Goal: Task Accomplishment & Management: Use online tool/utility

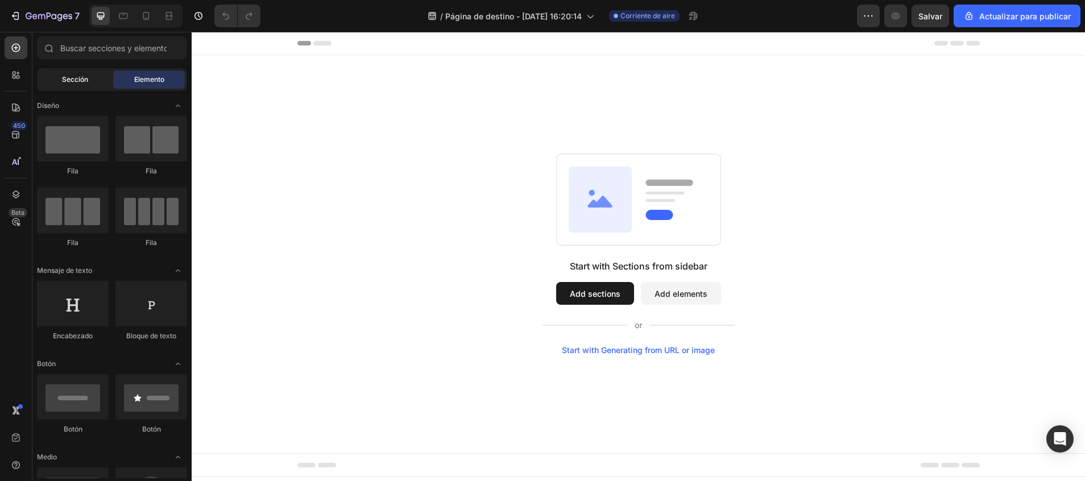
click at [80, 82] on span "Sección" at bounding box center [75, 79] width 26 height 10
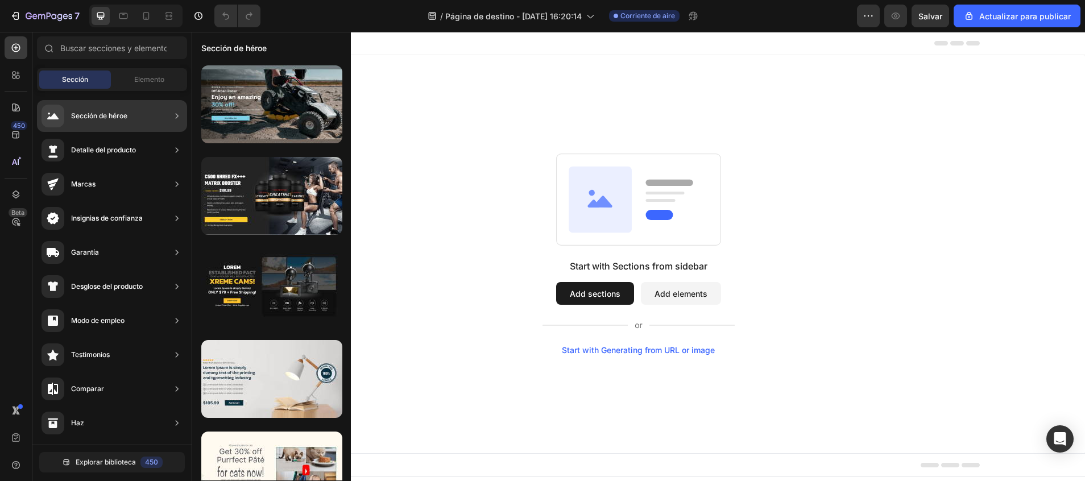
click at [93, 112] on div "Sección de héroe" at bounding box center [99, 115] width 56 height 11
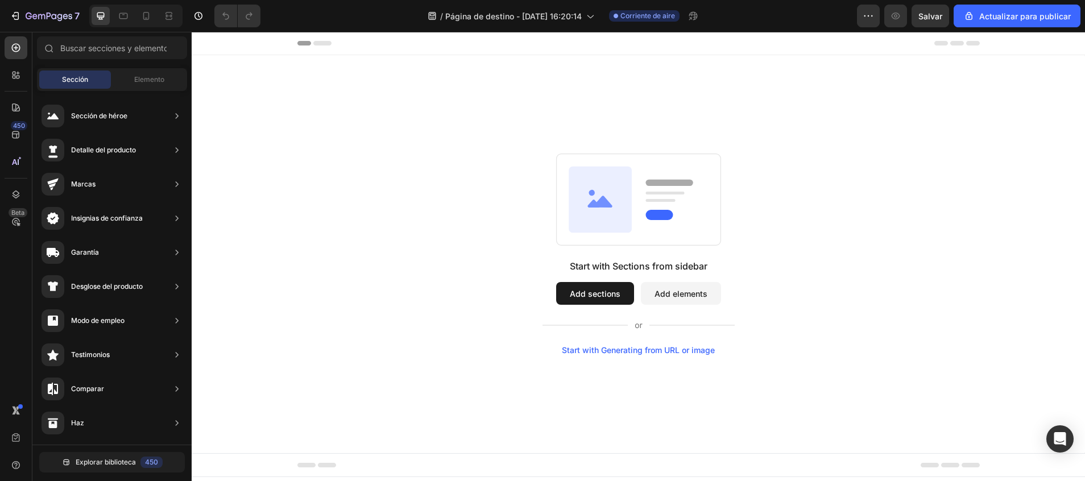
click at [600, 293] on button "Add sections" at bounding box center [595, 293] width 78 height 23
click at [619, 203] on icon at bounding box center [600, 200] width 63 height 66
click at [147, 15] on icon at bounding box center [145, 15] width 11 height 11
click at [597, 100] on div "Start with Sections from sidebar Add sections Add elements Start with Generatin…" at bounding box center [637, 254] width 235 height 398
click at [139, 74] on div "Elemento" at bounding box center [149, 80] width 72 height 18
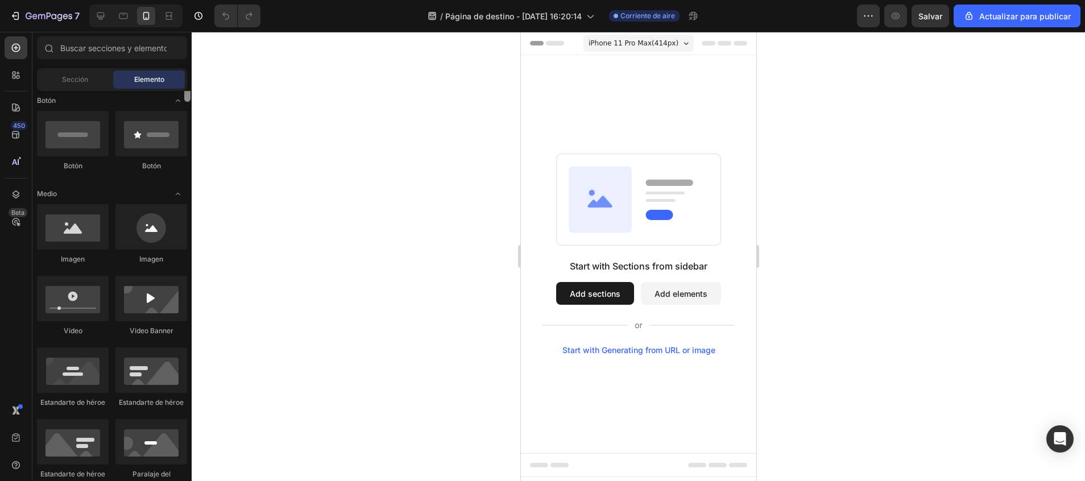
scroll to position [273, 0]
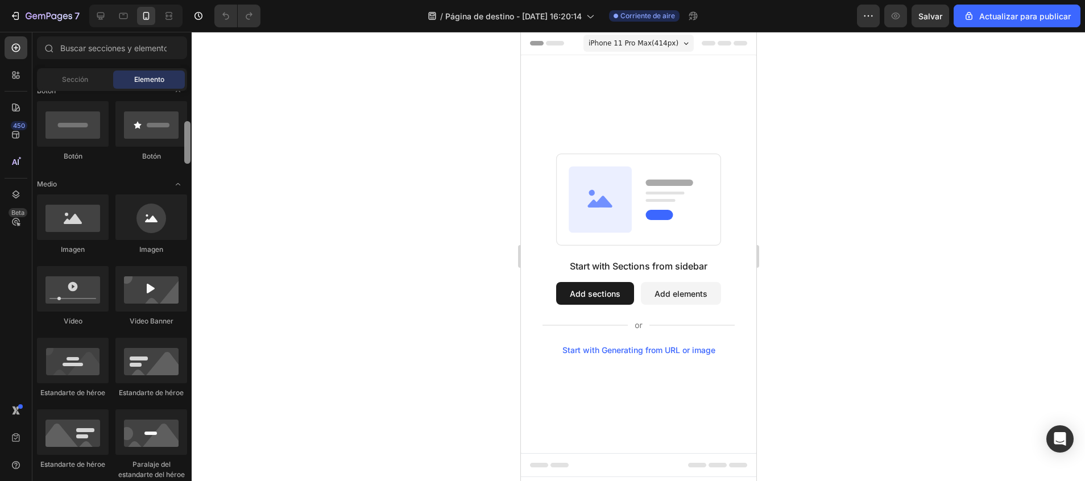
drag, startPoint x: 189, startPoint y: 115, endPoint x: 188, endPoint y: 146, distance: 30.8
click at [188, 146] on div at bounding box center [187, 142] width 6 height 43
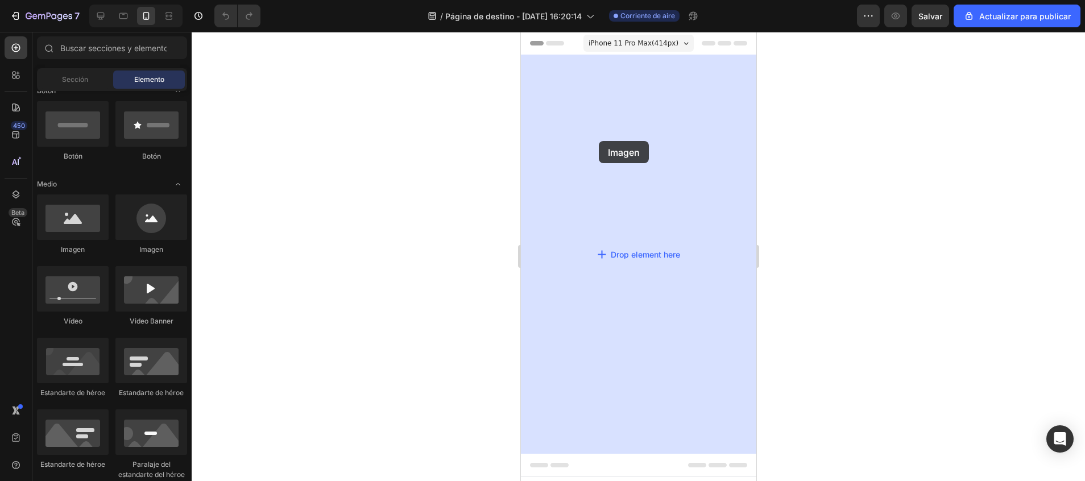
drag, startPoint x: 664, startPoint y: 250, endPoint x: 602, endPoint y: 141, distance: 125.5
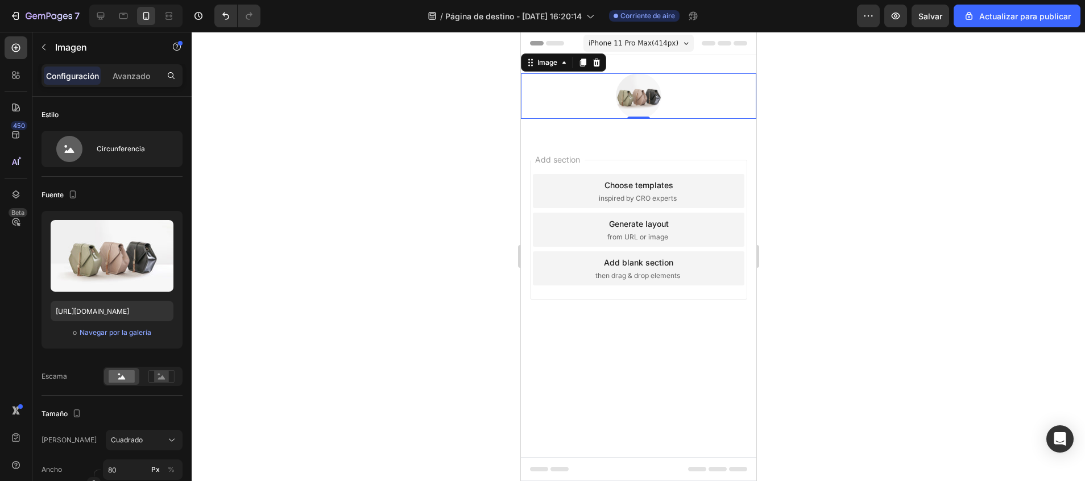
click at [629, 95] on img at bounding box center [637, 95] width 45 height 45
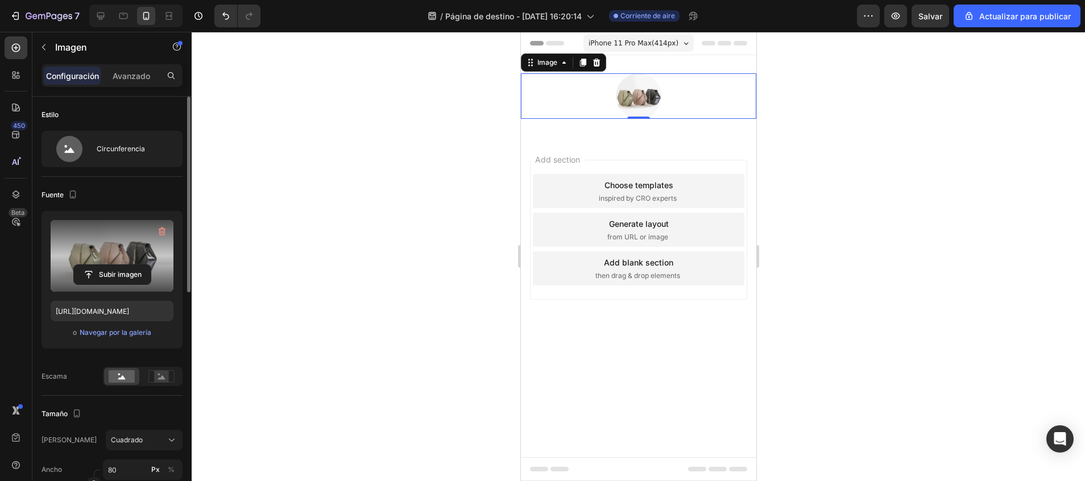
click at [131, 257] on label at bounding box center [112, 256] width 123 height 72
click at [131, 265] on input "file" at bounding box center [112, 274] width 77 height 19
click at [107, 266] on input "file" at bounding box center [112, 274] width 77 height 19
click at [114, 263] on label at bounding box center [112, 256] width 123 height 72
click at [114, 265] on input "file" at bounding box center [112, 274] width 77 height 19
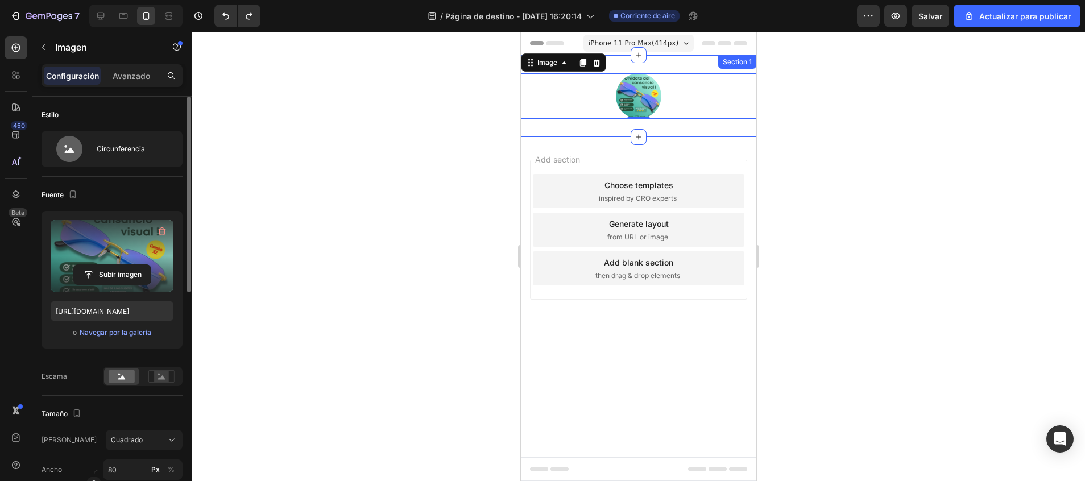
type input "https://cdn.shopify.com/s/files/1/2005/9307/files/image_demo.jpg"
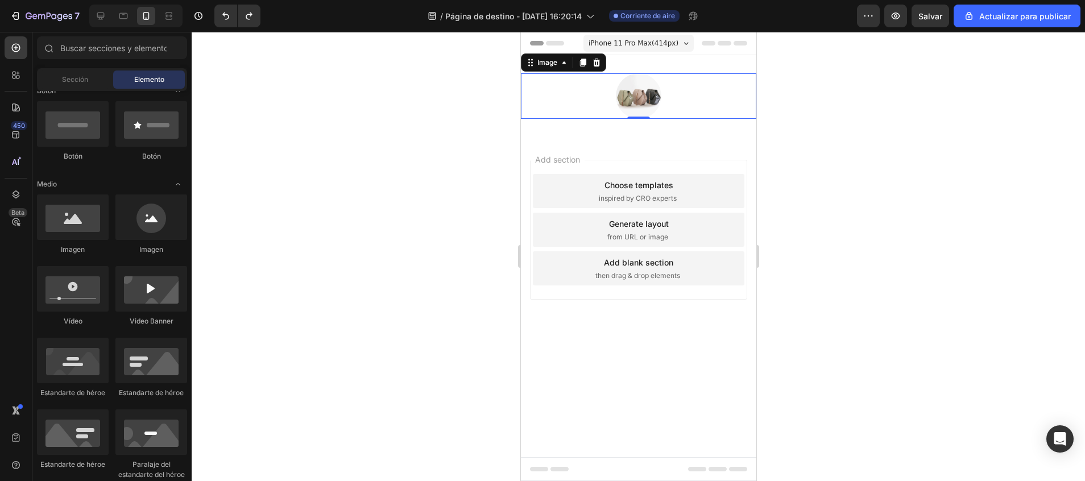
click at [608, 146] on div "Add section Choose templates inspired by CRO experts Generate layout from URL o…" at bounding box center [637, 245] width 235 height 217
click at [648, 94] on img at bounding box center [637, 95] width 45 height 45
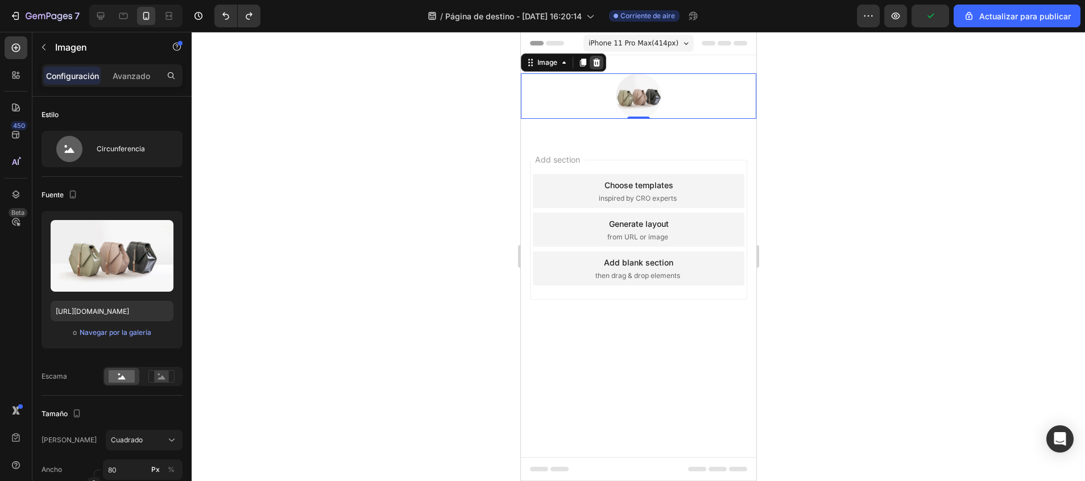
click at [598, 65] on icon at bounding box center [596, 63] width 7 height 8
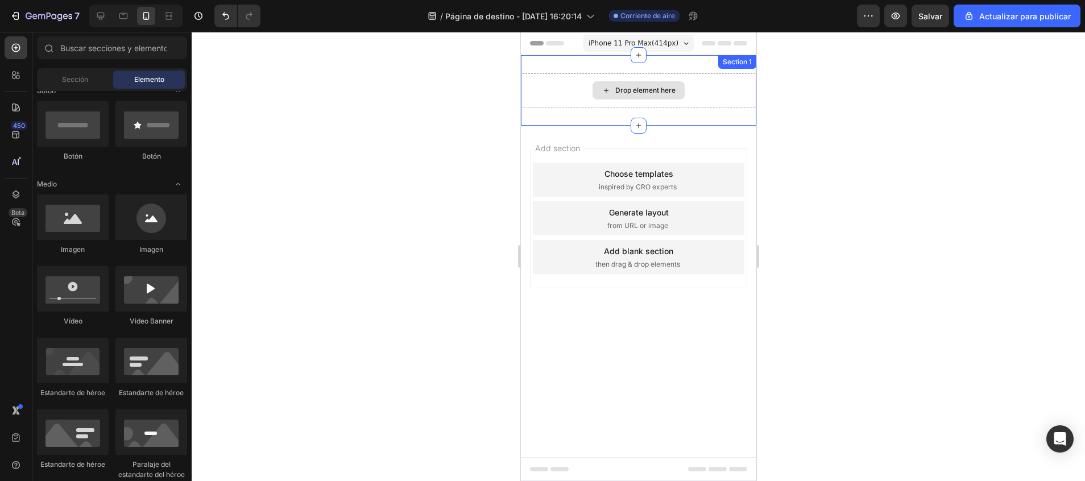
click at [680, 104] on div "Drop element here" at bounding box center [637, 90] width 235 height 34
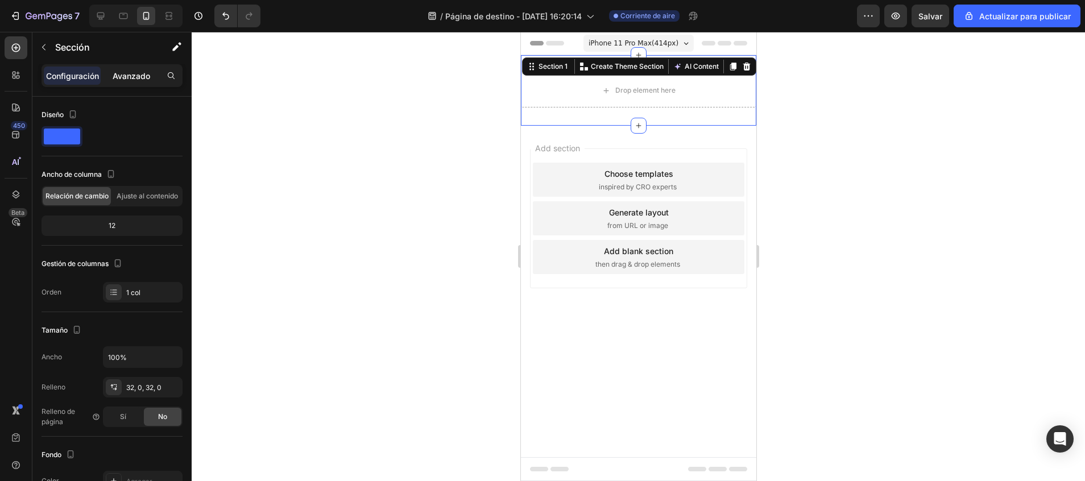
click at [135, 80] on p "Avanzado" at bounding box center [132, 76] width 38 height 12
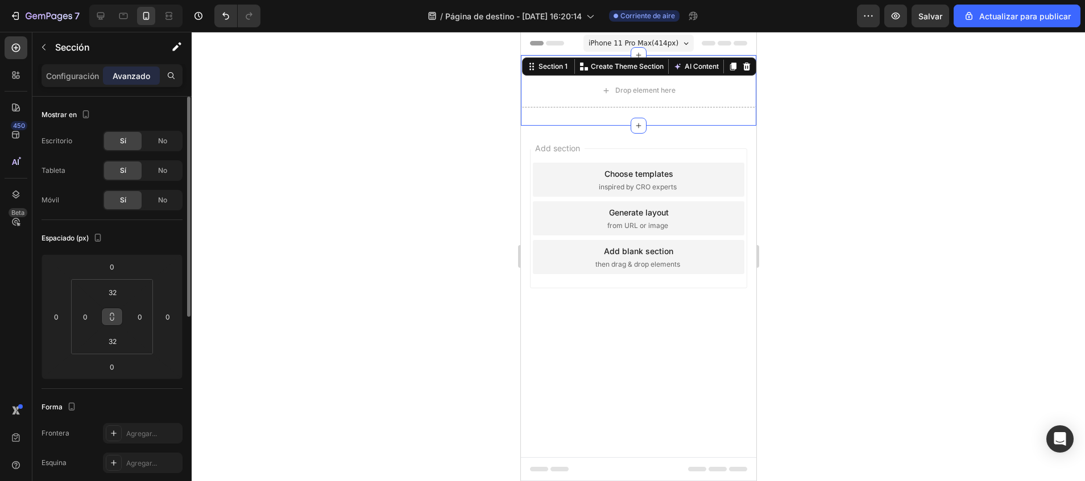
drag, startPoint x: 112, startPoint y: 255, endPoint x: 111, endPoint y: 317, distance: 62.6
click at [111, 317] on div "0 0 0 0 32 0 32 0" at bounding box center [112, 316] width 141 height 125
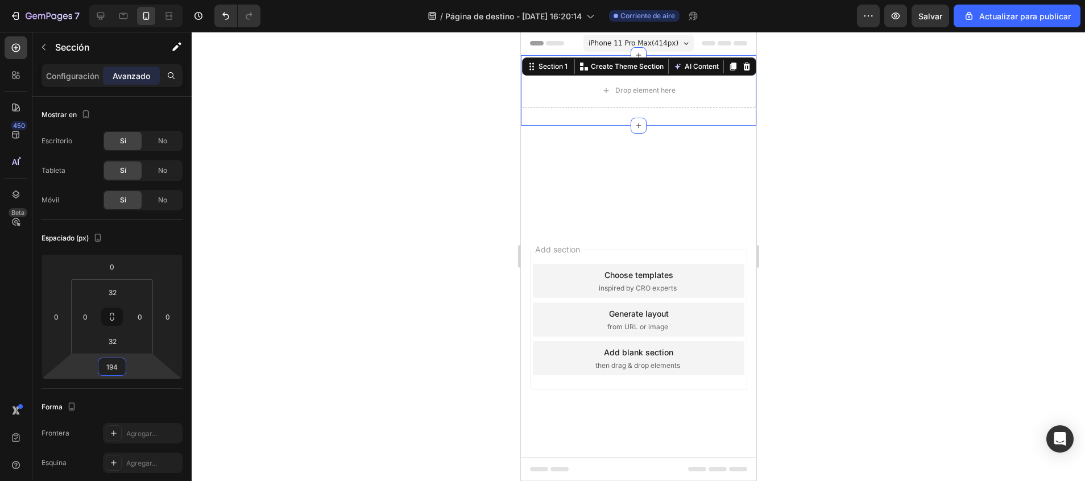
type input "198"
drag, startPoint x: 111, startPoint y: 378, endPoint x: 103, endPoint y: 293, distance: 85.1
click at [103, 0] on html "7 / Página de destino - 26 de septiembre, 16:20:14 Corriente de aire Preview Sa…" at bounding box center [542, 0] width 1085 height 0
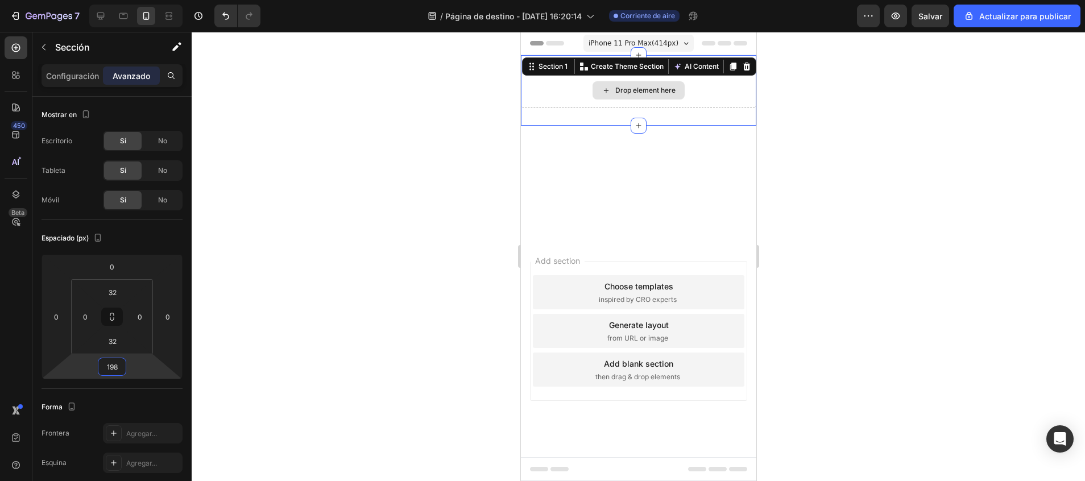
click at [597, 91] on div "Drop element here" at bounding box center [638, 90] width 92 height 18
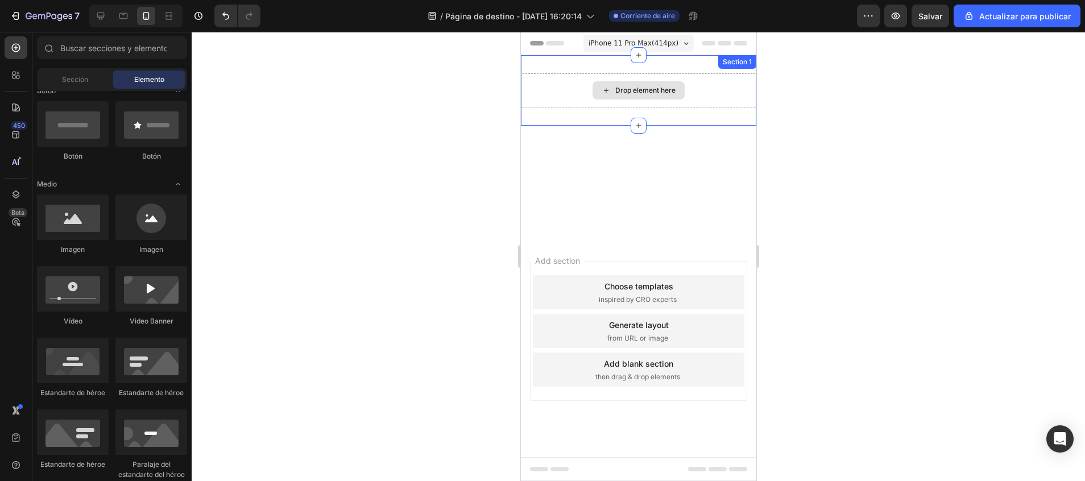
click at [553, 98] on div "Drop element here" at bounding box center [637, 90] width 235 height 34
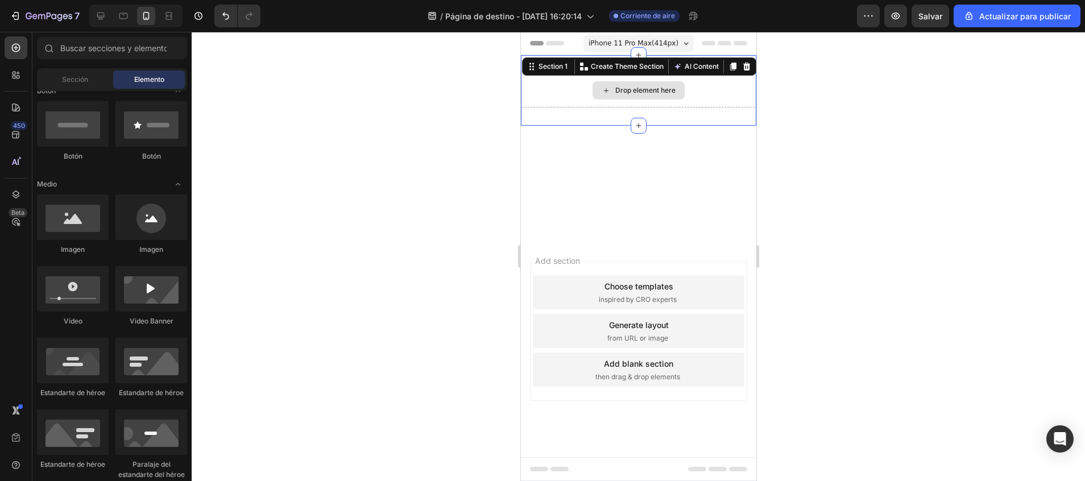
click at [618, 95] on div "Drop element here" at bounding box center [638, 90] width 92 height 18
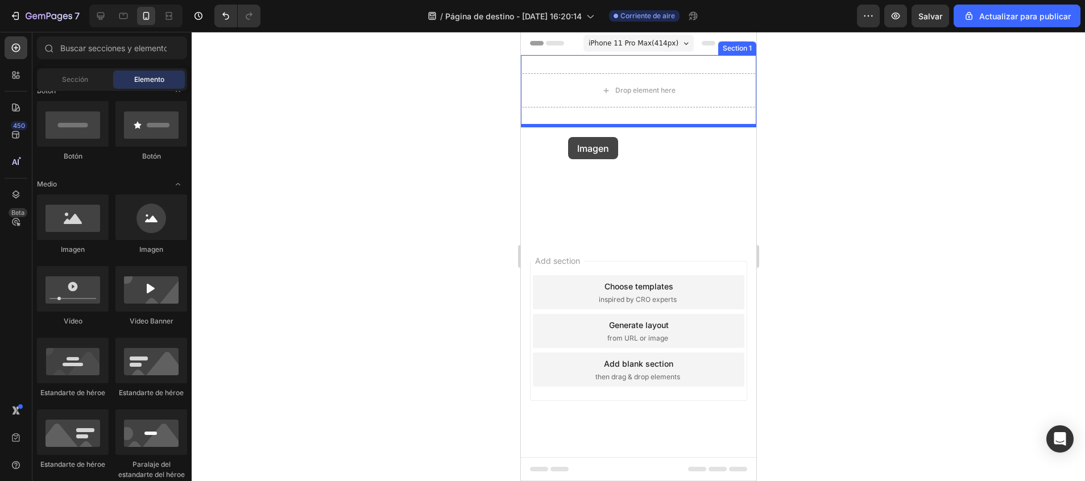
drag, startPoint x: 663, startPoint y: 254, endPoint x: 568, endPoint y: 137, distance: 151.2
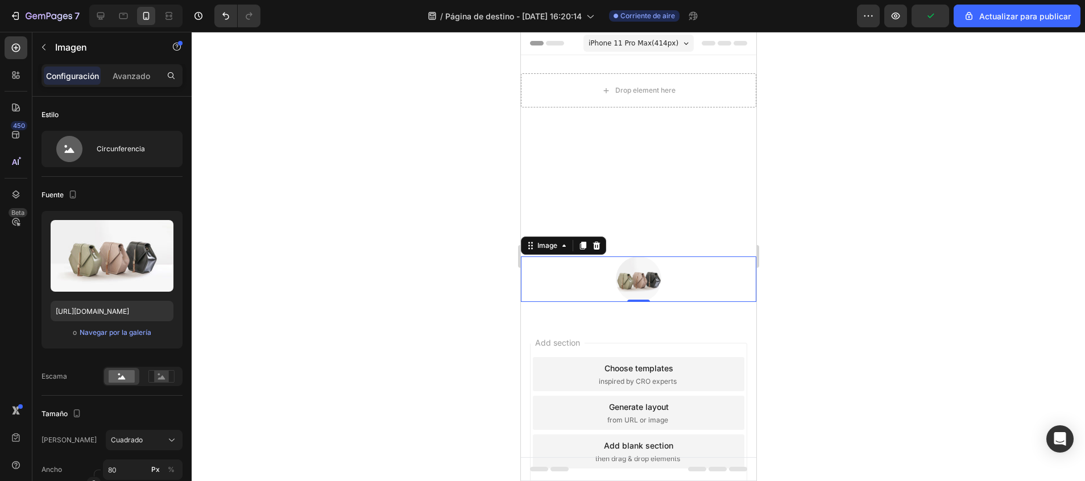
click at [647, 280] on img at bounding box center [637, 278] width 45 height 45
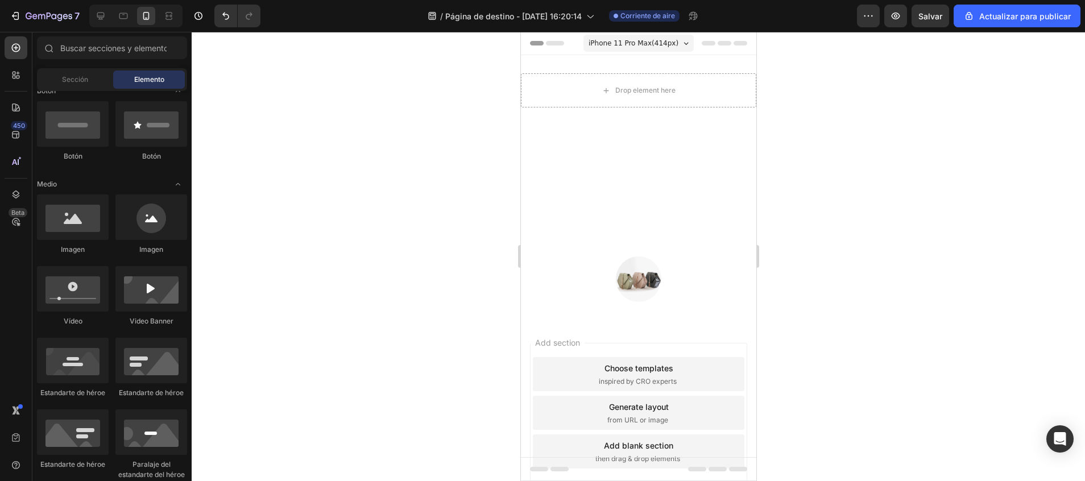
click at [628, 216] on div "Drop element here Section 1 Image Section 2 Root" at bounding box center [637, 187] width 235 height 265
click at [637, 105] on div "Drop element here" at bounding box center [637, 90] width 235 height 34
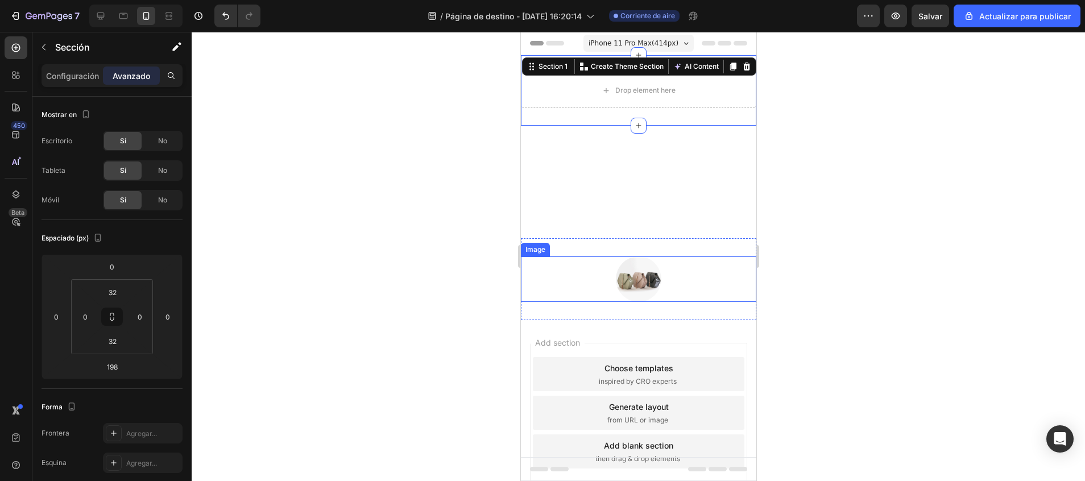
click at [632, 273] on img at bounding box center [637, 278] width 45 height 45
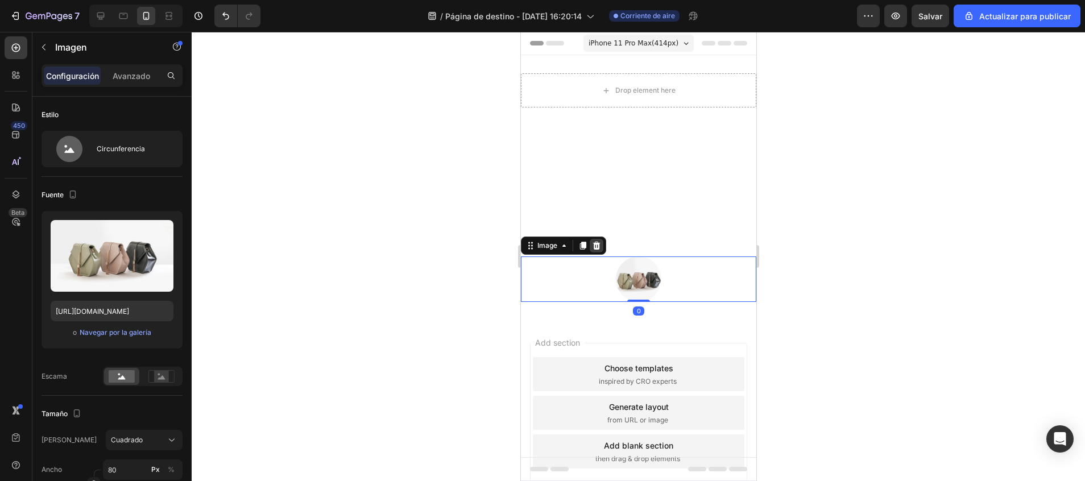
click at [595, 242] on icon at bounding box center [596, 246] width 7 height 8
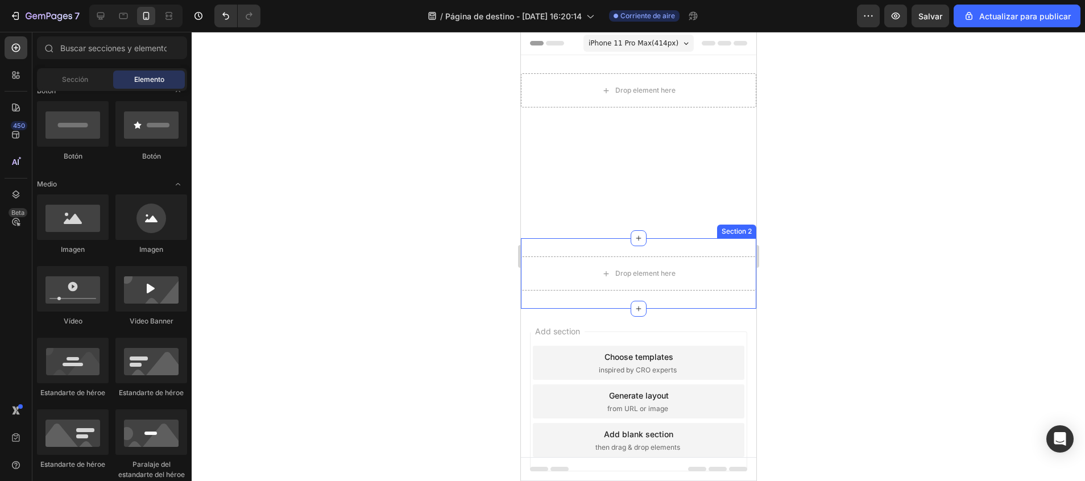
click at [656, 237] on div "Drop element here Section 1 Drop element here Section 2 Root" at bounding box center [637, 182] width 235 height 254
click at [47, 69] on div "Sección Elemento" at bounding box center [112, 79] width 150 height 23
click at [58, 73] on div "Sección" at bounding box center [75, 80] width 72 height 18
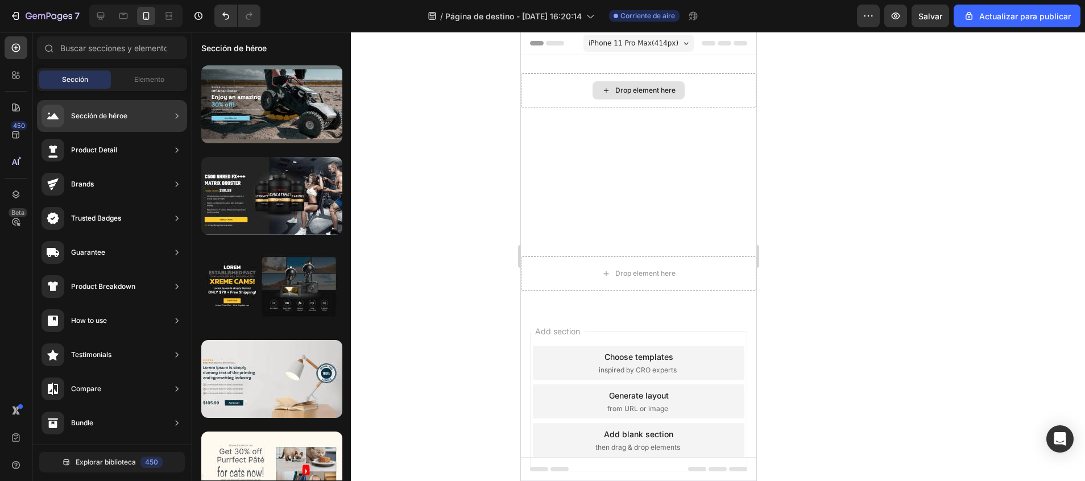
click at [103, 117] on div "Sección de héroe" at bounding box center [99, 115] width 56 height 11
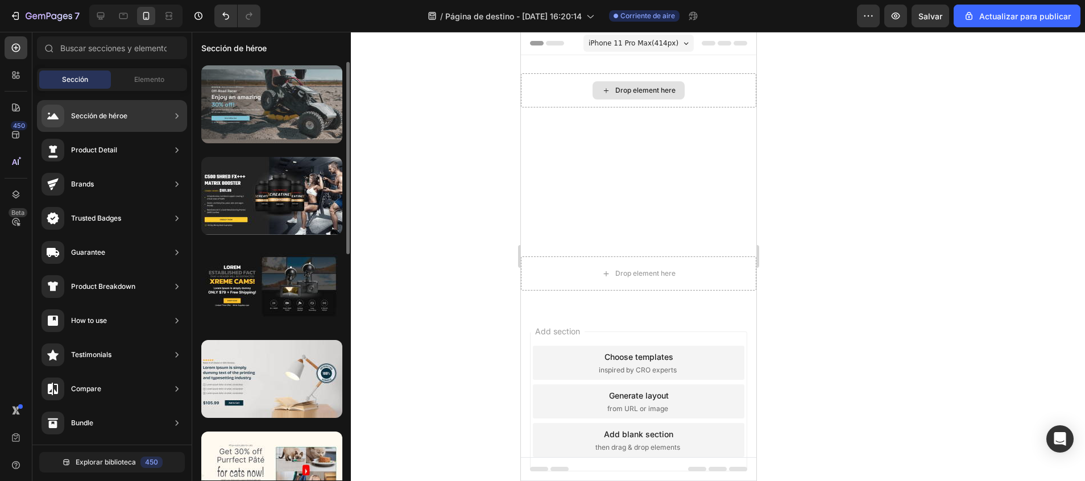
click at [287, 109] on div at bounding box center [271, 104] width 141 height 78
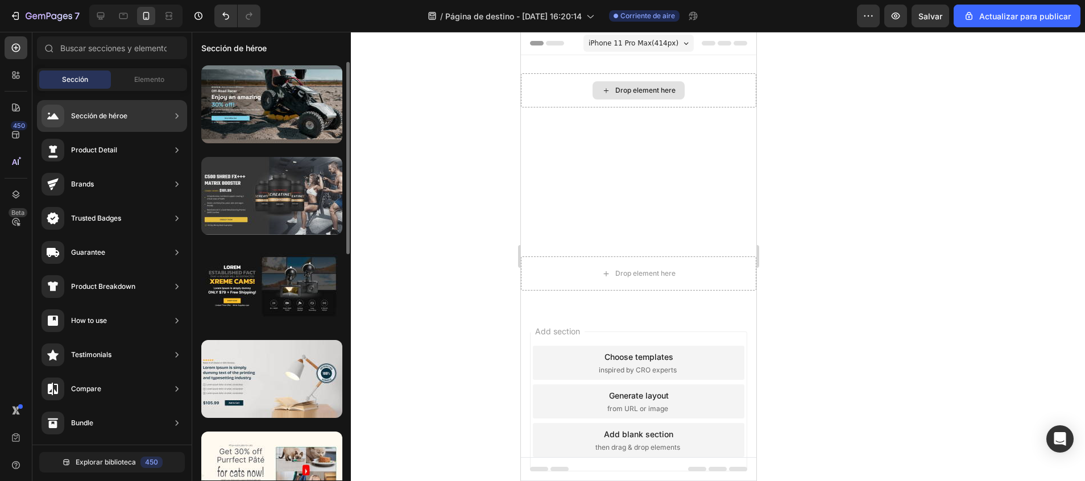
click at [294, 206] on div at bounding box center [271, 196] width 141 height 78
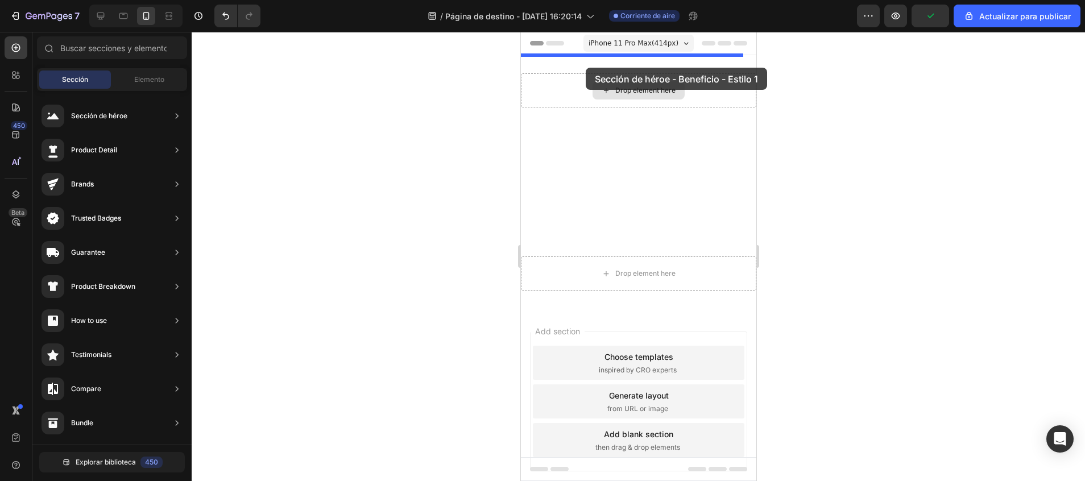
drag, startPoint x: 786, startPoint y: 231, endPoint x: 585, endPoint y: 68, distance: 258.7
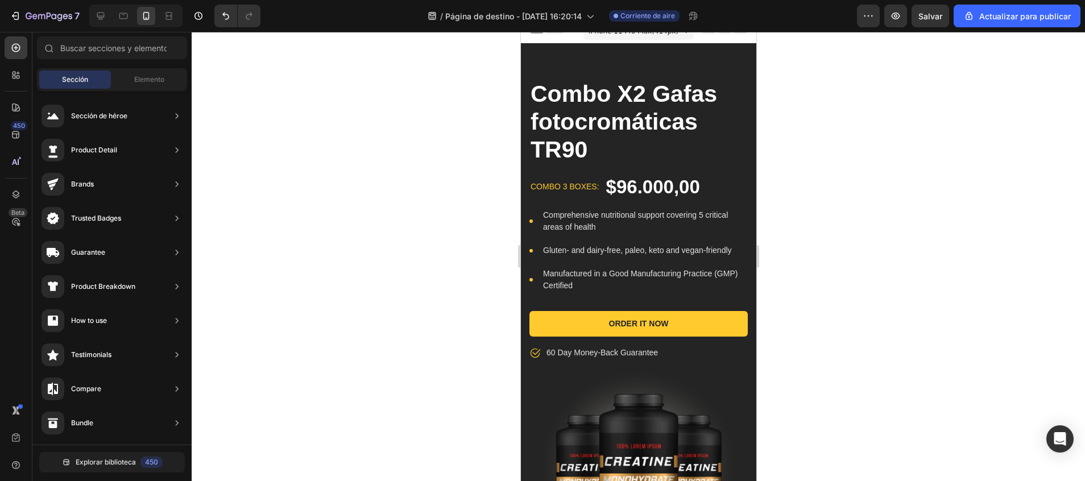
scroll to position [0, 0]
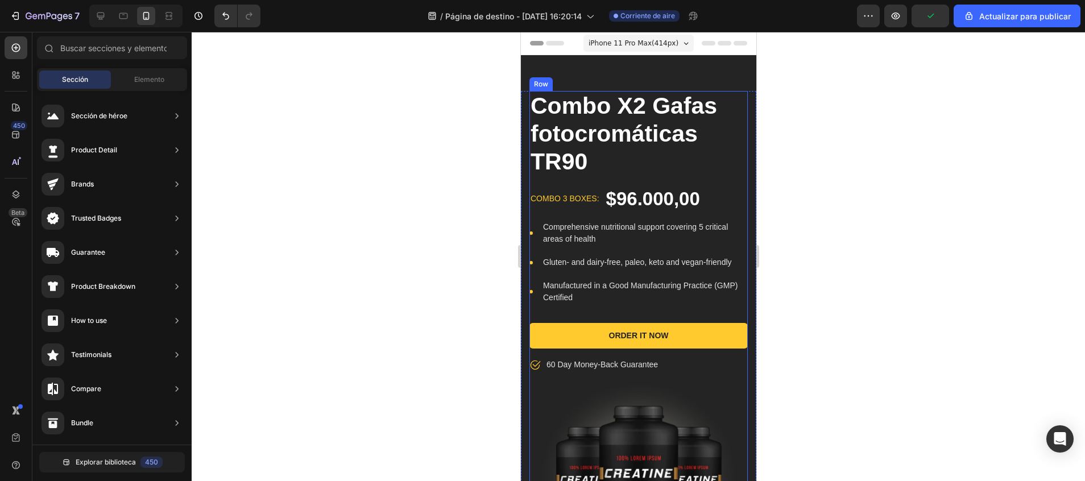
click at [713, 305] on div "Combo X2 Gafas fotocromáticas TR90 Product Title combo 3 boxes: Text block $96.…" at bounding box center [638, 231] width 218 height 281
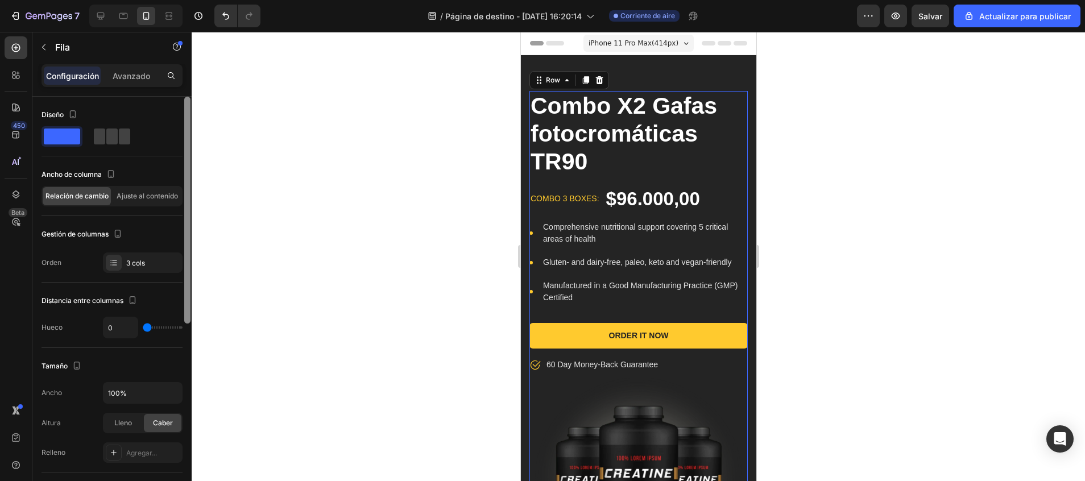
drag, startPoint x: 188, startPoint y: 137, endPoint x: 189, endPoint y: 97, distance: 39.8
click at [189, 97] on div at bounding box center [187, 210] width 6 height 227
click at [618, 179] on div "Combo X2 Gafas fotocromáticas TR90 Product Title combo 3 boxes: Text block $96.…" at bounding box center [638, 231] width 218 height 281
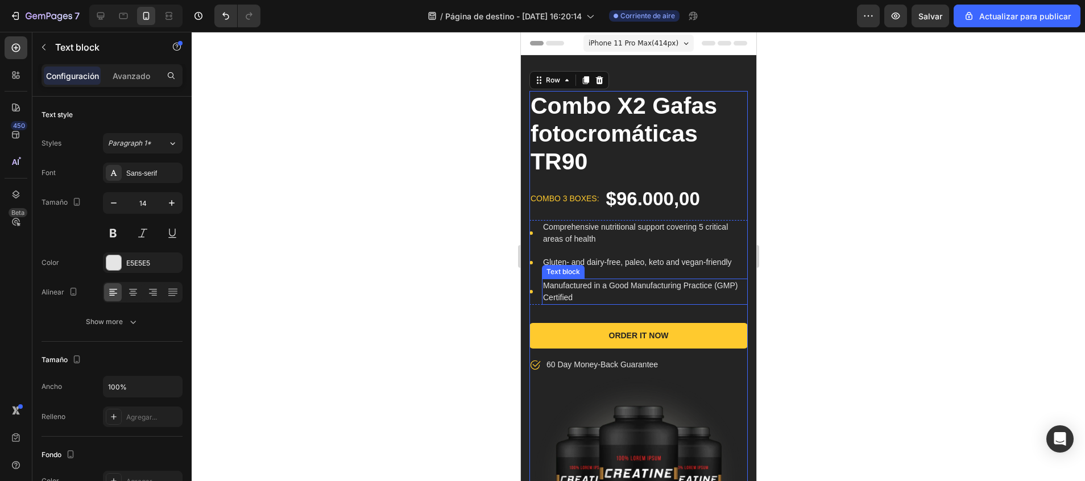
click at [629, 300] on p "Manufactured in a Good Manufacturing Practice (GMP) Certified" at bounding box center [644, 292] width 204 height 24
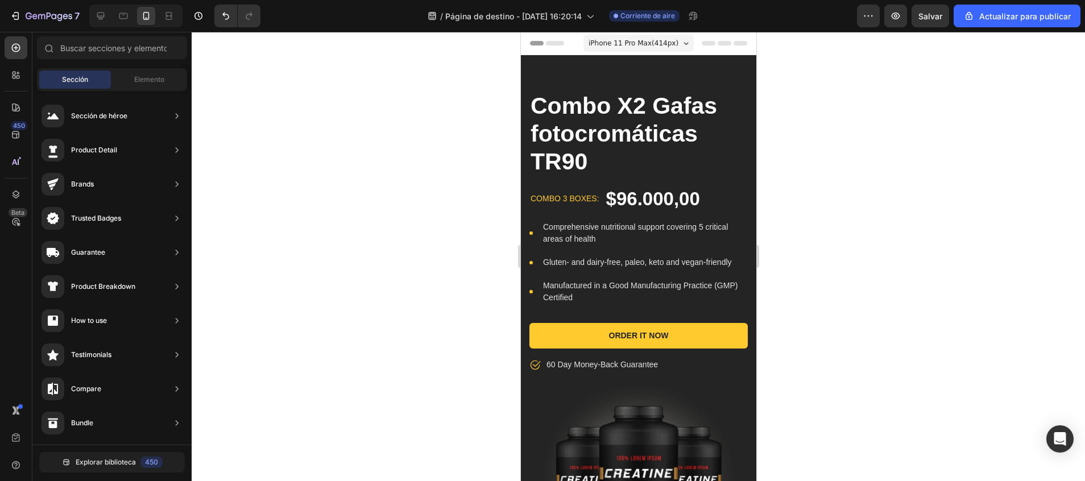
scroll to position [9, 0]
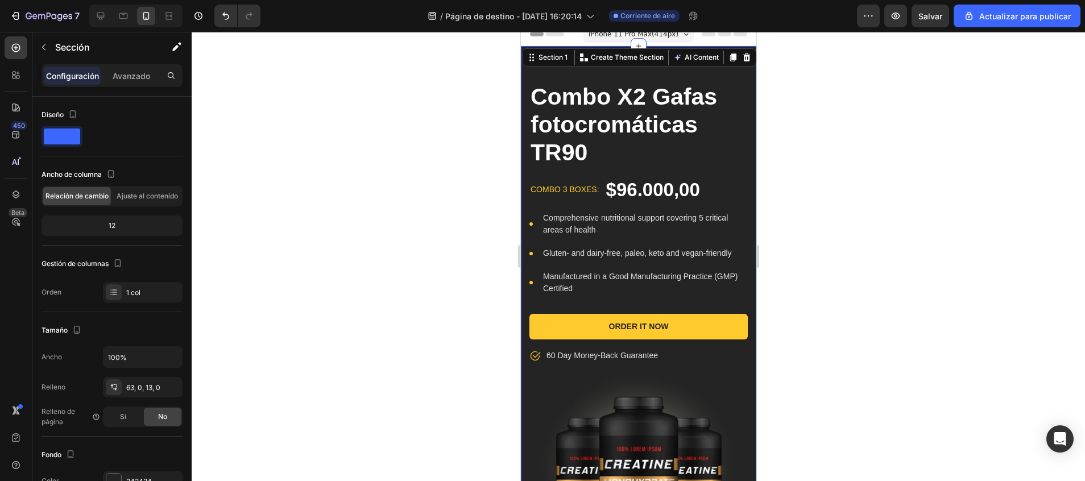
click at [807, 217] on div at bounding box center [638, 256] width 893 height 449
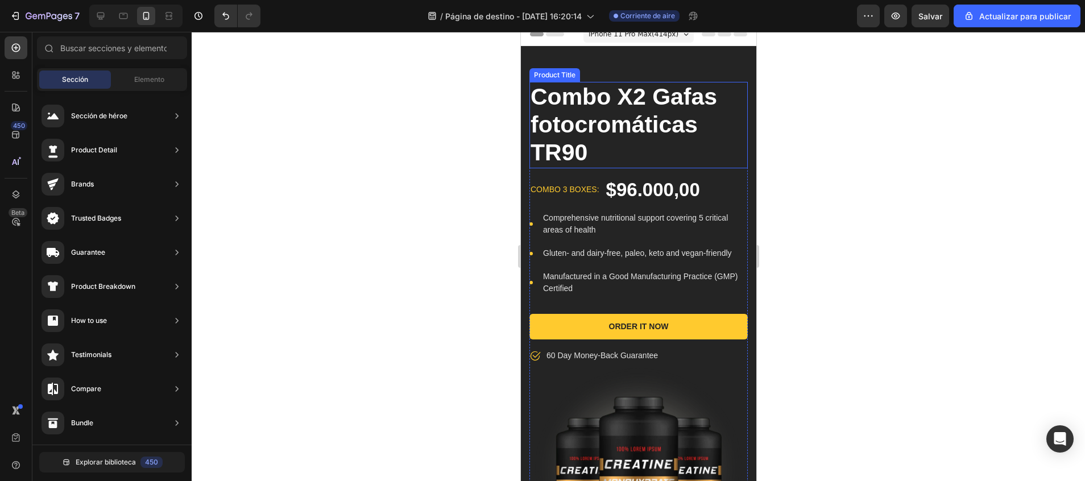
click at [637, 117] on h1 "Combo X2 Gafas fotocromáticas TR90" at bounding box center [638, 125] width 218 height 86
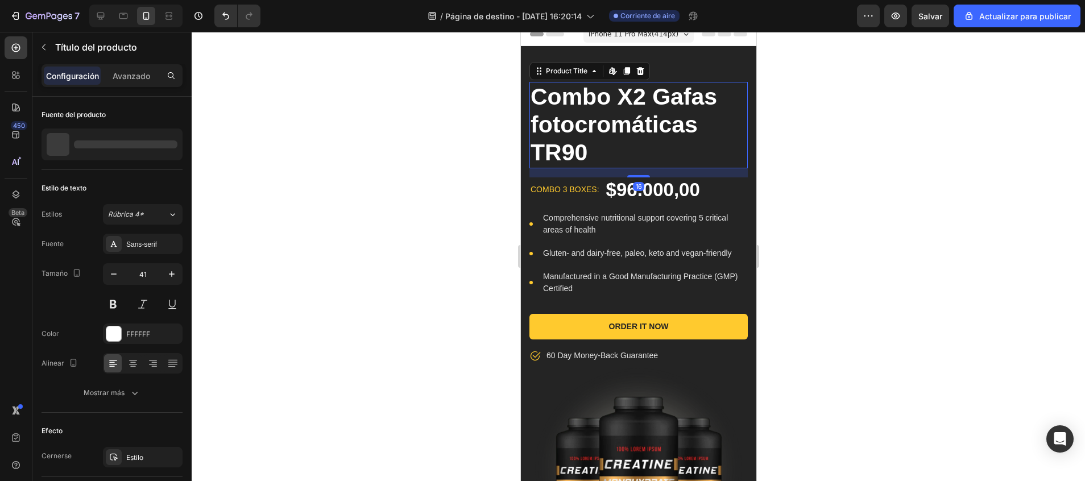
click at [612, 129] on h1 "Combo X2 Gafas fotocromáticas TR90" at bounding box center [638, 125] width 218 height 86
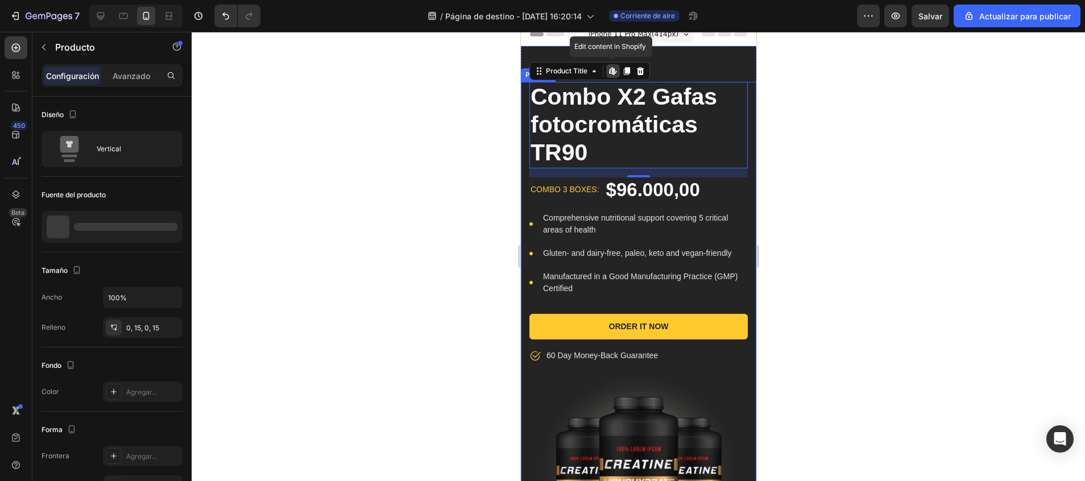
click at [524, 258] on div "Combo X2 Gafas fotocromáticas TR90 Product Title Edit content in Shopify 16 com…" at bounding box center [637, 345] width 235 height 526
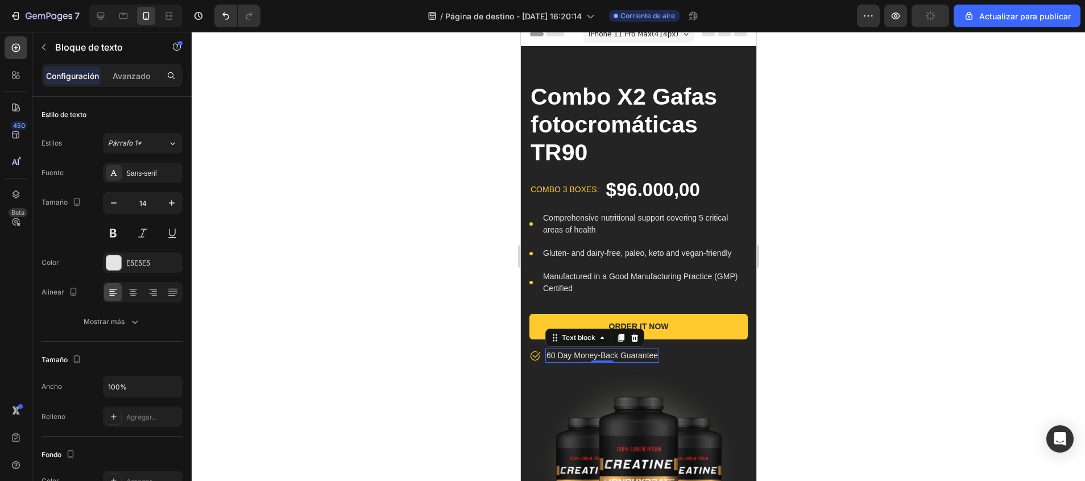
click at [657, 361] on p "60 Day Money-Back Guarantee" at bounding box center [601, 356] width 111 height 12
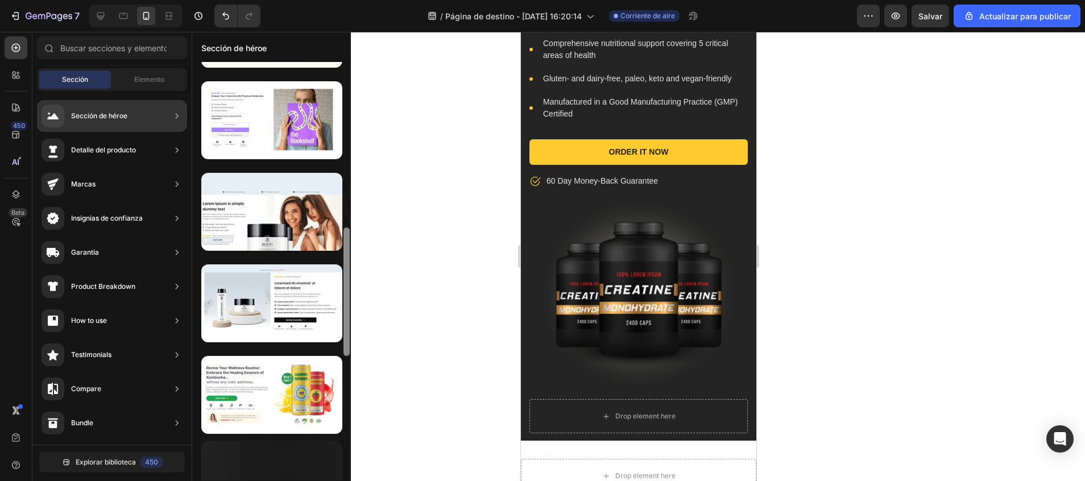
scroll to position [535, 0]
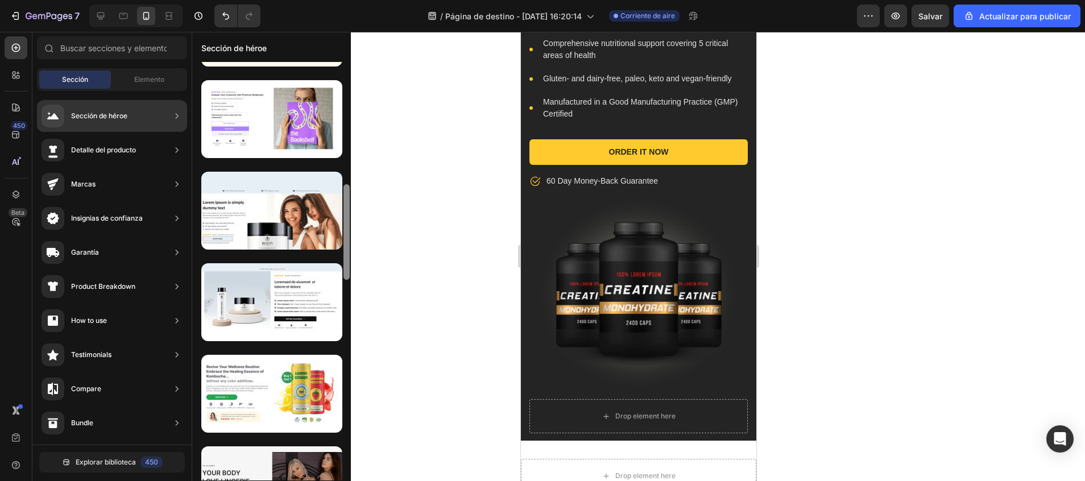
drag, startPoint x: 345, startPoint y: 229, endPoint x: 341, endPoint y: 476, distance: 246.8
click at [341, 476] on div at bounding box center [271, 271] width 159 height 419
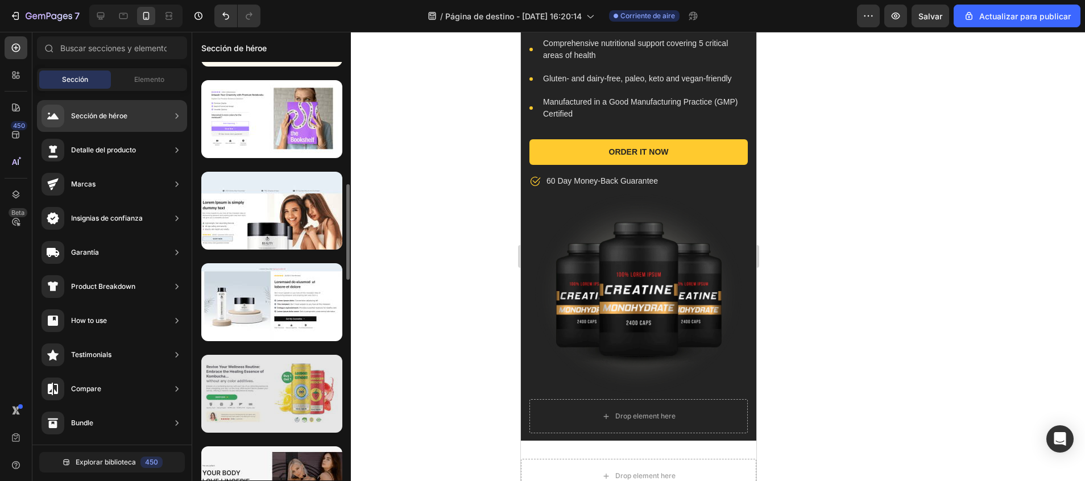
click at [247, 392] on div at bounding box center [271, 394] width 141 height 78
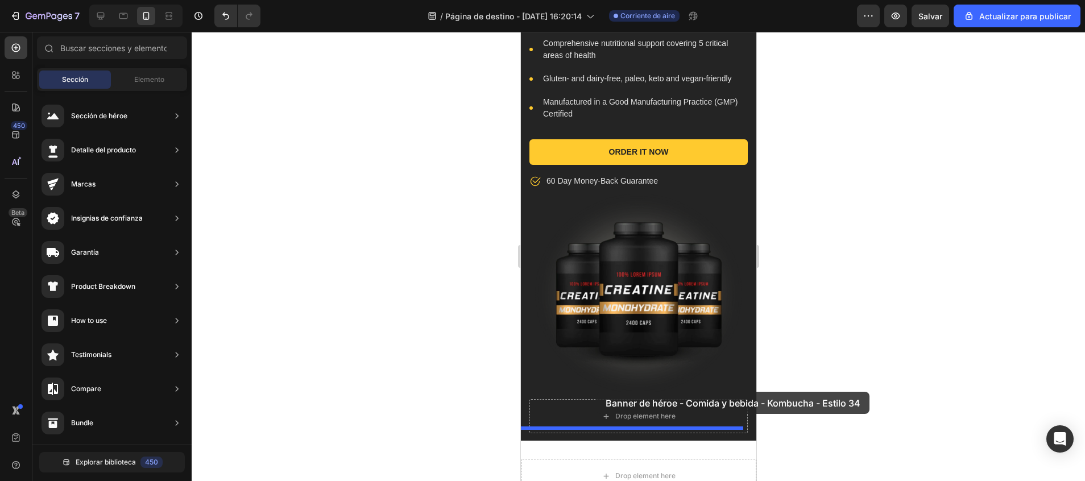
drag, startPoint x: 757, startPoint y: 420, endPoint x: 593, endPoint y: 397, distance: 166.0
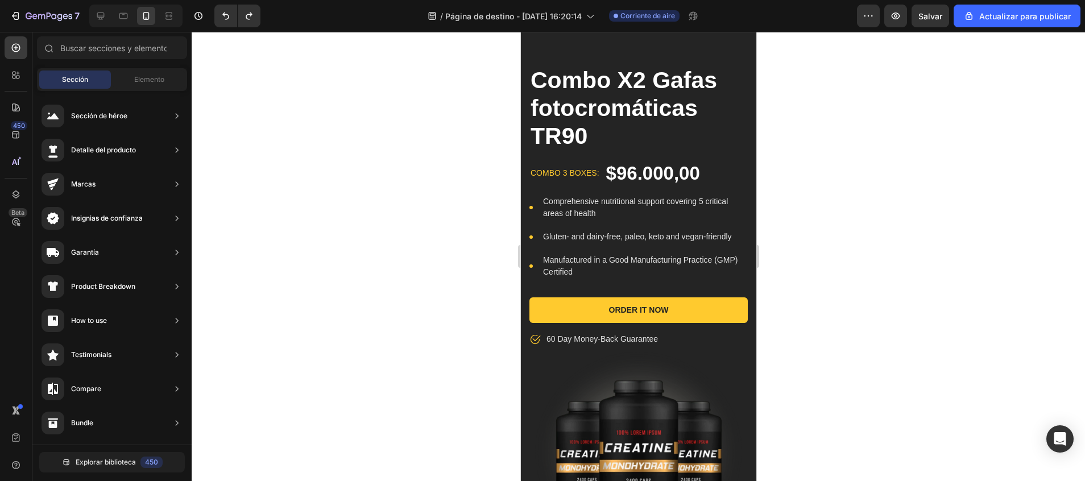
scroll to position [0, 0]
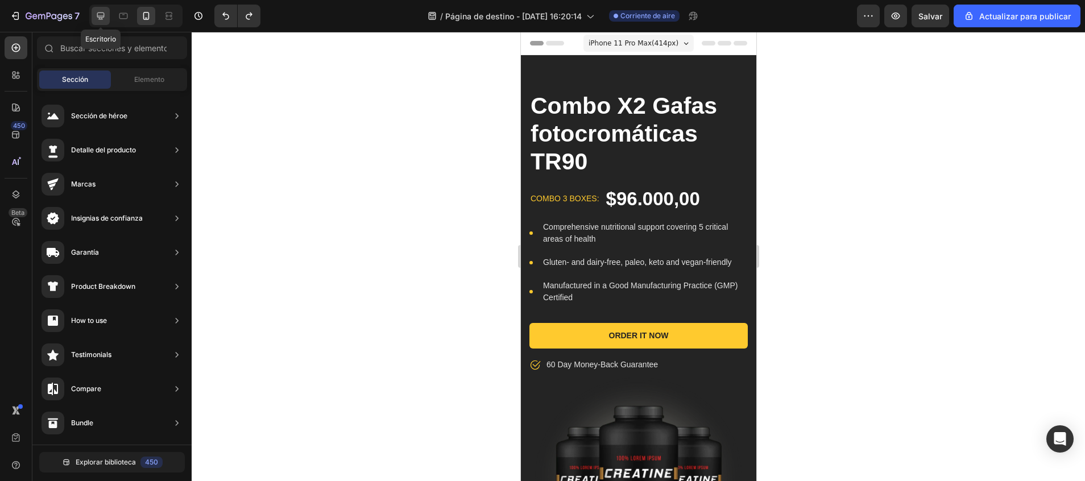
click at [101, 15] on icon at bounding box center [100, 15] width 11 height 11
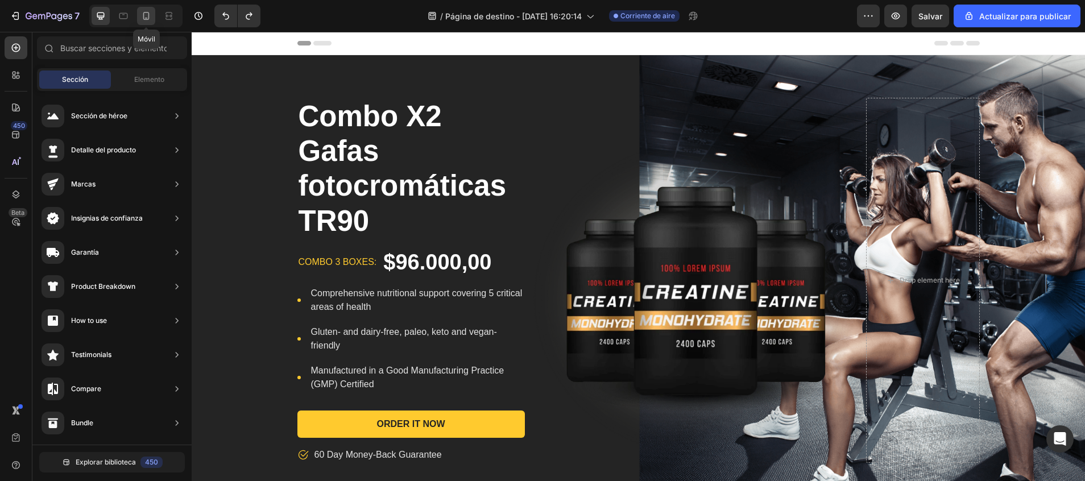
click at [140, 16] on icon at bounding box center [145, 15] width 11 height 11
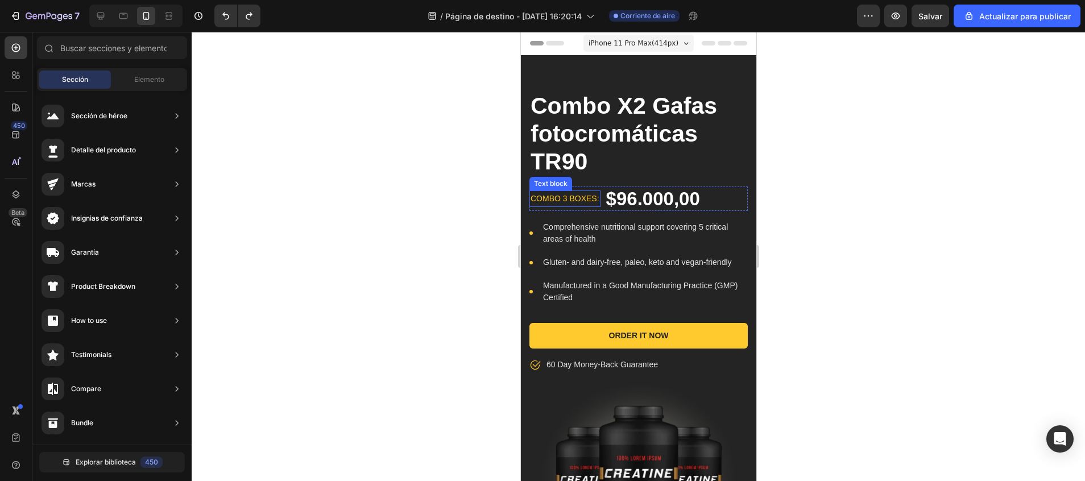
click at [574, 200] on p "combo 3 boxes:" at bounding box center [564, 199] width 69 height 14
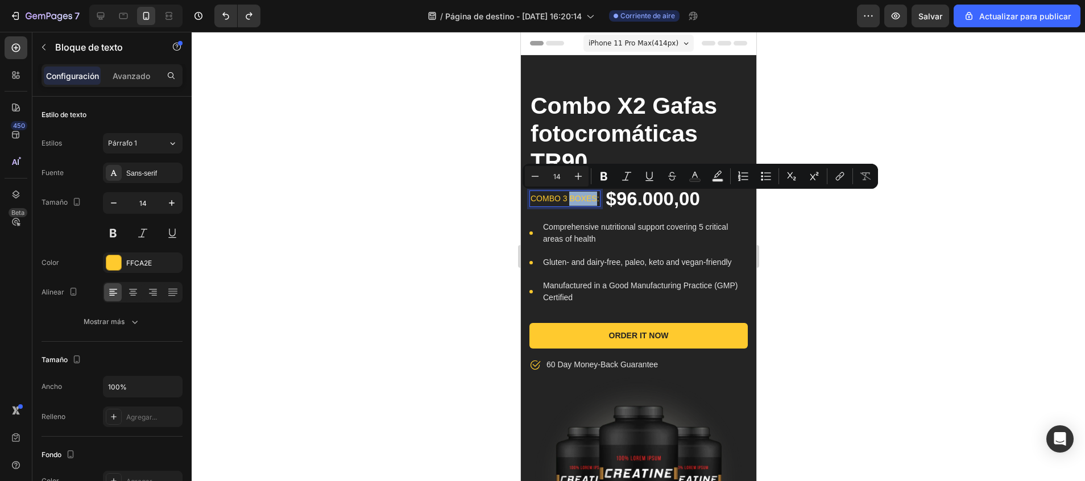
click at [569, 199] on p "combo 3 boxes:" at bounding box center [564, 199] width 69 height 14
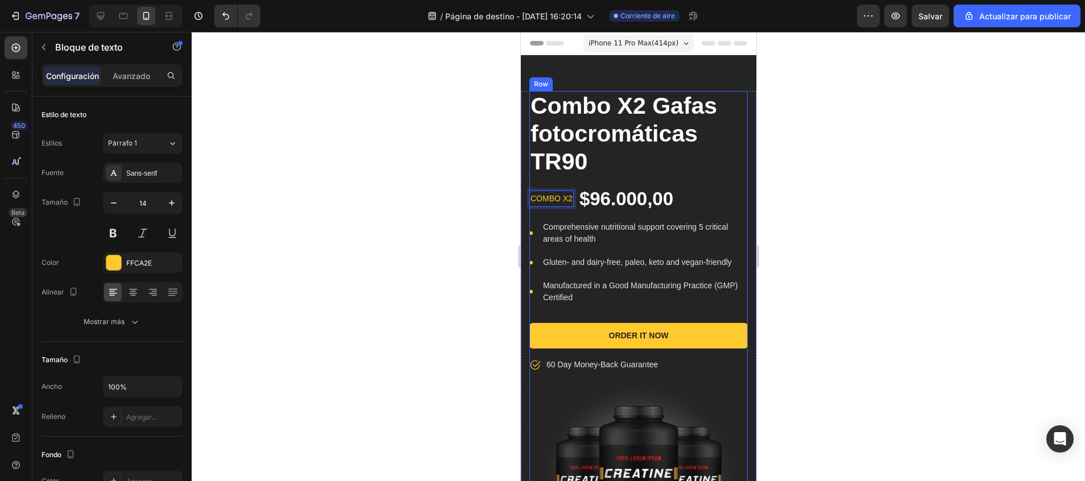
click at [722, 213] on div "Combo X2 Gafas fotocromáticas TR90 Product Title combo X2 Text block 0 $96.000,…" at bounding box center [638, 231] width 218 height 281
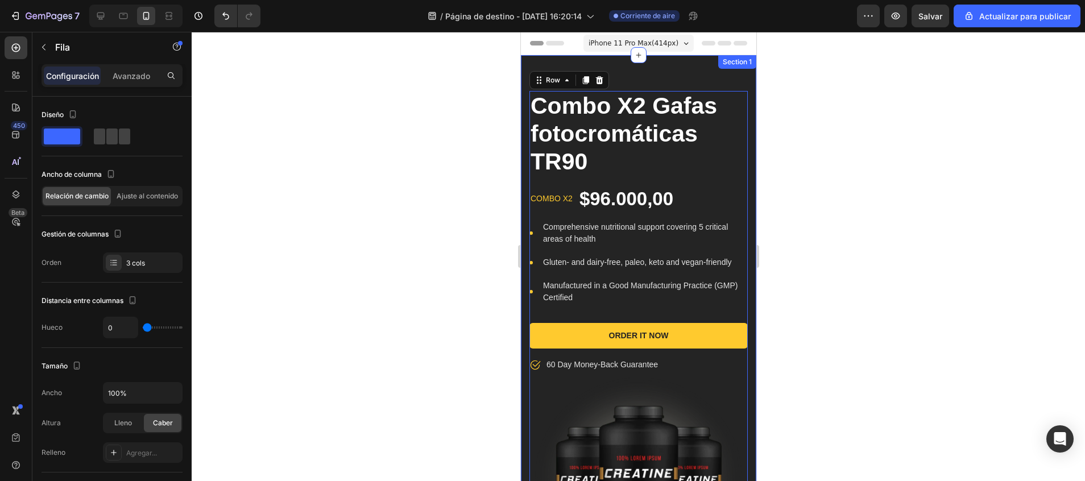
click at [686, 68] on div "Combo X2 Gafas fotocromáticas TR90 Product Title combo X2 Text block $96.000,00…" at bounding box center [637, 339] width 235 height 569
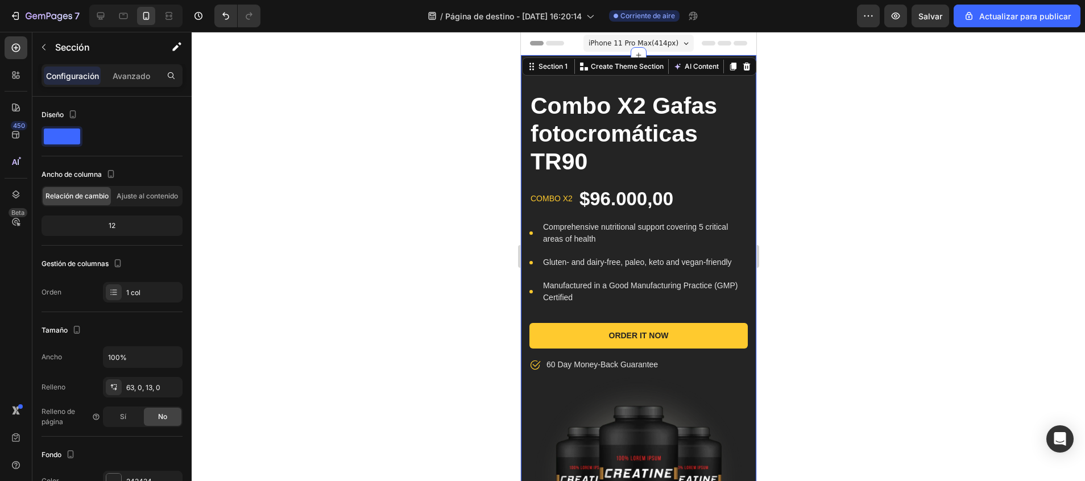
click at [546, 87] on div "Combo X2 Gafas fotocromáticas TR90 Product Title combo X2 Text block $96.000,00…" at bounding box center [637, 339] width 235 height 569
click at [736, 385] on div "Combo X2 Gafas fotocromáticas TR90 Product Title combo X2 Text block $96.000,00…" at bounding box center [637, 354] width 235 height 526
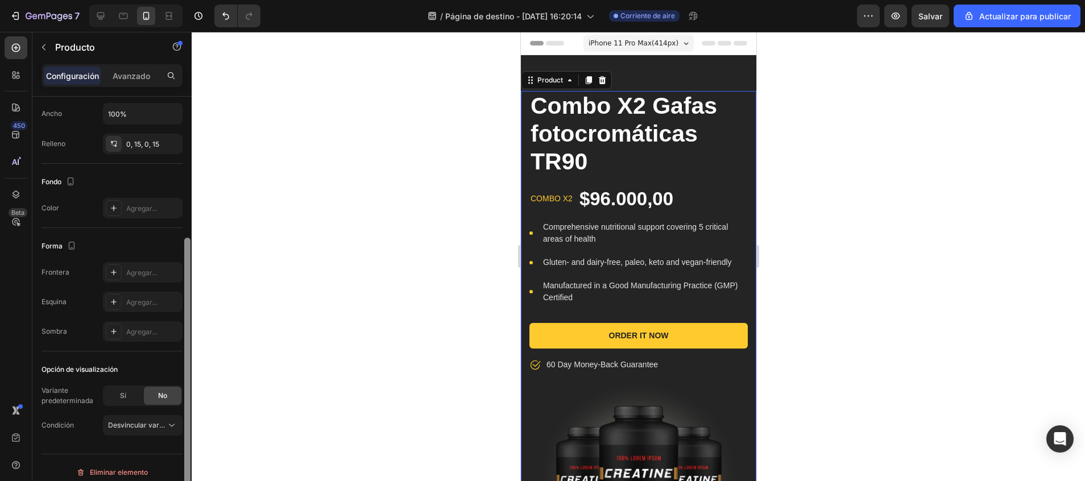
scroll to position [193, 0]
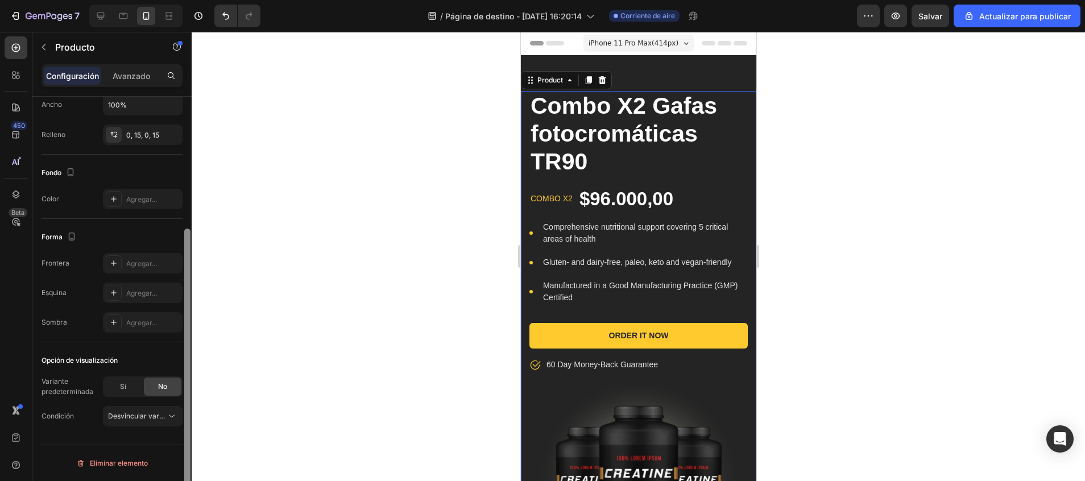
drag, startPoint x: 186, startPoint y: 107, endPoint x: 189, endPoint y: 328, distance: 220.7
click at [189, 328] on div at bounding box center [187, 371] width 6 height 285
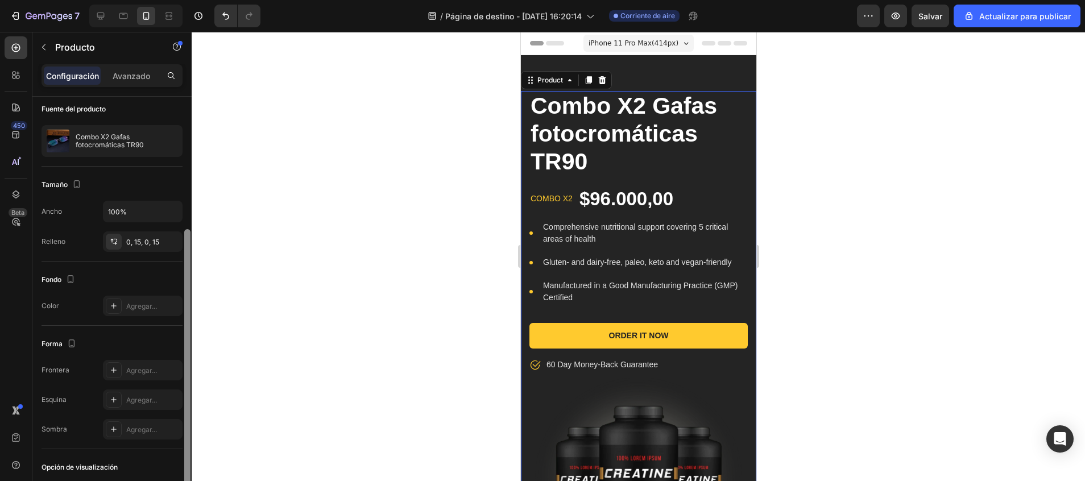
scroll to position [0, 0]
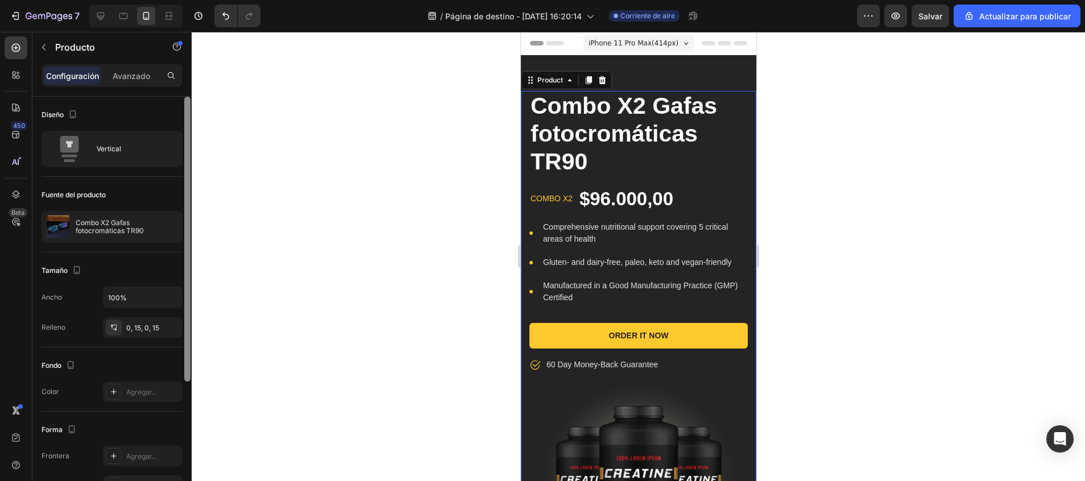
drag, startPoint x: 189, startPoint y: 318, endPoint x: 192, endPoint y: 122, distance: 196.2
click at [192, 0] on div "7 / Página de destino - 26 de septiembre, 16:20:14 Corriente de aire Preview Sa…" at bounding box center [542, 0] width 1085 height 0
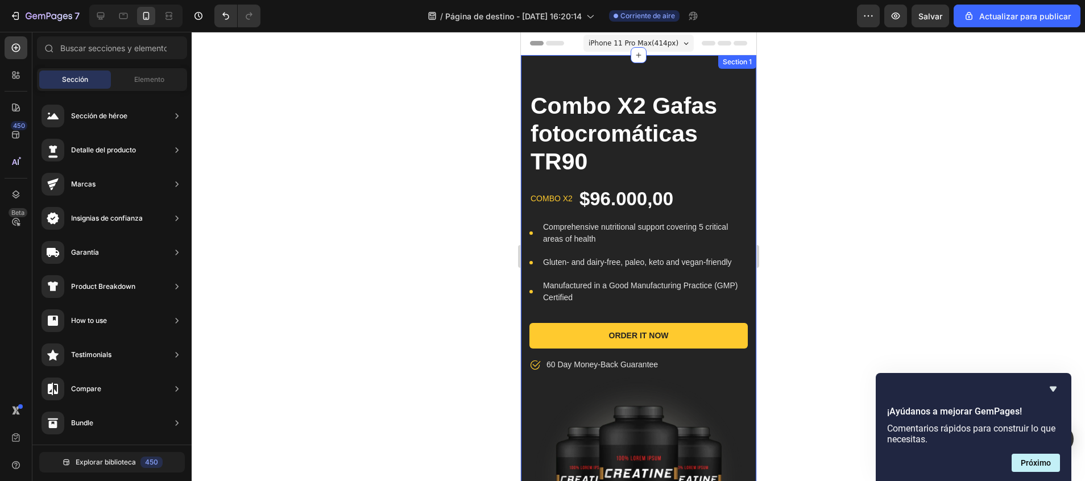
click at [716, 71] on div "Combo X2 Gafas fotocromáticas TR90 Product Title combo X2 Text block $96.000,00…" at bounding box center [637, 339] width 235 height 569
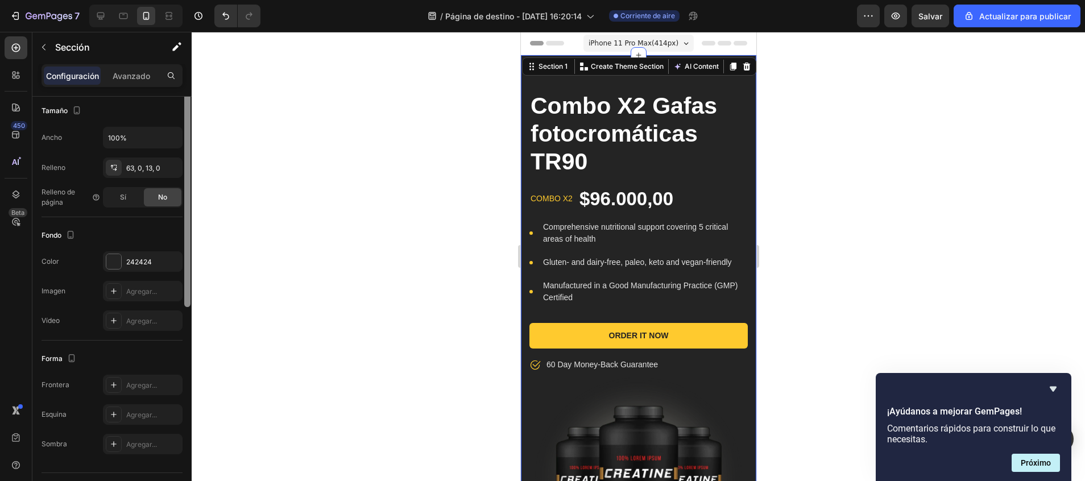
scroll to position [247, 0]
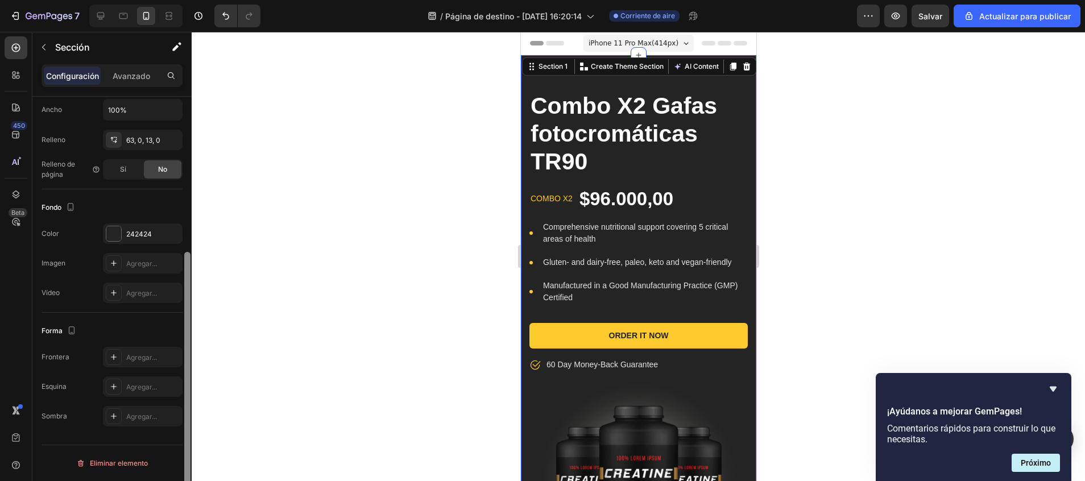
drag, startPoint x: 188, startPoint y: 257, endPoint x: 190, endPoint y: 502, distance: 245.1
click at [190, 0] on html "7 / Página de destino - 26 de septiembre, 16:20:14 Corriente de aire Preview Sa…" at bounding box center [542, 0] width 1085 height 0
click at [145, 235] on div "242424" at bounding box center [142, 234] width 33 height 10
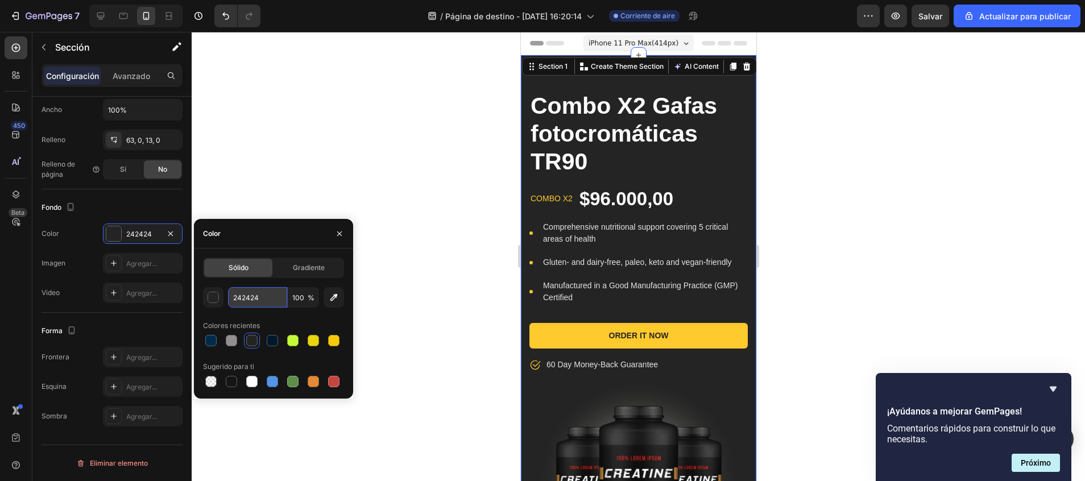
click at [262, 301] on input "242424" at bounding box center [257, 297] width 59 height 20
paste input "#c4fff0"
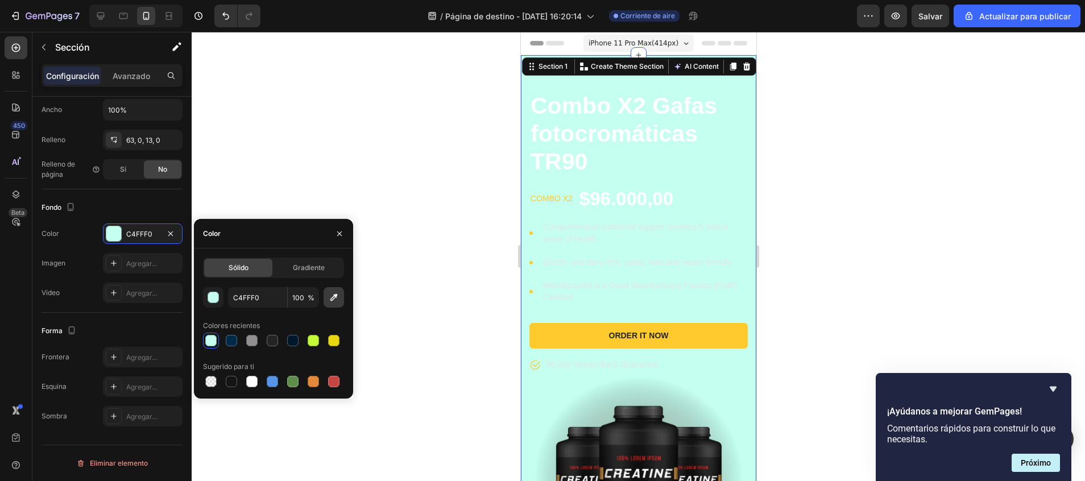
click at [332, 299] on icon "button" at bounding box center [333, 297] width 11 height 11
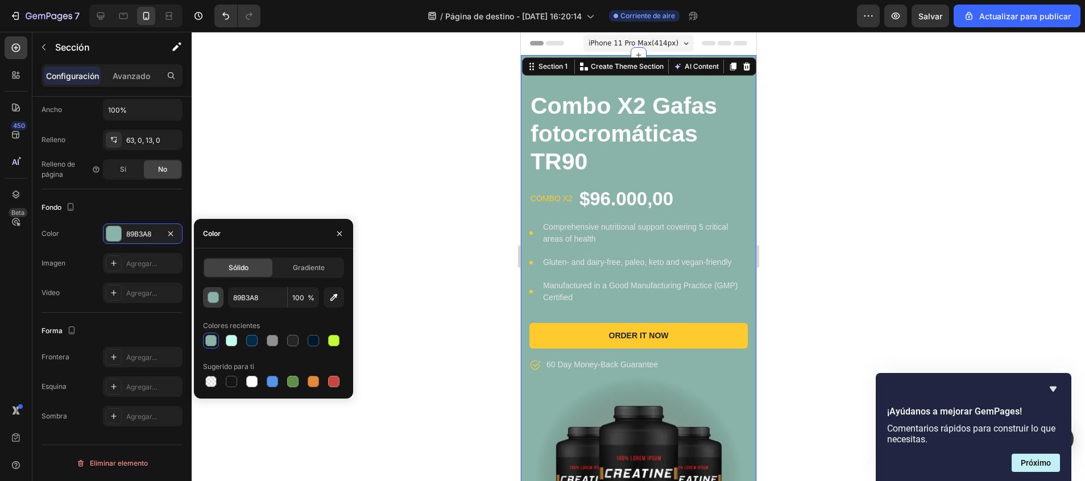
click at [218, 299] on div "button" at bounding box center [213, 297] width 11 height 11
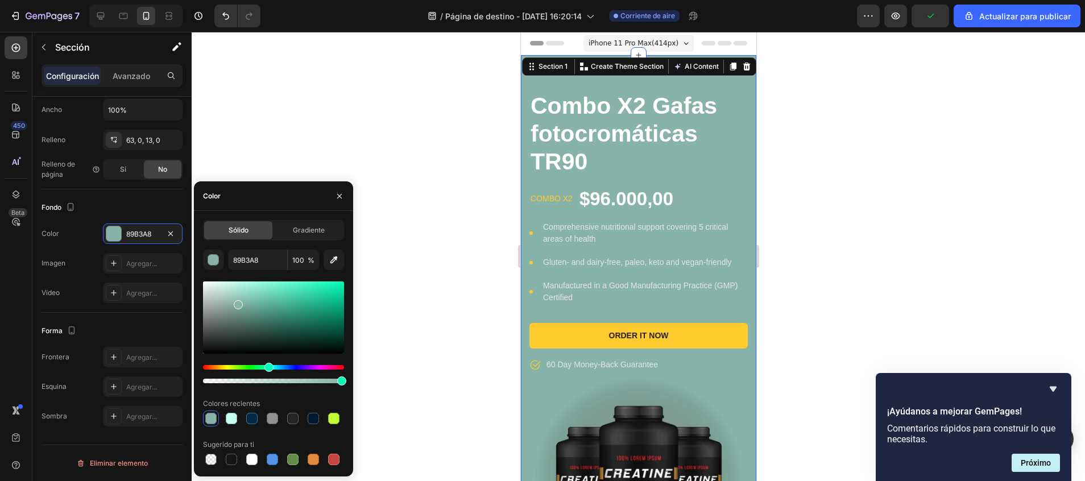
click at [267, 367] on div "Tinte" at bounding box center [268, 367] width 9 height 9
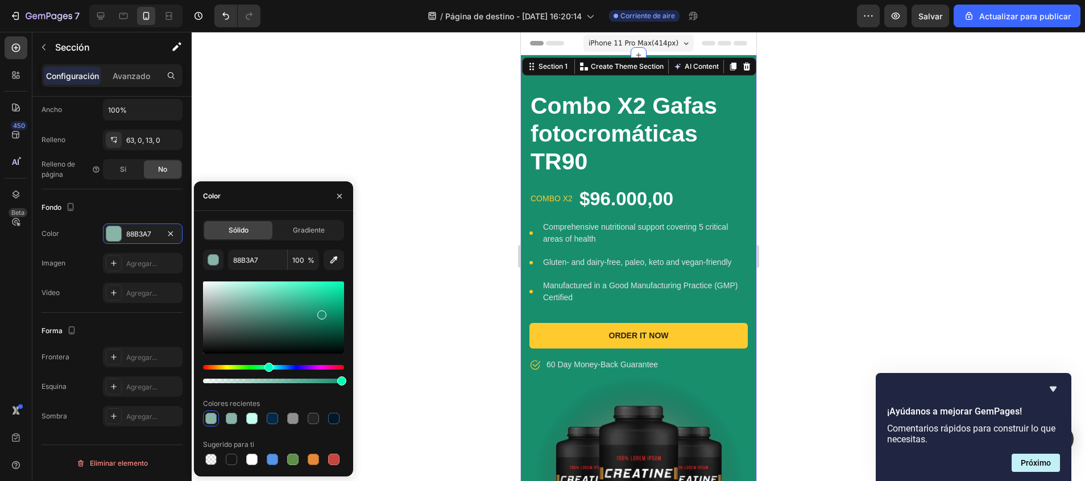
click at [321, 313] on div at bounding box center [273, 317] width 141 height 72
drag, startPoint x: 321, startPoint y: 313, endPoint x: 326, endPoint y: 311, distance: 5.9
click at [326, 311] on div at bounding box center [327, 313] width 9 height 9
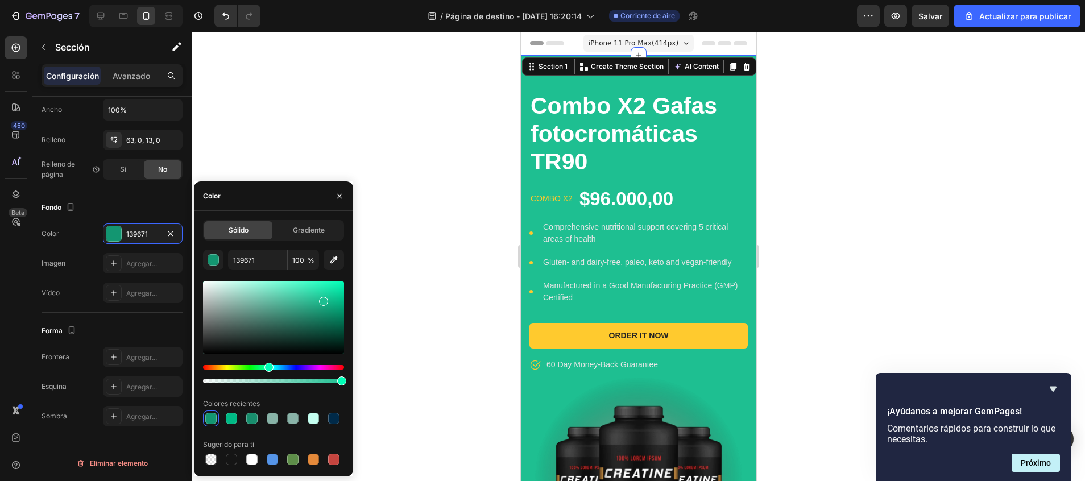
type input "1EBF91"
drag, startPoint x: 326, startPoint y: 311, endPoint x: 322, endPoint y: 299, distance: 12.8
click at [322, 299] on div at bounding box center [323, 301] width 9 height 9
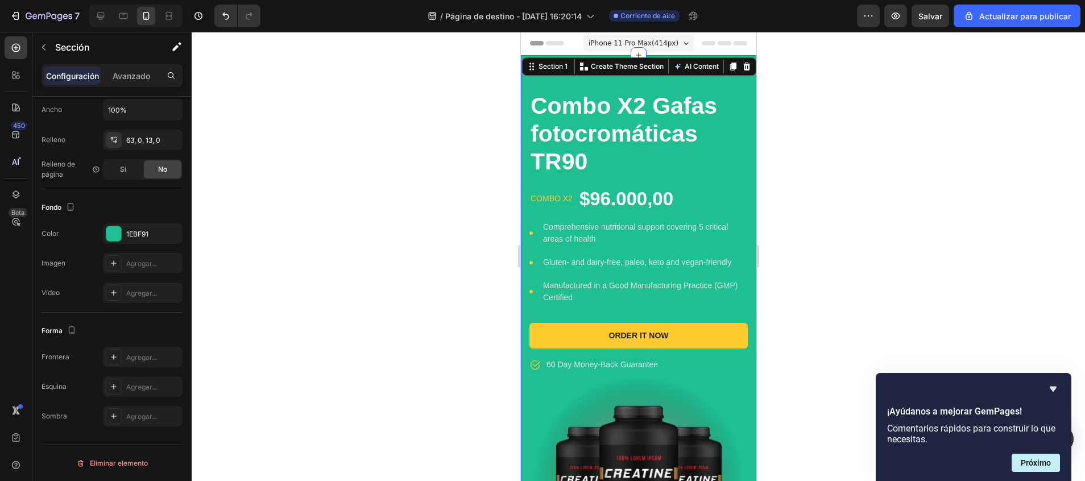
click at [312, 100] on div at bounding box center [638, 256] width 893 height 449
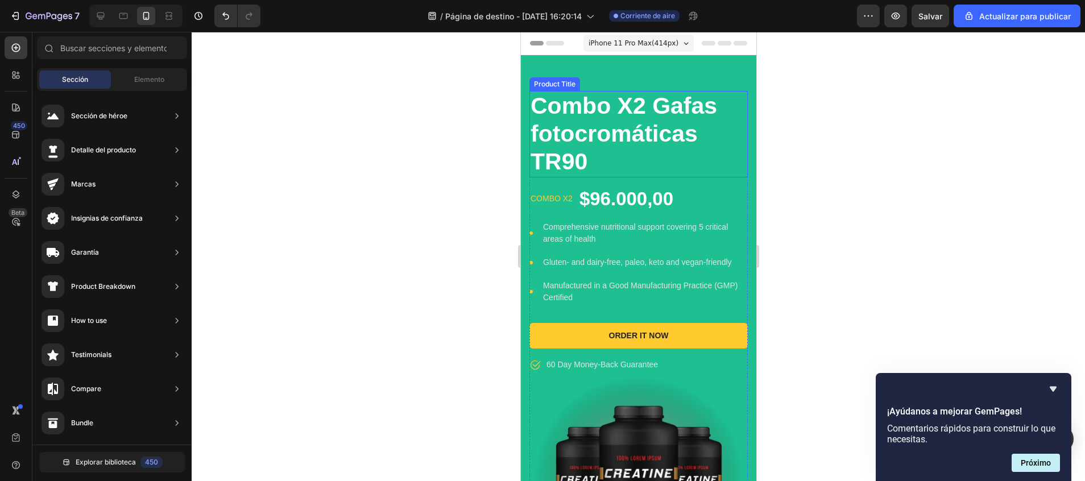
click at [551, 136] on h1 "Combo X2 Gafas fotocromáticas TR90" at bounding box center [638, 134] width 218 height 86
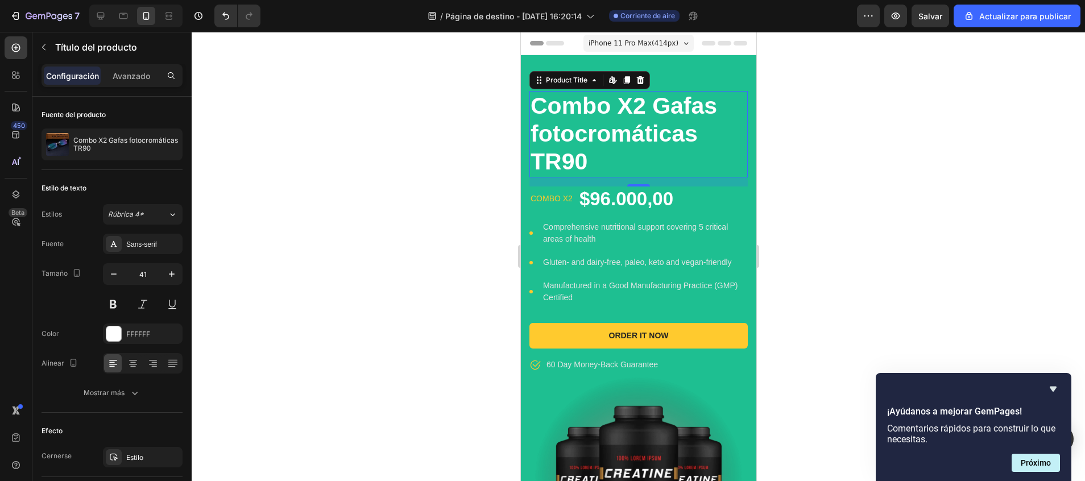
click at [551, 136] on h1 "Combo X2 Gafas fotocromáticas TR90" at bounding box center [638, 134] width 218 height 86
click at [575, 148] on h1 "Combo X2 Gafas fotocromáticas TR90" at bounding box center [638, 134] width 218 height 86
click at [589, 159] on h1 "Combo X2 Gafas fotocromáticas TR90" at bounding box center [638, 134] width 218 height 86
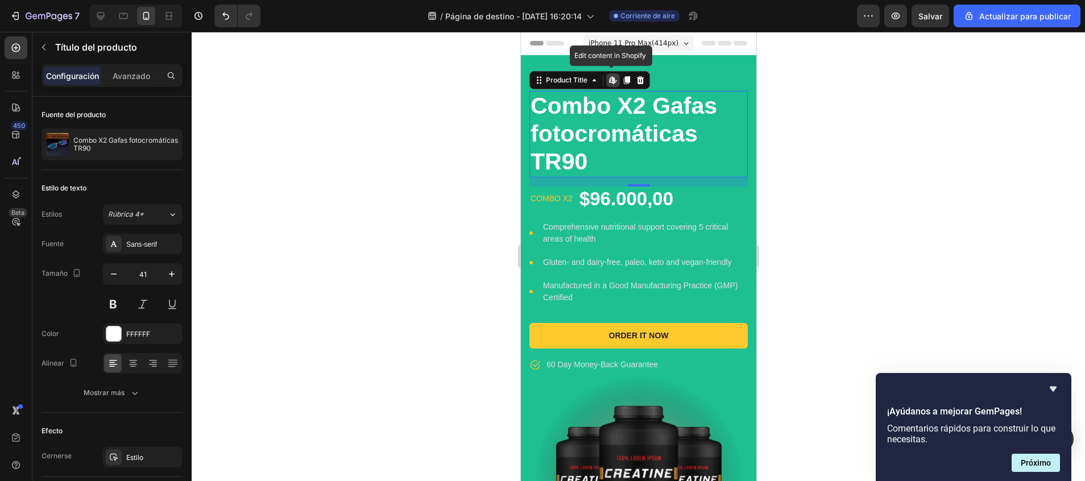
click at [589, 159] on h1 "Combo X2 Gafas fotocromáticas TR90" at bounding box center [638, 134] width 218 height 86
click at [618, 131] on h1 "Combo X2 Gafas fotocromáticas TR90" at bounding box center [638, 134] width 218 height 86
click at [585, 172] on h1 "Combo X2 Gafas fotocromáticas TR90" at bounding box center [638, 134] width 218 height 86
click at [556, 162] on h1 "Combo X2 Gafas fotocromáticas TR90" at bounding box center [638, 134] width 218 height 86
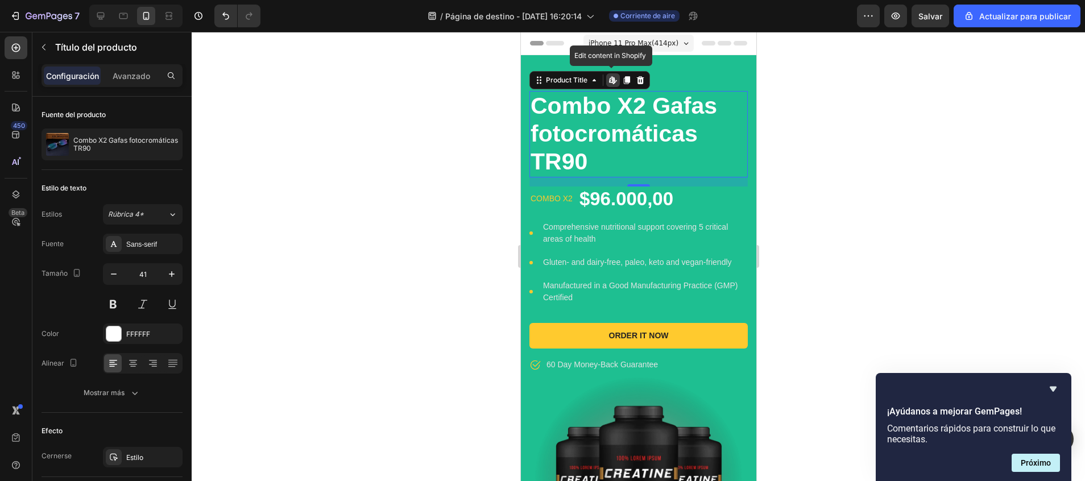
click at [556, 162] on h1 "Combo X2 Gafas fotocromáticas TR90" at bounding box center [638, 134] width 218 height 86
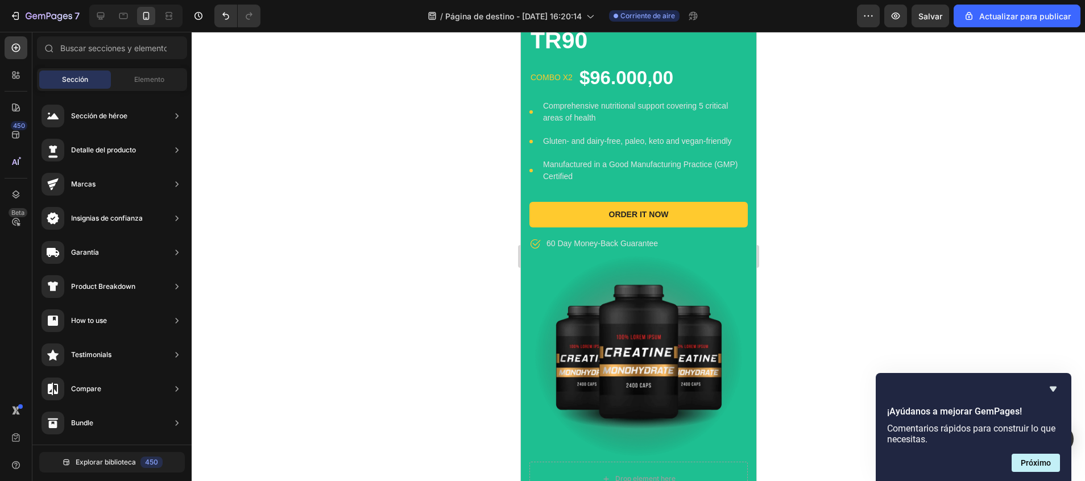
scroll to position [0, 0]
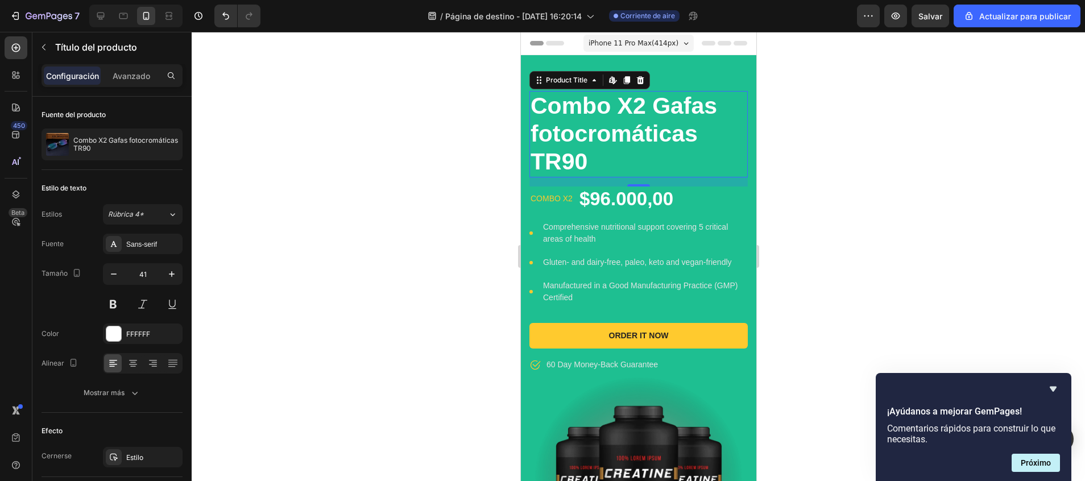
click at [606, 131] on h1 "Combo X2 Gafas fotocromáticas TR90" at bounding box center [638, 134] width 218 height 86
click at [586, 142] on h1 "Combo X2 Gafas fotocromáticas TR90" at bounding box center [638, 134] width 218 height 86
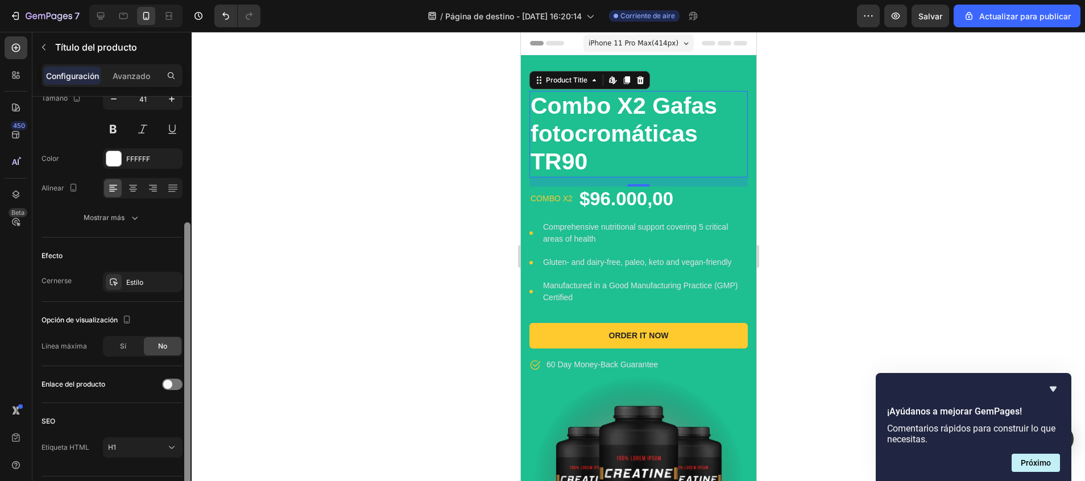
scroll to position [180, 0]
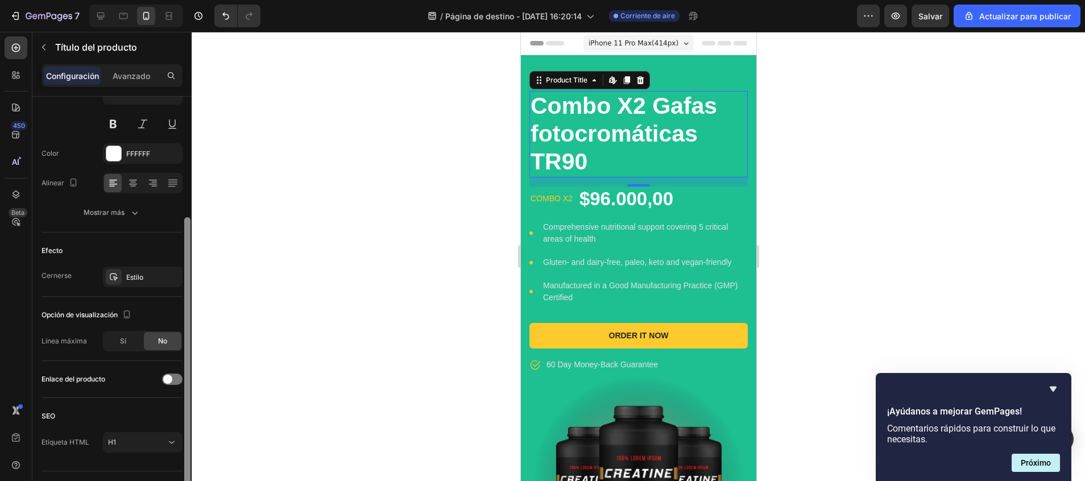
drag, startPoint x: 186, startPoint y: 119, endPoint x: 177, endPoint y: 241, distance: 121.5
click at [177, 241] on div "Fuente del producto Combo X2 Gafas fotocromáticas TR90 Estilo de texto Estilos …" at bounding box center [111, 305] width 159 height 417
click at [608, 417] on img at bounding box center [638, 477] width 218 height 211
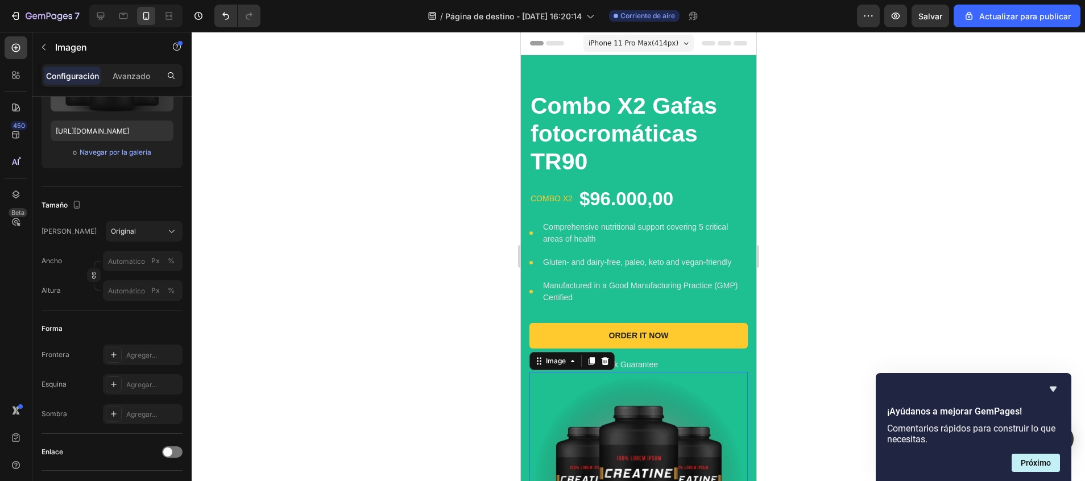
scroll to position [0, 0]
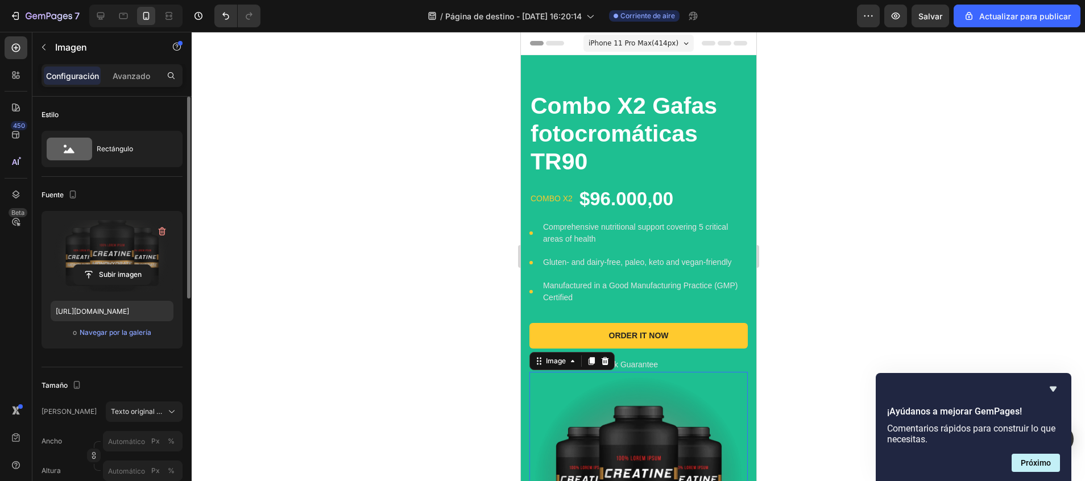
click at [139, 254] on label at bounding box center [112, 256] width 123 height 72
click at [139, 265] on input "file" at bounding box center [112, 274] width 77 height 19
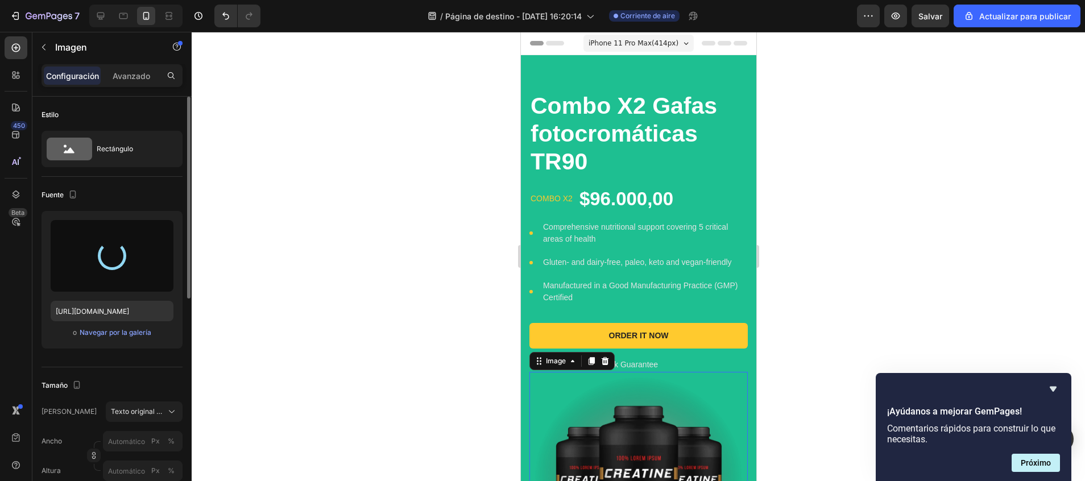
type input "https://cdn.shopify.com/s/files/1/0747/5517/8715/files/gempages_585141558085419…"
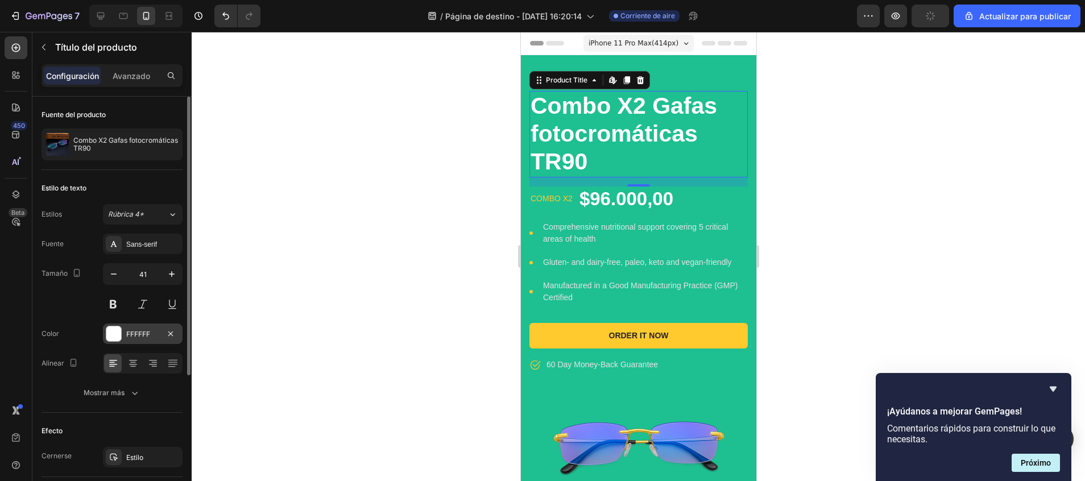
click at [133, 329] on div "FFFFFF" at bounding box center [142, 334] width 33 height 10
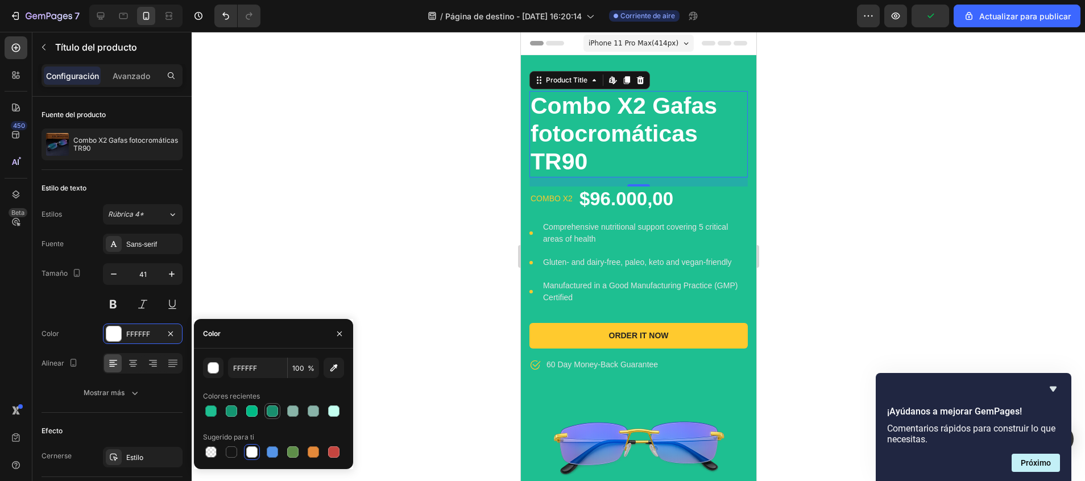
click at [268, 412] on div at bounding box center [272, 410] width 11 height 11
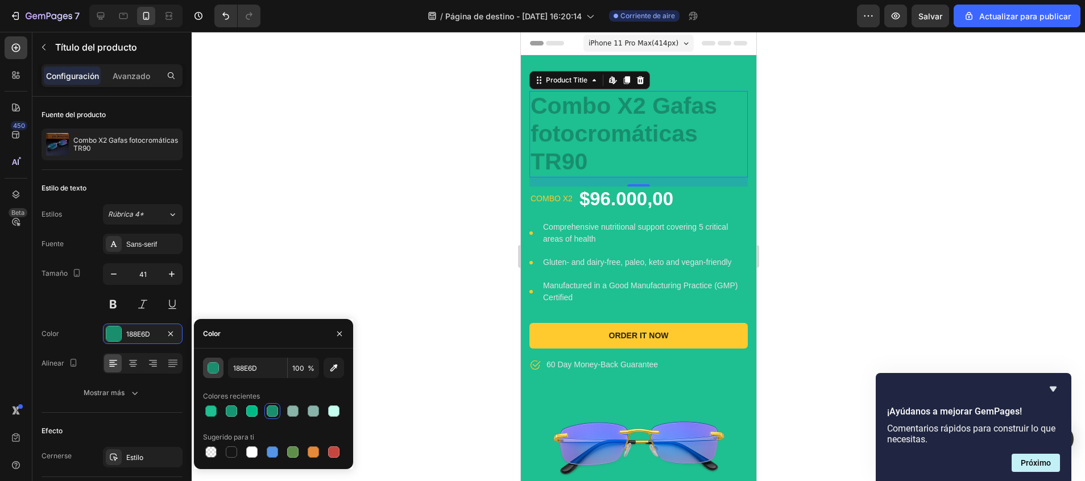
click at [215, 367] on div "button" at bounding box center [213, 368] width 11 height 11
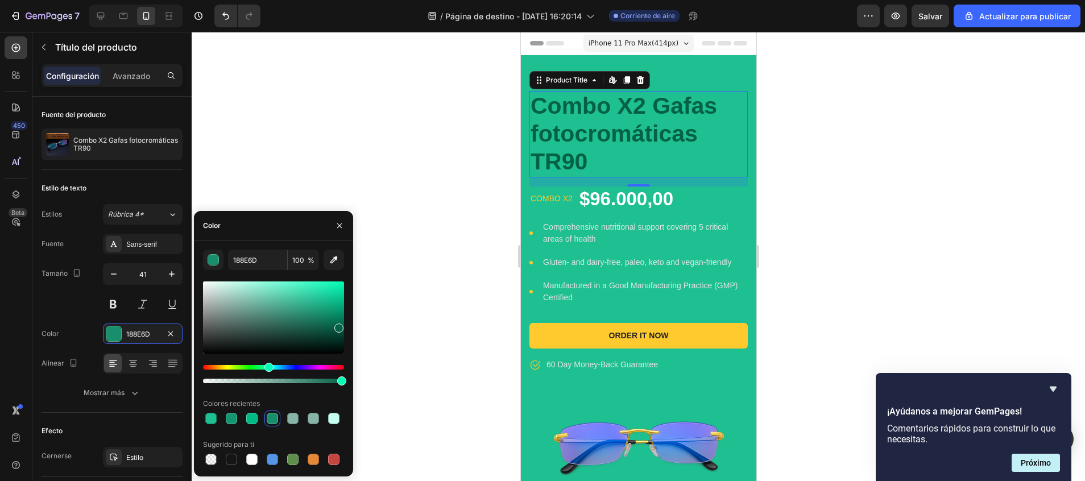
click at [338, 326] on div at bounding box center [273, 317] width 141 height 72
drag, startPoint x: 338, startPoint y: 326, endPoint x: 343, endPoint y: 330, distance: 6.8
click at [343, 330] on div at bounding box center [341, 332] width 9 height 9
type input "00513A"
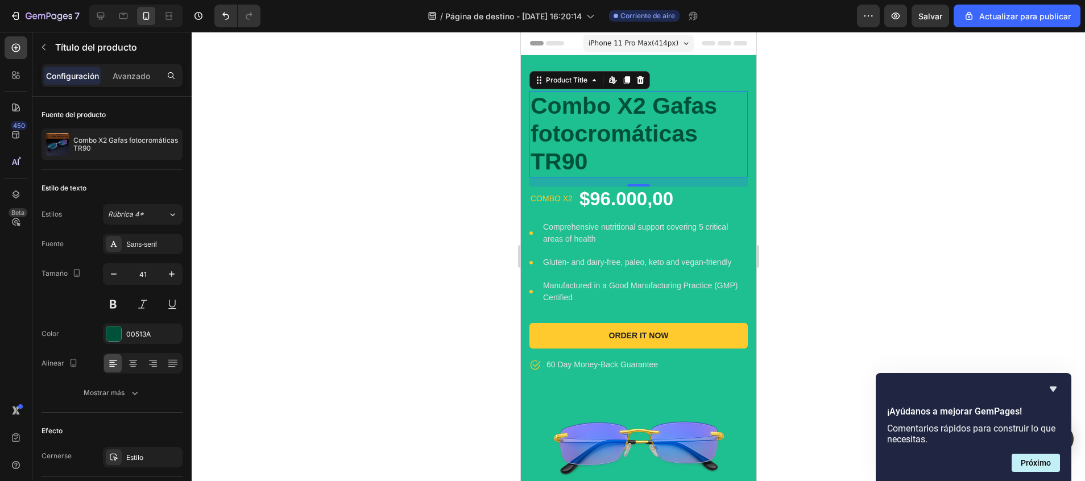
click at [392, 321] on div at bounding box center [638, 256] width 893 height 449
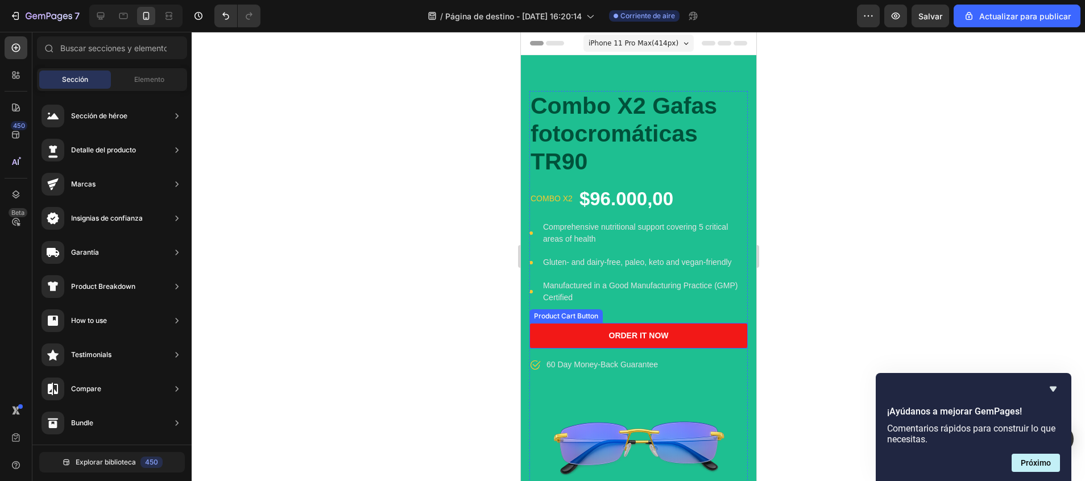
click at [626, 345] on button "Order It Now" at bounding box center [638, 336] width 218 height 26
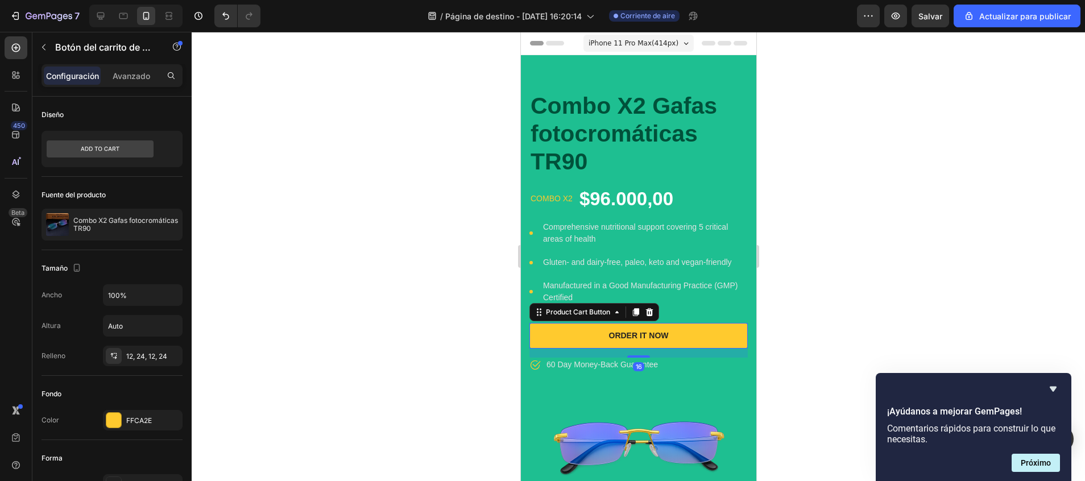
click at [424, 271] on div at bounding box center [638, 256] width 893 height 449
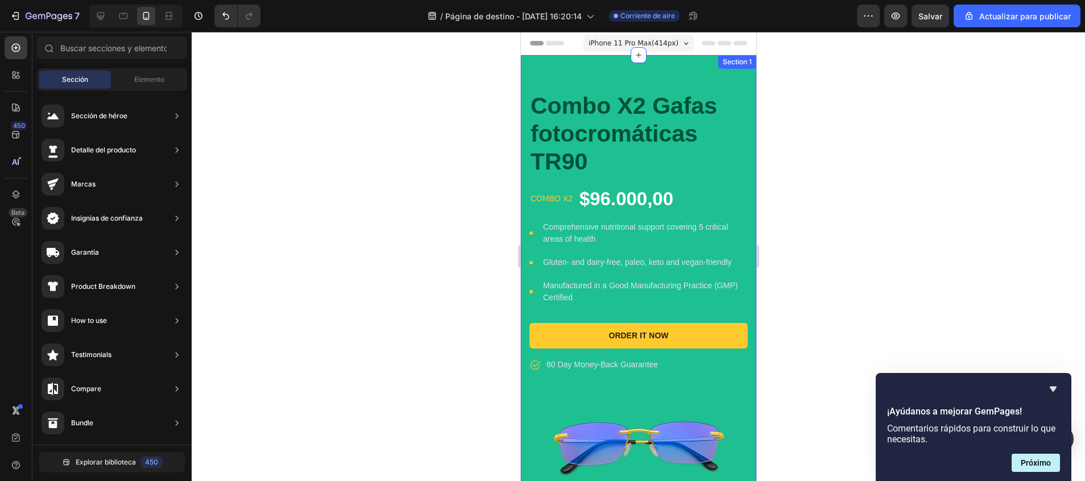
click at [573, 80] on div "Combo X2 Gafas fotocromáticas TR90 Product Title combo X2 Text block $96.000,00…" at bounding box center [637, 307] width 235 height 504
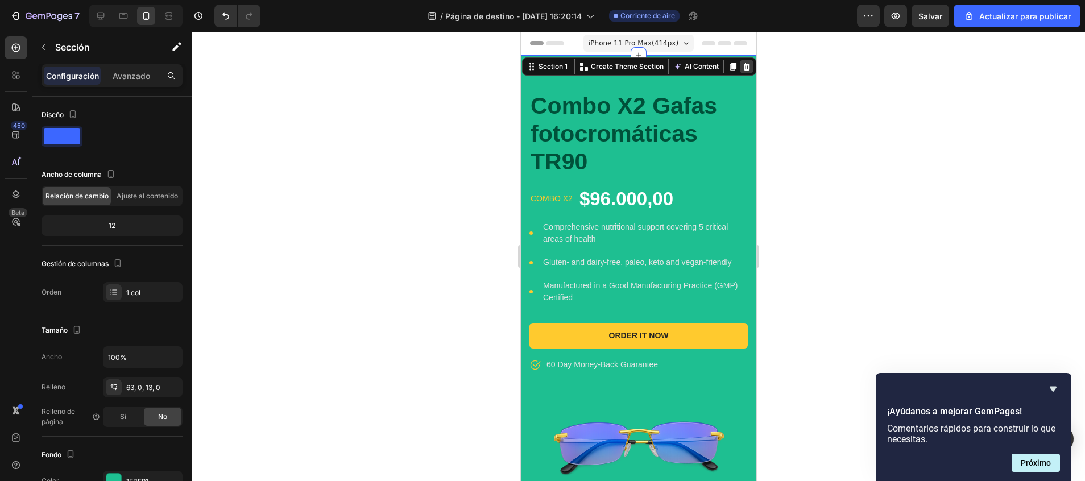
click at [739, 61] on div at bounding box center [746, 67] width 14 height 14
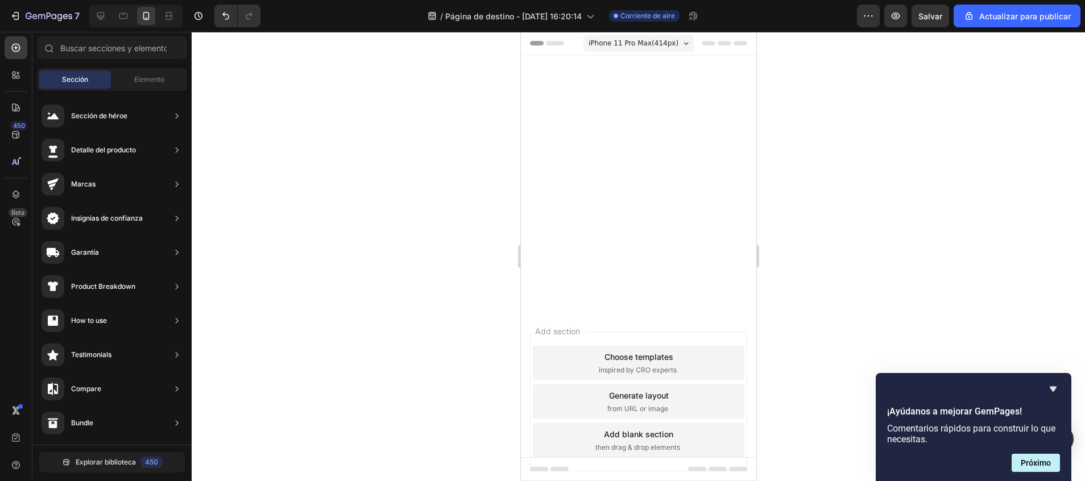
click at [637, 142] on div "Root" at bounding box center [637, 182] width 235 height 254
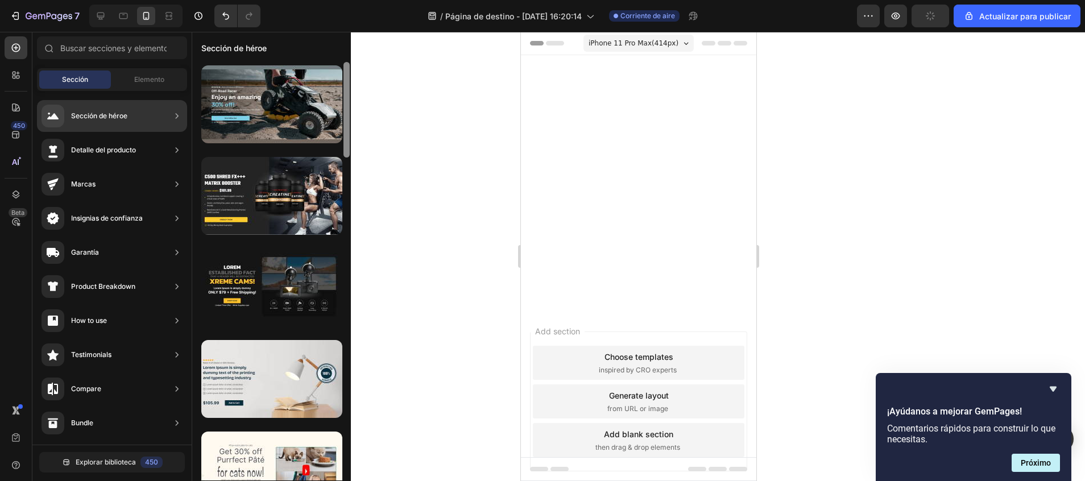
drag, startPoint x: 345, startPoint y: 124, endPoint x: 339, endPoint y: 64, distance: 60.0
click at [339, 64] on div at bounding box center [271, 271] width 159 height 419
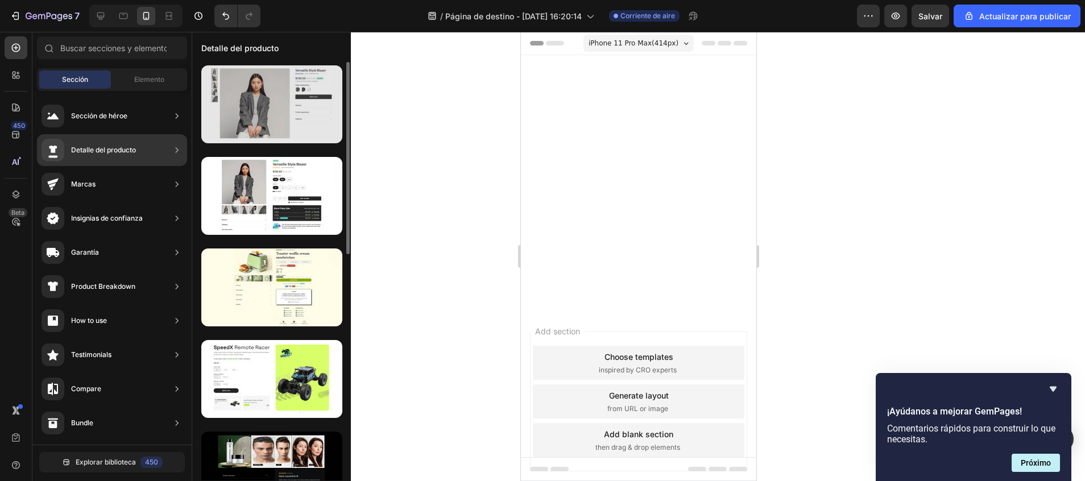
click at [241, 105] on div at bounding box center [271, 104] width 141 height 78
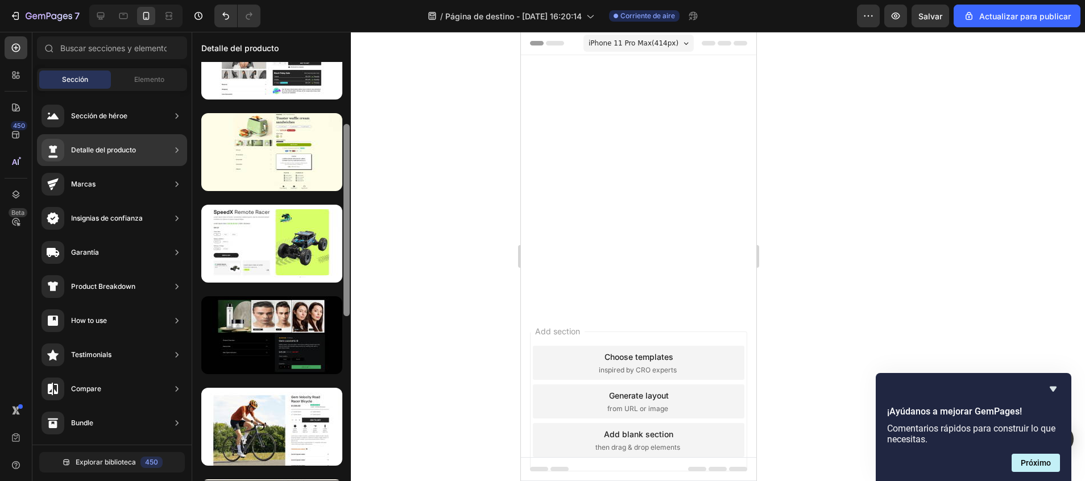
scroll to position [140, 0]
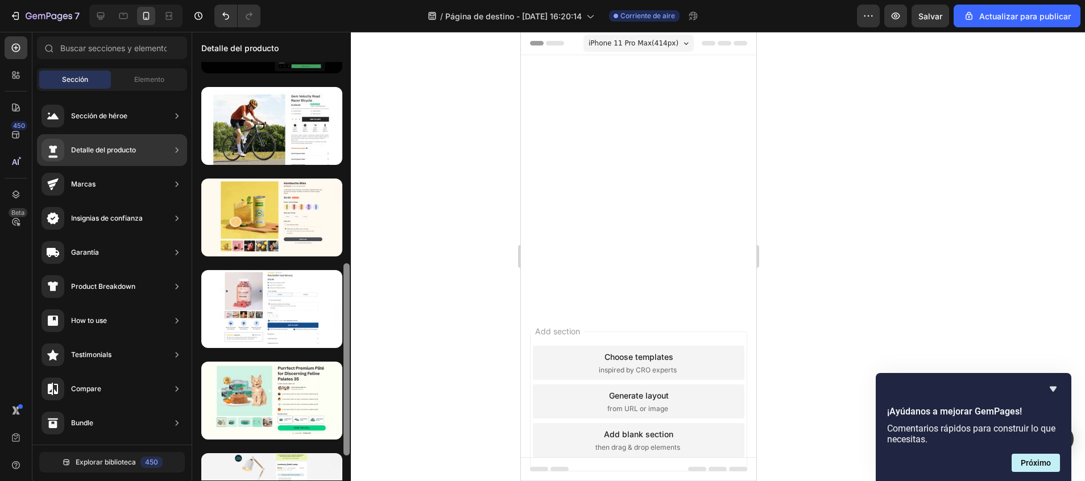
drag, startPoint x: 346, startPoint y: 156, endPoint x: 345, endPoint y: 356, distance: 200.2
click at [345, 356] on div at bounding box center [346, 359] width 6 height 192
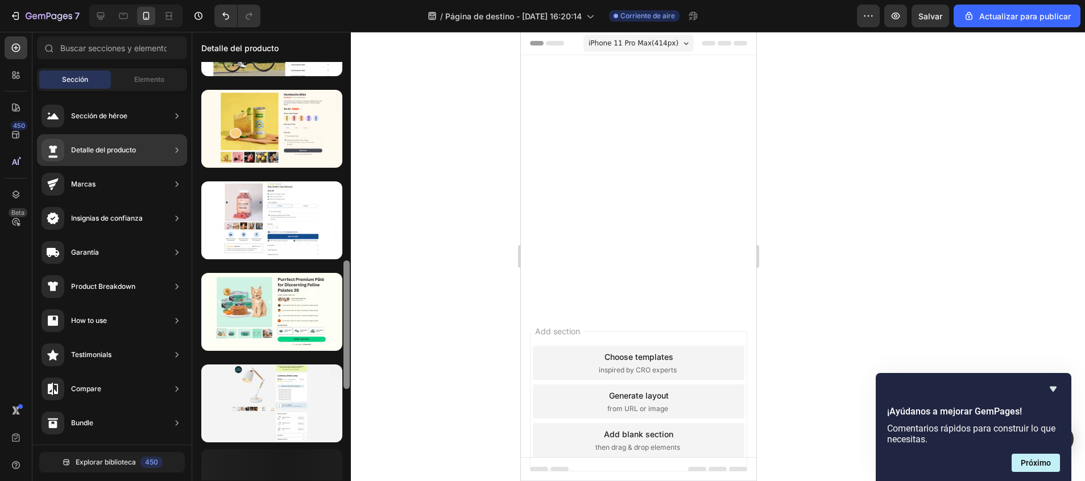
scroll to position [560, 0]
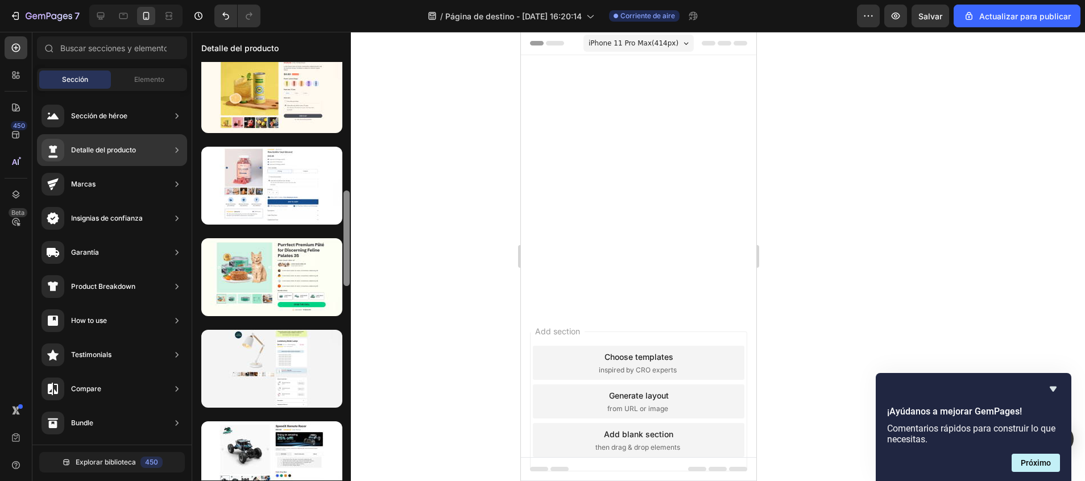
drag, startPoint x: 347, startPoint y: 335, endPoint x: 350, endPoint y: 392, distance: 57.5
click at [350, 392] on div at bounding box center [346, 271] width 9 height 419
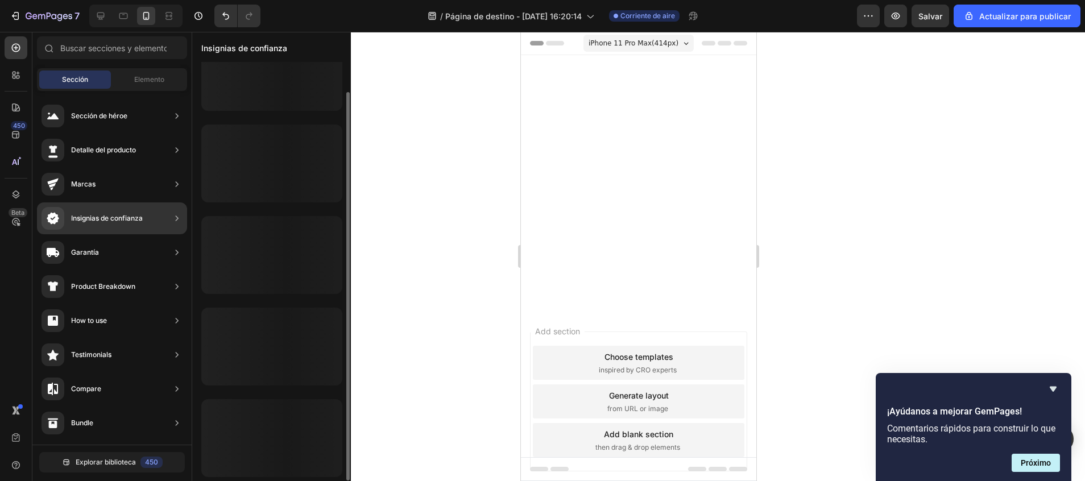
scroll to position [32, 0]
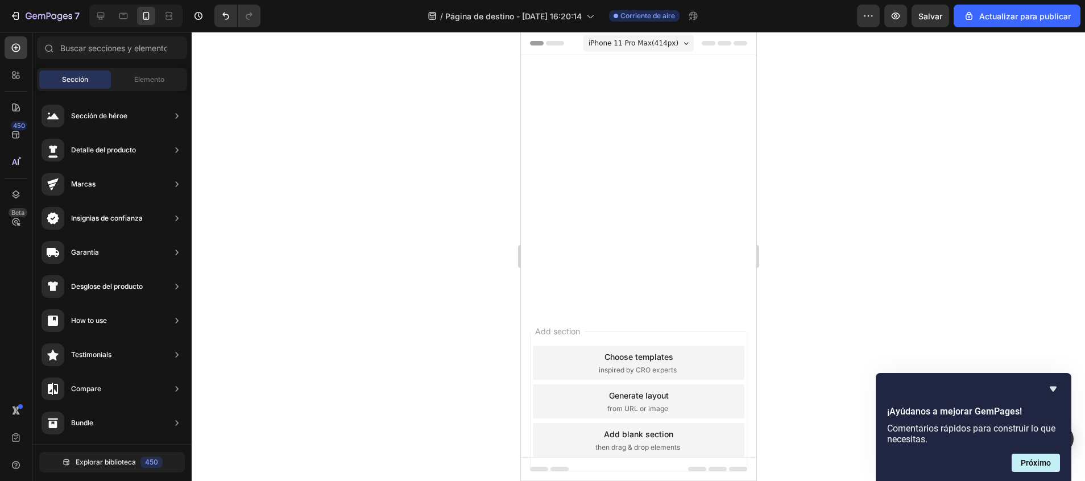
click at [596, 105] on div at bounding box center [637, 90] width 235 height 71
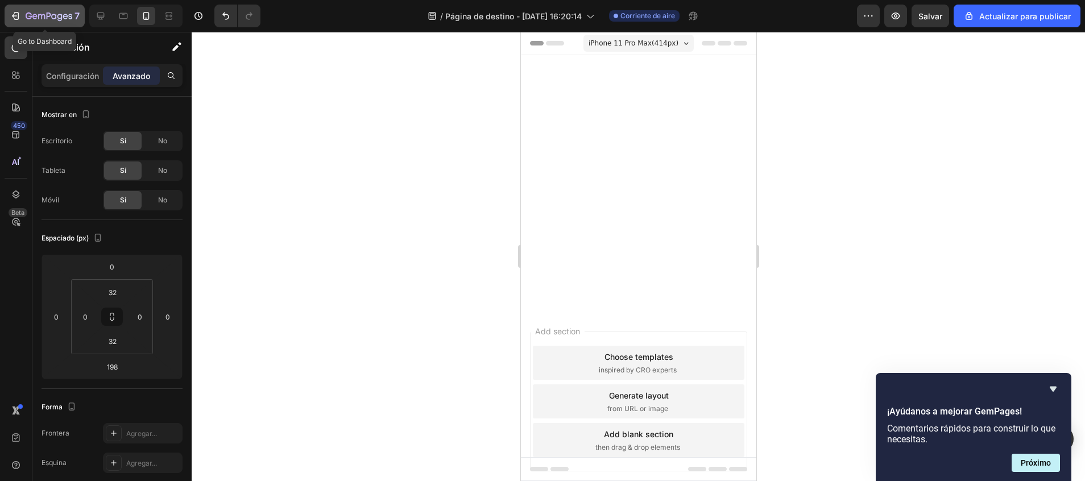
click at [33, 20] on icon "button" at bounding box center [49, 17] width 47 height 10
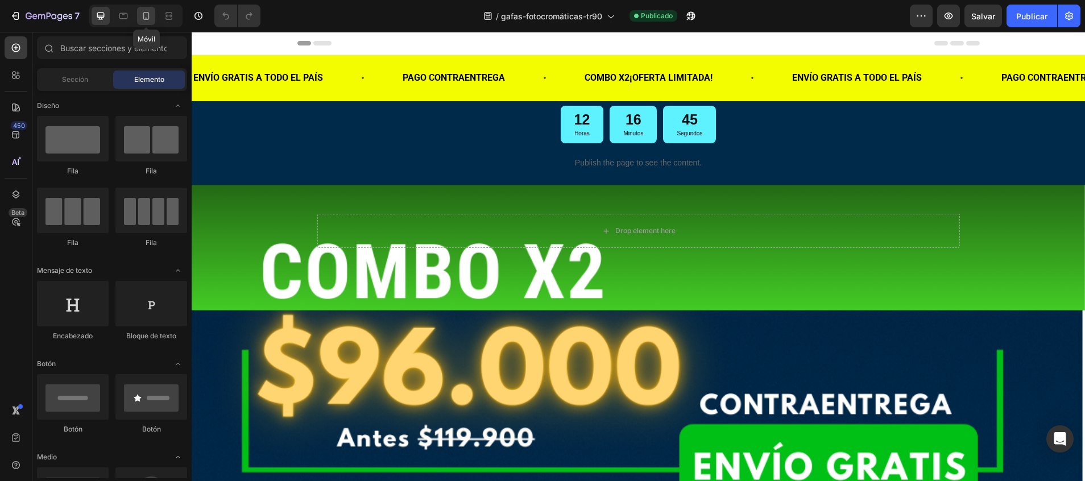
click at [146, 16] on icon at bounding box center [145, 15] width 11 height 11
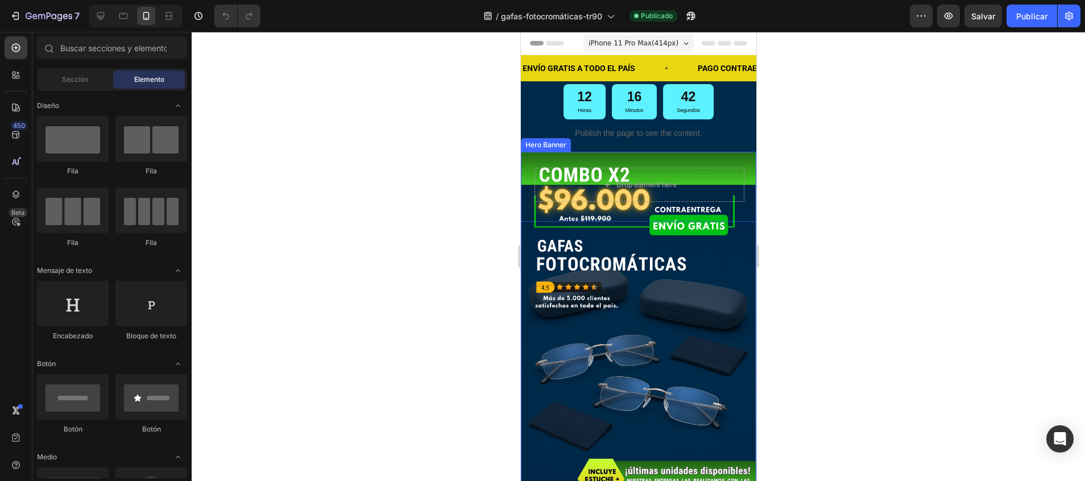
click at [543, 332] on div "Background Image" at bounding box center [637, 328] width 235 height 353
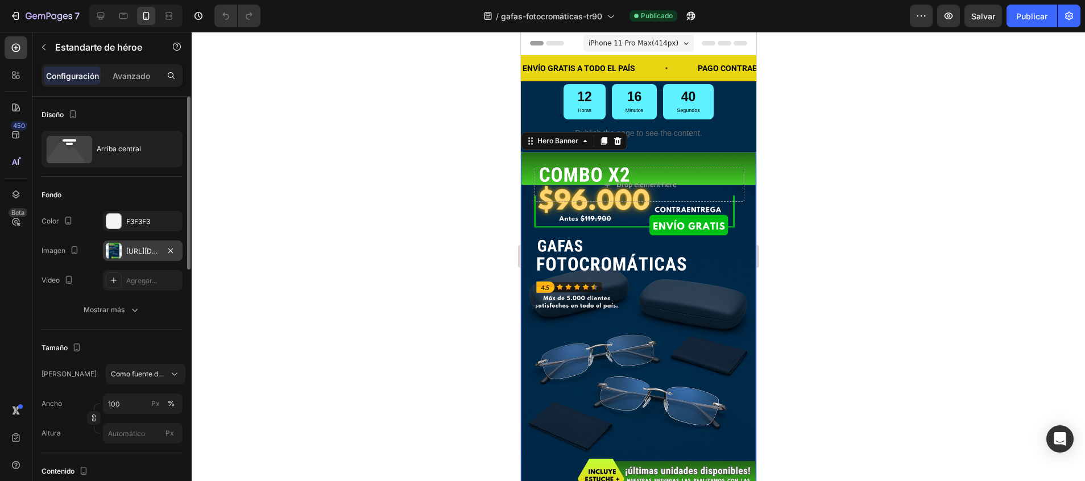
click at [125, 251] on div "https://cdn.shopify.com/s/files/1/0747/5517/8715/files/gempages_585141558085419…" at bounding box center [143, 251] width 80 height 20
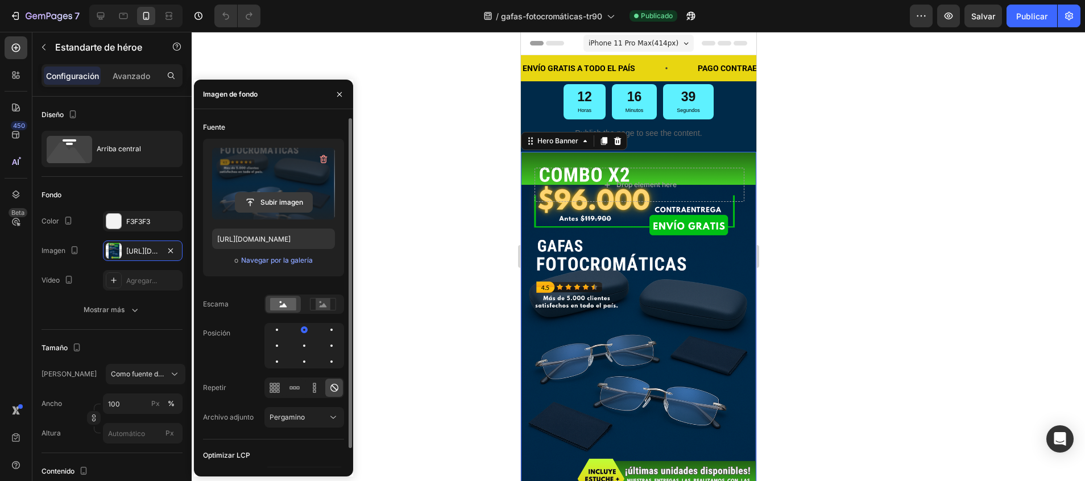
click at [260, 199] on input "file" at bounding box center [273, 202] width 77 height 19
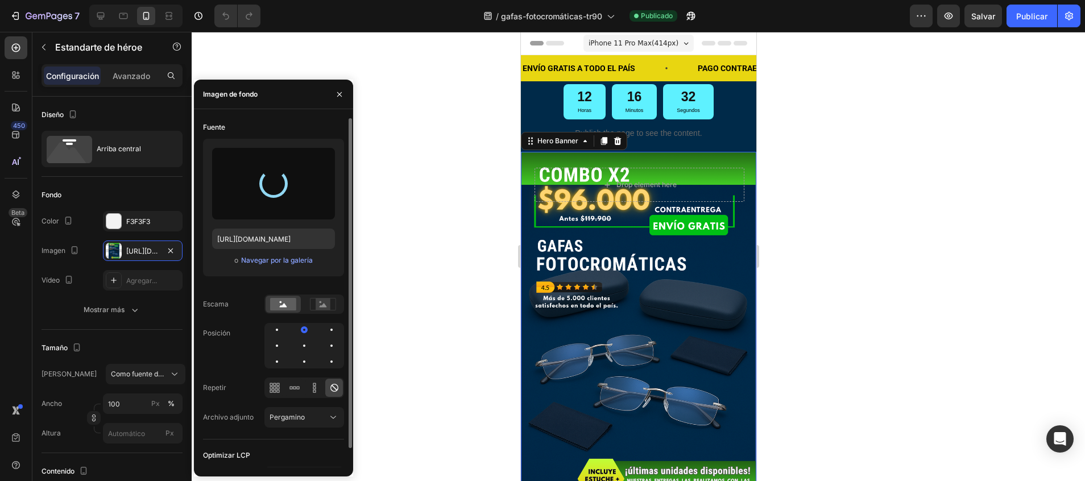
type input "[URL][DOMAIN_NAME]"
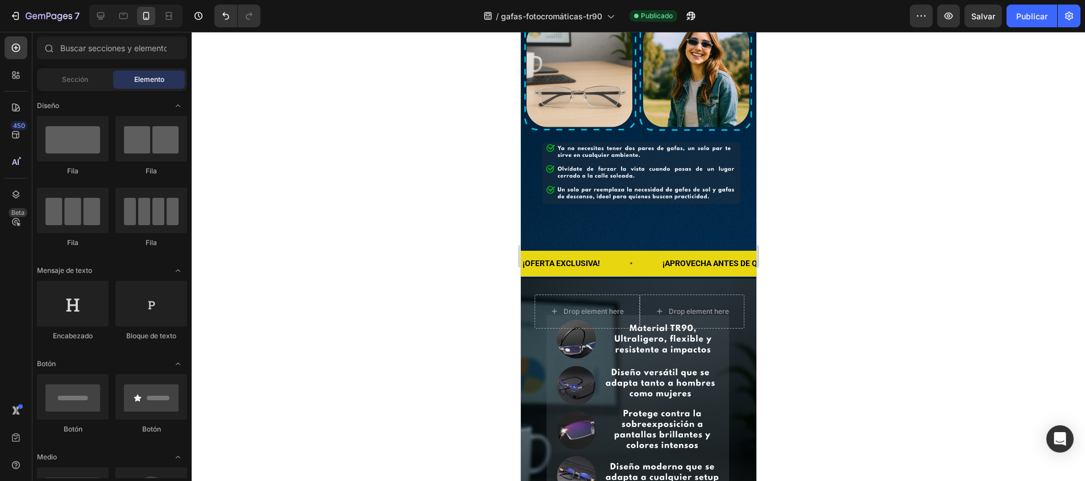
scroll to position [1623, 0]
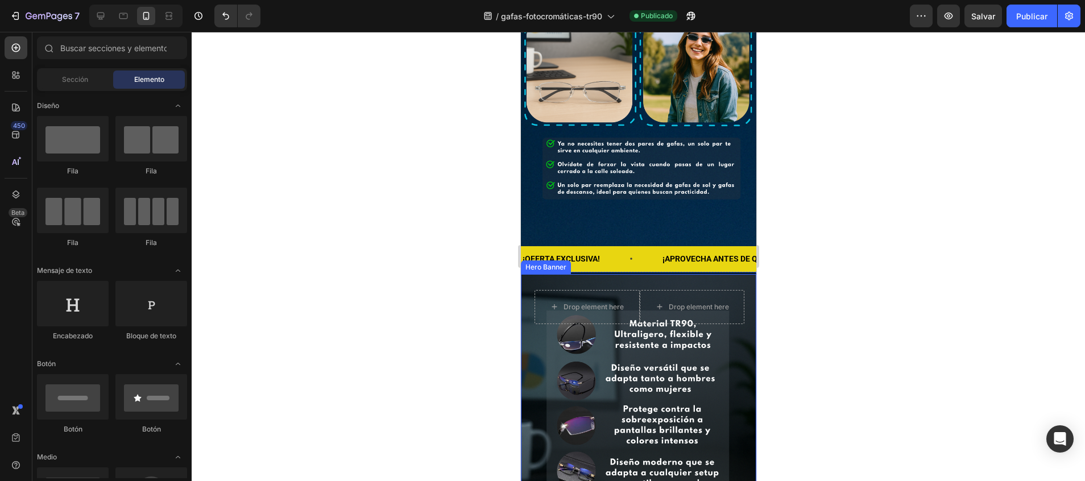
click at [718, 324] on div "Background Image" at bounding box center [637, 450] width 235 height 353
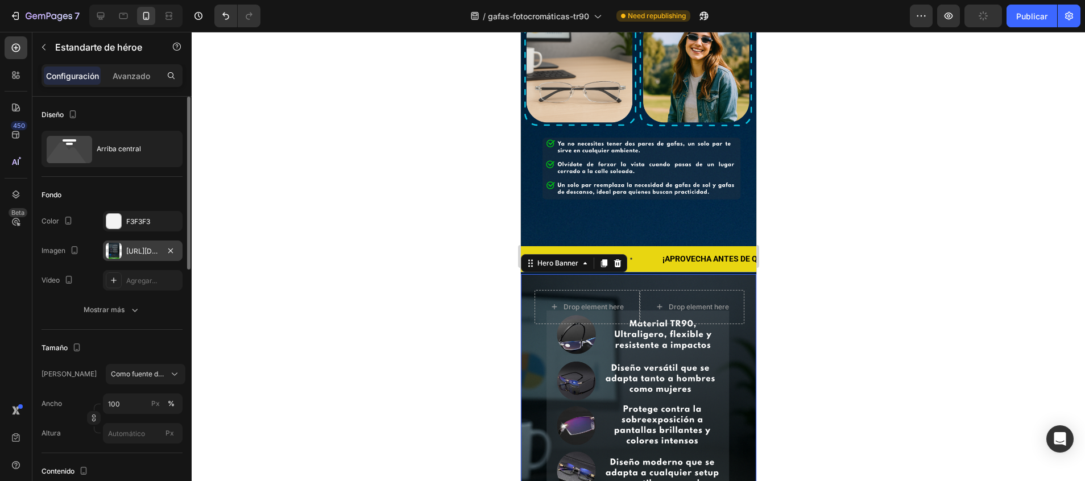
click at [155, 256] on div "https://cdn.shopify.com/s/files/1/0747/5517/8715/files/gempages_585141558085419…" at bounding box center [142, 251] width 33 height 10
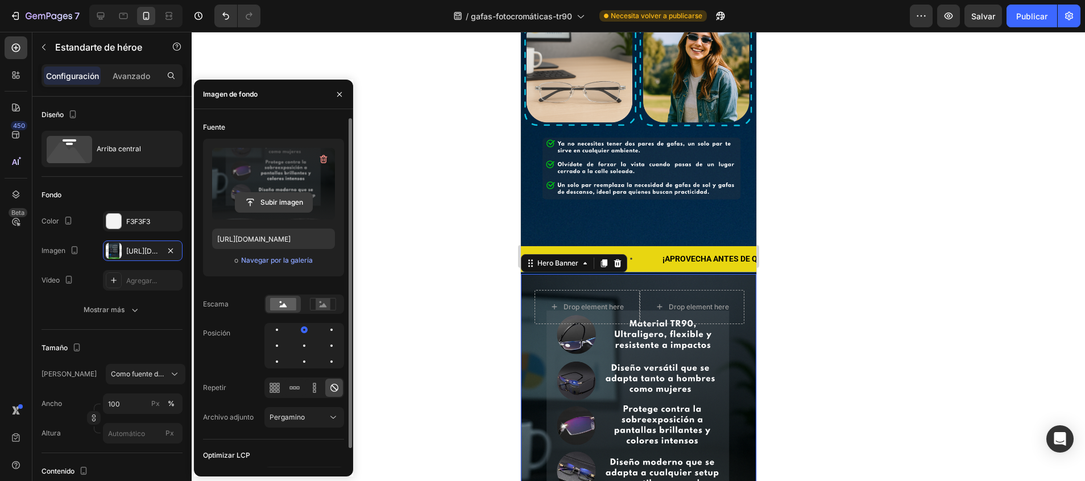
click at [266, 197] on input "file" at bounding box center [273, 202] width 77 height 19
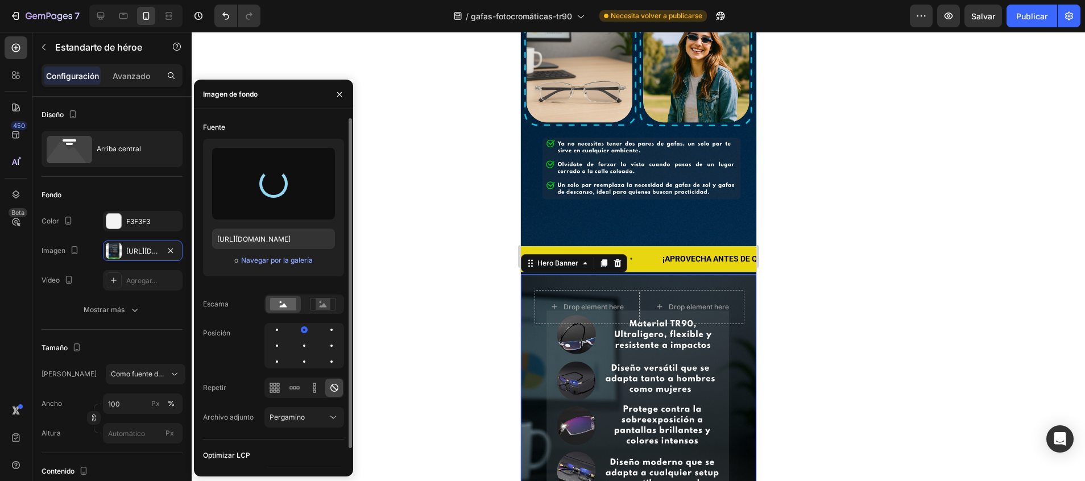
type input "https://cdn.shopify.com/s/files/1/0747/5517/8715/files/gempages_585141558085419…"
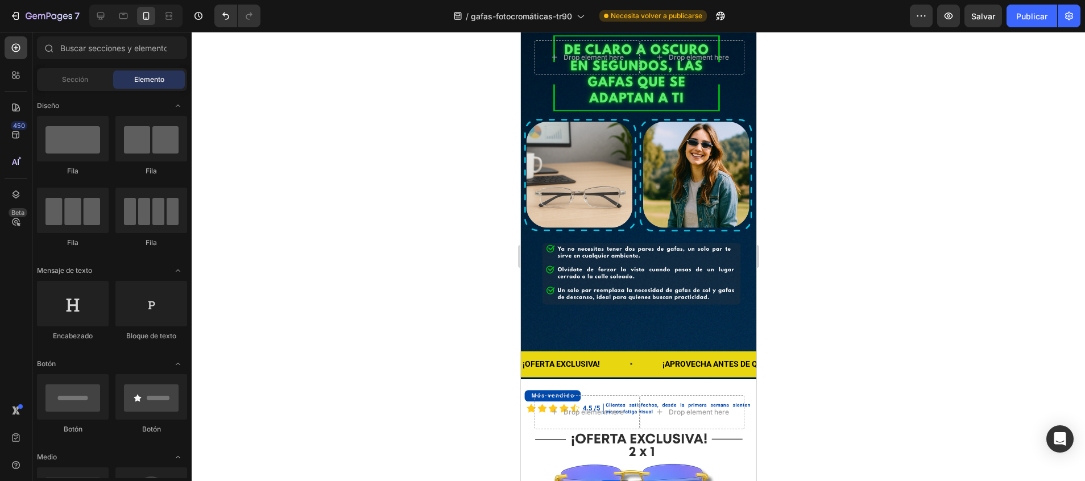
scroll to position [1490, 0]
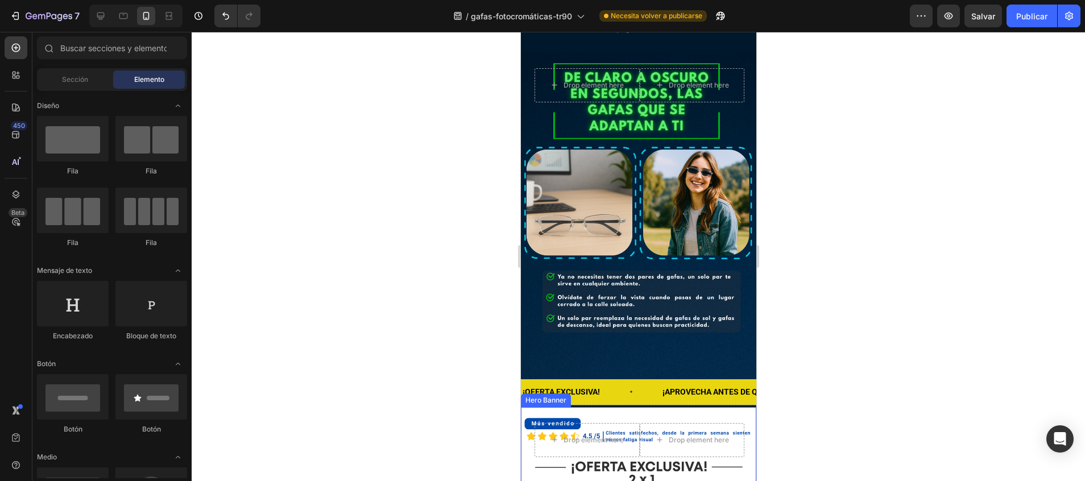
click at [527, 407] on div "Drop element here Drop element here Row" at bounding box center [637, 452] width 235 height 90
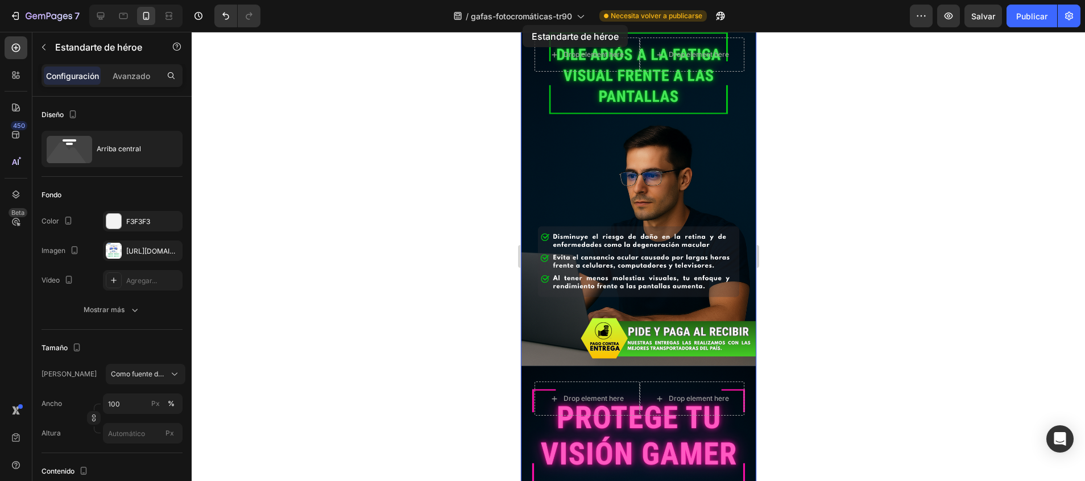
scroll to position [261, 0]
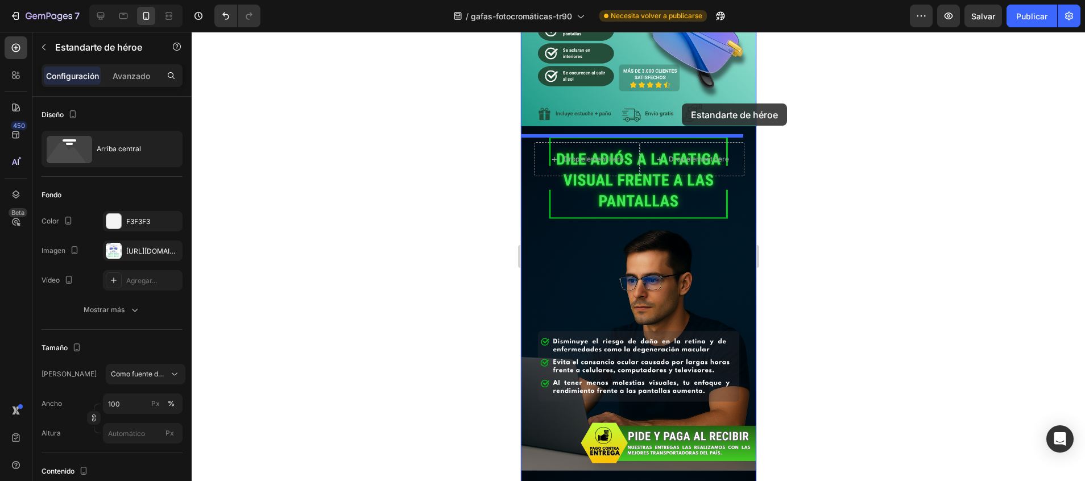
drag, startPoint x: 528, startPoint y: 301, endPoint x: 682, endPoint y: 103, distance: 250.8
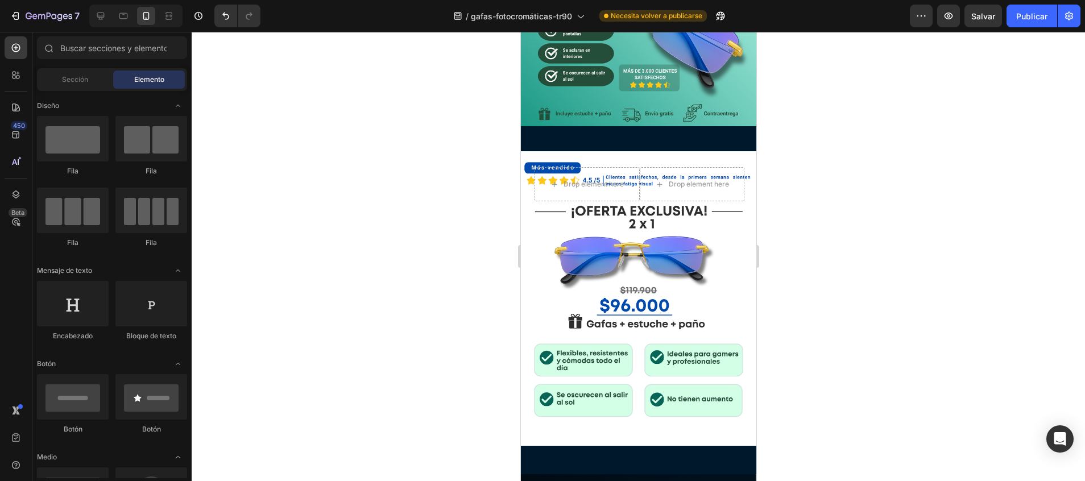
scroll to position [74, 0]
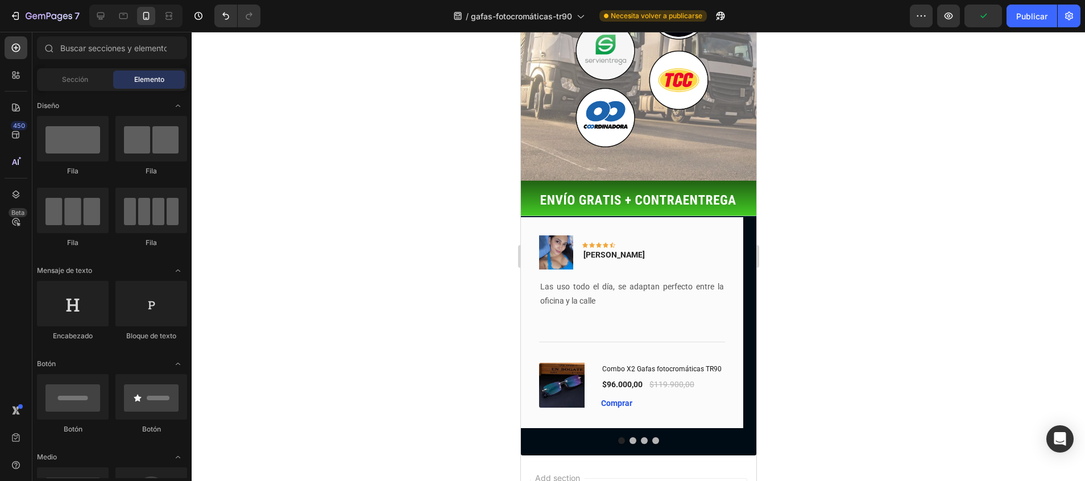
scroll to position [2331, 0]
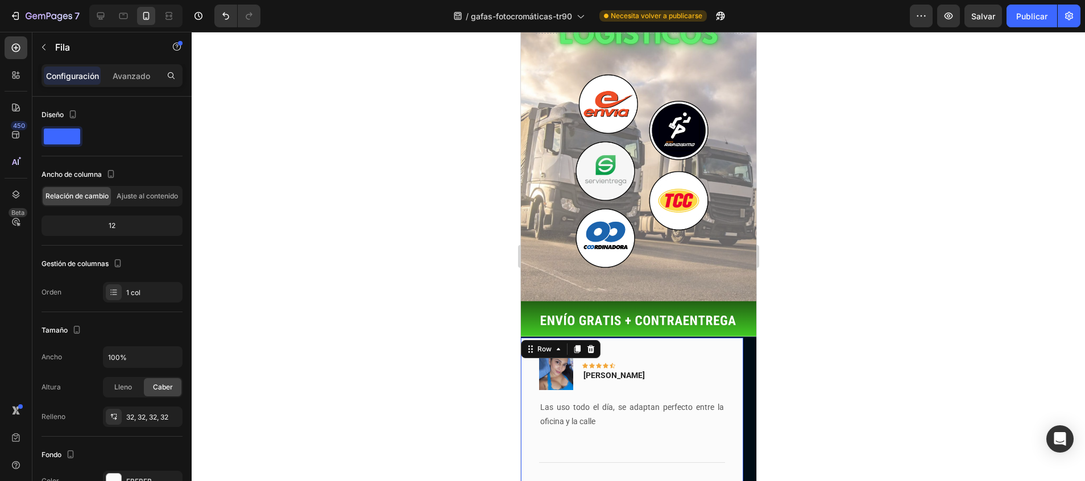
click at [707, 338] on div "Image Icon Icon Icon Icon Icon Row Vanessa R. Text block Row Las uso todo el dí…" at bounding box center [631, 443] width 222 height 211
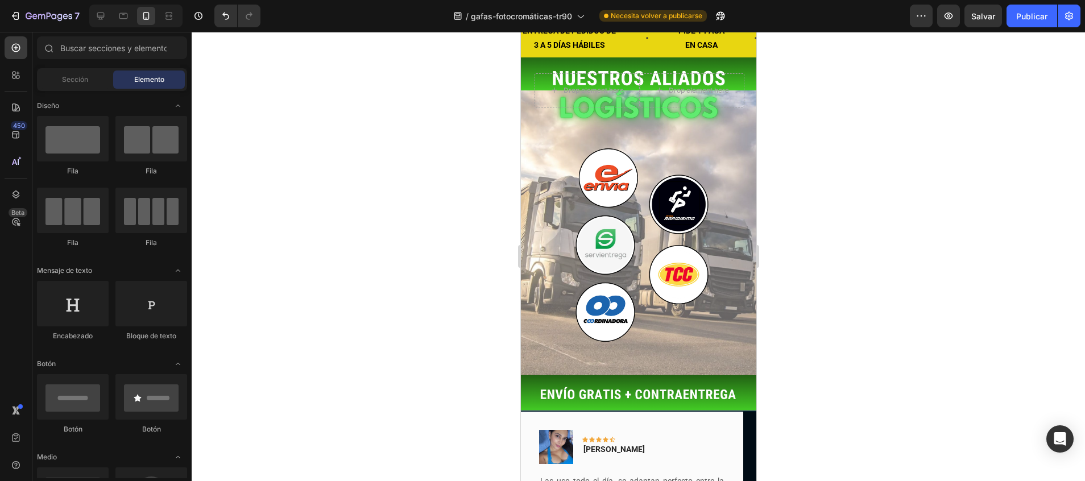
scroll to position [2253, 0]
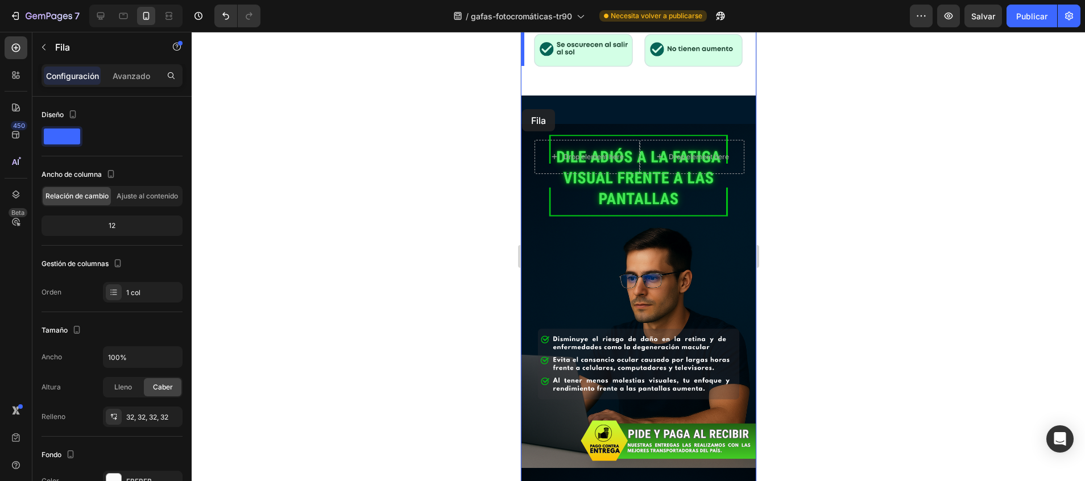
scroll to position [338, 0]
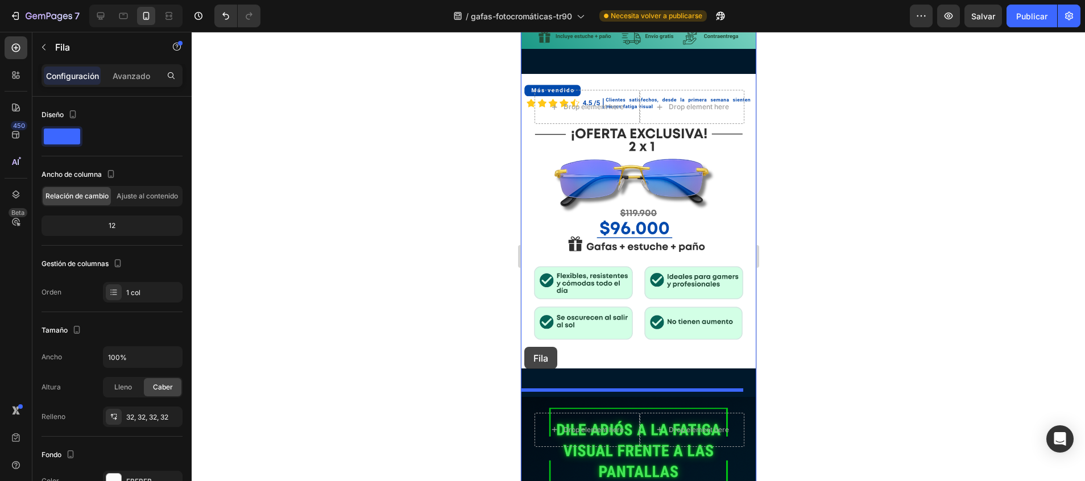
drag, startPoint x: 528, startPoint y: 302, endPoint x: 524, endPoint y: 347, distance: 45.2
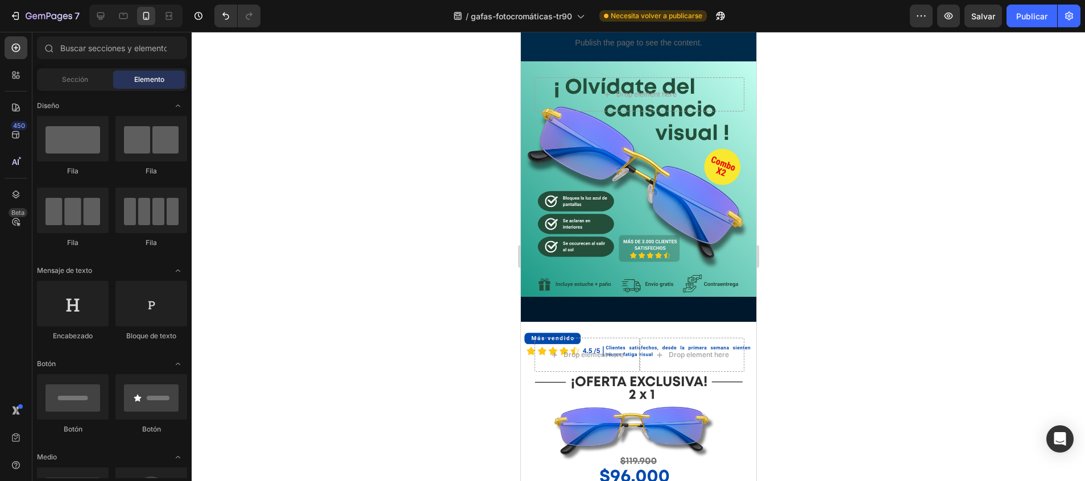
scroll to position [0, 0]
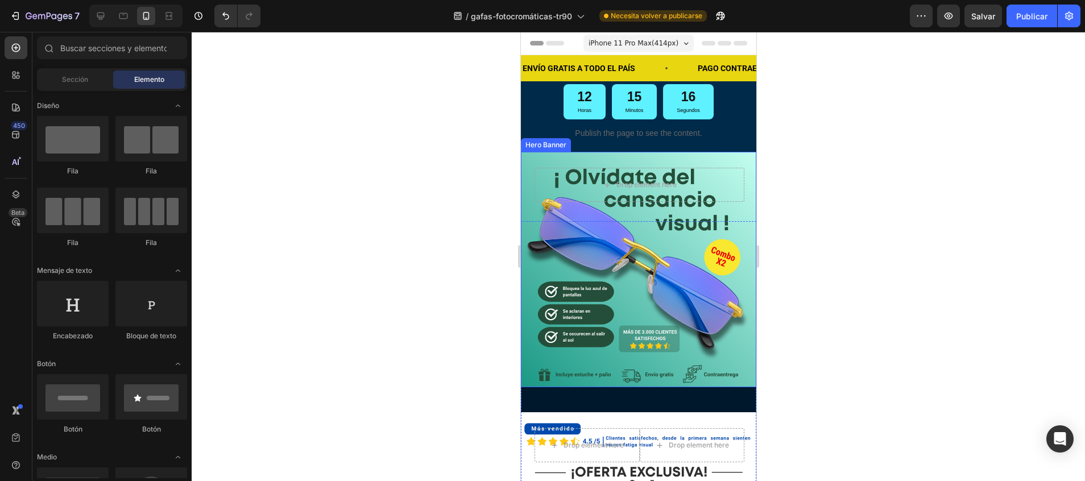
click at [732, 158] on div "Drop element here" at bounding box center [637, 181] width 235 height 59
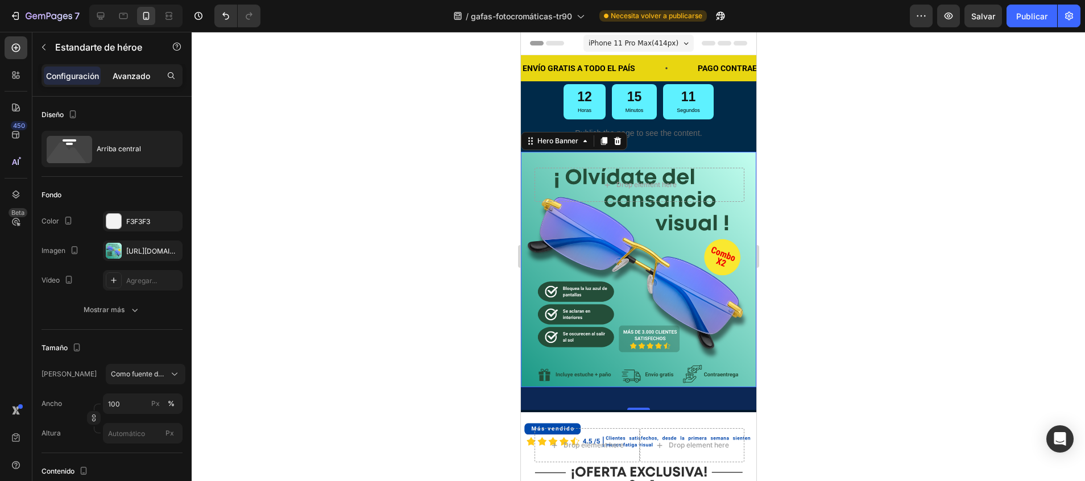
click at [129, 81] on p "Avanzado" at bounding box center [132, 76] width 38 height 12
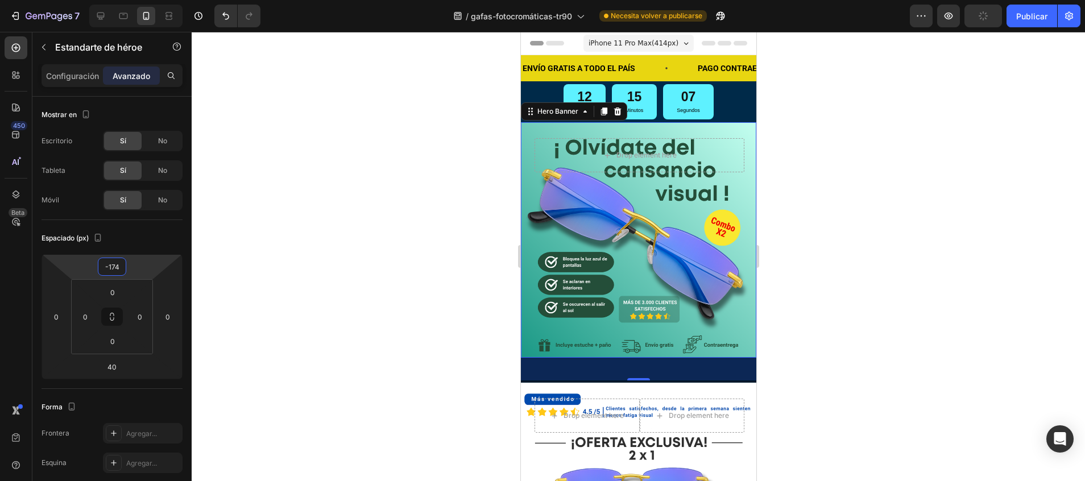
type input "-172"
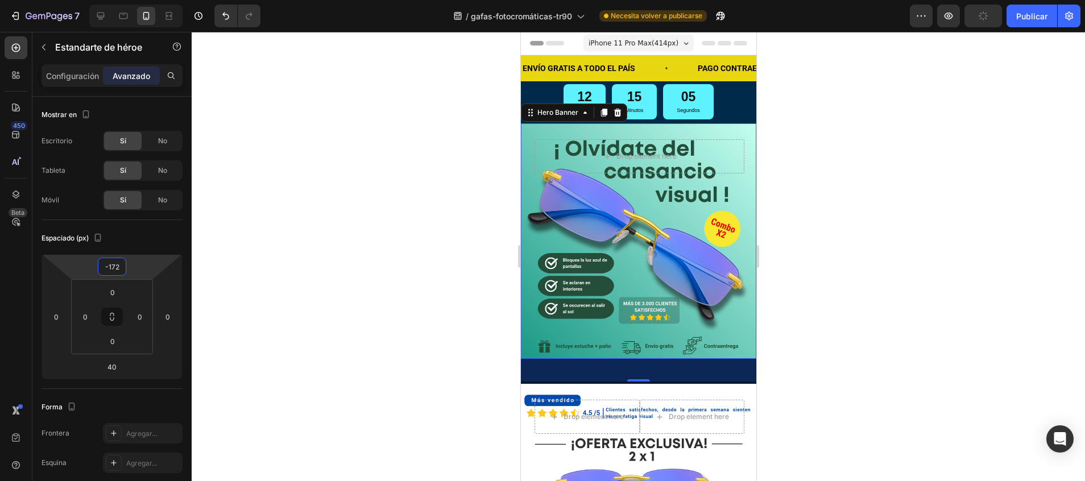
drag, startPoint x: 107, startPoint y: 255, endPoint x: 107, endPoint y: 276, distance: 21.0
click at [107, 0] on html "7 / gafas-fotocromáticas-tr90 Necesita volver a publicarse Preview Publicar 450…" at bounding box center [542, 0] width 1085 height 0
click at [325, 249] on div at bounding box center [638, 256] width 893 height 449
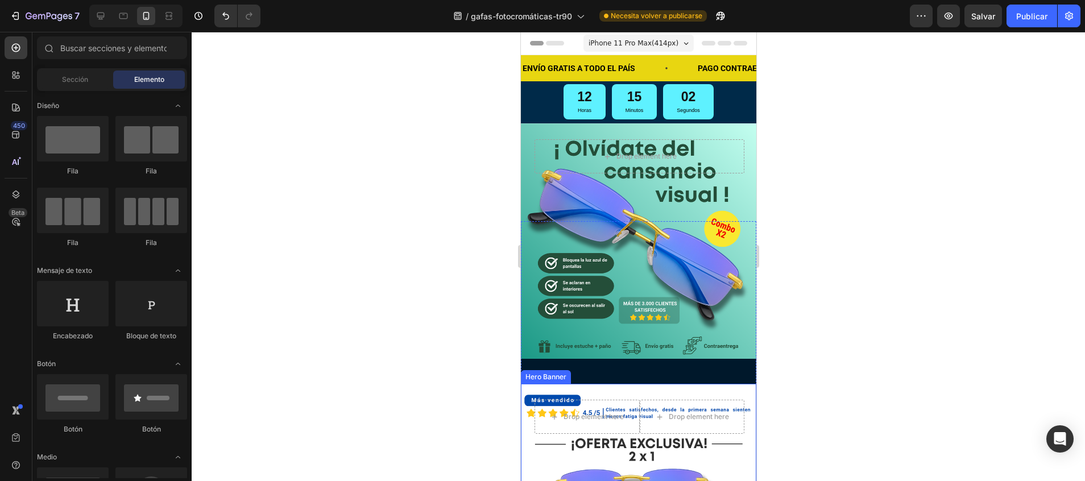
click at [719, 384] on div "Drop element here Drop element here Row" at bounding box center [637, 429] width 235 height 90
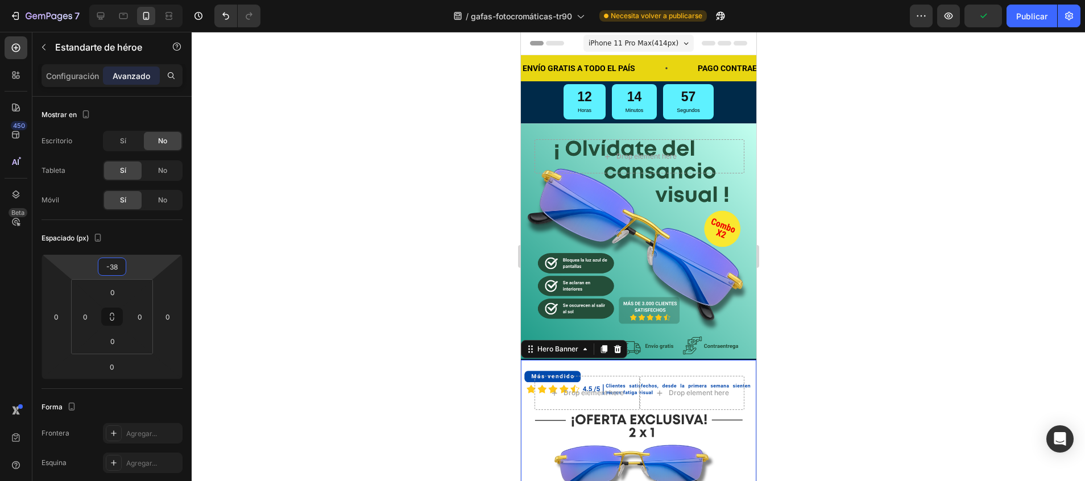
drag, startPoint x: 130, startPoint y: 255, endPoint x: 133, endPoint y: 274, distance: 18.4
click at [133, 0] on html "7 / gafas-fotocromáticas-tr90 Necesita volver a publicarse Preview Publicar 450…" at bounding box center [542, 0] width 1085 height 0
type input "4"
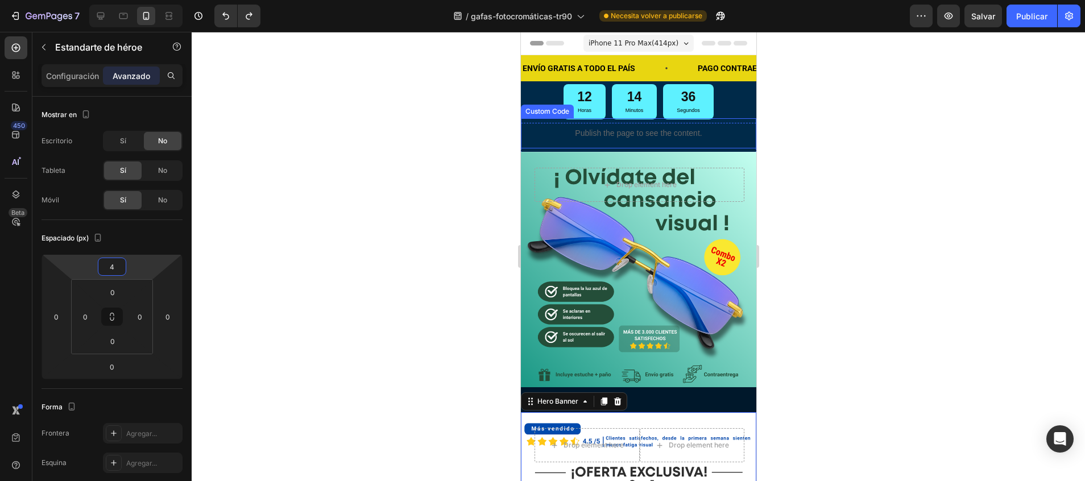
click at [642, 138] on p "Publish the page to see the content." at bounding box center [637, 133] width 235 height 12
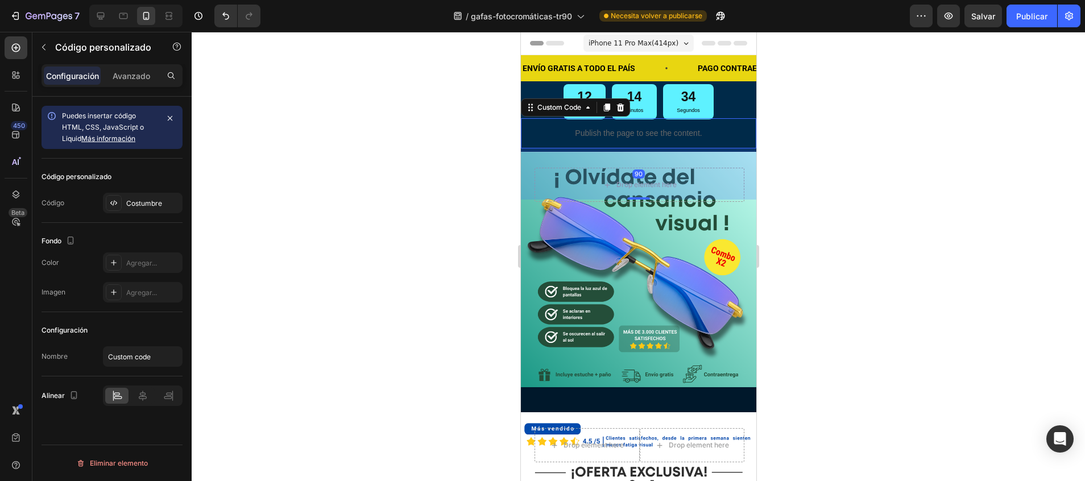
click at [402, 200] on div at bounding box center [638, 256] width 893 height 449
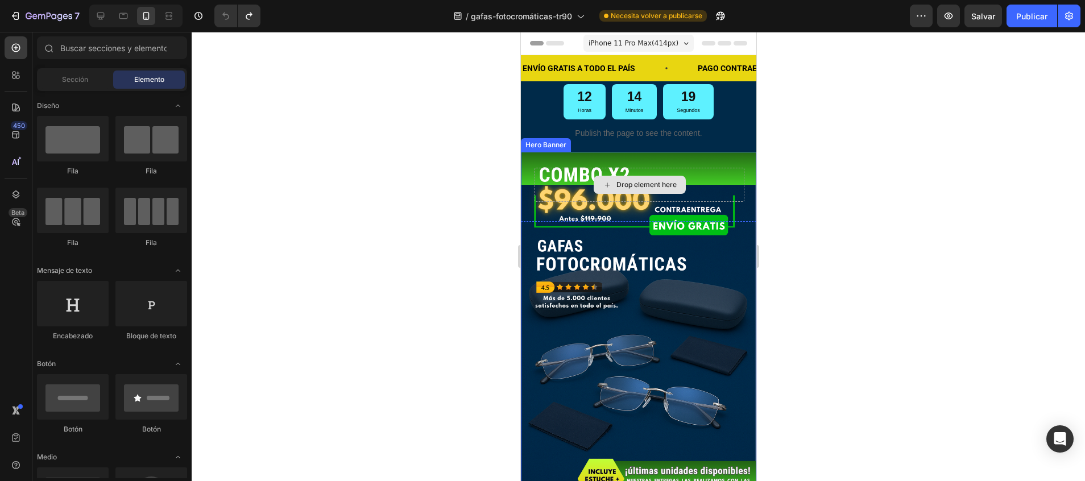
click at [722, 169] on div "Drop element here" at bounding box center [639, 185] width 210 height 34
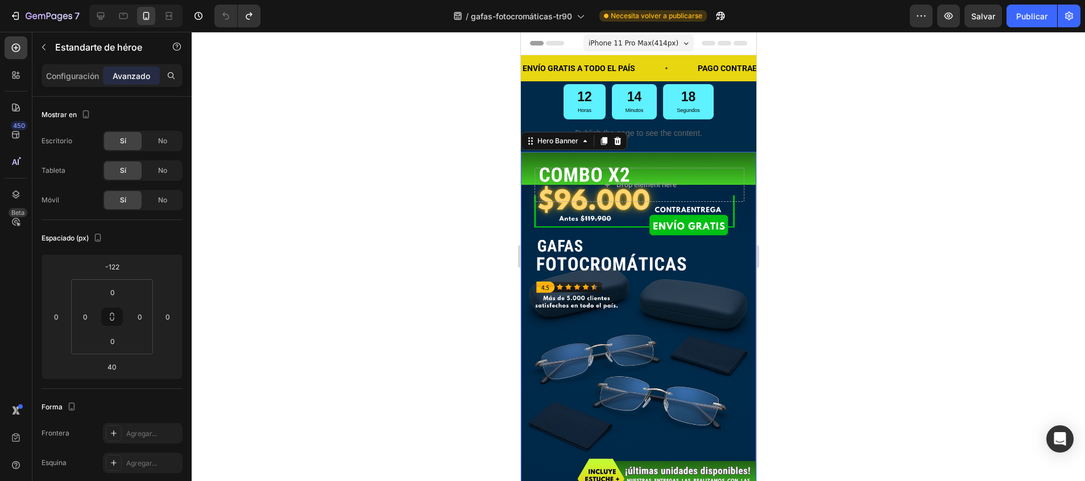
click at [724, 163] on div "Drop element here" at bounding box center [637, 181] width 235 height 59
click at [60, 74] on p "Configuración" at bounding box center [72, 76] width 53 height 12
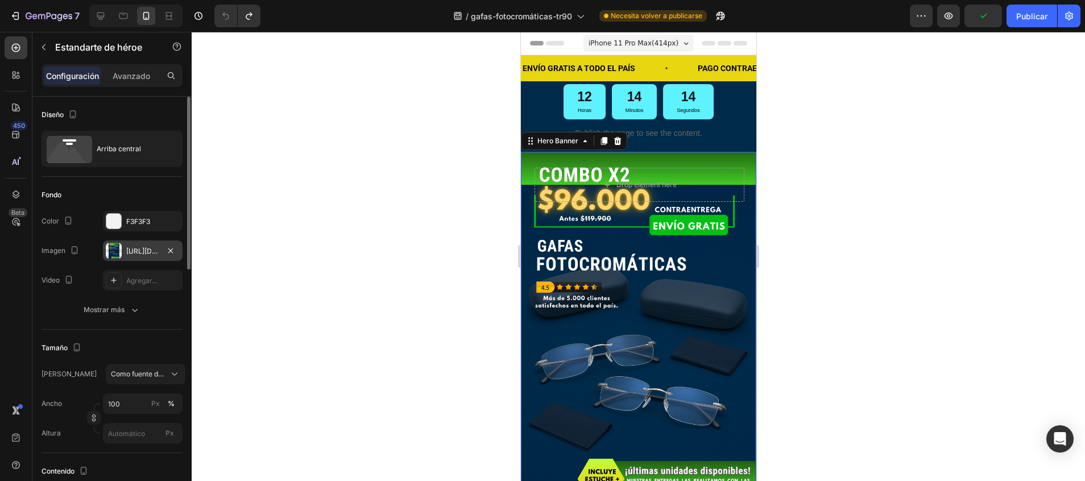
click at [155, 259] on div "https://cdn.shopify.com/s/files/1/0747/5517/8715/files/gempages_585141558085419…" at bounding box center [143, 251] width 80 height 20
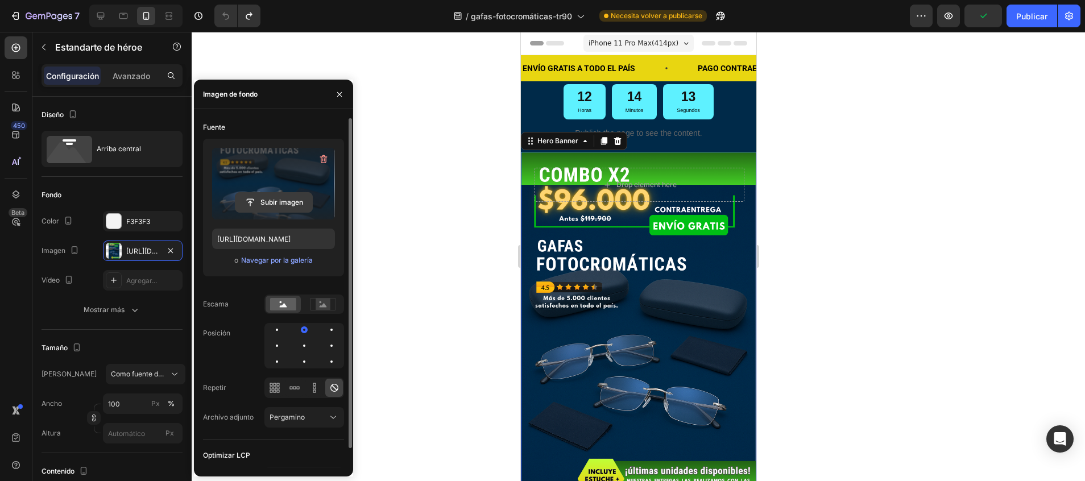
click at [280, 201] on input "file" at bounding box center [273, 202] width 77 height 19
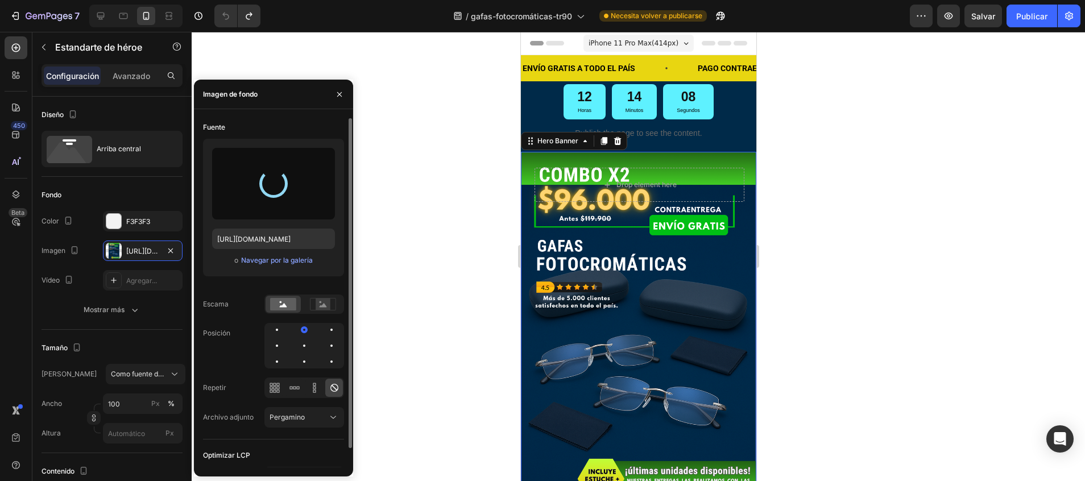
type input "[URL][DOMAIN_NAME]"
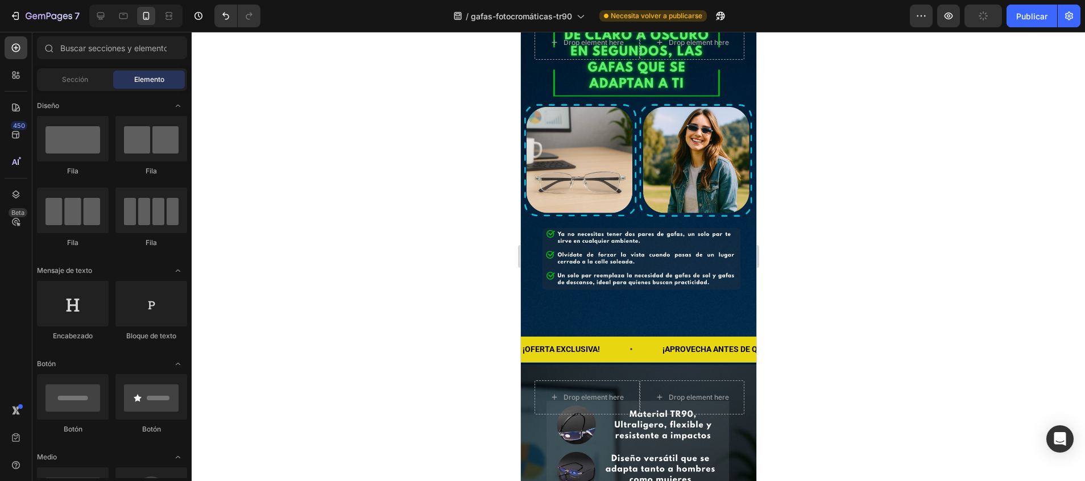
scroll to position [1680, 0]
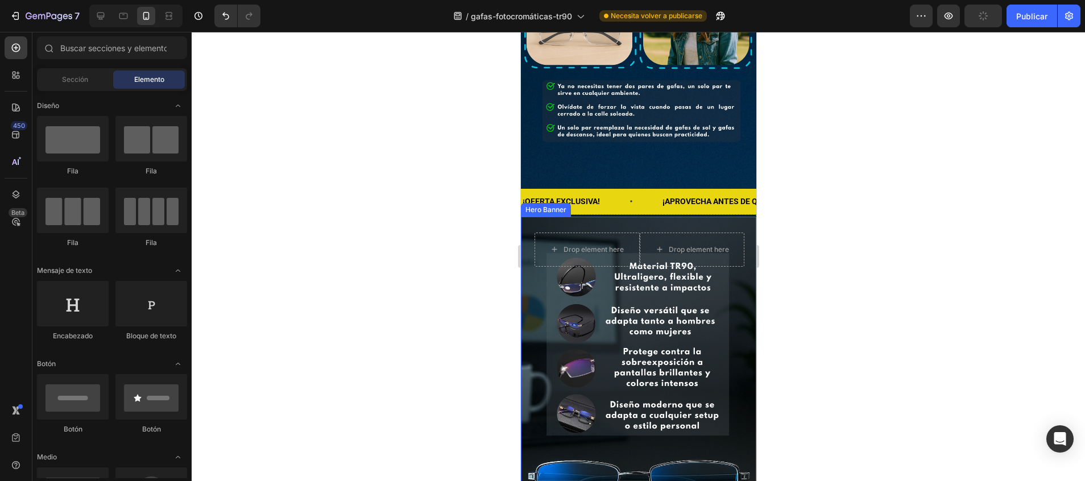
click at [707, 285] on div "Background Image" at bounding box center [637, 393] width 235 height 353
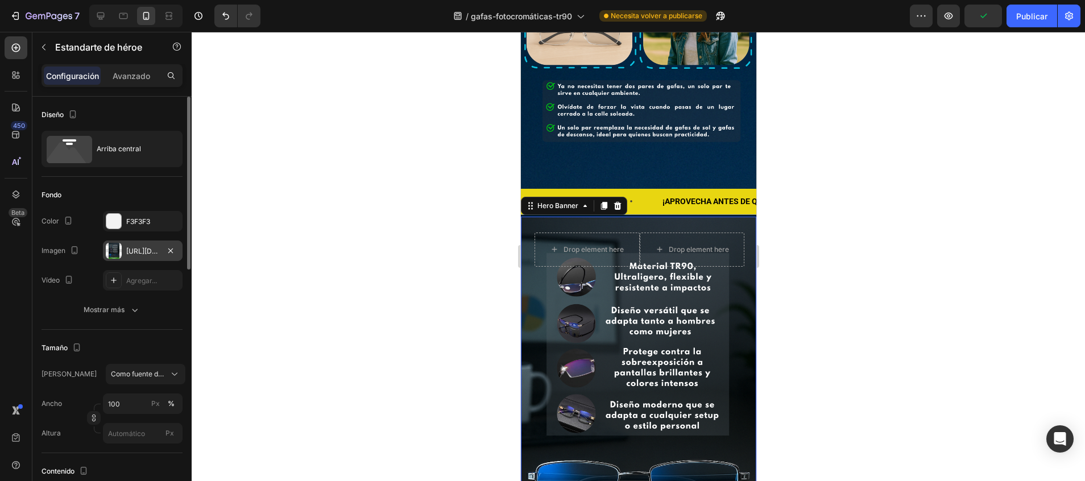
click at [129, 246] on div "https://cdn.shopify.com/s/files/1/0747/5517/8715/files/gempages_585141558085419…" at bounding box center [142, 251] width 33 height 10
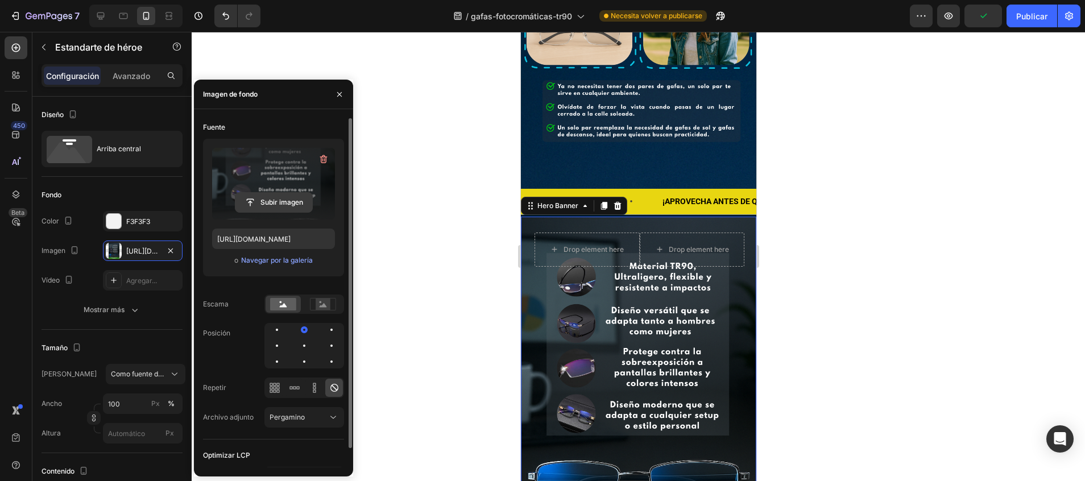
click at [283, 197] on input "file" at bounding box center [273, 202] width 77 height 19
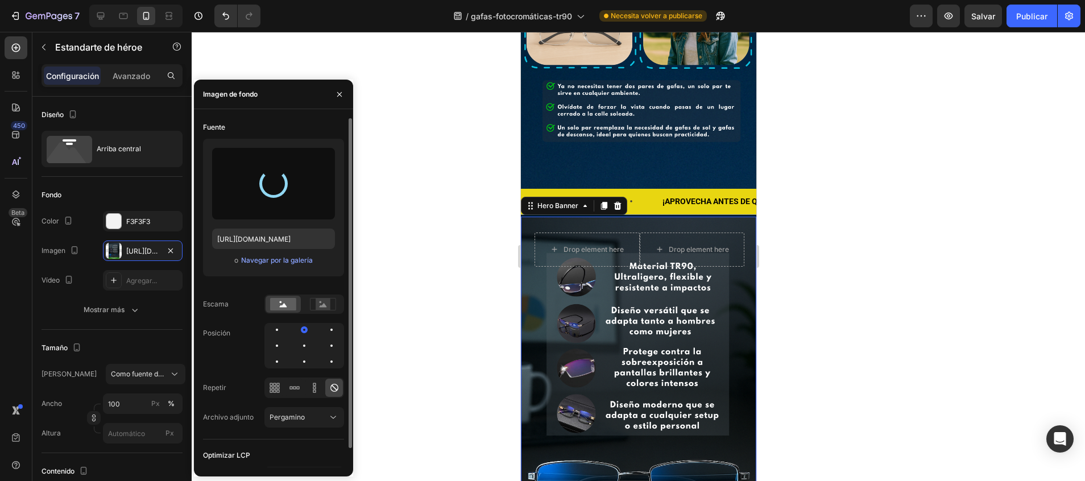
type input "https://cdn.shopify.com/s/files/1/0747/5517/8715/files/gempages_585141558085419…"
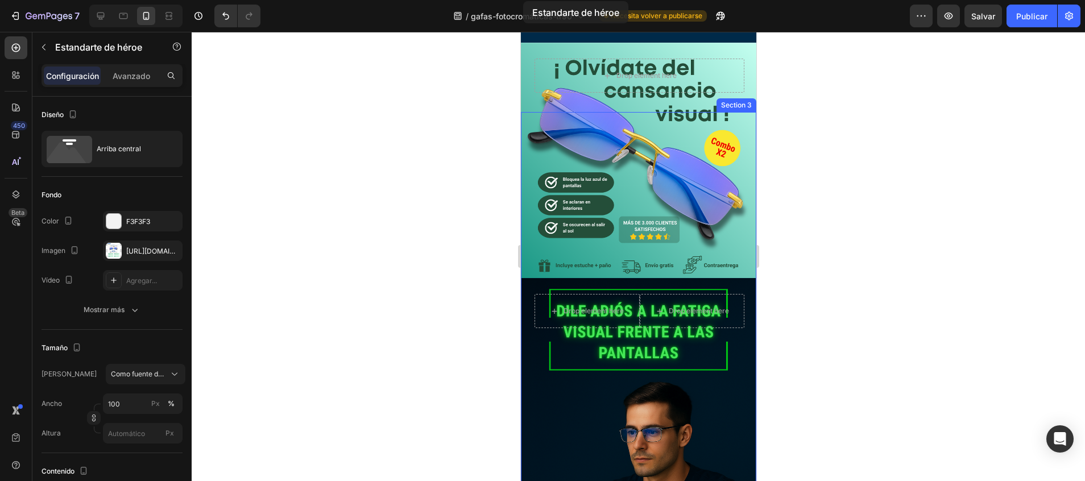
scroll to position [0, 0]
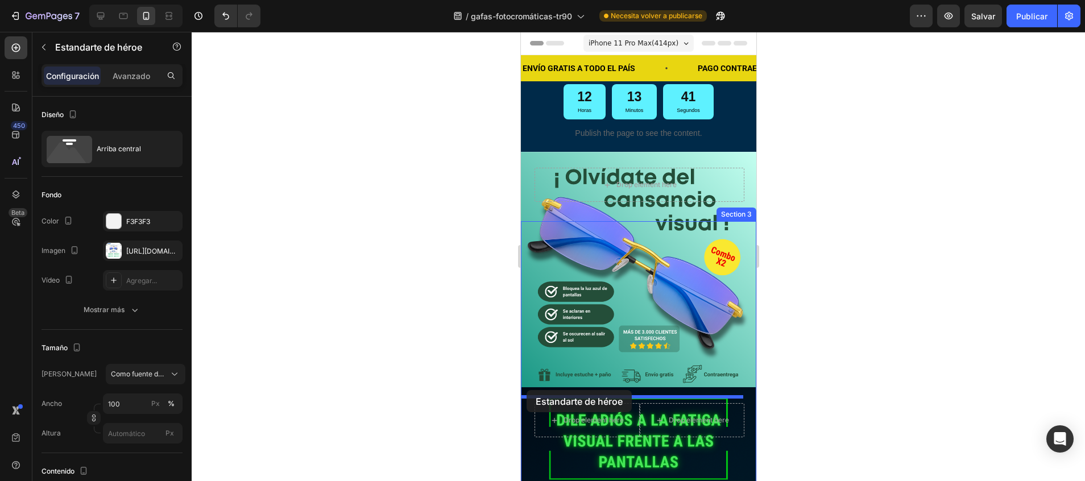
drag, startPoint x: 528, startPoint y: 118, endPoint x: 526, endPoint y: 390, distance: 271.8
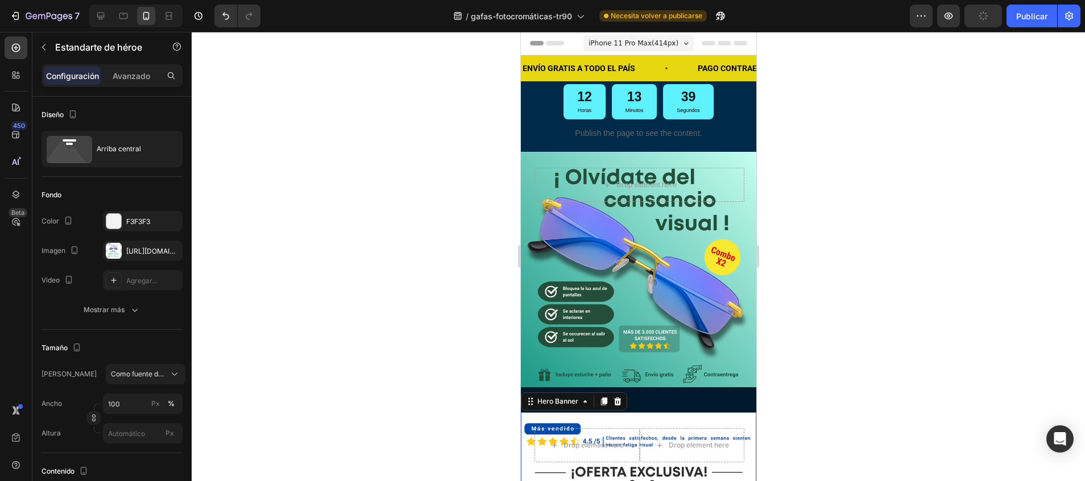
click at [673, 412] on div "Drop element here Drop element here Row" at bounding box center [637, 457] width 235 height 90
click at [140, 71] on p "Avanzado" at bounding box center [132, 76] width 38 height 12
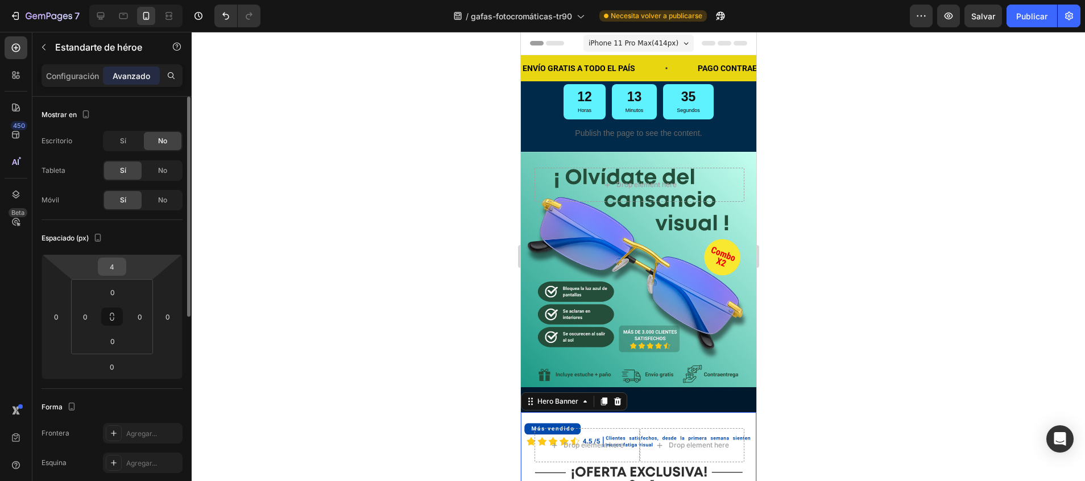
drag, startPoint x: 117, startPoint y: 255, endPoint x: 118, endPoint y: 264, distance: 9.3
click at [118, 264] on div "4 0 0 0" at bounding box center [112, 316] width 141 height 125
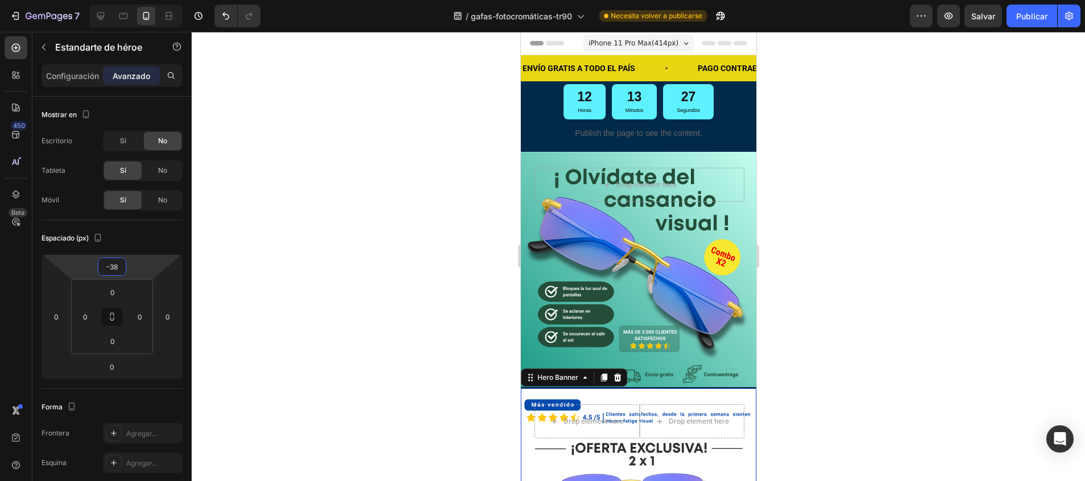
type input "-40"
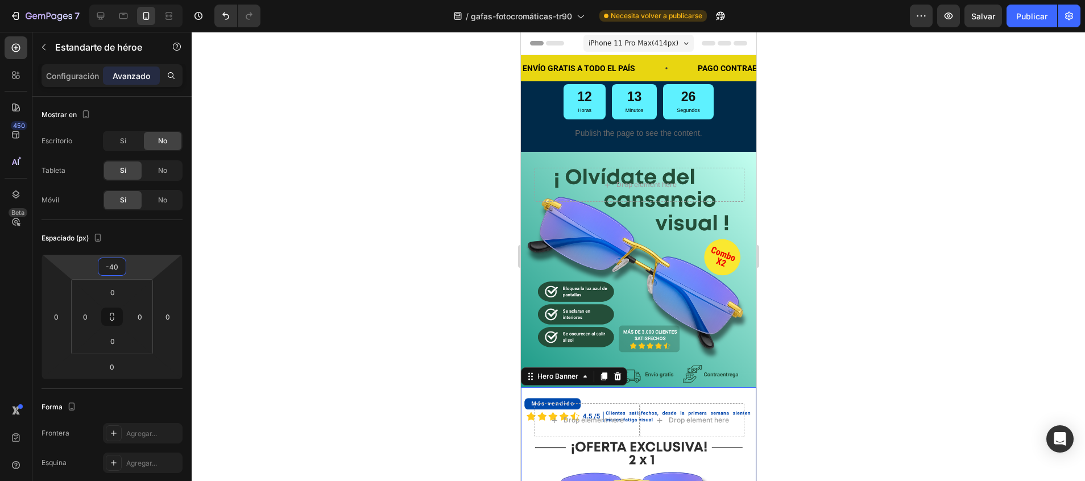
drag, startPoint x: 119, startPoint y: 255, endPoint x: 123, endPoint y: 274, distance: 19.2
click at [123, 0] on html "7 / gafas-fotocromáticas-tr90 Necesita volver a publicarse Preview Salvar Publi…" at bounding box center [542, 0] width 1085 height 0
click at [314, 219] on div at bounding box center [638, 256] width 893 height 449
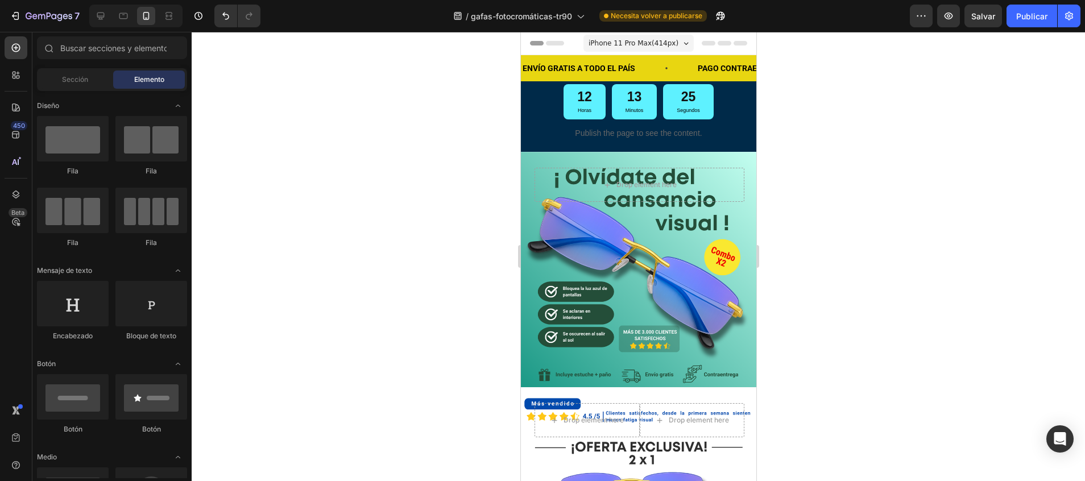
click at [314, 219] on div at bounding box center [638, 256] width 893 height 449
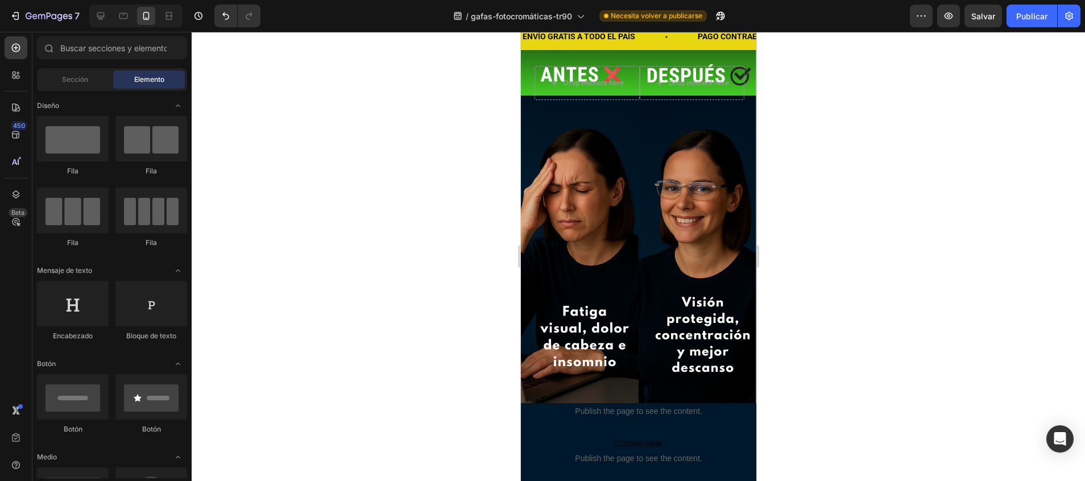
scroll to position [1803, 0]
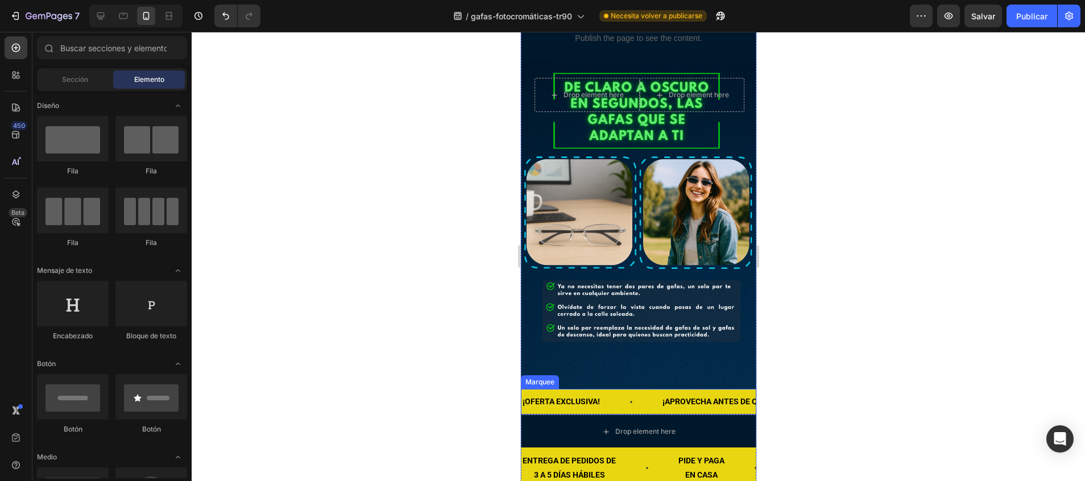
click at [647, 389] on div "¡OFERTA EXCLUSIVA! Text Block" at bounding box center [591, 402] width 140 height 26
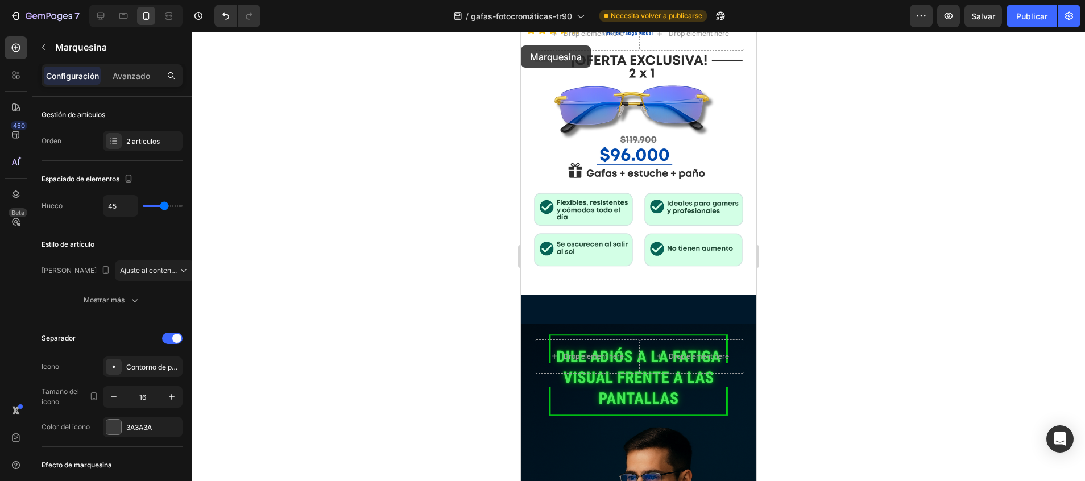
scroll to position [327, 0]
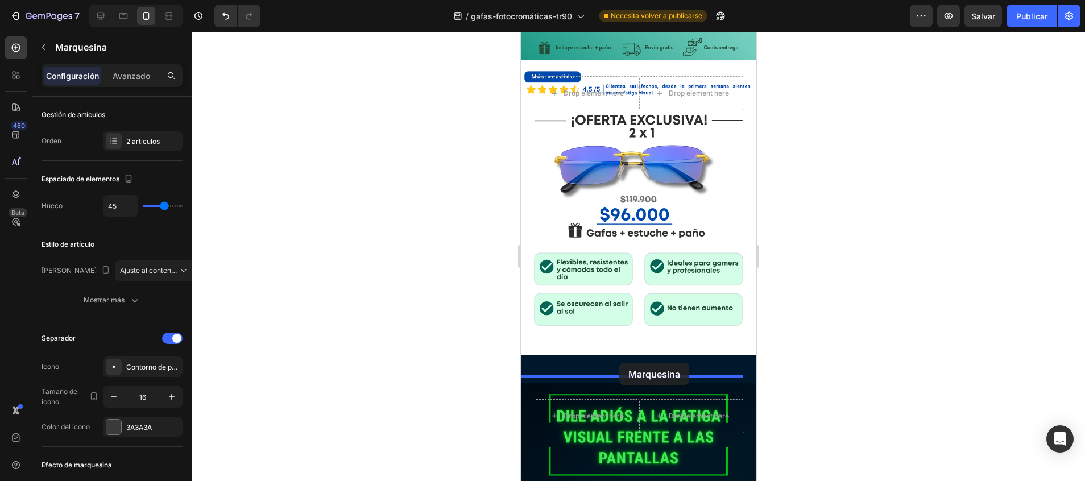
drag, startPoint x: 532, startPoint y: 270, endPoint x: 619, endPoint y: 363, distance: 127.2
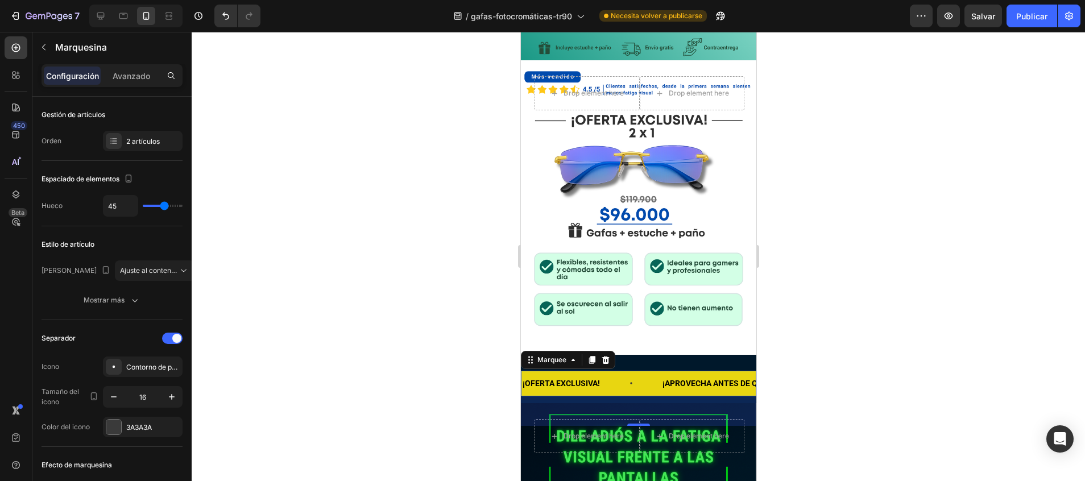
click at [845, 377] on div at bounding box center [638, 256] width 893 height 449
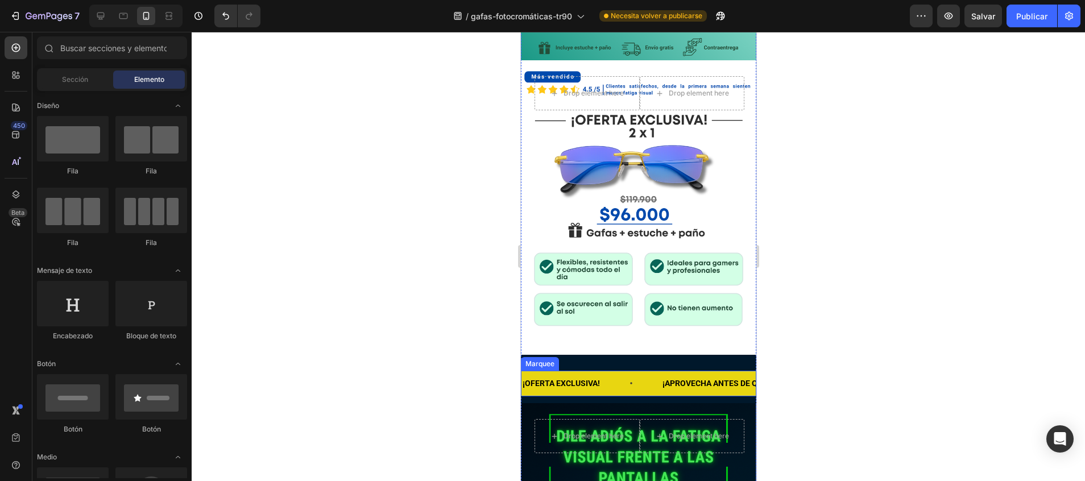
click at [614, 371] on div "¡OFERTA EXCLUSIVA! Text Block" at bounding box center [591, 384] width 140 height 26
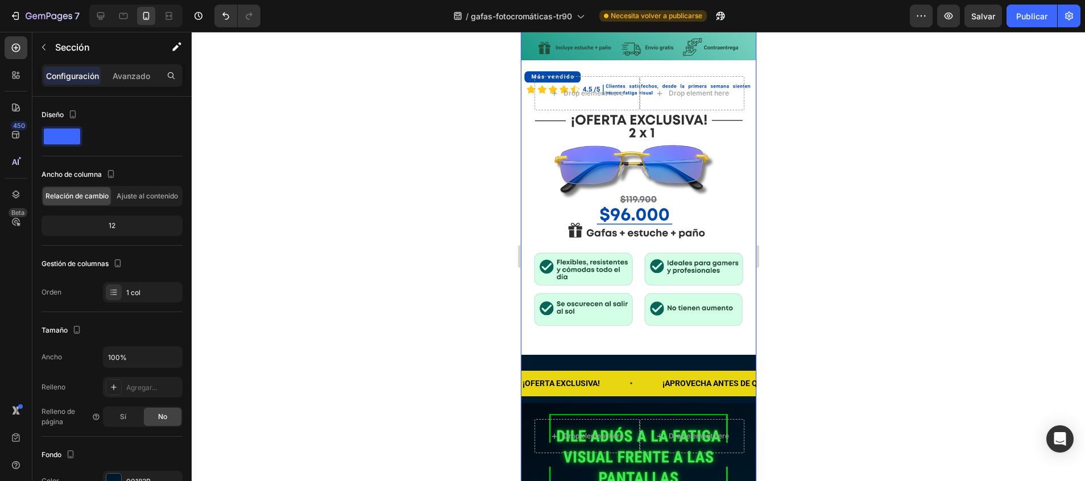
click at [134, 63] on div "Sección" at bounding box center [91, 48] width 118 height 32
click at [134, 65] on div "Configuración Avanzado" at bounding box center [112, 75] width 141 height 23
click at [134, 68] on div "Avanzado" at bounding box center [131, 76] width 57 height 18
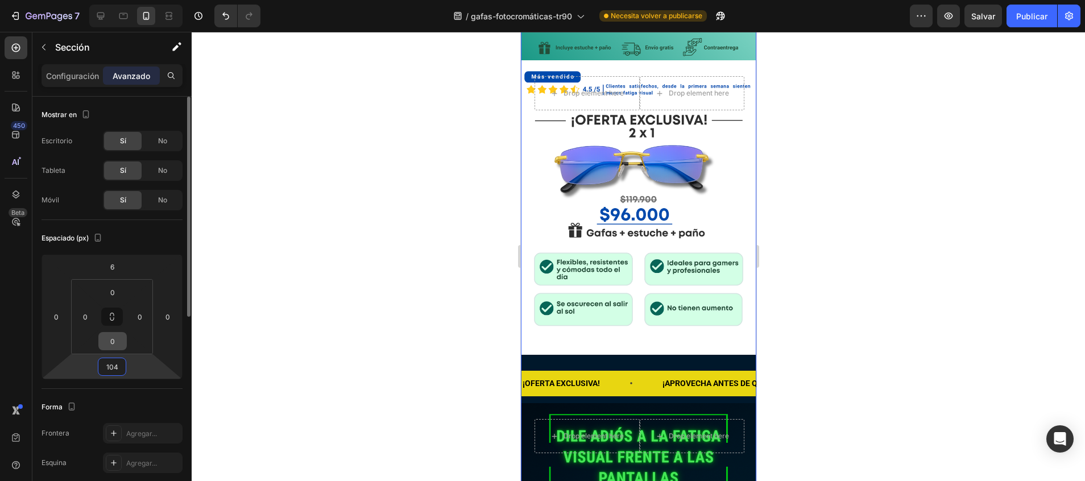
drag, startPoint x: 113, startPoint y: 376, endPoint x: 110, endPoint y: 334, distance: 42.2
click at [110, 0] on html "7 / gafas-fotocromáticas-tr90 Necesita volver a publicarse Preview Salvar Publi…" at bounding box center [542, 0] width 1085 height 0
type input "0"
click at [388, 365] on div at bounding box center [638, 256] width 893 height 449
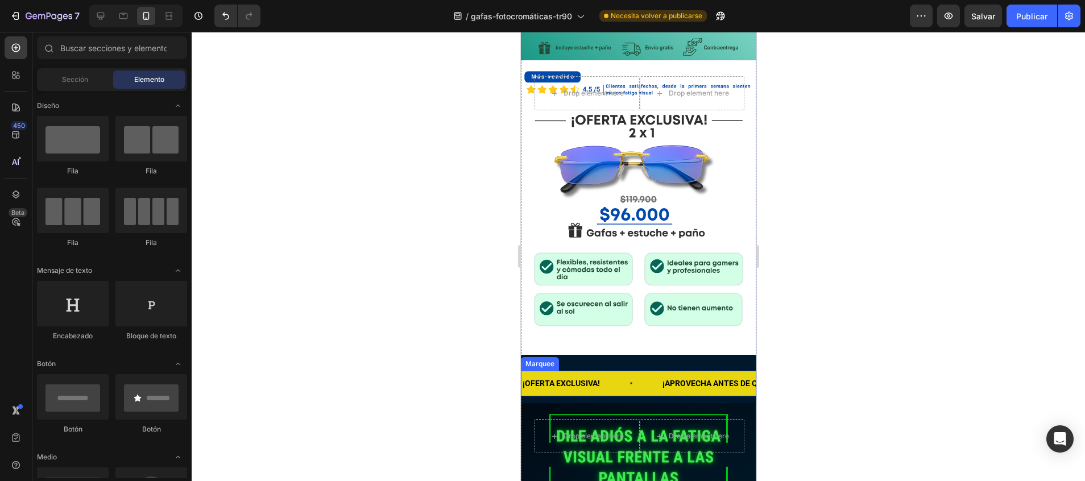
click at [629, 379] on icon at bounding box center [630, 383] width 9 height 9
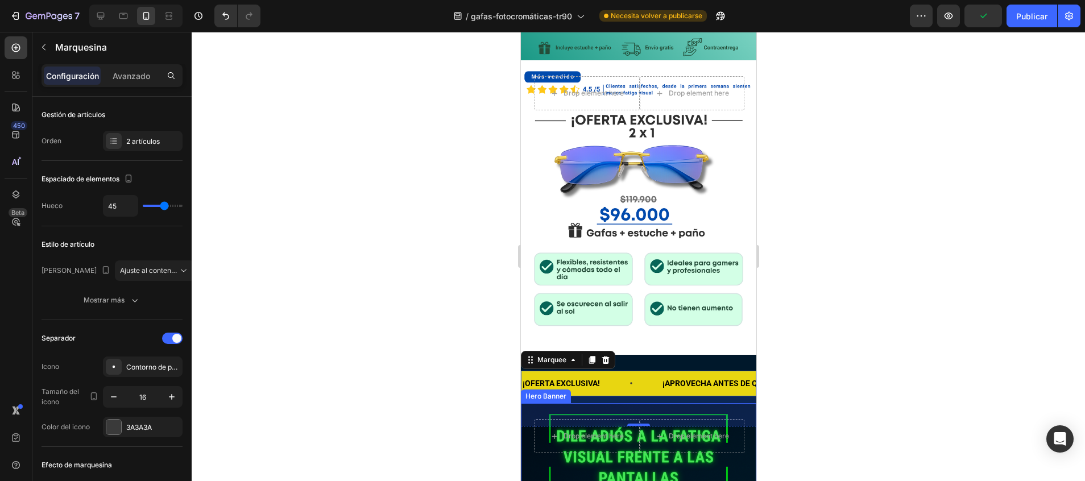
click at [528, 408] on div "Drop element here Drop element here Row" at bounding box center [637, 448] width 235 height 90
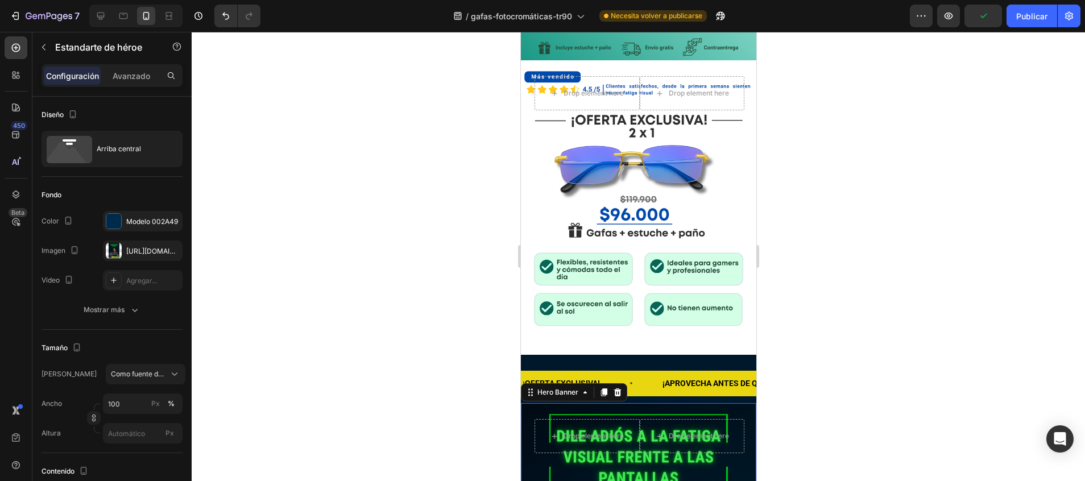
click at [528, 403] on div "Drop element here Drop element here Row" at bounding box center [637, 448] width 235 height 90
click at [778, 310] on div at bounding box center [638, 256] width 893 height 449
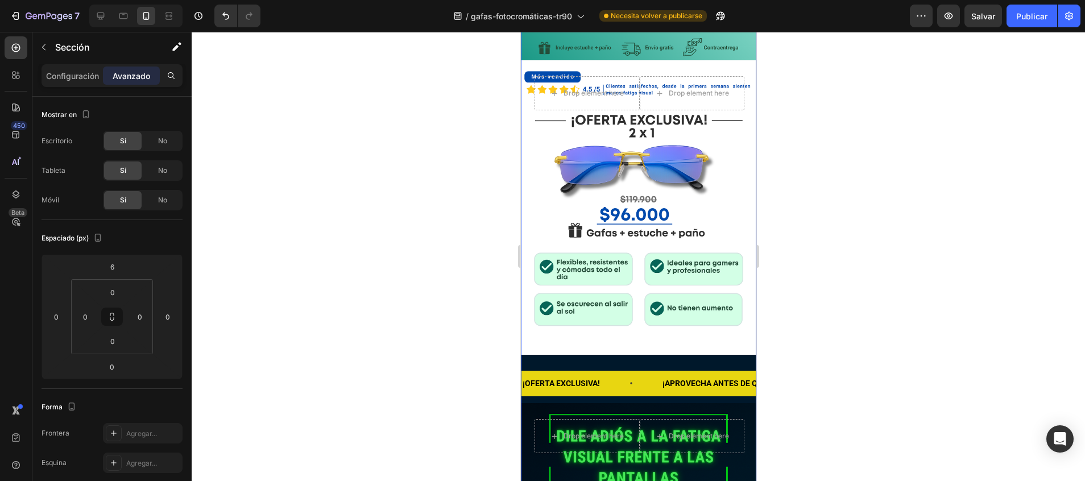
click at [734, 425] on div "Drop element here Drop element here Row" at bounding box center [637, 448] width 235 height 90
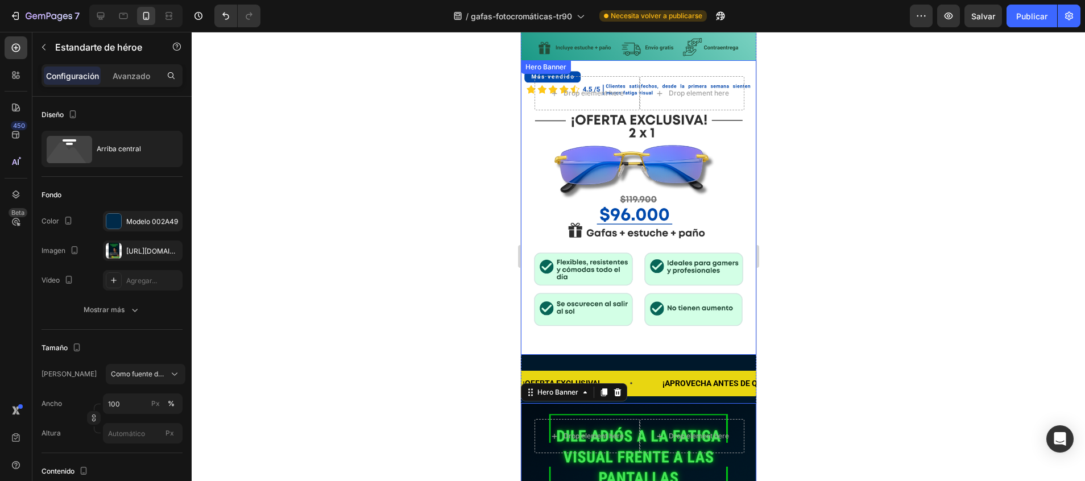
click at [644, 319] on div "Background Image" at bounding box center [637, 207] width 235 height 295
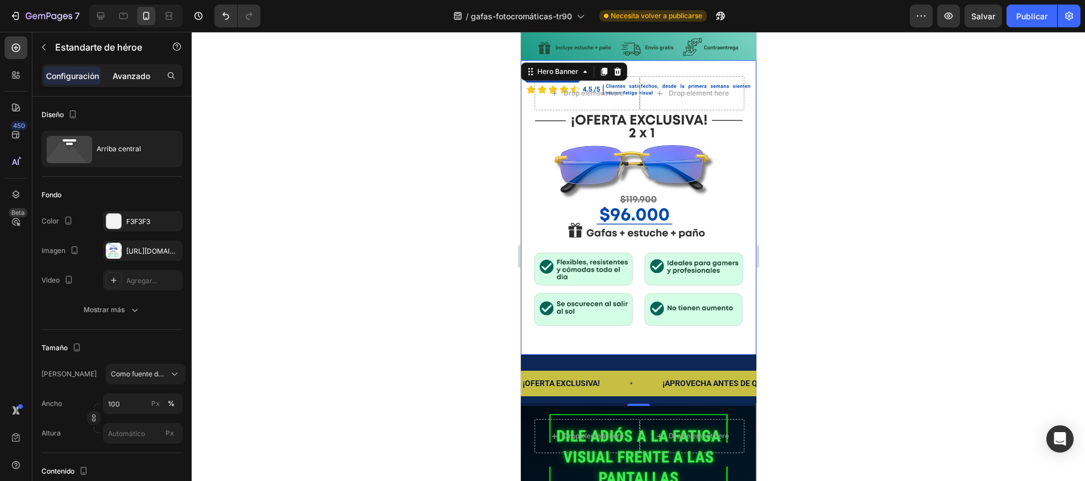
click at [125, 76] on p "Avanzado" at bounding box center [132, 76] width 38 height 12
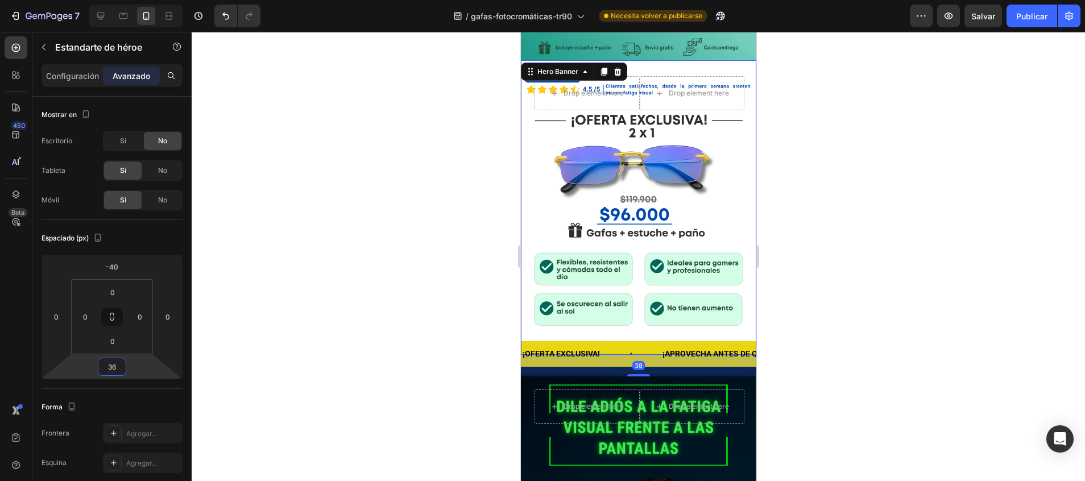
type input "34"
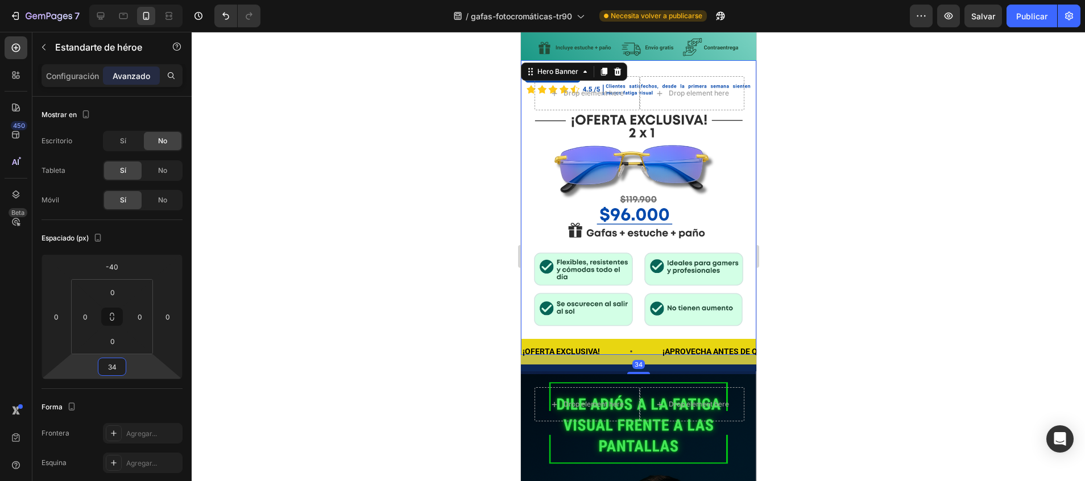
drag, startPoint x: 113, startPoint y: 376, endPoint x: 114, endPoint y: 362, distance: 14.3
click at [114, 0] on html "7 / gafas-fotocromáticas-tr90 Necesita volver a publicarse Preview Salvar Publi…" at bounding box center [542, 0] width 1085 height 0
click at [259, 411] on div at bounding box center [638, 256] width 893 height 449
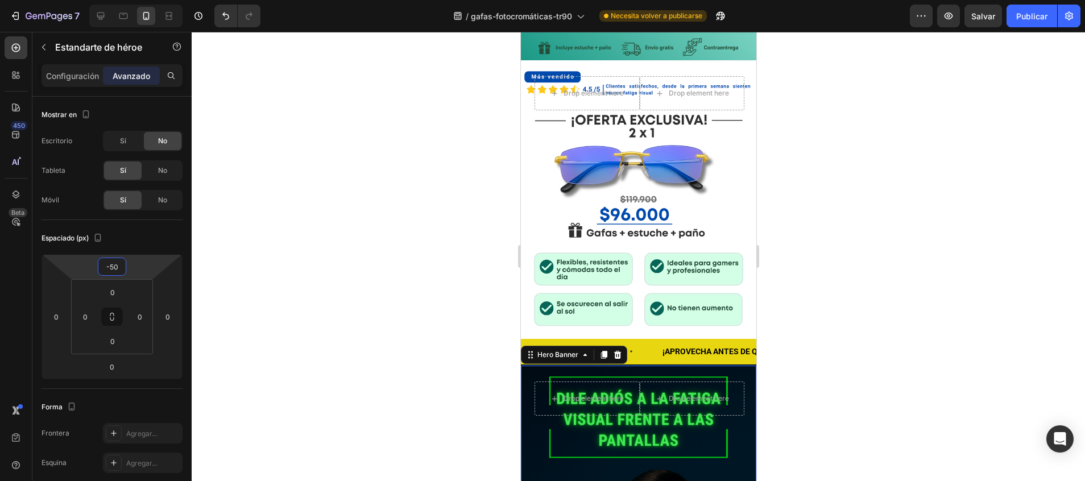
type input "-52"
click at [129, 0] on html "7 / gafas-fotocromáticas-tr90 Necesita volver a publicarse Preview Publicar 450…" at bounding box center [542, 0] width 1085 height 0
click at [295, 179] on div at bounding box center [638, 256] width 893 height 449
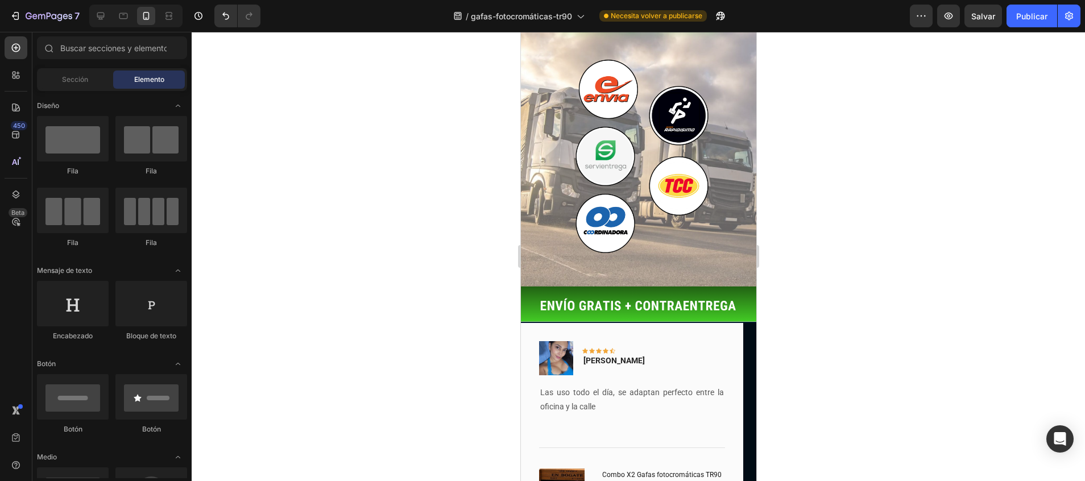
scroll to position [2274, 0]
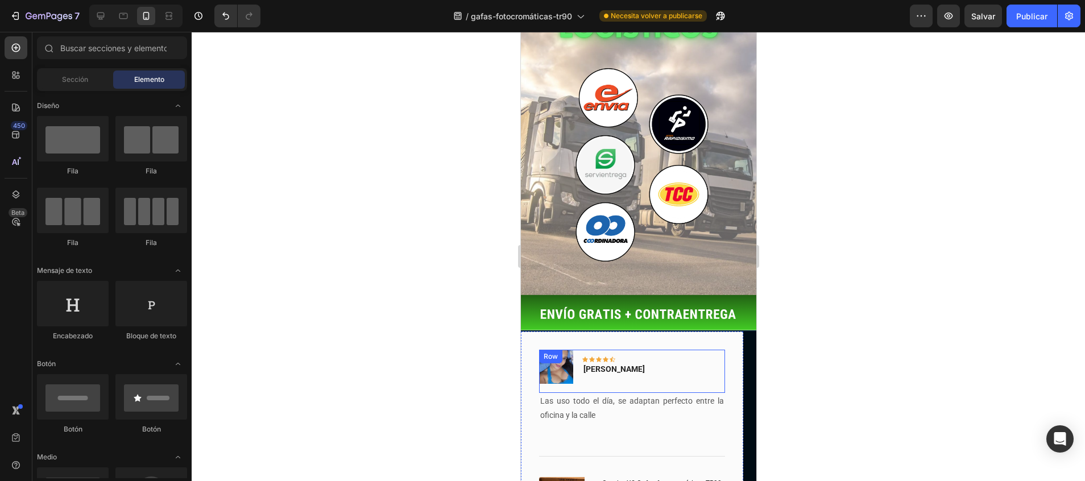
click at [685, 350] on div "Image Icon Icon Icon Icon Icon Row Vanessa R. Text block Row" at bounding box center [632, 372] width 186 height 44
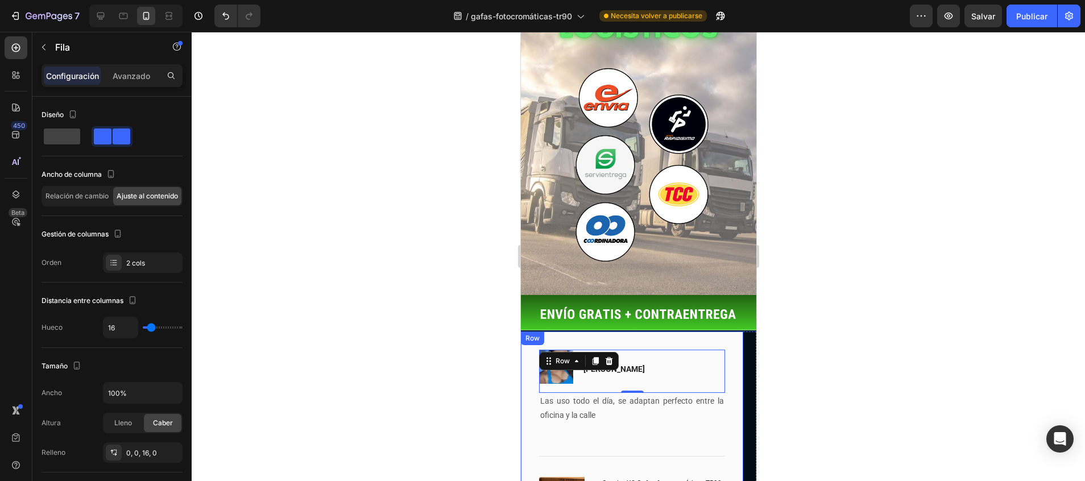
click at [691, 332] on div "Image Icon Icon Icon Icon Icon Row Vanessa R. Text block Row 0 Las uso todo el …" at bounding box center [631, 437] width 222 height 211
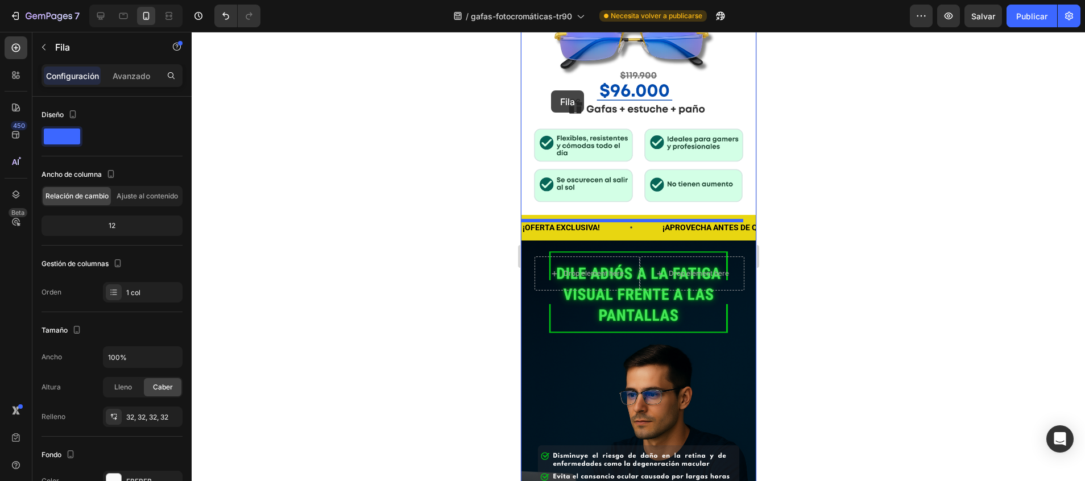
scroll to position [420, 0]
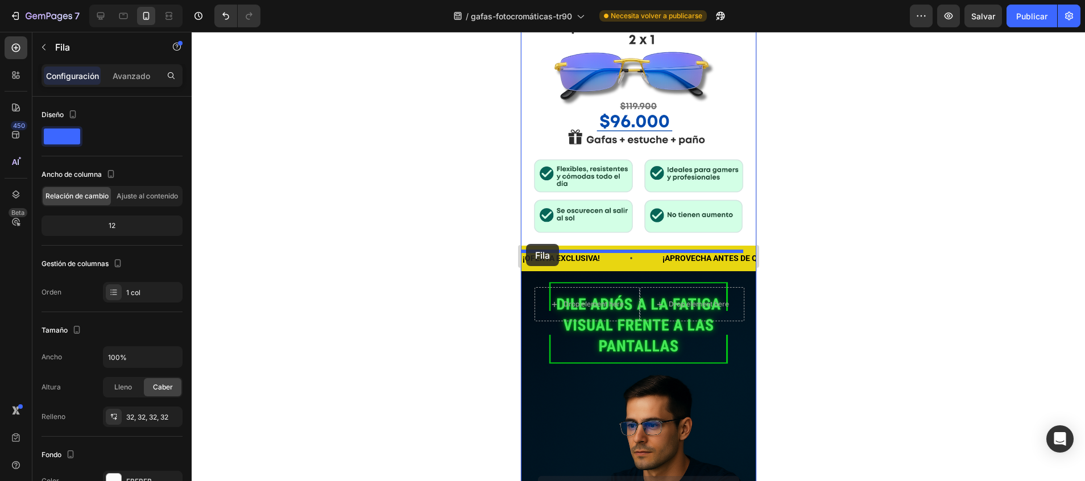
drag, startPoint x: 528, startPoint y: 214, endPoint x: 525, endPoint y: 244, distance: 29.7
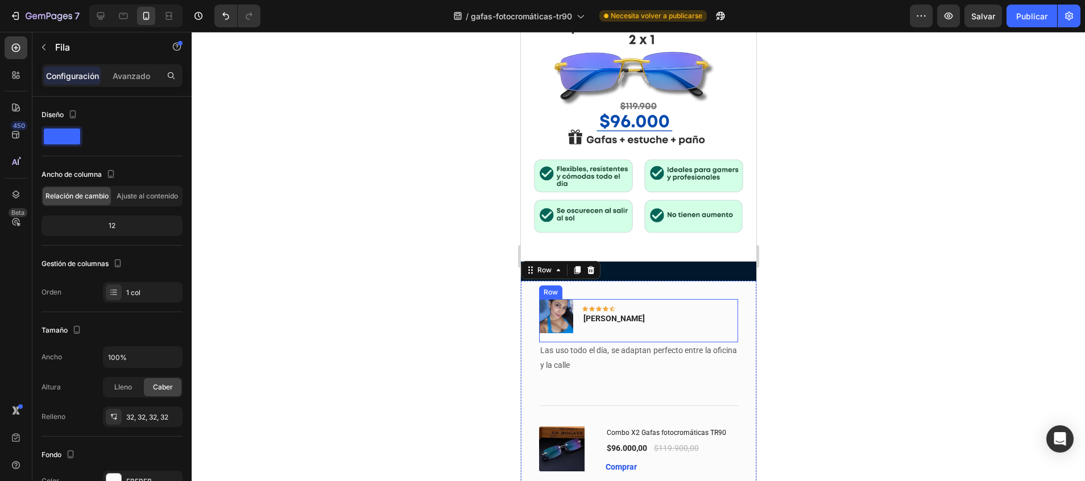
click at [719, 299] on div "Image Icon Icon Icon Icon Icon Row Vanessa R. Text block Row" at bounding box center [638, 321] width 199 height 44
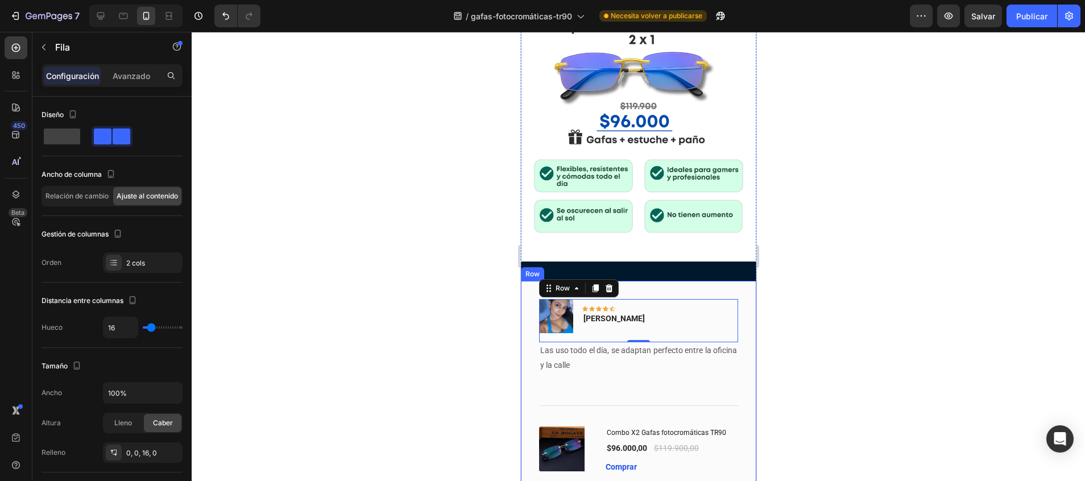
click at [717, 281] on div "Image Icon Icon Icon Icon Icon Row Vanessa R. Text block Row 0 Las uso todo el …" at bounding box center [637, 386] width 235 height 211
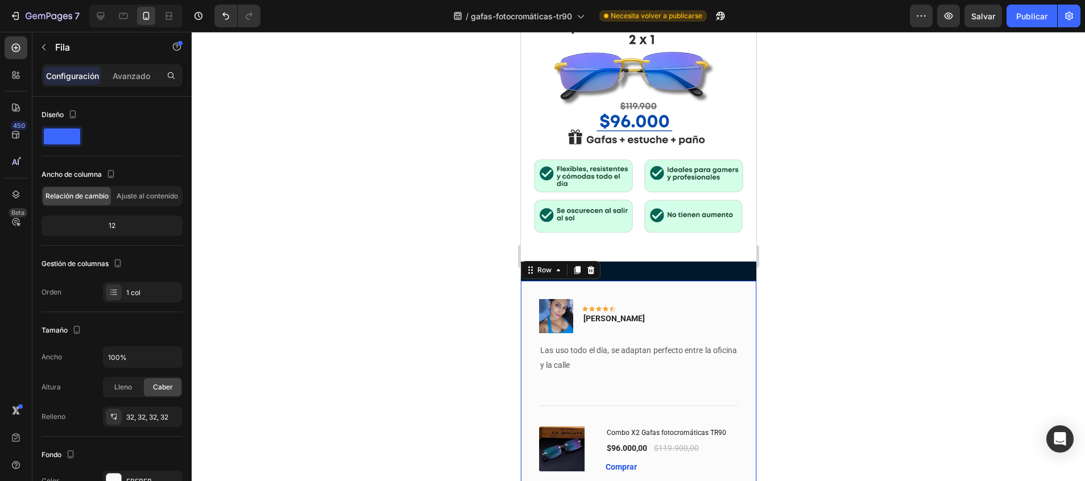
click at [459, 263] on div at bounding box center [638, 256] width 893 height 449
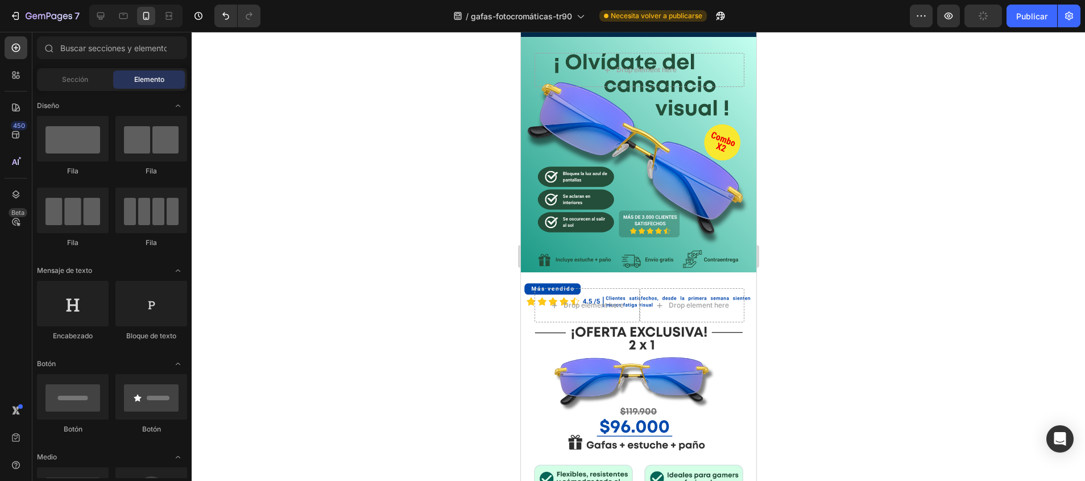
scroll to position [412, 0]
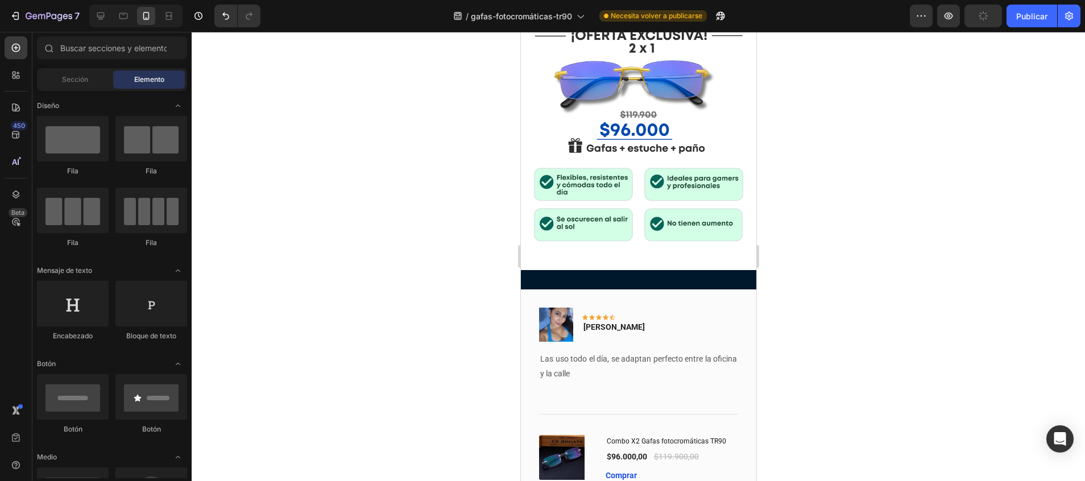
drag, startPoint x: 753, startPoint y: 129, endPoint x: 1277, endPoint y: 160, distance: 524.7
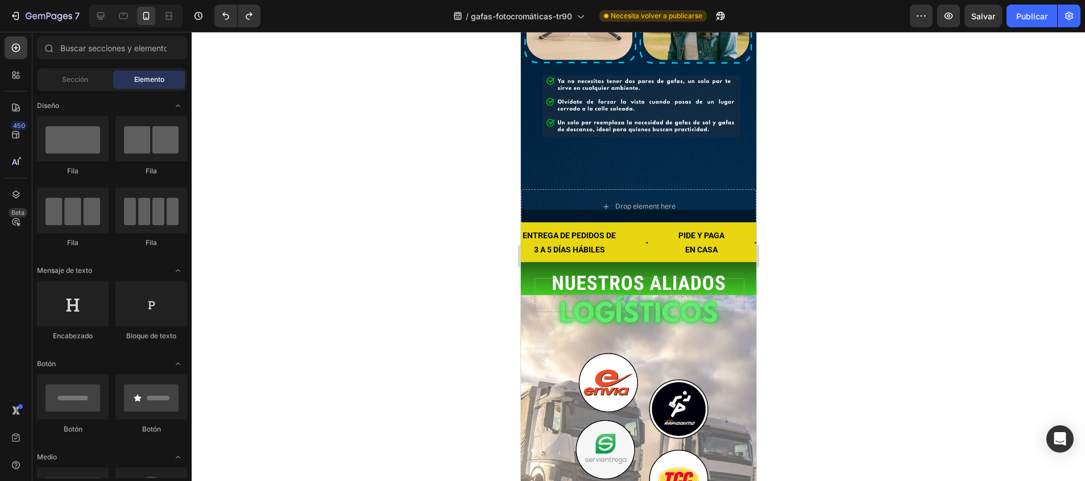
scroll to position [2281, 0]
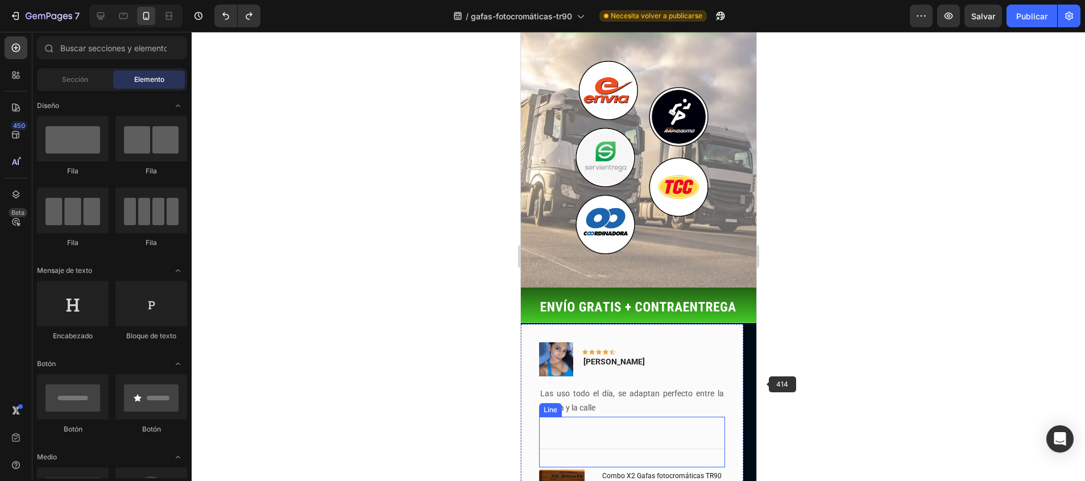
click at [707, 417] on div "Title Line" at bounding box center [632, 442] width 186 height 51
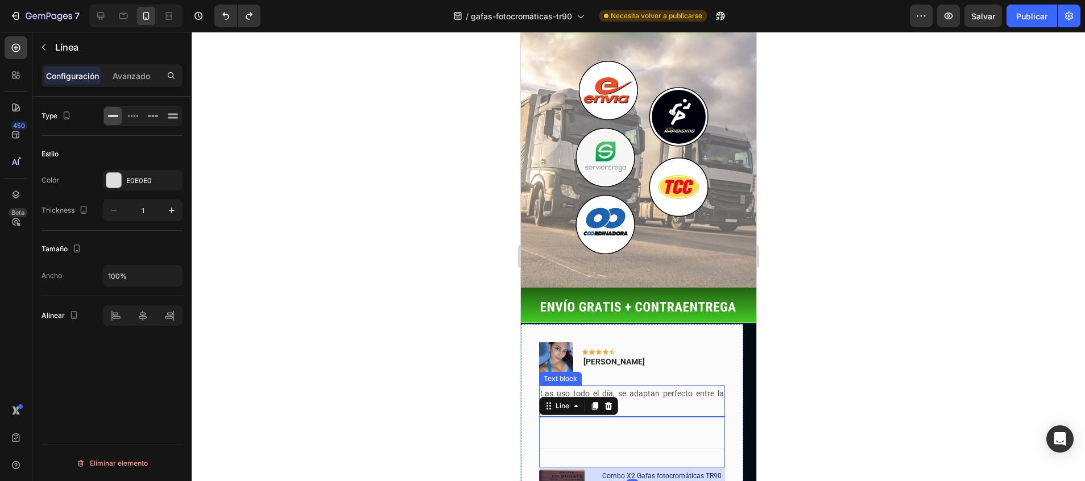
click at [712, 342] on div "Image Icon Icon Icon Icon Icon Row Vanessa R. Text block Row" at bounding box center [632, 364] width 186 height 44
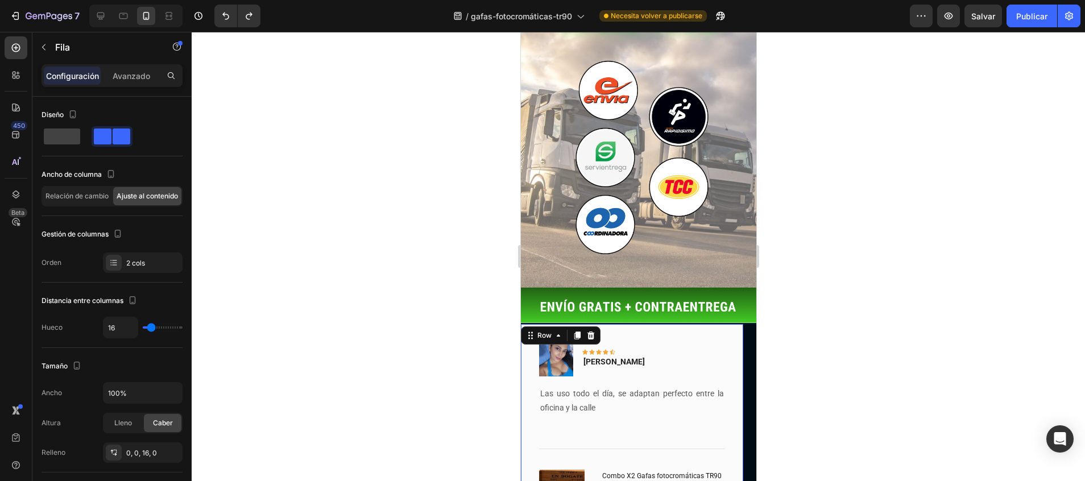
click at [726, 324] on div "Image Icon Icon Icon Icon Icon Row Vanessa R. Text block Row Las uso todo el dí…" at bounding box center [631, 429] width 222 height 211
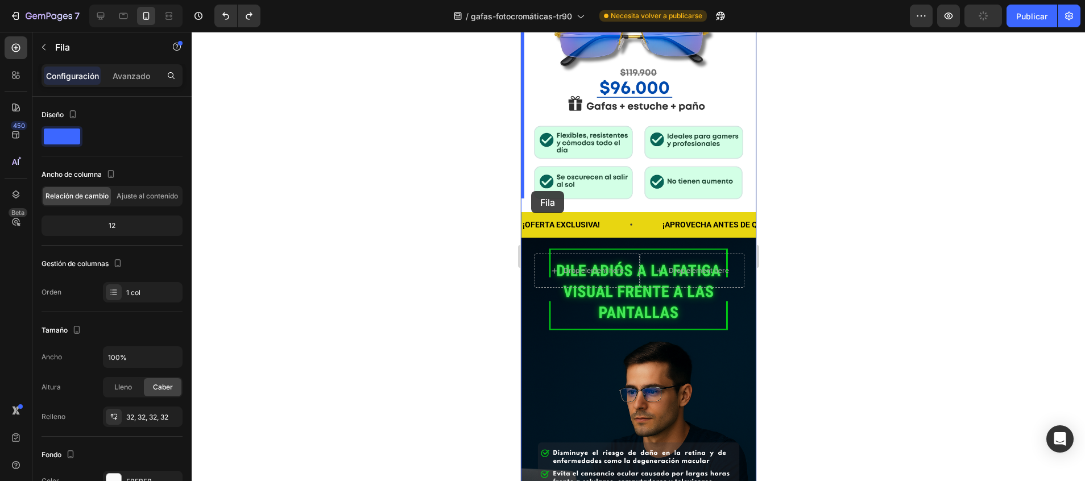
scroll to position [438, 0]
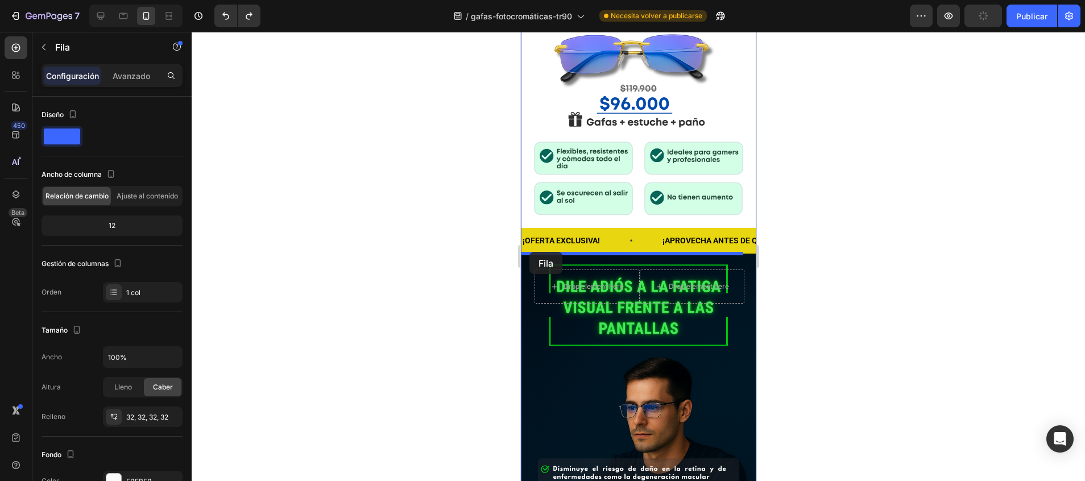
drag, startPoint x: 531, startPoint y: 208, endPoint x: 529, endPoint y: 252, distance: 44.4
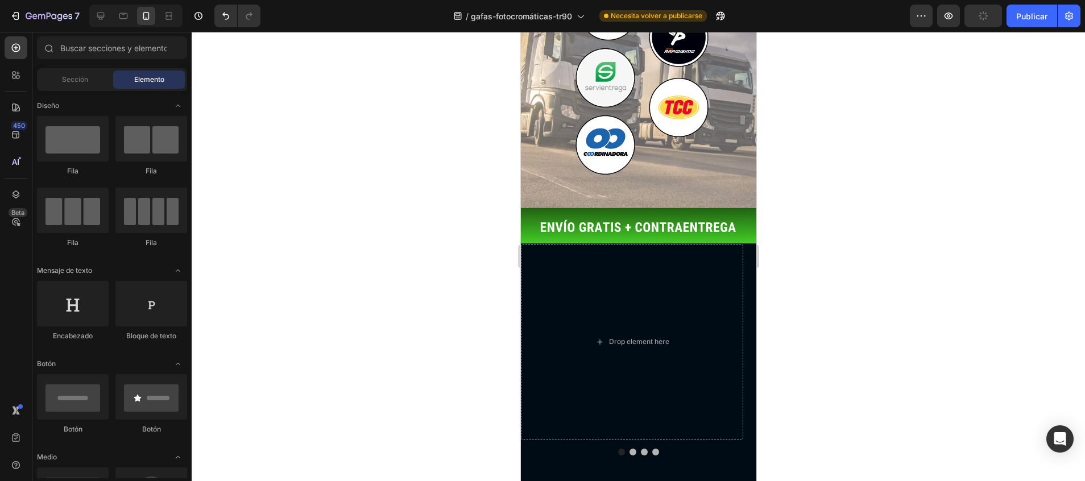
scroll to position [2632, 0]
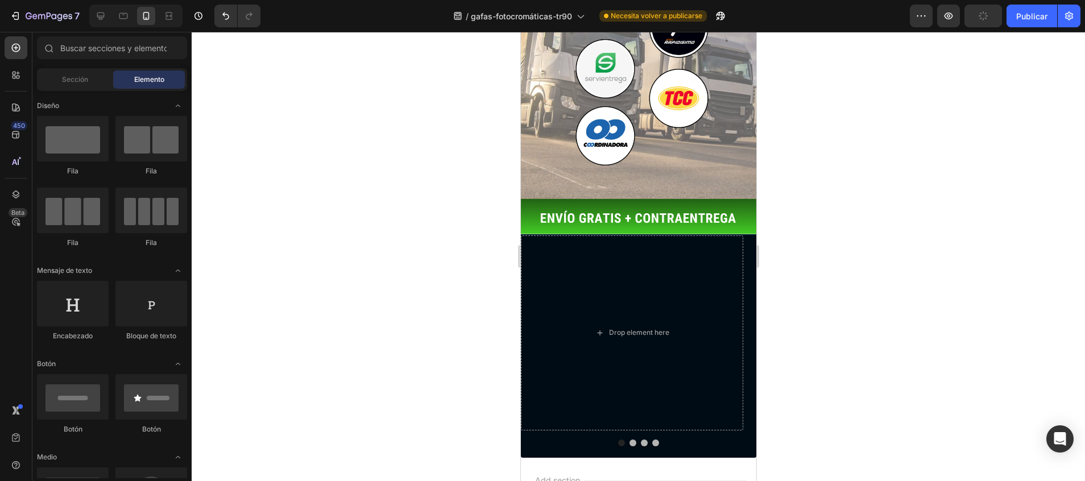
drag, startPoint x: 752, startPoint y: 143, endPoint x: 1312, endPoint y: 457, distance: 642.1
click at [819, 236] on div at bounding box center [638, 256] width 893 height 449
click at [726, 235] on div "Drop element here" at bounding box center [631, 332] width 222 height 195
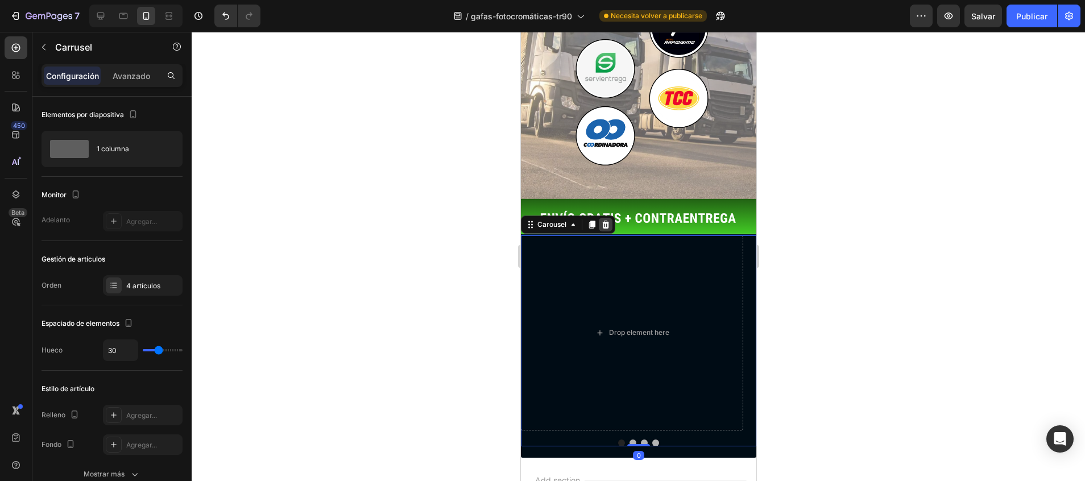
click at [607, 220] on icon at bounding box center [604, 224] width 9 height 9
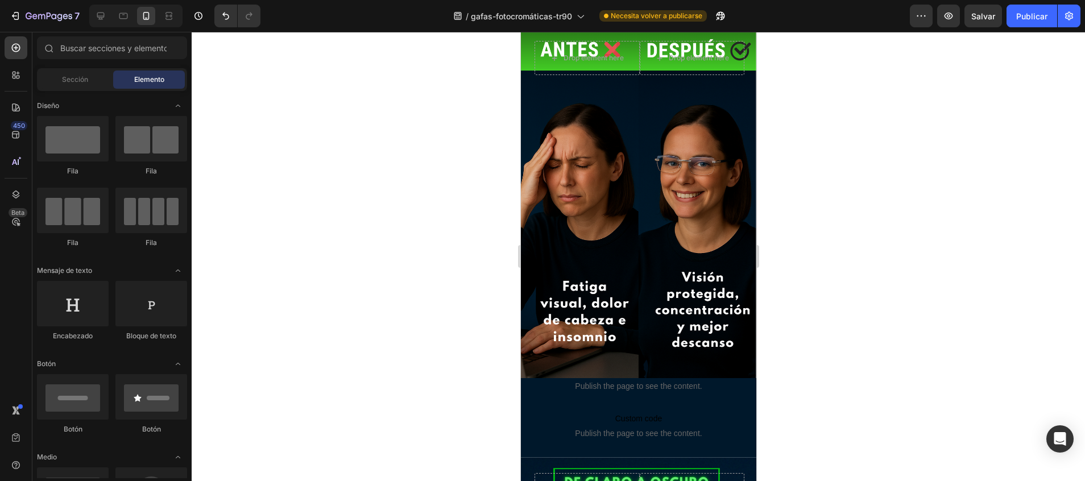
scroll to position [1659, 0]
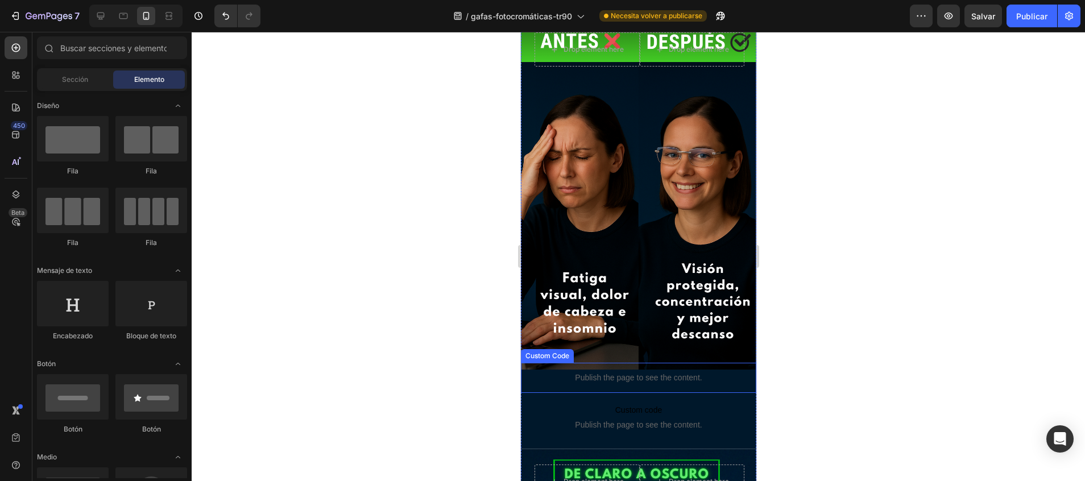
click at [677, 372] on p "Publish the page to see the content." at bounding box center [637, 378] width 235 height 12
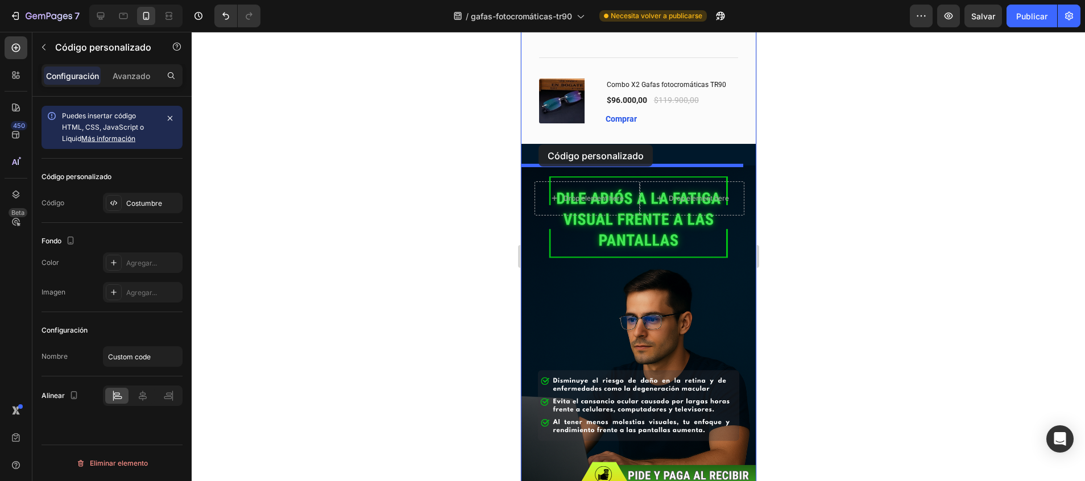
scroll to position [752, 0]
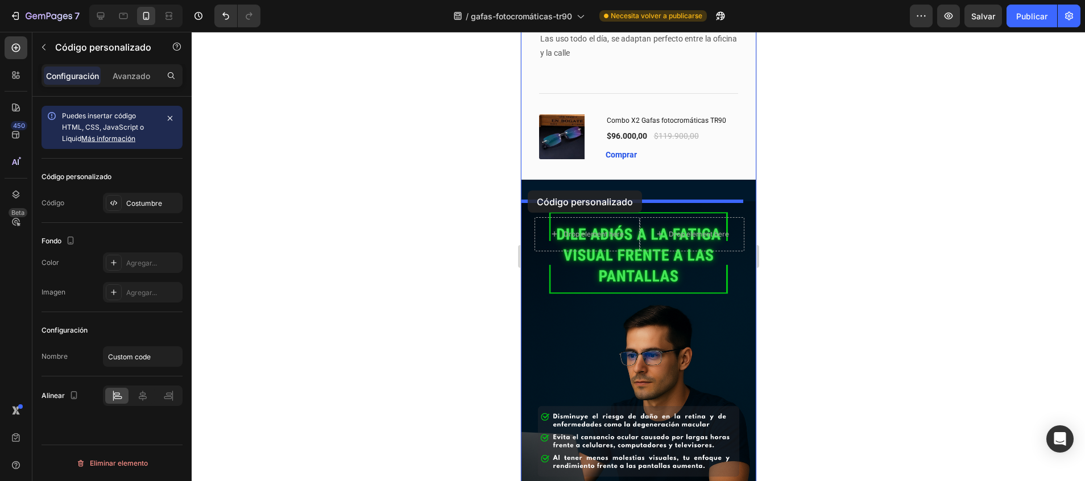
drag, startPoint x: 531, startPoint y: 264, endPoint x: 527, endPoint y: 190, distance: 73.4
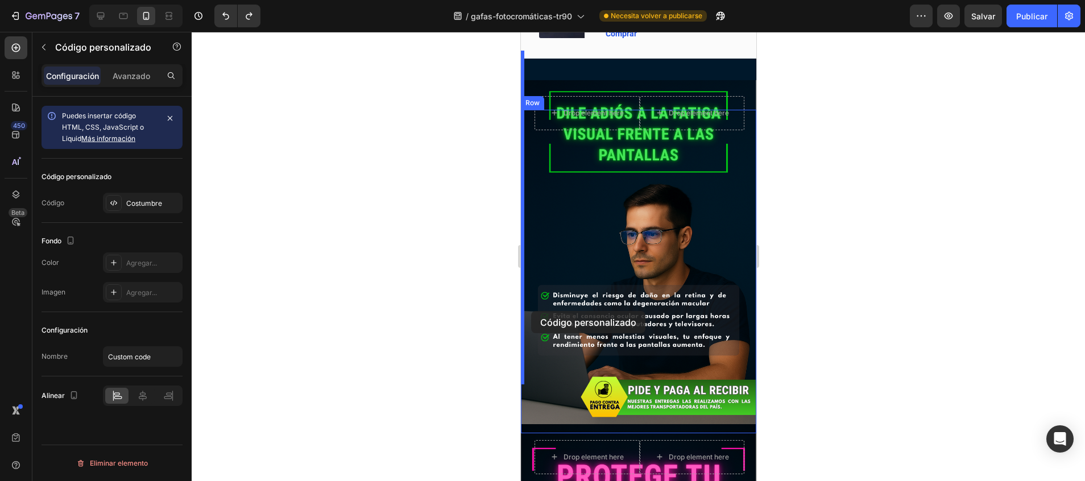
scroll to position [917, 0]
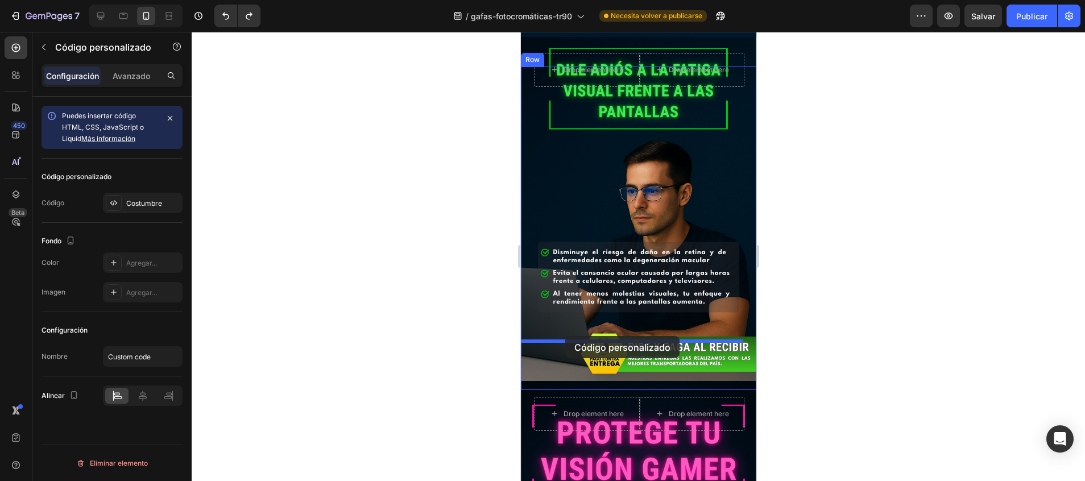
drag, startPoint x: 531, startPoint y: 254, endPoint x: 565, endPoint y: 336, distance: 89.2
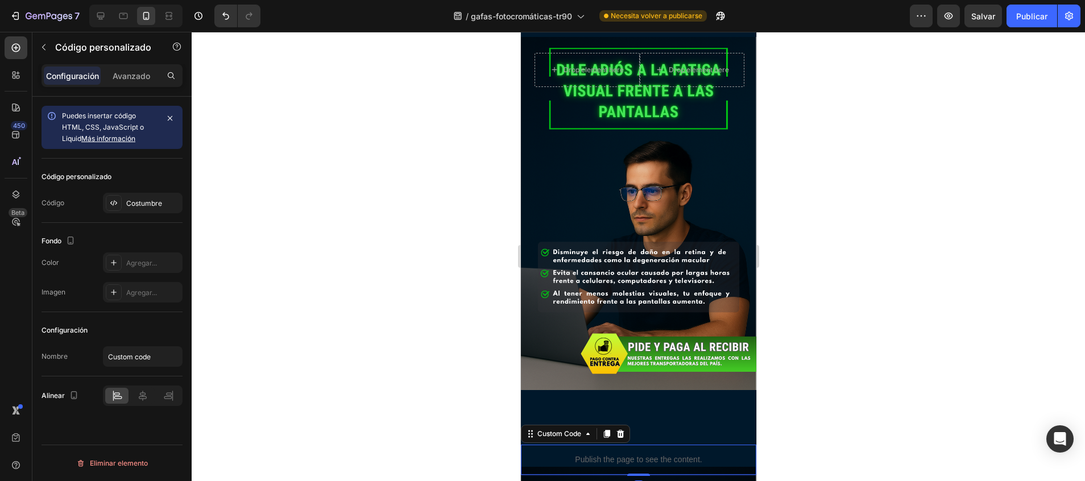
click at [771, 310] on div at bounding box center [638, 256] width 893 height 449
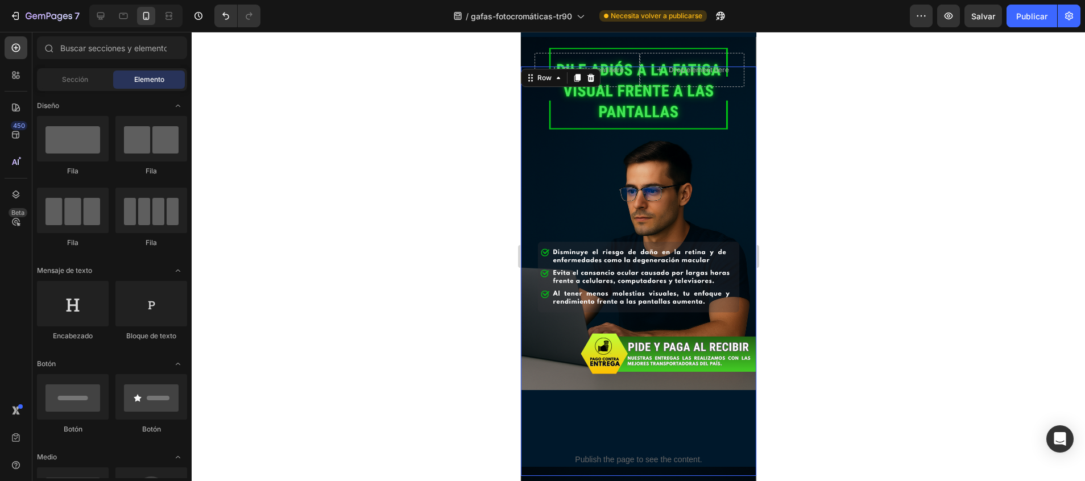
click at [689, 367] on div "Drop element here Drop element here Row Hero Banner Publish the page to see the…" at bounding box center [637, 271] width 235 height 409
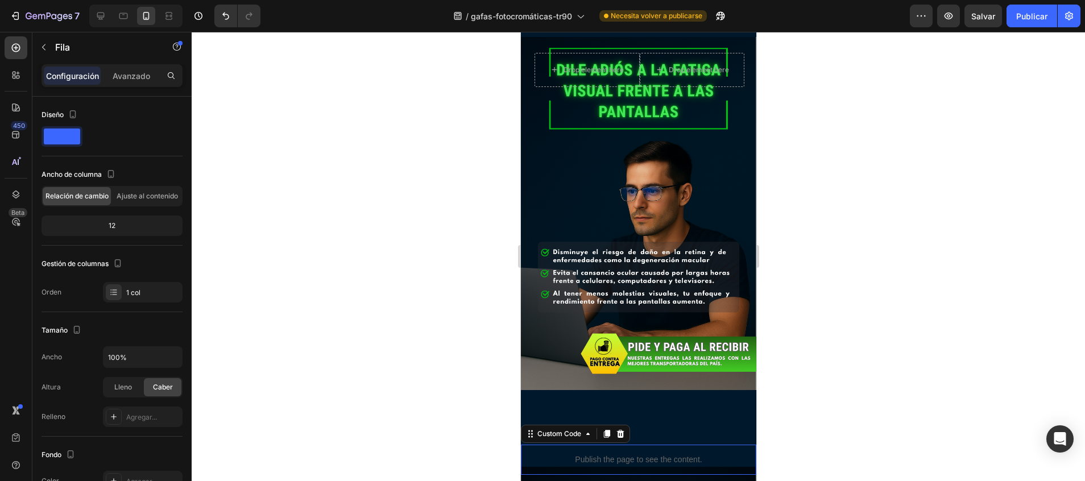
click at [665, 454] on p "Publish the page to see the content." at bounding box center [637, 460] width 235 height 12
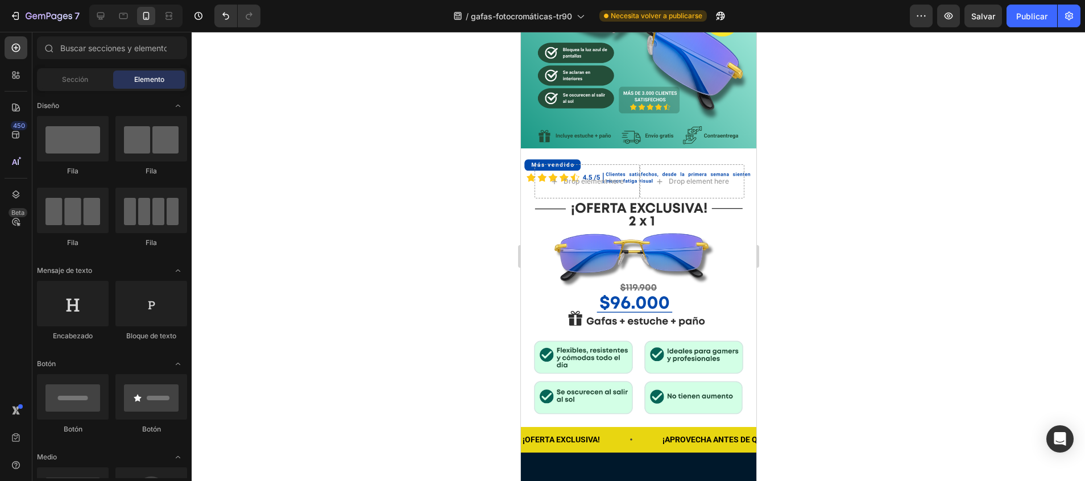
scroll to position [0, 0]
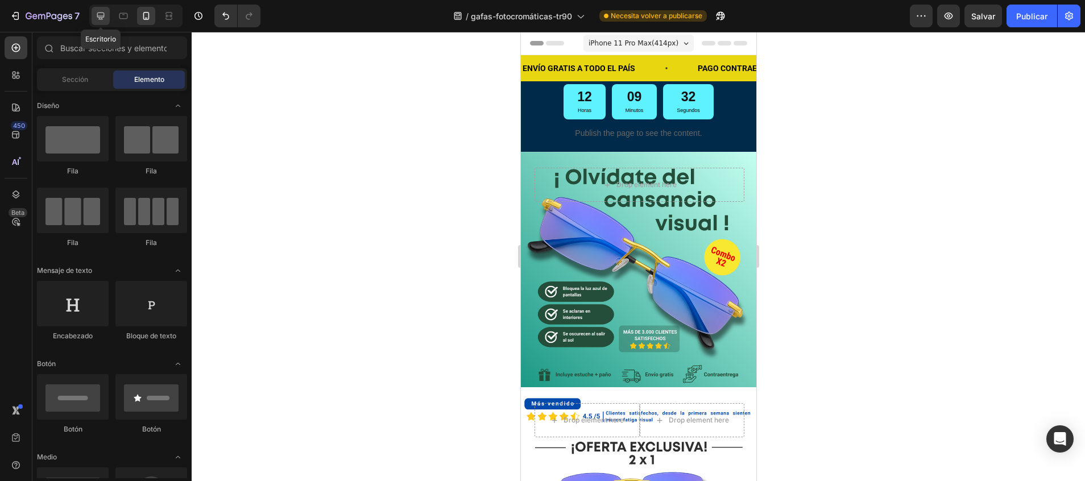
click at [104, 13] on icon at bounding box center [100, 16] width 7 height 7
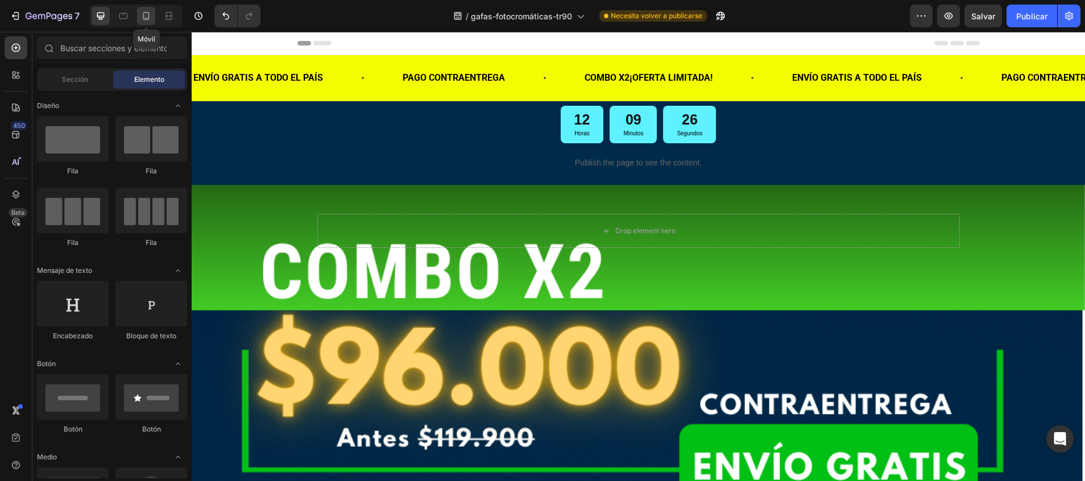
click at [153, 21] on div at bounding box center [146, 16] width 18 height 18
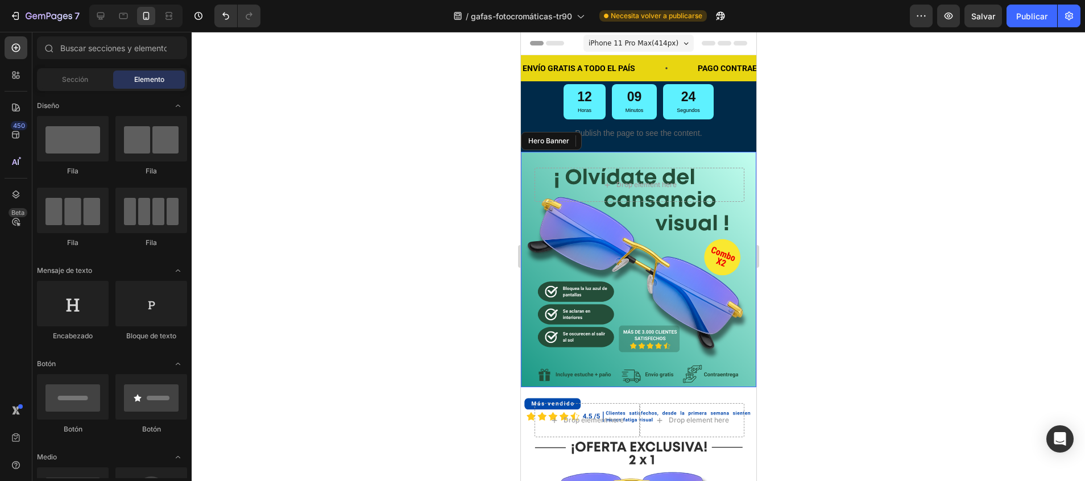
click at [532, 159] on div "Drop element here" at bounding box center [637, 181] width 235 height 59
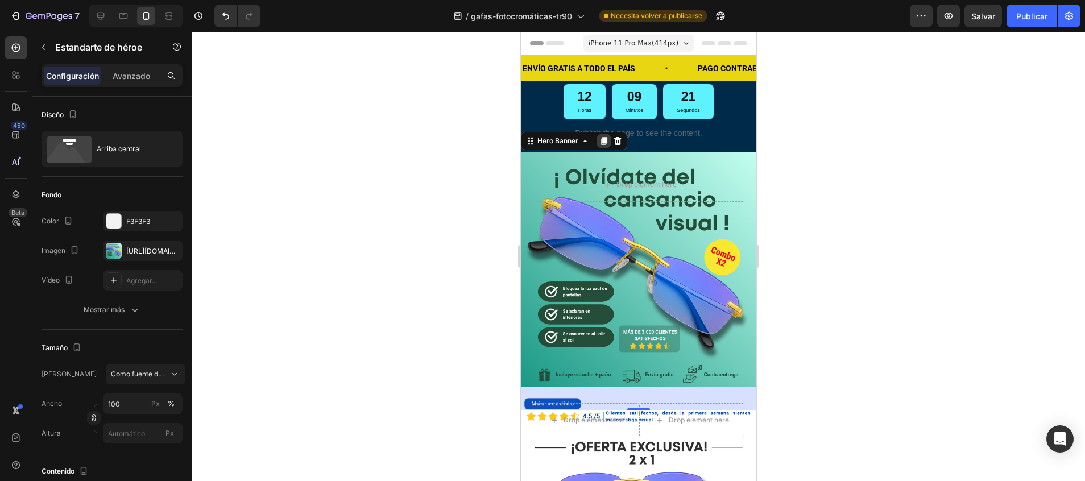
click at [599, 138] on icon at bounding box center [603, 140] width 9 height 9
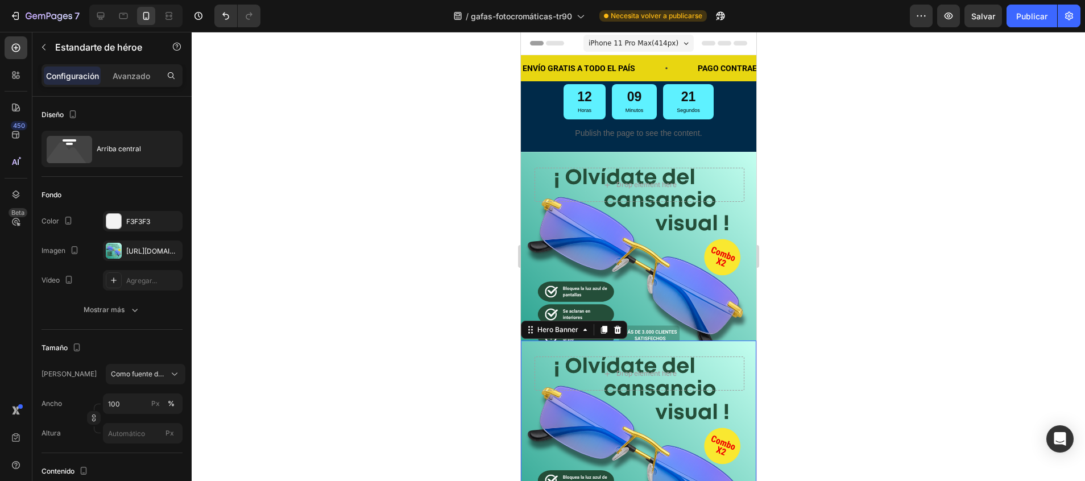
scroll to position [256, 0]
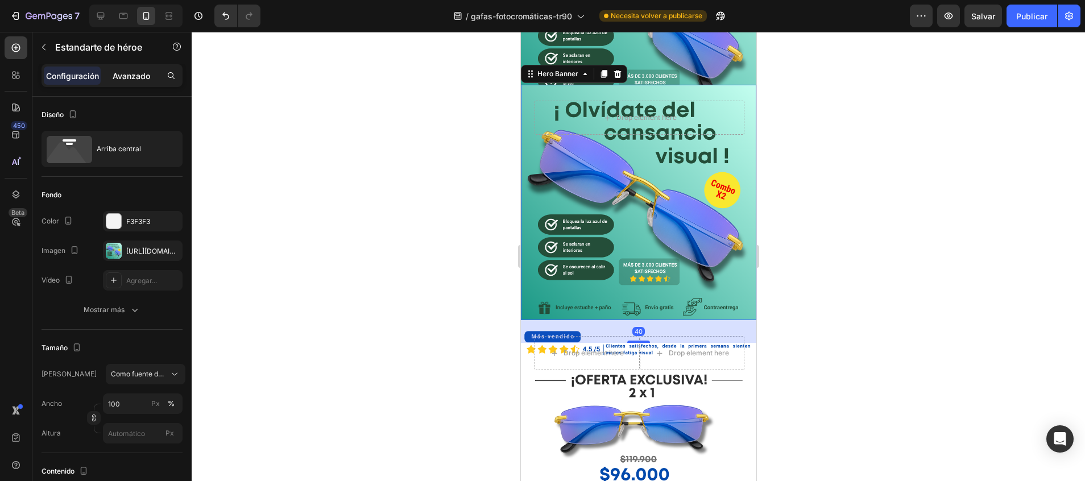
click at [121, 75] on p "Avanzado" at bounding box center [132, 76] width 38 height 12
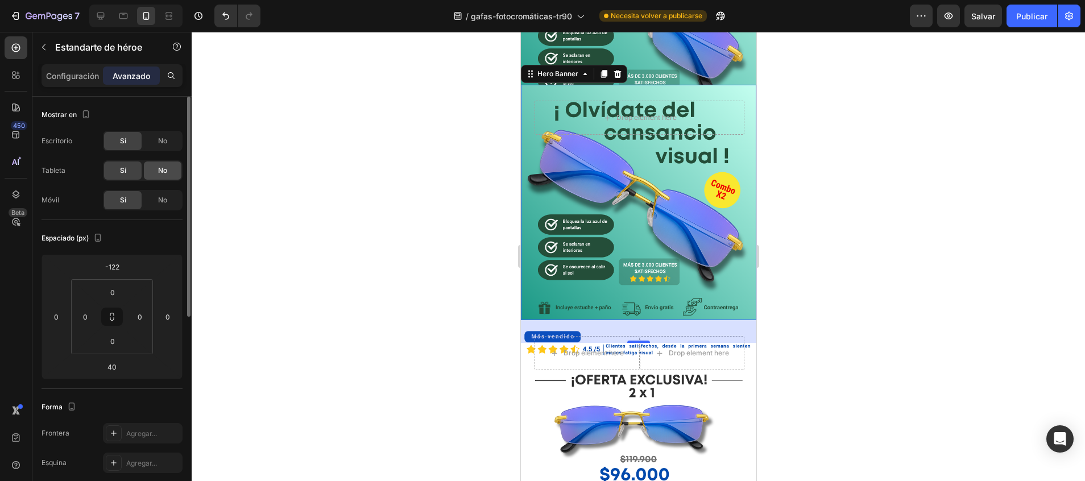
click at [149, 172] on div "No" at bounding box center [163, 170] width 38 height 18
click at [158, 198] on span "No" at bounding box center [162, 200] width 9 height 10
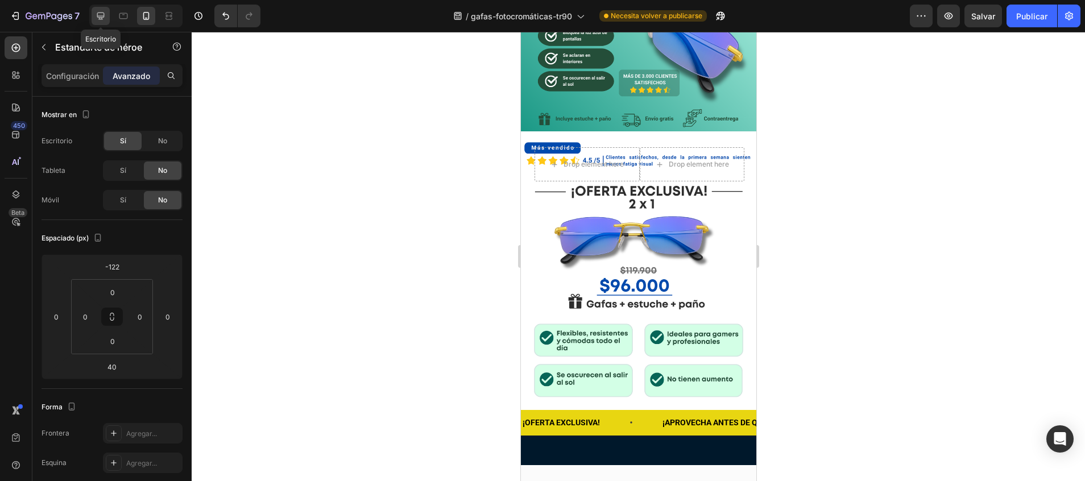
click at [99, 13] on icon at bounding box center [100, 16] width 7 height 7
type input "-110"
type input "90"
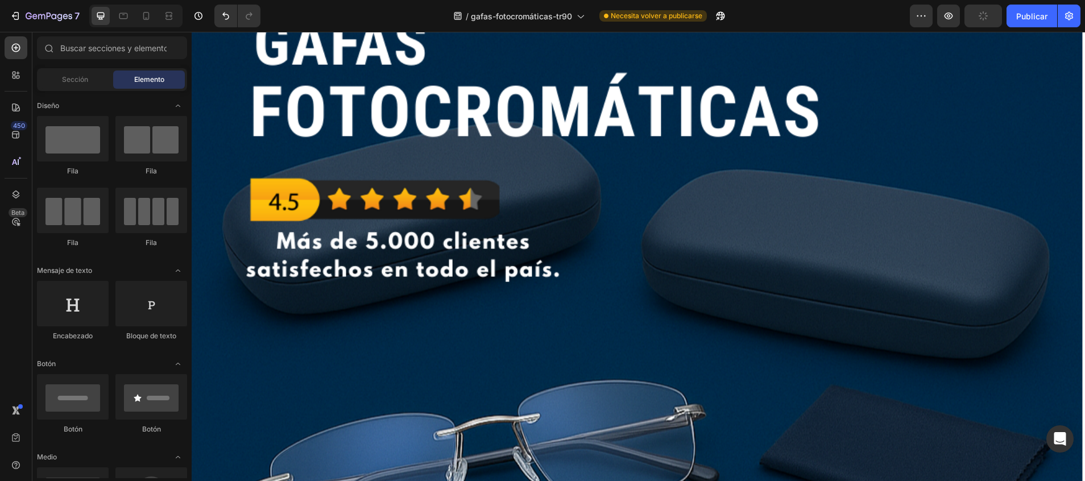
scroll to position [1408, 0]
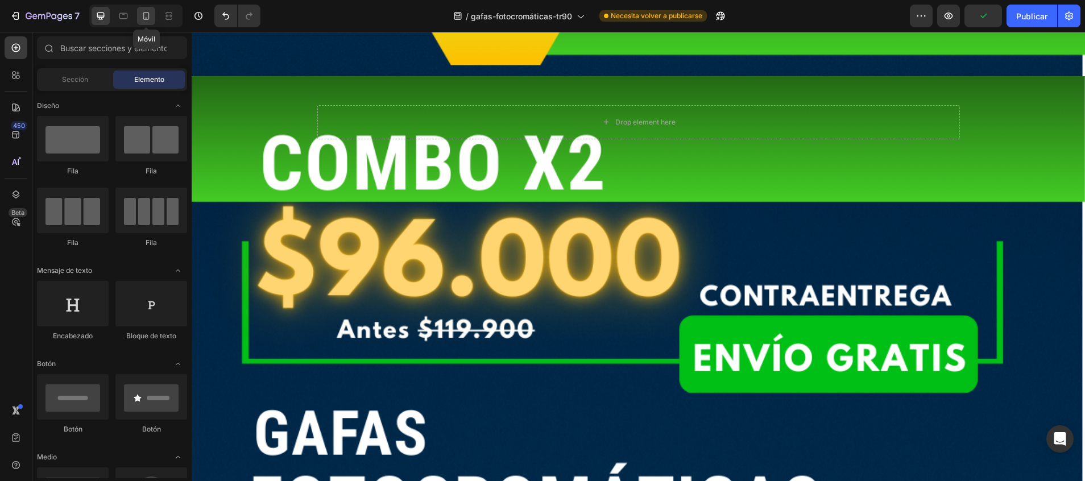
click at [146, 15] on icon at bounding box center [145, 15] width 11 height 11
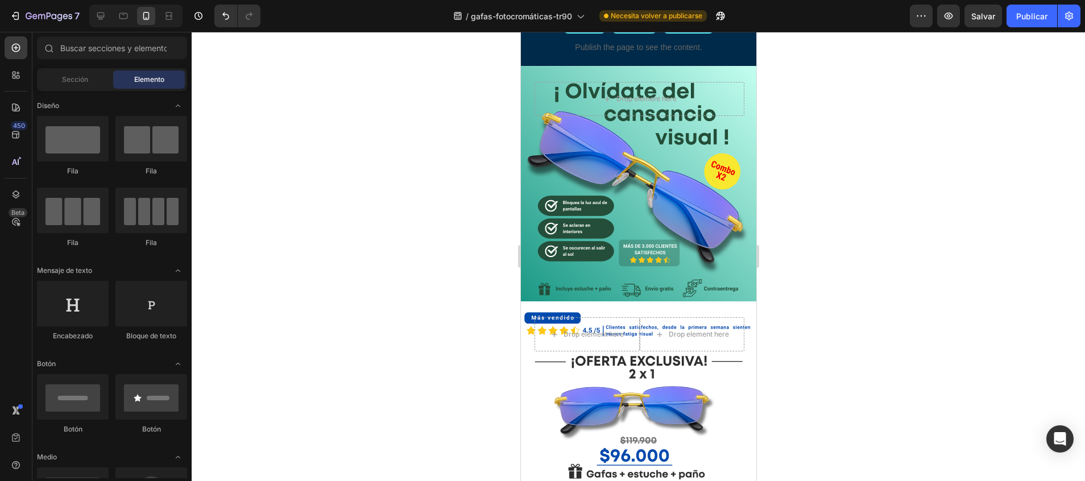
scroll to position [36, 0]
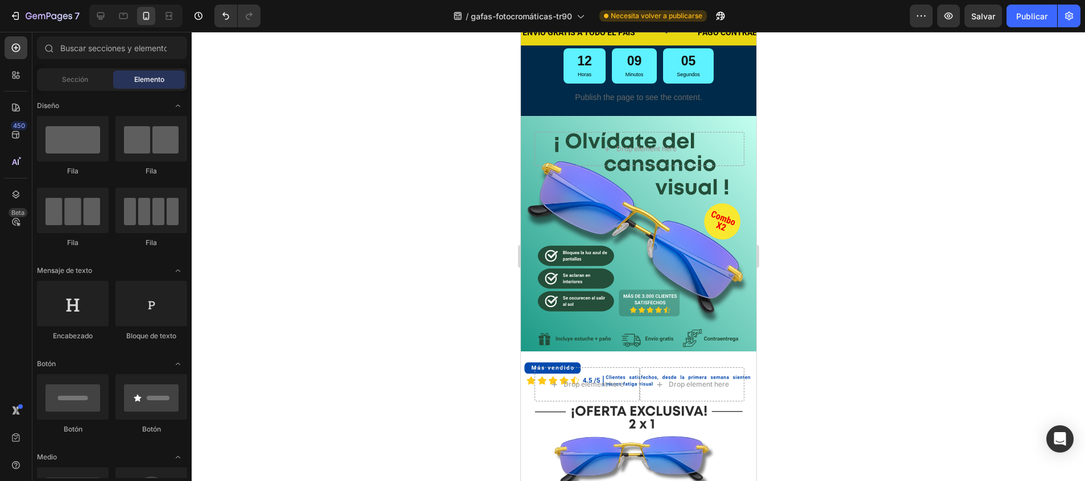
drag, startPoint x: 749, startPoint y: 287, endPoint x: 1289, endPoint y: 131, distance: 561.7
click at [98, 11] on icon at bounding box center [100, 15] width 11 height 11
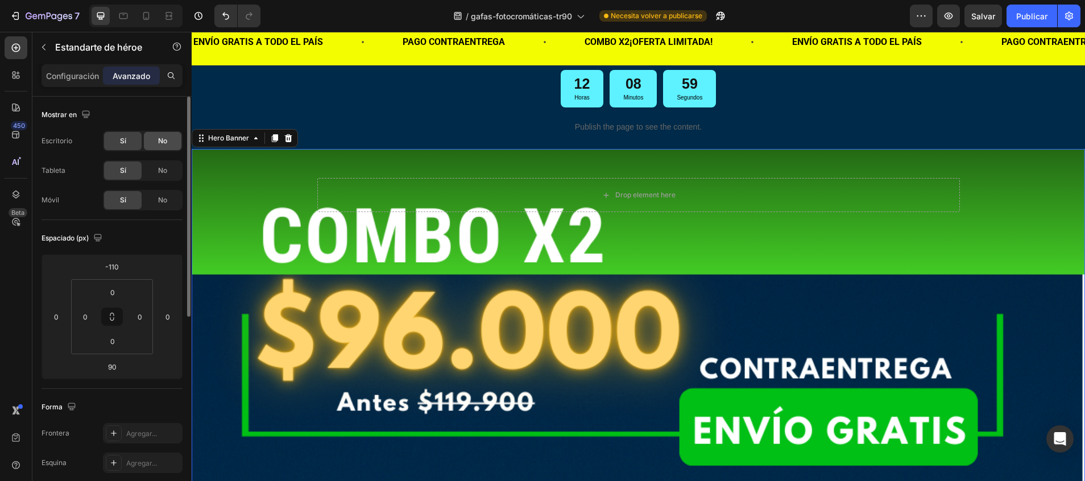
click at [155, 142] on div "No" at bounding box center [163, 141] width 38 height 18
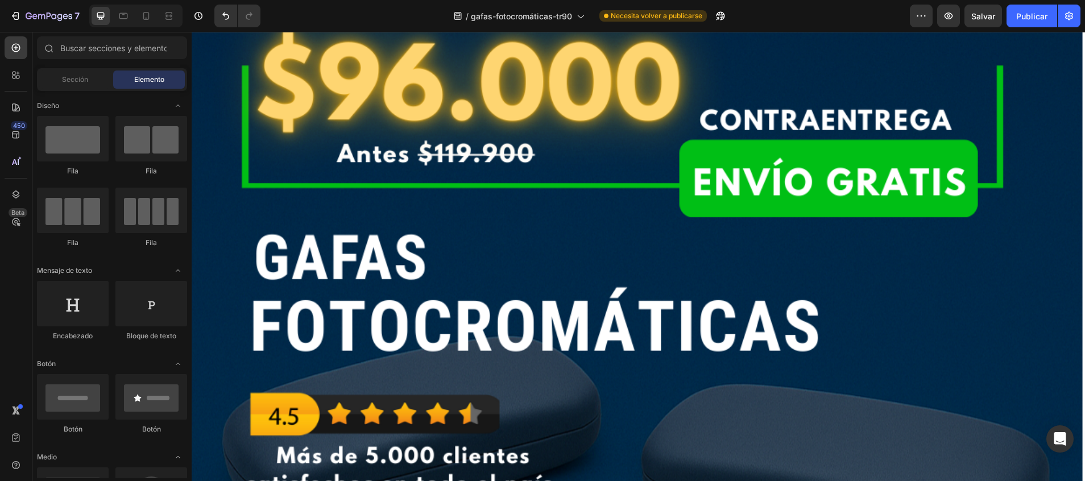
scroll to position [243, 0]
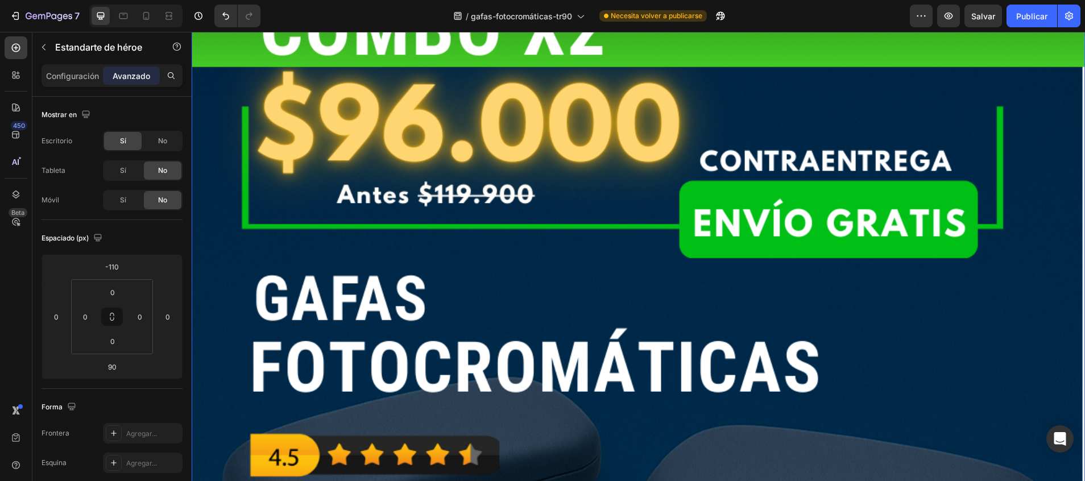
click at [85, 87] on div "Configuración Avanzado" at bounding box center [111, 80] width 159 height 32
click at [78, 78] on p "Configuración" at bounding box center [72, 76] width 53 height 12
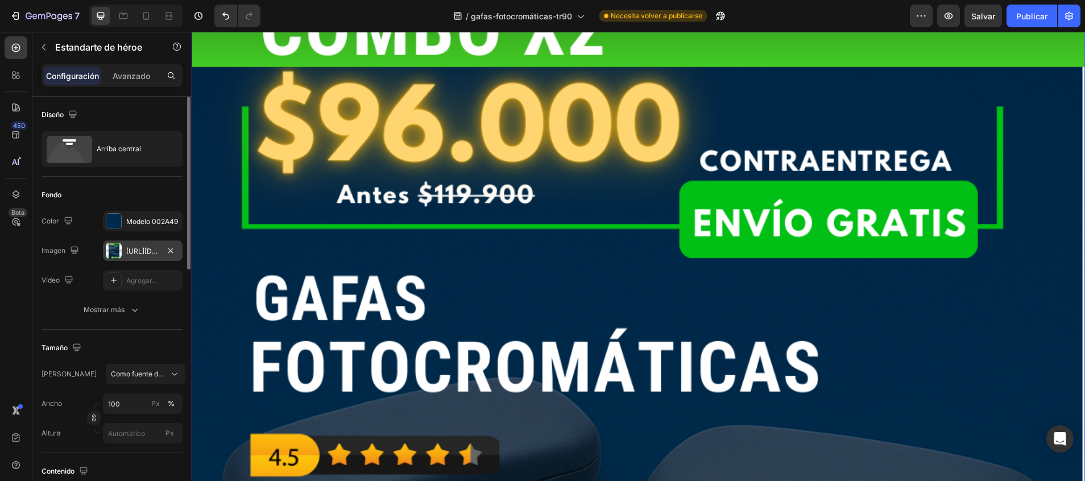
click at [151, 245] on div "https://cdn.shopify.com/s/files/1/0747/5517/8715/files/gempages_585141558085419…" at bounding box center [143, 251] width 80 height 20
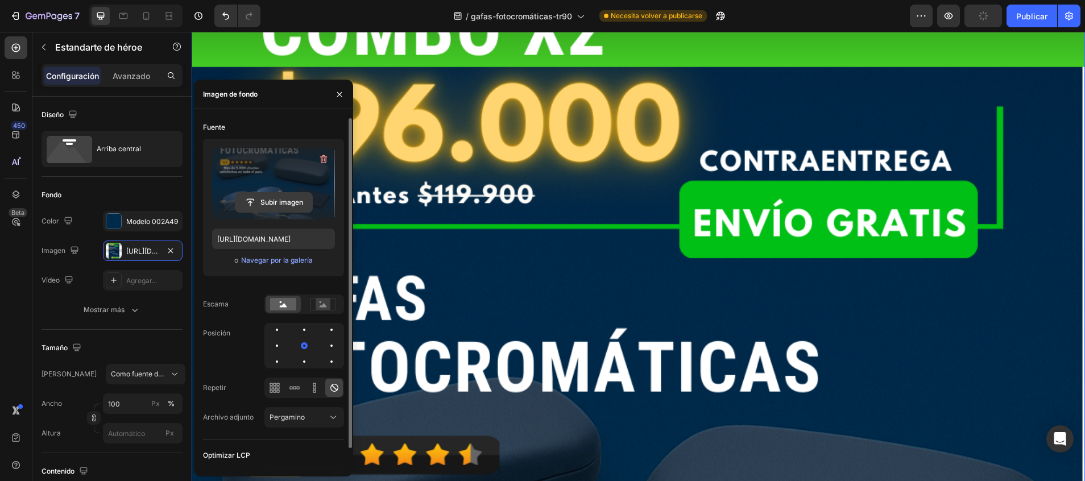
click at [272, 206] on input "file" at bounding box center [273, 202] width 77 height 19
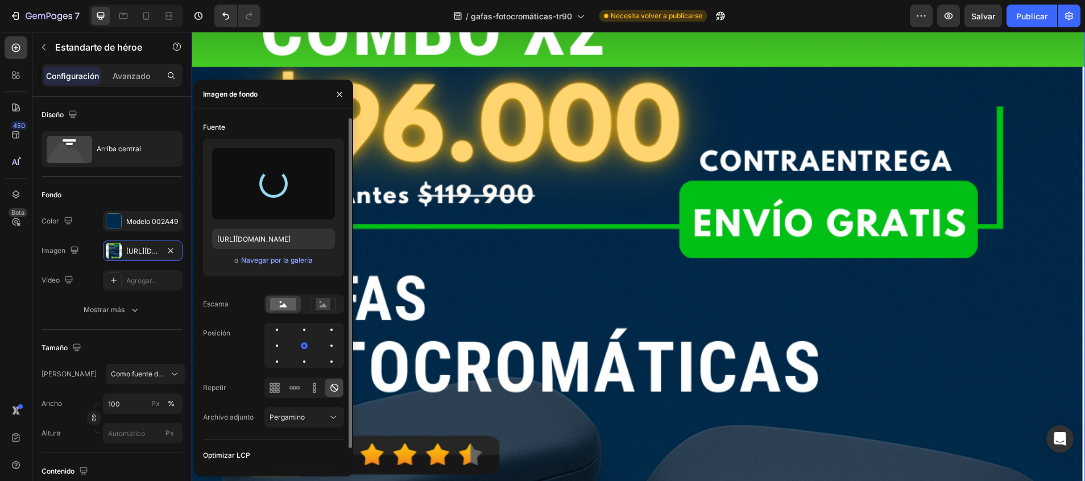
type input "[URL][DOMAIN_NAME]"
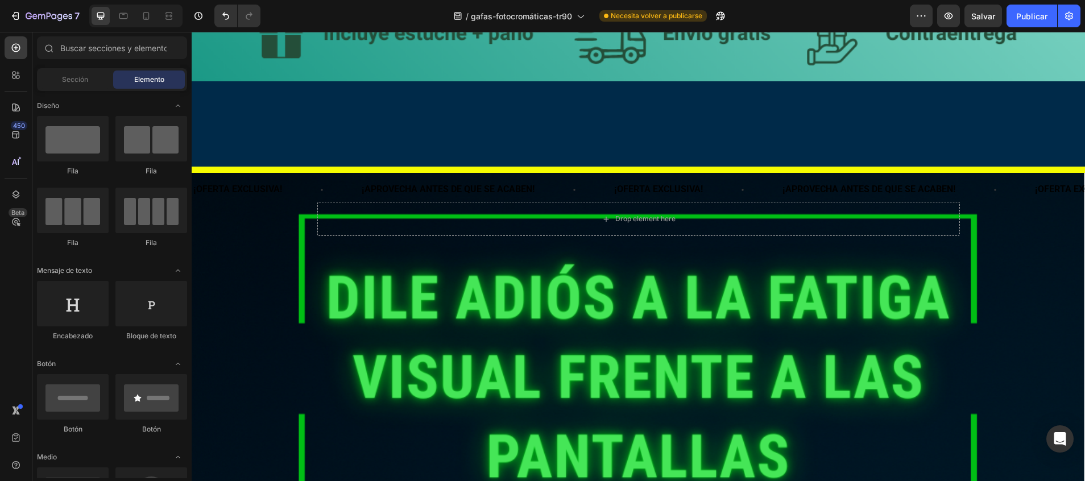
scroll to position [917, 0]
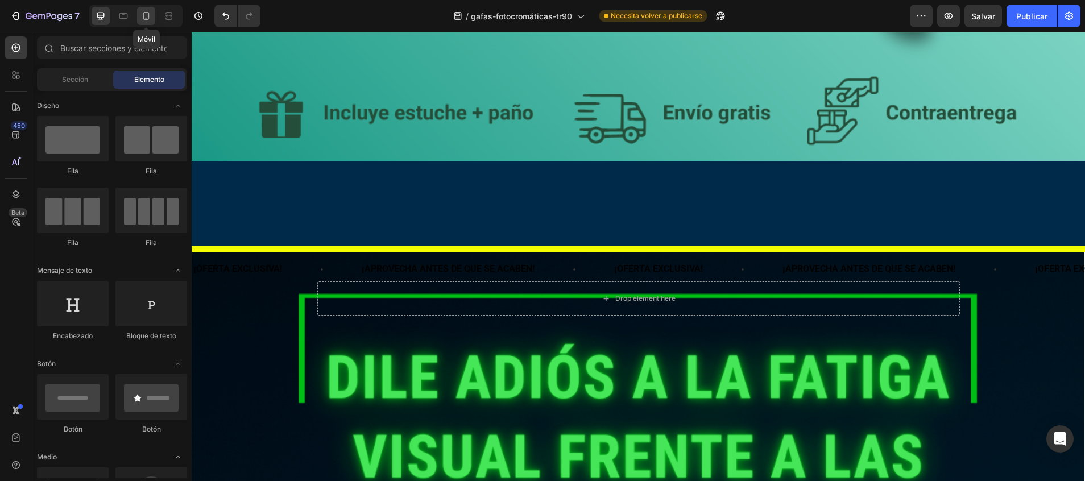
click at [152, 17] on div at bounding box center [146, 16] width 18 height 18
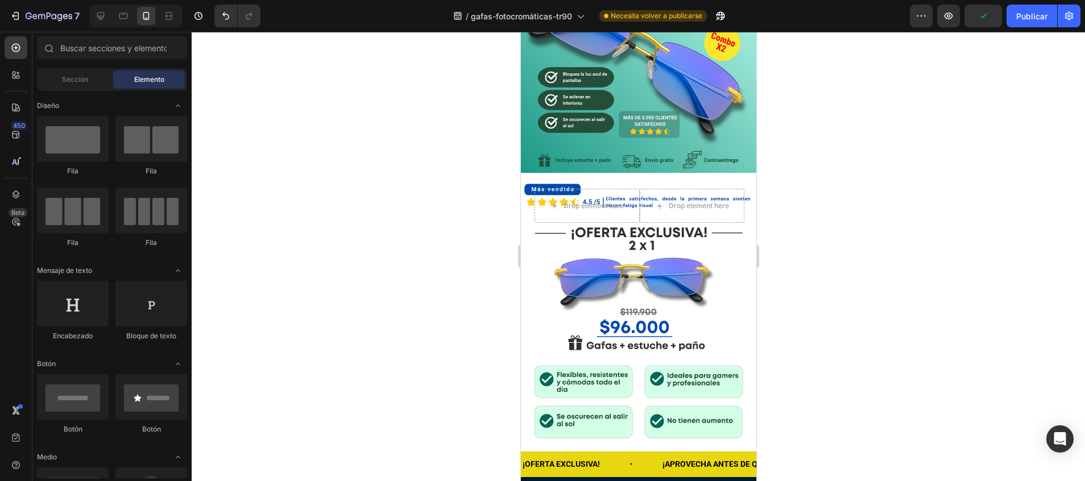
scroll to position [299, 0]
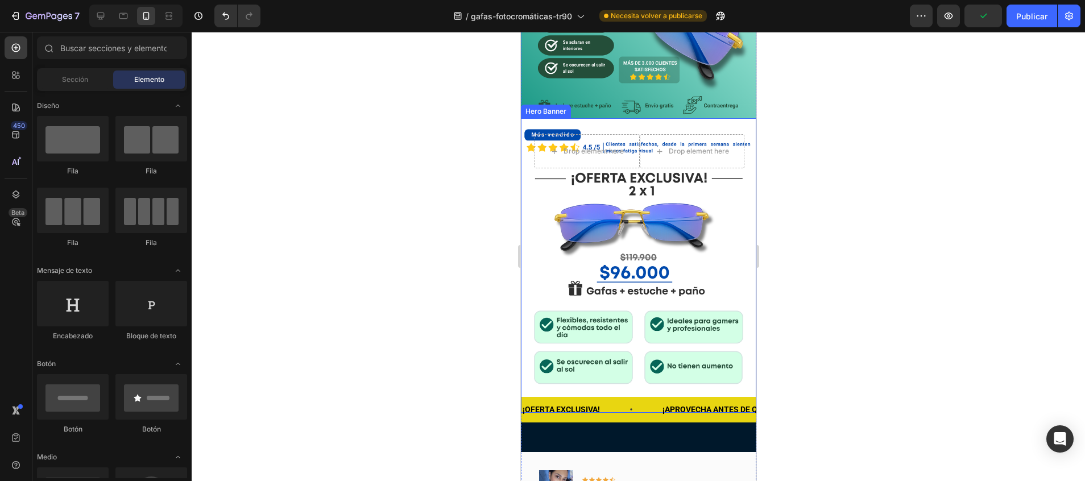
click at [736, 208] on div "Background Image" at bounding box center [637, 265] width 235 height 295
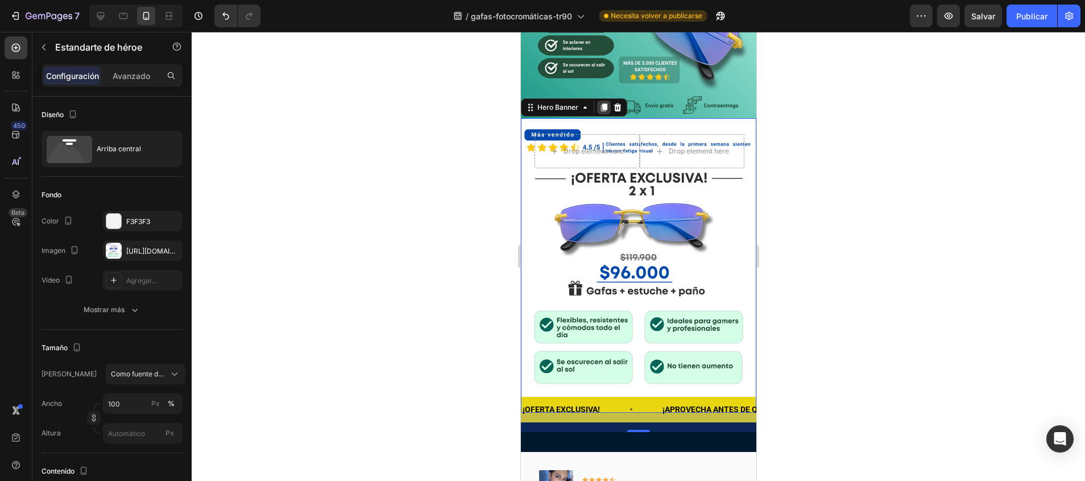
click at [603, 104] on icon at bounding box center [603, 108] width 6 height 8
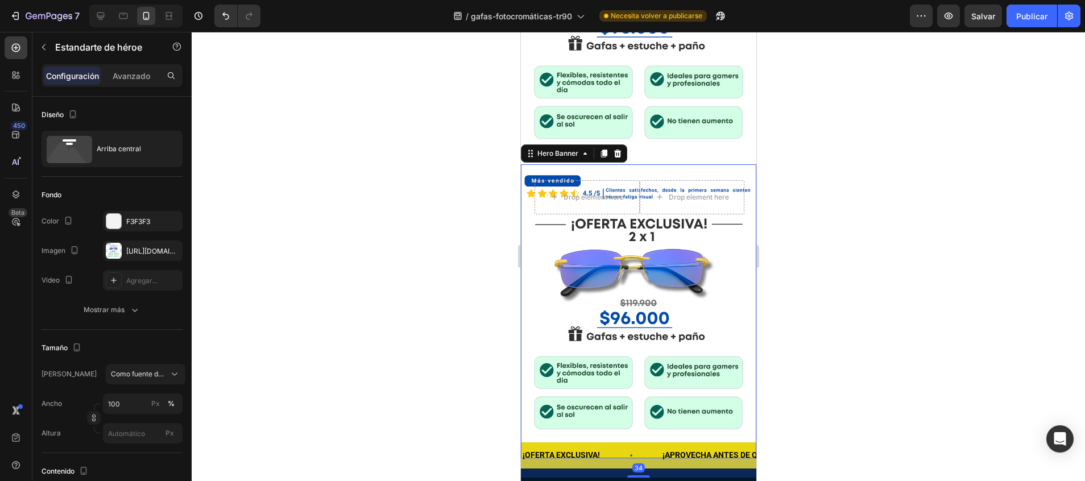
scroll to position [607, 0]
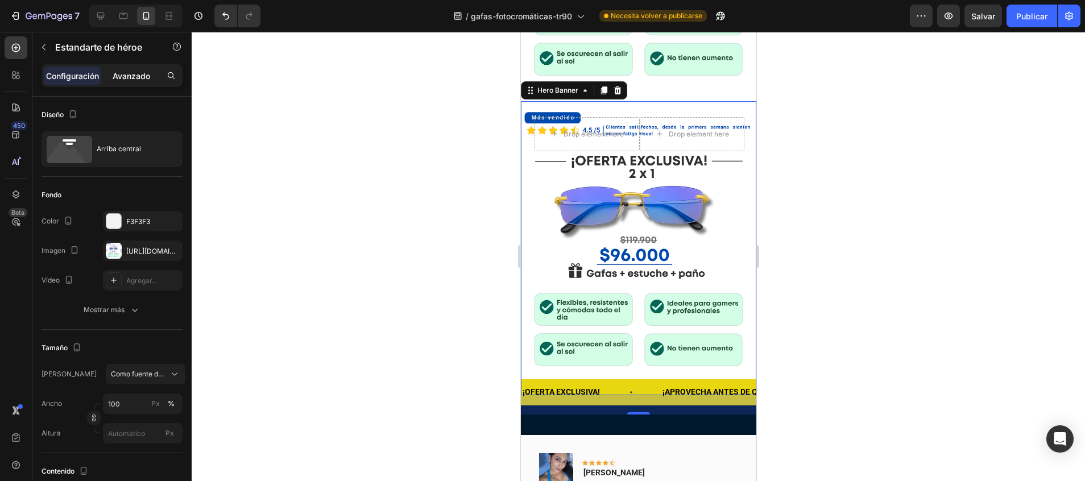
click at [140, 76] on p "Avanzado" at bounding box center [132, 76] width 38 height 12
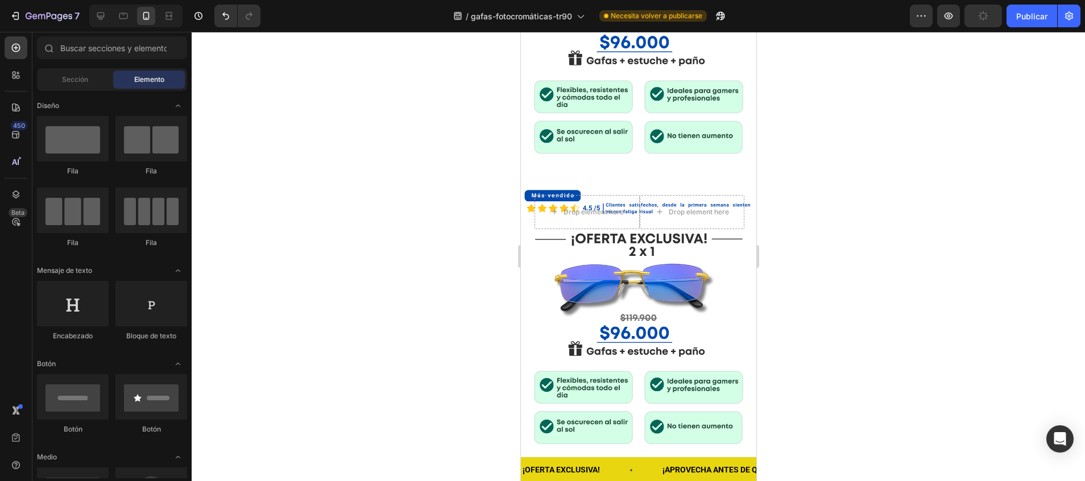
scroll to position [570, 0]
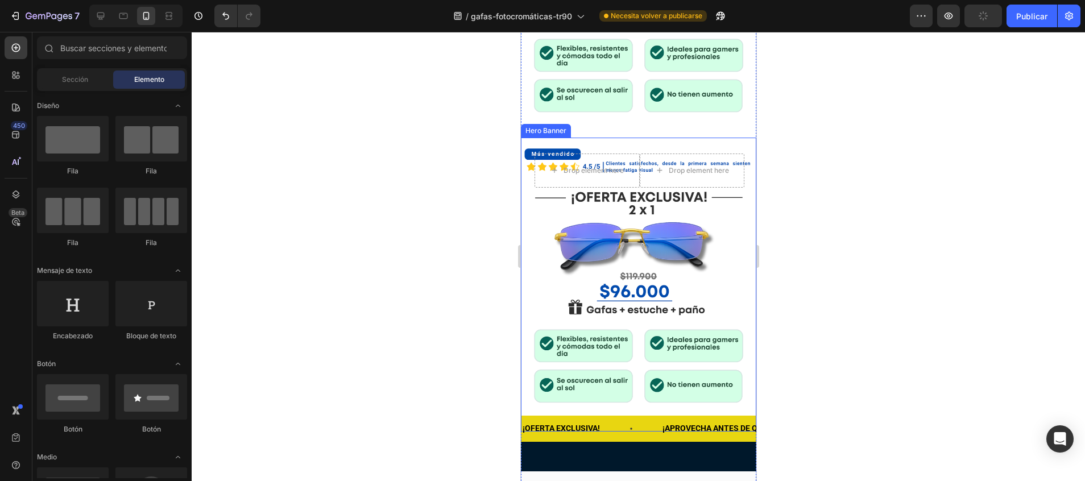
click at [732, 196] on div "Drop element here Drop element here Row" at bounding box center [637, 183] width 235 height 90
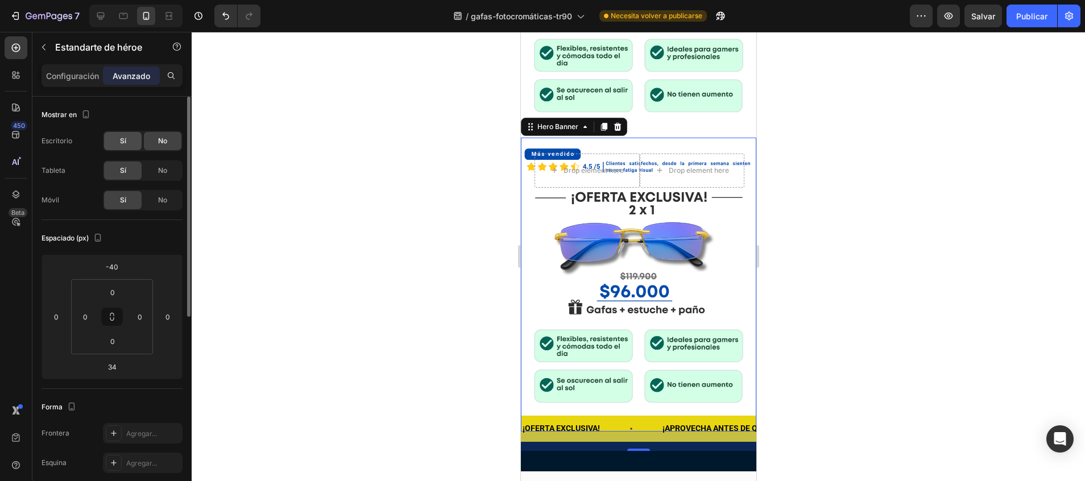
click at [112, 143] on div "Sí" at bounding box center [123, 141] width 38 height 18
click at [159, 165] on div "No" at bounding box center [163, 170] width 38 height 18
click at [165, 196] on span "No" at bounding box center [162, 200] width 9 height 10
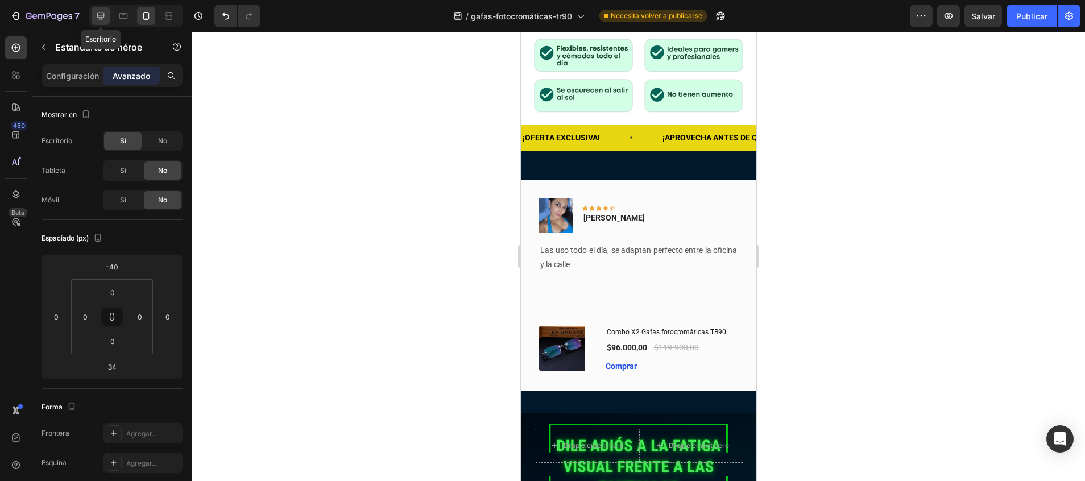
click at [103, 14] on icon at bounding box center [100, 15] width 11 height 11
type input "0"
type input "90"
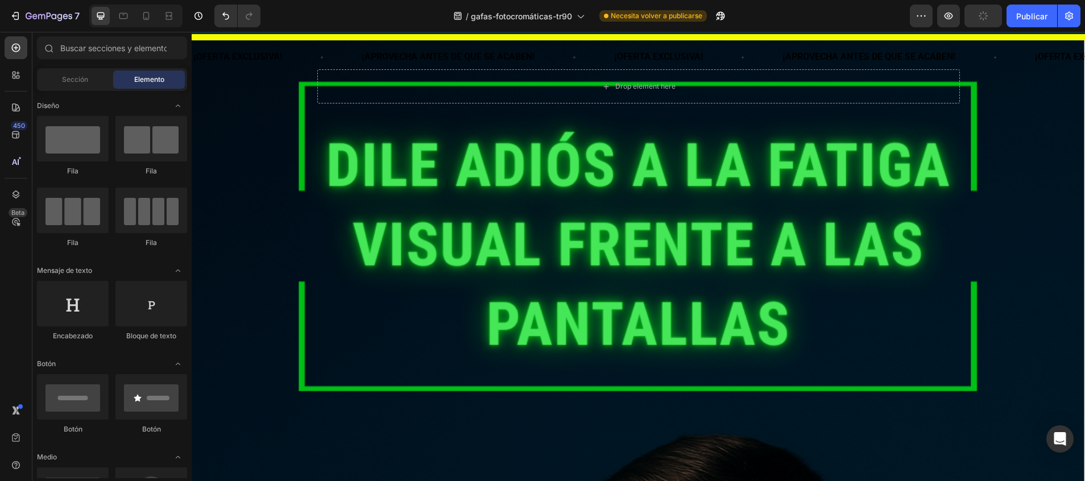
scroll to position [1741, 0]
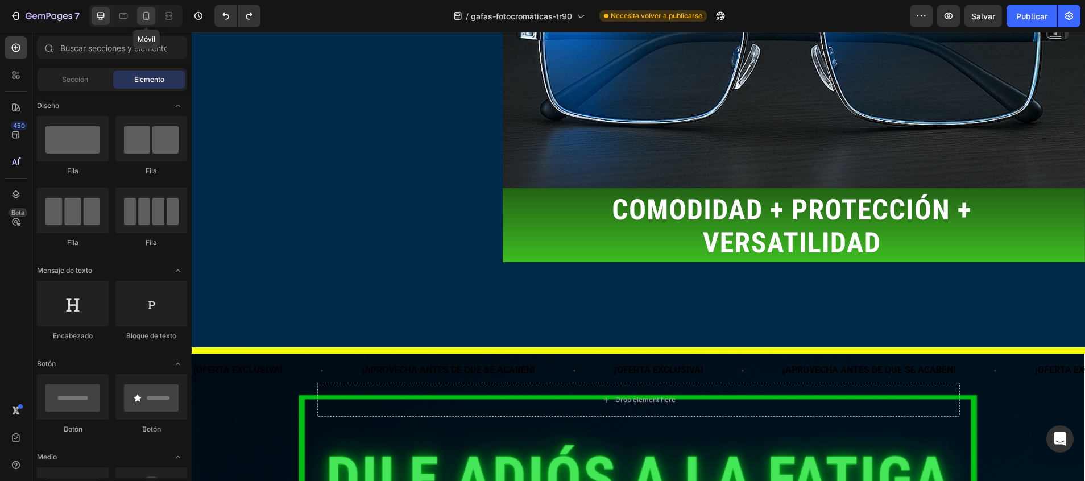
click at [148, 17] on icon at bounding box center [146, 16] width 6 height 8
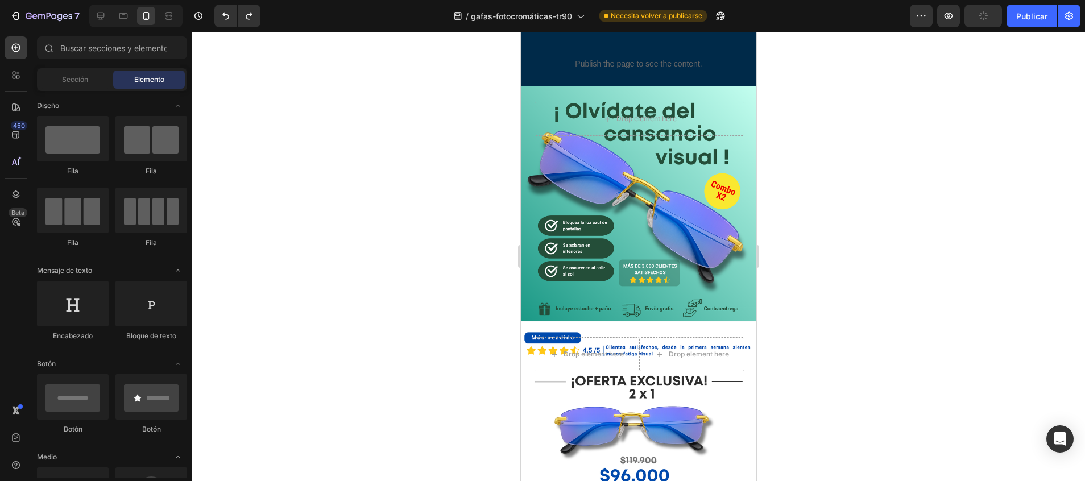
scroll to position [180, 0]
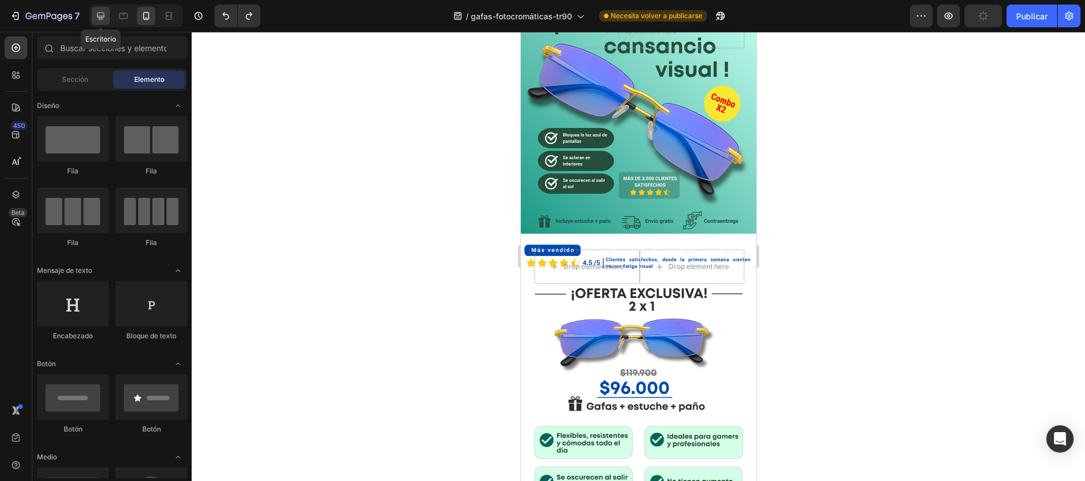
click at [103, 12] on icon at bounding box center [100, 15] width 11 height 11
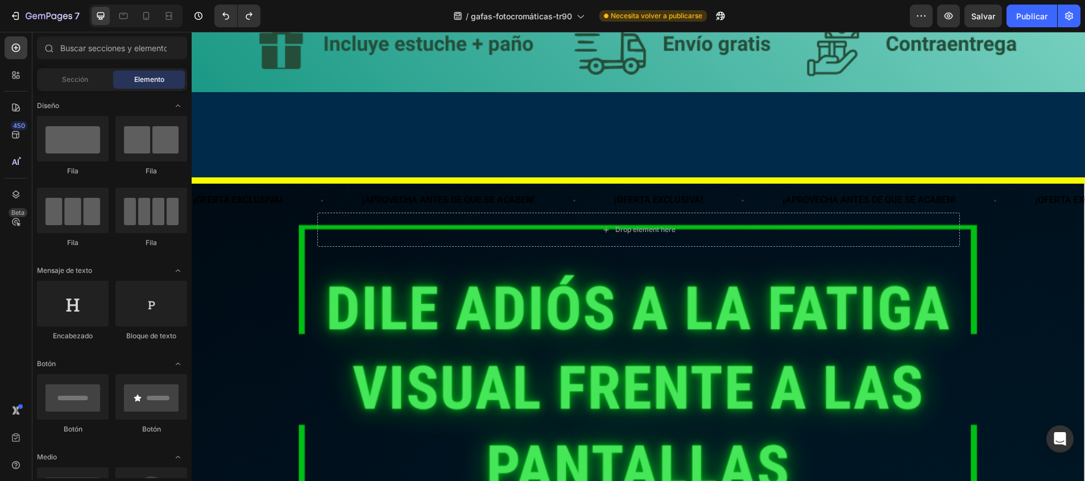
scroll to position [959, 0]
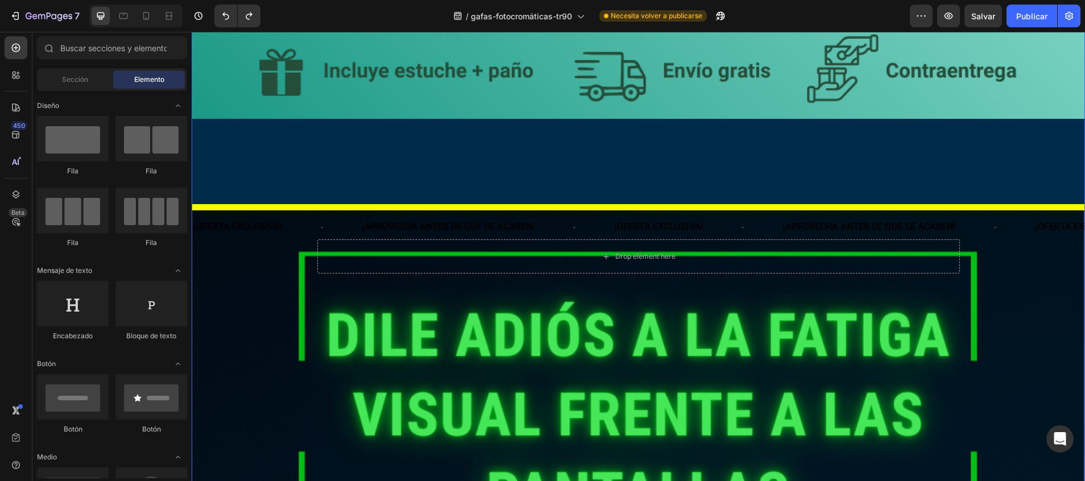
click at [931, 247] on div "Drop element here" at bounding box center [638, 256] width 643 height 34
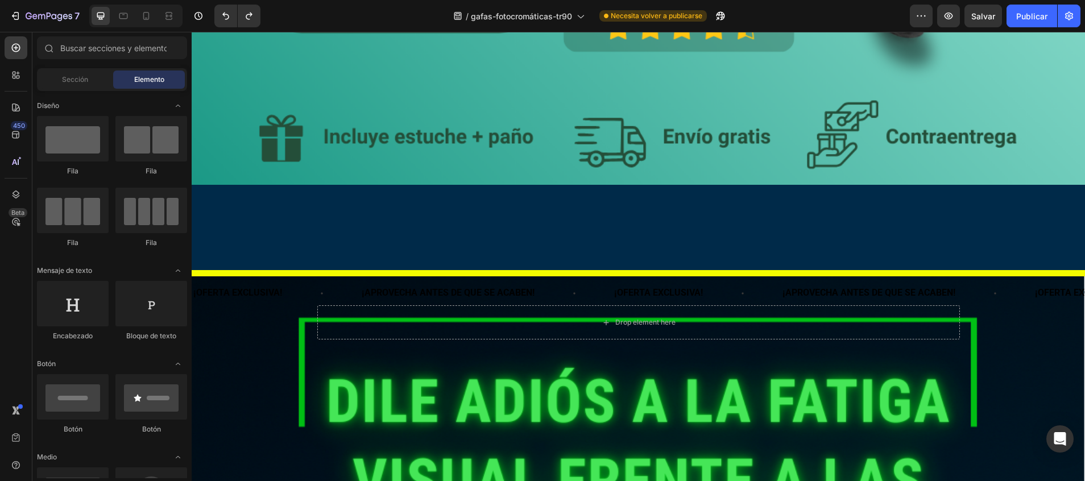
scroll to position [880, 0]
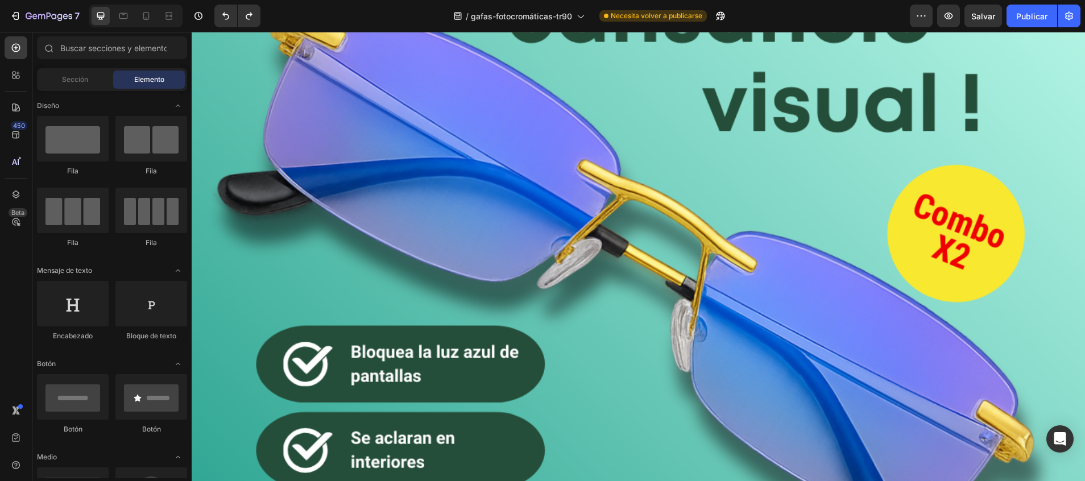
scroll to position [0, 0]
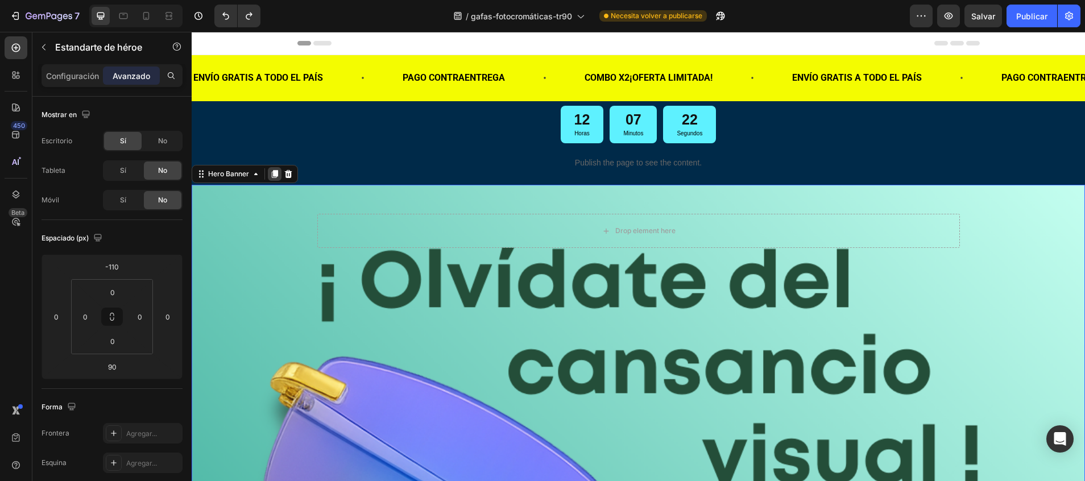
click at [279, 175] on icon at bounding box center [274, 173] width 9 height 9
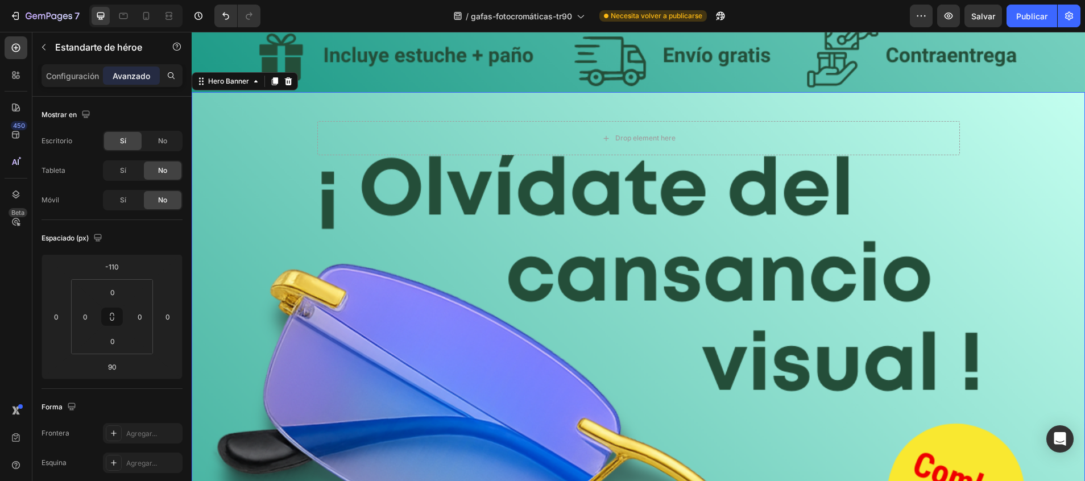
scroll to position [982, 0]
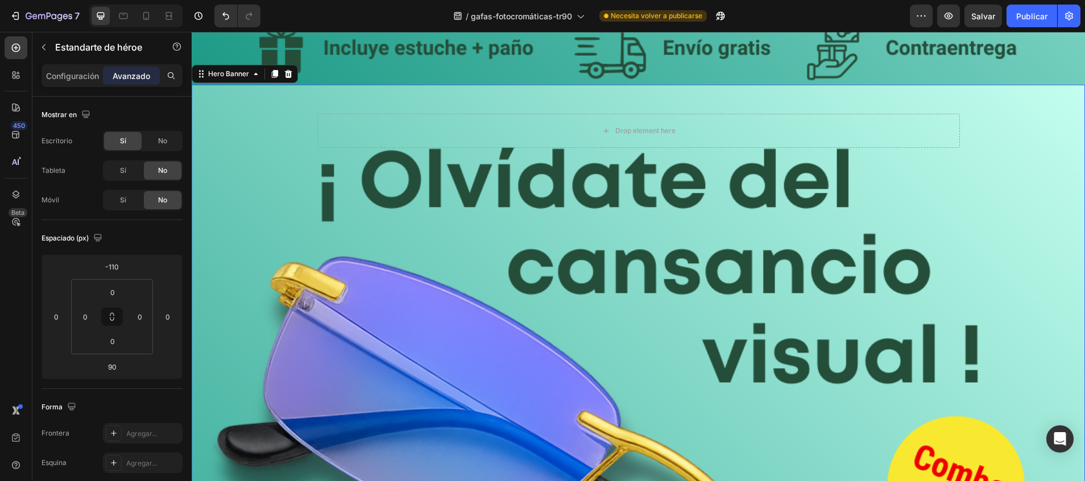
click at [81, 70] on p "Configuración" at bounding box center [72, 76] width 53 height 12
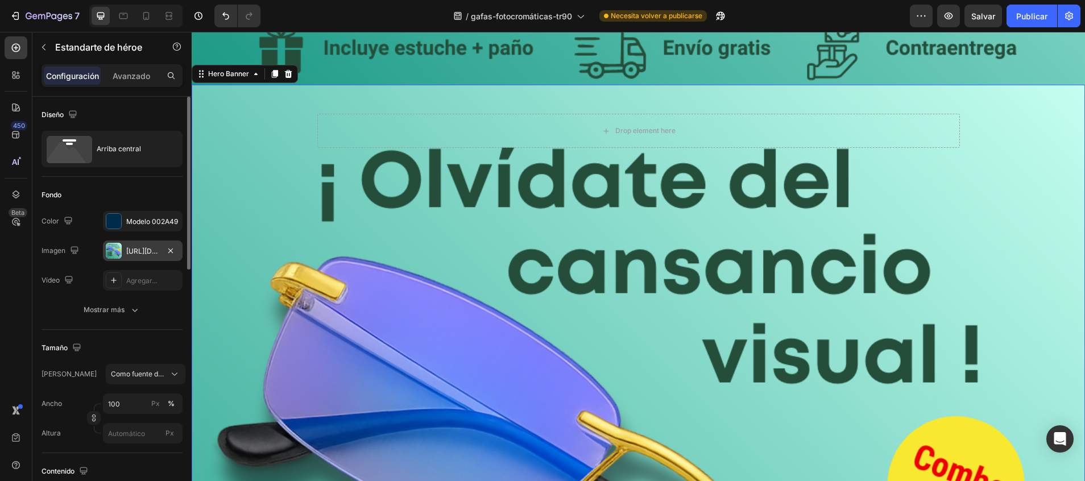
click at [129, 250] on div "[URL][DOMAIN_NAME]" at bounding box center [142, 251] width 33 height 10
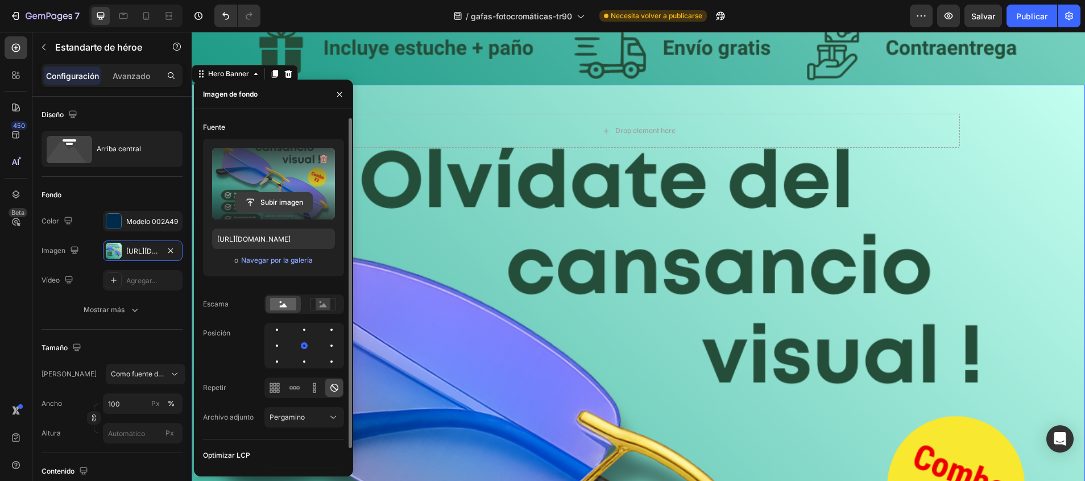
click at [263, 193] on input "file" at bounding box center [273, 202] width 77 height 19
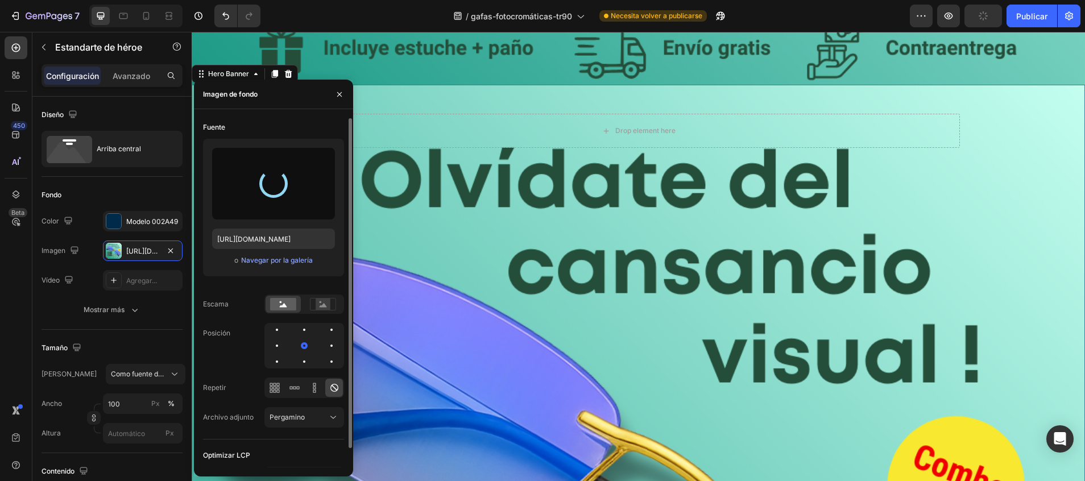
type input "https://cdn.shopify.com/s/files/1/0747/5517/8715/files/gempages_585141558085419…"
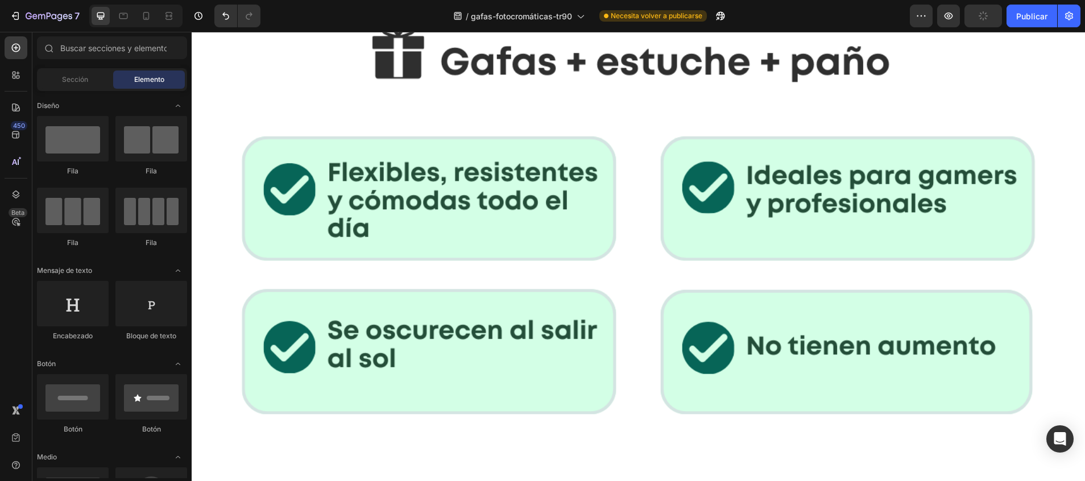
scroll to position [1689, 0]
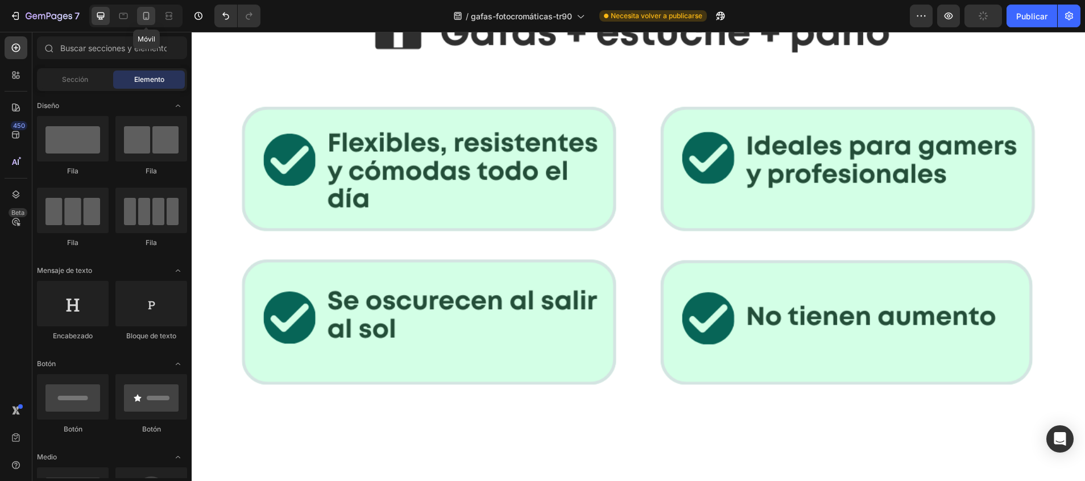
click at [146, 19] on icon at bounding box center [145, 15] width 11 height 11
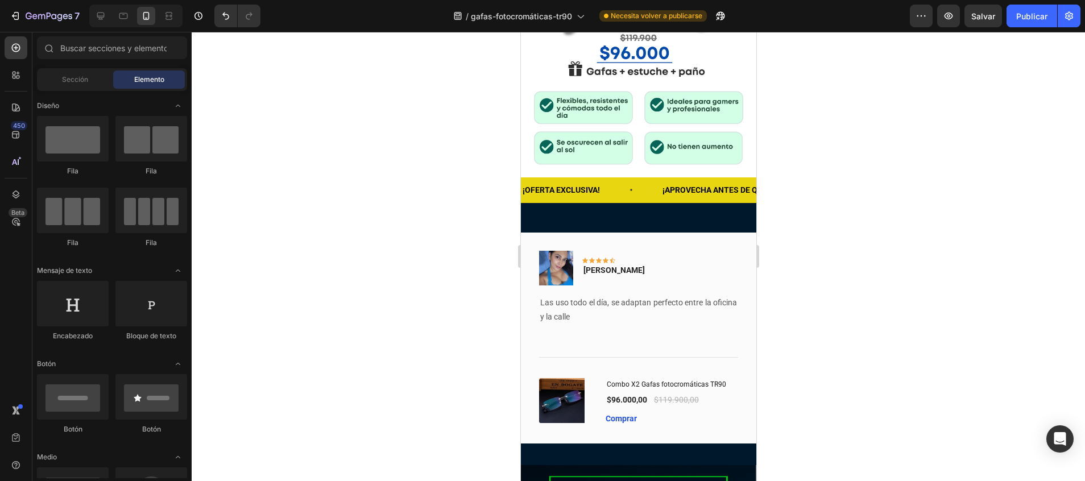
scroll to position [540, 0]
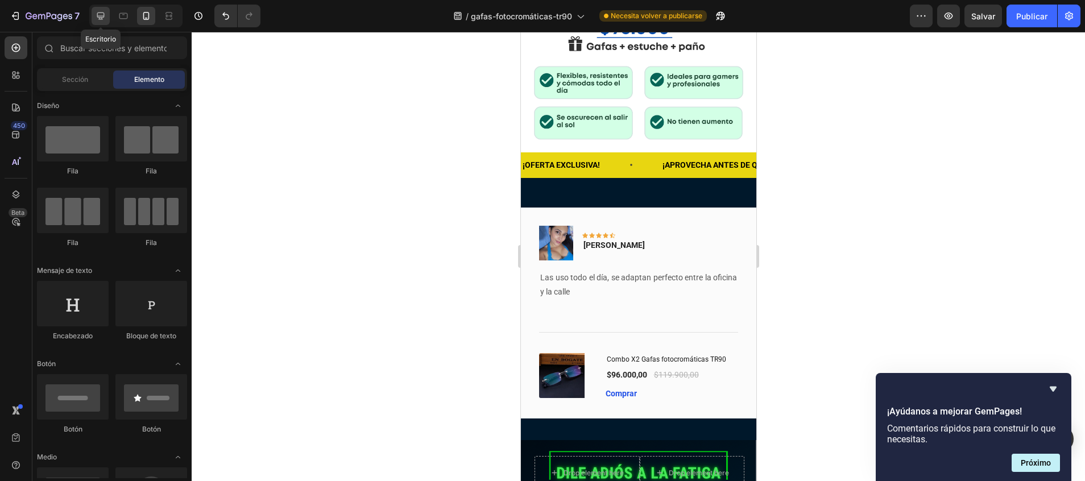
click at [99, 11] on icon at bounding box center [100, 15] width 11 height 11
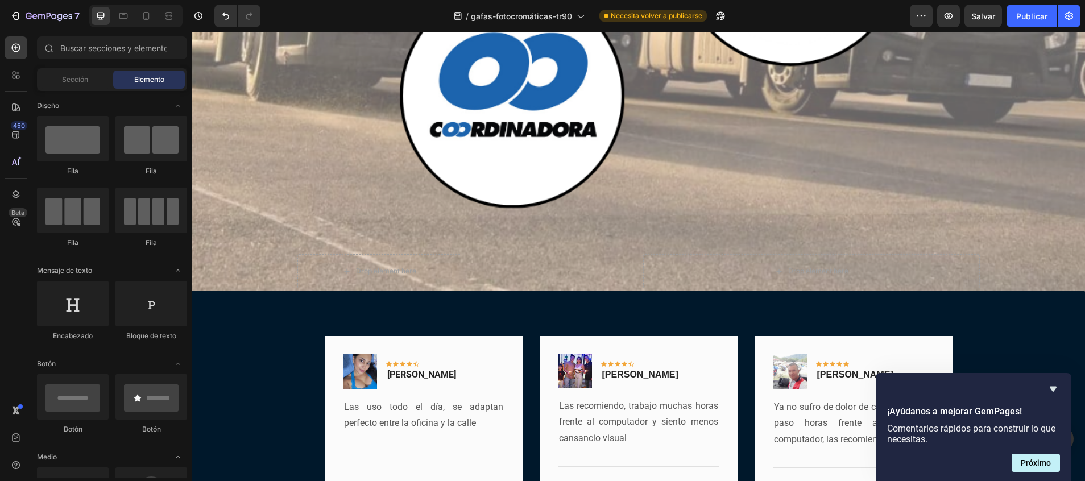
scroll to position [10037, 0]
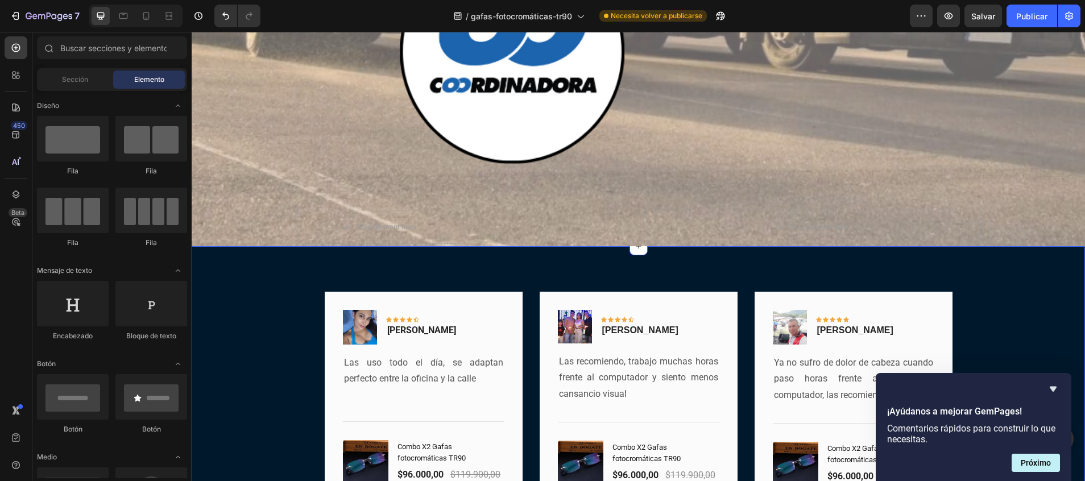
click at [254, 292] on div "Image Icon Icon Icon Icon Icon Row Vanessa R. Text block Row Las uso todo el dí…" at bounding box center [638, 414] width 876 height 245
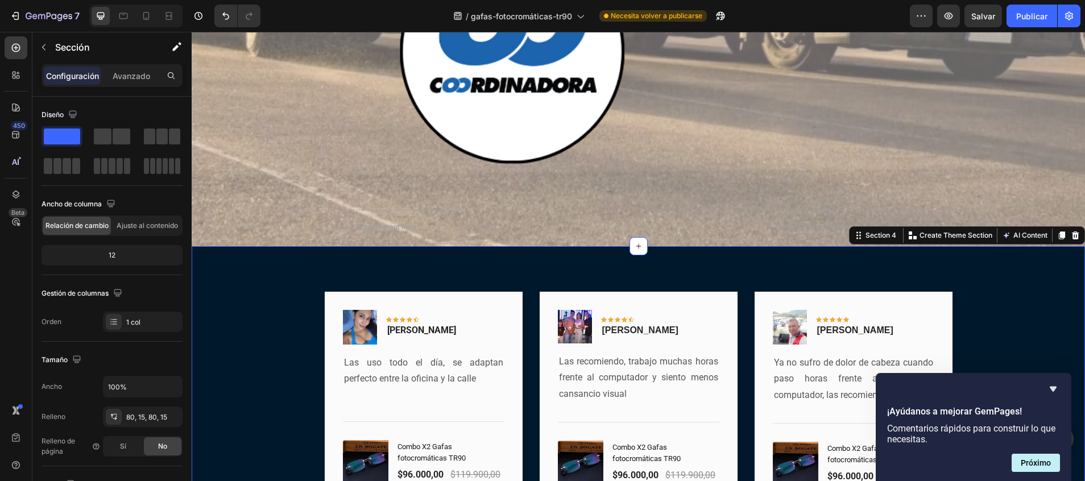
click at [210, 246] on div "Image Icon Icon Icon Icon Icon Row Vanessa R. Text block Row Las uso todo el dí…" at bounding box center [638, 414] width 893 height 336
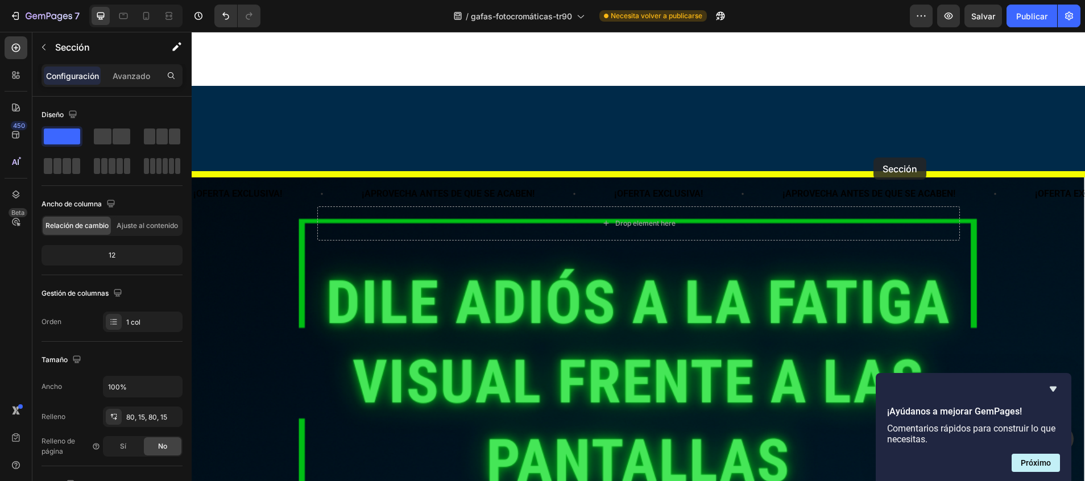
scroll to position [2100, 0]
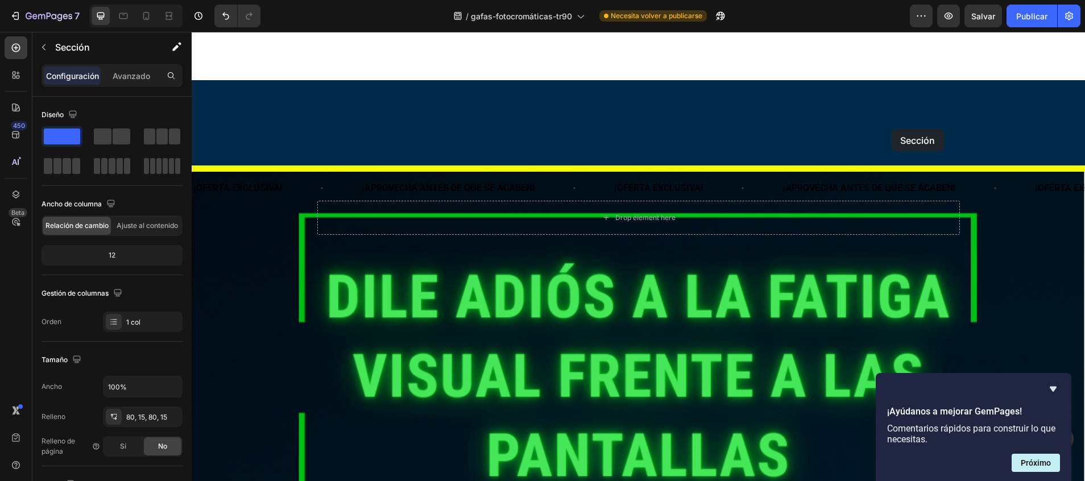
drag, startPoint x: 843, startPoint y: 88, endPoint x: 891, endPoint y: 129, distance: 63.3
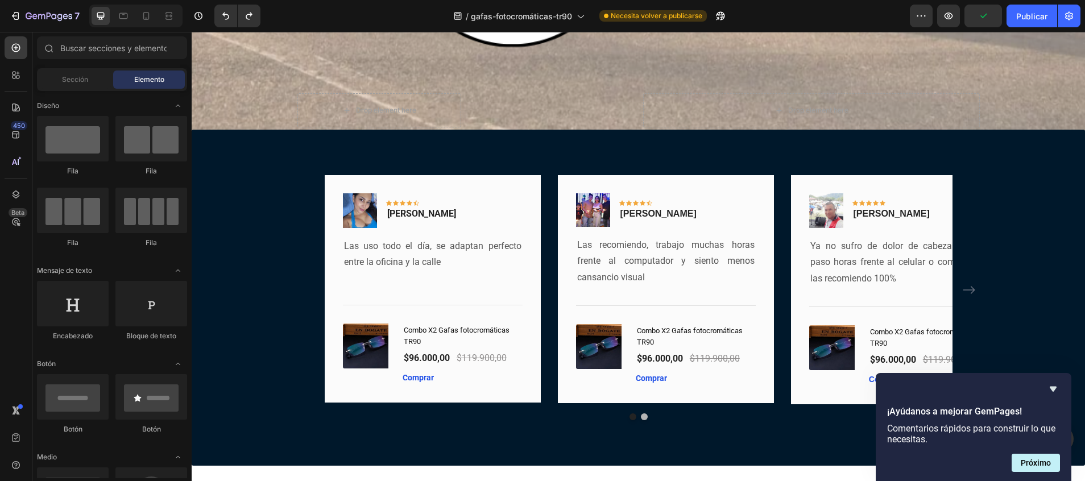
scroll to position [9833, 0]
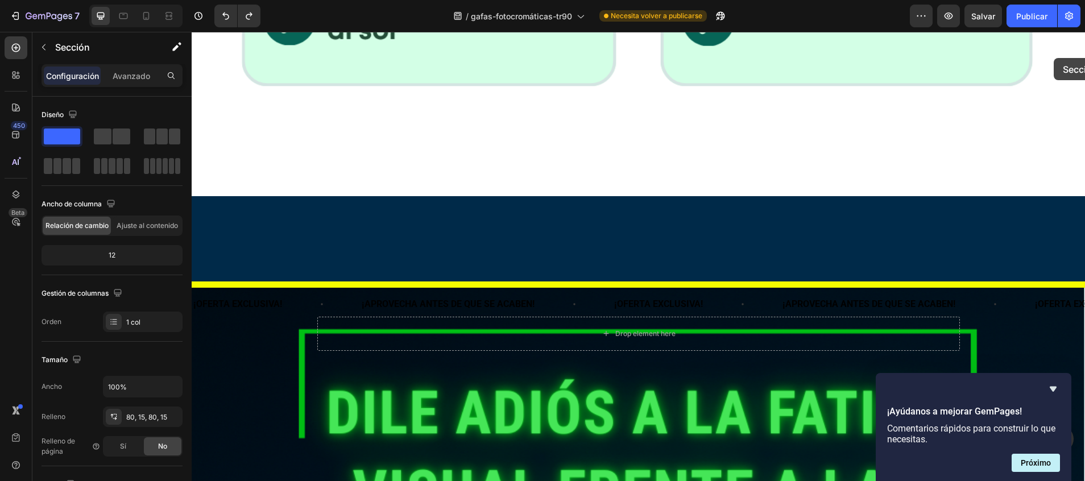
scroll to position [1906, 0]
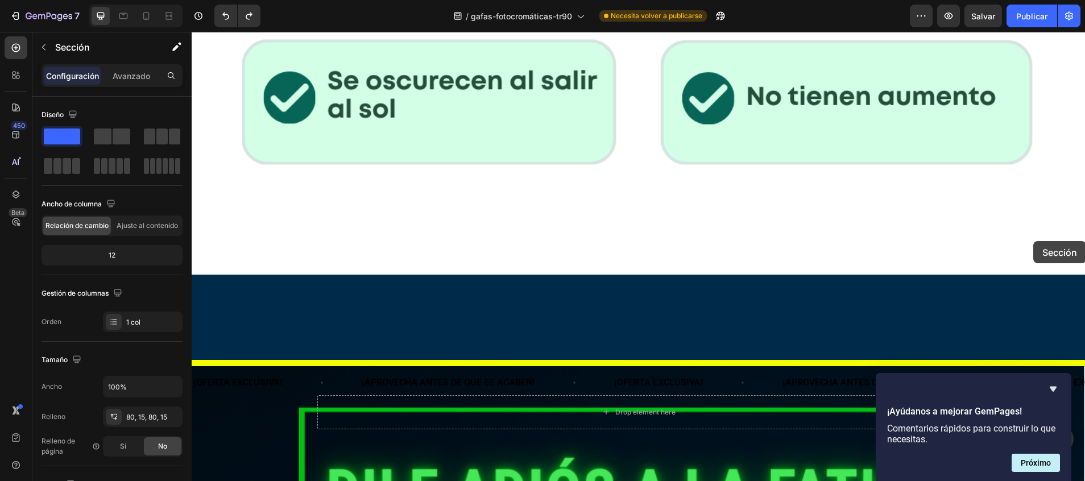
drag, startPoint x: 847, startPoint y: 295, endPoint x: 1033, endPoint y: 241, distance: 194.2
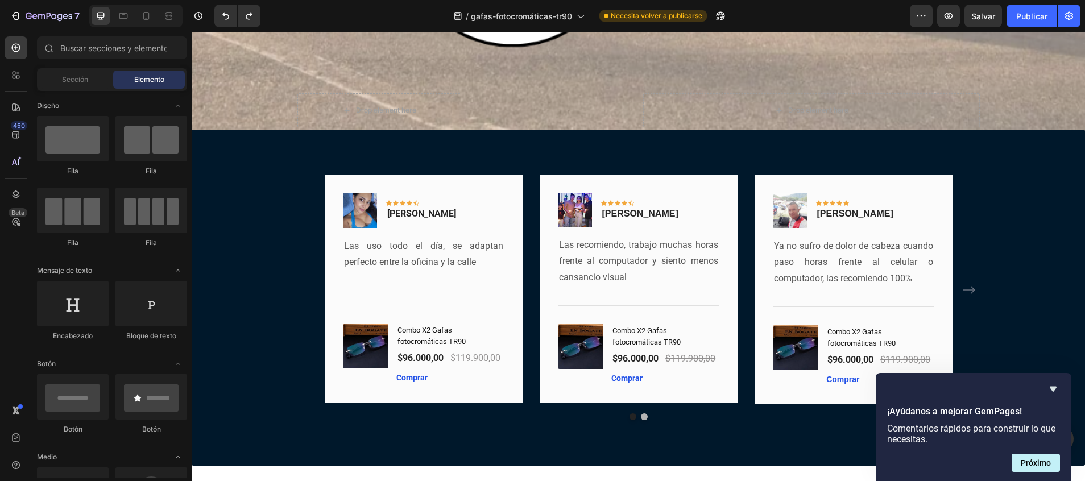
scroll to position [9833, 0]
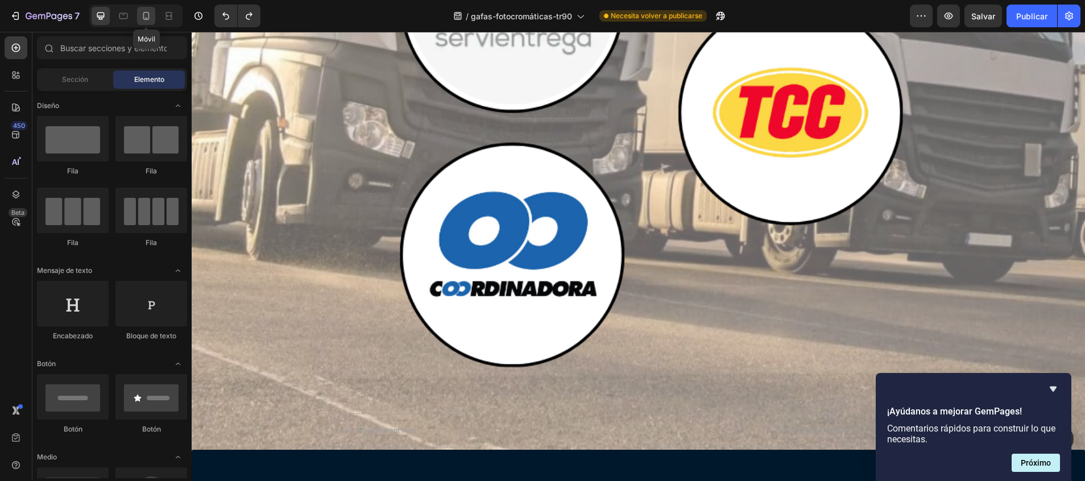
click at [148, 13] on icon at bounding box center [145, 15] width 11 height 11
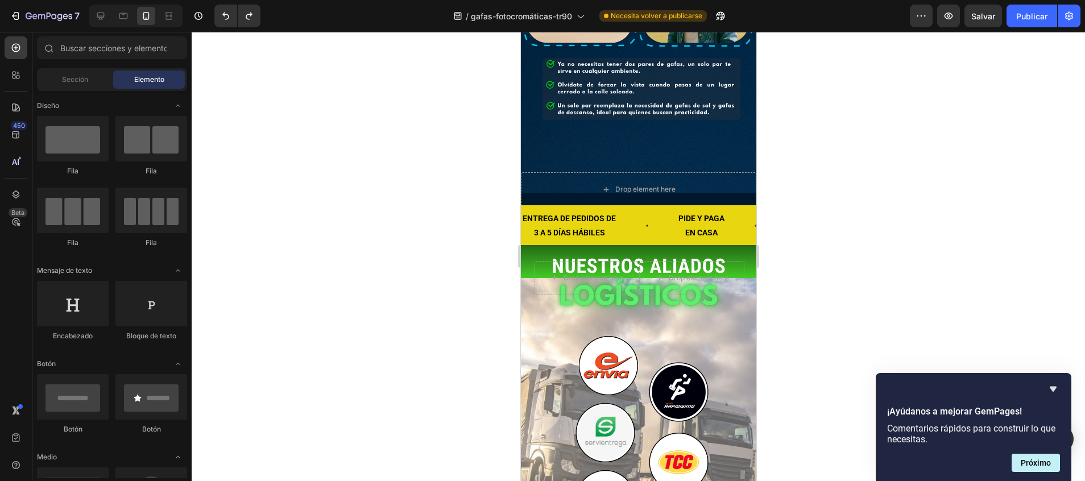
scroll to position [2571, 0]
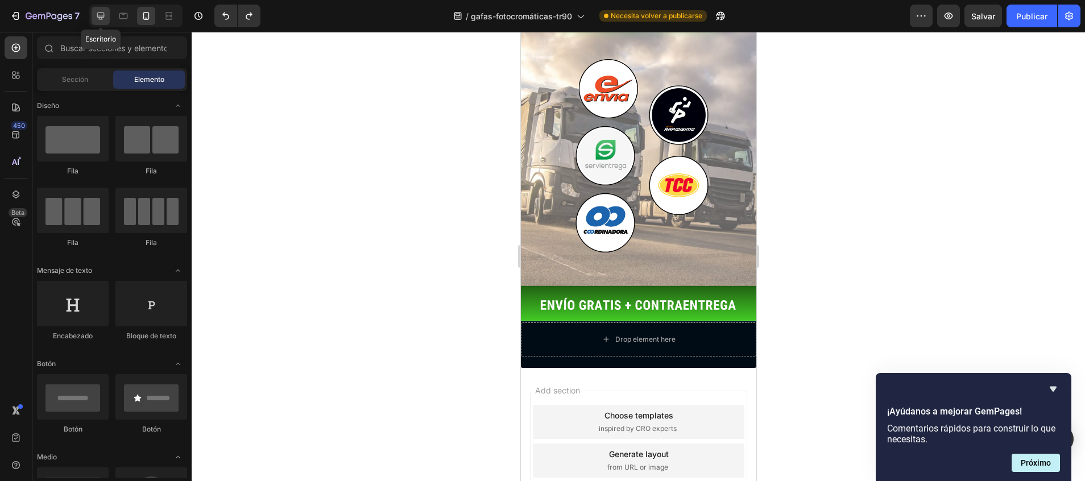
click at [104, 15] on icon at bounding box center [100, 16] width 7 height 7
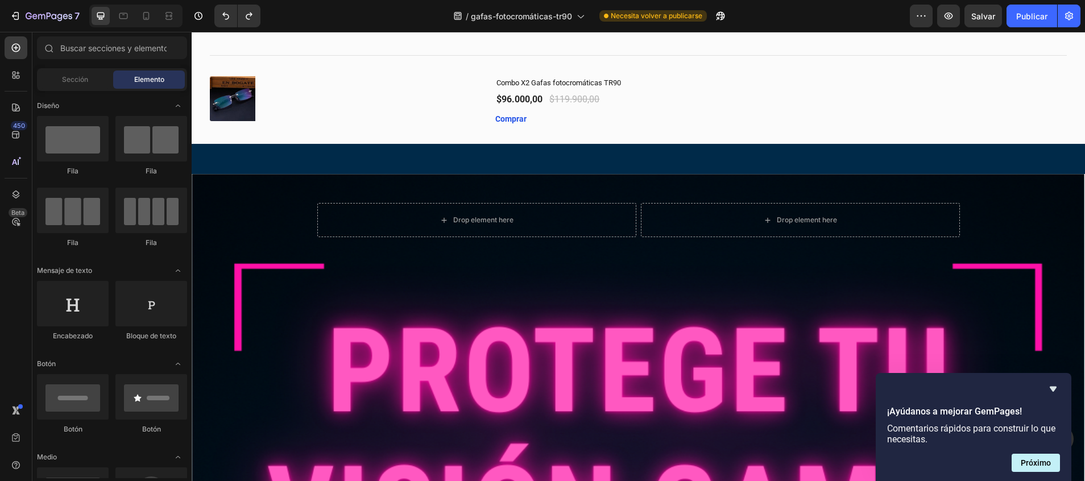
scroll to position [3426, 0]
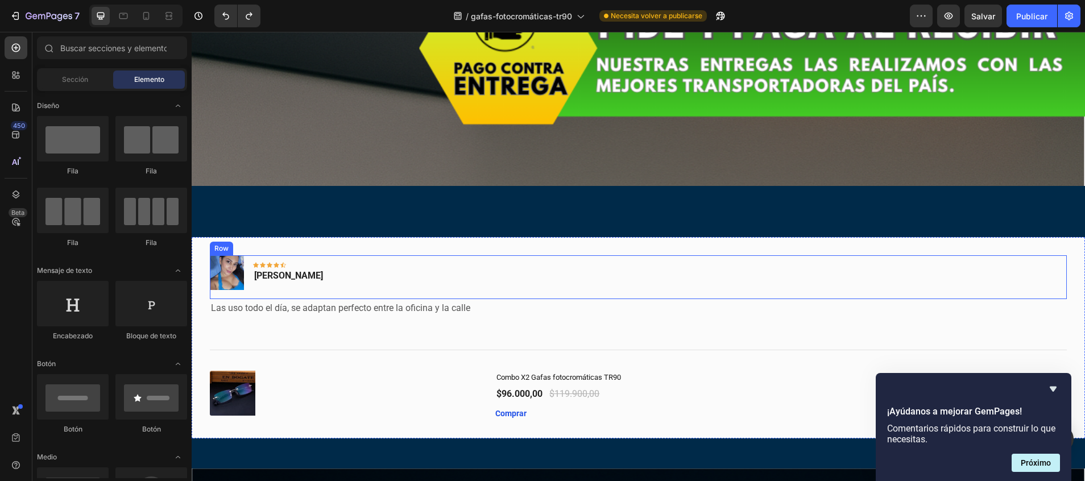
click at [960, 255] on div "Image Icon Icon Icon Icon Icon Row Vanessa R. Text block Row" at bounding box center [638, 277] width 857 height 44
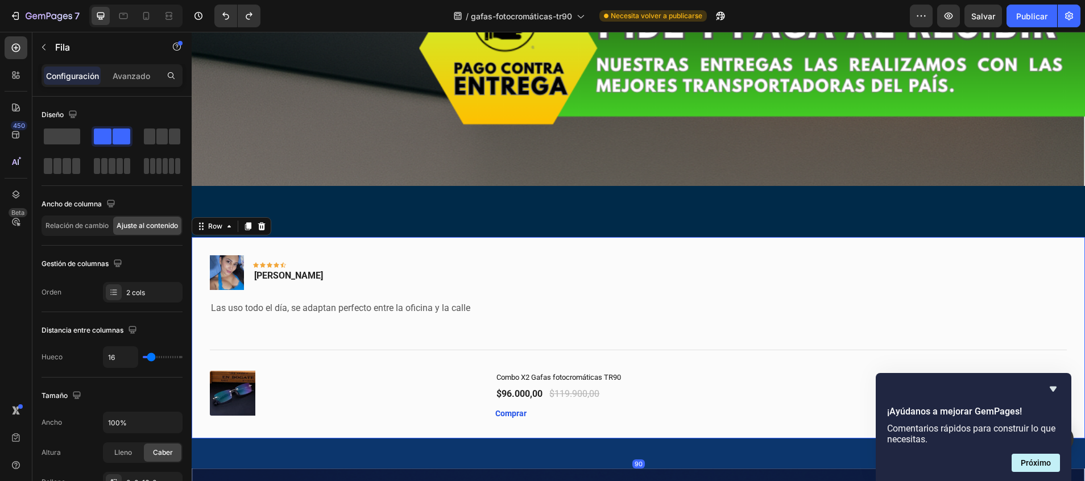
click at [954, 237] on div "Image Icon Icon Icon Icon Icon Row Vanessa R. Text block Row Las uso todo el dí…" at bounding box center [638, 337] width 893 height 201
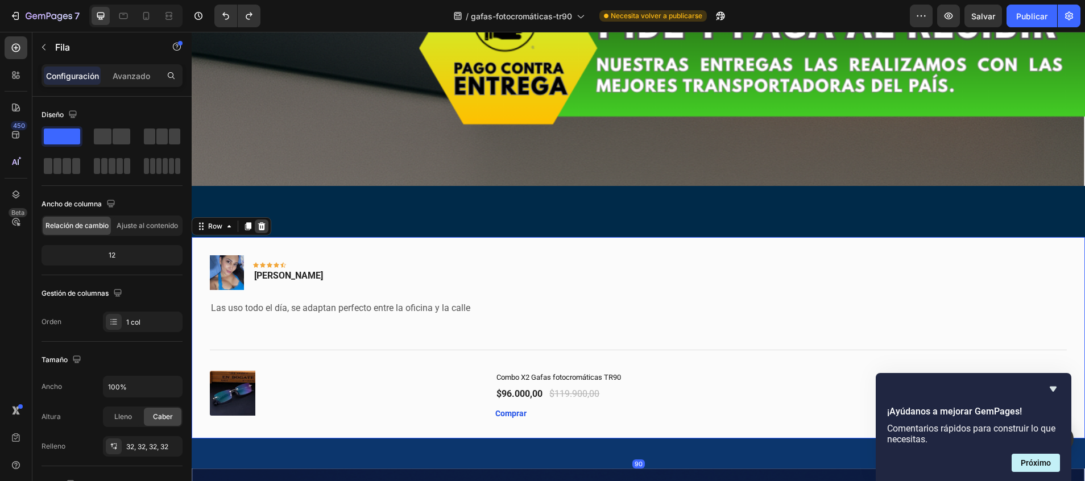
click at [267, 220] on div at bounding box center [262, 227] width 14 height 14
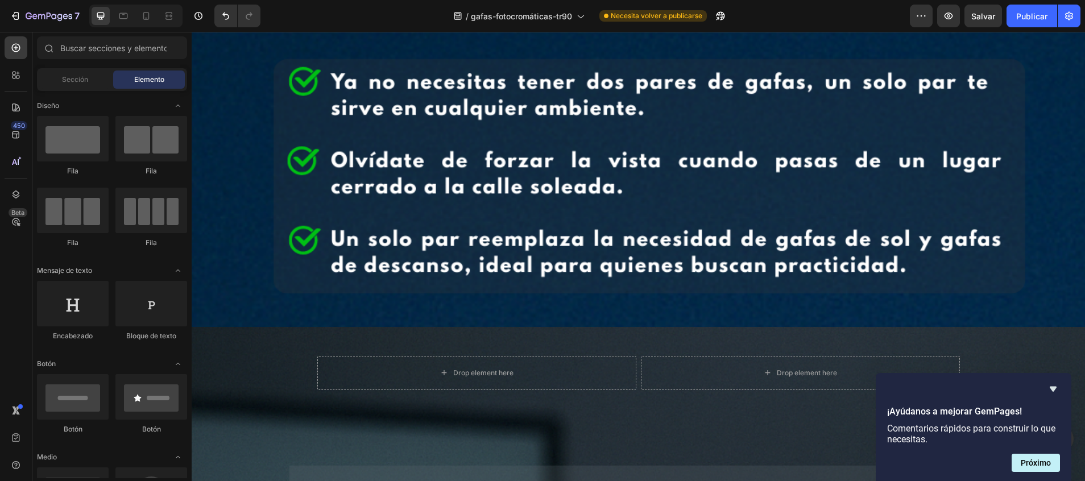
scroll to position [7018, 0]
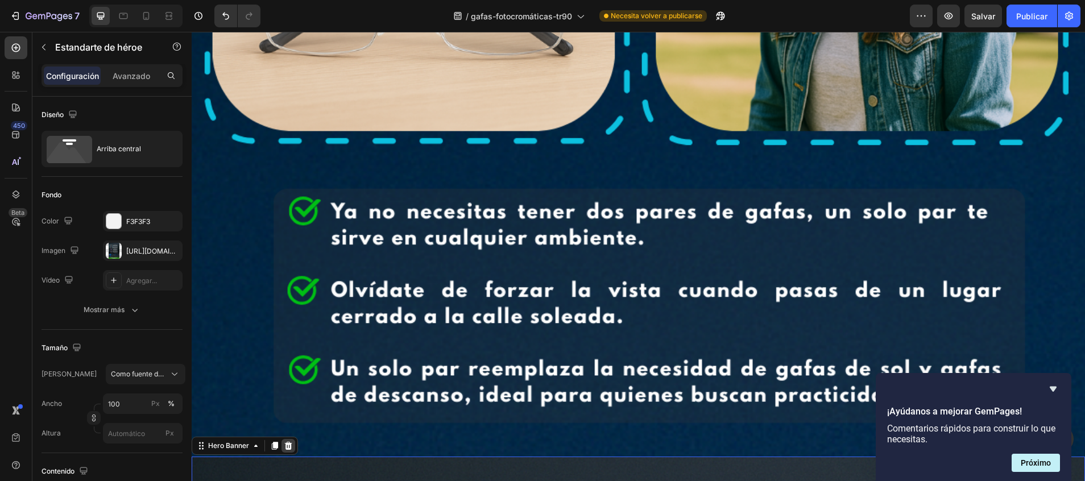
click at [290, 441] on icon at bounding box center [288, 445] width 9 height 9
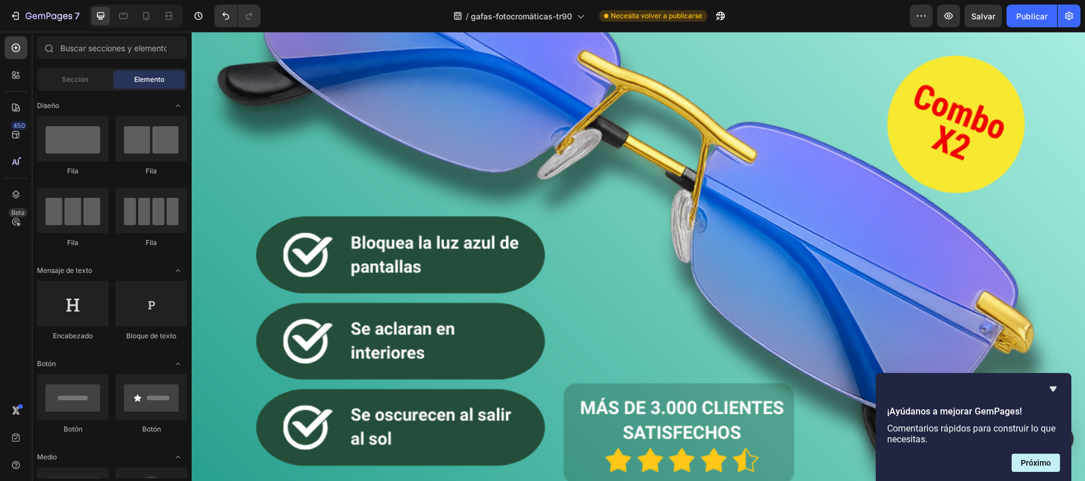
scroll to position [0, 0]
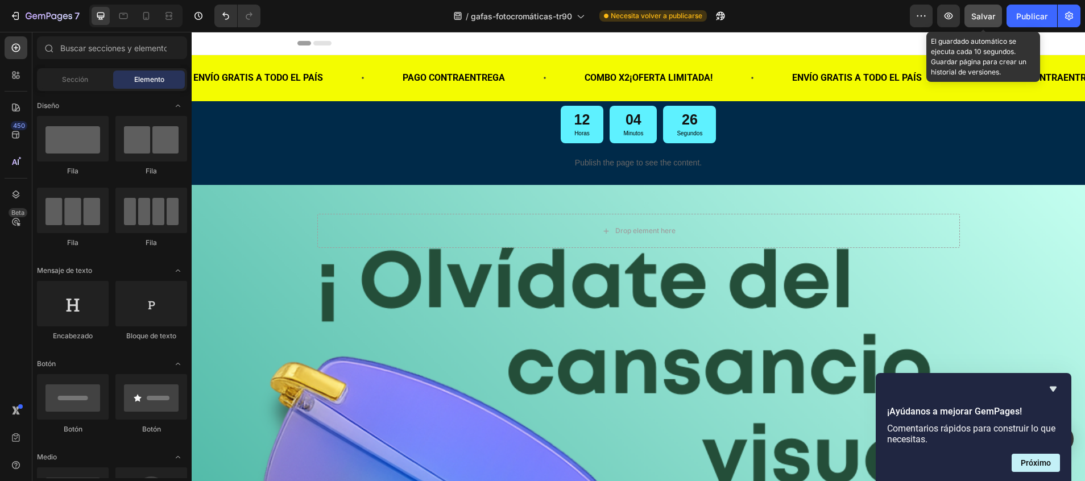
click at [988, 18] on span "Salvar" at bounding box center [983, 16] width 24 height 10
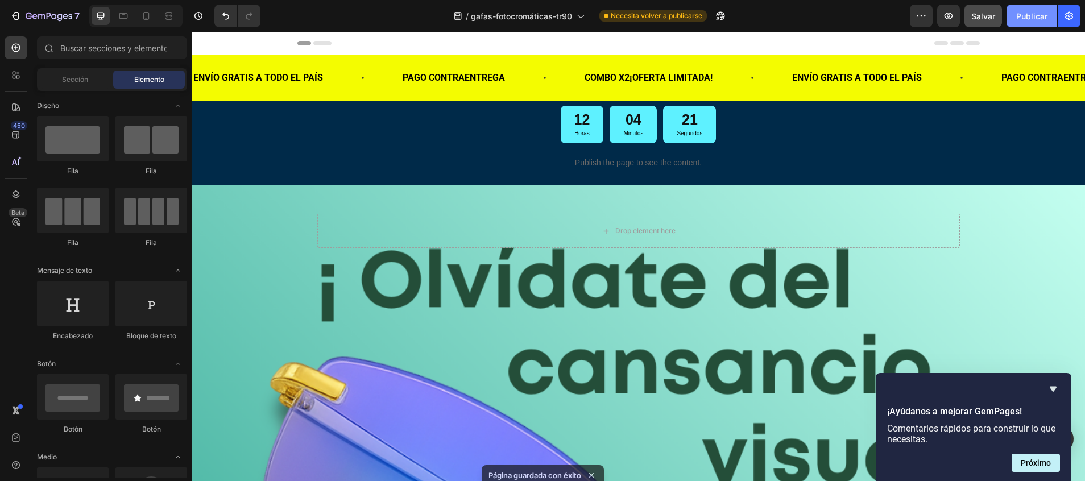
click at [1025, 20] on font "Publicar" at bounding box center [1031, 16] width 31 height 12
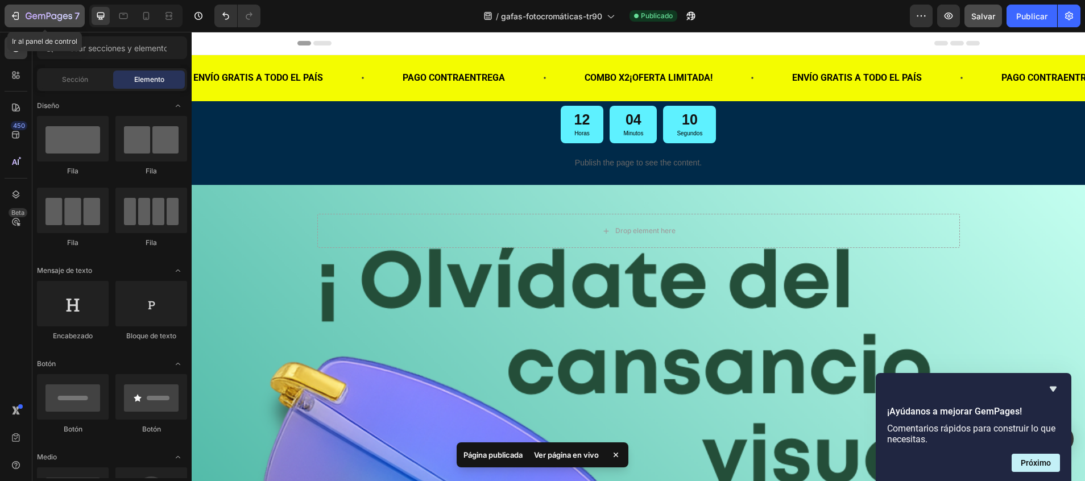
click at [16, 19] on icon "button" at bounding box center [15, 15] width 11 height 11
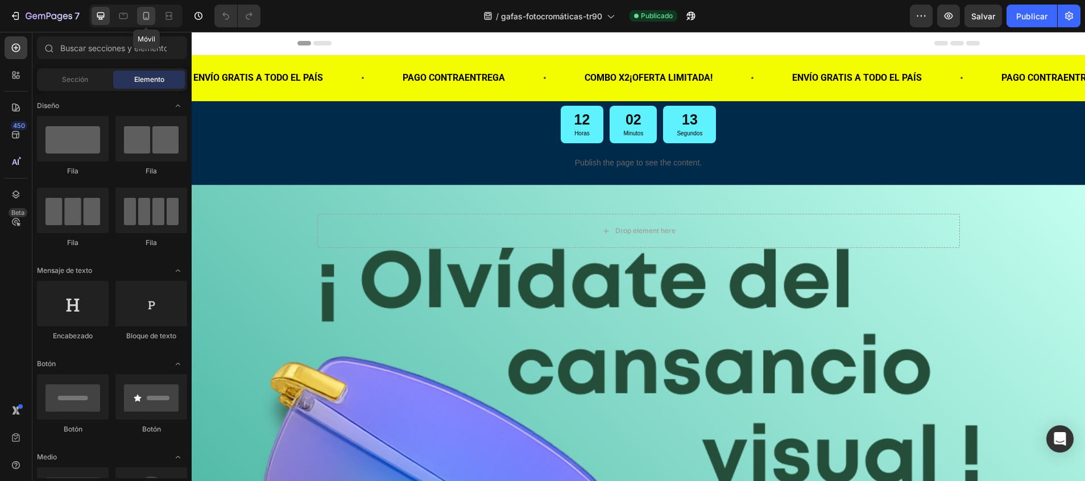
click at [148, 17] on icon at bounding box center [145, 15] width 11 height 11
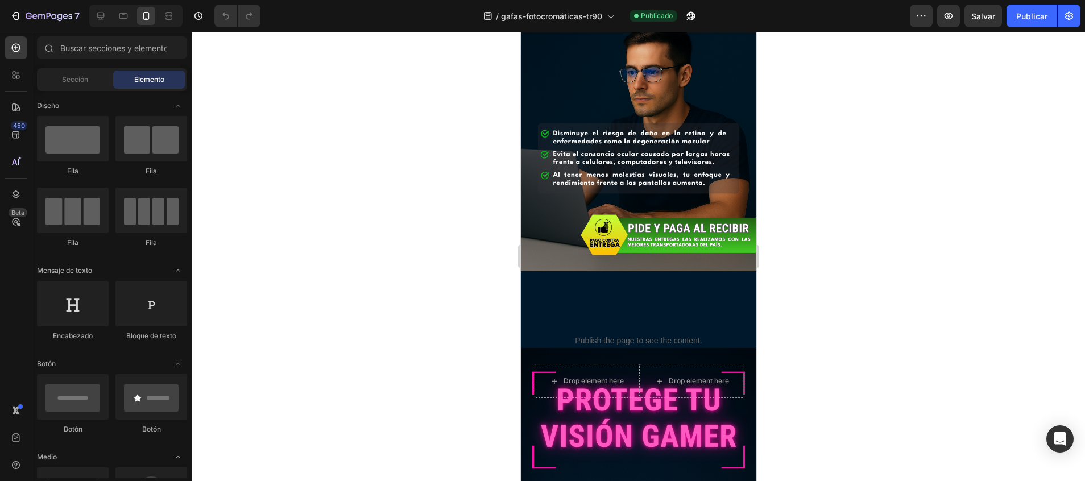
scroll to position [840, 0]
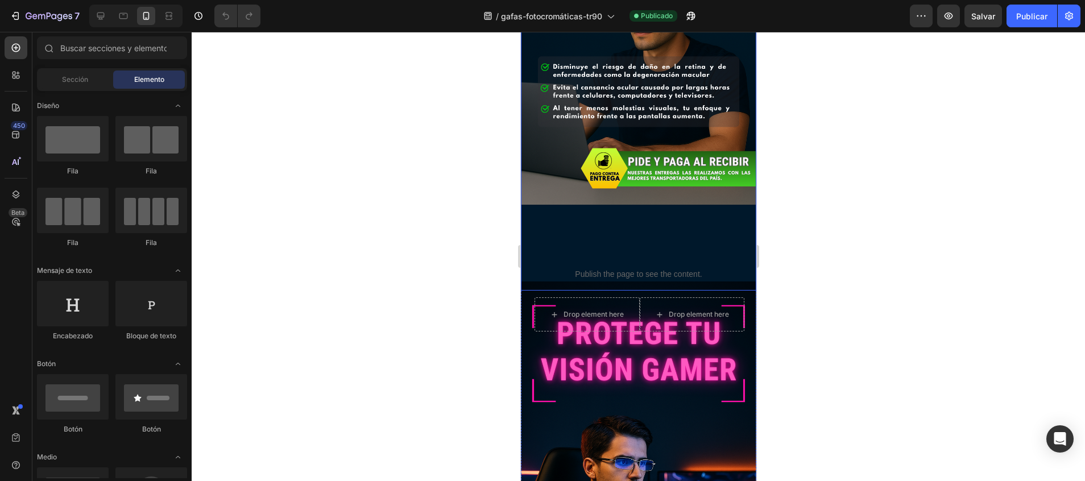
click at [677, 207] on div "Drop element here Drop element here Row Hero Banner Publish the page to see the…" at bounding box center [637, 85] width 235 height 409
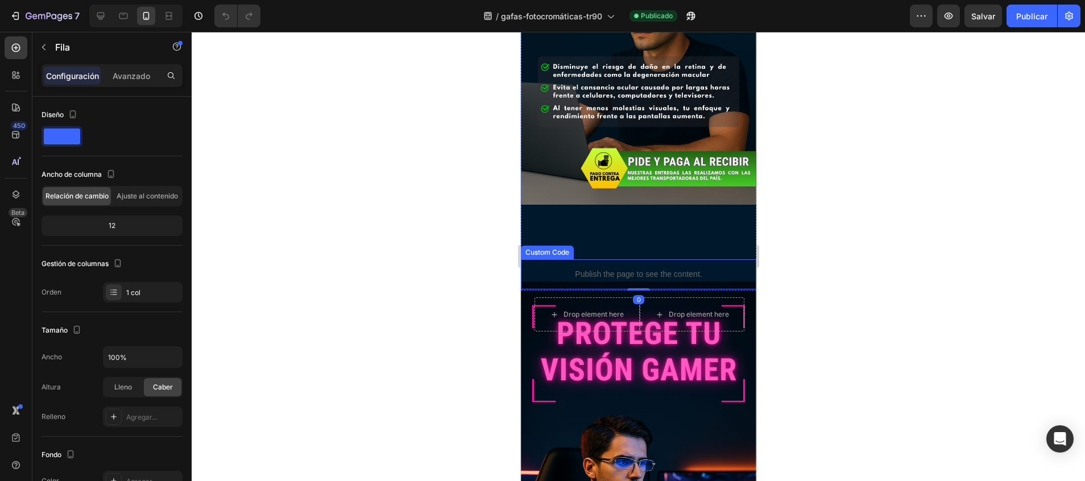
click at [679, 268] on p "Publish the page to see the content." at bounding box center [637, 274] width 235 height 12
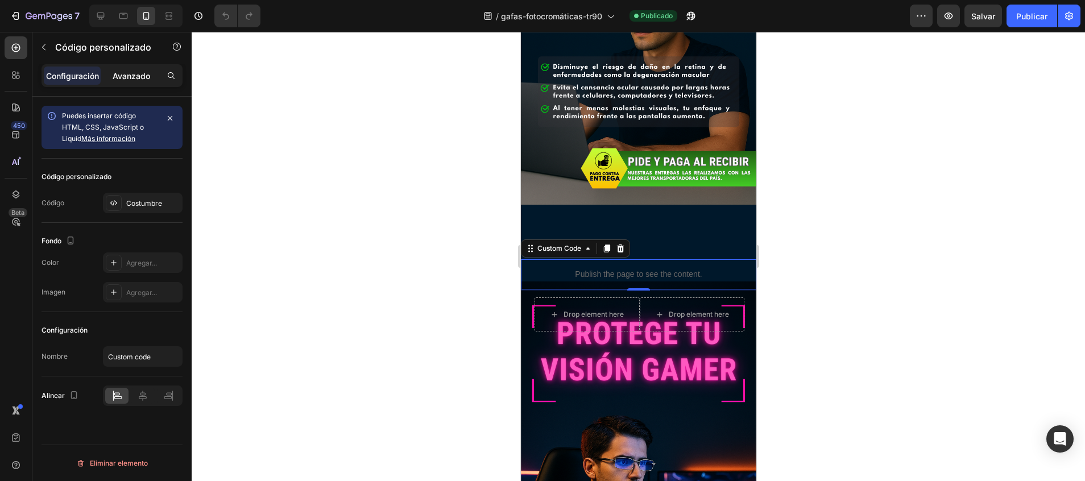
click at [158, 74] on div "Avanzado" at bounding box center [131, 76] width 57 height 18
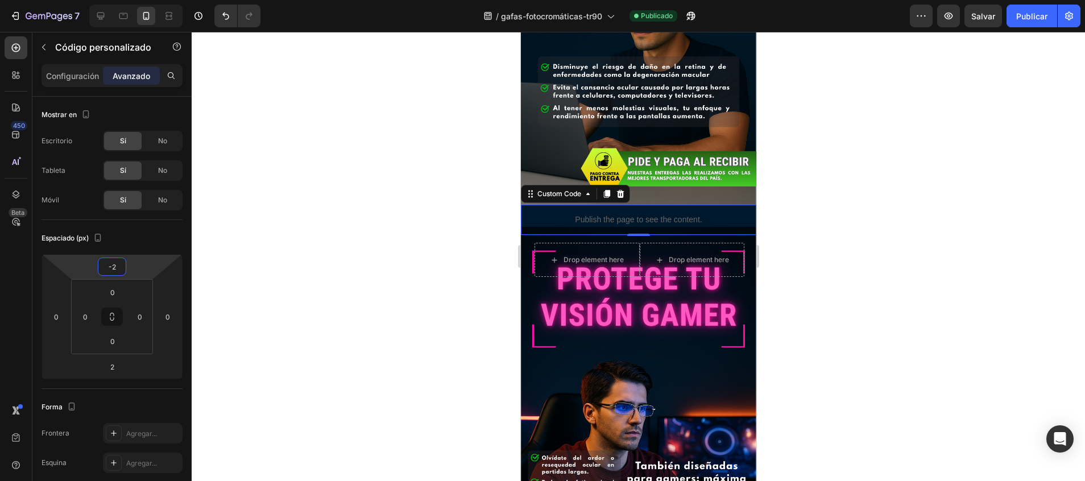
type input "-4"
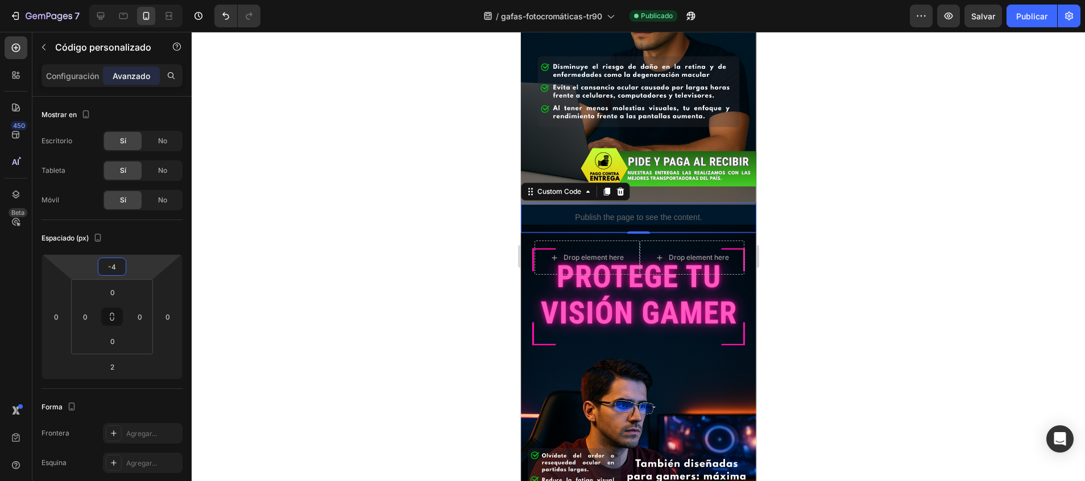
drag, startPoint x: 113, startPoint y: 256, endPoint x: 115, endPoint y: 299, distance: 42.2
click at [115, 0] on html "7 / gafas-fotocromáticas-tr90 Publicado Preview Salvar Publicar 450 Beta Sectio…" at bounding box center [542, 0] width 1085 height 0
click at [372, 280] on div at bounding box center [638, 256] width 893 height 449
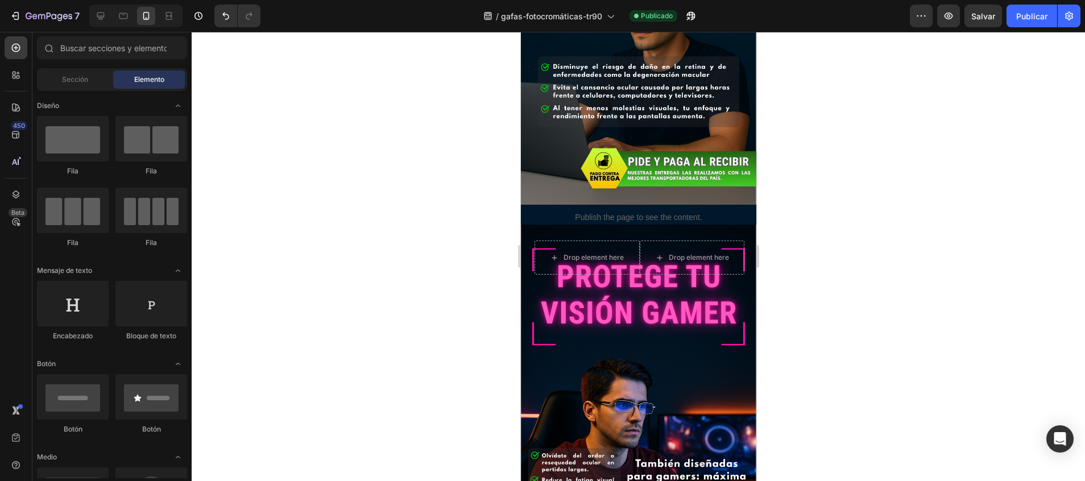
click at [372, 280] on div at bounding box center [638, 256] width 893 height 449
click at [103, 18] on icon at bounding box center [100, 15] width 11 height 11
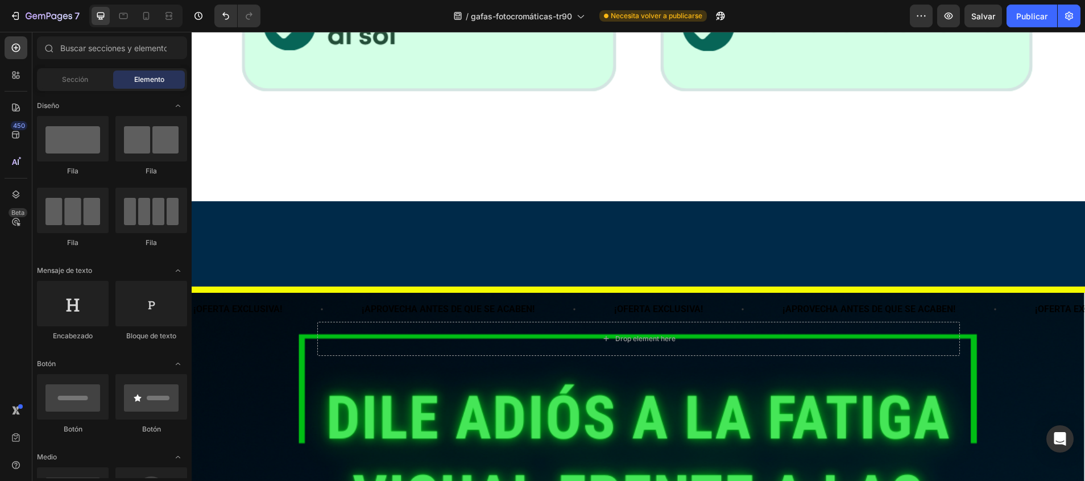
scroll to position [1965, 0]
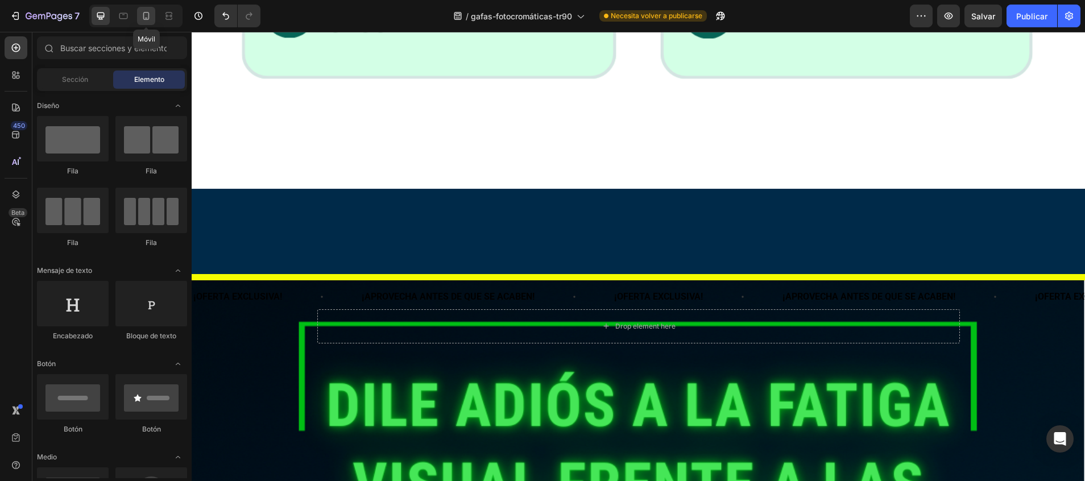
click at [144, 16] on icon at bounding box center [145, 15] width 11 height 11
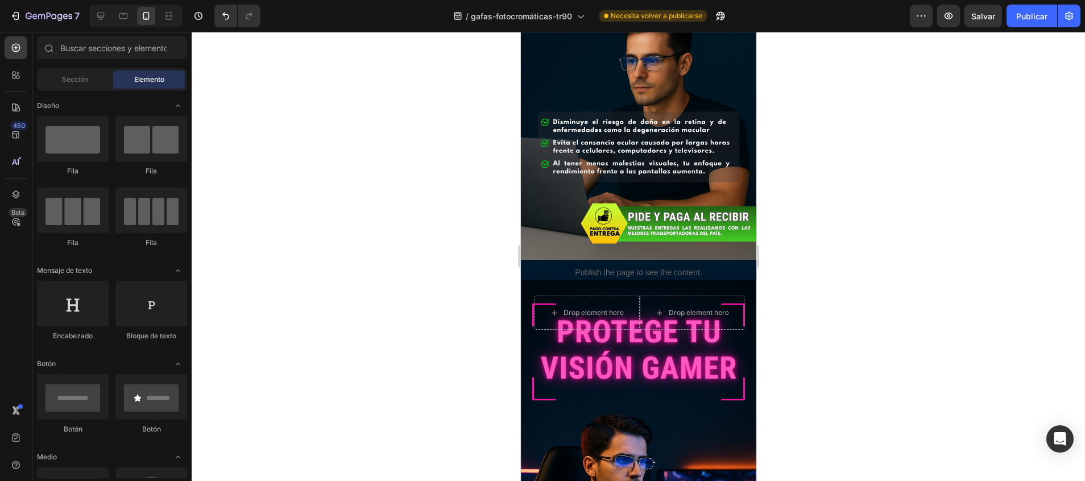
scroll to position [777, 0]
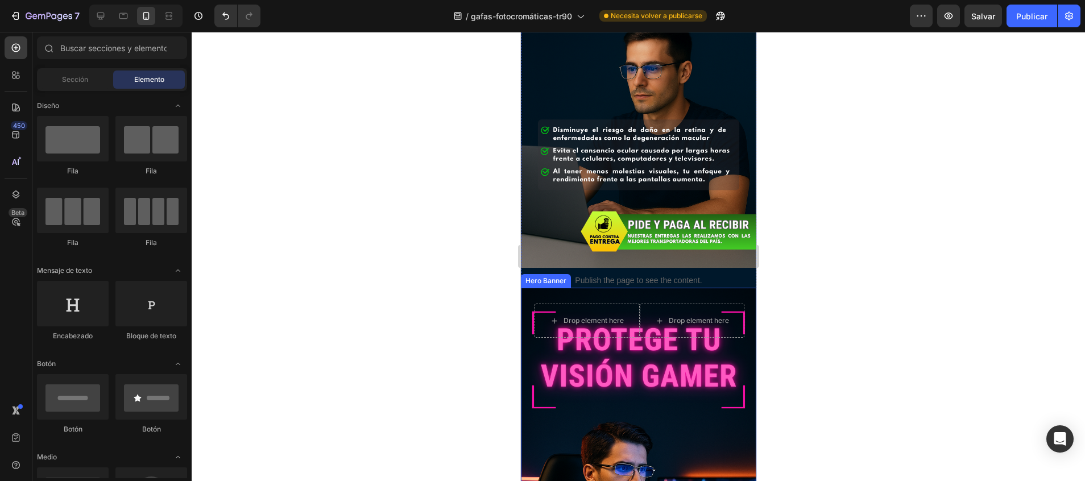
click at [556, 377] on div "Background Image" at bounding box center [637, 464] width 235 height 353
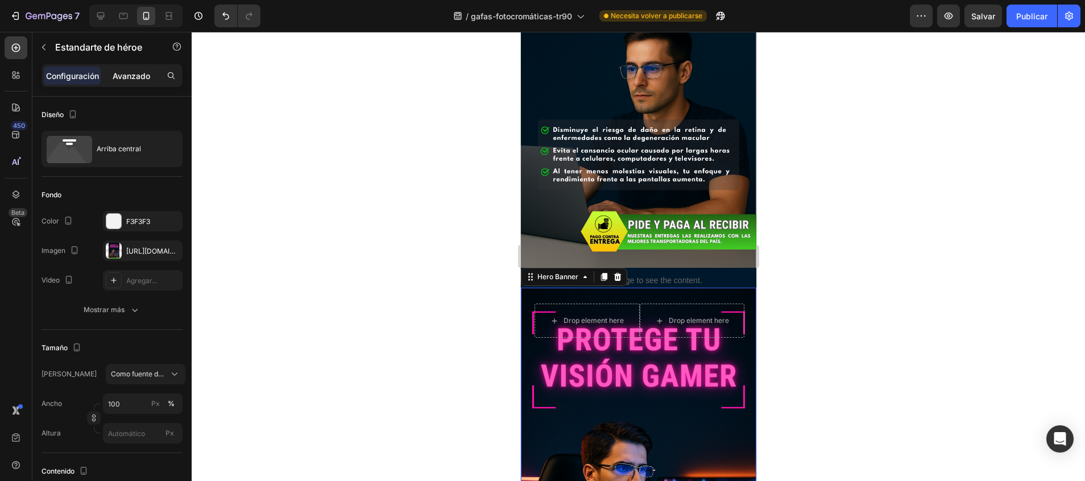
click at [138, 73] on p "Avanzado" at bounding box center [132, 76] width 38 height 12
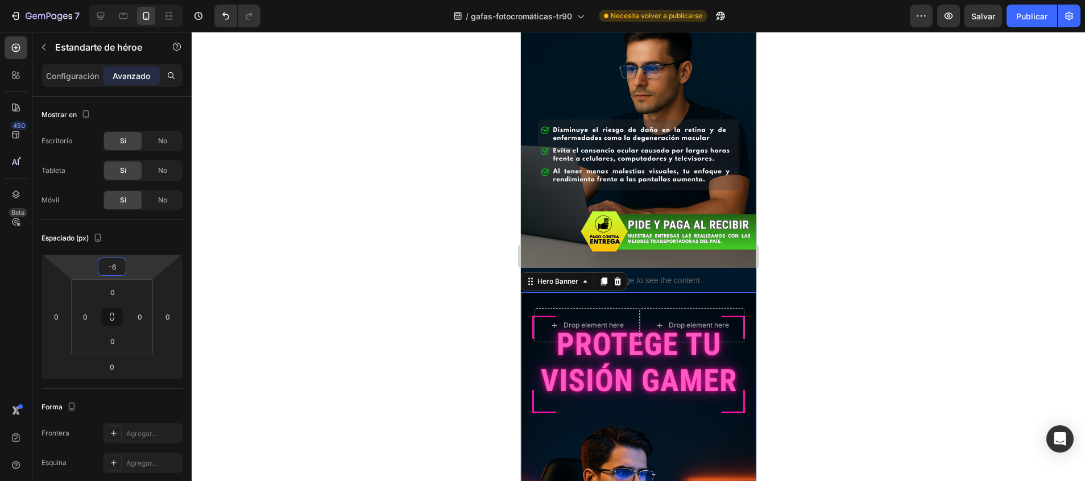
type input "-2"
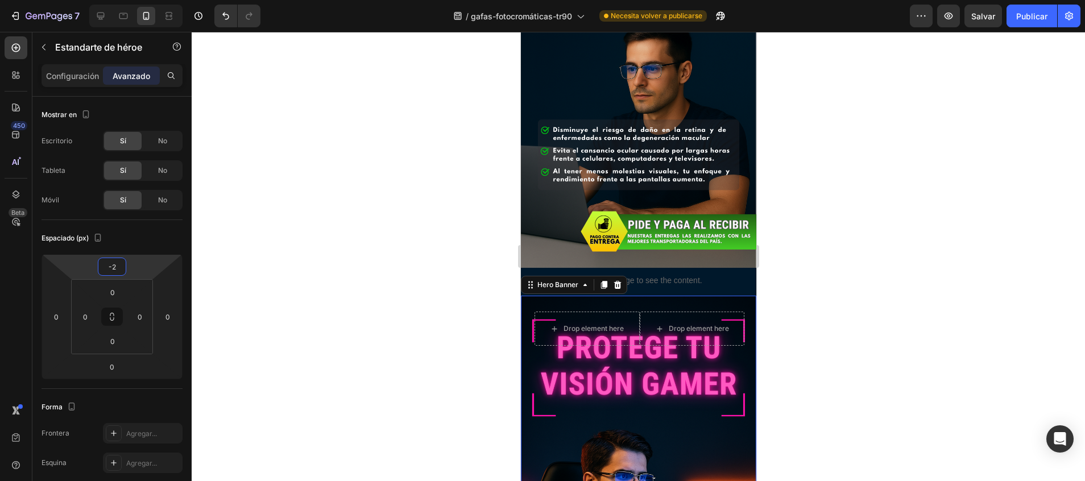
drag, startPoint x: 113, startPoint y: 256, endPoint x: 112, endPoint y: 250, distance: 6.3
click at [112, 0] on html "7 / gafas-fotocromáticas-tr90 Necesita volver a publicarse Preview Salvar Publi…" at bounding box center [542, 0] width 1085 height 0
click at [400, 260] on div at bounding box center [638, 256] width 893 height 449
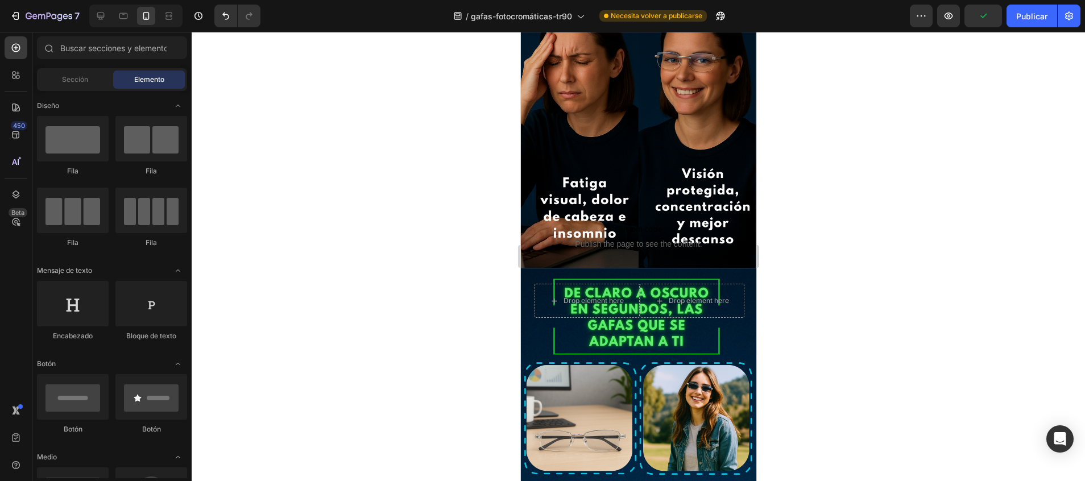
scroll to position [1518, 0]
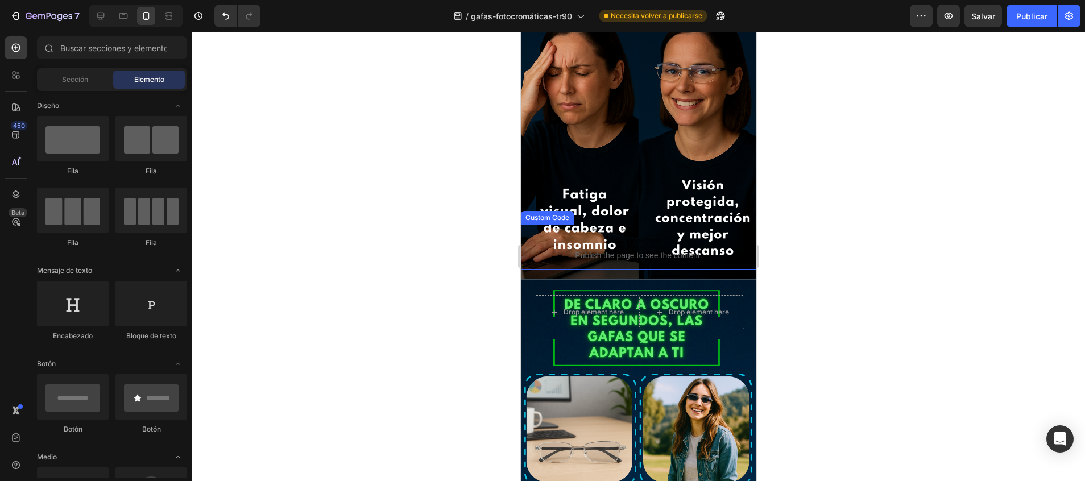
click at [643, 250] on span "Publish the page to see the content." at bounding box center [637, 255] width 235 height 11
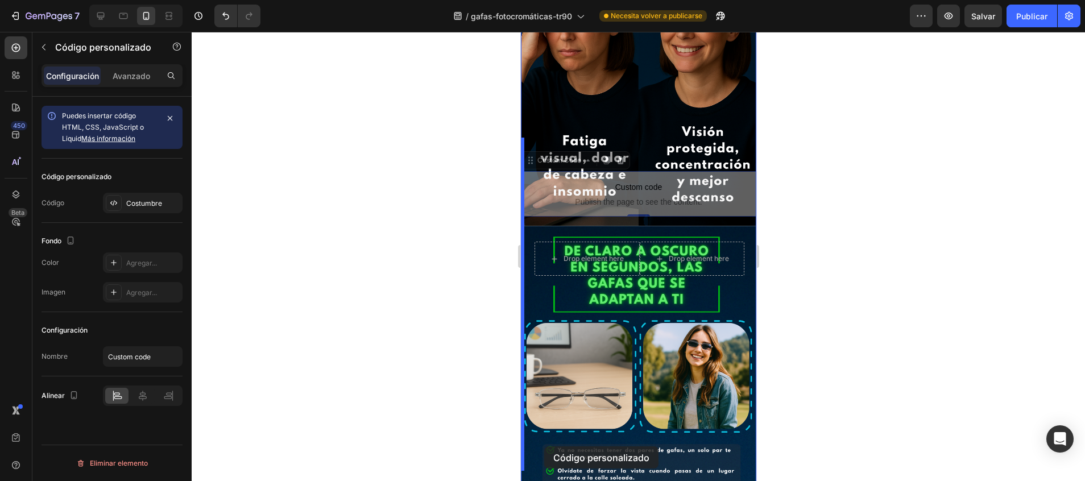
scroll to position [1588, 0]
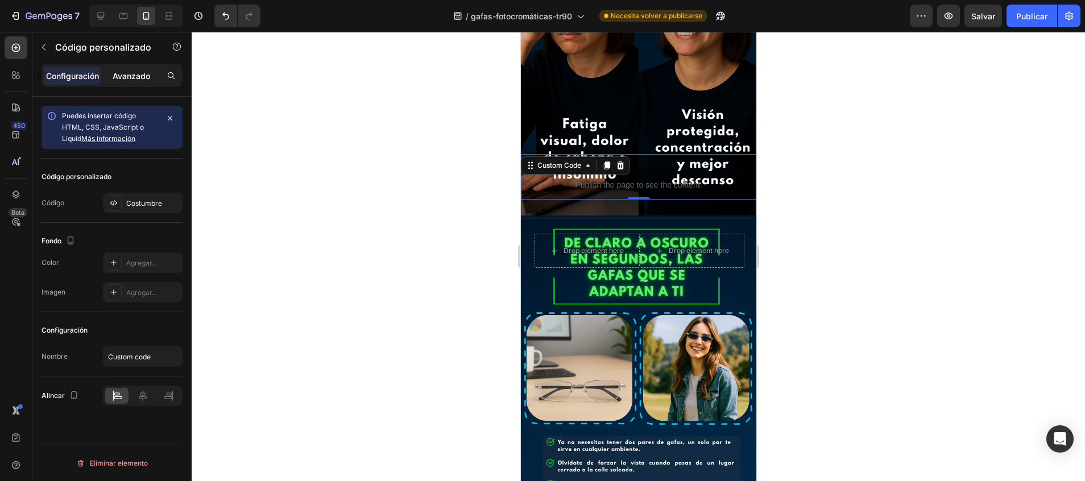
click at [144, 67] on div "Avanzado" at bounding box center [131, 76] width 57 height 18
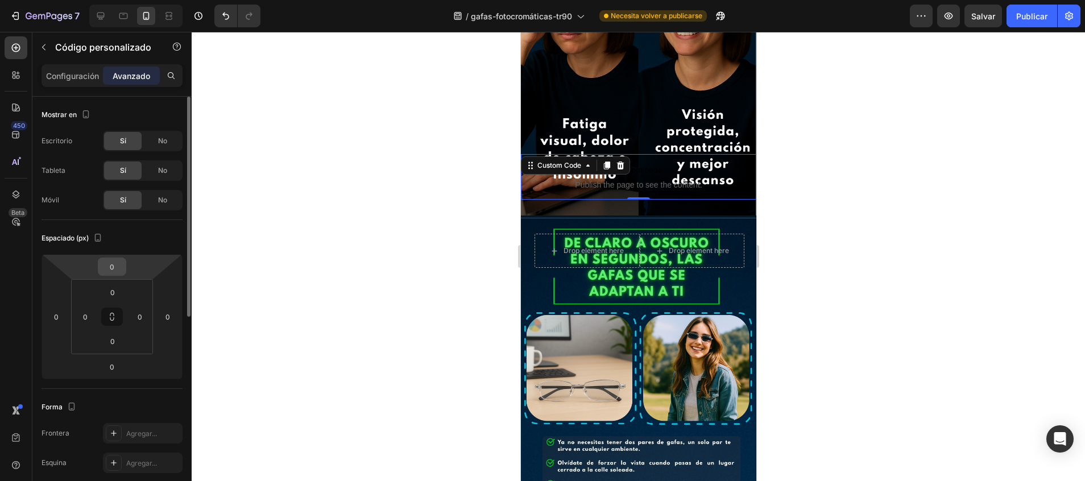
click at [114, 258] on div "0" at bounding box center [112, 267] width 28 height 18
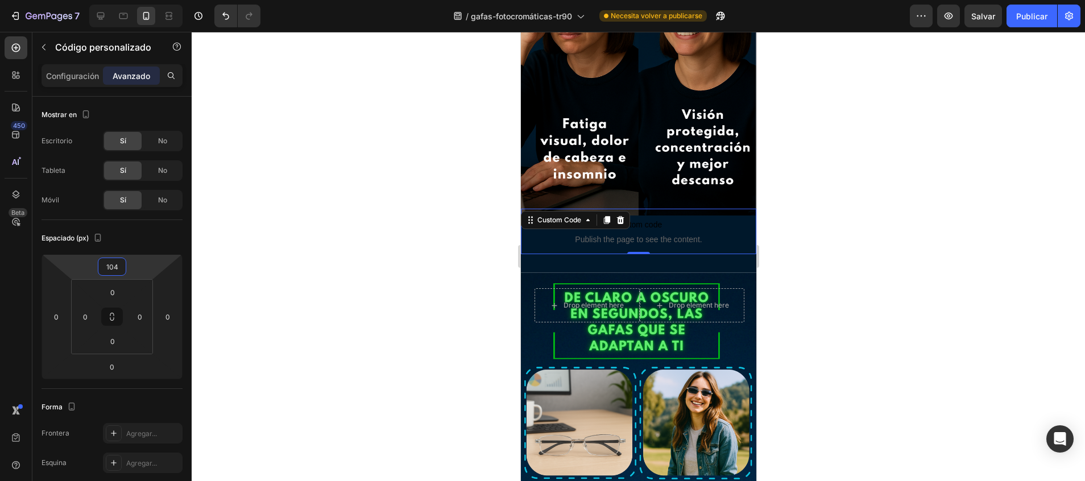
type input "108"
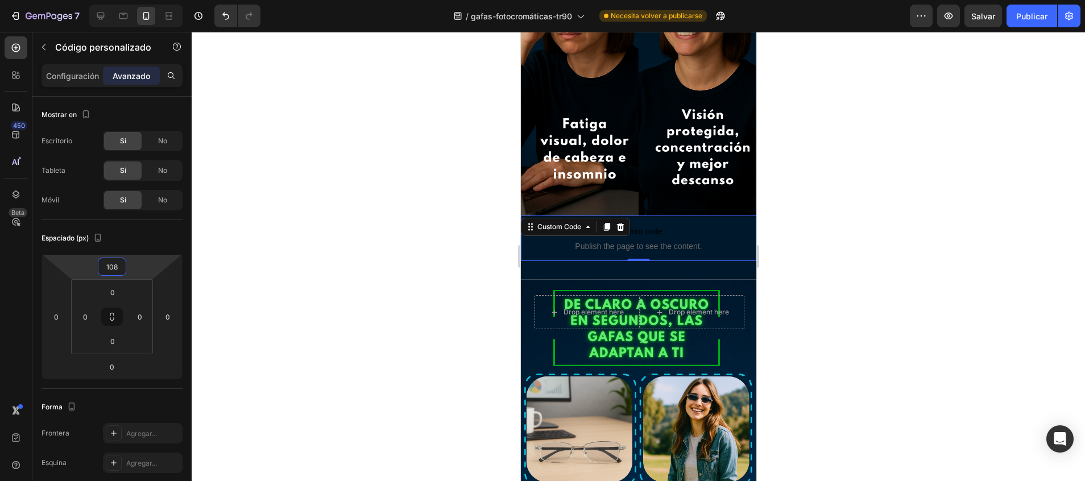
drag, startPoint x: 114, startPoint y: 256, endPoint x: 110, endPoint y: 210, distance: 46.8
click at [110, 0] on html "7 / gafas-fotocromáticas-tr90 Necesita volver a publicarse Preview Salvar Publi…" at bounding box center [542, 0] width 1085 height 0
click at [334, 201] on div at bounding box center [638, 256] width 893 height 449
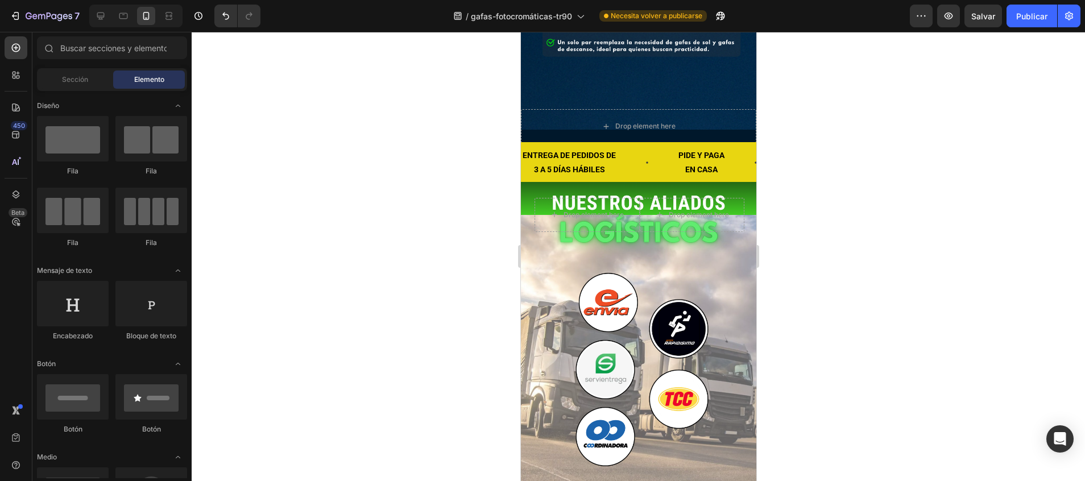
scroll to position [2305, 0]
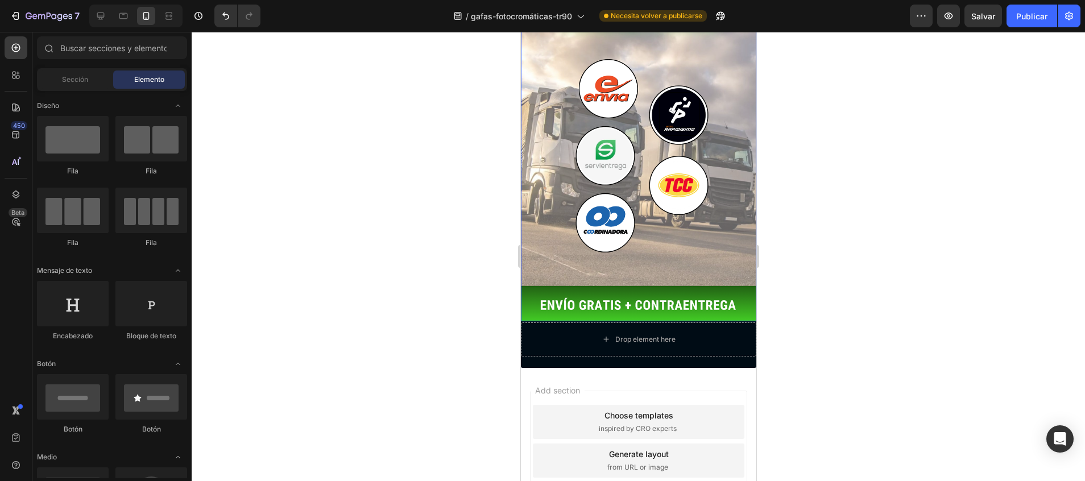
click at [601, 167] on div "Background Image" at bounding box center [637, 144] width 235 height 353
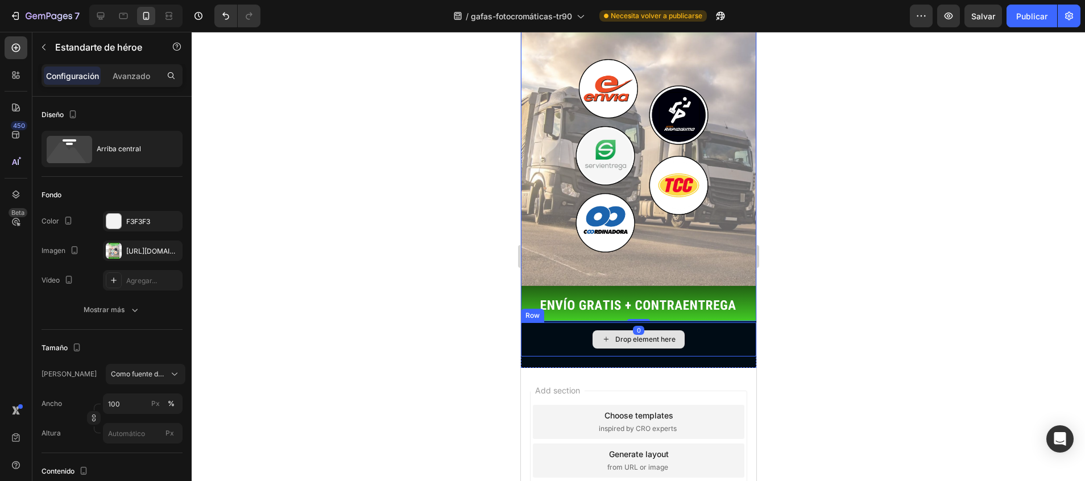
click at [562, 322] on div "Drop element here" at bounding box center [637, 339] width 235 height 34
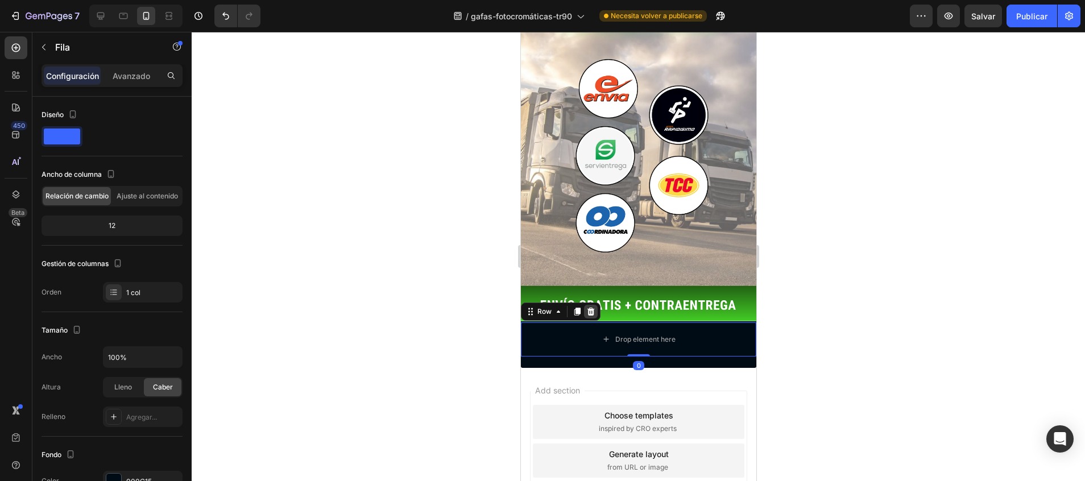
click at [592, 307] on icon at bounding box center [590, 311] width 7 height 8
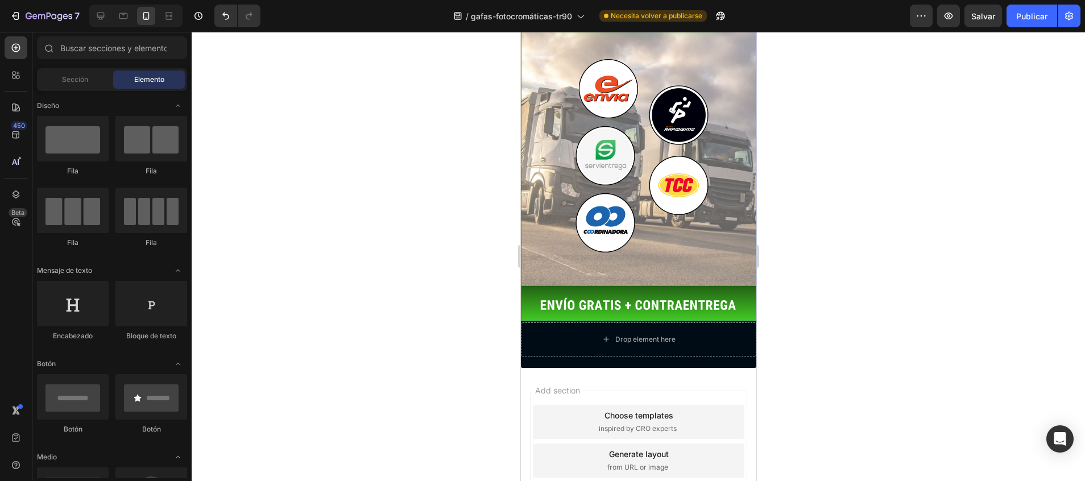
click at [582, 165] on div "Background Image" at bounding box center [637, 144] width 235 height 353
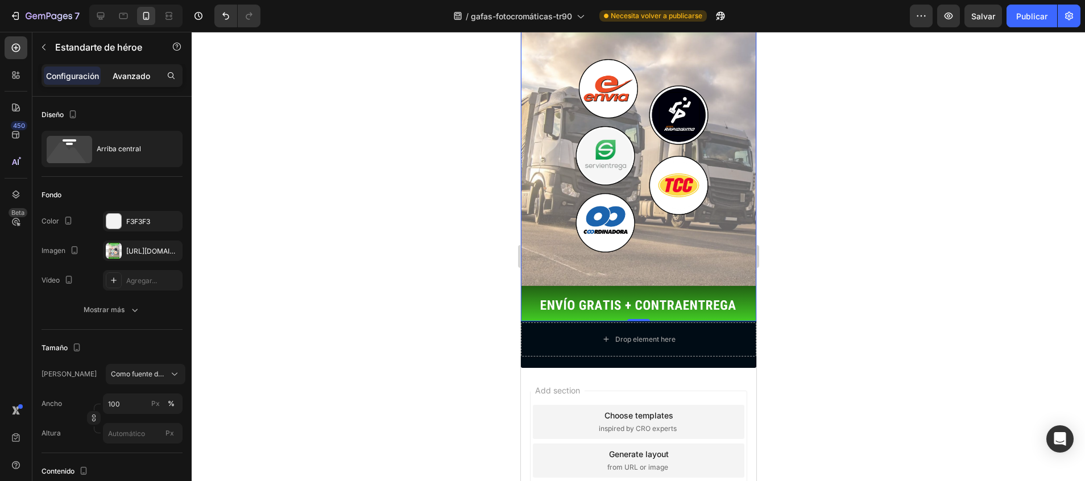
click at [152, 71] on div "Avanzado" at bounding box center [131, 76] width 57 height 18
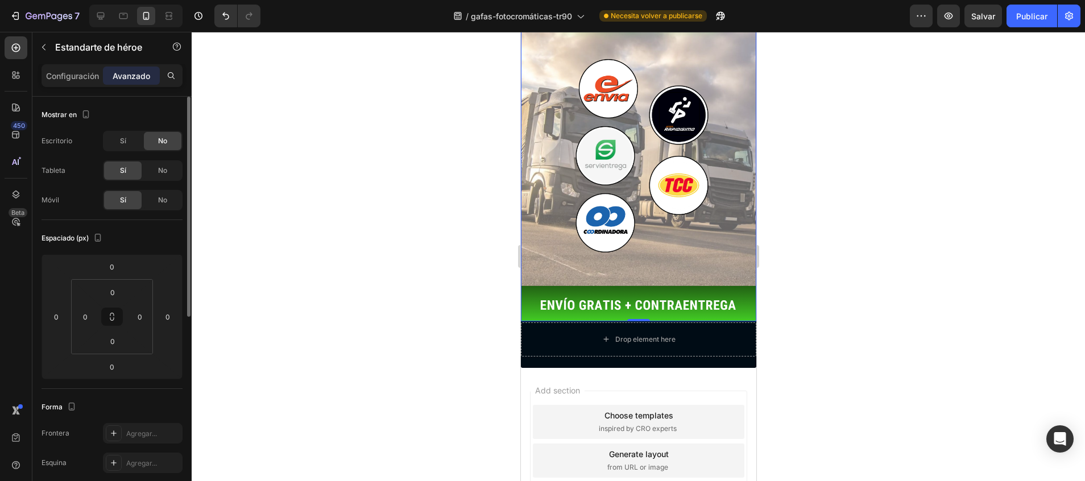
drag, startPoint x: 124, startPoint y: 258, endPoint x: 130, endPoint y: 233, distance: 25.2
click at [130, 233] on div "Espaciado (px) 0 0 0 0 0 0 0 0" at bounding box center [112, 304] width 141 height 169
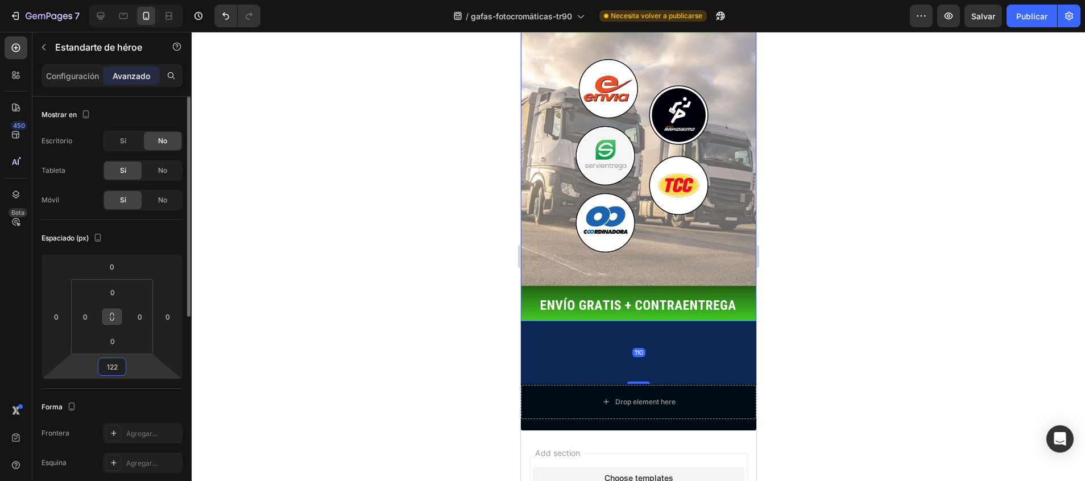
type input "124"
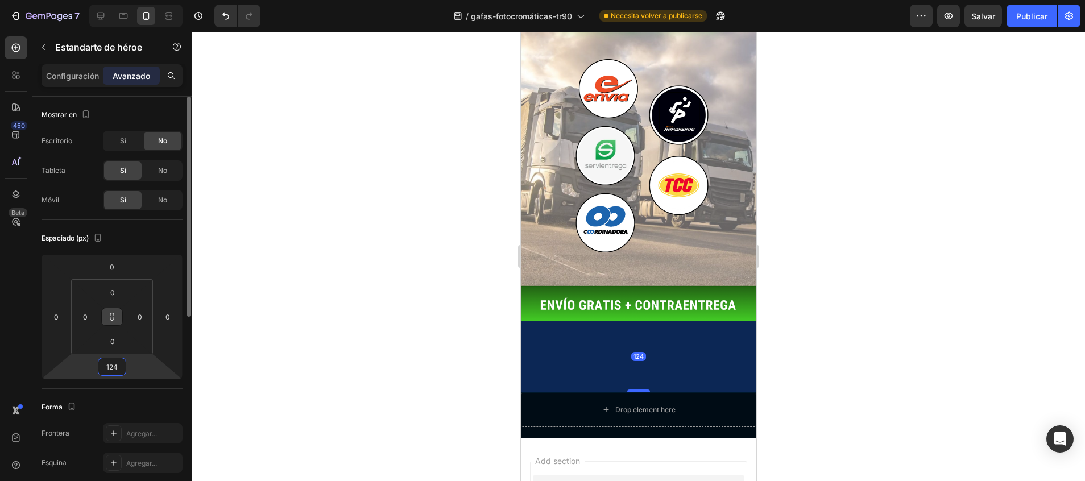
drag, startPoint x: 114, startPoint y: 377, endPoint x: 118, endPoint y: 325, distance: 52.4
click at [118, 0] on html "7 / gafas-fotocromáticas-tr90 Necesita volver a publicarse Preview Salvar Publi…" at bounding box center [542, 0] width 1085 height 0
click at [261, 272] on div at bounding box center [638, 256] width 893 height 449
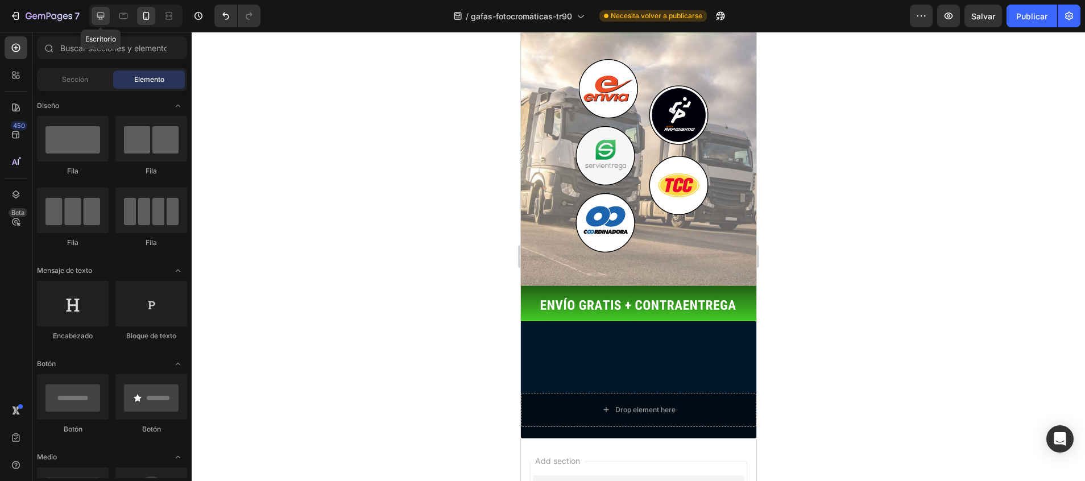
click at [93, 22] on div at bounding box center [101, 16] width 18 height 18
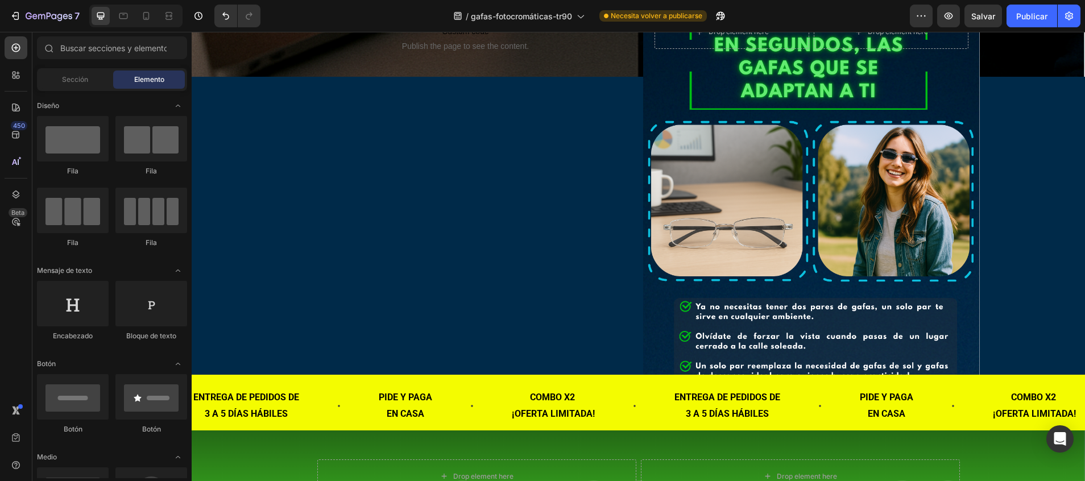
scroll to position [6178, 0]
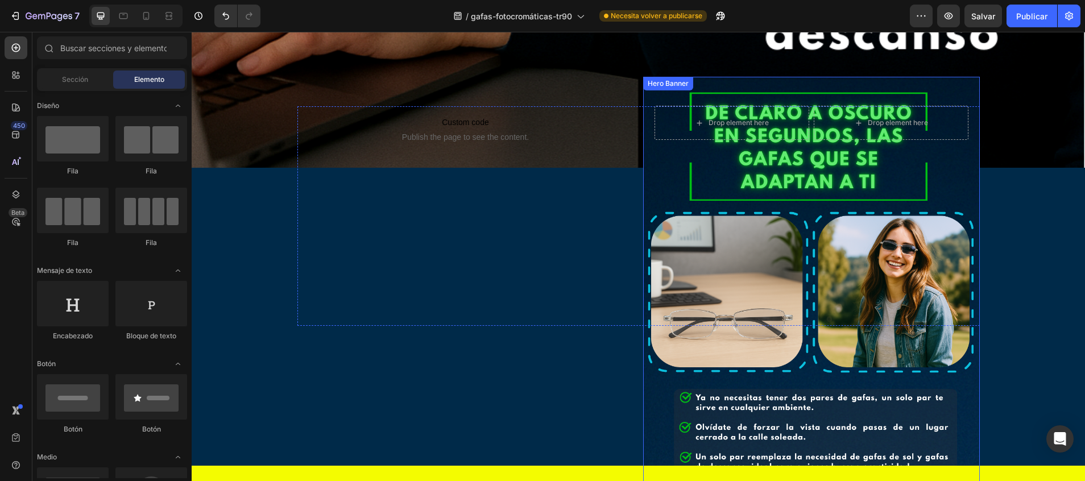
click at [660, 98] on div "Background Image" at bounding box center [811, 329] width 337 height 505
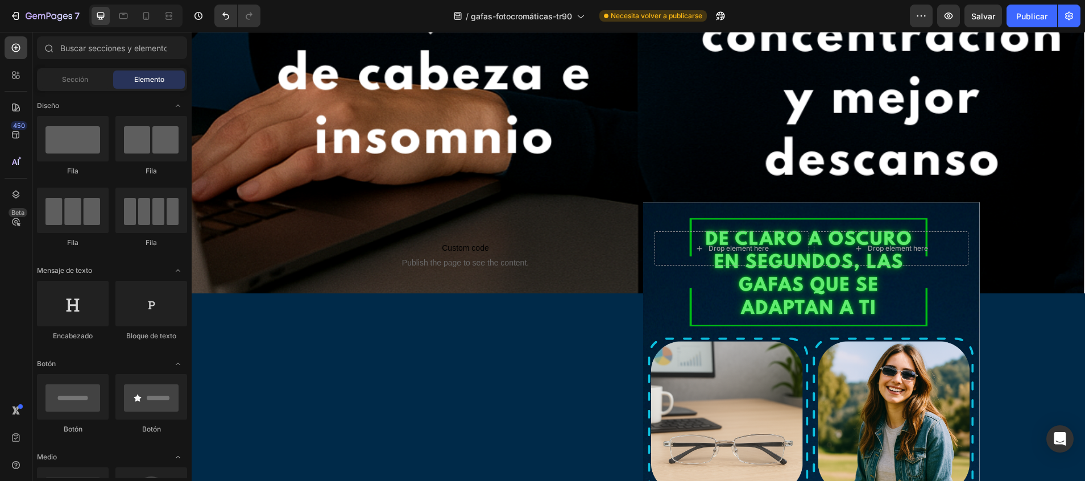
scroll to position [6098, 0]
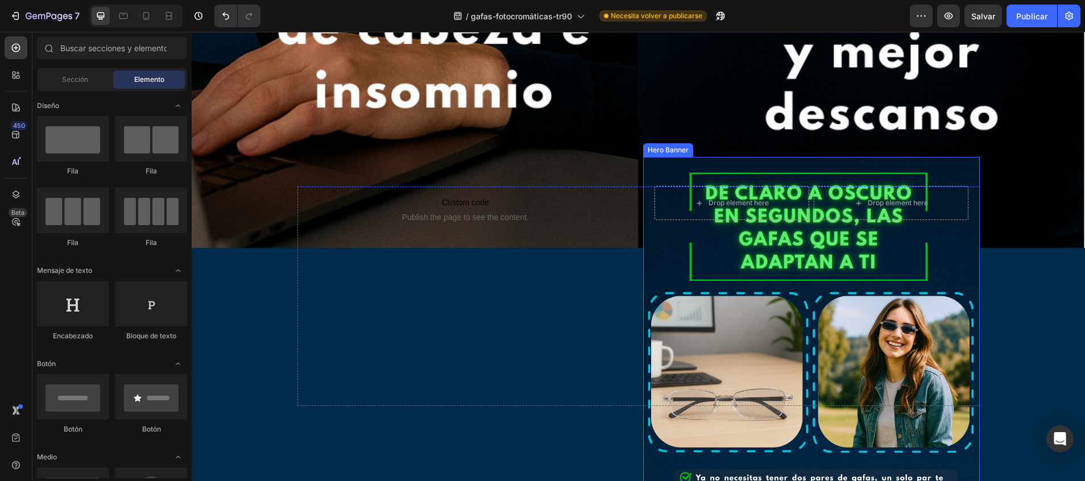
click at [929, 182] on div "Background Image" at bounding box center [811, 409] width 337 height 505
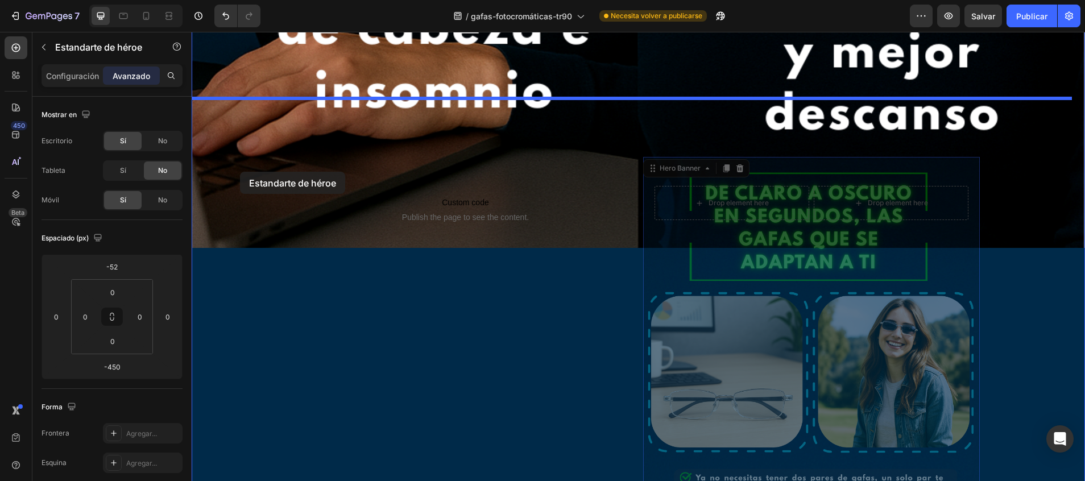
drag, startPoint x: 647, startPoint y: 80, endPoint x: 240, endPoint y: 169, distance: 416.2
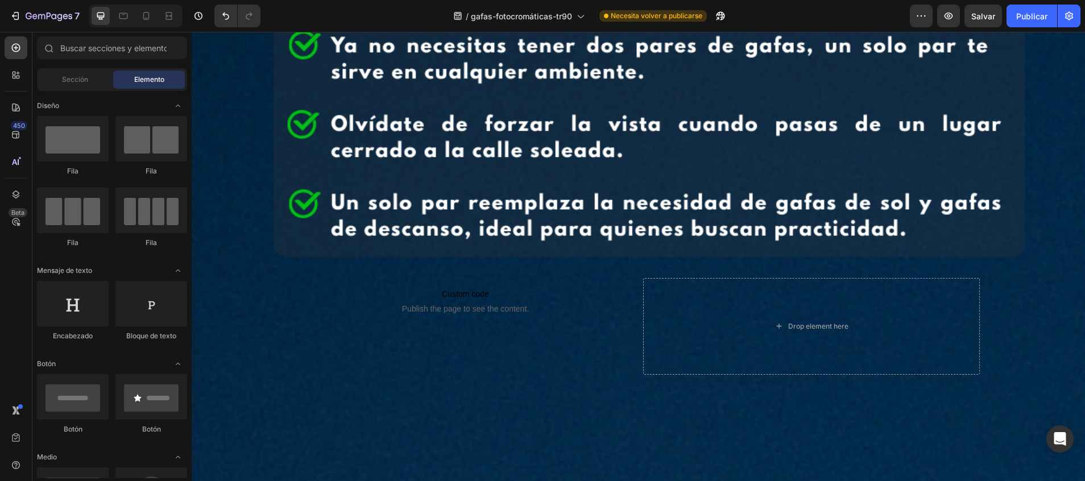
scroll to position [7049, 0]
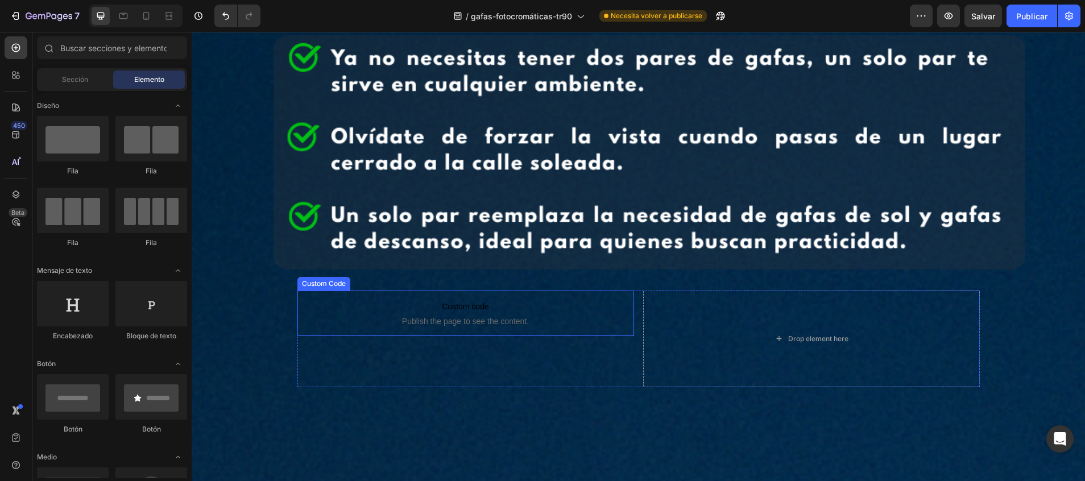
click at [509, 316] on span "Publish the page to see the content." at bounding box center [465, 321] width 337 height 11
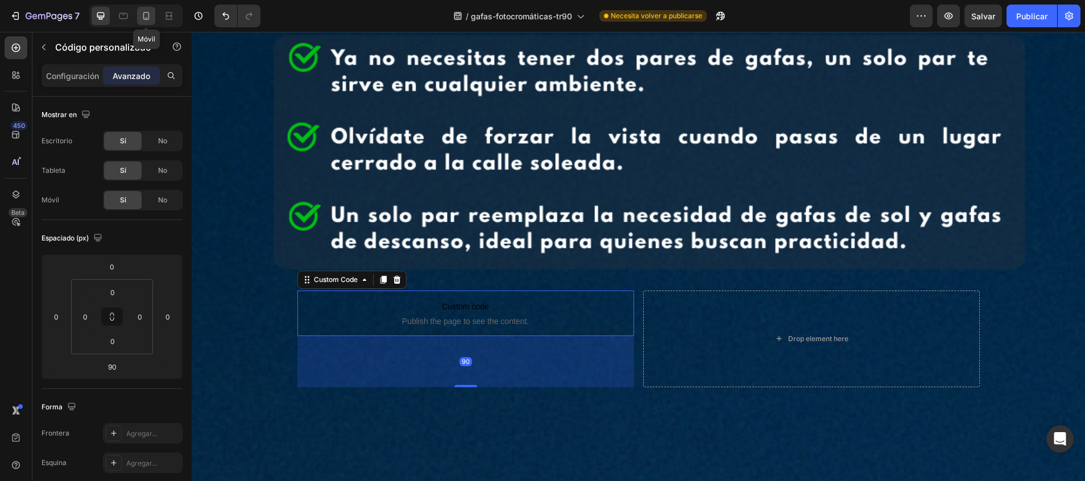
click at [148, 20] on icon at bounding box center [145, 15] width 11 height 11
type input "108"
type input "0"
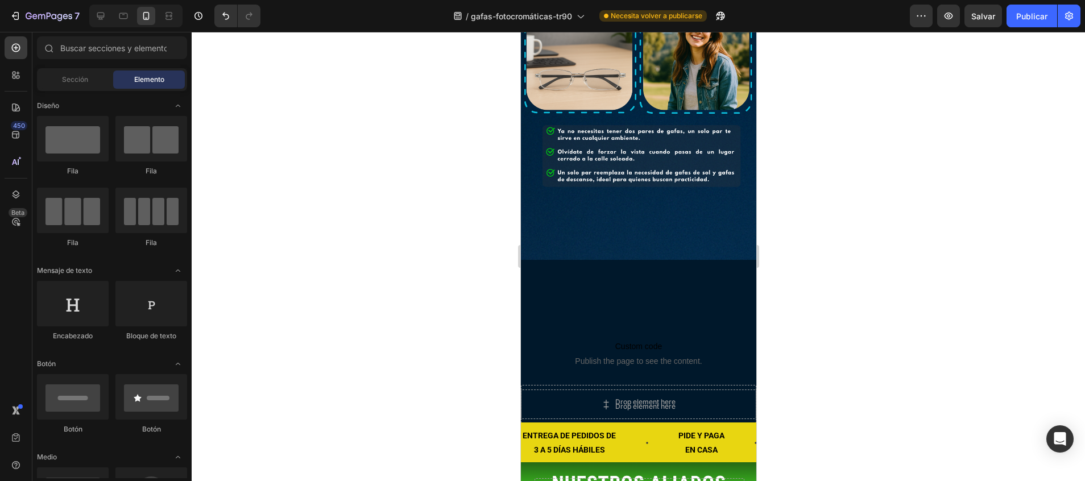
scroll to position [1885, 0]
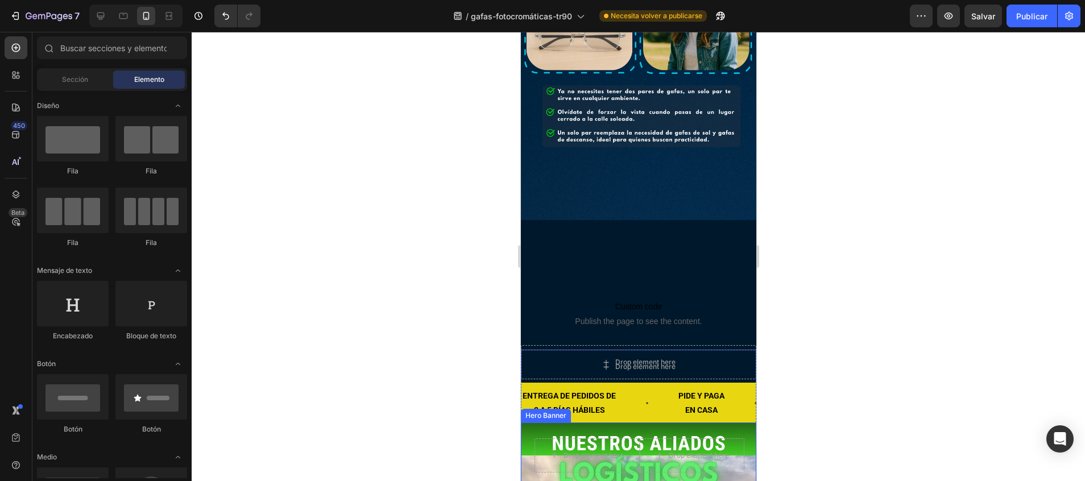
click at [717, 438] on div "Drop element here Drop element here Row" at bounding box center [639, 470] width 210 height 65
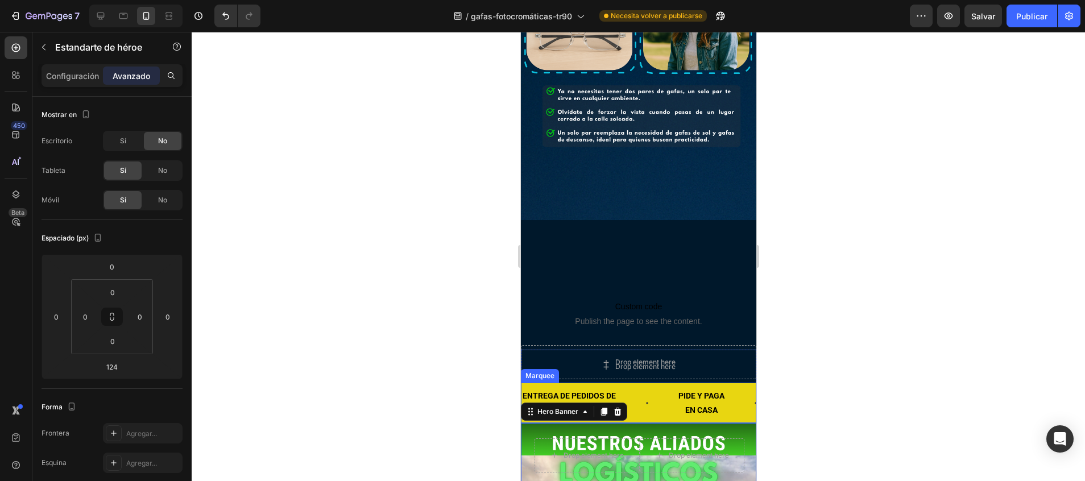
click at [645, 399] on icon at bounding box center [646, 403] width 9 height 9
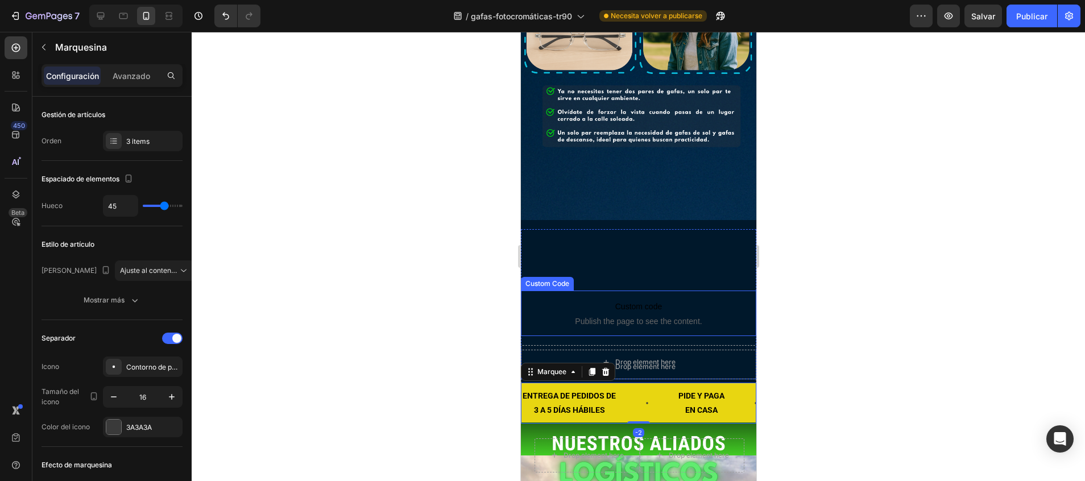
click at [634, 291] on p "Custom code Publish the page to see the content." at bounding box center [637, 313] width 235 height 45
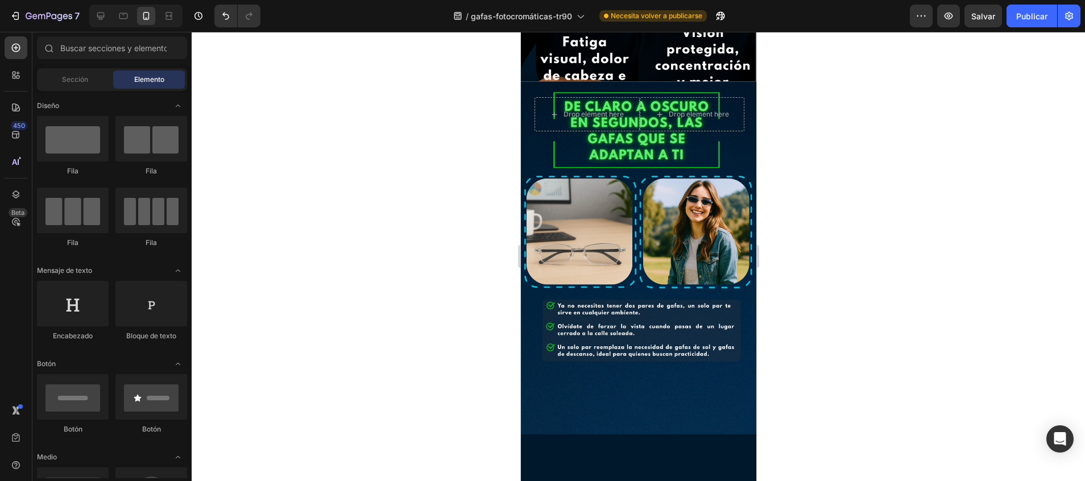
scroll to position [1745, 0]
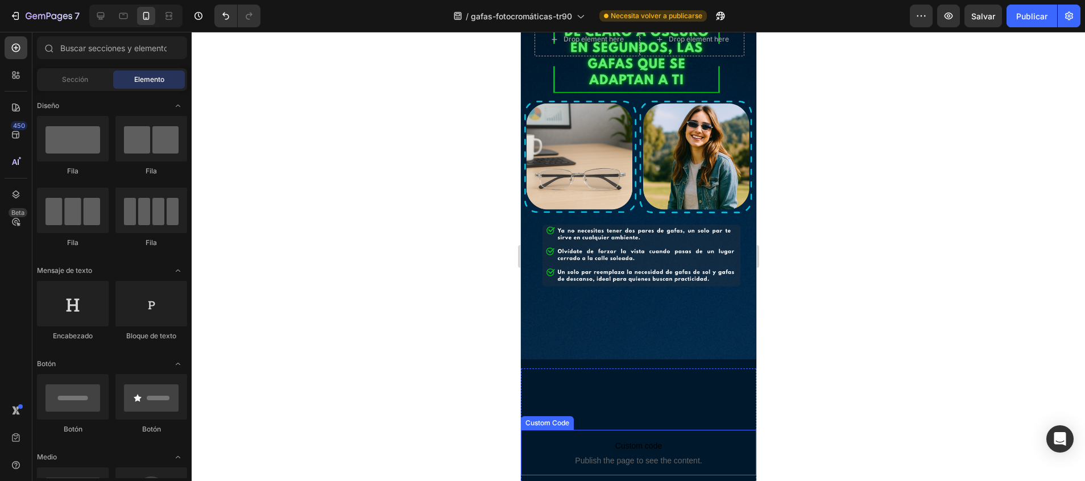
click at [694, 455] on span "Publish the page to see the content." at bounding box center [637, 460] width 235 height 11
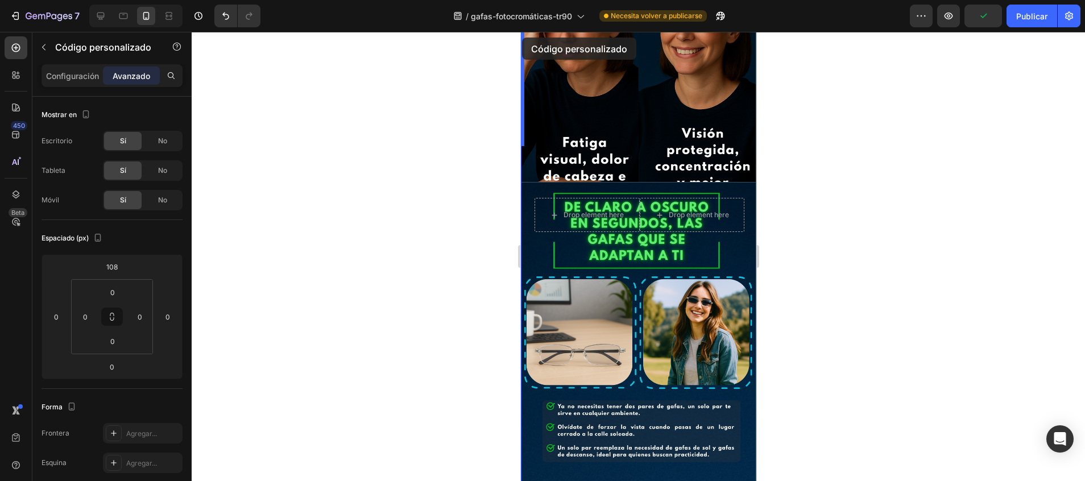
scroll to position [1549, 0]
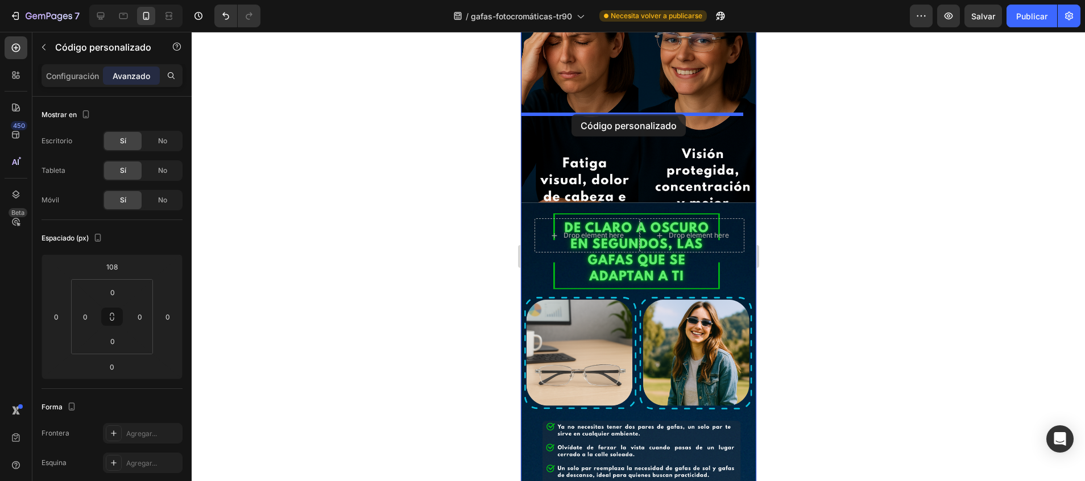
drag, startPoint x: 532, startPoint y: 311, endPoint x: 571, endPoint y: 114, distance: 200.5
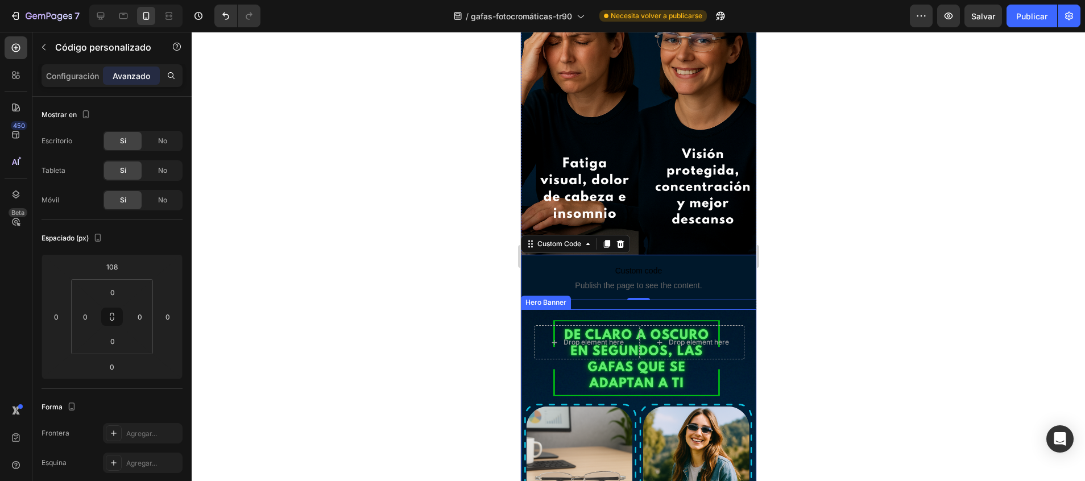
click at [537, 309] on div "Drop element here Drop element here Row" at bounding box center [637, 354] width 235 height 90
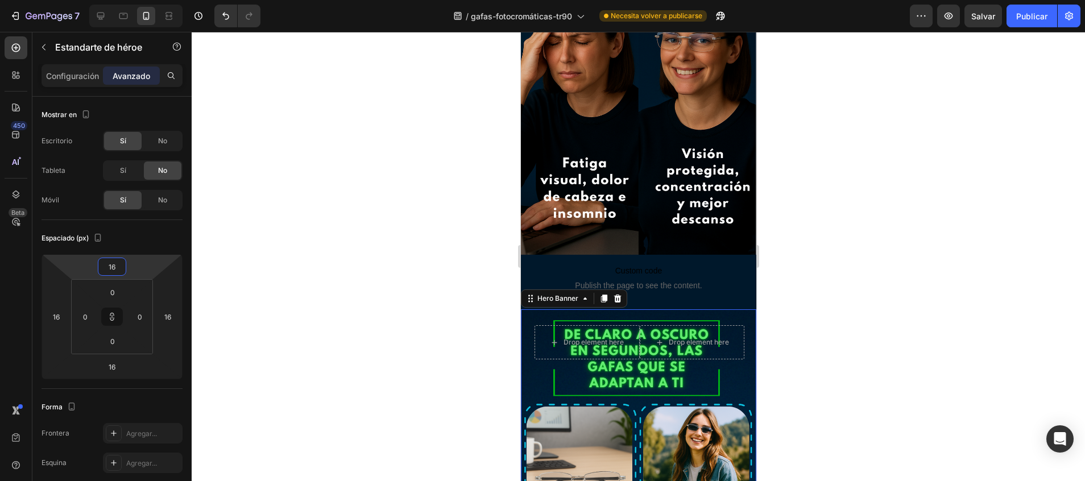
type input "-12"
type input "-18"
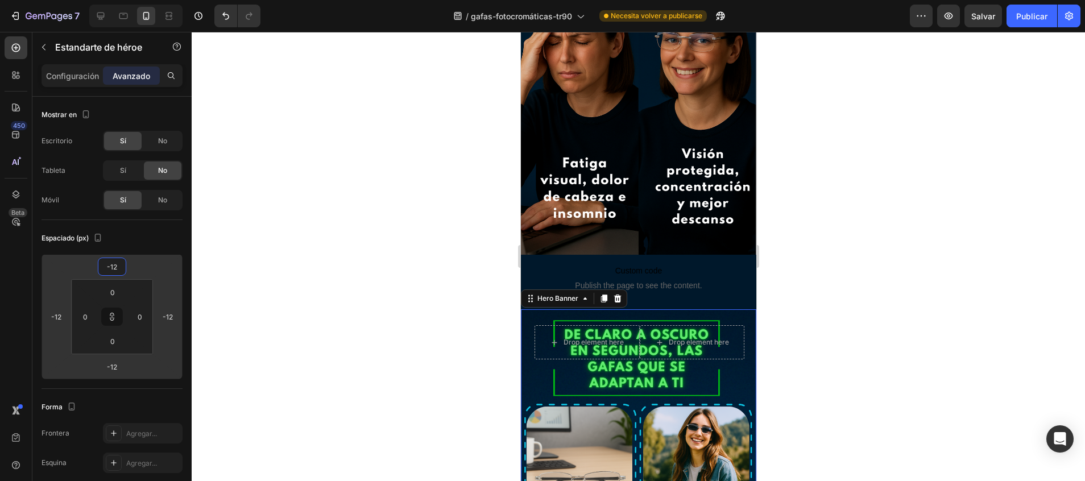
type input "-18"
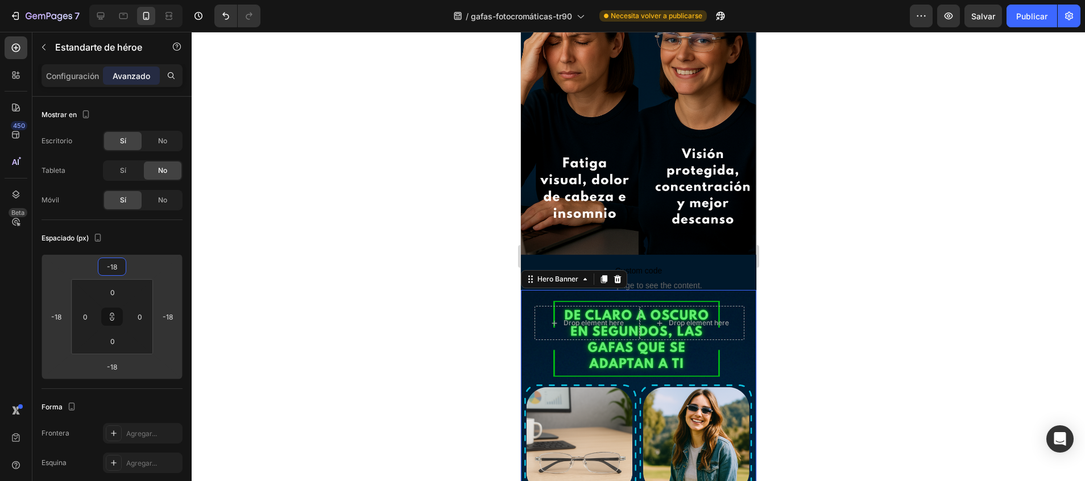
type input "-14"
type input "-12"
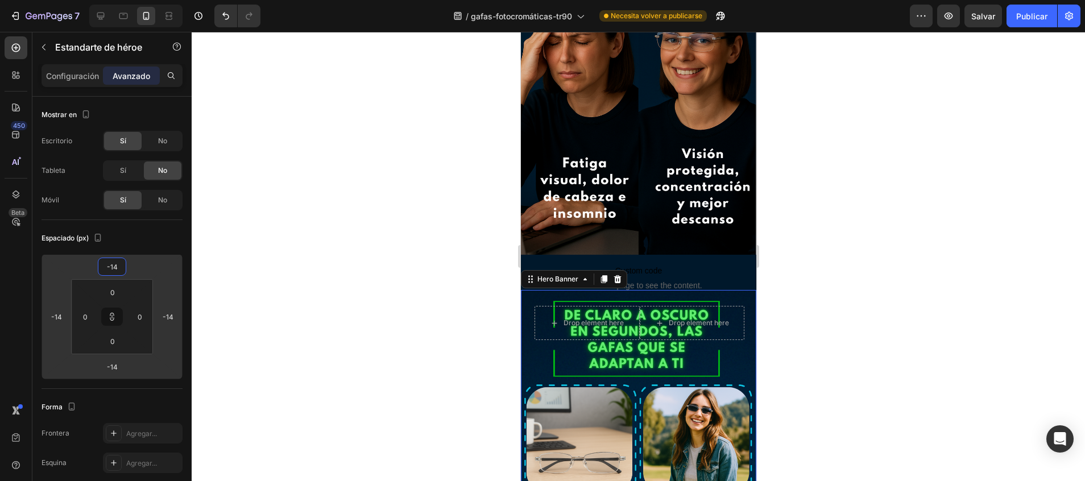
type input "-12"
type input "-8"
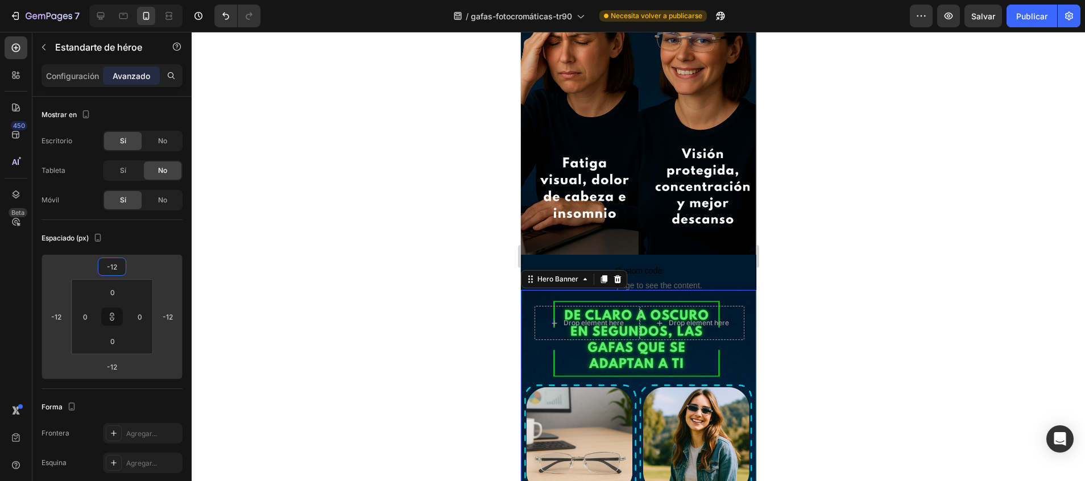
type input "-8"
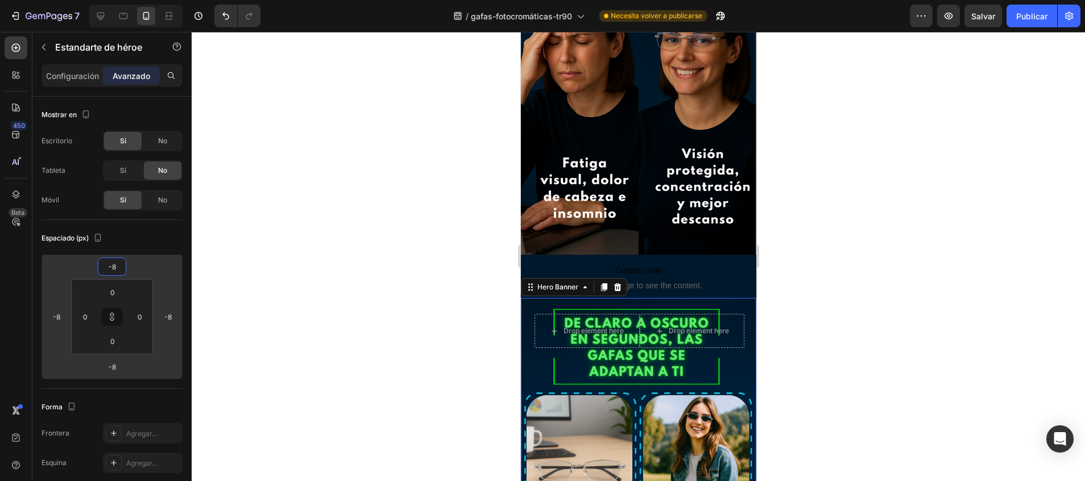
type input "-4"
type input "2"
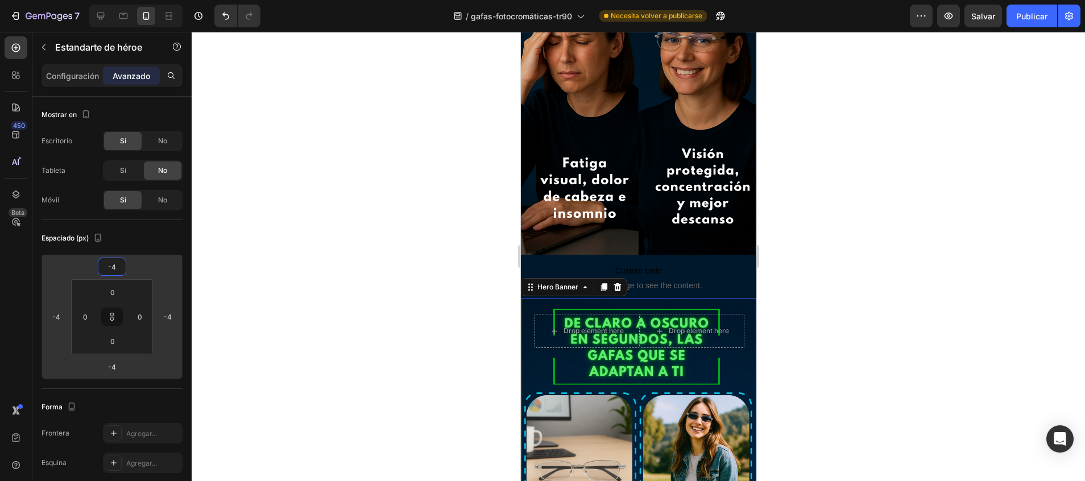
type input "2"
type input "10"
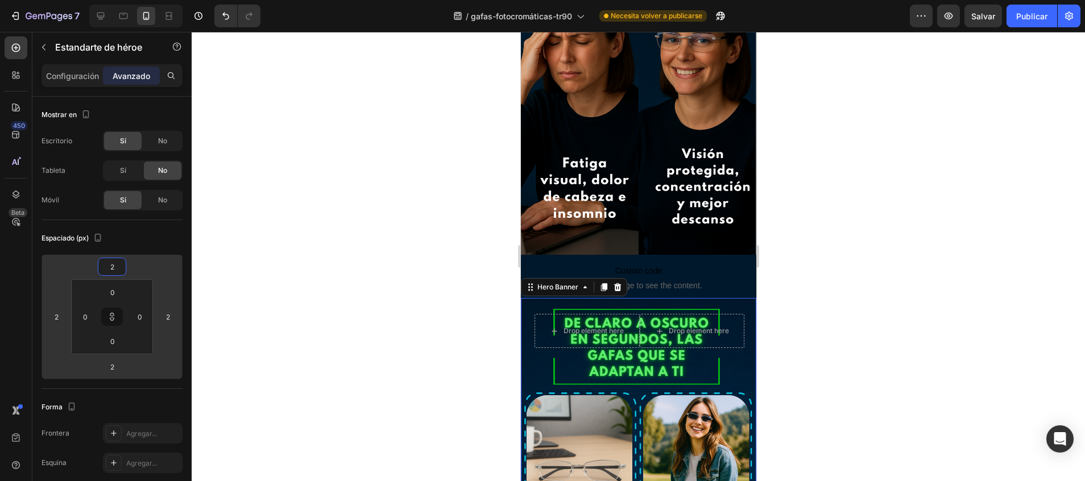
type input "10"
type input "16"
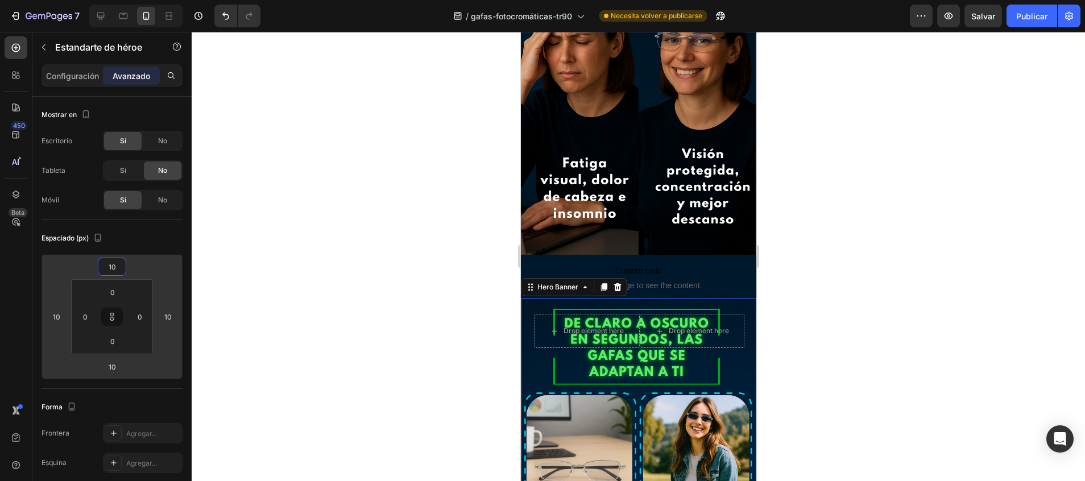
type input "16"
type input "24"
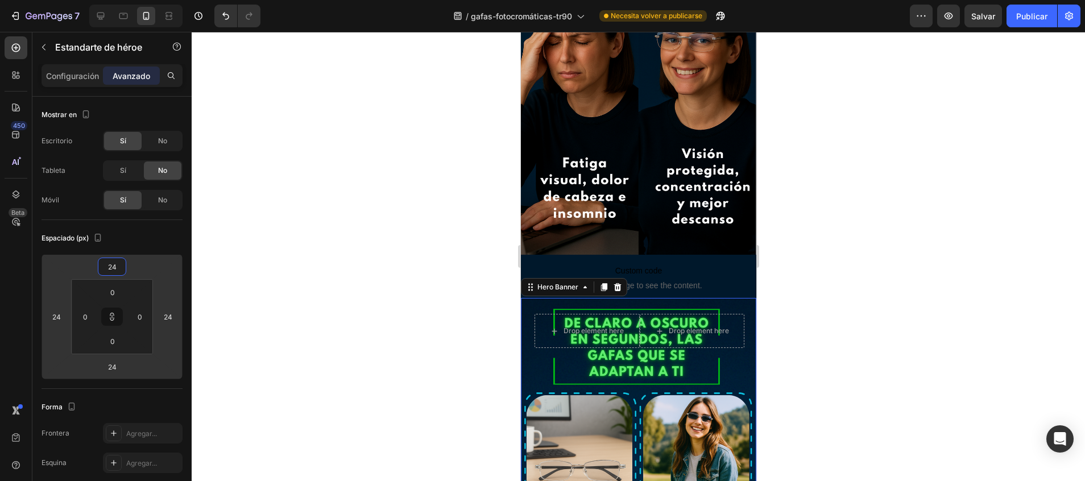
type input "28"
type input "30"
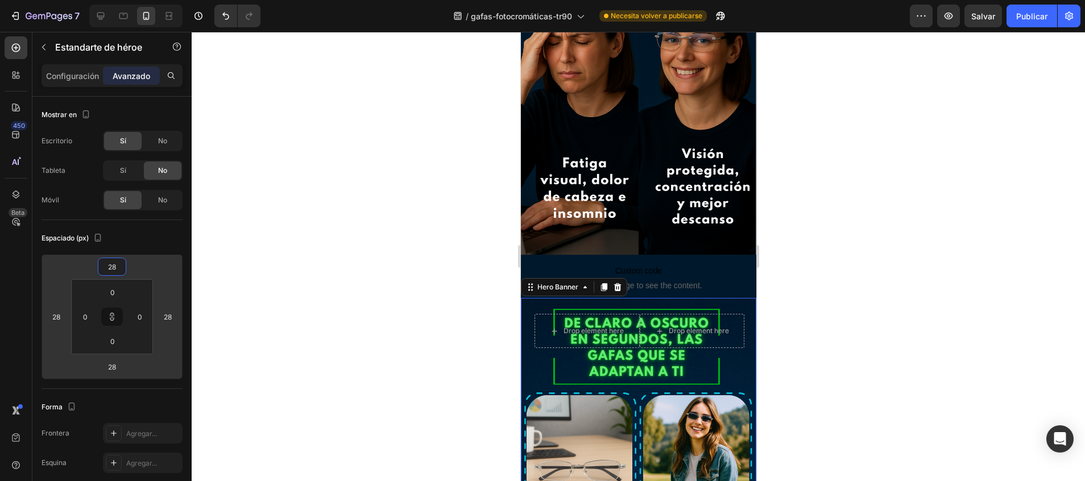
type input "30"
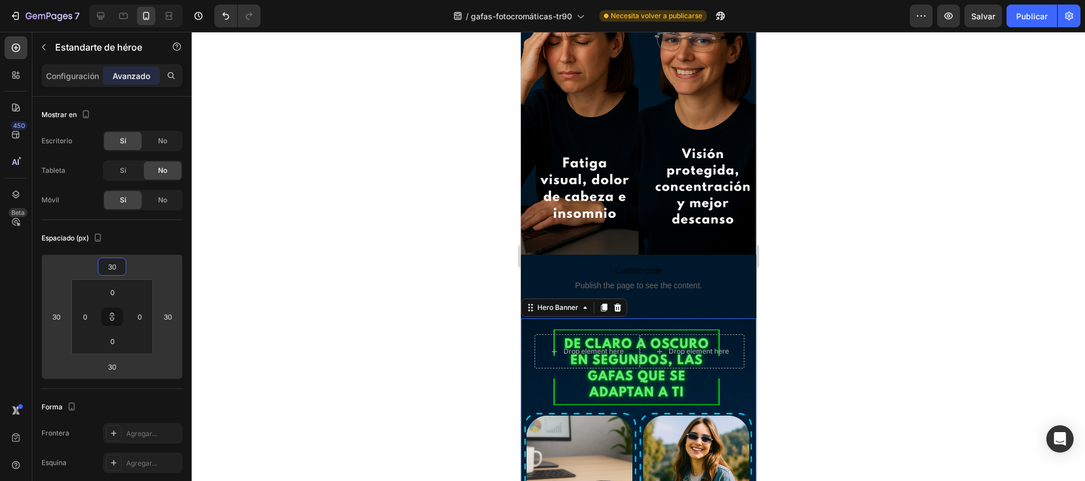
type input "32"
type input "36"
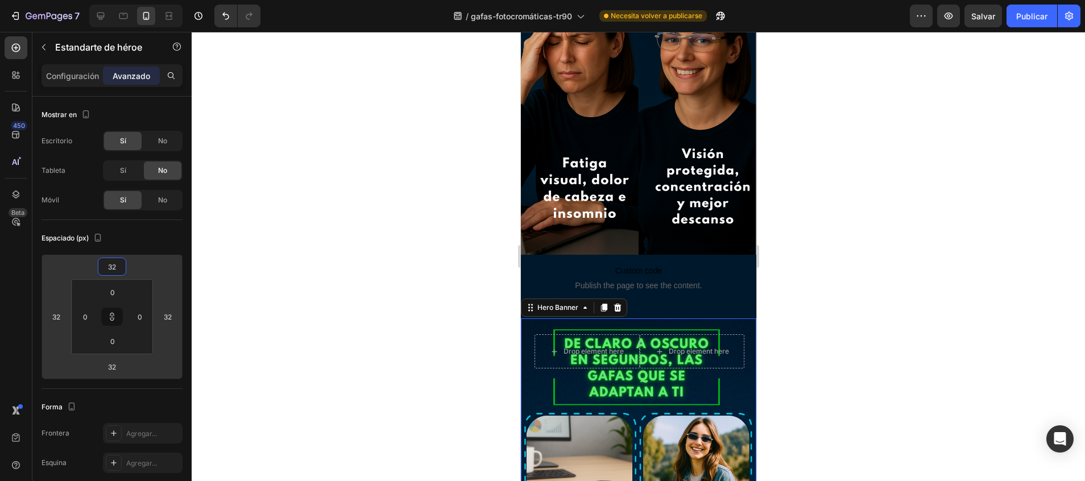
type input "36"
type input "38"
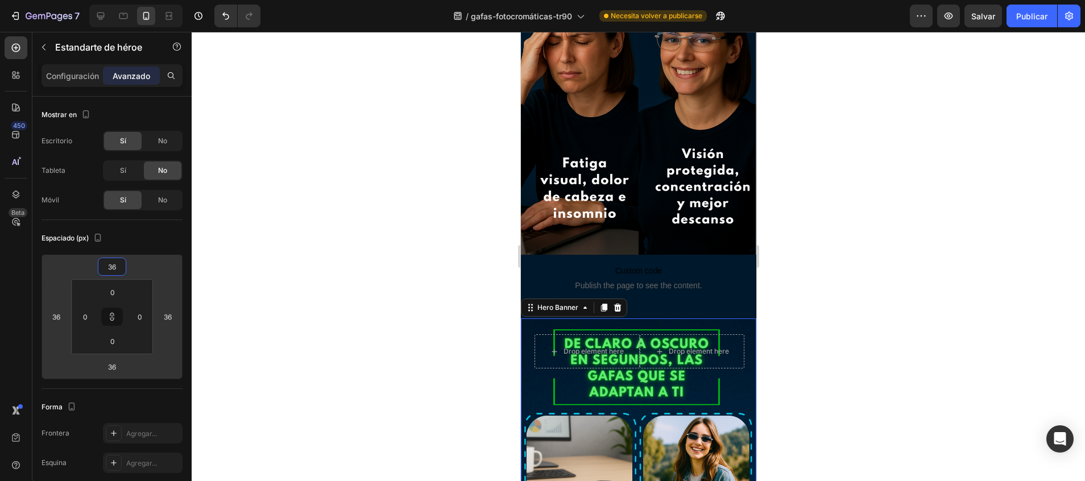
type input "38"
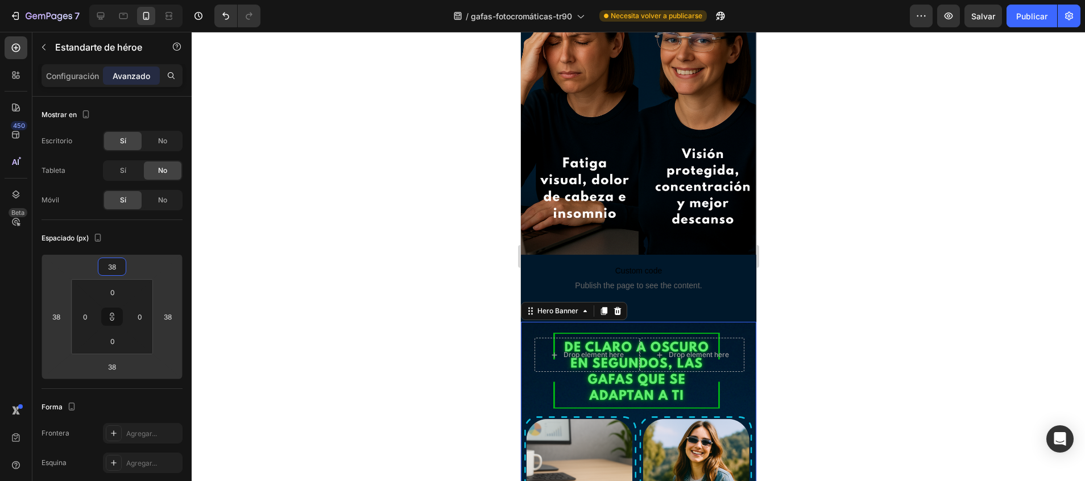
type input "40"
type input "44"
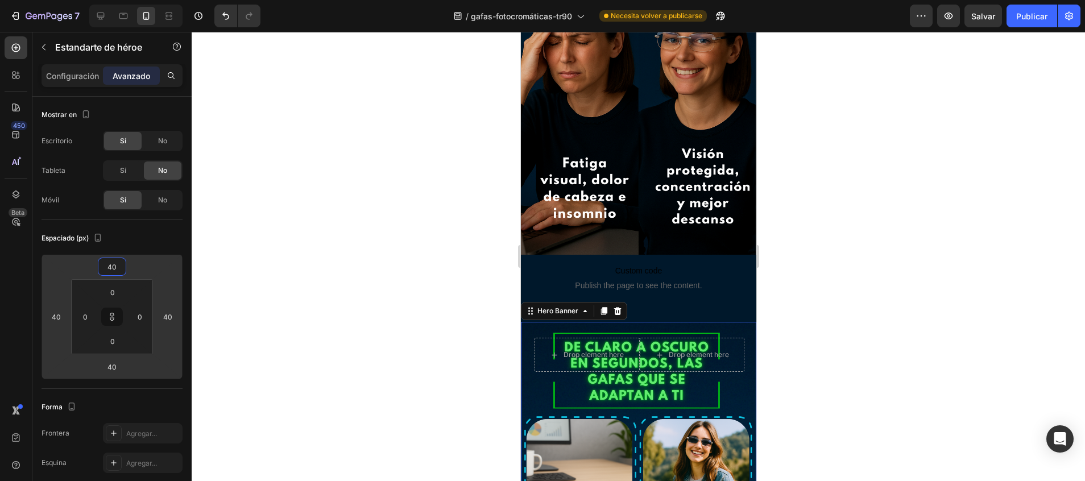
type input "44"
type input "46"
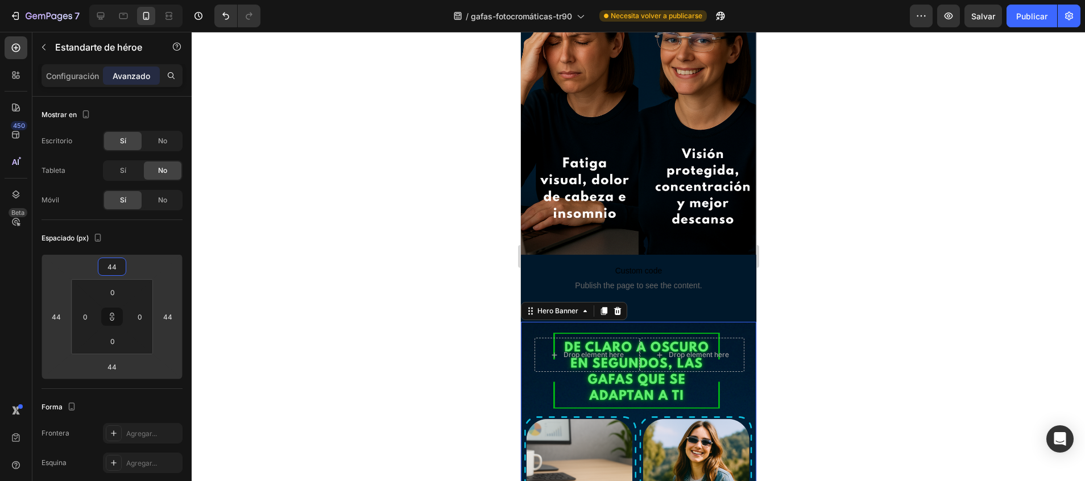
type input "46"
type input "52"
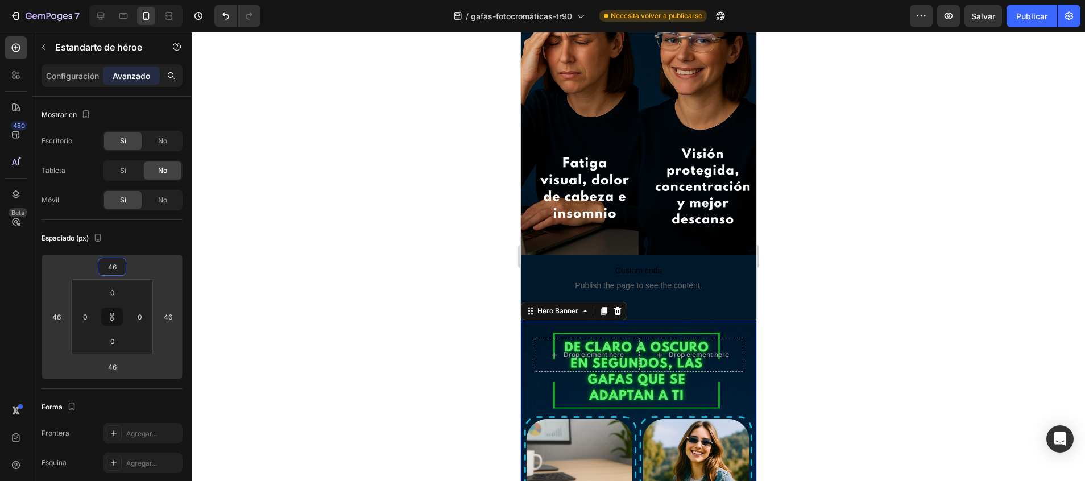
type input "52"
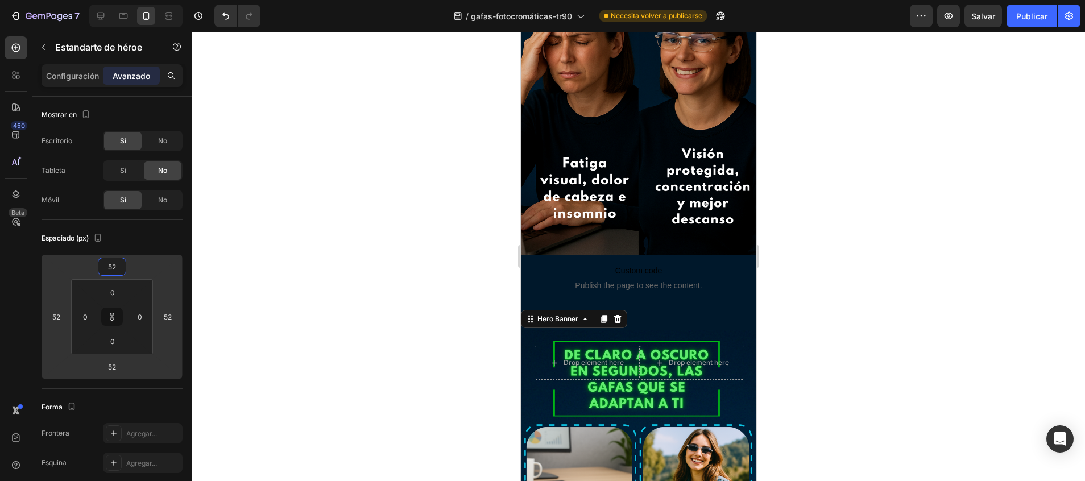
type input "56"
type input "62"
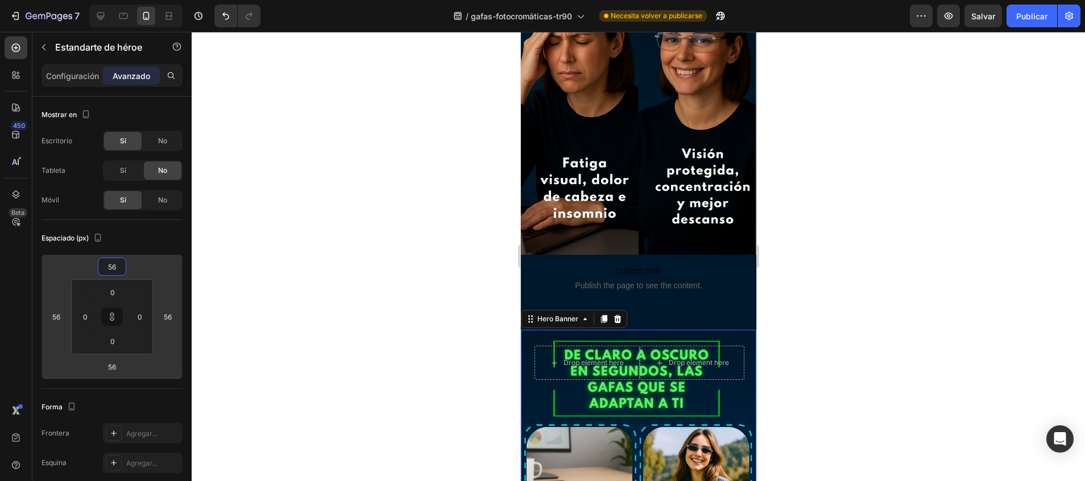
type input "62"
type input "74"
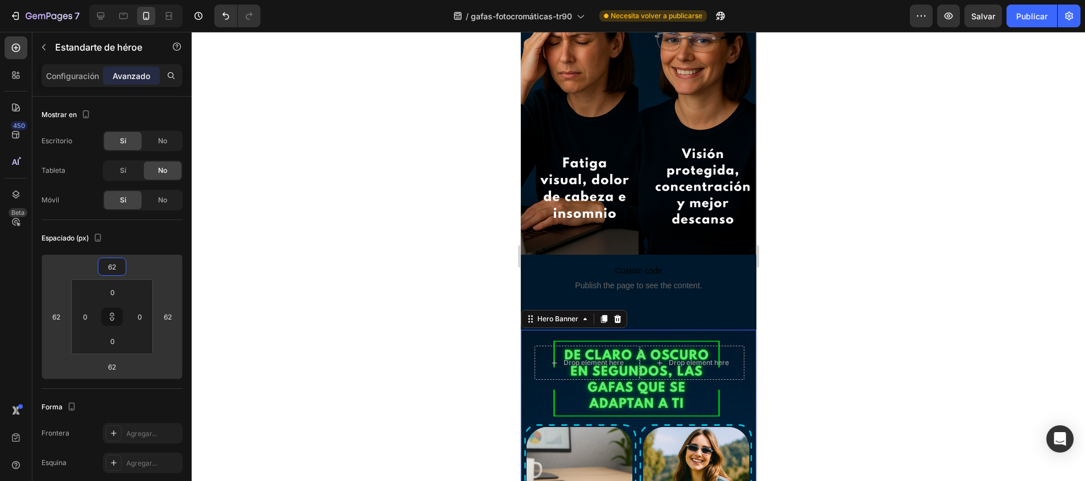
type input "74"
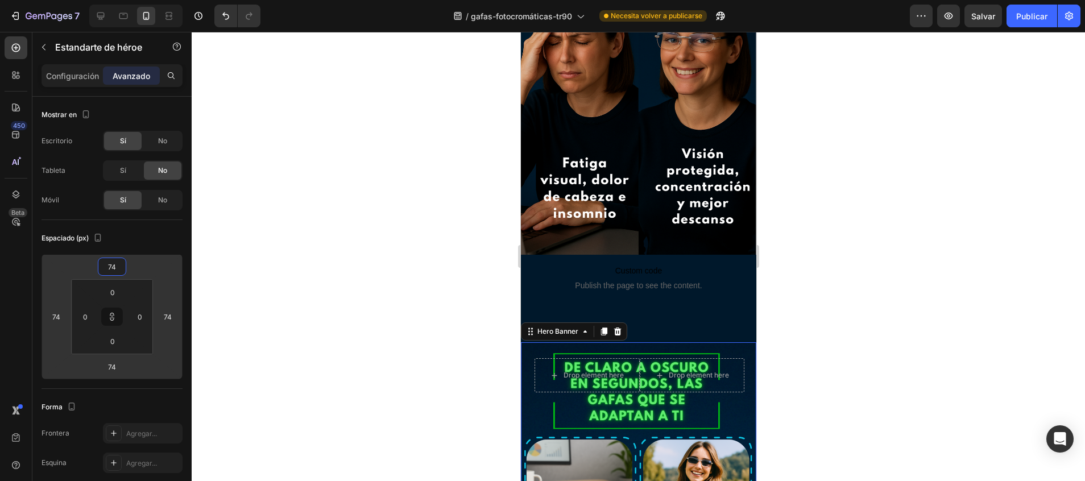
type input "76"
drag, startPoint x: 155, startPoint y: 256, endPoint x: 152, endPoint y: 231, distance: 25.1
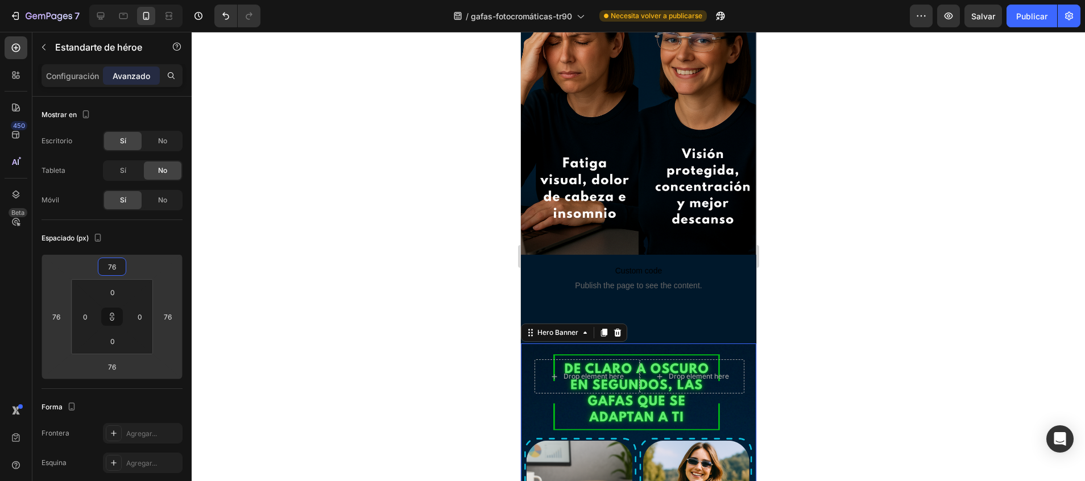
click at [152, 0] on html "7 / gafas-fotocromáticas-tr90 Necesita volver a publicarse Preview Salvar Publi…" at bounding box center [542, 0] width 1085 height 0
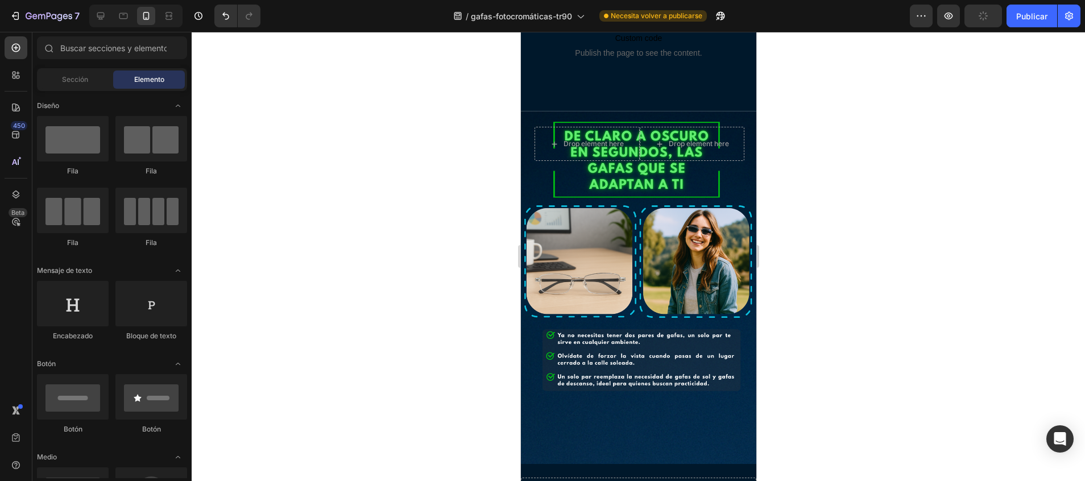
scroll to position [1765, 0]
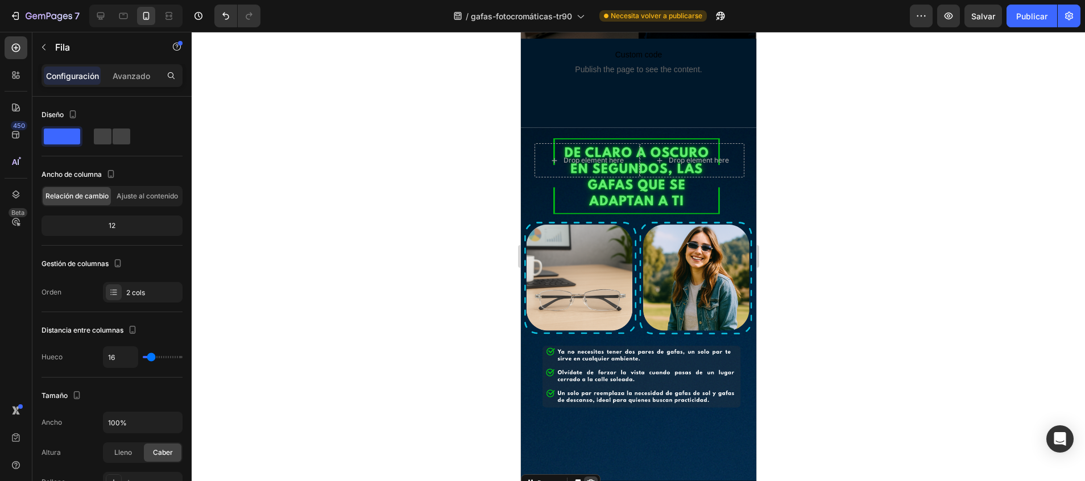
click at [589, 479] on icon at bounding box center [590, 483] width 9 height 9
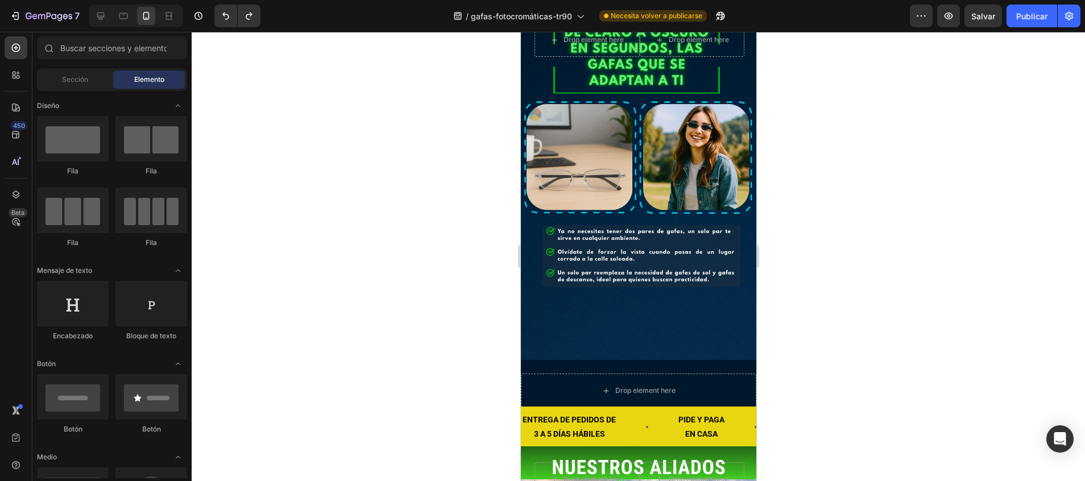
scroll to position [1929, 0]
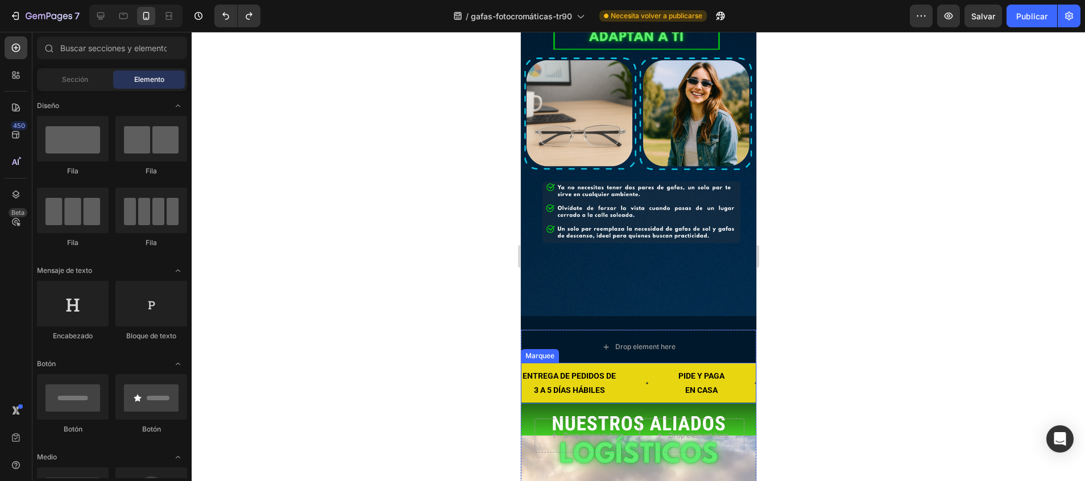
click at [628, 363] on div "ENTREGA DE PEDIDOS DE 3 A 5 DÍAS HÁBILES Text Block" at bounding box center [599, 383] width 156 height 40
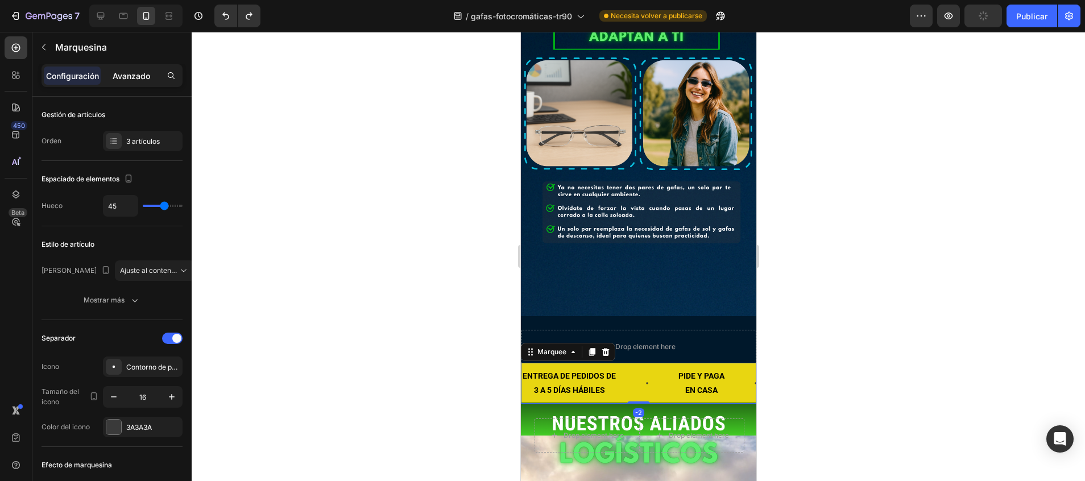
click at [132, 77] on p "Avanzado" at bounding box center [132, 76] width 38 height 12
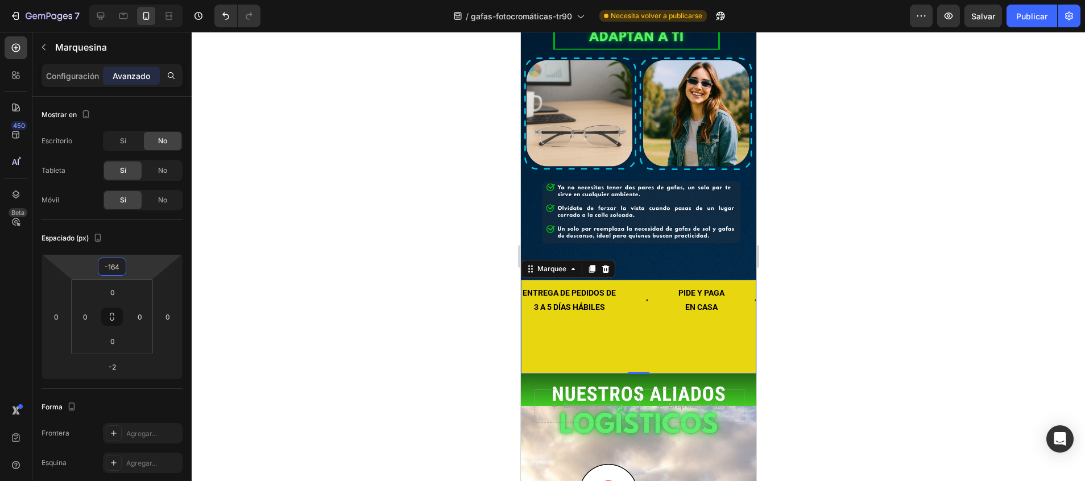
type input "-176"
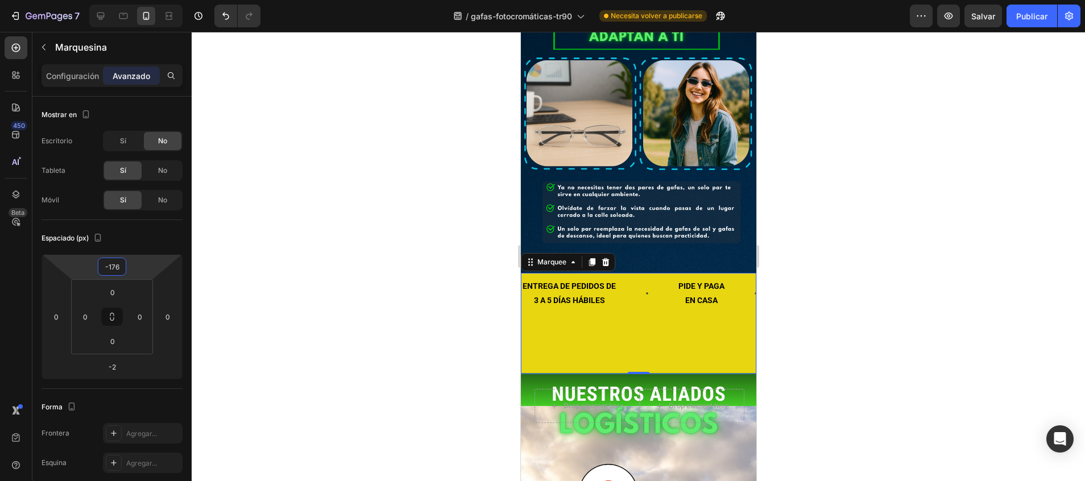
drag, startPoint x: 119, startPoint y: 255, endPoint x: 121, endPoint y: 322, distance: 67.1
click at [121, 0] on html "7 / gafas-fotocromáticas-tr90 Necesita volver a publicarse Preview Salvar Publi…" at bounding box center [542, 0] width 1085 height 0
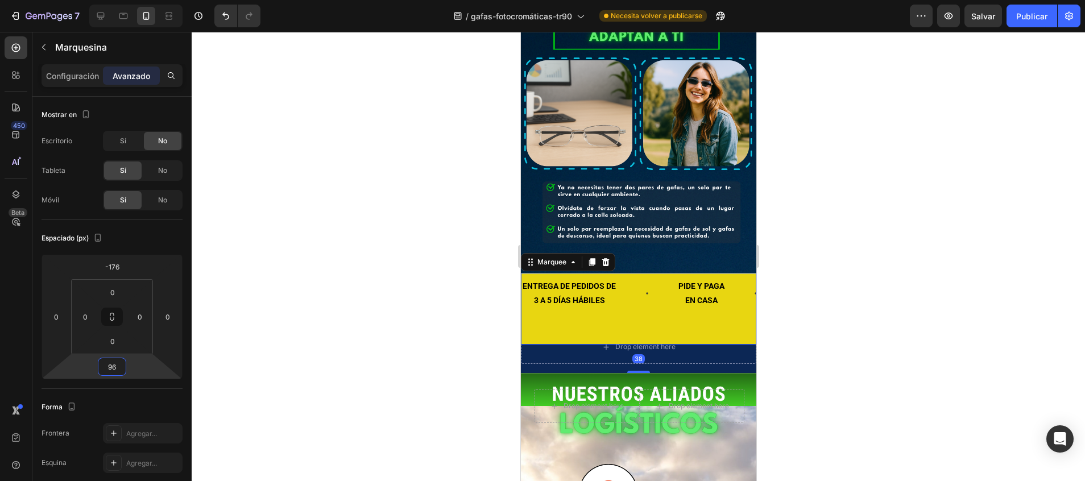
type input "102"
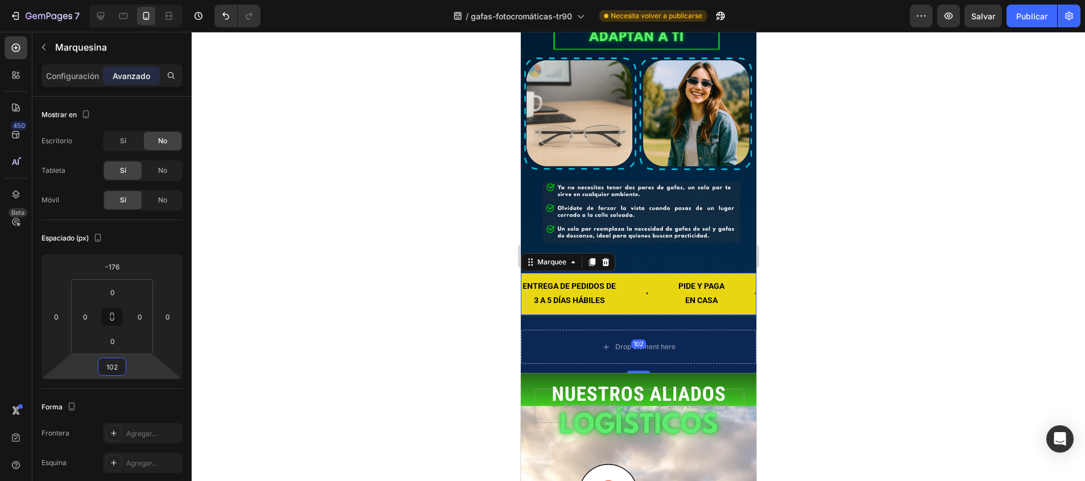
drag, startPoint x: 117, startPoint y: 377, endPoint x: 123, endPoint y: 333, distance: 44.8
click at [123, 0] on html "7 / gafas-fotocromáticas-tr90 Necesita volver a publicarse Preview Salvar Publi…" at bounding box center [542, 0] width 1085 height 0
click at [534, 389] on div "Drop element here Drop element here Row" at bounding box center [639, 421] width 210 height 65
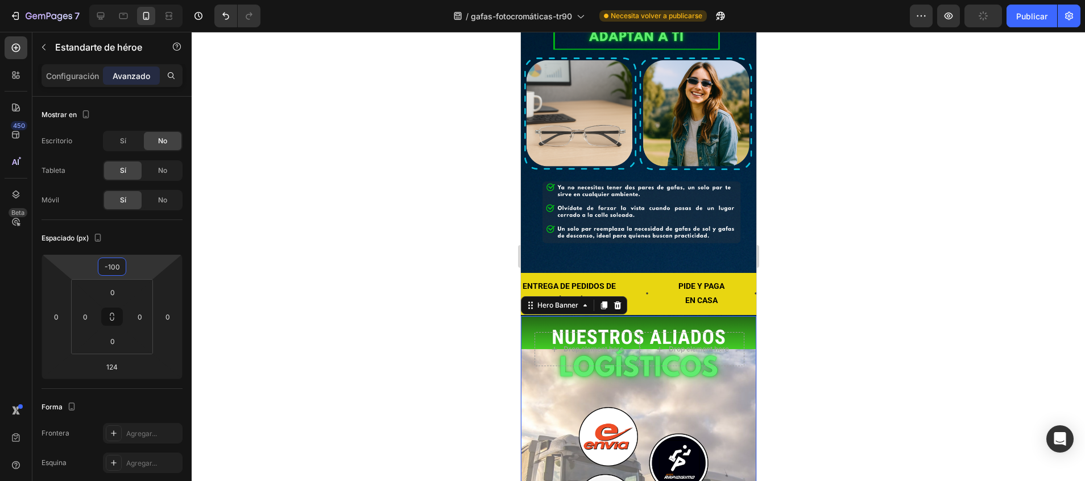
type input "-102"
drag, startPoint x: 119, startPoint y: 255, endPoint x: 123, endPoint y: 299, distance: 43.9
click at [123, 0] on html "7 / gafas-fotocromáticas-tr90 Necesita volver a publicarse Preview Publicar 450…" at bounding box center [542, 0] width 1085 height 0
click at [292, 247] on div at bounding box center [638, 256] width 893 height 449
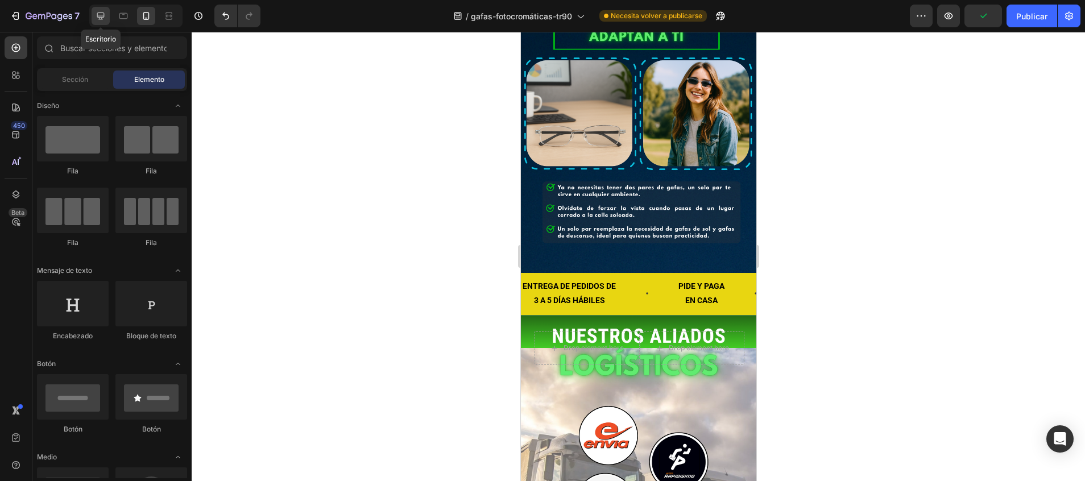
click at [97, 18] on icon at bounding box center [100, 15] width 11 height 11
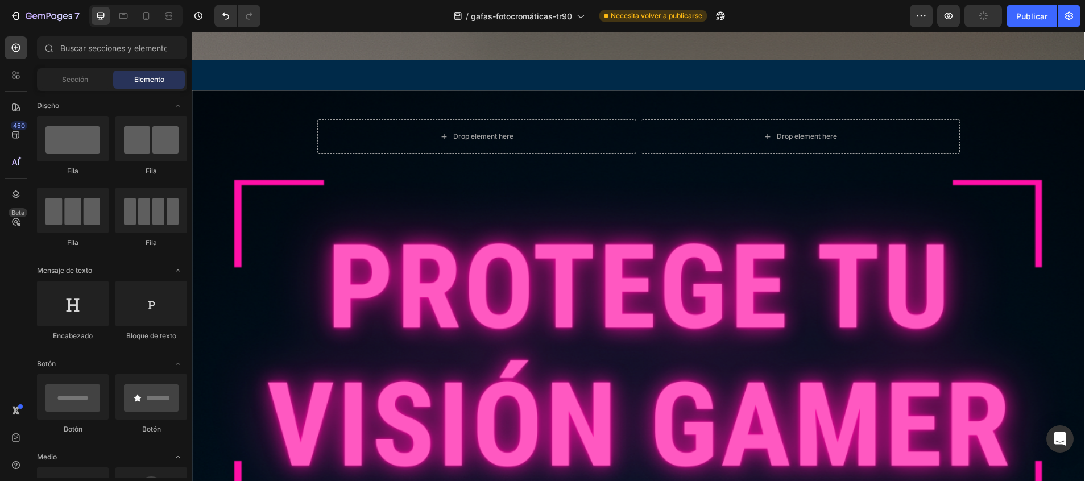
scroll to position [3315, 0]
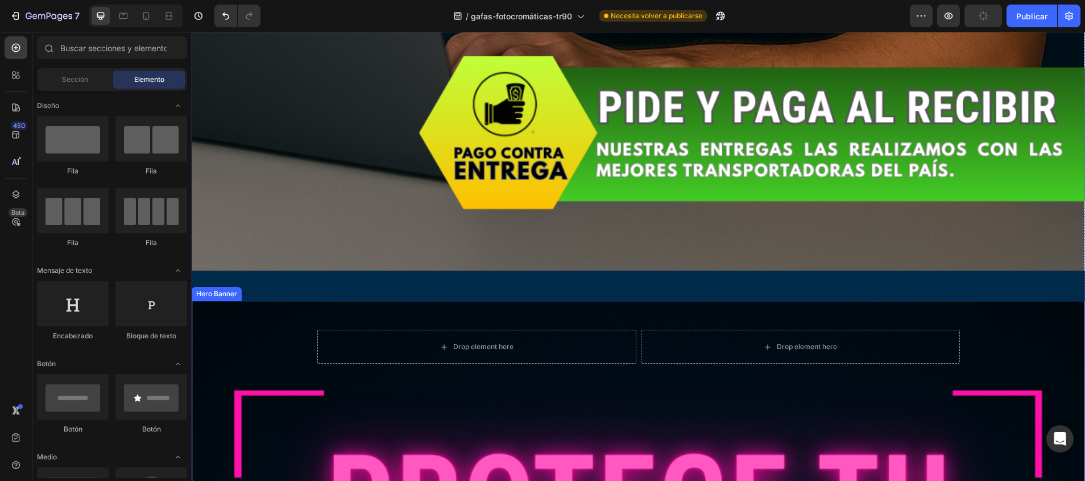
click at [666, 341] on div "Drop element here Drop element here Row" at bounding box center [638, 367] width 643 height 75
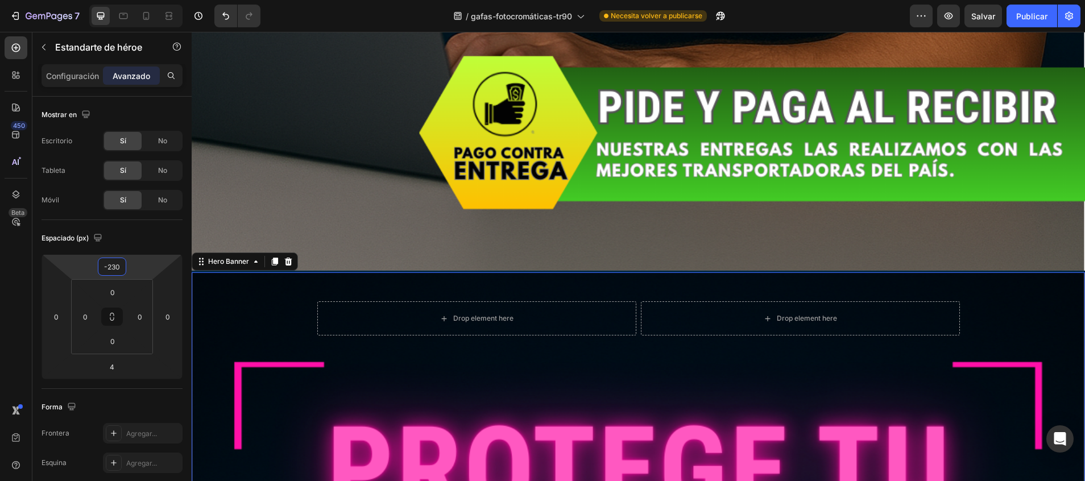
type input "-232"
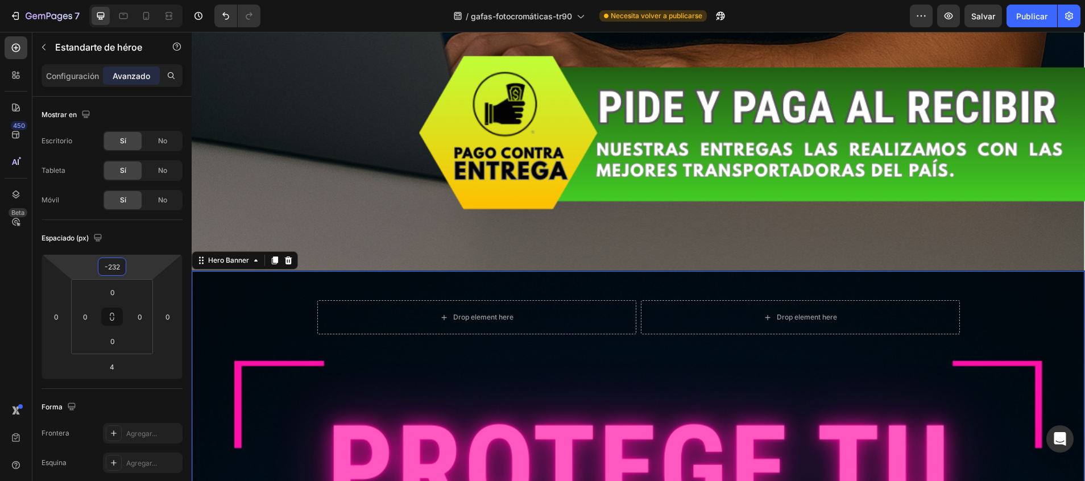
drag, startPoint x: 120, startPoint y: 256, endPoint x: 120, endPoint y: 279, distance: 22.7
click at [120, 0] on html "7 / gafas-fotocromáticas-tr90 Necesita volver a publicarse Preview Salvar Publi…" at bounding box center [542, 0] width 1085 height 0
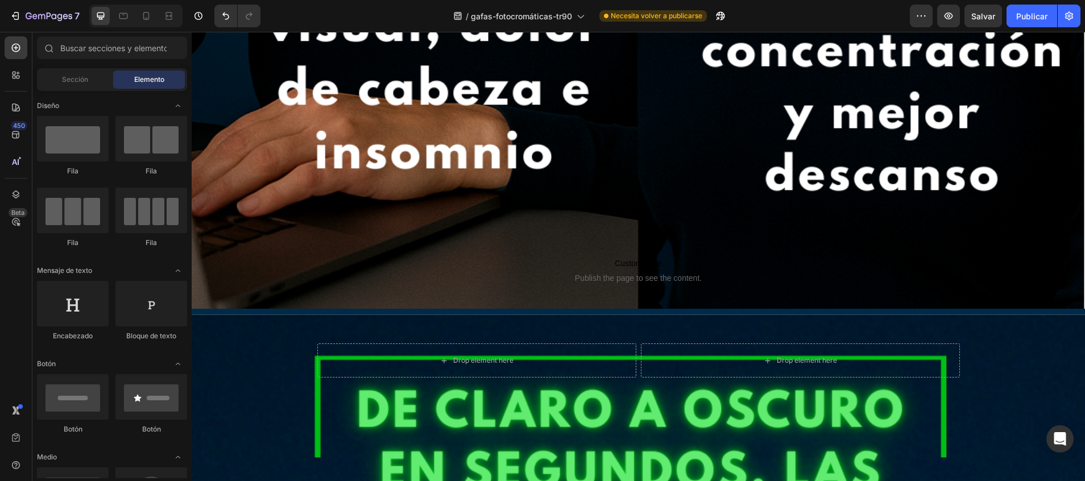
scroll to position [5982, 0]
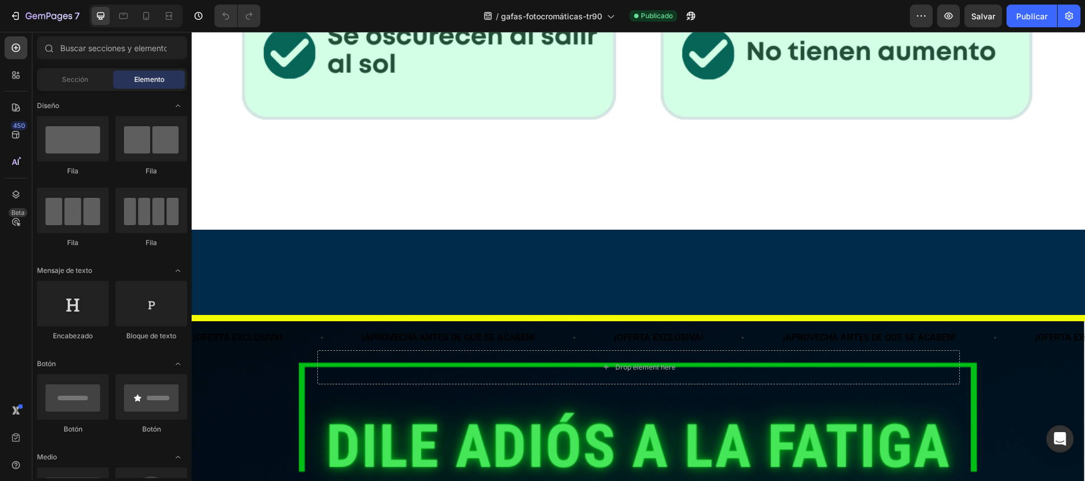
scroll to position [1941, 0]
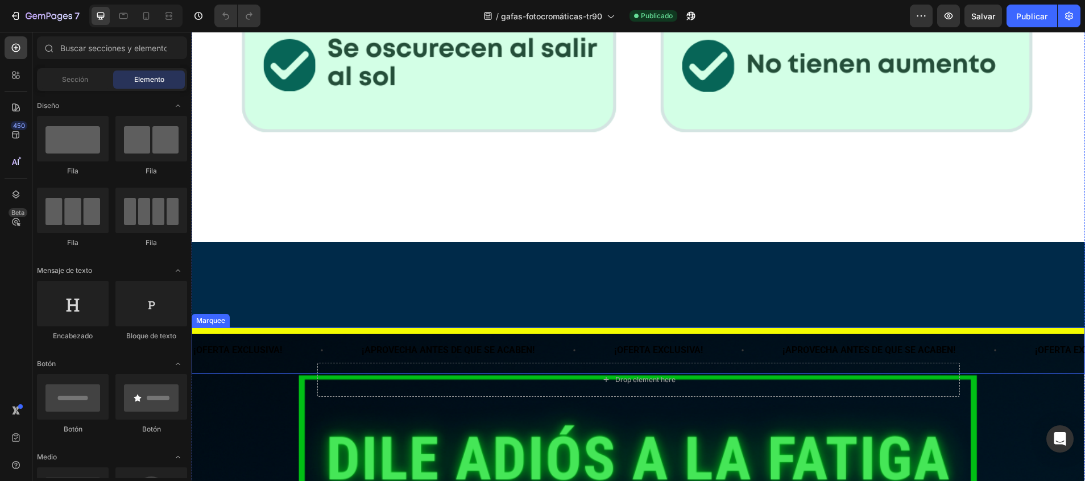
click at [582, 328] on div "¡OFERTA EXCLUSIVA! Text Block ¡APROVECHA ANTES DE QUE SE ACABEN! Text Block ¡OF…" at bounding box center [638, 351] width 893 height 46
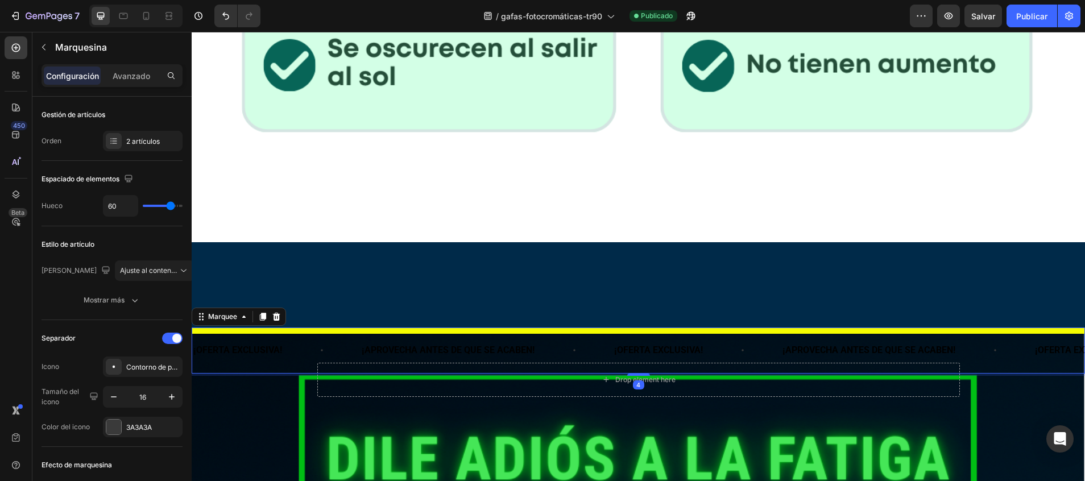
click at [130, 85] on div "Configuración Avanzado" at bounding box center [112, 75] width 141 height 23
click at [130, 81] on p "Avanzado" at bounding box center [132, 76] width 38 height 12
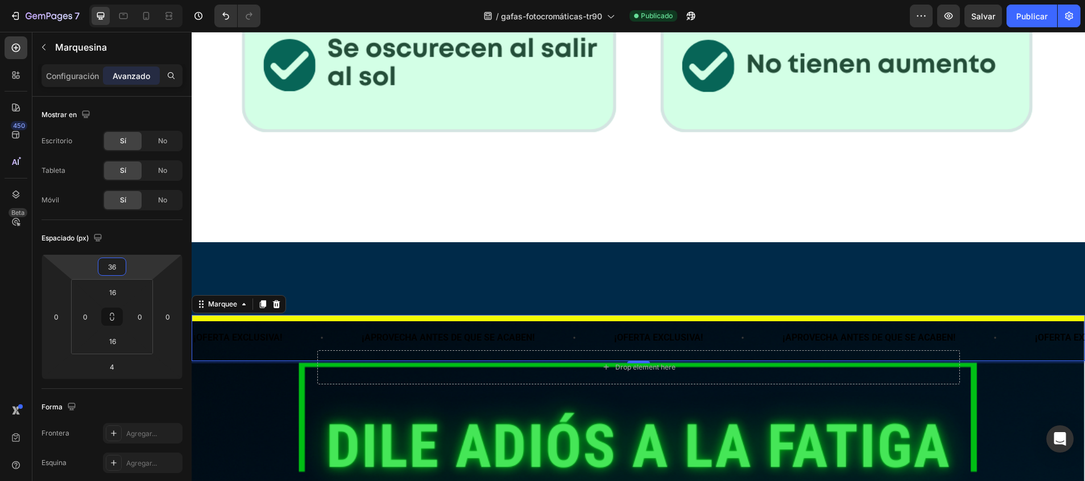
type input "38"
drag, startPoint x: 116, startPoint y: 257, endPoint x: 119, endPoint y: 267, distance: 10.1
click at [119, 0] on html "7 / gafas-fotocromáticas-tr90 Publicado Preview Salvar Publicar 450 Beta Sectio…" at bounding box center [542, 0] width 1085 height 0
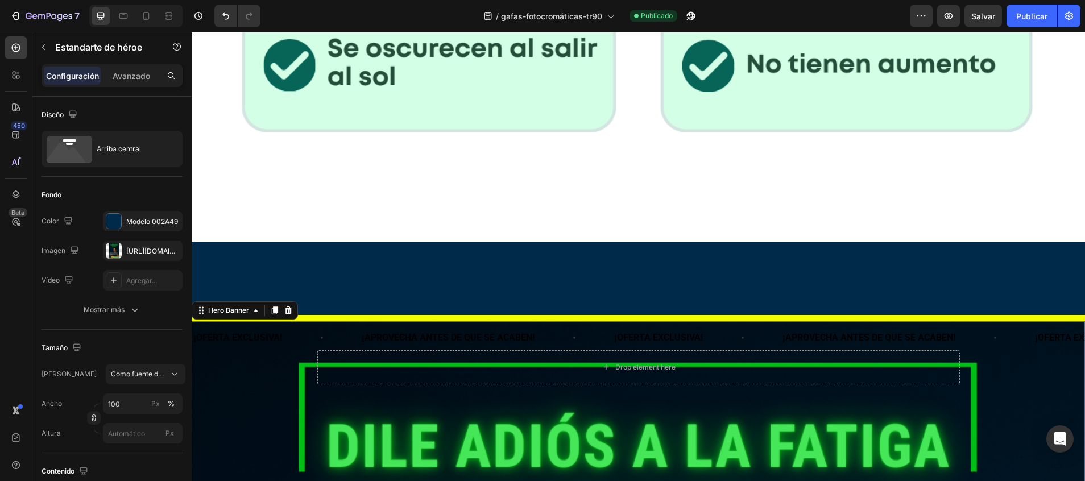
click at [138, 86] on div "Configuración Avanzado" at bounding box center [112, 75] width 141 height 23
click at [138, 82] on div "Avanzado" at bounding box center [131, 76] width 57 height 18
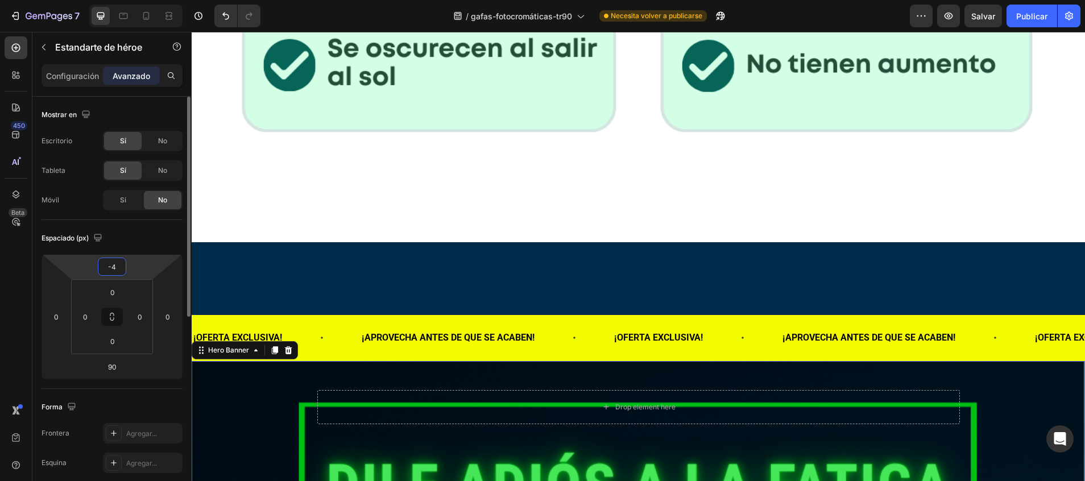
type input "-6"
drag, startPoint x: 114, startPoint y: 256, endPoint x: 110, endPoint y: 227, distance: 29.4
click at [110, 0] on html "7 / gafas-fotocromáticas-tr90 Necesita volver a publicarse Preview Salvar Publi…" at bounding box center [542, 0] width 1085 height 0
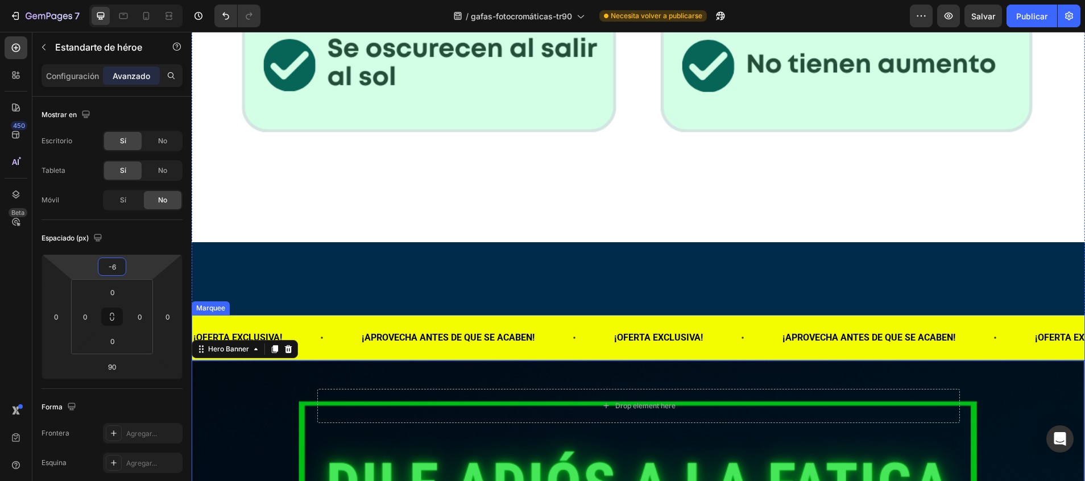
click at [315, 324] on div "¡OFERTA EXCLUSIVA! Text Block" at bounding box center [276, 338] width 168 height 28
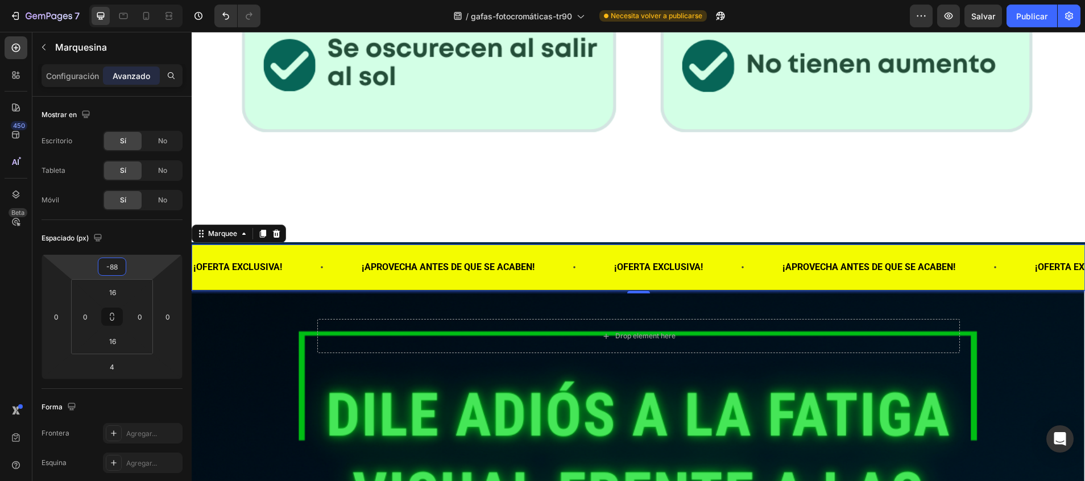
type input "-90"
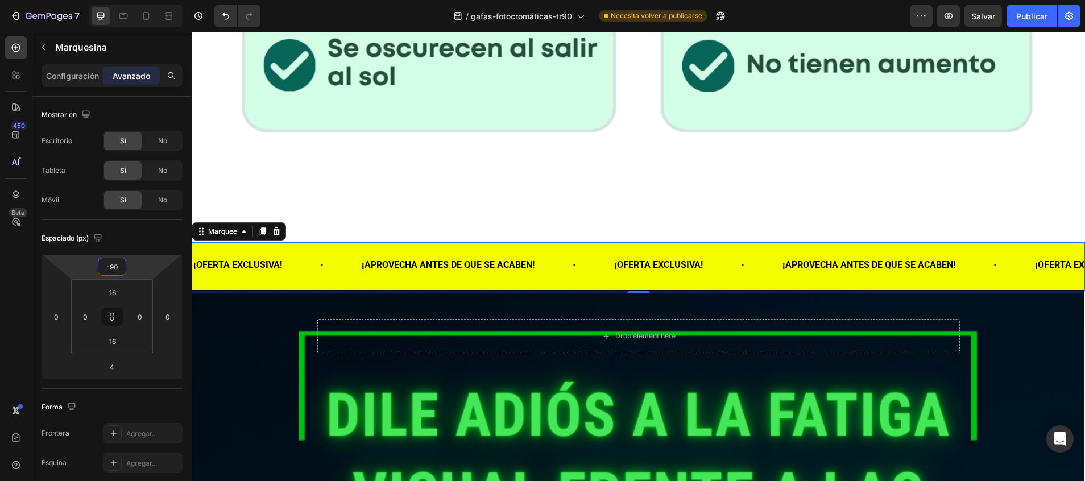
drag, startPoint x: 129, startPoint y: 255, endPoint x: 136, endPoint y: 310, distance: 55.1
click at [136, 0] on html "7 / gafas-fotocromáticas-tr90 Necesita volver a publicarse Preview Salvar Publi…" at bounding box center [542, 0] width 1085 height 0
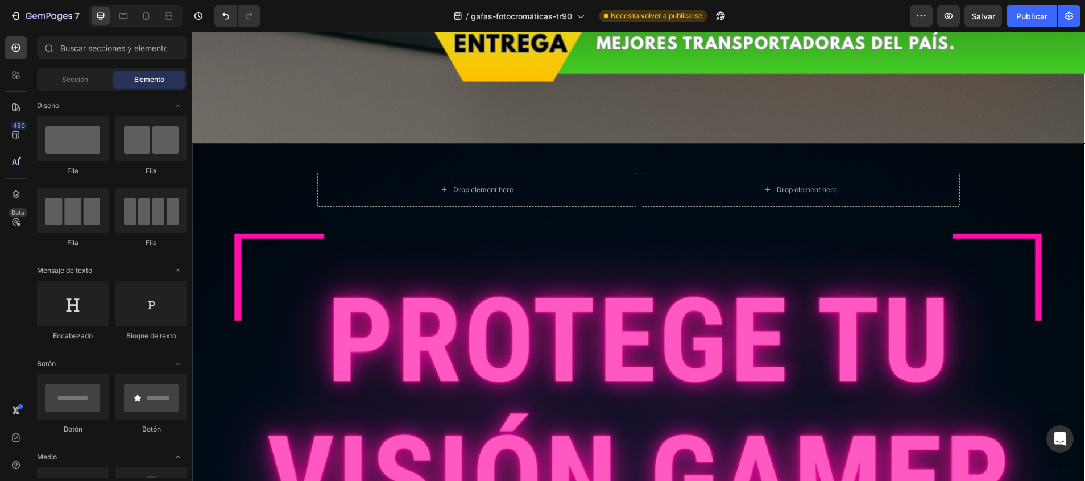
scroll to position [3403, 0]
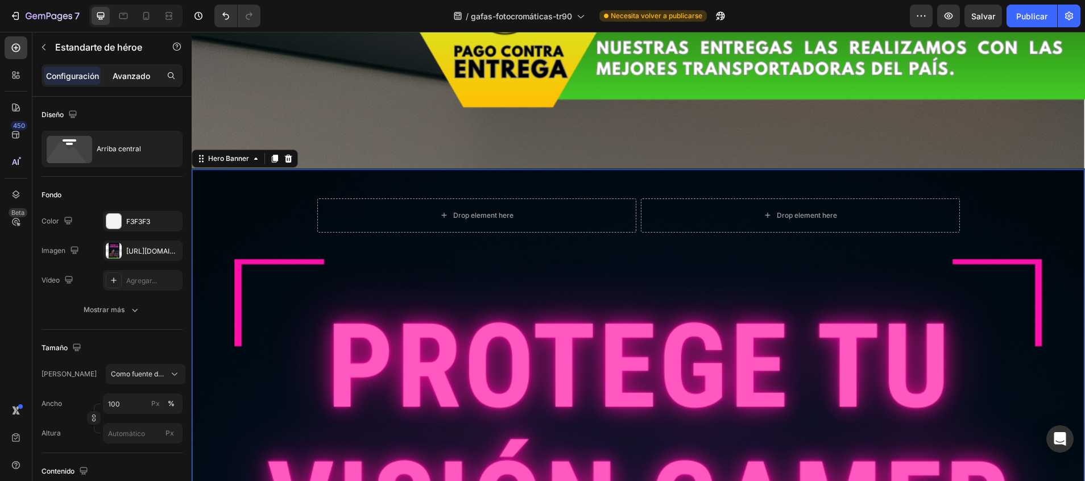
click at [126, 84] on div "Avanzado" at bounding box center [131, 76] width 57 height 18
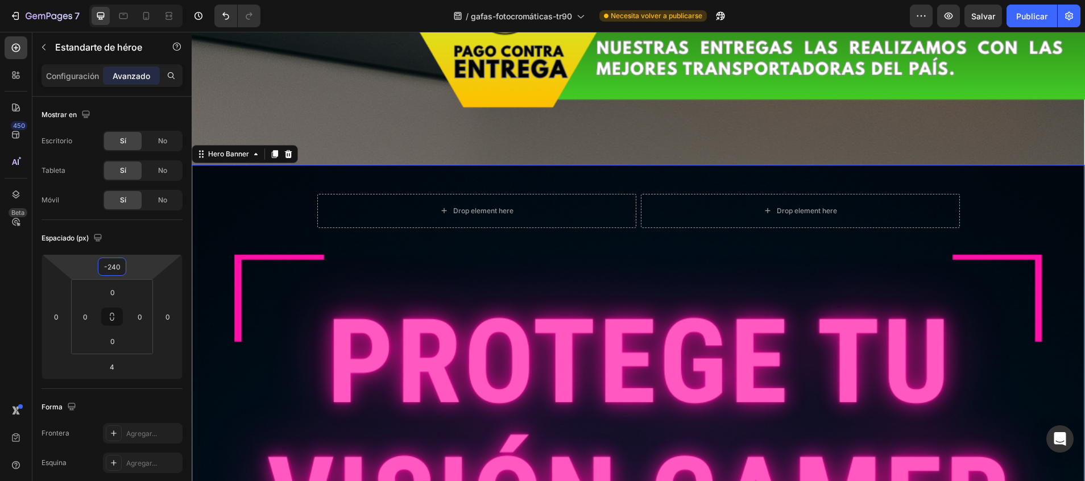
type input "-242"
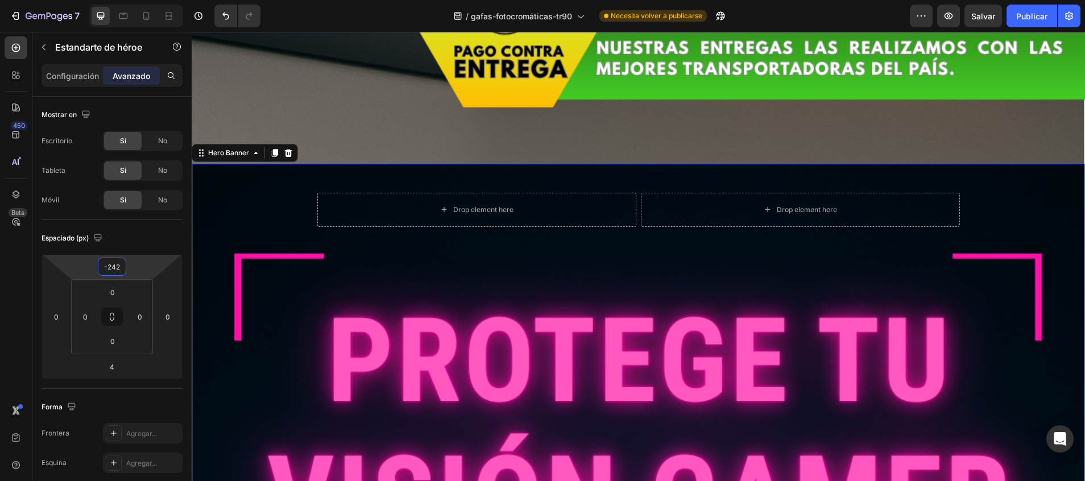
click at [117, 0] on html "7 / gafas-fotocromáticas-tr90 Necesita volver a publicarse Preview Salvar Publi…" at bounding box center [542, 0] width 1085 height 0
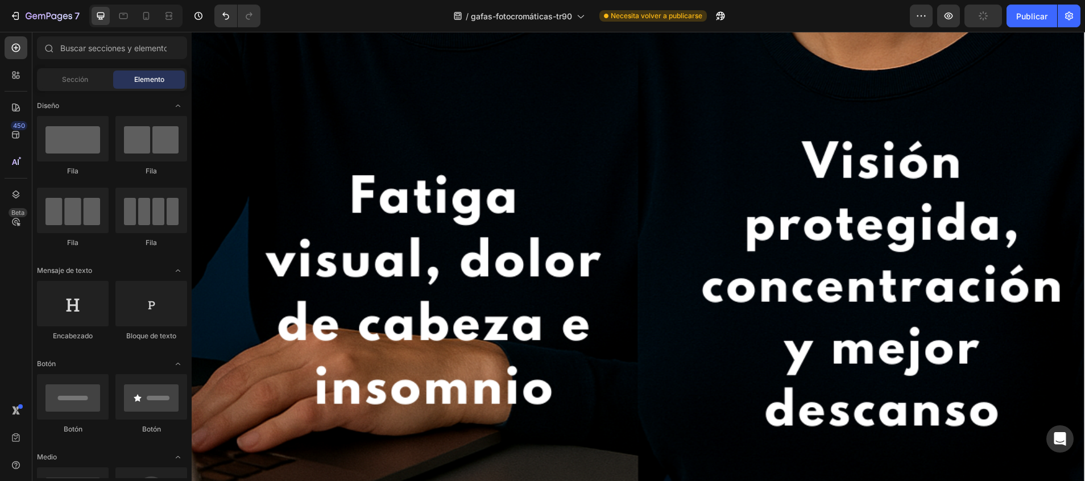
scroll to position [6045, 0]
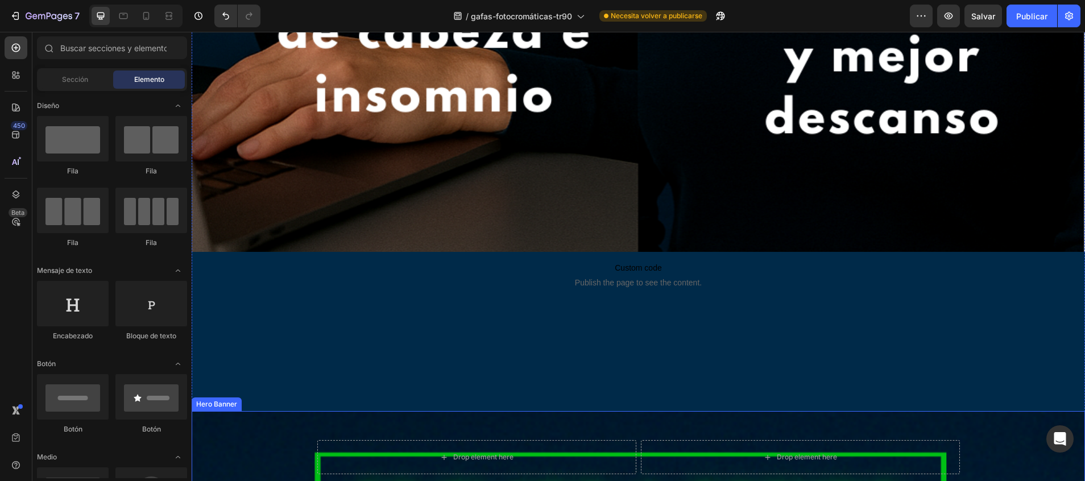
click at [629, 411] on div "Drop element here Drop element here Row" at bounding box center [638, 463] width 665 height 104
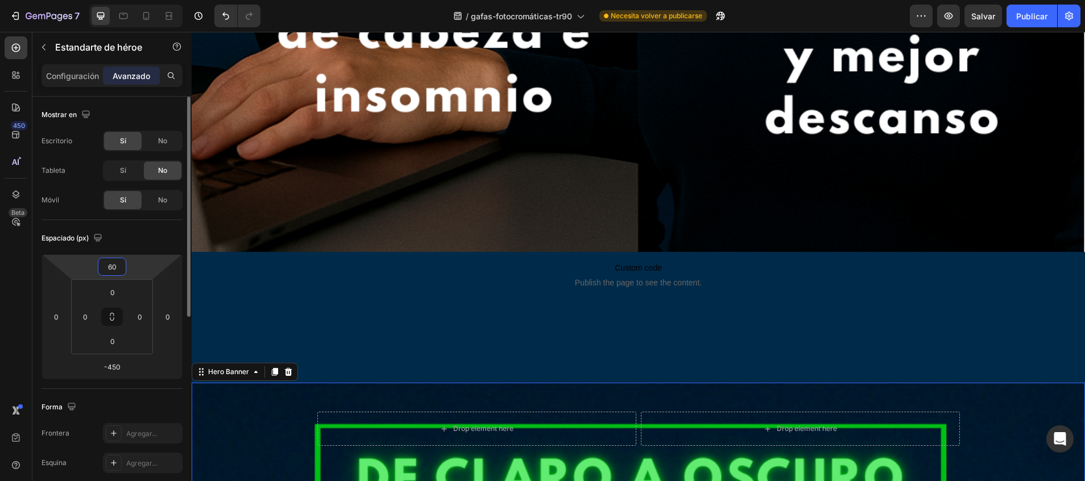
drag, startPoint x: 125, startPoint y: 256, endPoint x: 127, endPoint y: 278, distance: 21.7
click at [127, 0] on html "7 / gafas-fotocromáticas-tr90 Necesita volver a publicarse Preview Salvar Publi…" at bounding box center [542, 0] width 1085 height 0
click at [143, 15] on icon at bounding box center [145, 15] width 11 height 11
type input "76"
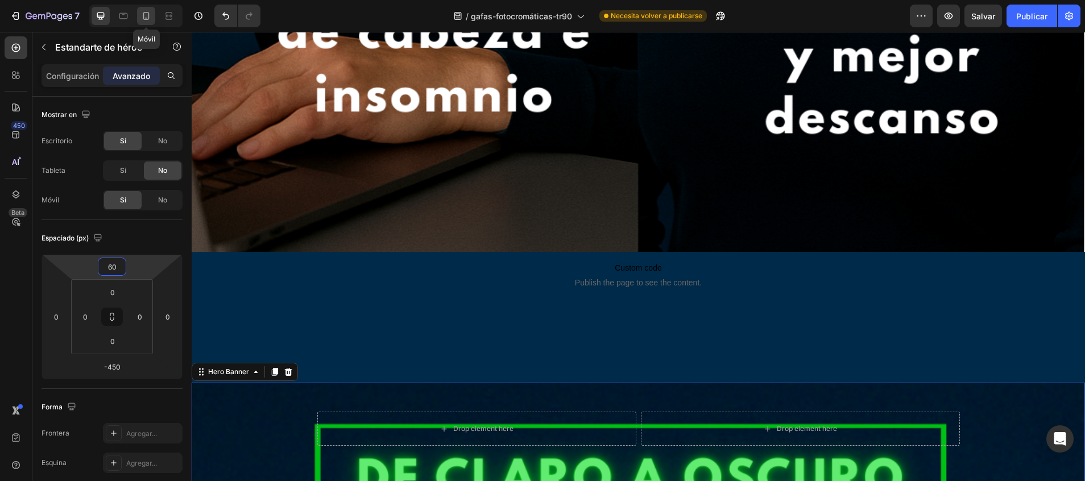
type input "76"
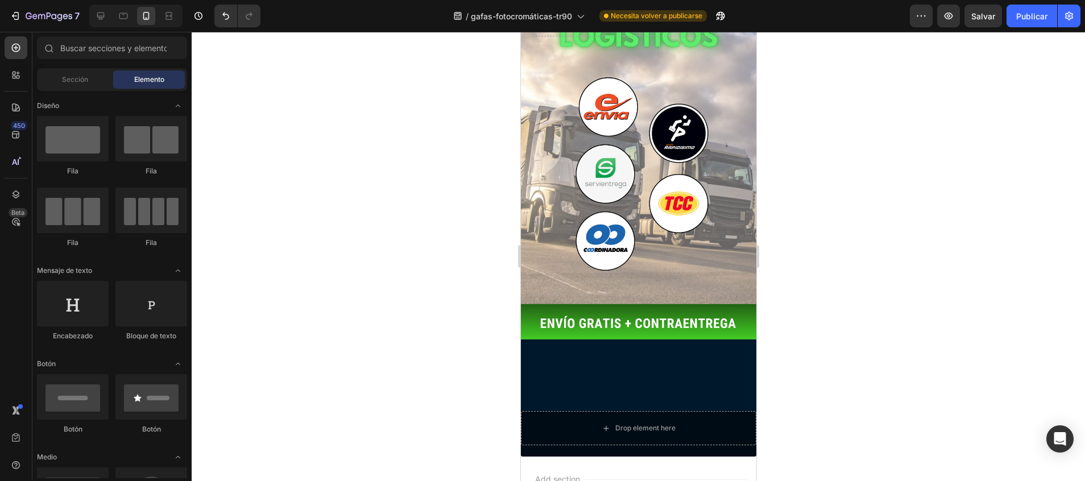
scroll to position [2377, 0]
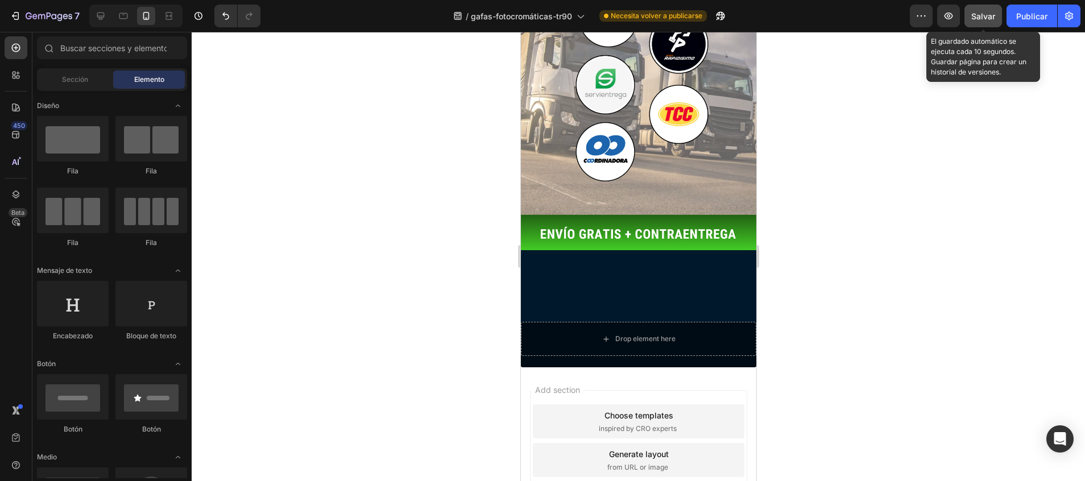
click at [985, 13] on span "Salvar" at bounding box center [983, 16] width 24 height 10
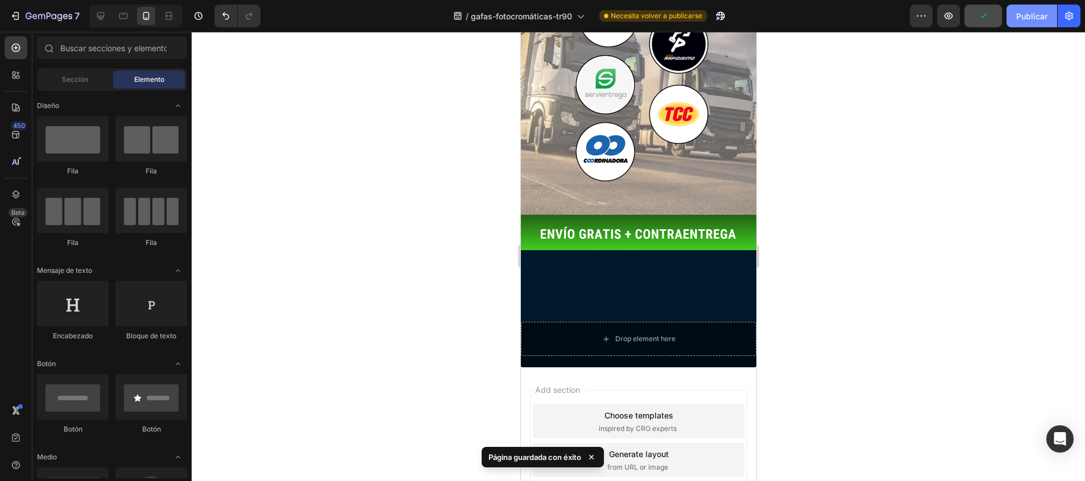
click at [1020, 13] on font "Publicar" at bounding box center [1031, 16] width 31 height 12
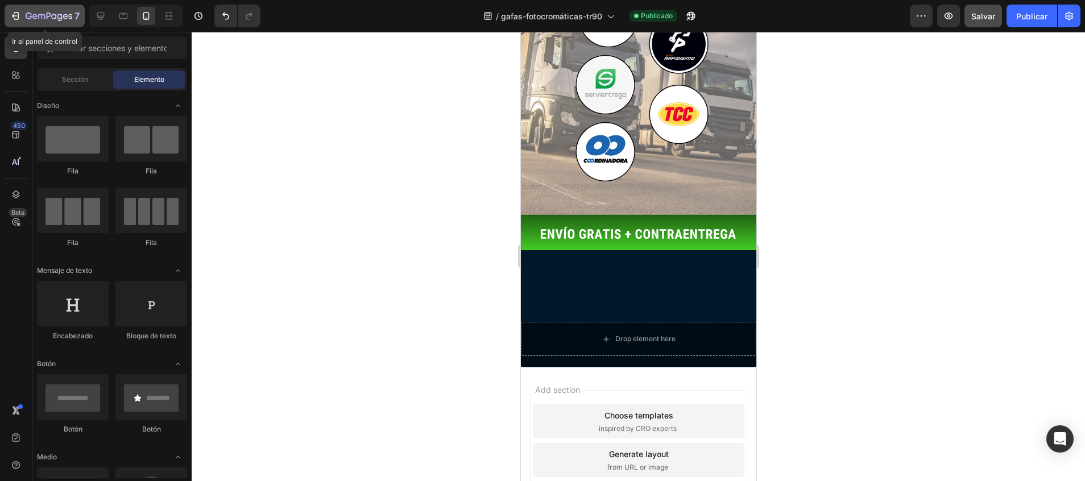
click at [32, 20] on icon "button" at bounding box center [49, 17] width 47 height 10
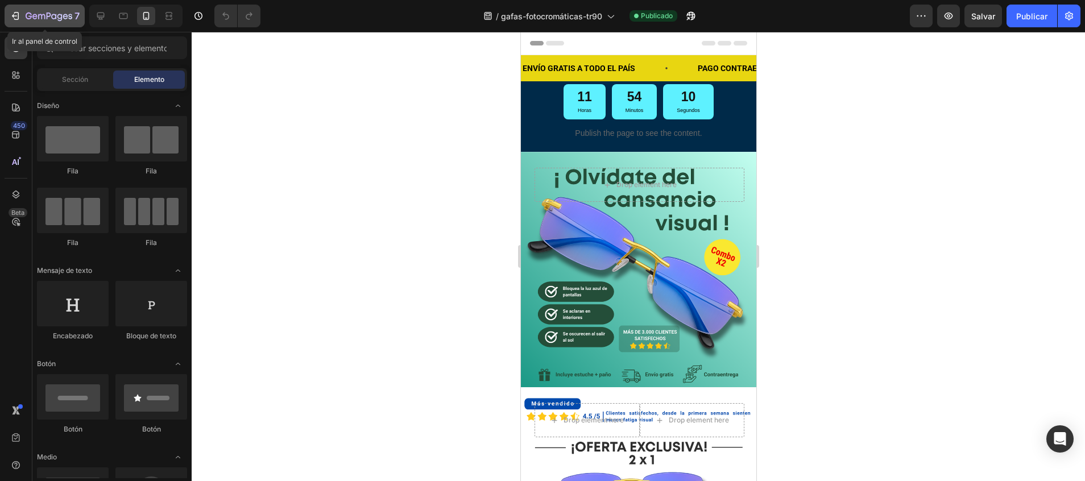
click at [46, 9] on button "7" at bounding box center [45, 16] width 80 height 23
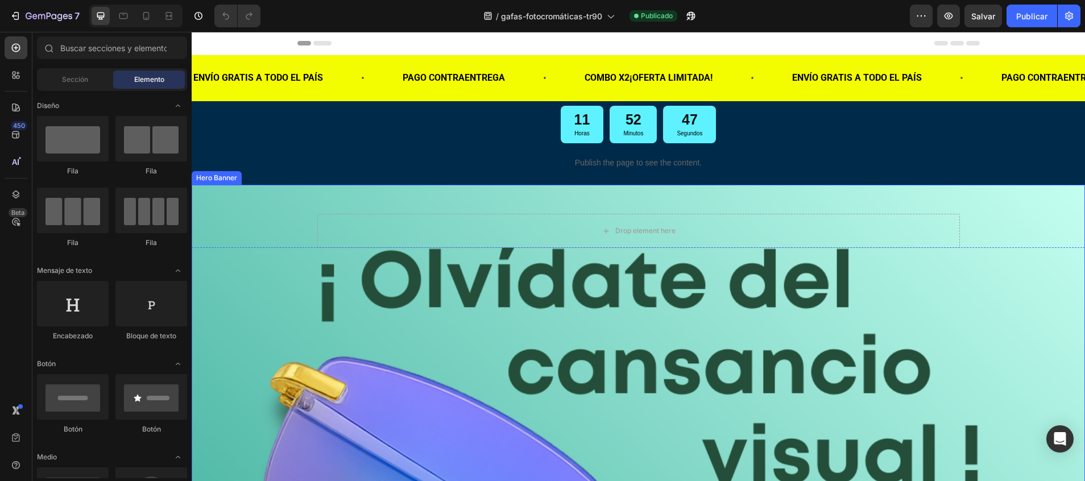
click at [398, 195] on div "Drop element here" at bounding box center [638, 216] width 665 height 63
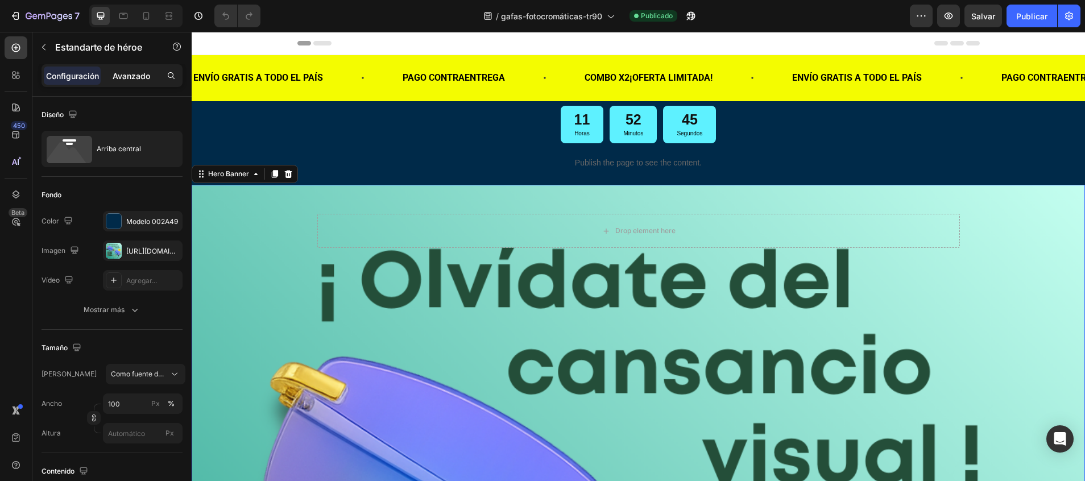
click at [132, 78] on p "Avanzado" at bounding box center [132, 76] width 38 height 12
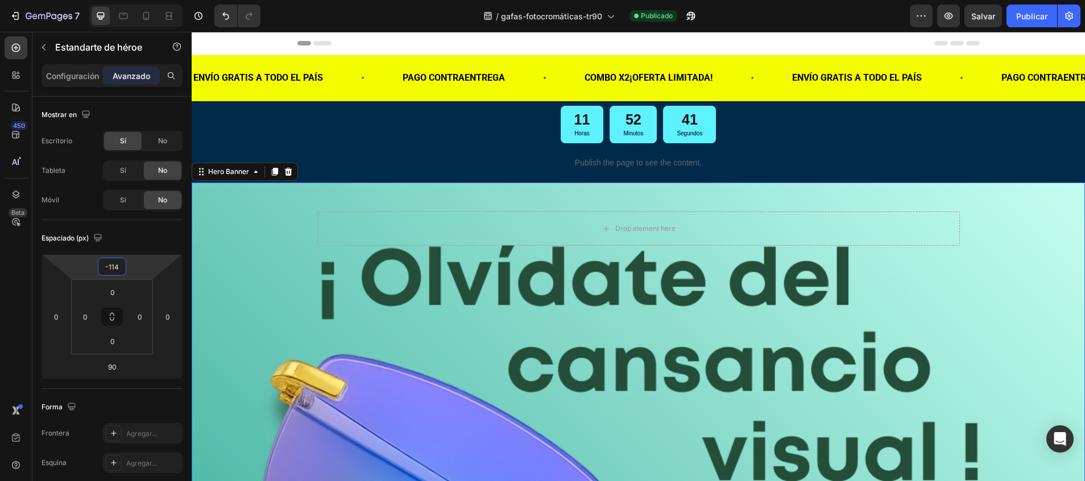
type input "-116"
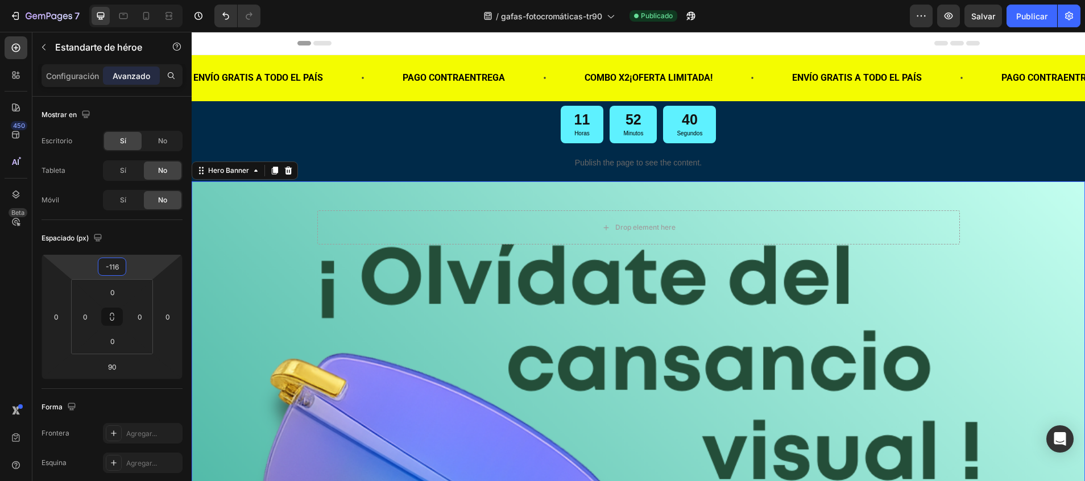
click at [111, 0] on html "7 / gafas-fotocromáticas-tr90 Publicado Preview Salvar Publicar 450 Beta Sectio…" at bounding box center [542, 0] width 1085 height 0
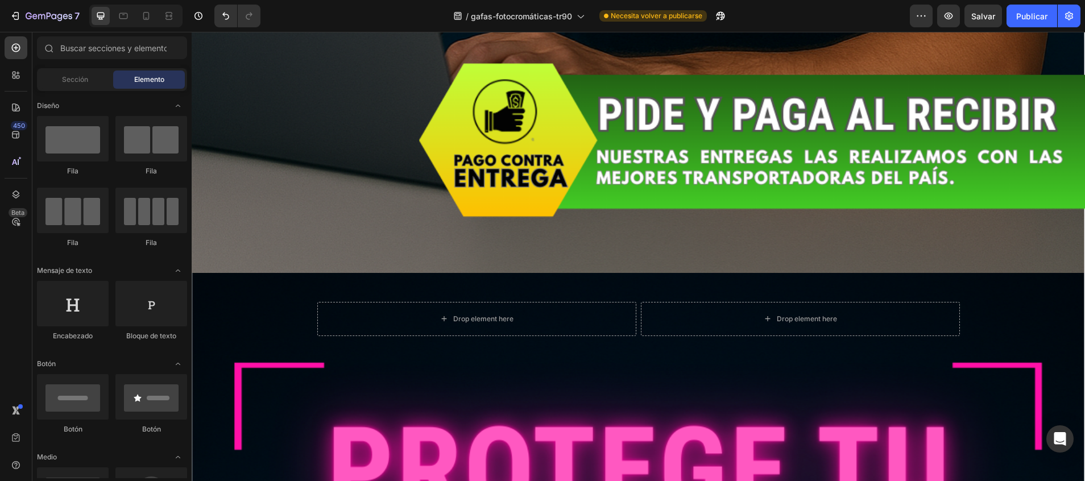
scroll to position [3277, 0]
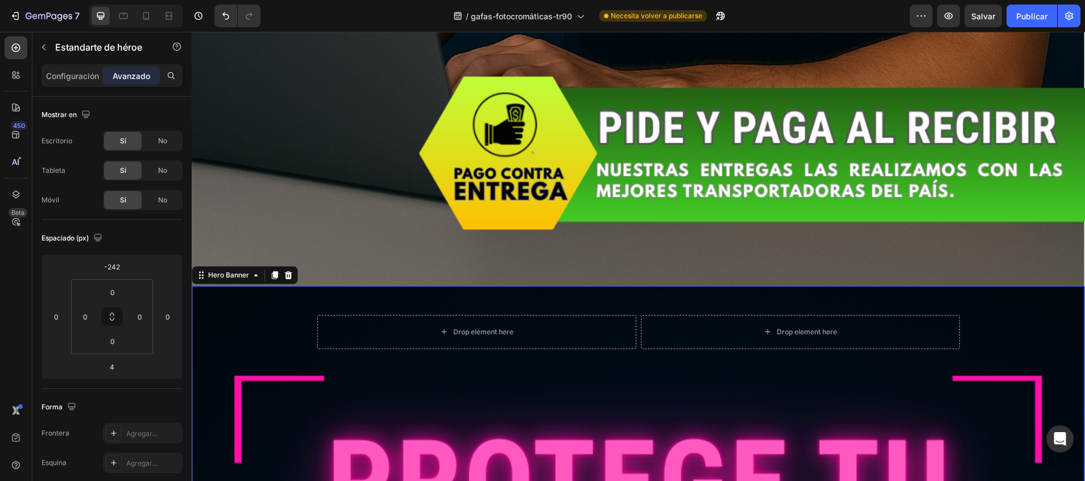
click at [520, 286] on div "Drop element here Drop element here Row" at bounding box center [638, 338] width 665 height 104
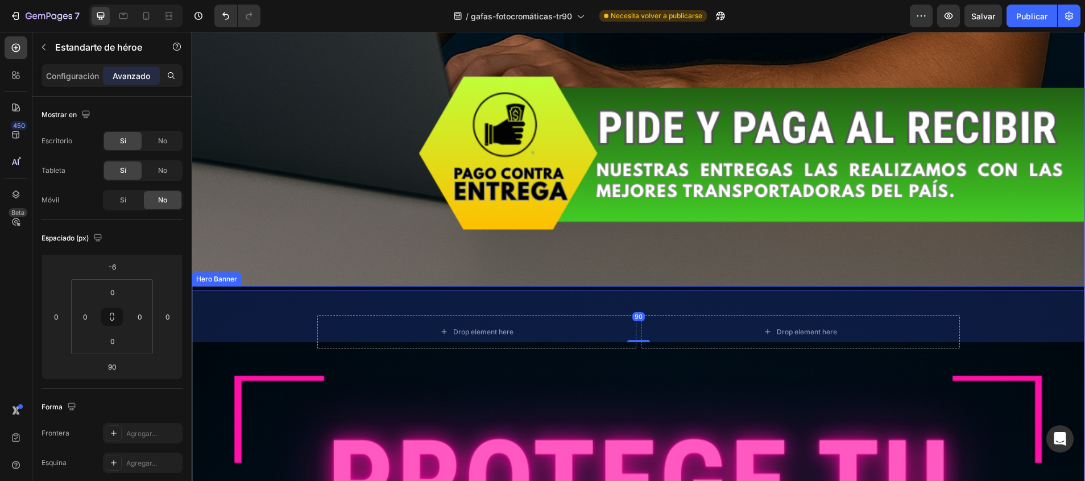
click at [466, 340] on div "Drop element here Drop element here Row" at bounding box center [638, 352] width 643 height 75
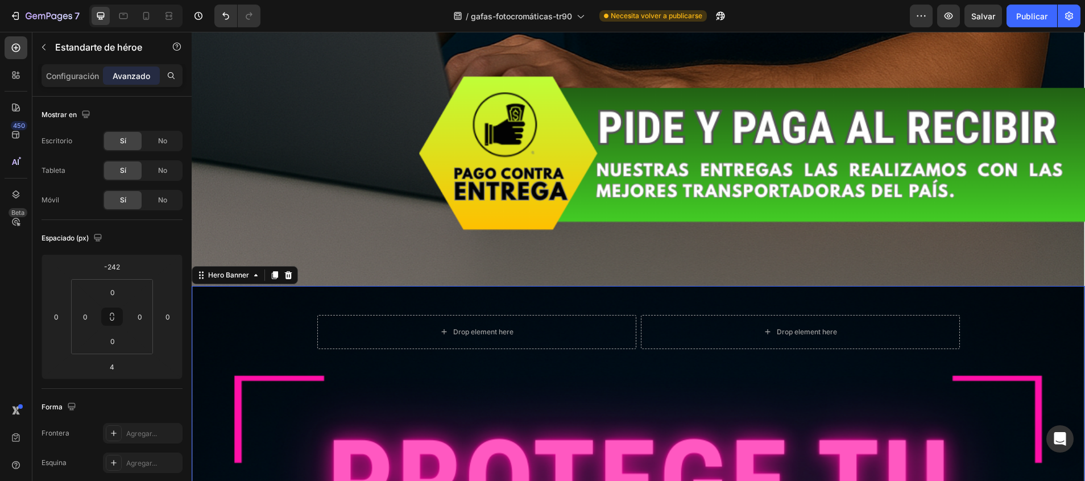
click at [617, 286] on div "Drop element here Drop element here Row" at bounding box center [638, 338] width 665 height 104
click at [626, 286] on div "Drop element here Drop element here Row" at bounding box center [638, 338] width 665 height 104
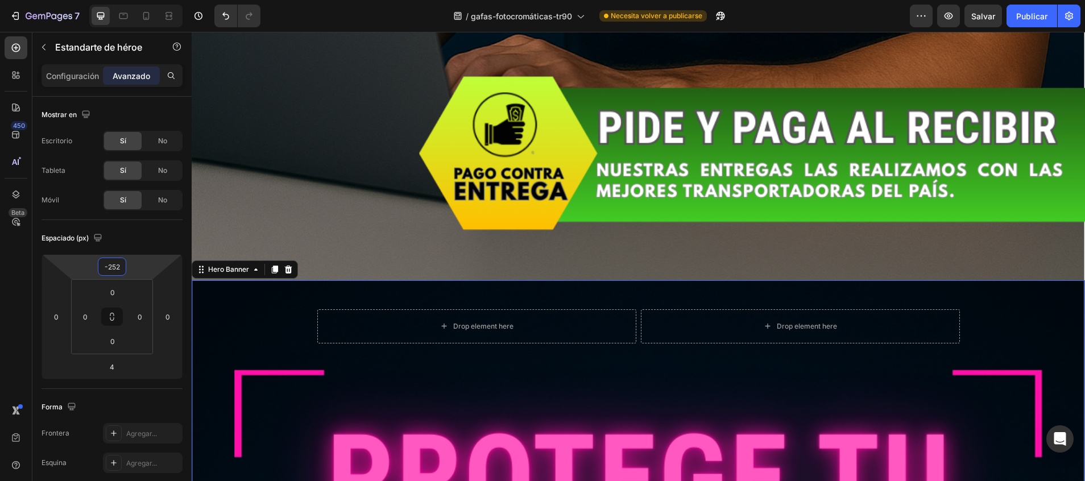
click at [123, 0] on html "7 / gafas-fotocromáticas-tr90 Necesita volver a publicarse Preview Salvar Publi…" at bounding box center [542, 0] width 1085 height 0
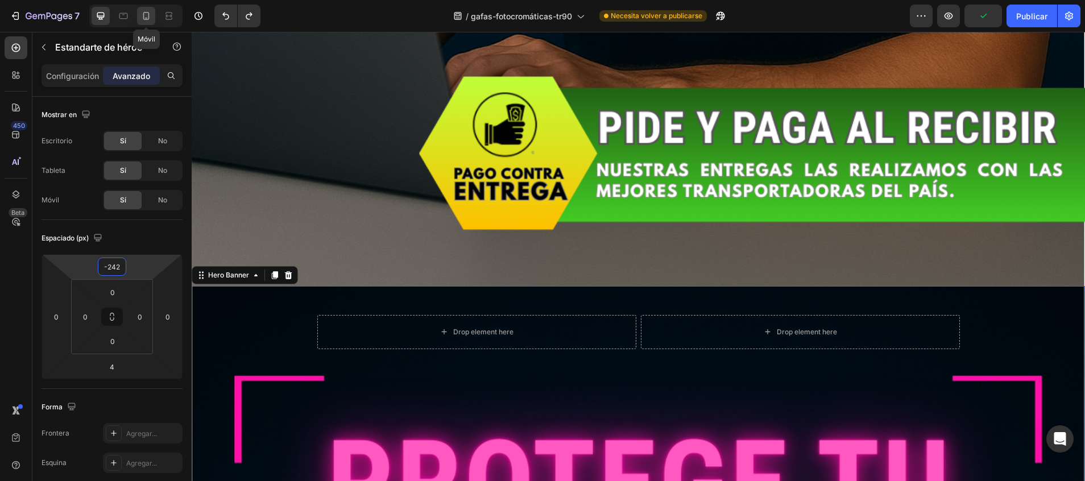
click at [149, 19] on icon at bounding box center [146, 16] width 6 height 8
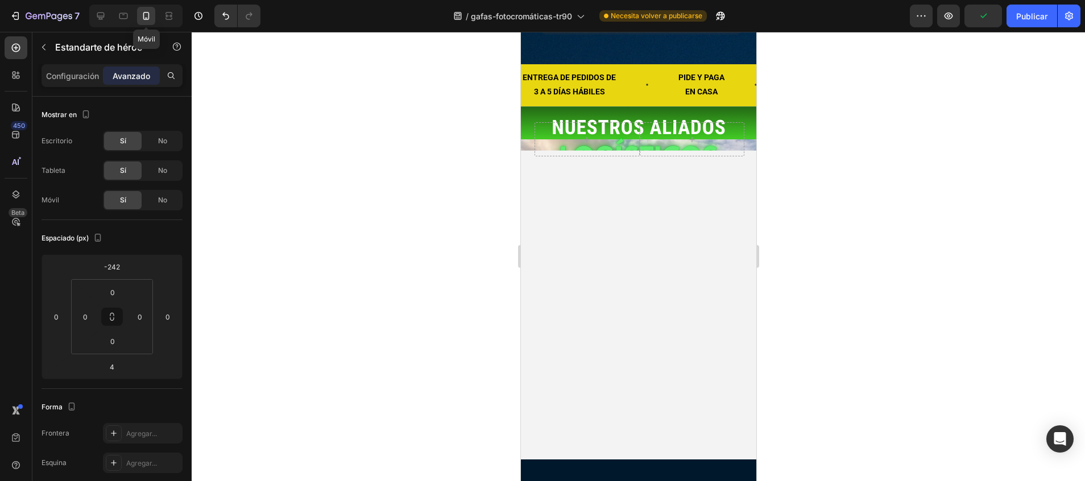
type input "-2"
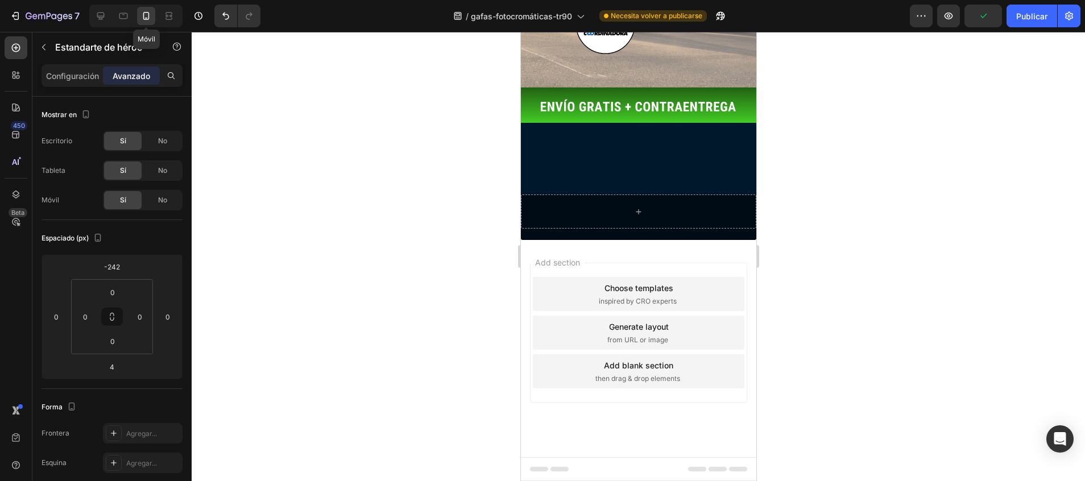
type input "0"
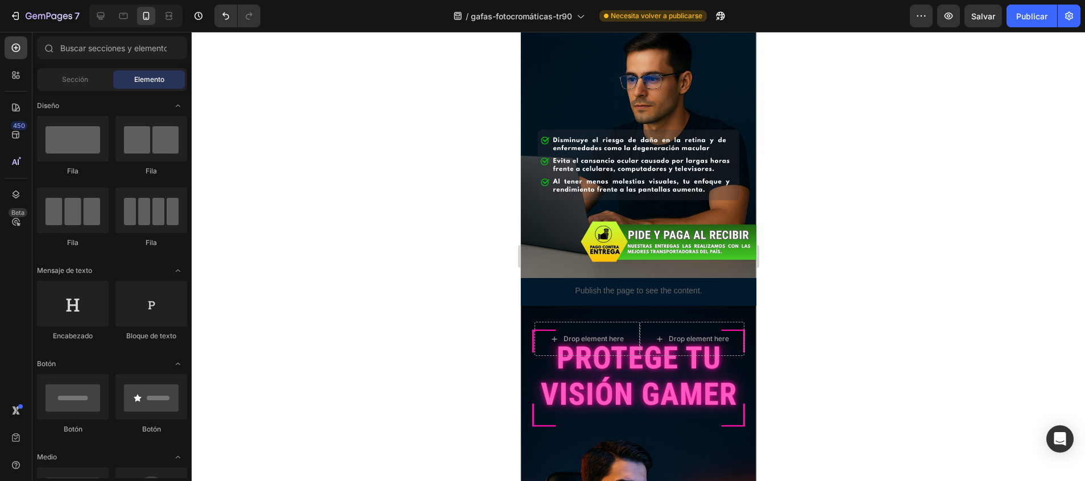
scroll to position [772, 0]
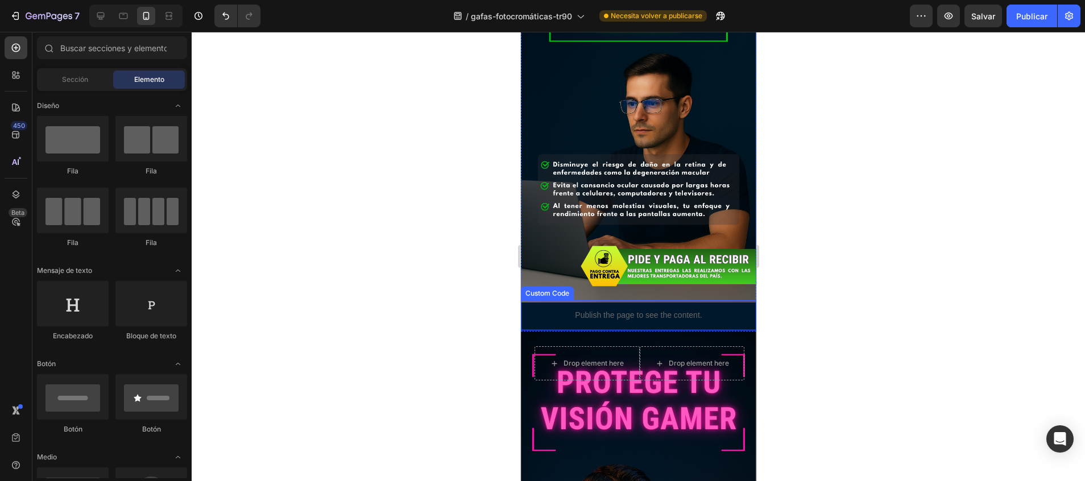
click at [716, 300] on div "Publish the page to see the content." at bounding box center [637, 315] width 235 height 30
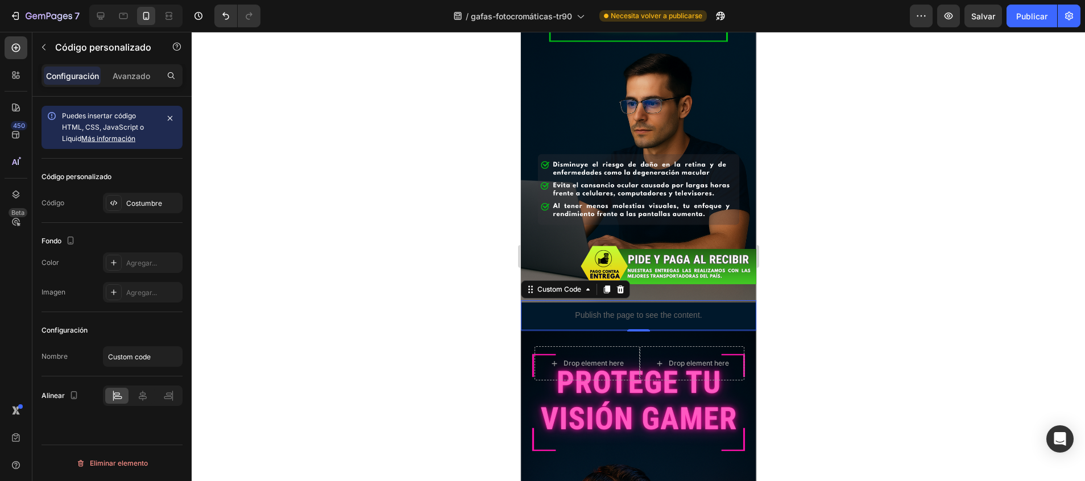
click at [136, 85] on div "Configuración Avanzado" at bounding box center [112, 75] width 141 height 23
click at [134, 81] on p "Avanzado" at bounding box center [132, 76] width 38 height 12
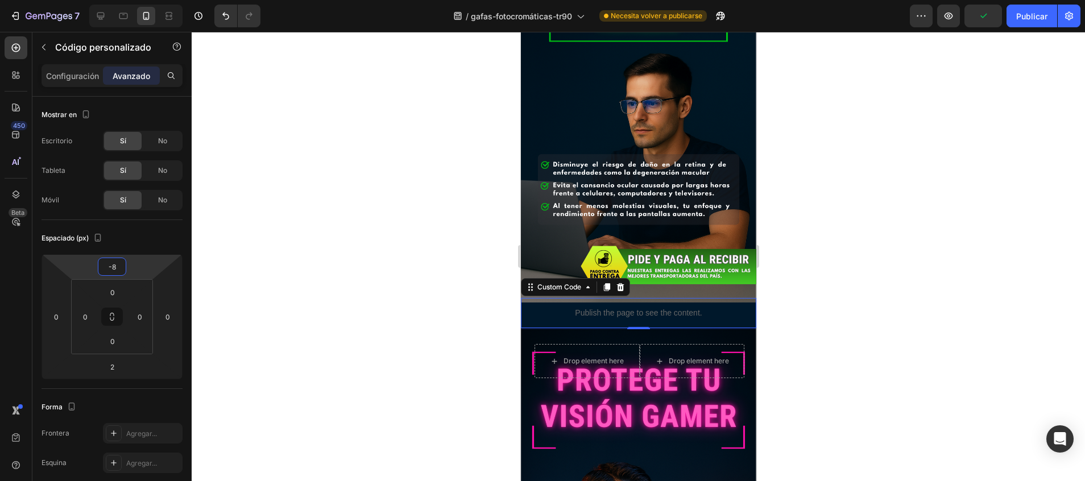
type input "-10"
click at [121, 0] on html "7 / gafas-fotocromáticas-tr90 Necesita volver a publicarse Preview Publicar 450…" at bounding box center [542, 0] width 1085 height 0
click at [275, 223] on div at bounding box center [638, 256] width 893 height 449
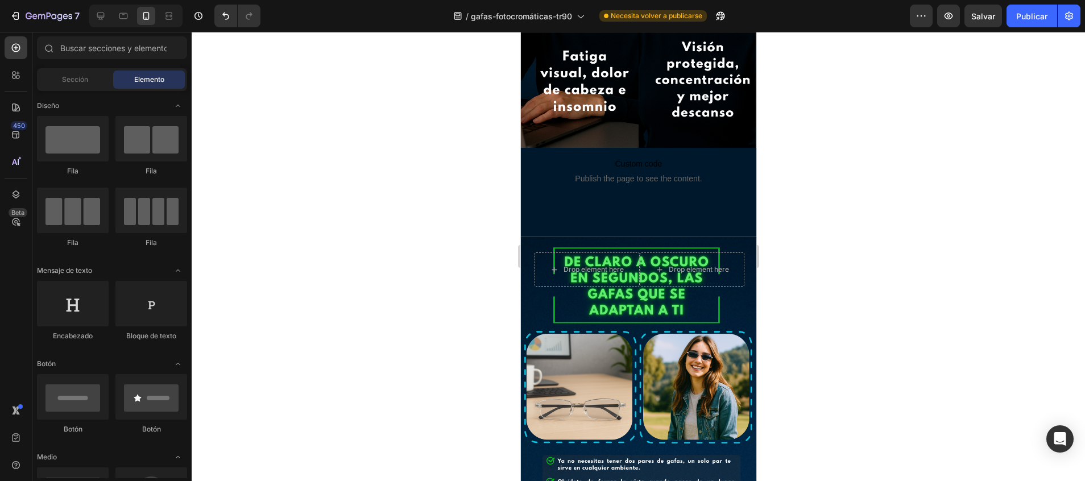
scroll to position [1597, 0]
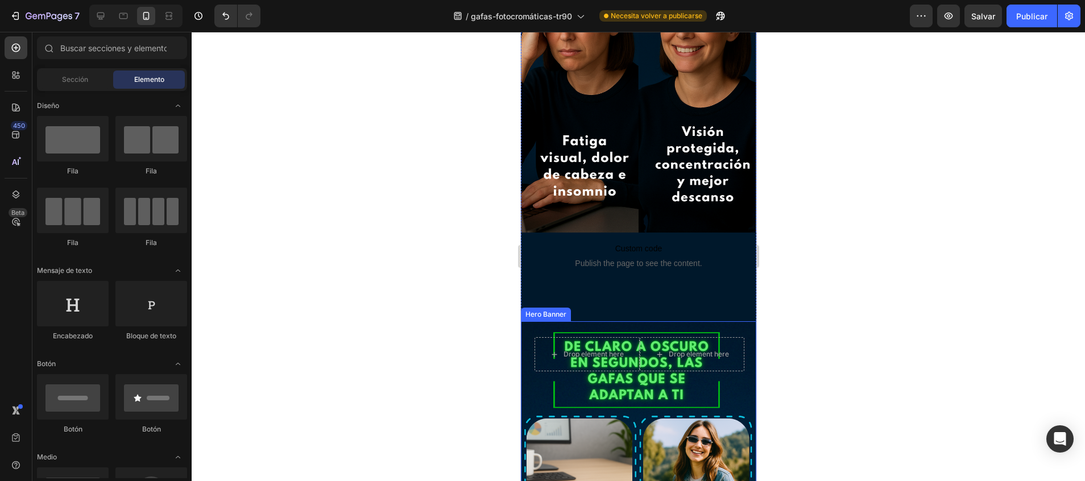
click at [730, 337] on div "Drop element here Drop element here Row" at bounding box center [639, 369] width 210 height 65
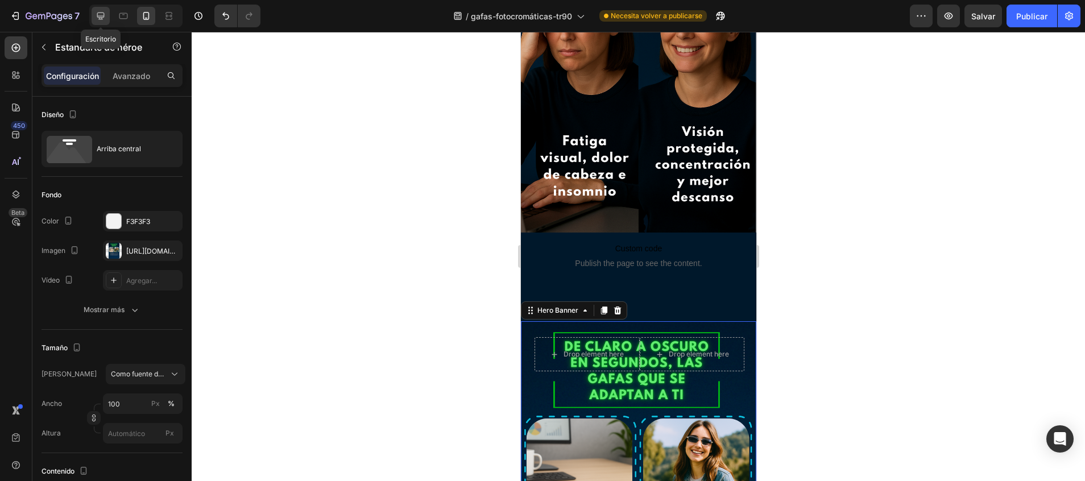
click at [100, 8] on div at bounding box center [101, 16] width 18 height 18
type input "1170"
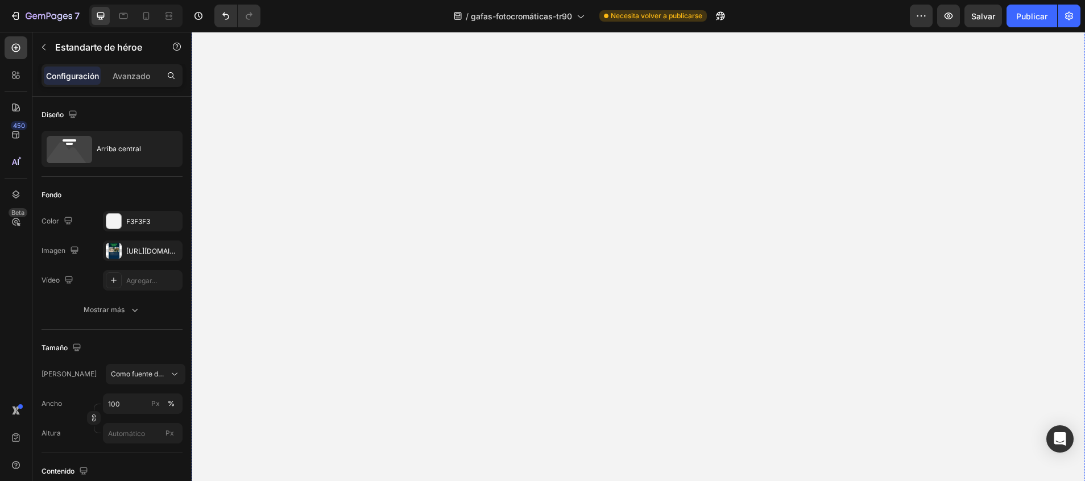
scroll to position [6264, 0]
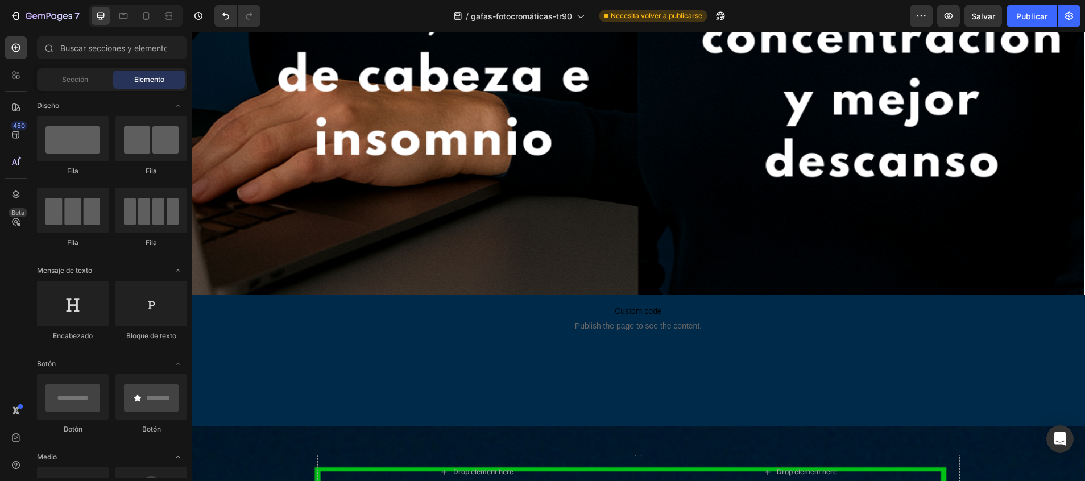
scroll to position [5986, 0]
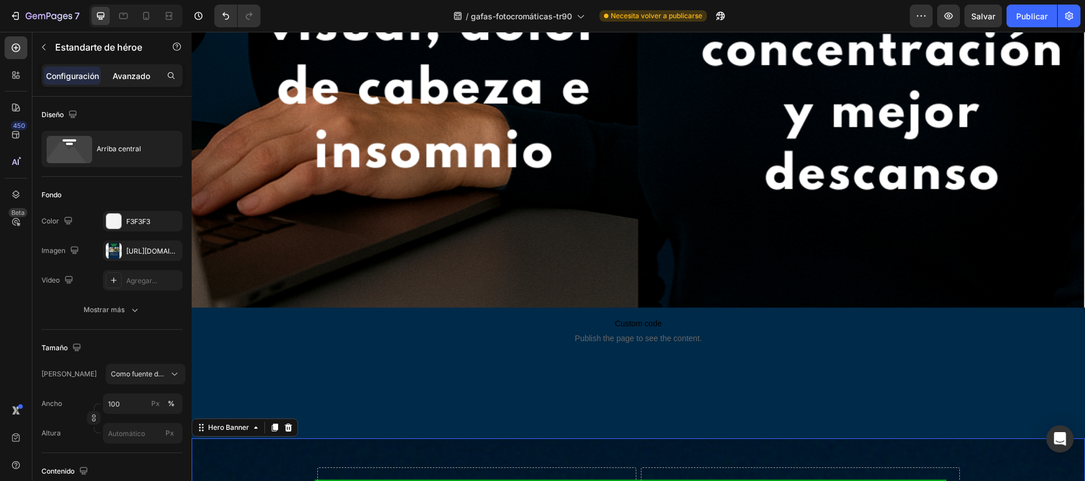
click at [143, 82] on div "Avanzado" at bounding box center [131, 76] width 57 height 18
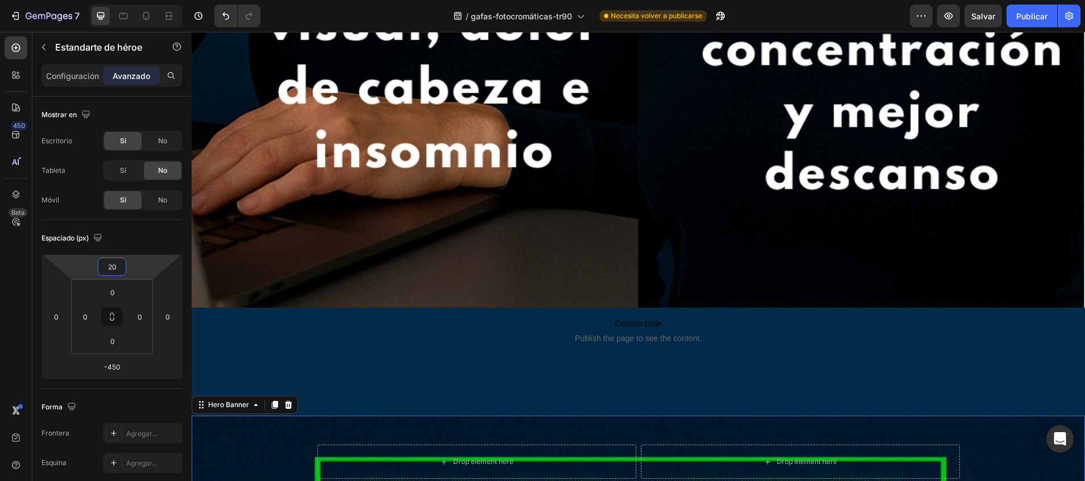
drag, startPoint x: 105, startPoint y: 256, endPoint x: 105, endPoint y: 273, distance: 16.5
click at [105, 0] on html "7 / gafas-fotocromáticas-tr90 Necesita volver a publicarse Preview Salvar Publi…" at bounding box center [542, 0] width 1085 height 0
click at [148, 16] on icon at bounding box center [146, 16] width 6 height 8
type input "76"
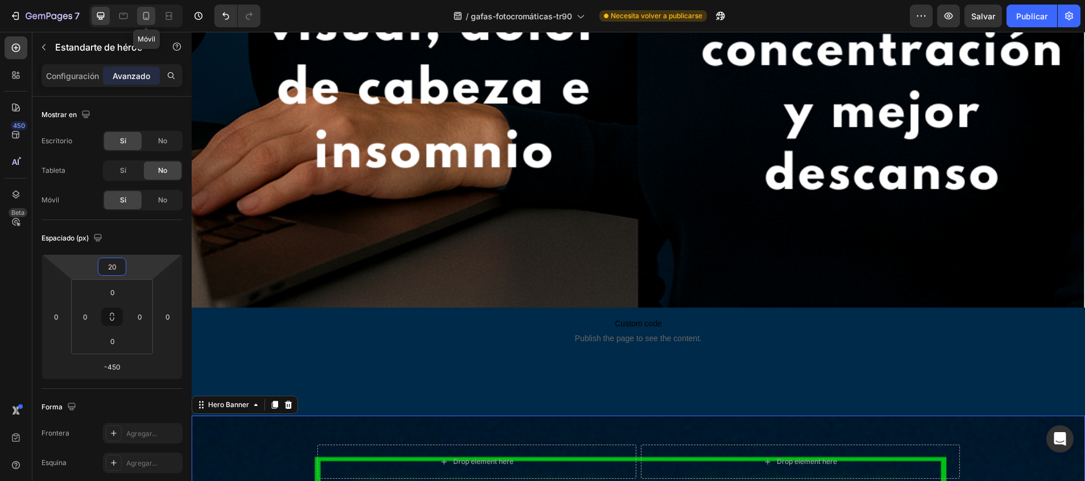
type input "76"
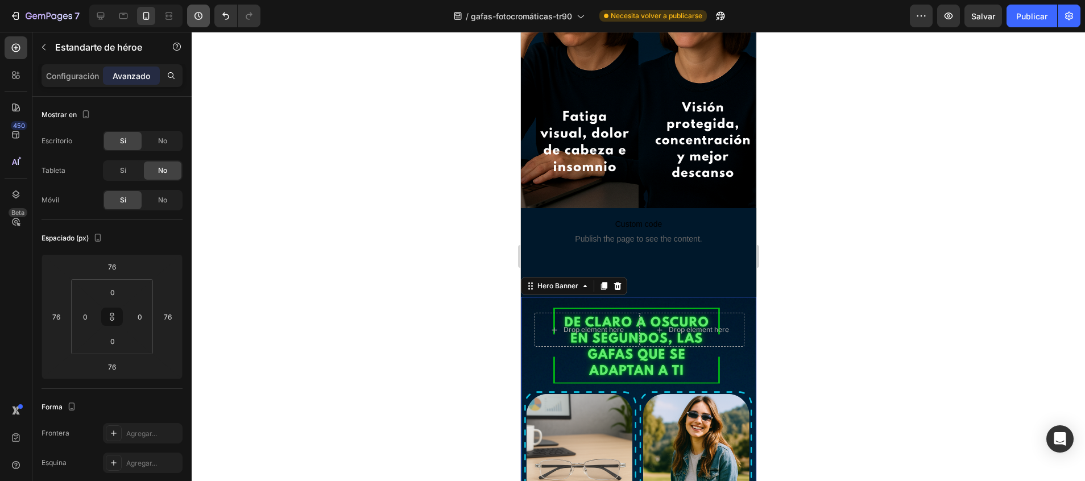
scroll to position [1759, 0]
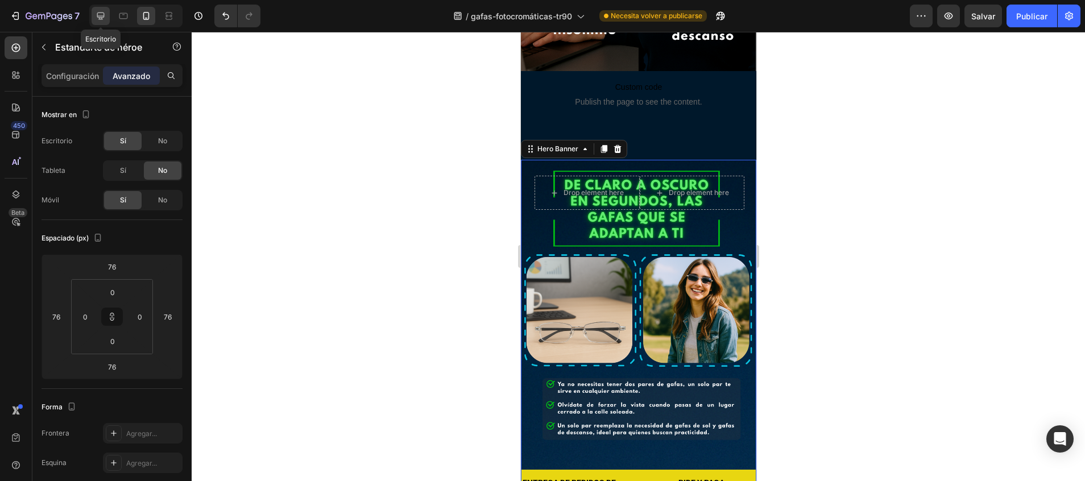
click at [98, 16] on icon at bounding box center [100, 16] width 7 height 7
type input "20"
type input "0"
type input "-450"
type input "0"
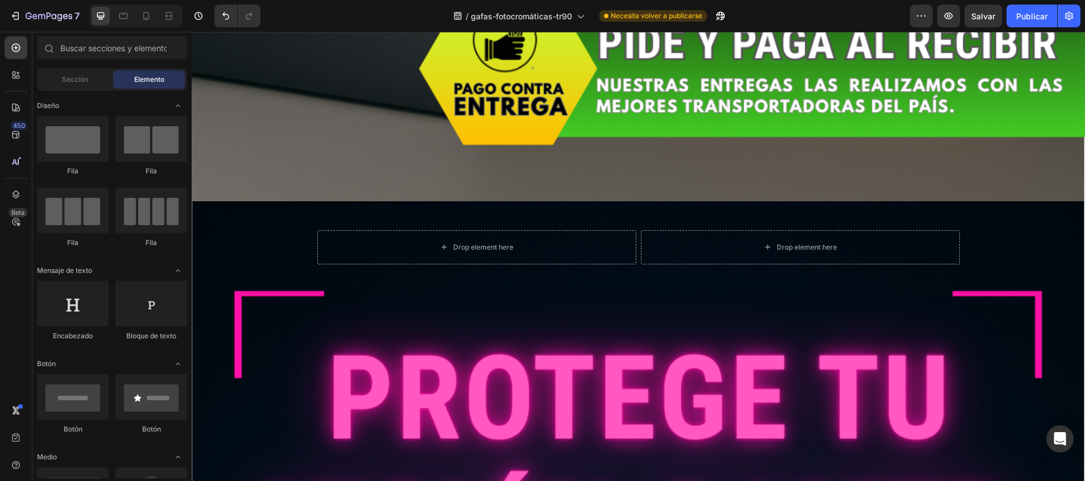
scroll to position [3223, 0]
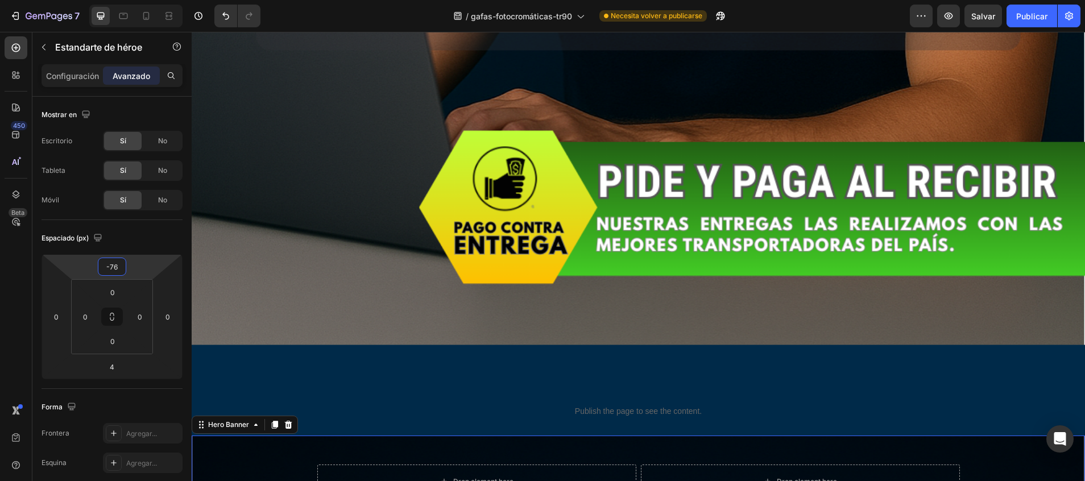
type input "-78"
drag, startPoint x: 121, startPoint y: 255, endPoint x: 118, endPoint y: 185, distance: 70.0
click at [118, 0] on html "7 / gafas-fotocromáticas-tr90 Necesita volver a publicarse Preview Salvar Publi…" at bounding box center [542, 0] width 1085 height 0
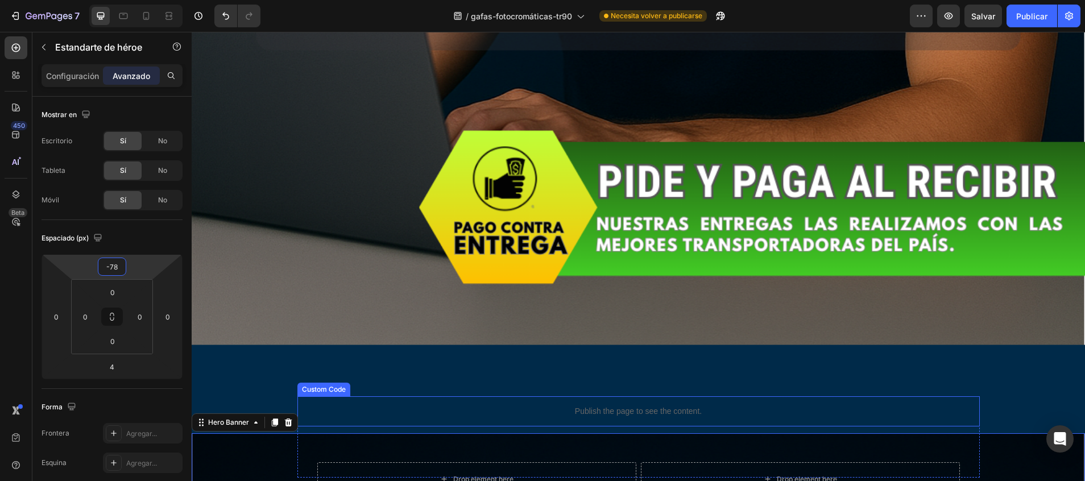
click at [506, 405] on p "Publish the page to see the content." at bounding box center [638, 411] width 682 height 12
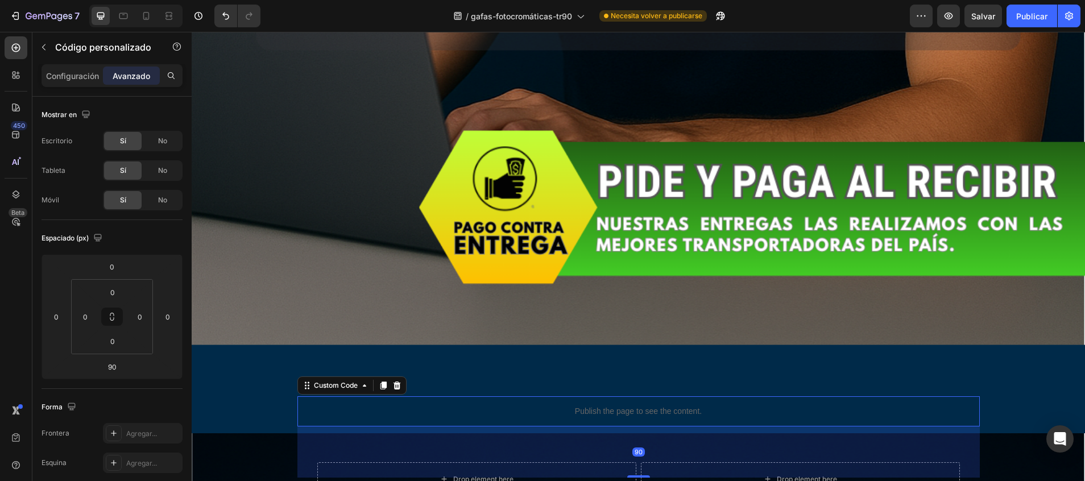
click at [506, 405] on p "Publish the page to see the content." at bounding box center [638, 411] width 682 height 12
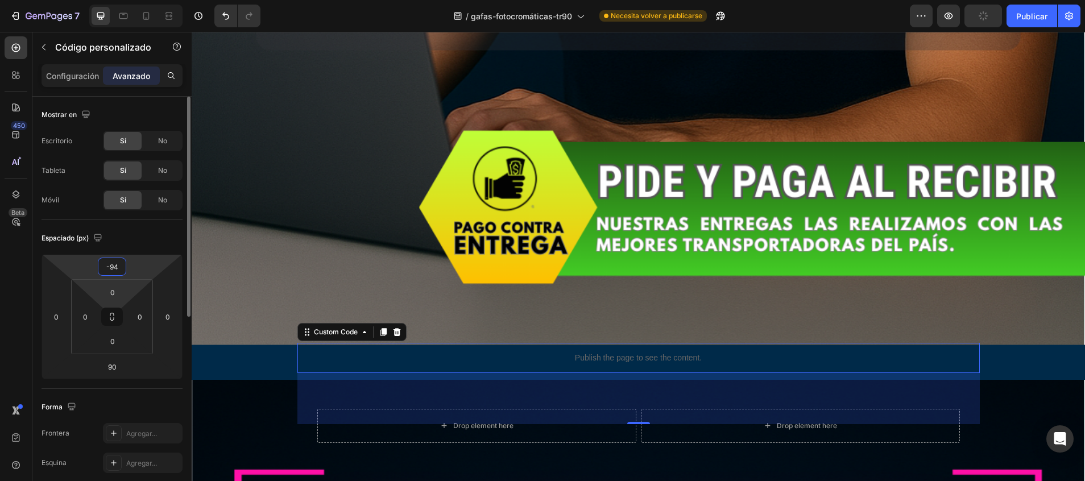
type input "-90"
drag, startPoint x: 125, startPoint y: 257, endPoint x: 130, endPoint y: 295, distance: 38.4
click at [130, 0] on html "7 / gafas-fotocromáticas-tr90 Necesita volver a publicarse Preview Publicar 450…" at bounding box center [542, 0] width 1085 height 0
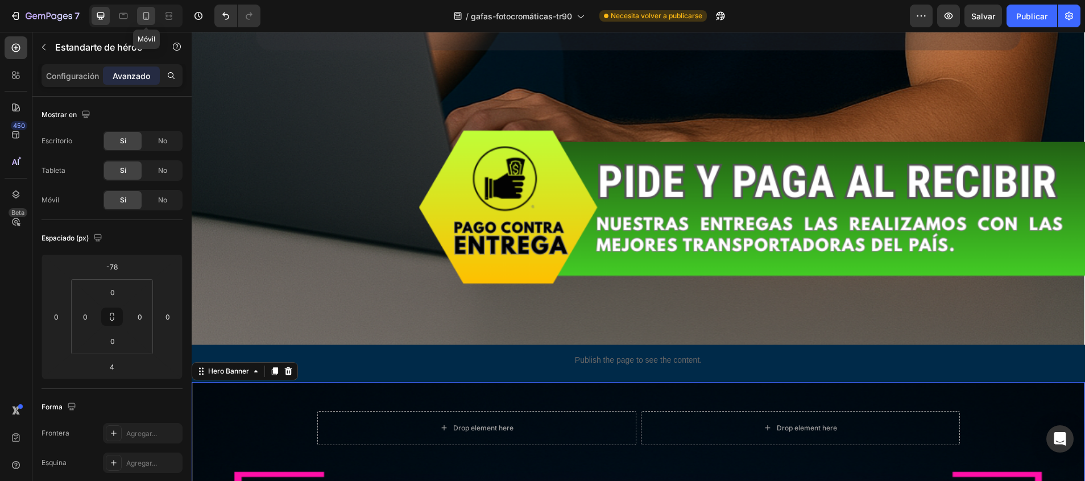
click at [142, 18] on icon at bounding box center [145, 15] width 11 height 11
type input "-2"
type input "0"
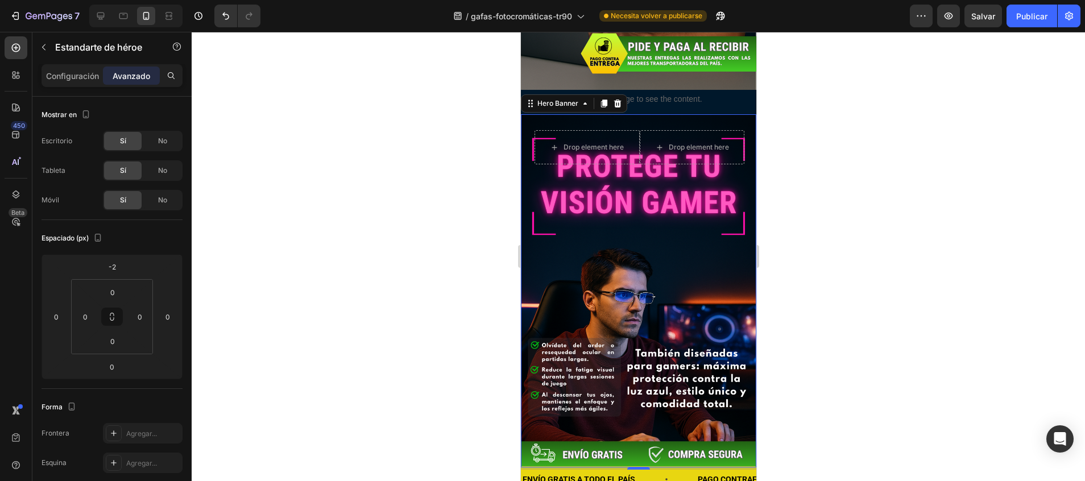
scroll to position [978, 0]
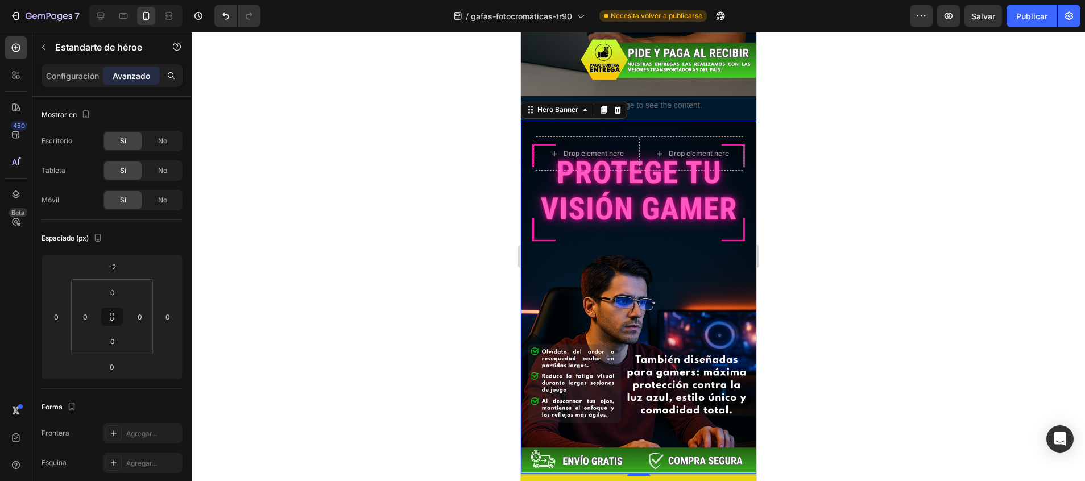
click at [838, 172] on div at bounding box center [638, 256] width 893 height 449
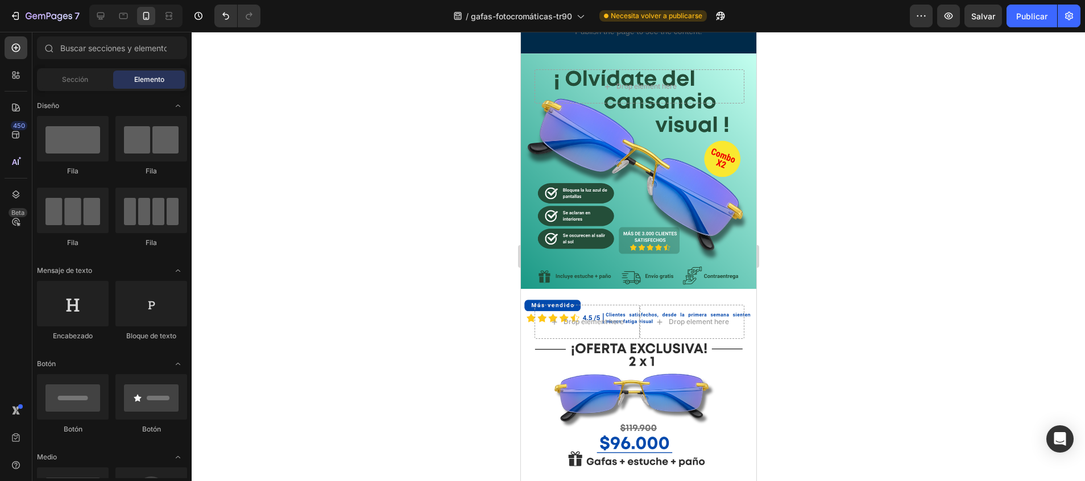
scroll to position [0, 0]
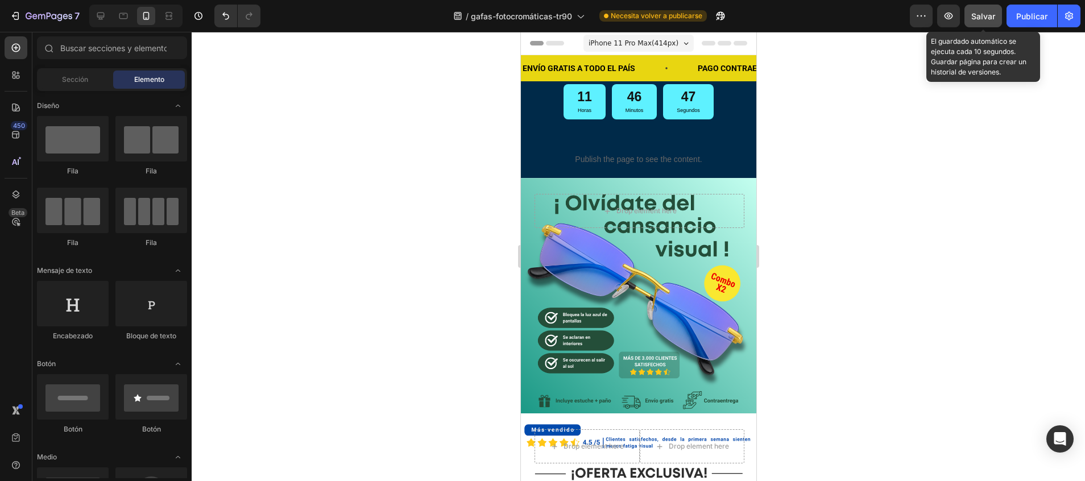
click at [985, 14] on span "Salvar" at bounding box center [983, 16] width 24 height 10
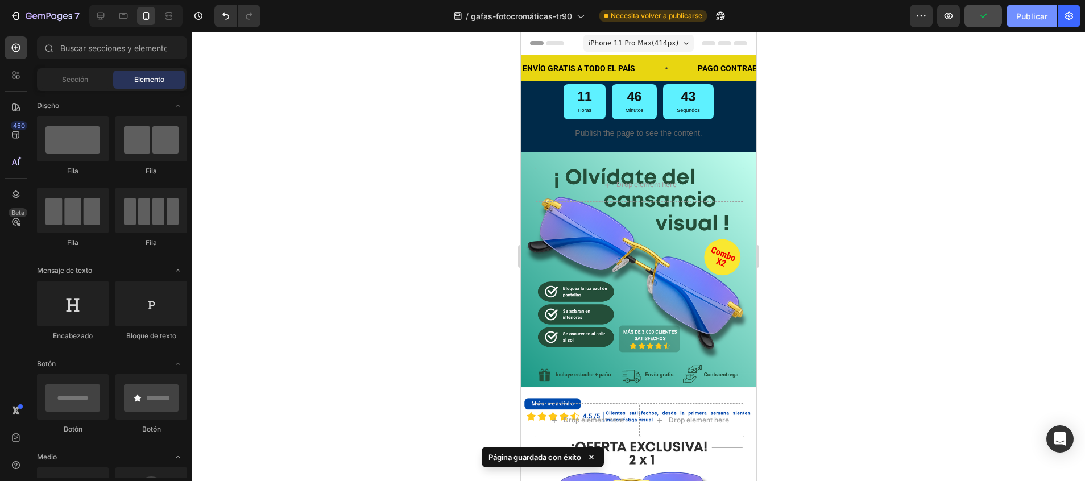
click at [1025, 14] on font "Publicar" at bounding box center [1031, 16] width 31 height 12
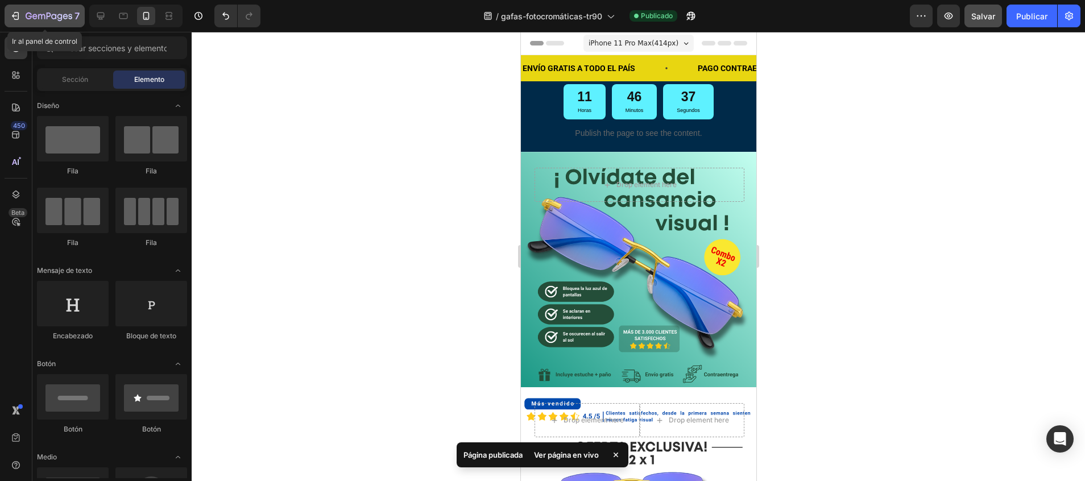
click at [18, 22] on div "7" at bounding box center [45, 16] width 70 height 14
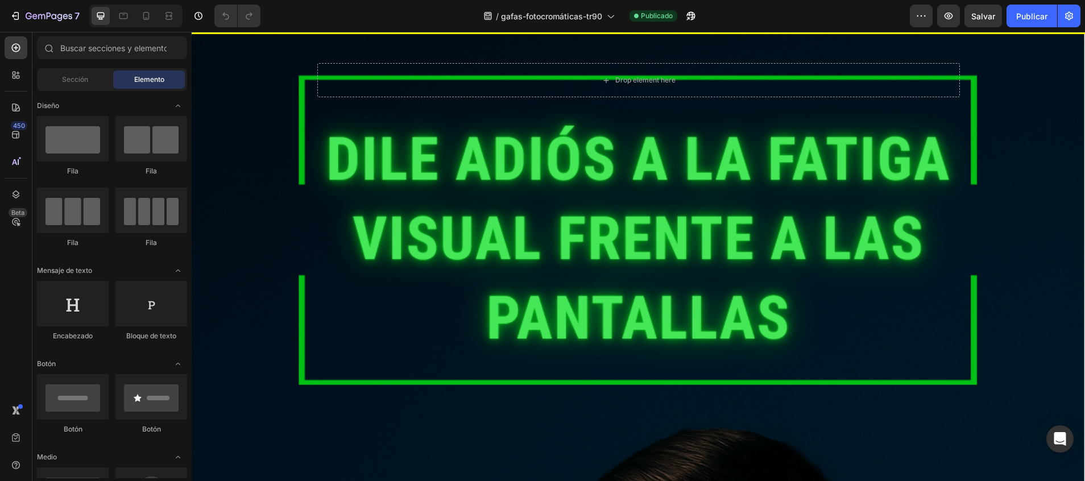
scroll to position [2803, 0]
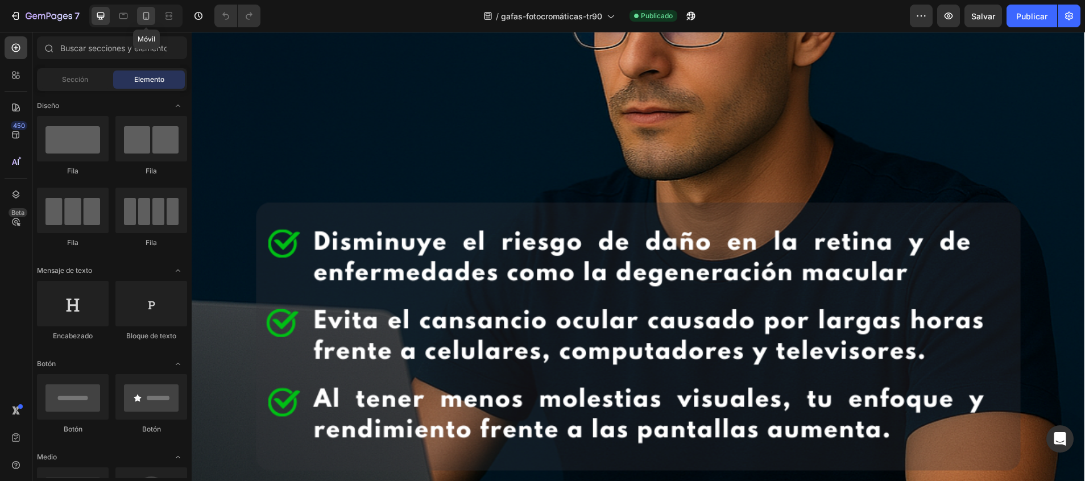
click at [144, 16] on icon at bounding box center [146, 16] width 6 height 8
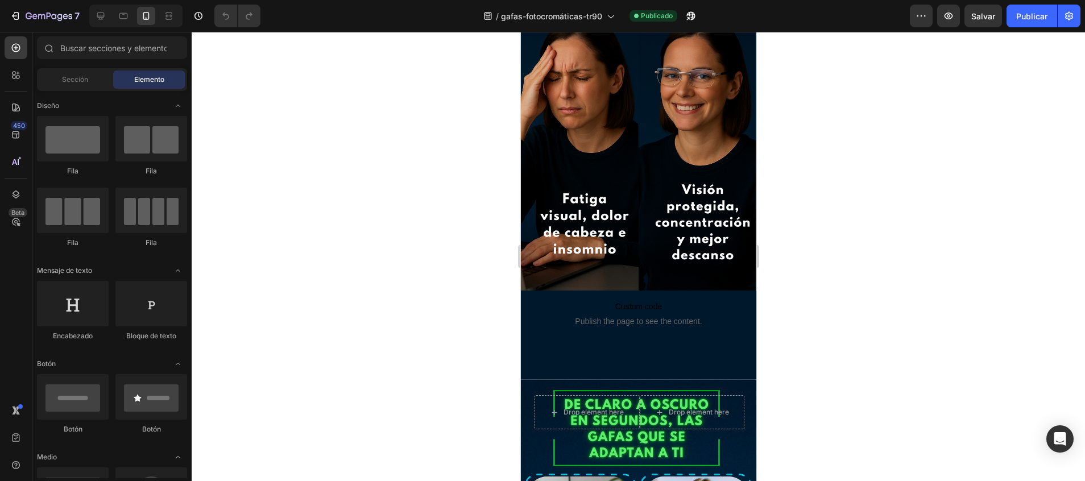
scroll to position [1520, 0]
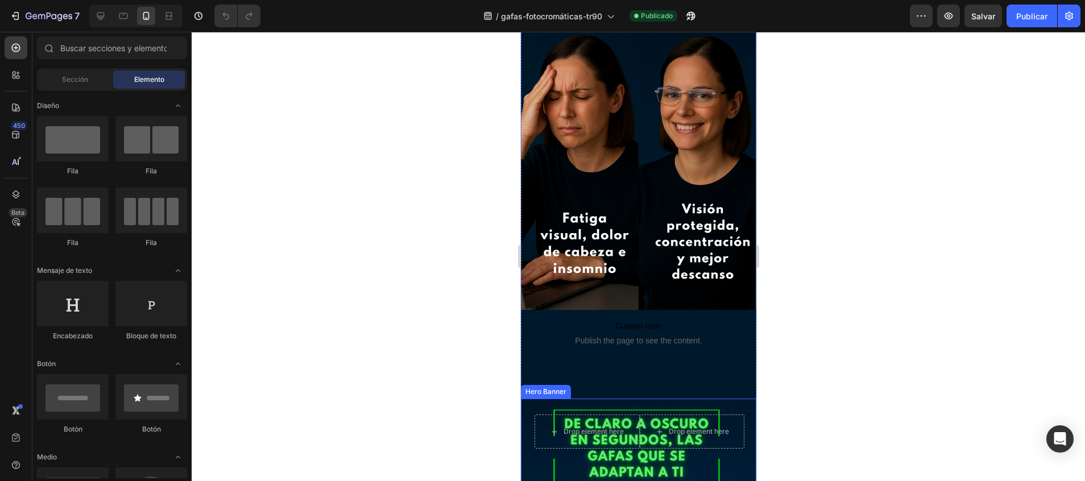
click at [730, 415] on div "Drop element here Drop element here Row" at bounding box center [639, 447] width 210 height 65
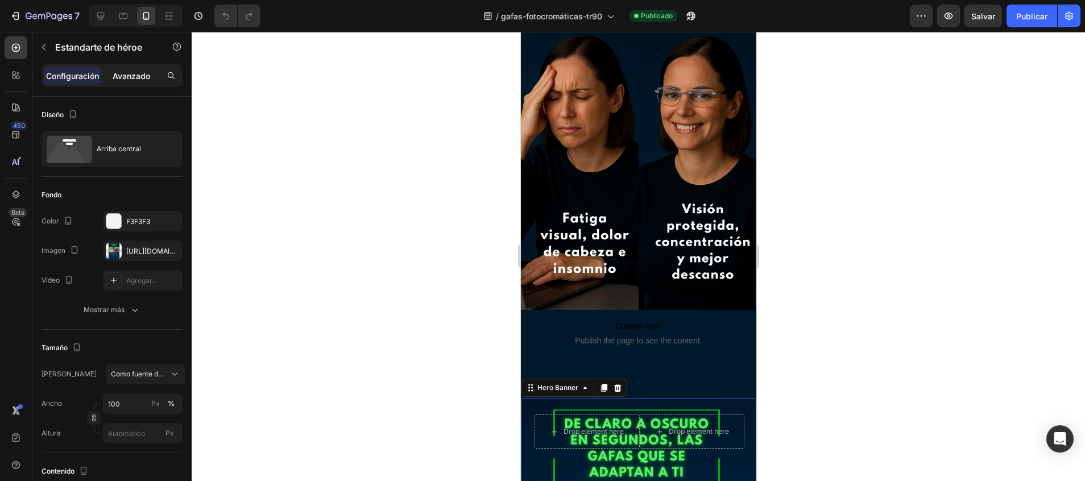
click at [135, 74] on p "Avanzado" at bounding box center [132, 76] width 38 height 12
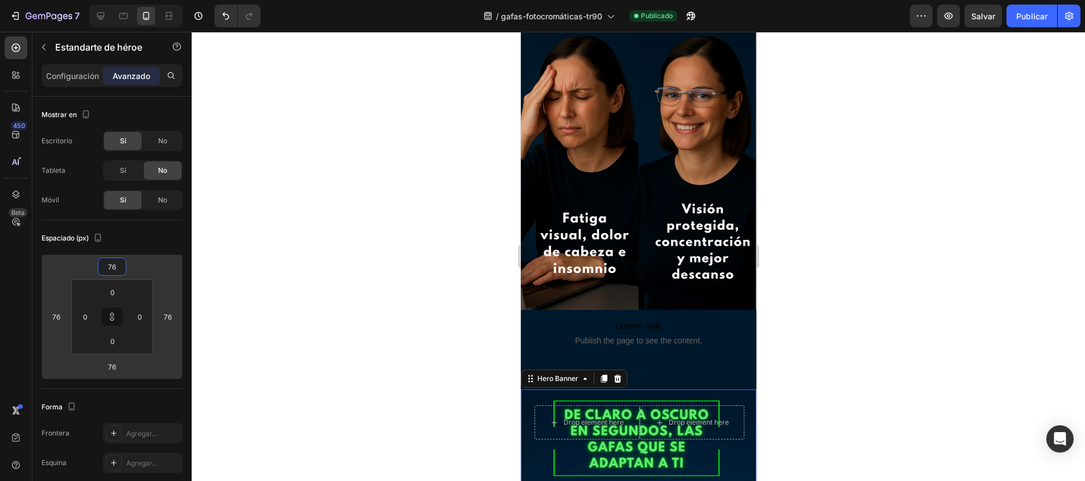
type input "60"
type input "58"
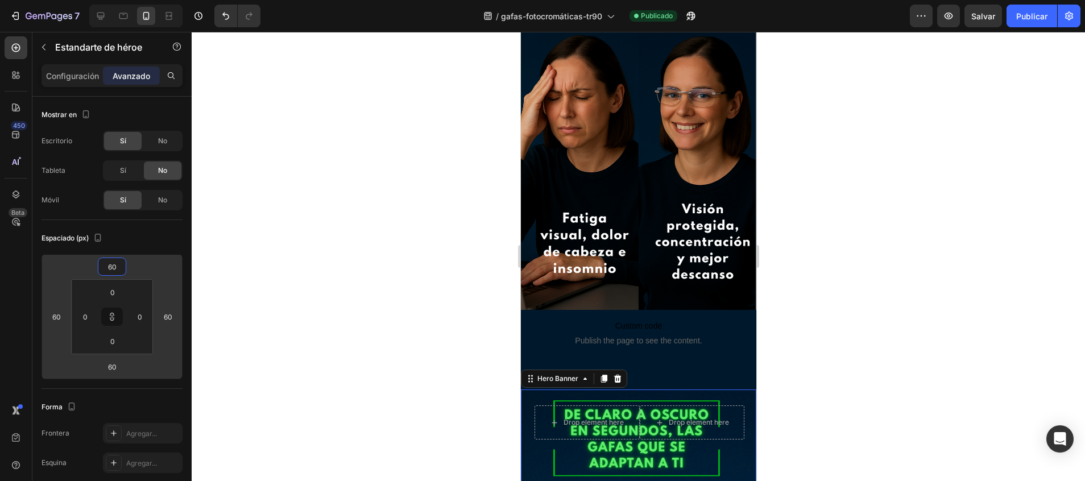
type input "58"
type input "56"
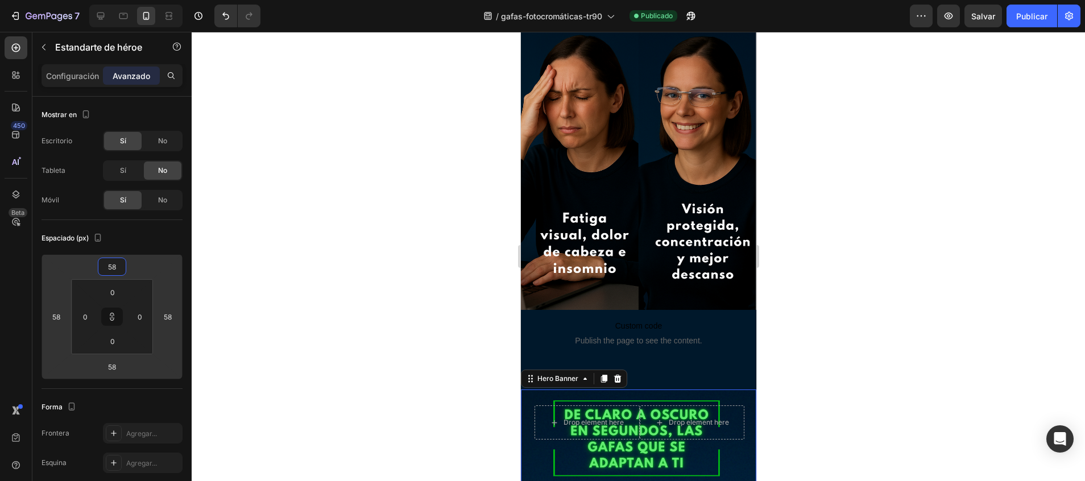
type input "56"
type input "54"
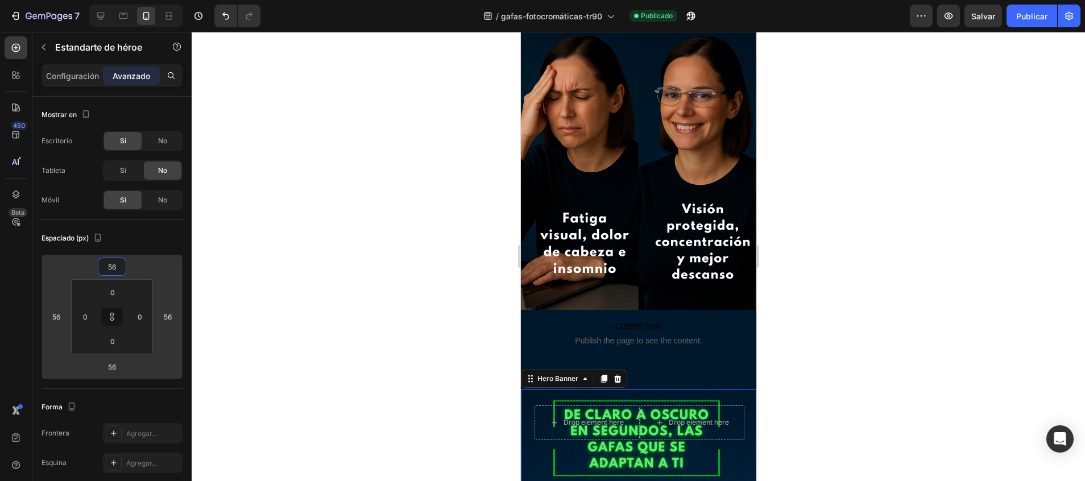
type input "54"
type input "52"
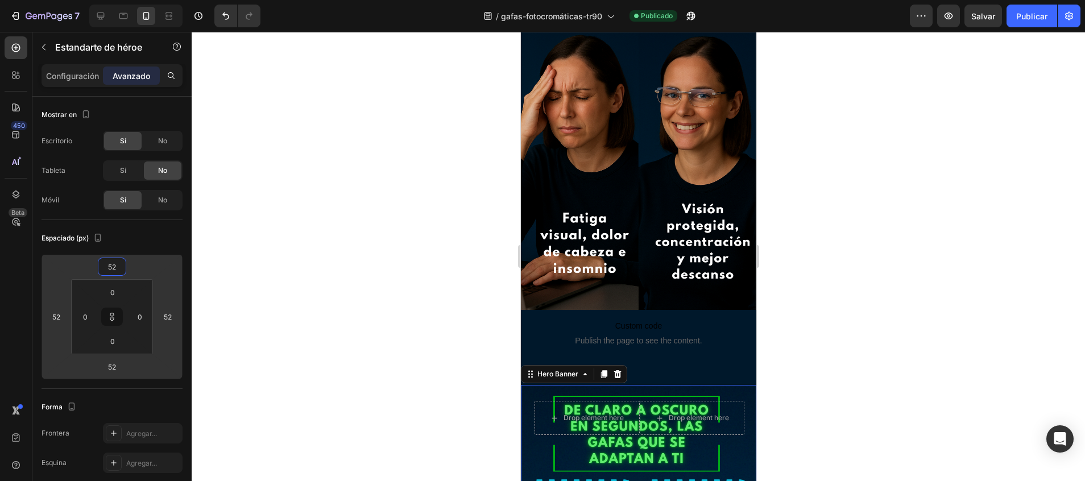
type input "50"
drag, startPoint x: 109, startPoint y: 256, endPoint x: 109, endPoint y: 267, distance: 11.4
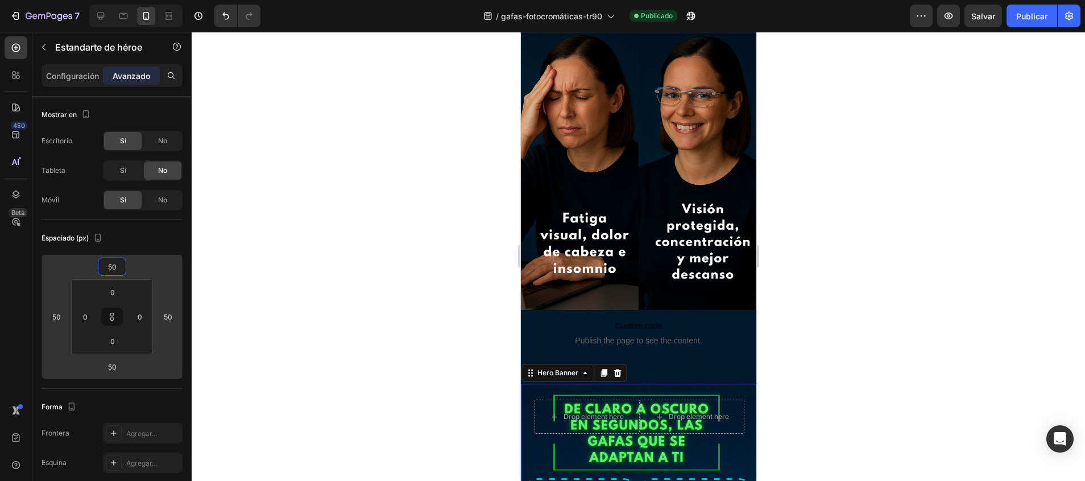
click at [109, 0] on html "7 / gafas-fotocromáticas-tr90 Publicado Preview Salvar Publicar 450 Beta Sectio…" at bounding box center [542, 0] width 1085 height 0
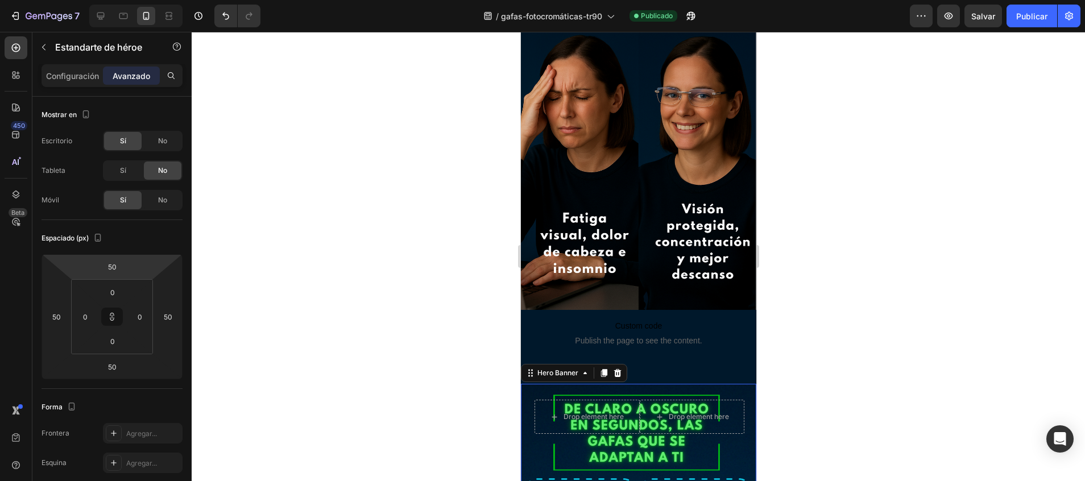
type input "28"
type input "18"
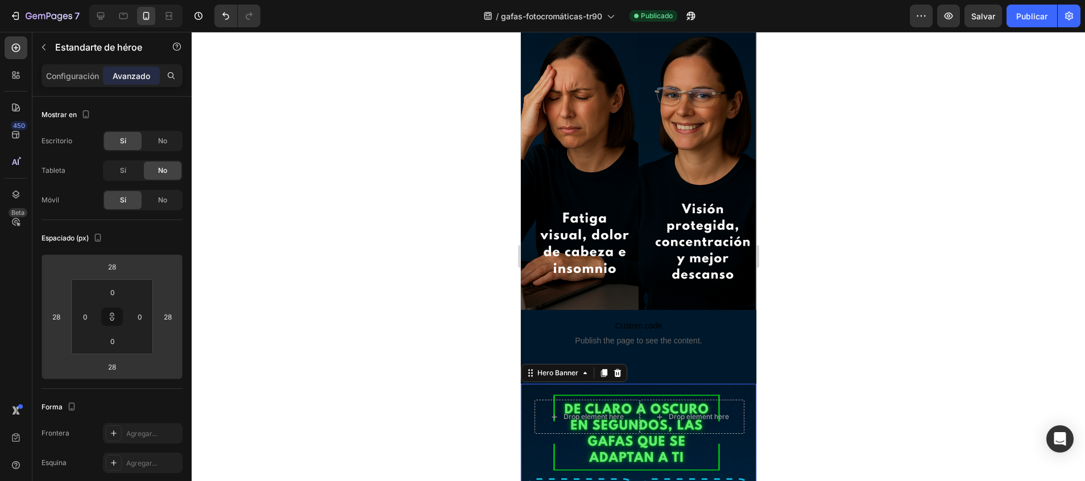
type input "18"
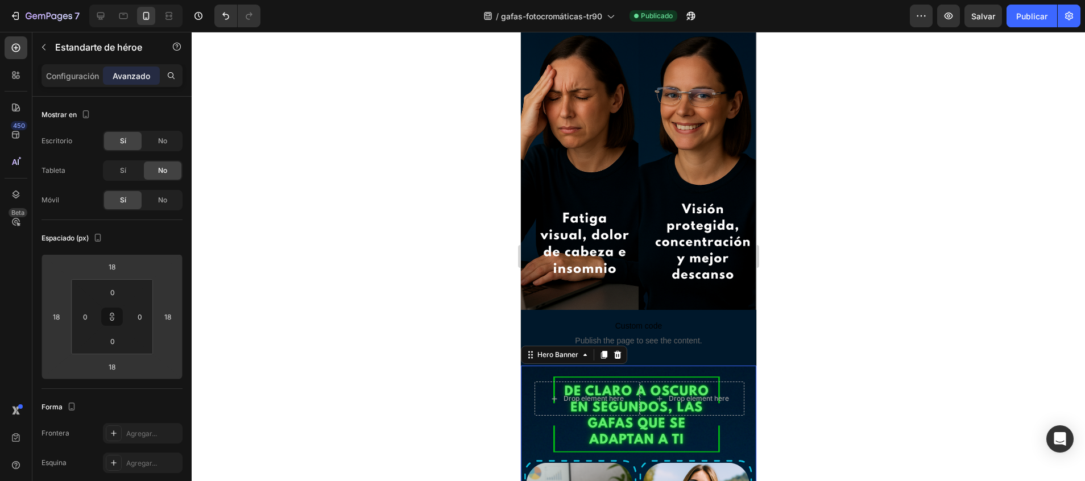
type input "14"
type input "10"
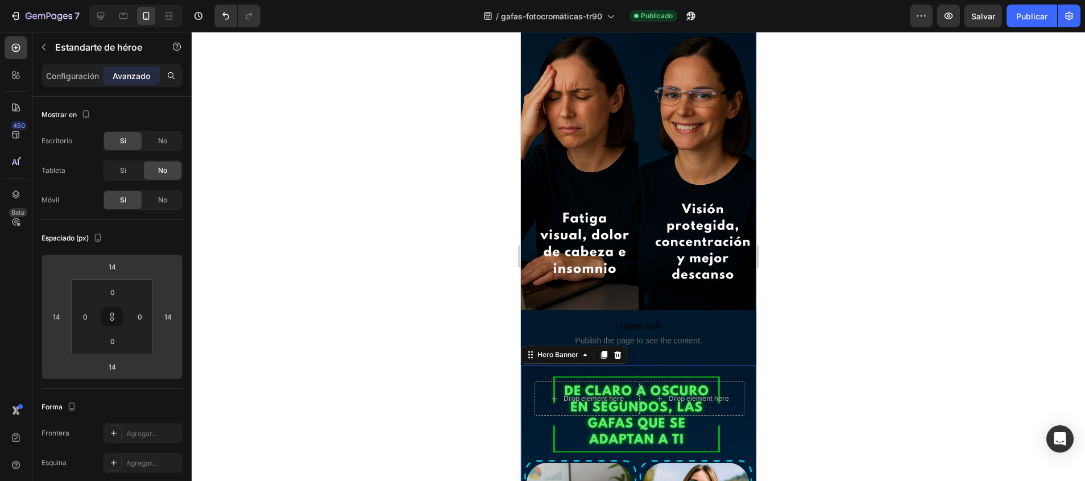
type input "10"
type input "8"
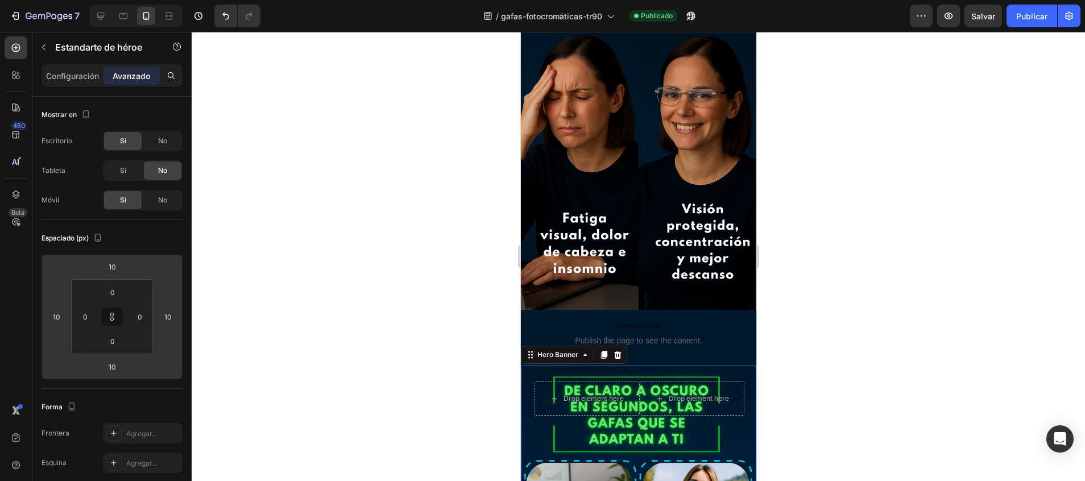
type input "8"
type input "6"
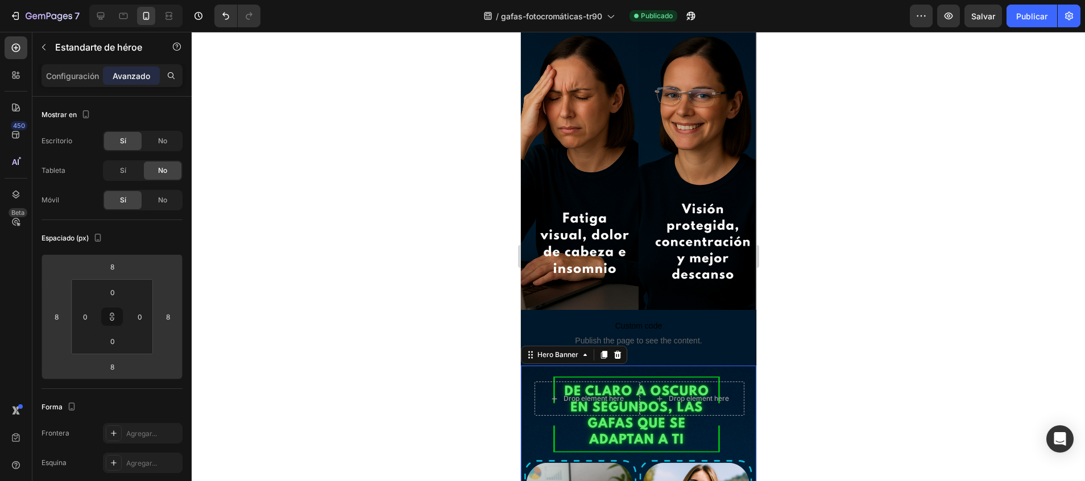
type input "6"
type input "2"
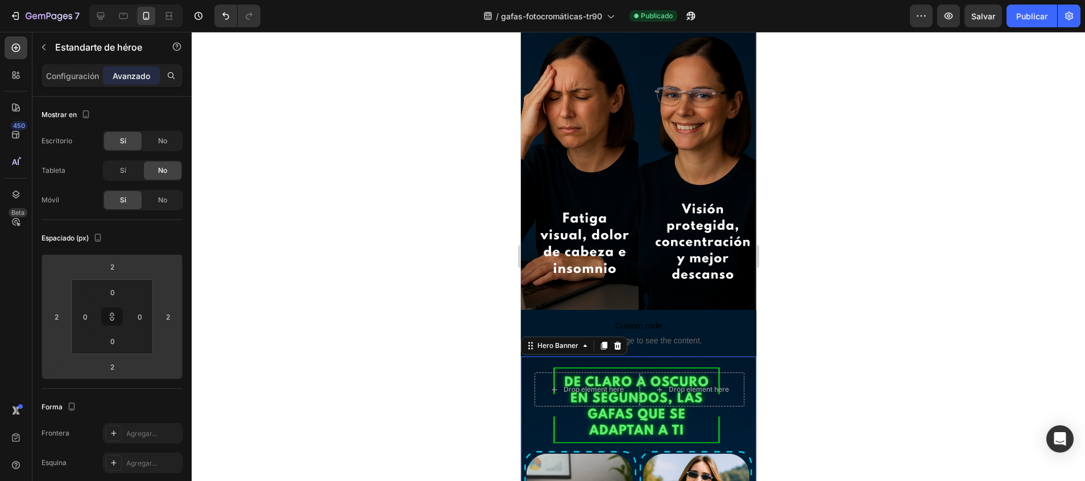
type input "0"
type input "-2"
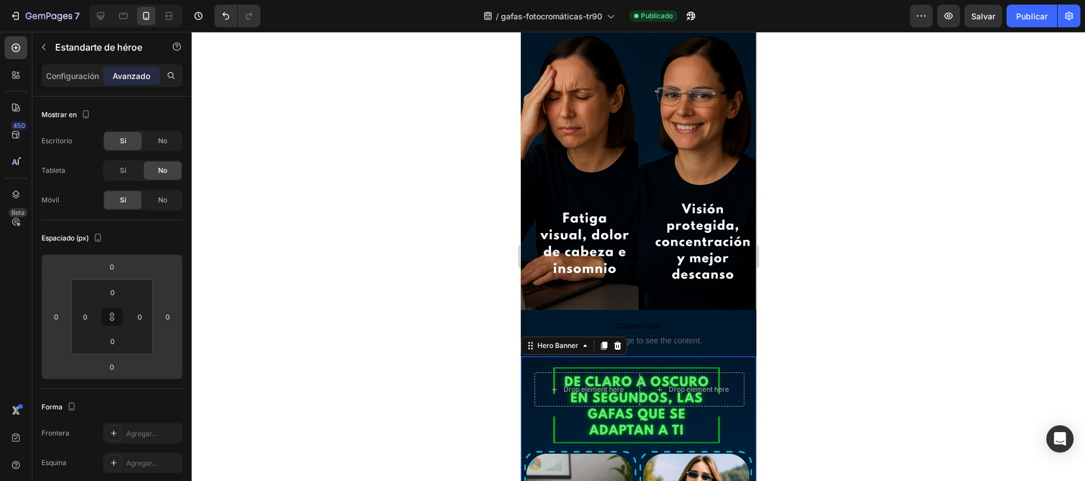
type input "-2"
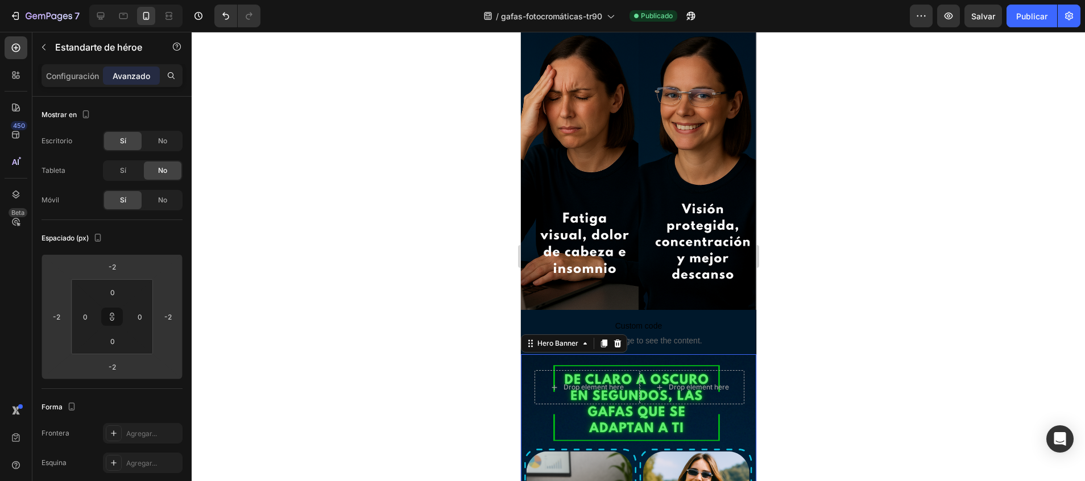
type input "-4"
type input "-6"
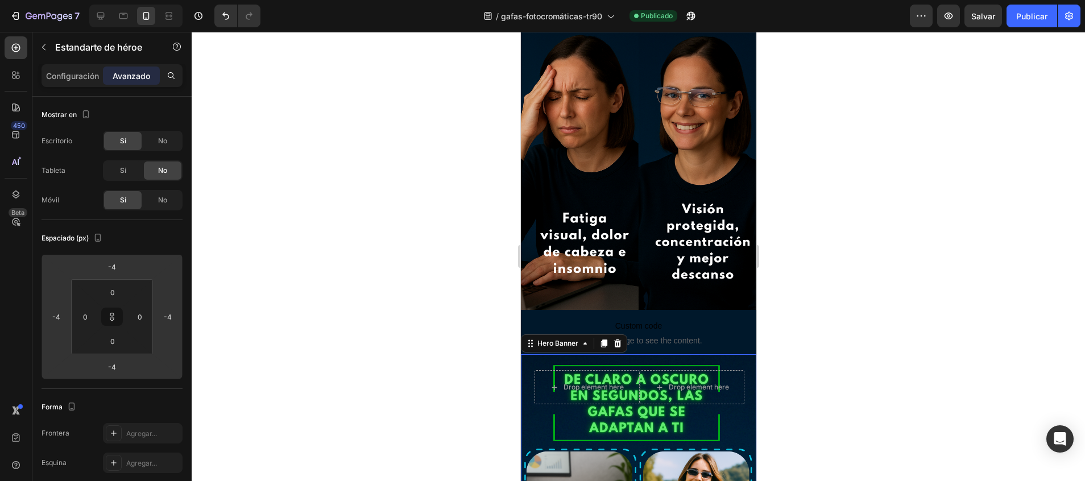
type input "-6"
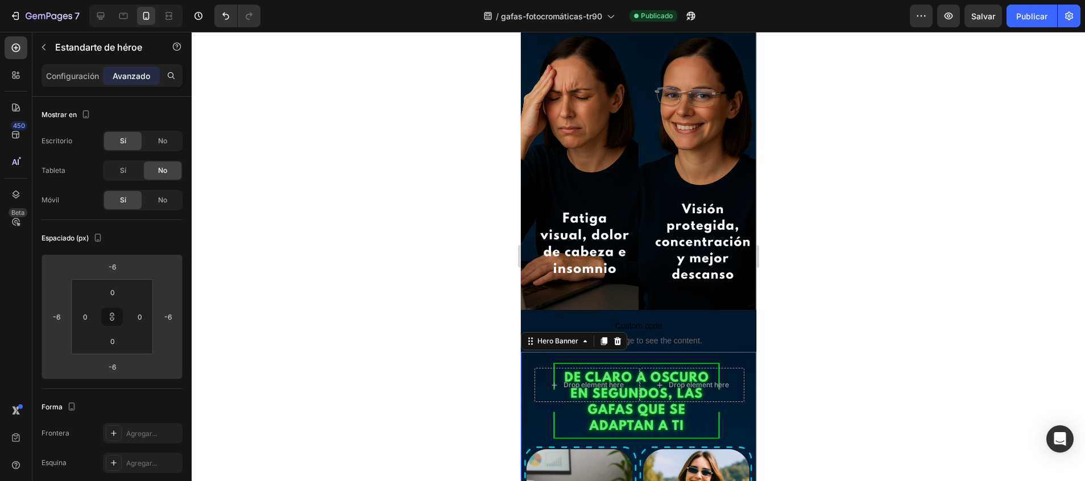
type input "-8"
type input "-10"
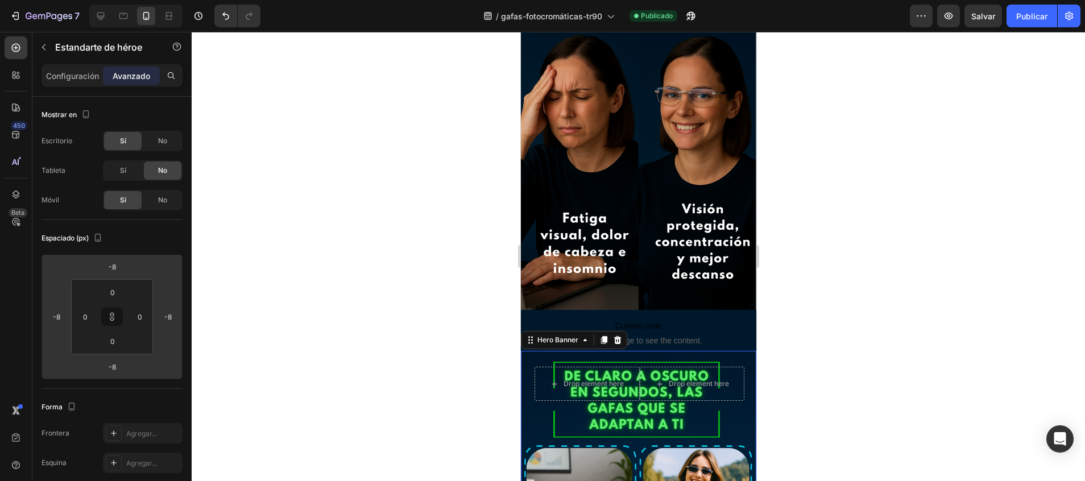
type input "-10"
type input "-6"
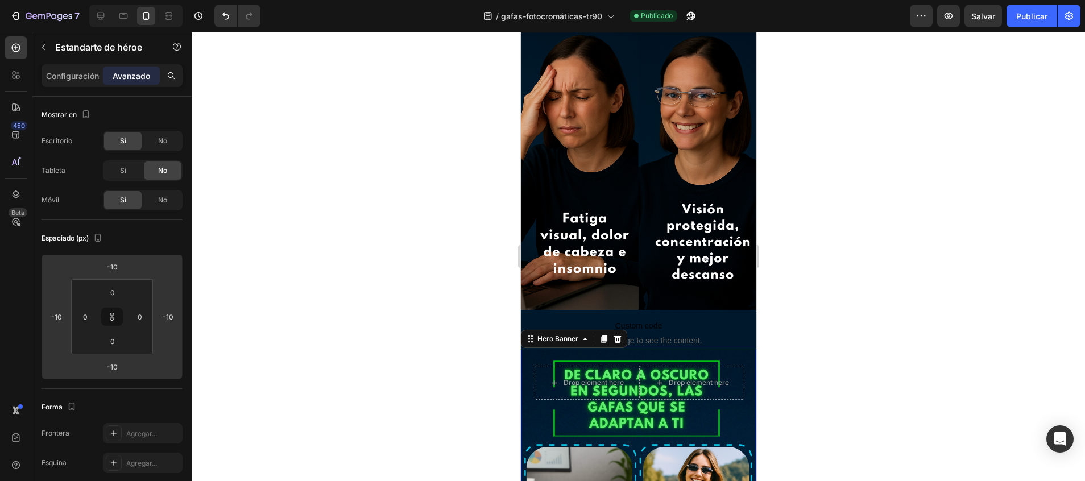
type input "-6"
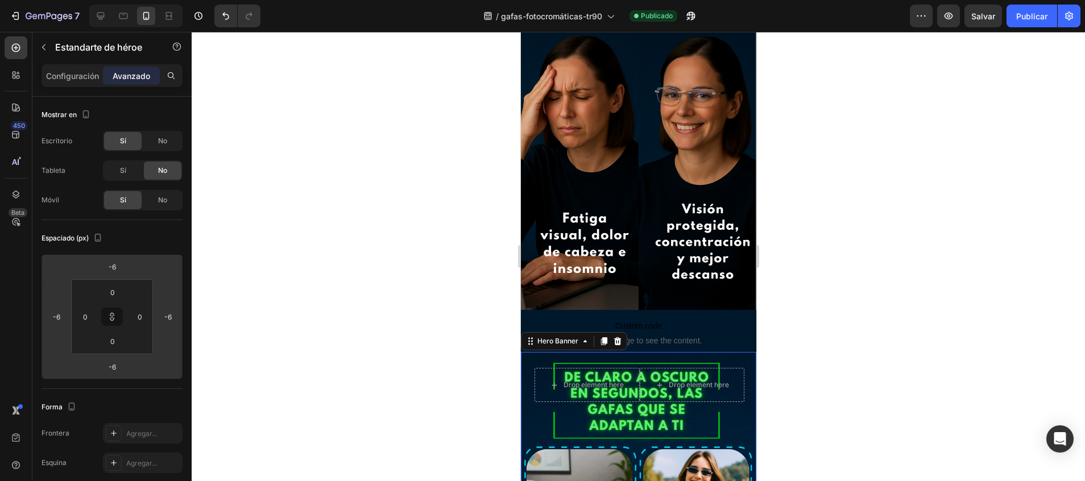
drag, startPoint x: 107, startPoint y: 256, endPoint x: 110, endPoint y: 280, distance: 24.6
click at [110, 0] on html "7 / gafas-fotocromáticas-tr90 Publicado Preview Salvar Publicar 450 Beta Sectio…" at bounding box center [542, 0] width 1085 height 0
click at [106, 16] on icon at bounding box center [100, 15] width 11 height 11
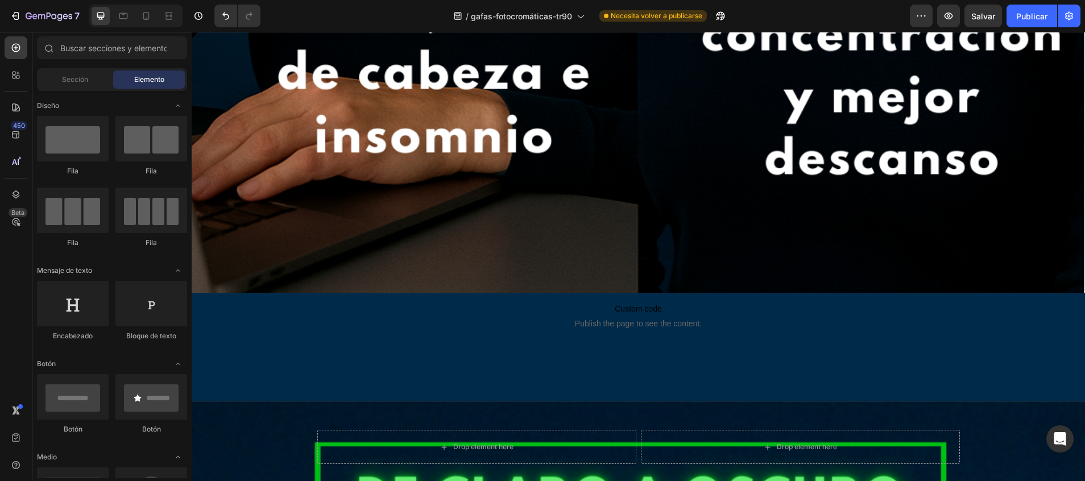
scroll to position [6030, 0]
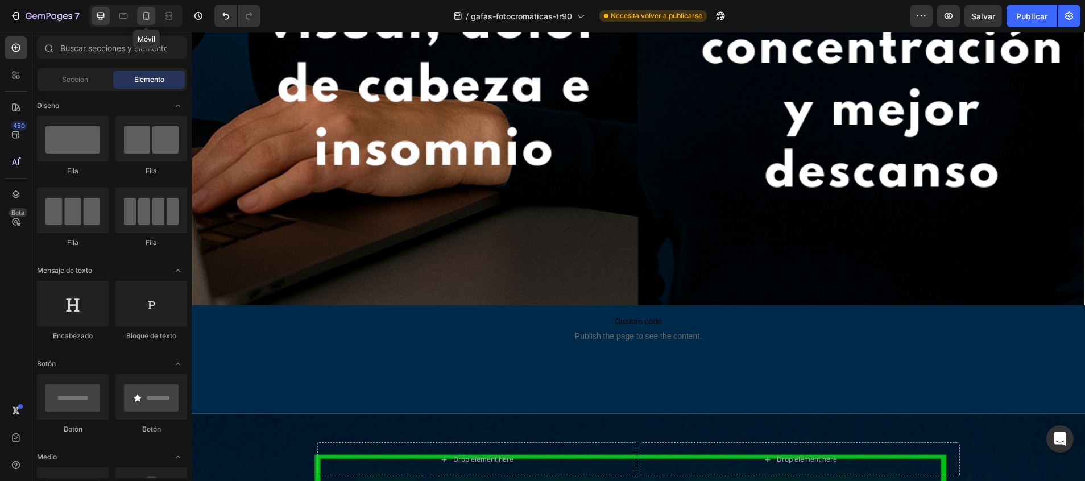
click at [144, 14] on icon at bounding box center [145, 15] width 11 height 11
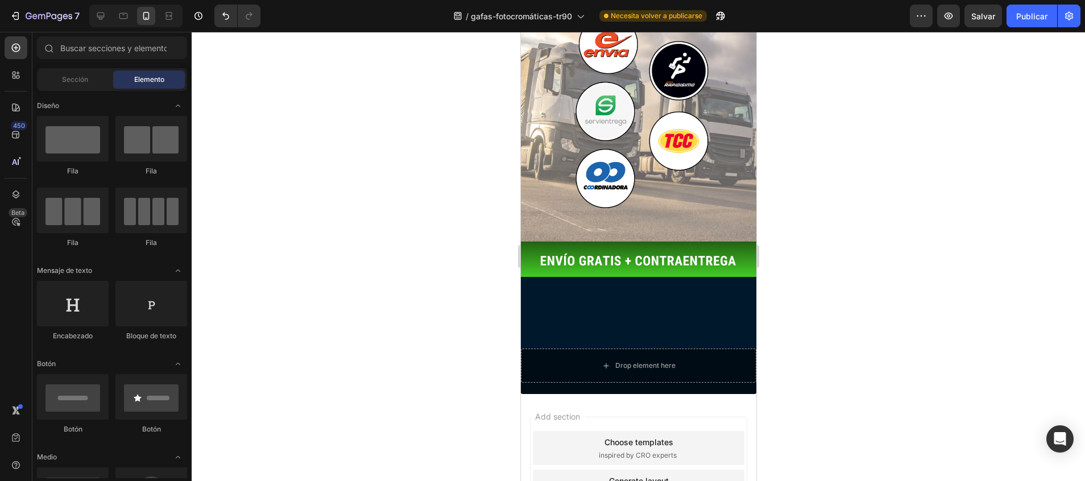
scroll to position [2280, 0]
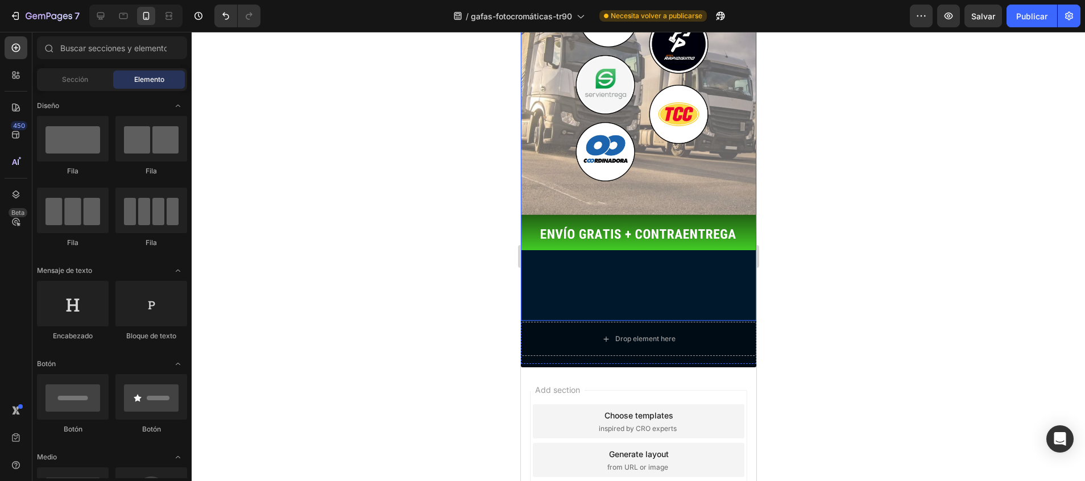
click at [626, 164] on div "ENTREGA DE PEDIDOS DE 3 A 5 DÍAS HÁBILES Text Block PIDE Y PAGA EN CASA Text Bl…" at bounding box center [637, 138] width 235 height 366
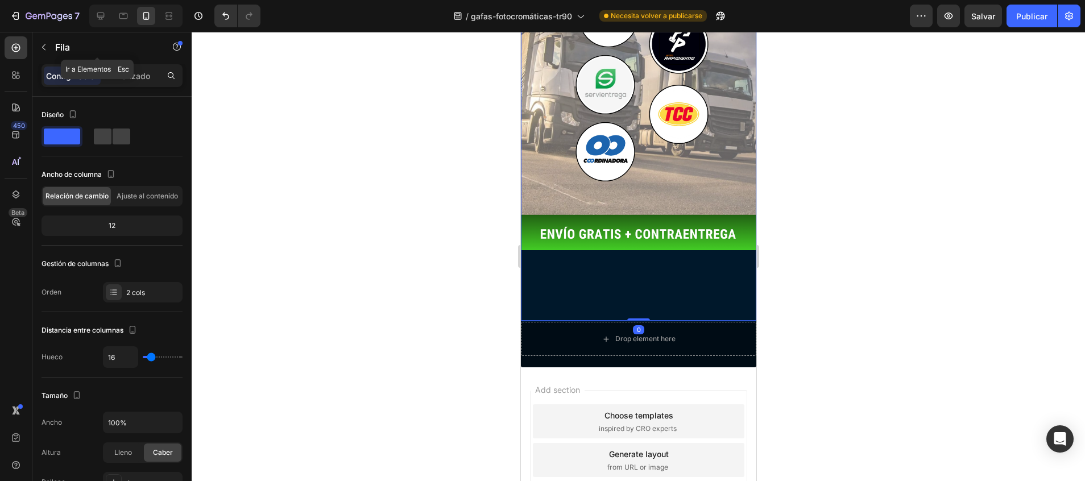
click at [144, 61] on div "Fila" at bounding box center [97, 47] width 130 height 30
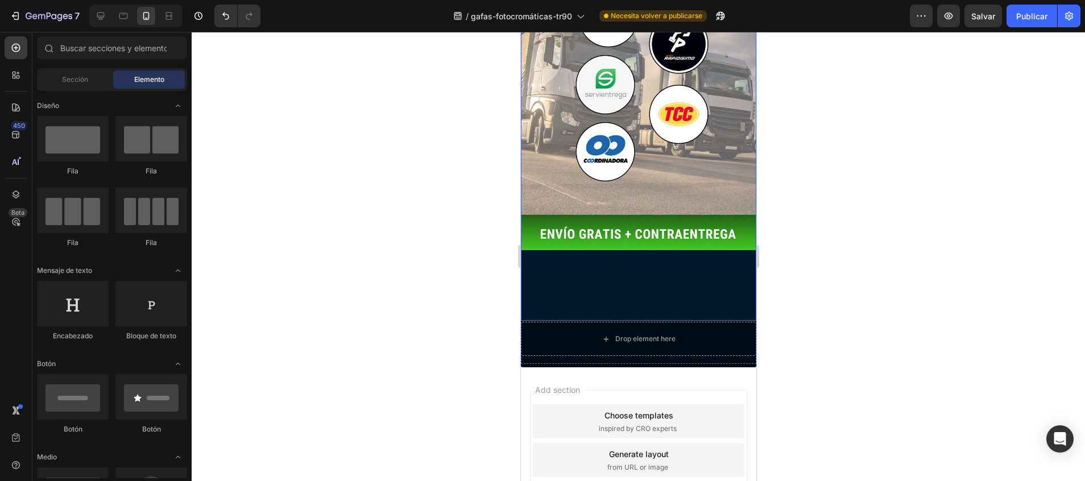
click at [559, 154] on div "ENTREGA DE PEDIDOS DE 3 A 5 DÍAS HÁBILES Text Block PIDE Y PAGA EN CASA Text Bl…" at bounding box center [637, 138] width 235 height 366
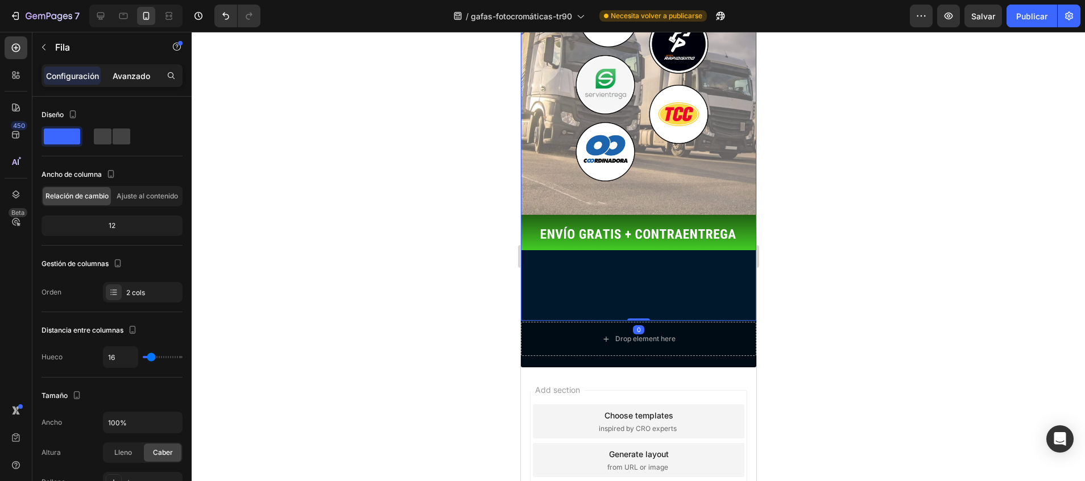
click at [152, 78] on div "Avanzado" at bounding box center [131, 76] width 57 height 18
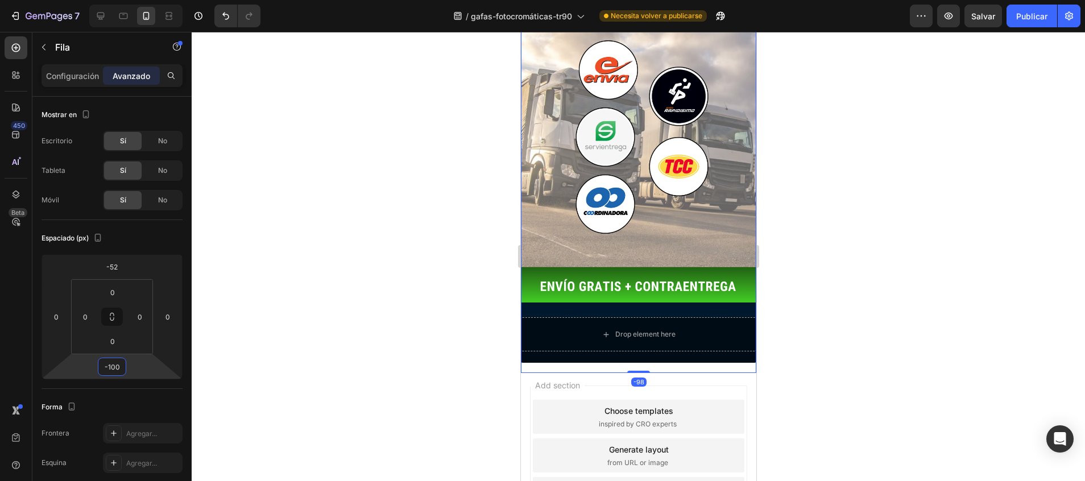
scroll to position [2223, 0]
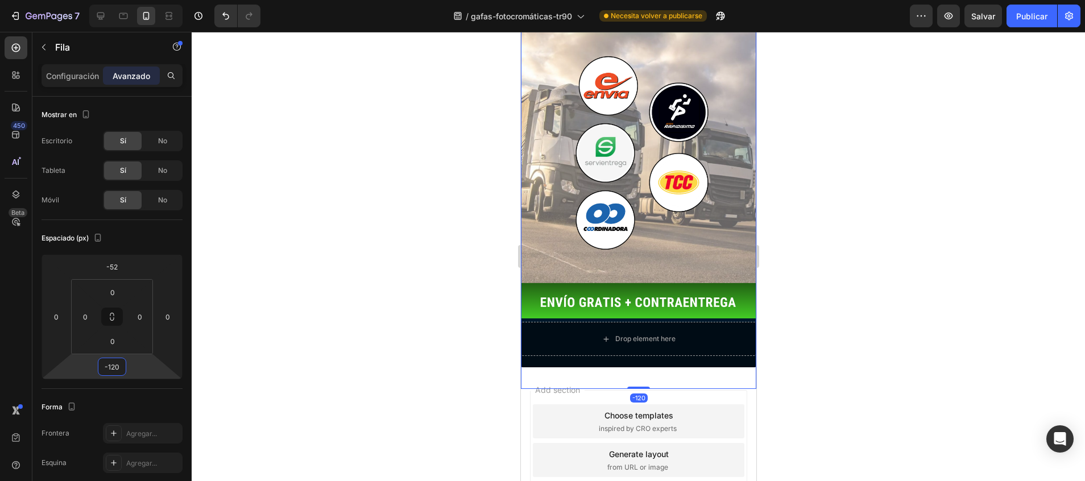
type input "-122"
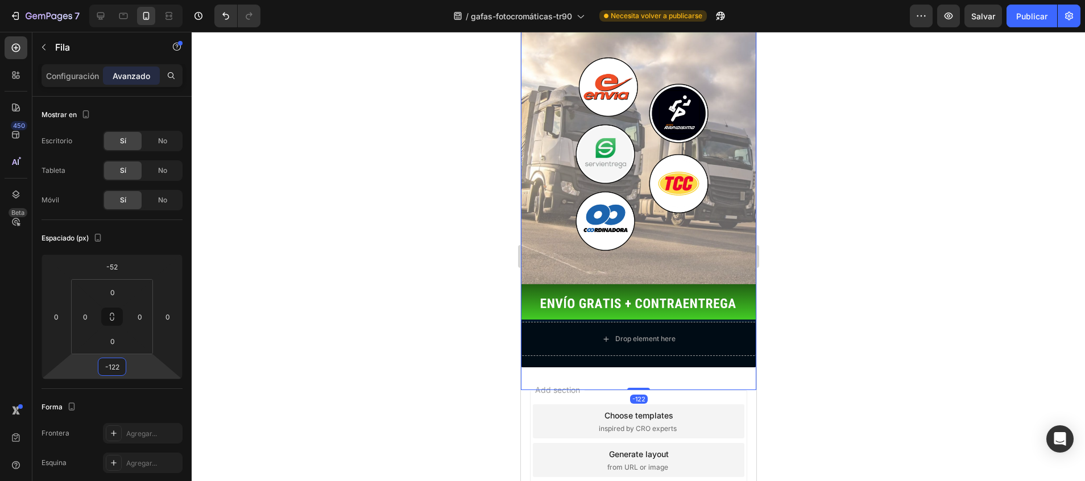
drag, startPoint x: 118, startPoint y: 377, endPoint x: 117, endPoint y: 429, distance: 52.3
click at [117, 0] on html "7 / gafas-fotocromáticas-tr90 Necesita volver a publicarse Preview Salvar Publi…" at bounding box center [542, 0] width 1085 height 0
click at [281, 404] on div at bounding box center [638, 256] width 893 height 449
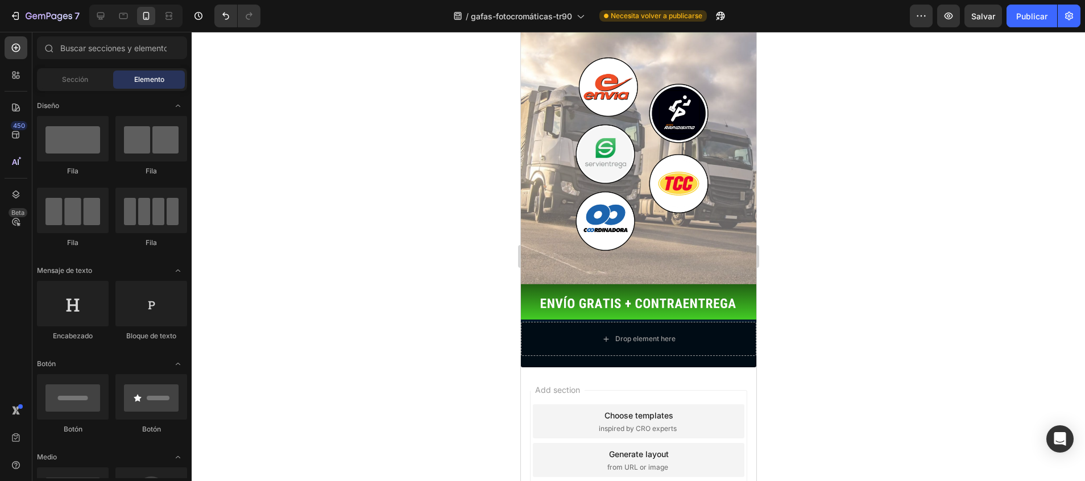
click at [281, 404] on div at bounding box center [638, 256] width 893 height 449
click at [1027, 13] on font "Publicar" at bounding box center [1031, 16] width 31 height 12
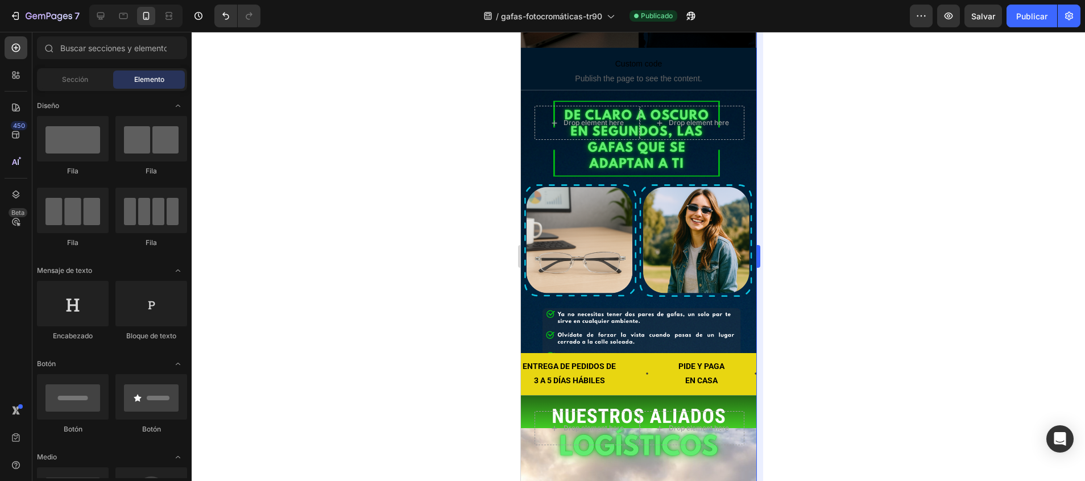
scroll to position [1775, 0]
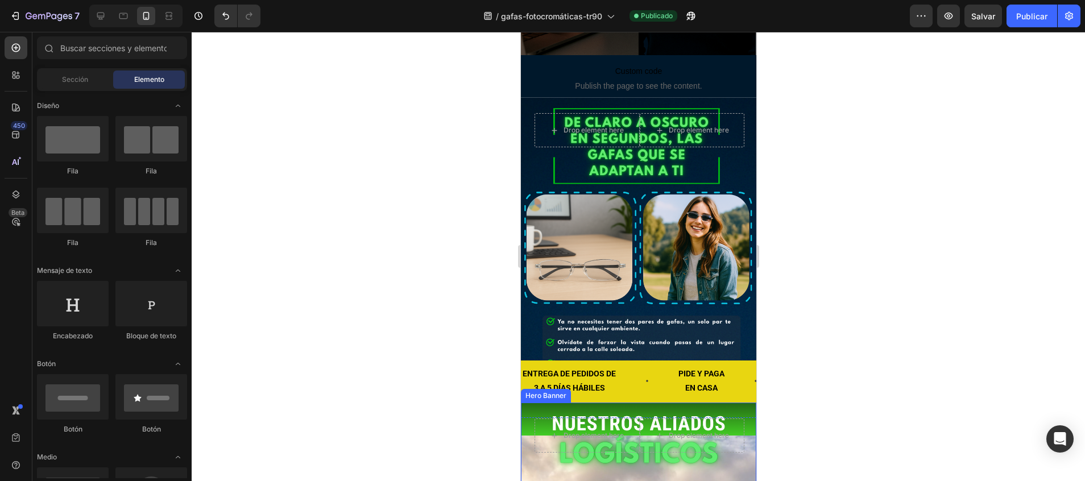
click at [722, 419] on div "Drop element here Drop element here Row" at bounding box center [639, 451] width 210 height 65
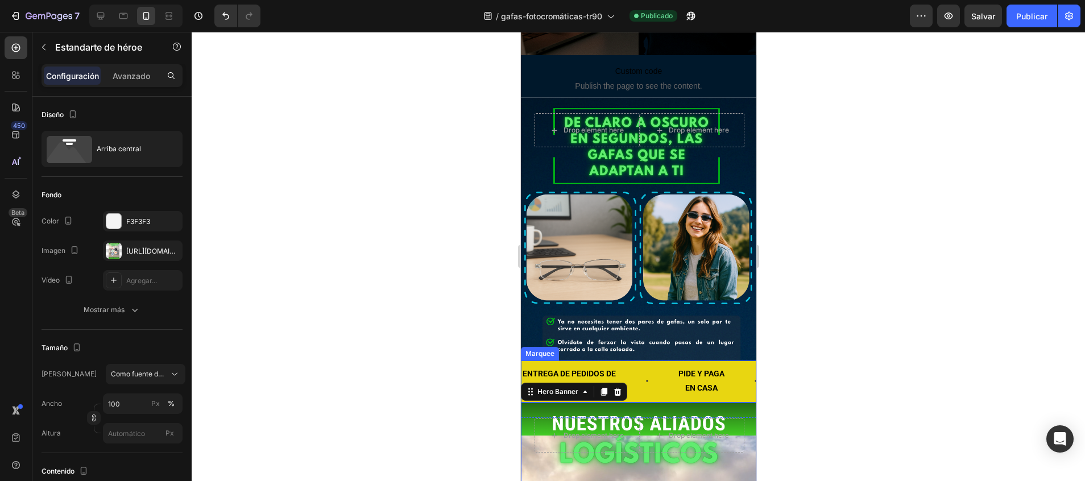
click at [671, 361] on div "ENTREGA DE PEDIDOS DE 3 A 5 DÍAS HÁBILES Text Block" at bounding box center [599, 381] width 156 height 40
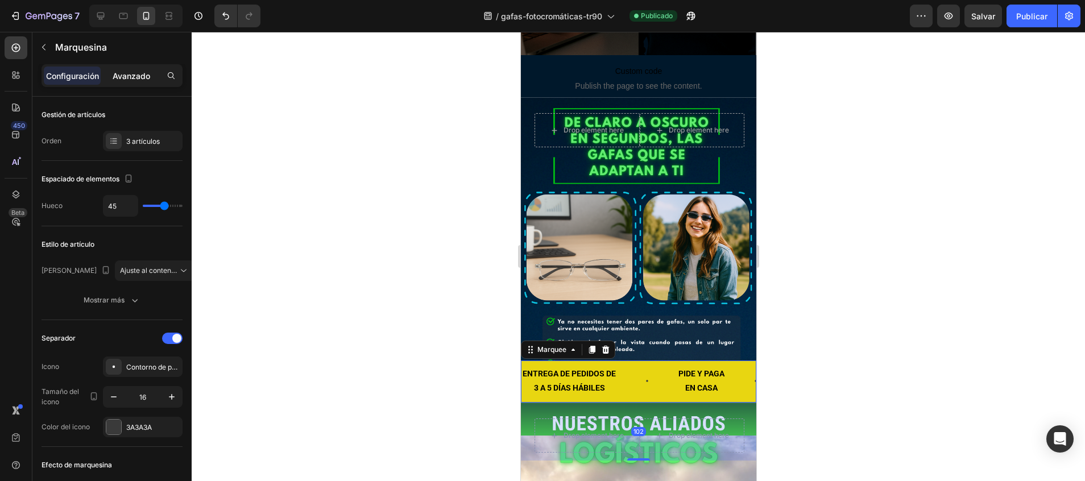
click at [144, 78] on p "Avanzado" at bounding box center [132, 76] width 38 height 12
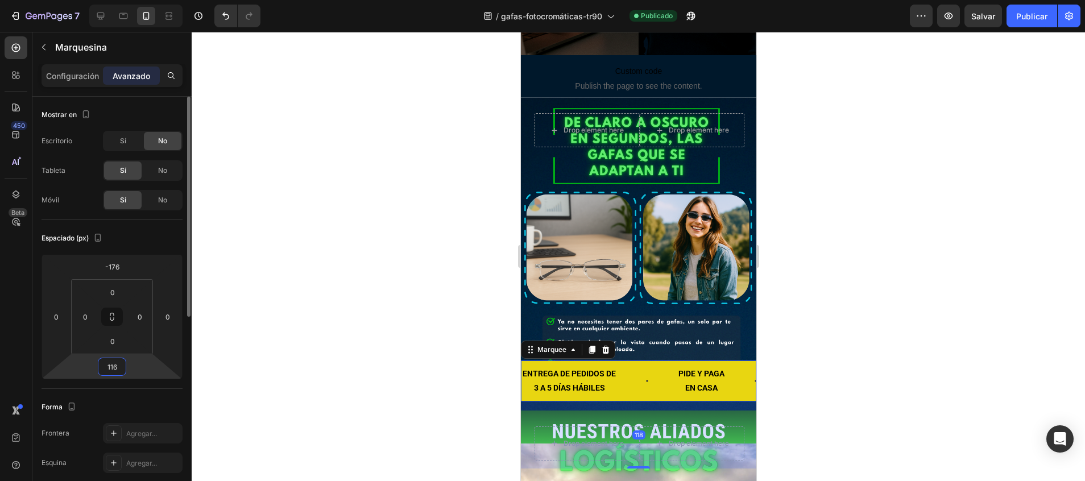
click at [111, 0] on html "7 / gafas-fotocromáticas-tr90 Publicado Preview Salvar Publicar 450 Beta Sectio…" at bounding box center [542, 0] width 1085 height 0
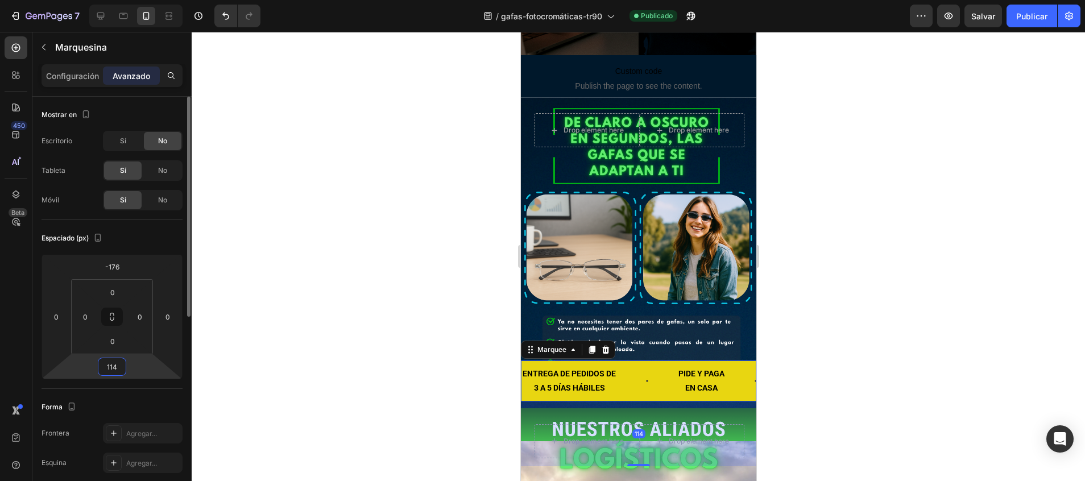
type input "102"
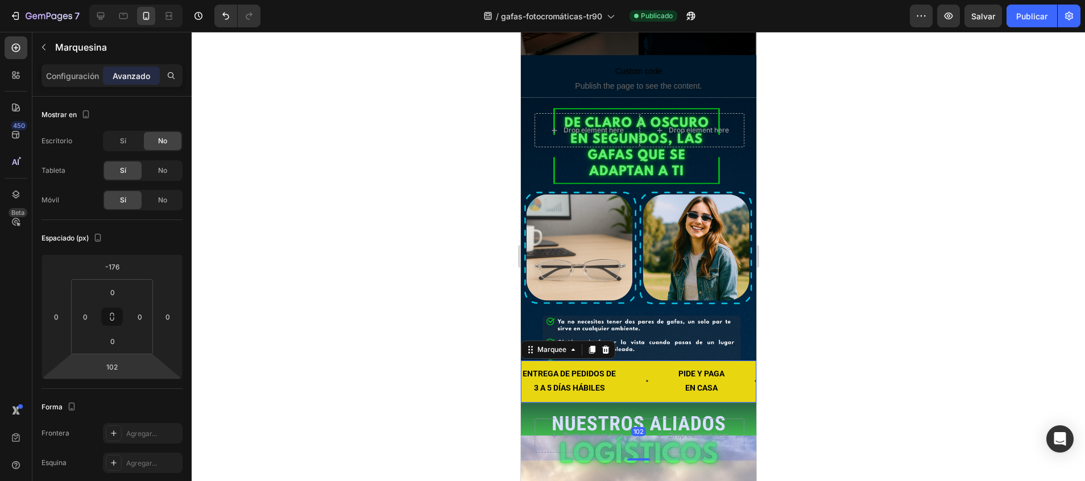
click at [631, 361] on div "ENTREGA DE PEDIDOS DE 3 A 5 DÍAS HÁBILES Text Block" at bounding box center [599, 381] width 156 height 40
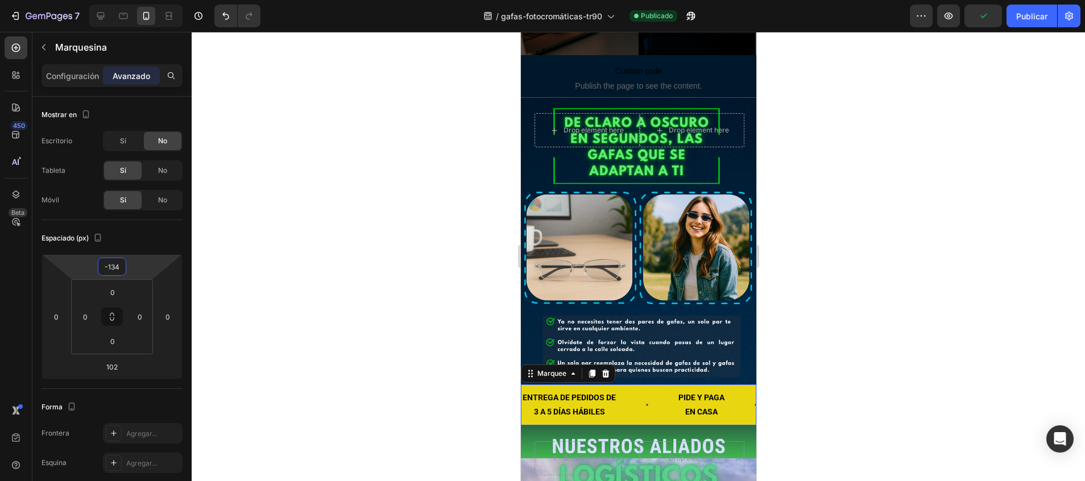
type input "-126"
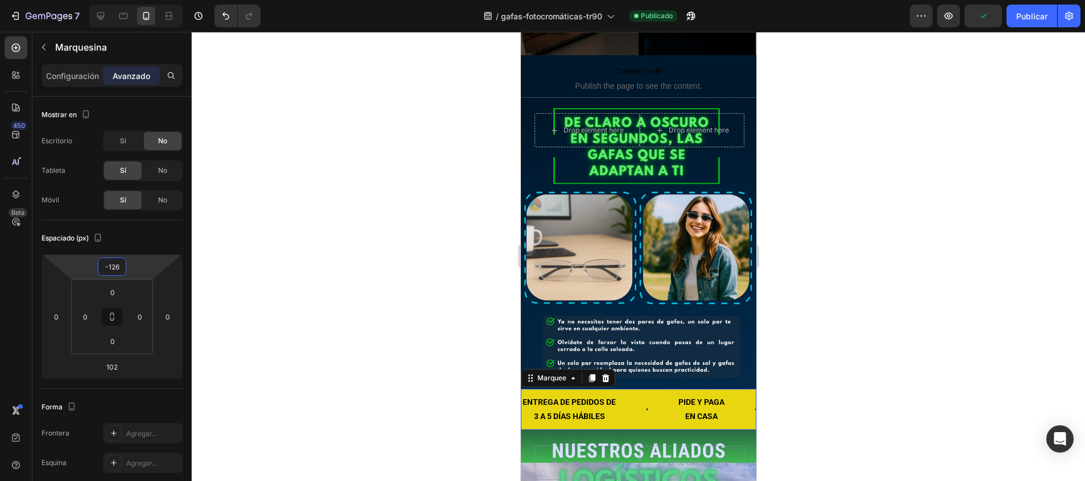
drag, startPoint x: 134, startPoint y: 255, endPoint x: 127, endPoint y: 234, distance: 22.8
click at [127, 0] on html "7 / gafas-fotocromáticas-tr90 Publicado Preview Publicar 450 Beta Sections(18) …" at bounding box center [542, 0] width 1085 height 0
click at [413, 320] on div at bounding box center [638, 256] width 893 height 449
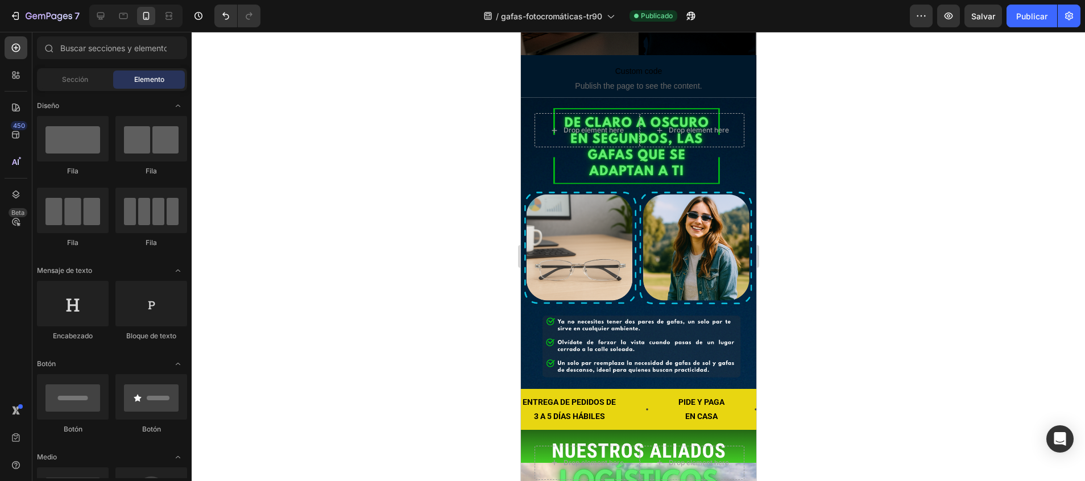
scroll to position [2238, 0]
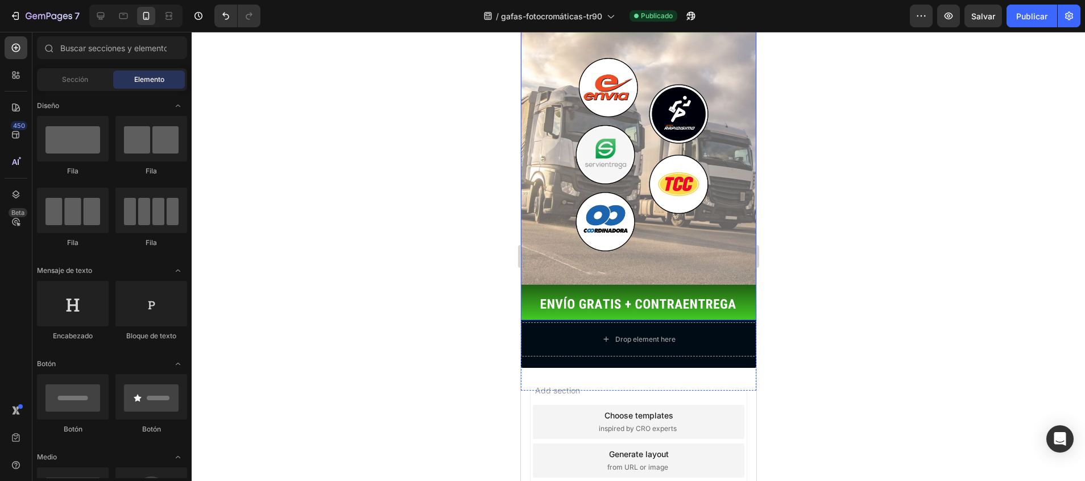
click at [643, 160] on div "Background Image" at bounding box center [637, 143] width 235 height 353
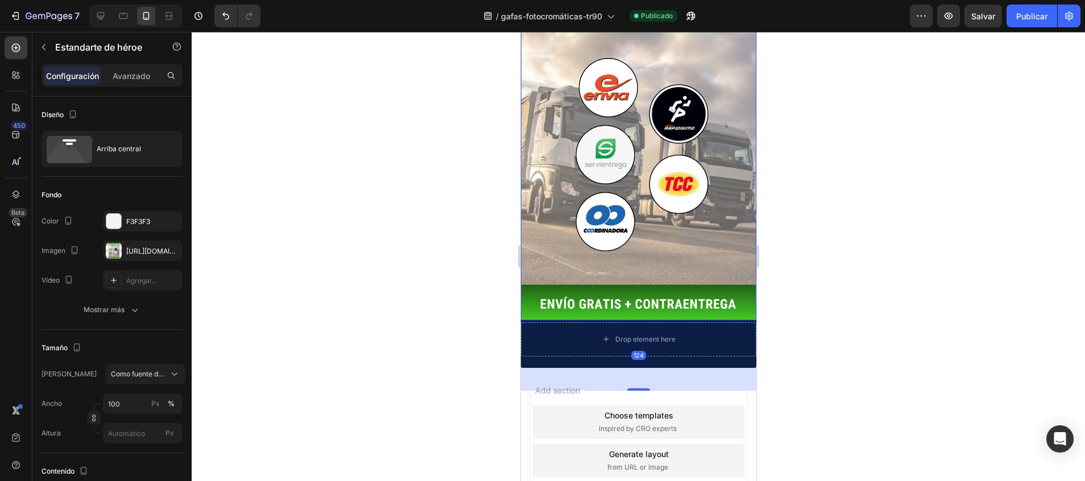
click at [587, 320] on div "124" at bounding box center [637, 355] width 235 height 71
click at [562, 405] on div "Choose templates inspired by CRO experts" at bounding box center [638, 422] width 212 height 34
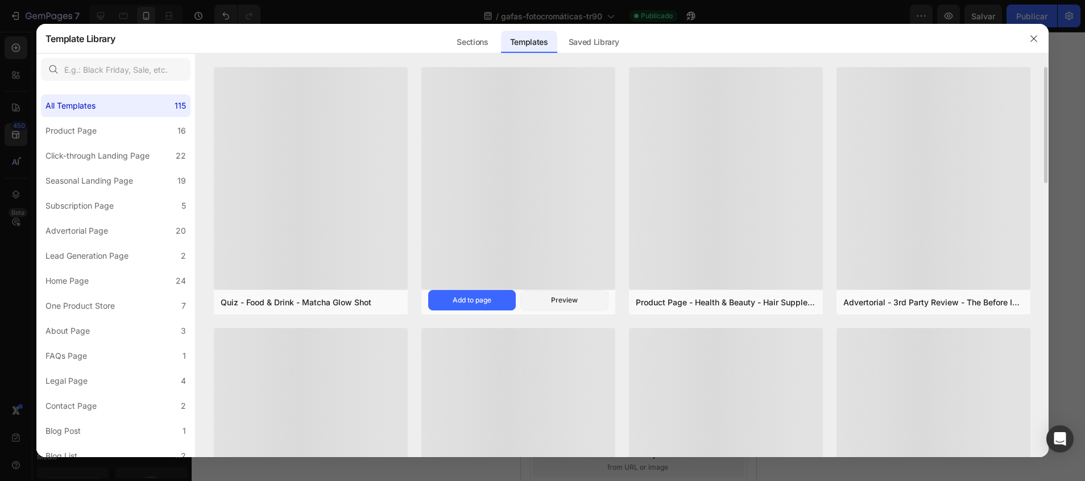
click at [582, 252] on div at bounding box center [518, 178] width 194 height 222
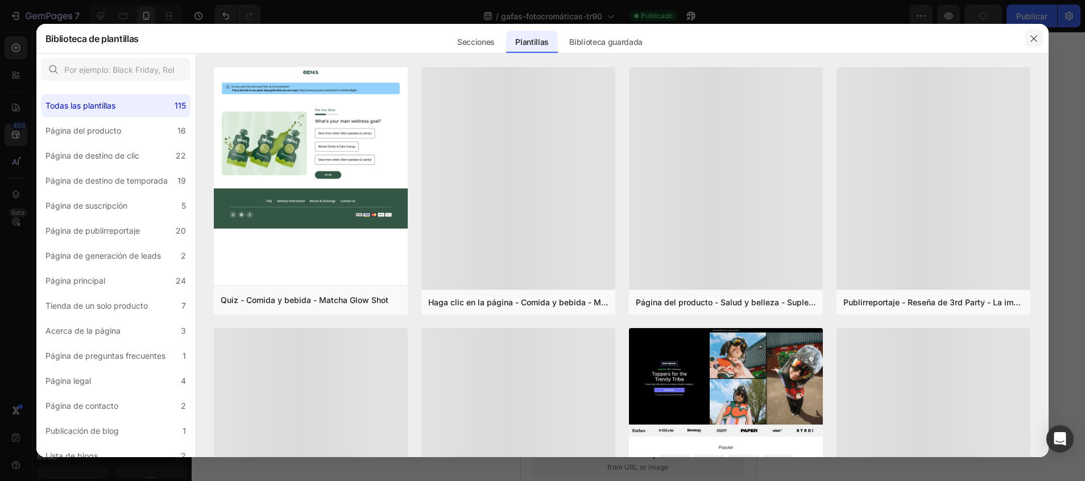
click at [1037, 38] on icon "button" at bounding box center [1033, 38] width 9 height 9
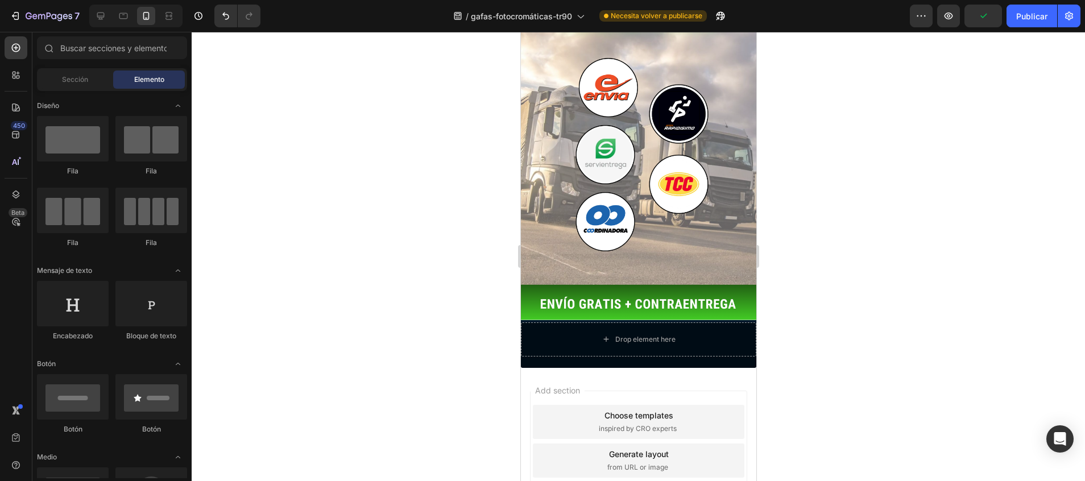
click at [557, 384] on span "Add section" at bounding box center [557, 390] width 54 height 12
click at [552, 250] on div "ENTREGA DE PEDIDOS DE 3 A 5 DÍAS HÁBILES Text Block PIDE Y PAGA EN CASA Text Bl…" at bounding box center [637, 194] width 235 height 392
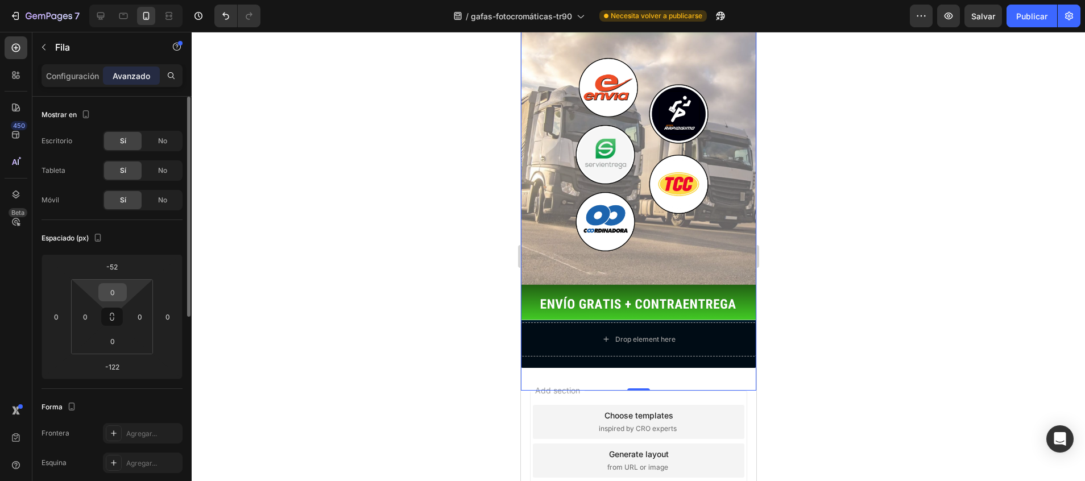
drag, startPoint x: 107, startPoint y: 255, endPoint x: 108, endPoint y: 292, distance: 37.5
click at [108, 292] on div "-52 0 -122 0 0 0 0 0" at bounding box center [112, 316] width 141 height 125
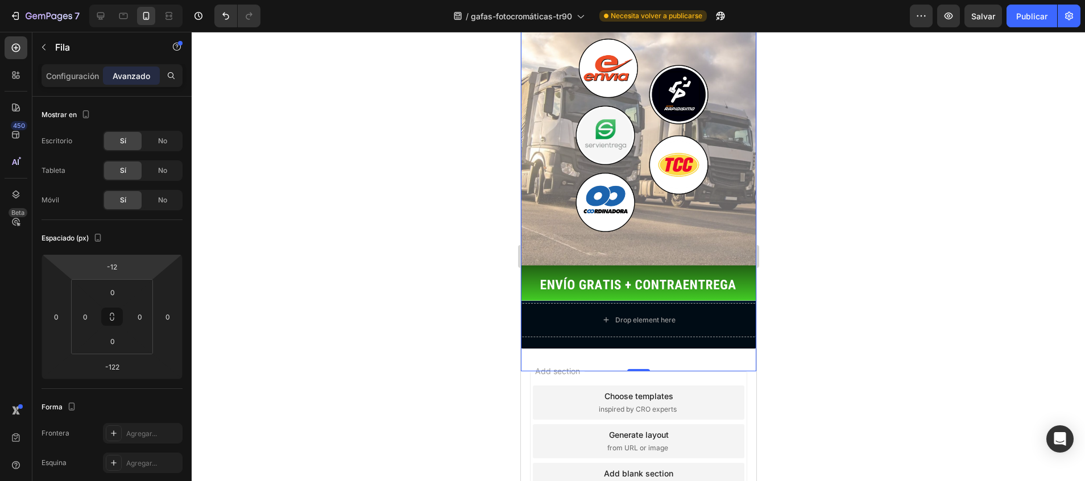
scroll to position [2211, 0]
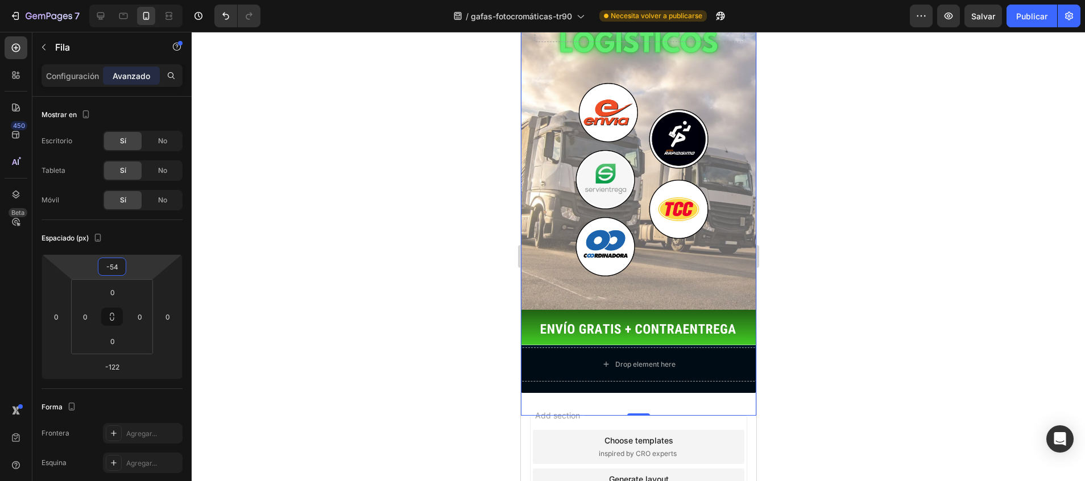
click at [115, 0] on html "7 / gafas-fotocromáticas-tr90 Necesita volver a publicarse Preview Salvar Publi…" at bounding box center [542, 0] width 1085 height 0
type input "-52"
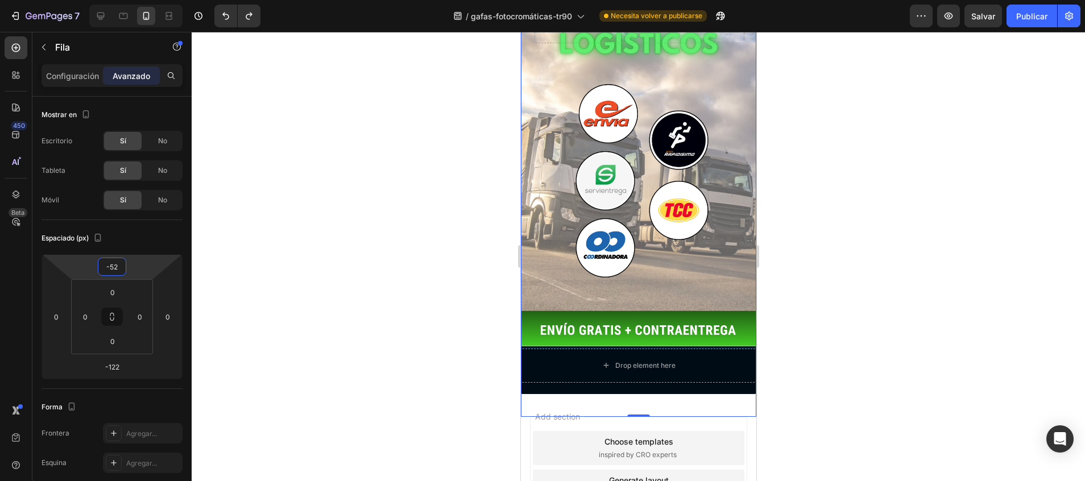
click at [802, 239] on div at bounding box center [638, 256] width 893 height 449
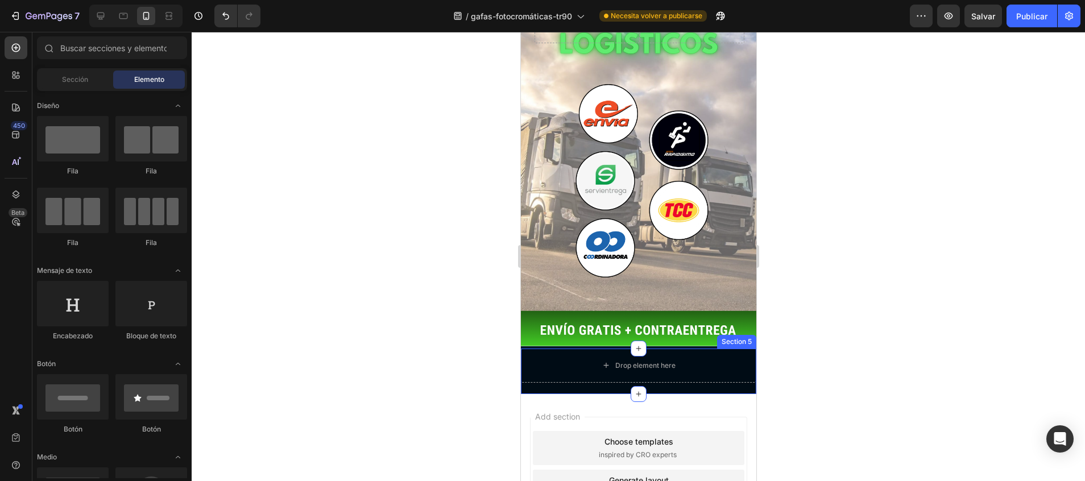
click at [709, 349] on div "Drop element here Section 5" at bounding box center [637, 371] width 235 height 45
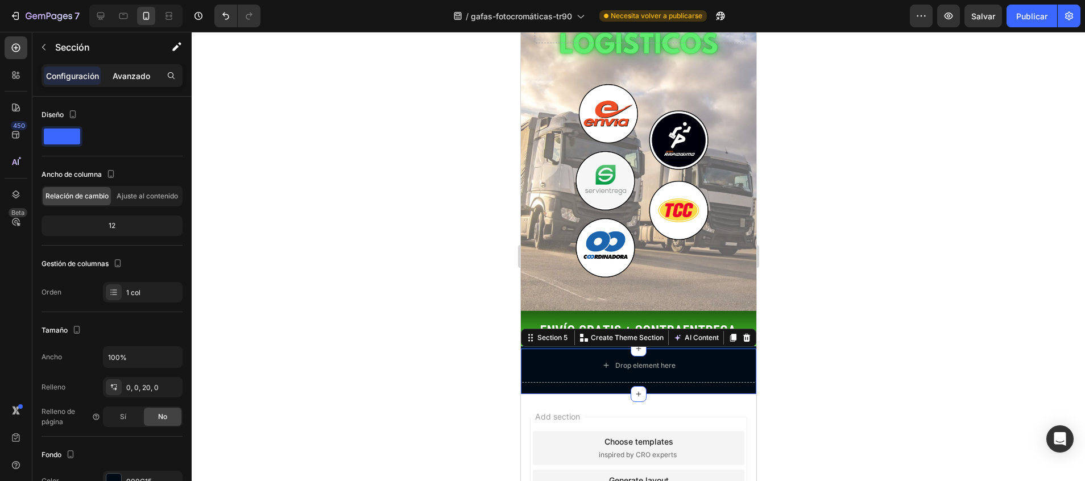
click at [150, 75] on p "Avanzado" at bounding box center [132, 76] width 38 height 12
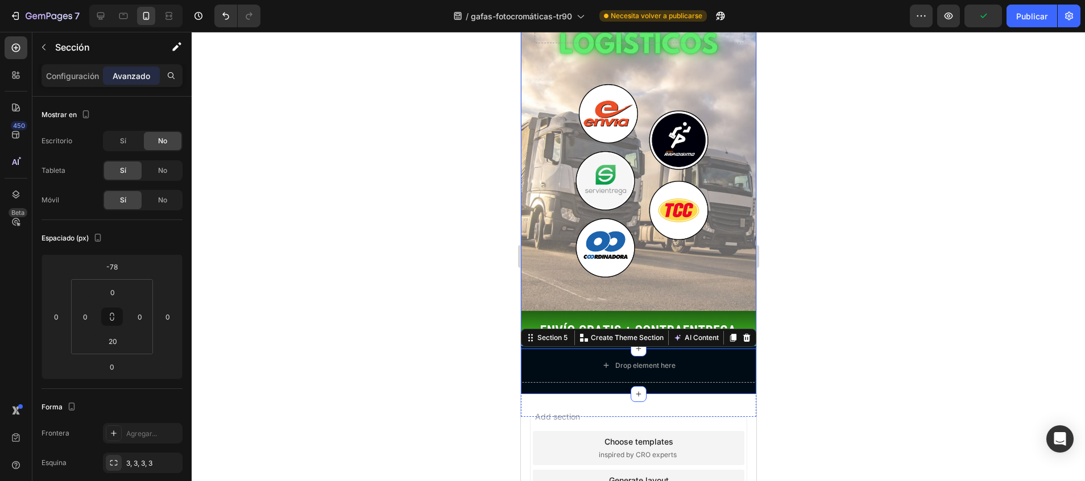
click at [572, 190] on div "Background Image" at bounding box center [637, 169] width 235 height 353
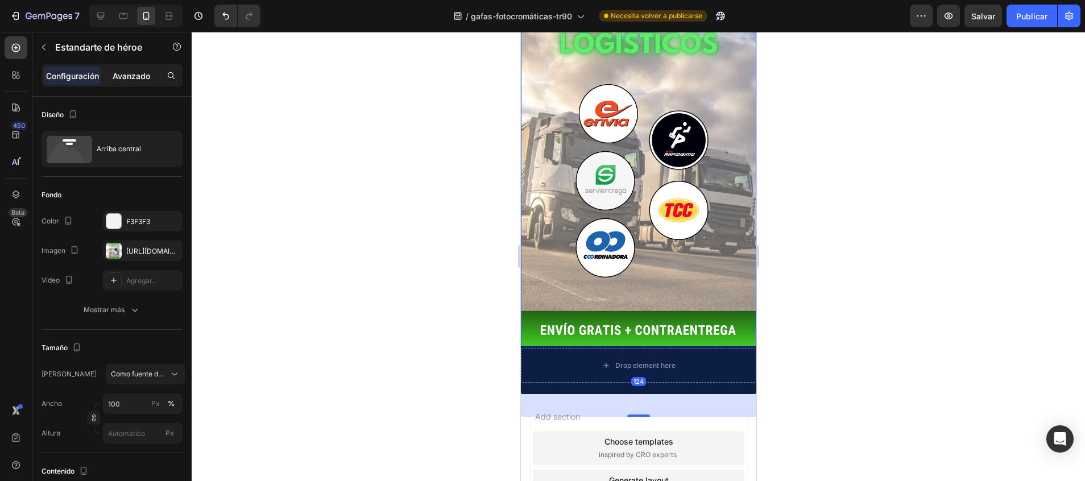
click at [126, 80] on p "Avanzado" at bounding box center [132, 76] width 38 height 12
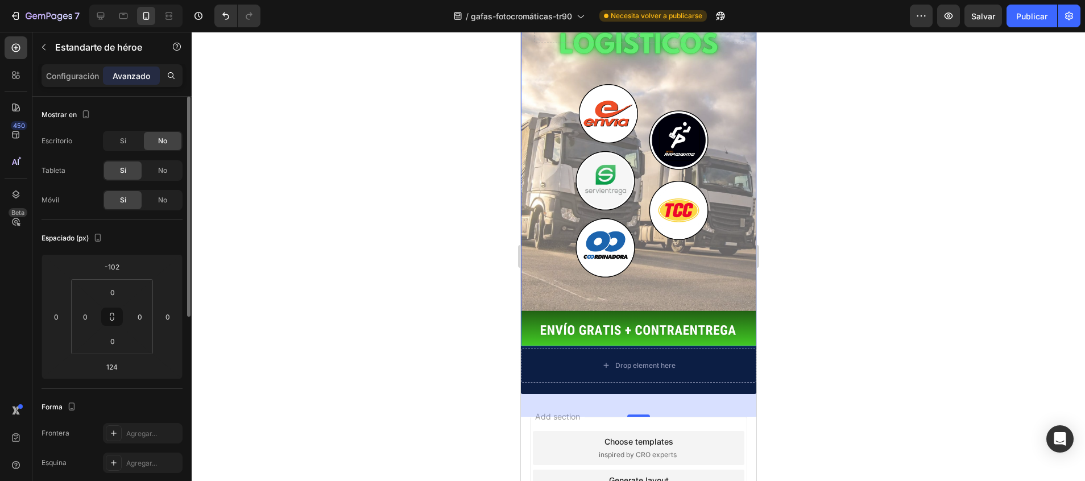
click at [109, 379] on div "Espaciado (px) -102 0 124 0 0 0 0 0" at bounding box center [112, 304] width 141 height 169
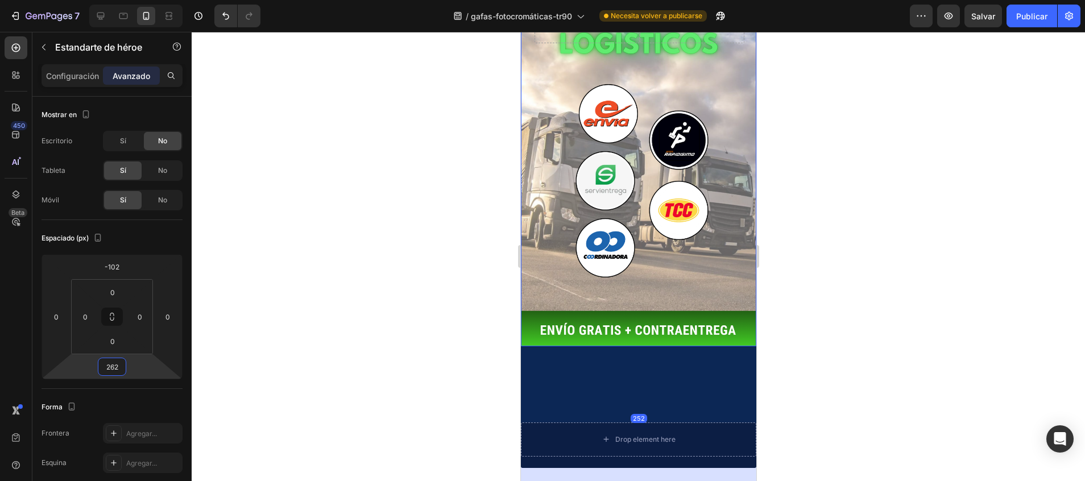
type input "264"
drag, startPoint x: 108, startPoint y: 377, endPoint x: 97, endPoint y: 317, distance: 60.8
click at [97, 0] on html "7 / gafas-fotocromáticas-tr90 Necesita volver a publicarse Preview Salvar Publi…" at bounding box center [542, 0] width 1085 height 0
click at [385, 285] on div at bounding box center [638, 256] width 893 height 449
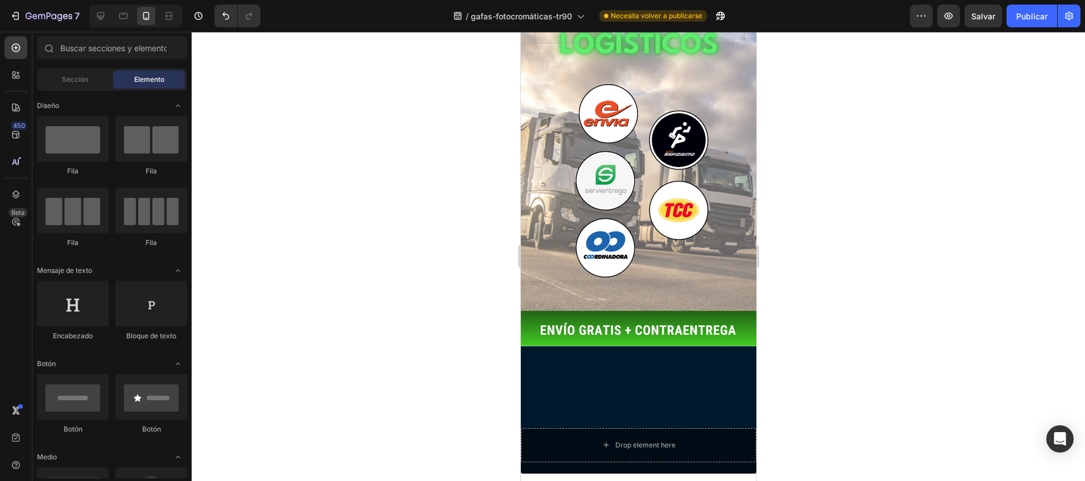
scroll to position [1827, 0]
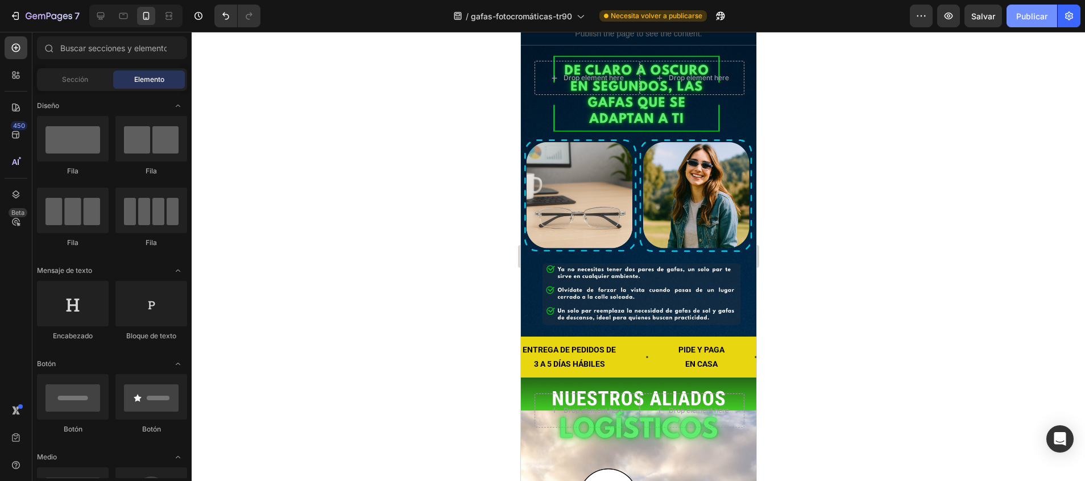
click at [1041, 24] on button "Publicar" at bounding box center [1032, 16] width 51 height 23
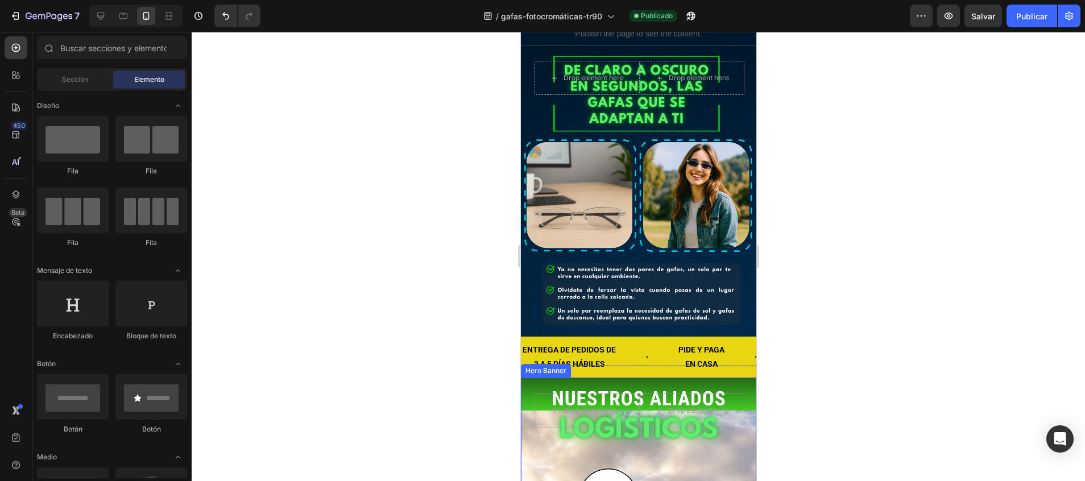
click at [679, 378] on div "Drop element here Drop element here Row" at bounding box center [637, 423] width 235 height 90
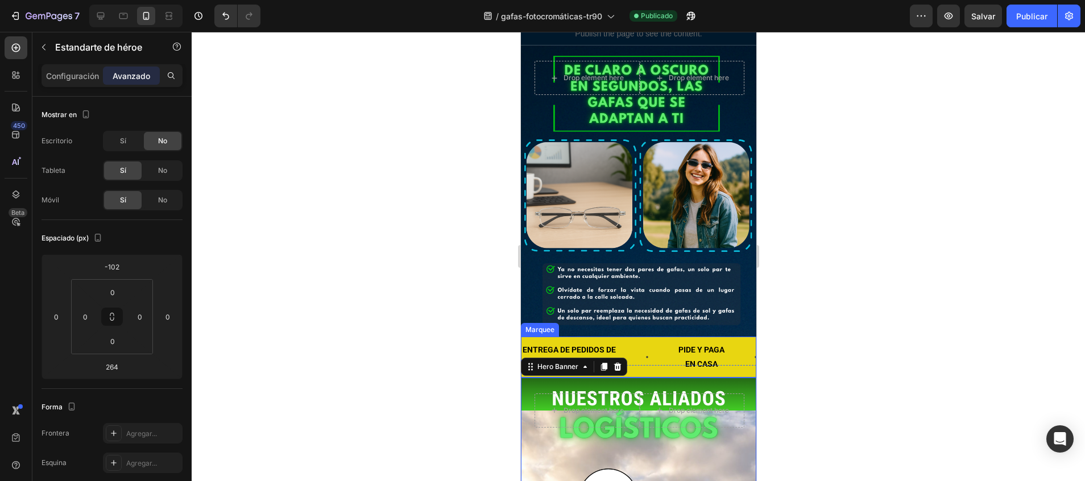
click at [668, 337] on div "ENTREGA DE PEDIDOS DE 3 A 5 DÍAS HÁBILES Text Block" at bounding box center [599, 357] width 156 height 40
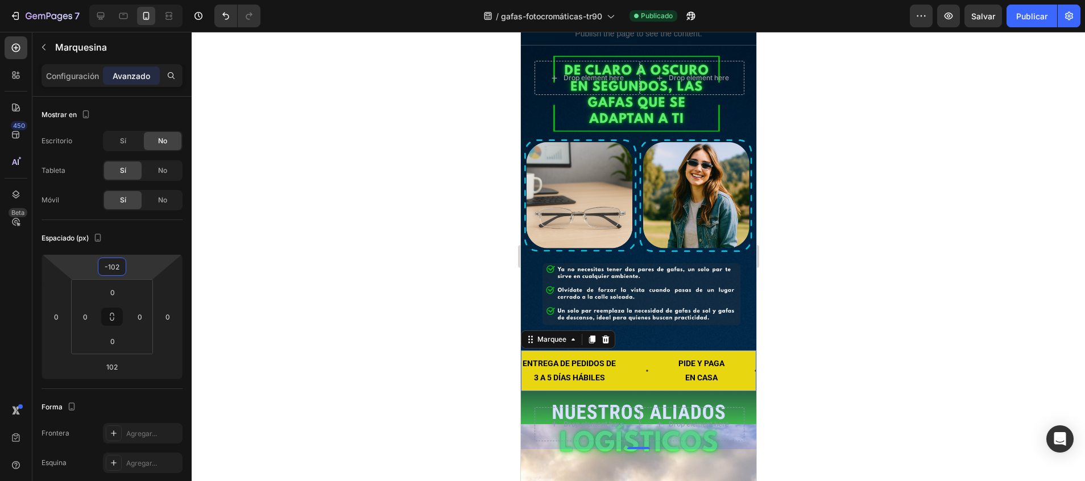
type input "-90"
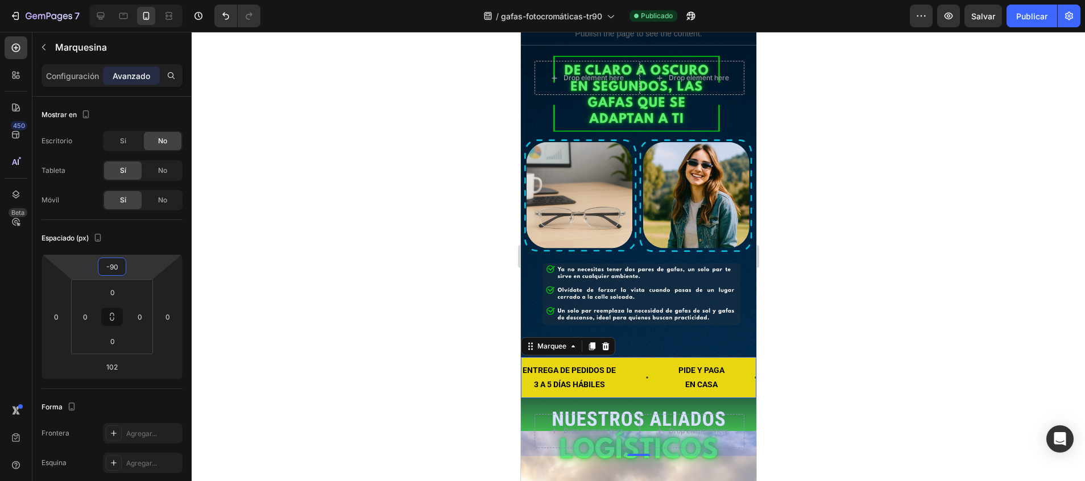
drag, startPoint x: 131, startPoint y: 256, endPoint x: 131, endPoint y: 241, distance: 15.4
click at [131, 0] on html "7 / gafas-fotocromáticas-tr90 Publicado Preview Salvar Publicar 450 Beta Sectio…" at bounding box center [542, 0] width 1085 height 0
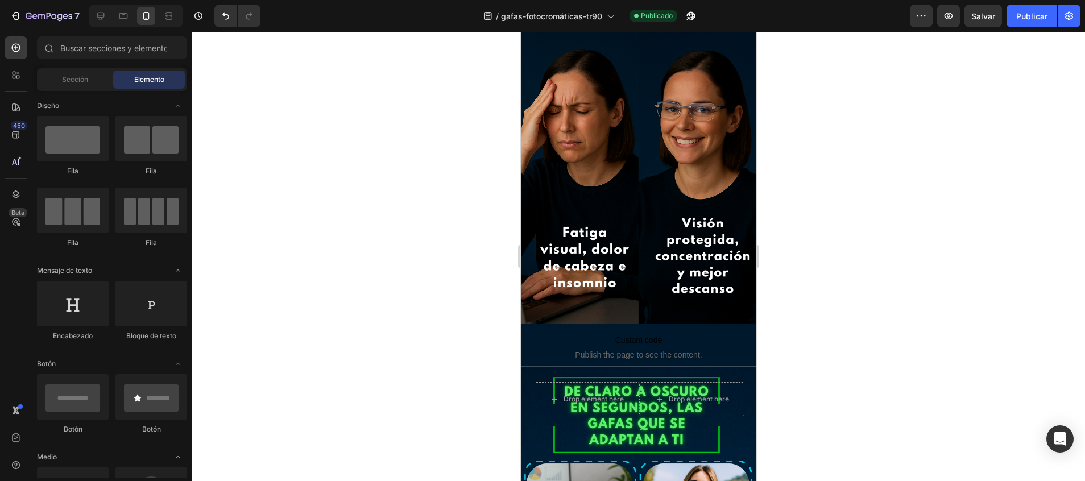
scroll to position [1533, 0]
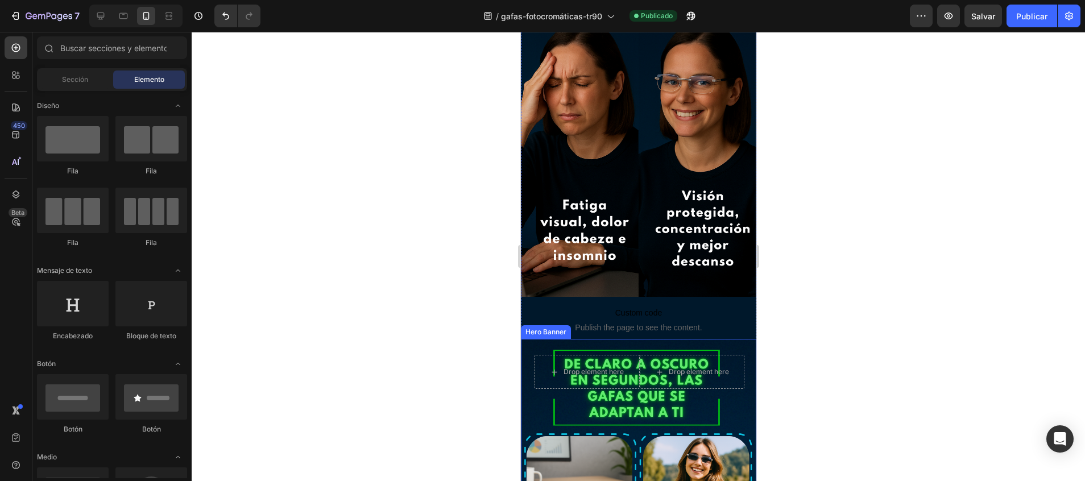
click at [730, 355] on div "Drop element here Drop element here Row" at bounding box center [639, 387] width 210 height 65
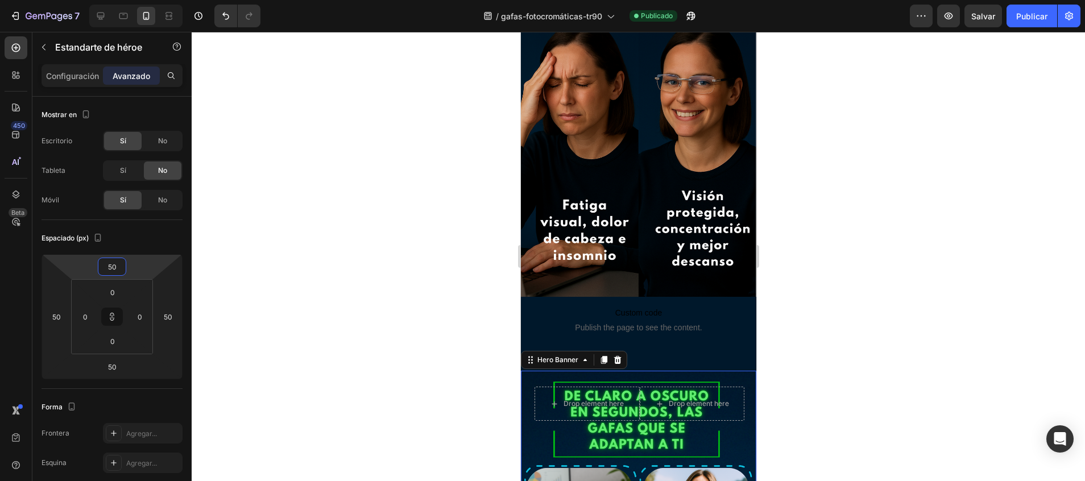
type input "46"
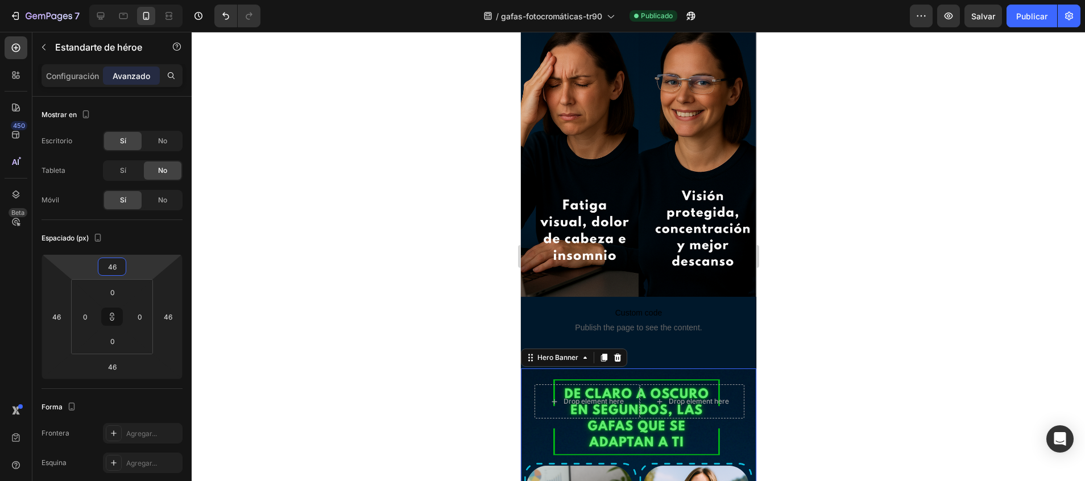
type input "42"
type input "40"
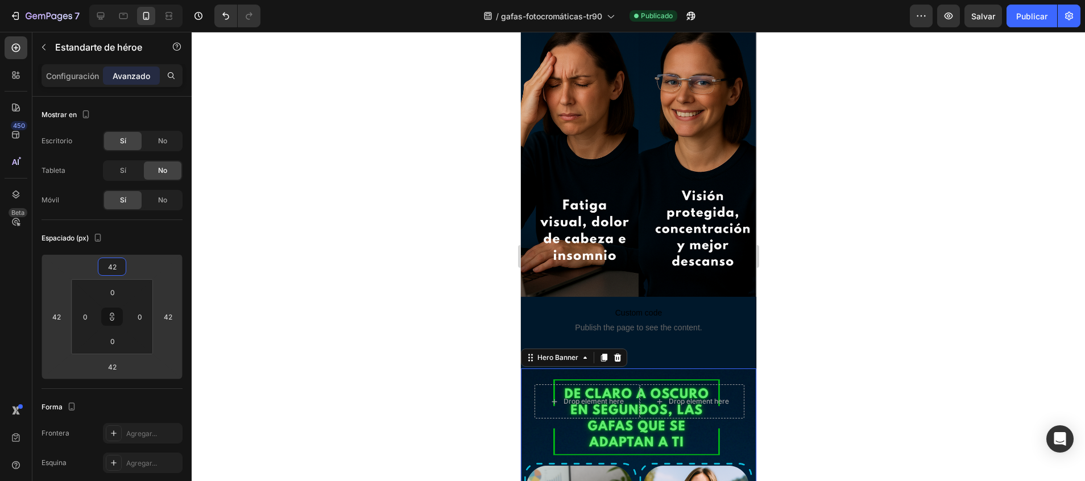
type input "40"
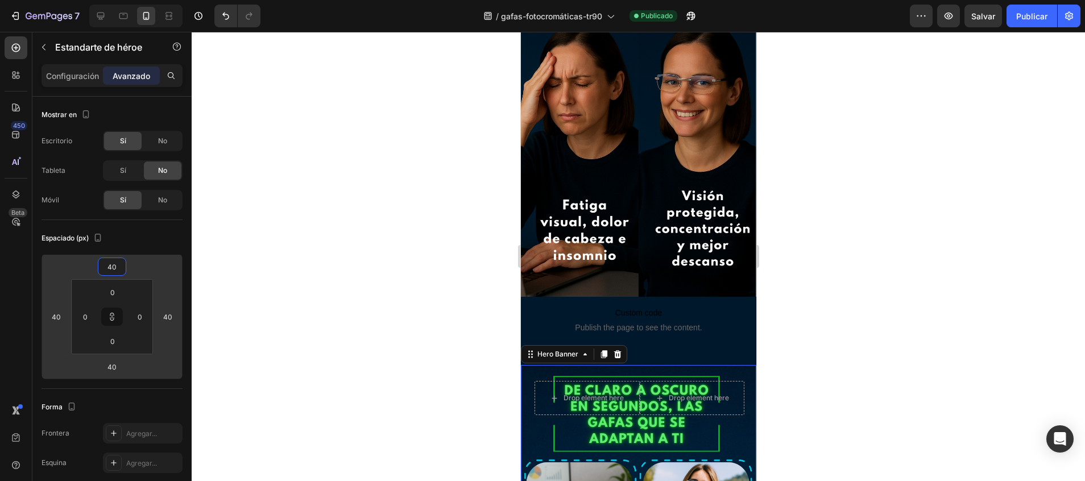
type input "14"
type input "6"
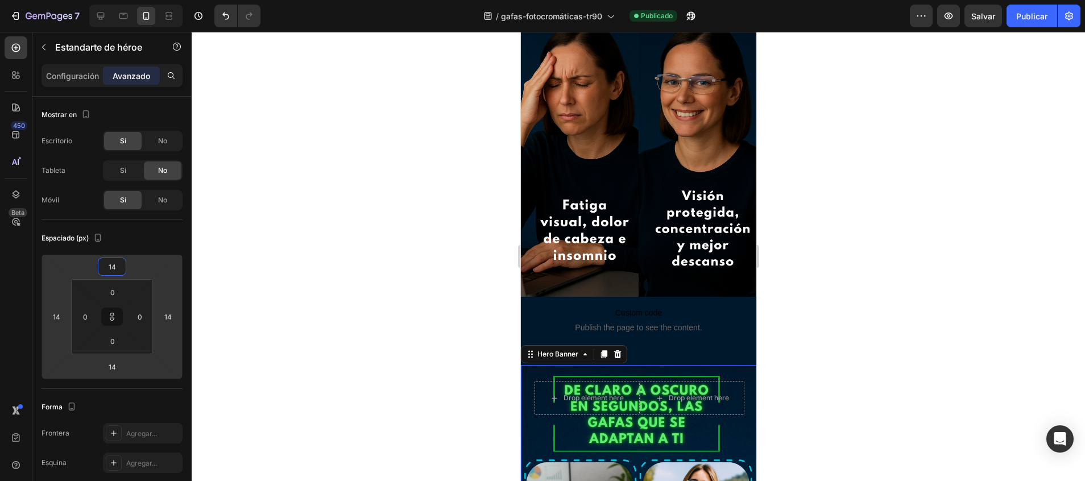
type input "6"
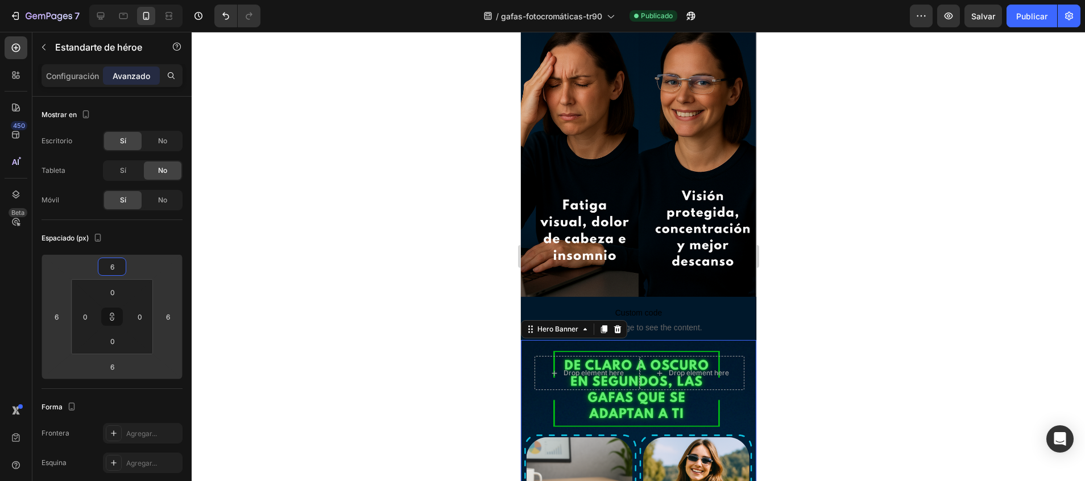
type input "-4"
type input "-12"
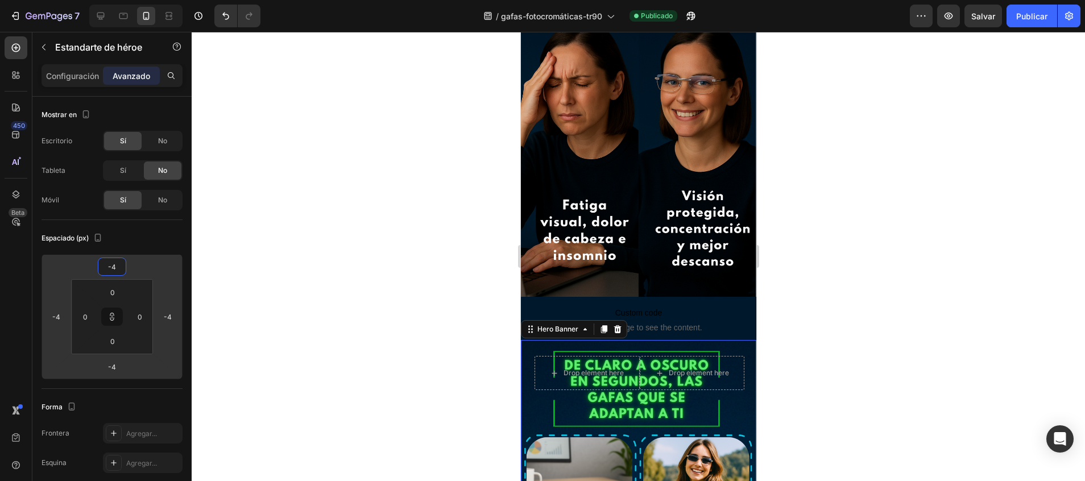
type input "-12"
type input "-18"
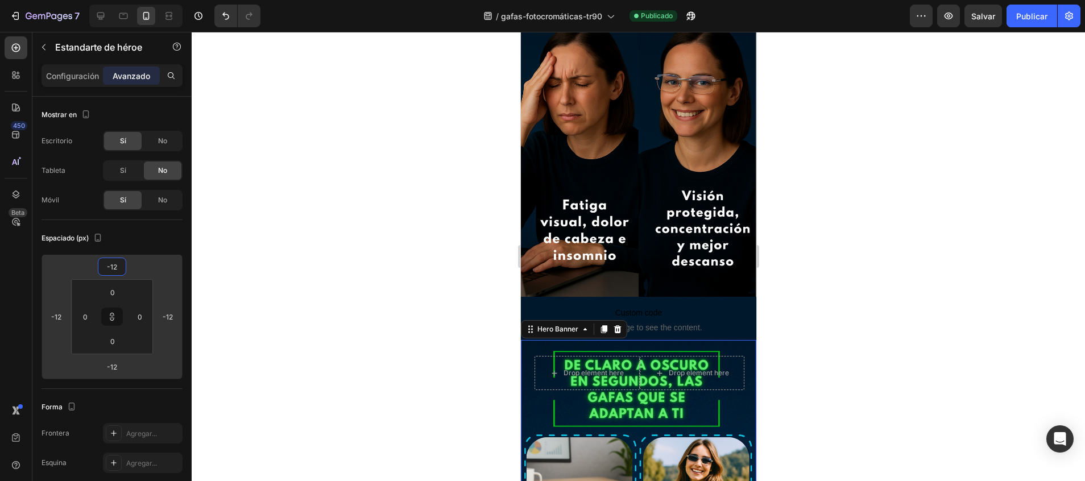
type input "-18"
type input "-24"
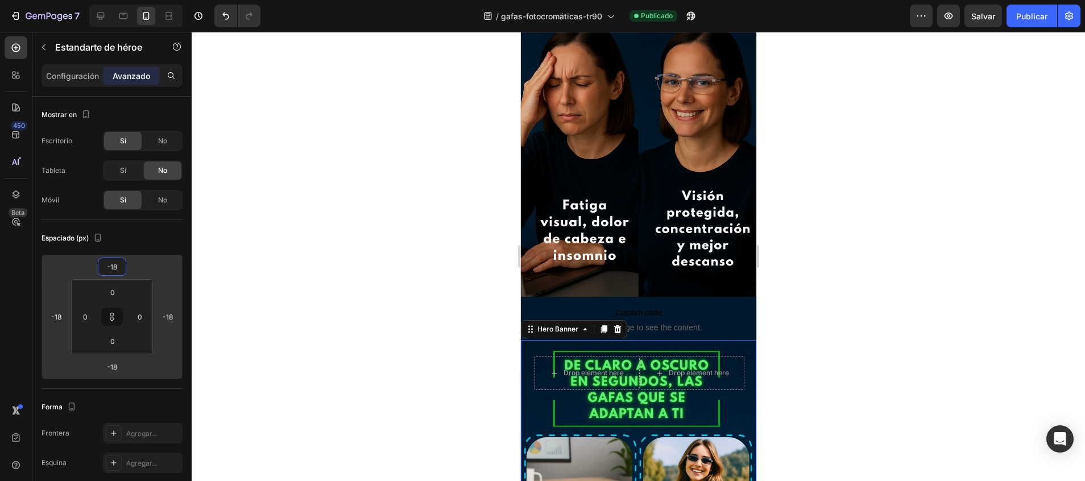
type input "-24"
type input "-28"
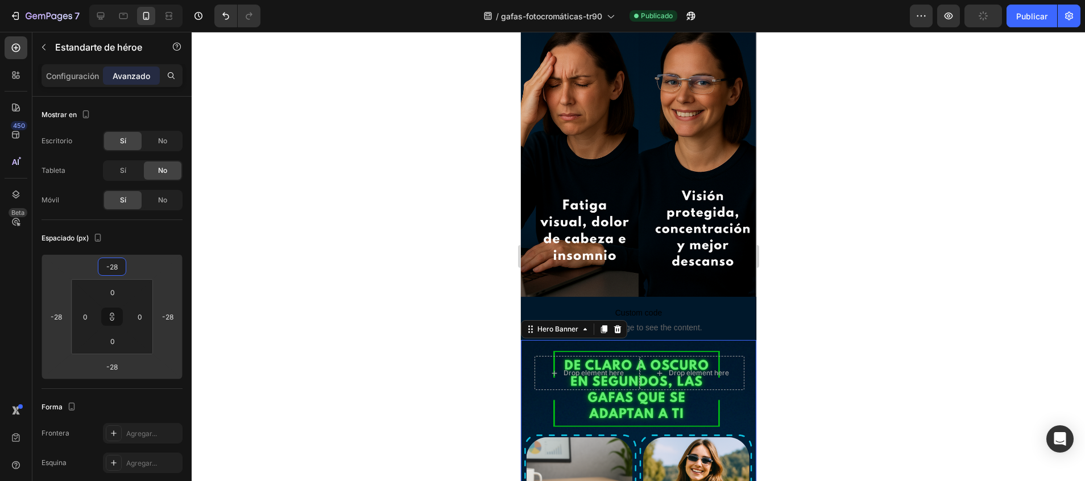
type input "-32"
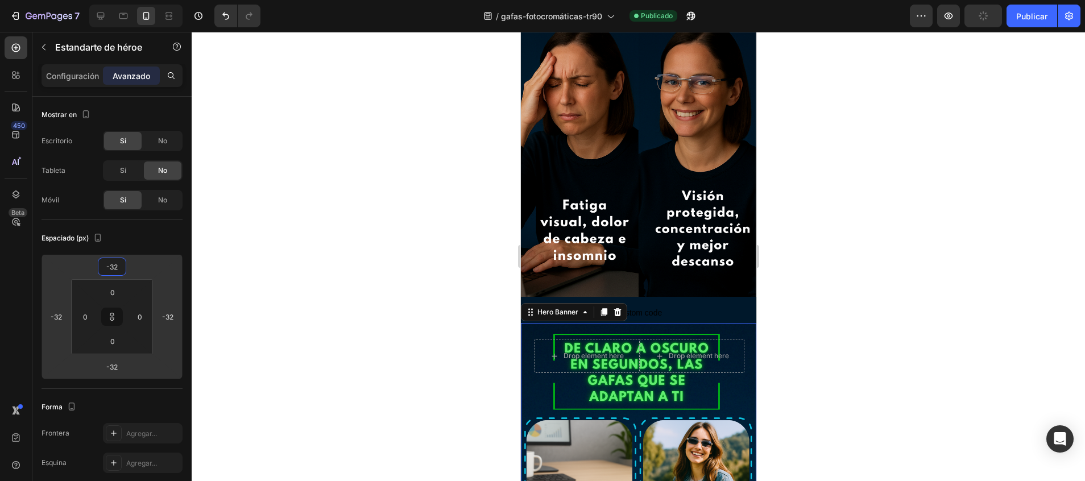
type input "-34"
type input "-22"
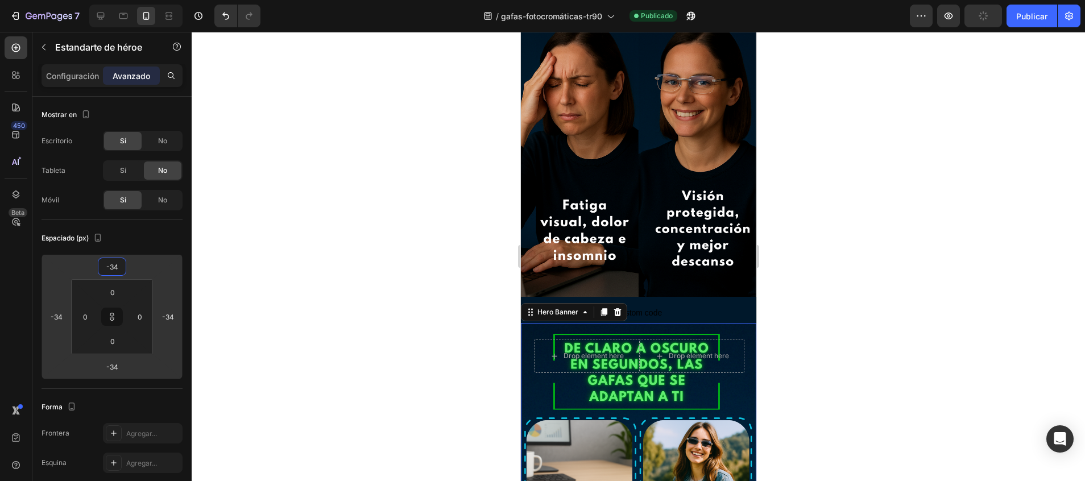
type input "-22"
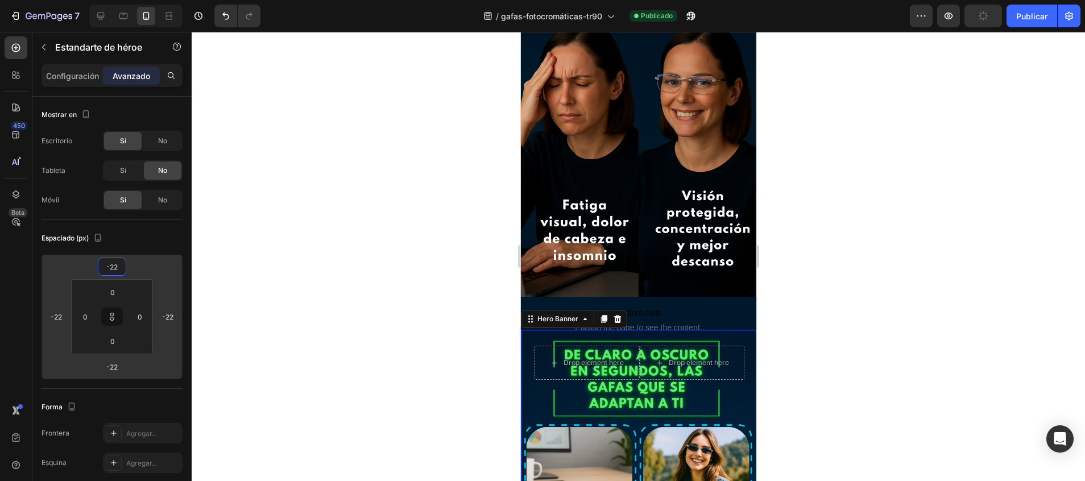
type input "-20"
type input "-18"
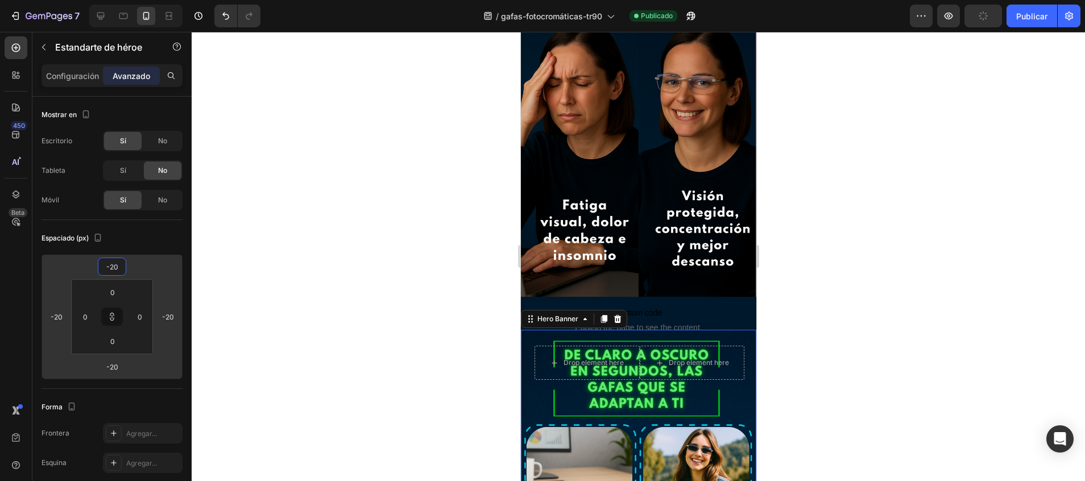
type input "-18"
type input "-14"
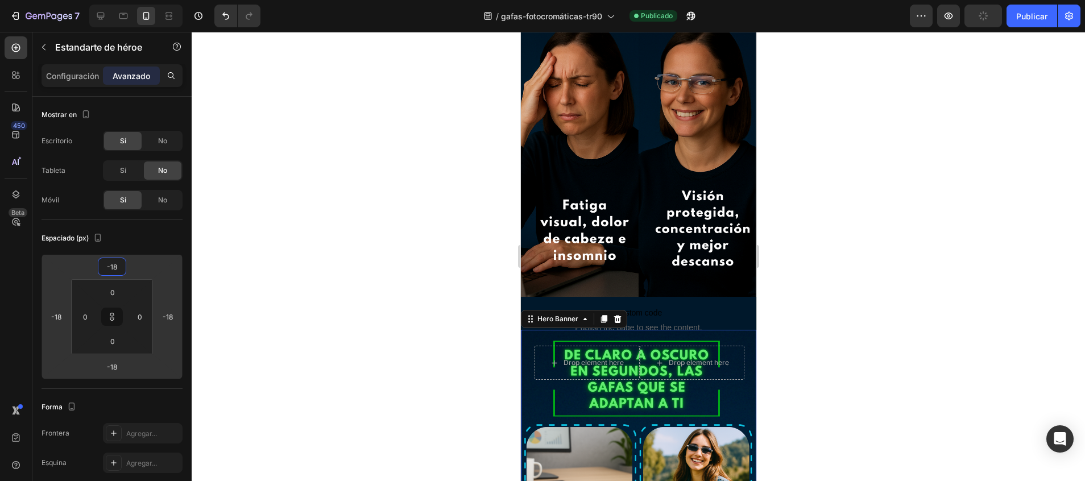
type input "-14"
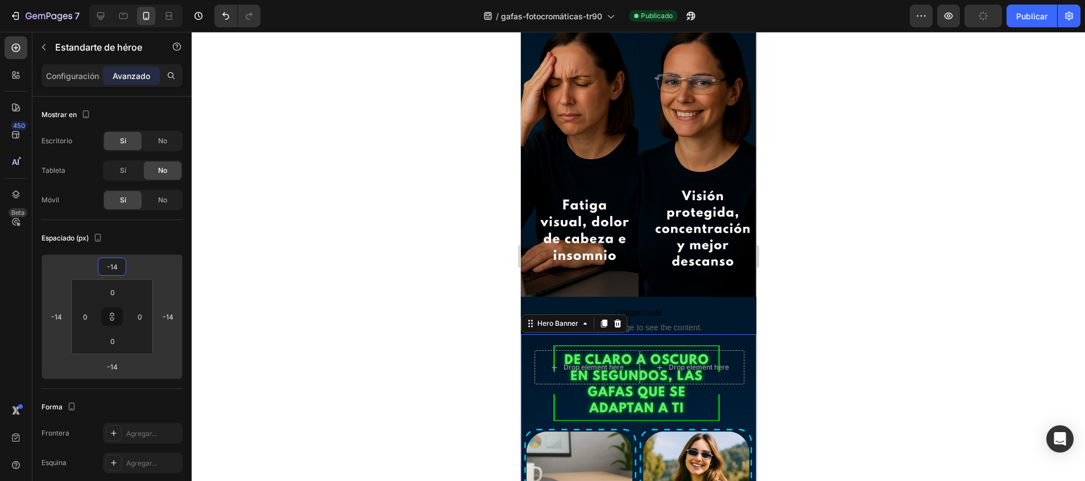
type input "-18"
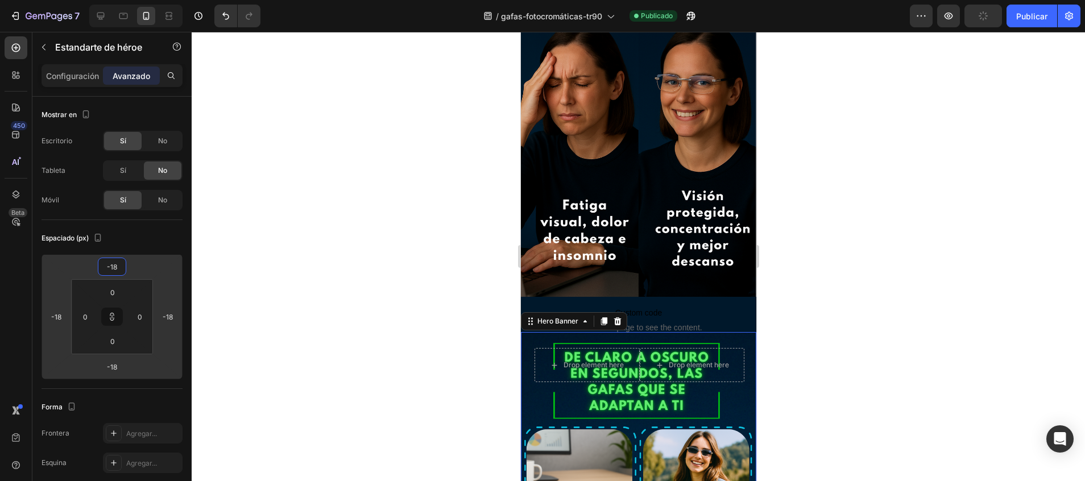
type input "-22"
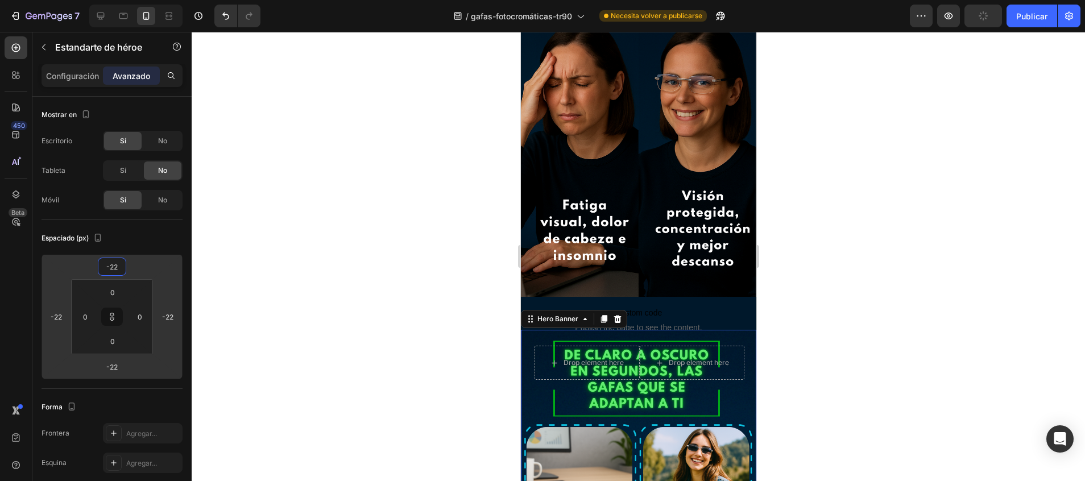
type input "-20"
type input "-22"
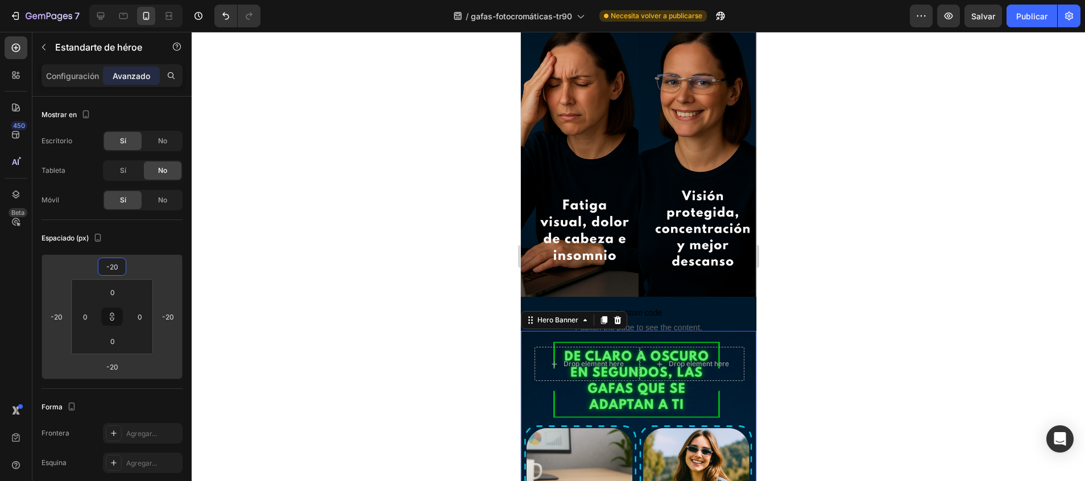
type input "-22"
type input "-18"
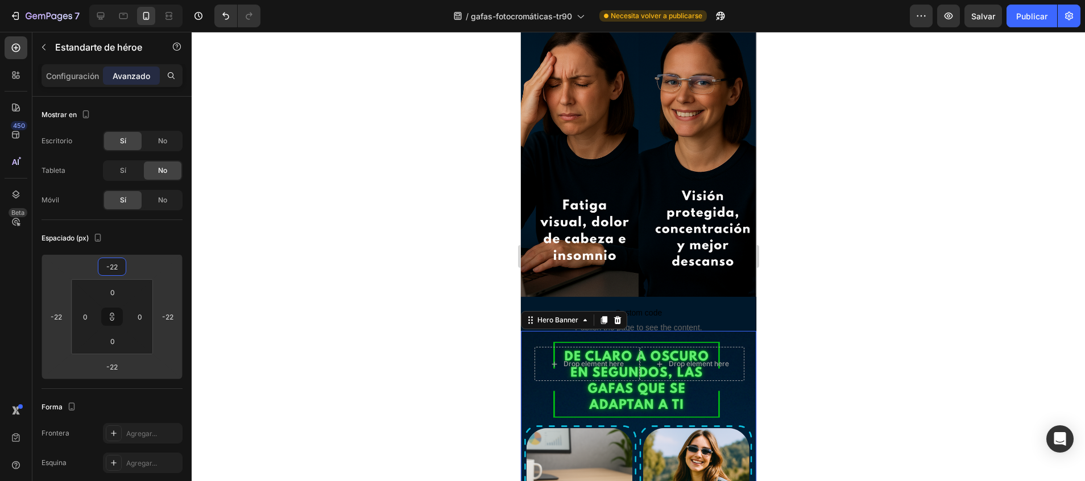
type input "-18"
type input "-14"
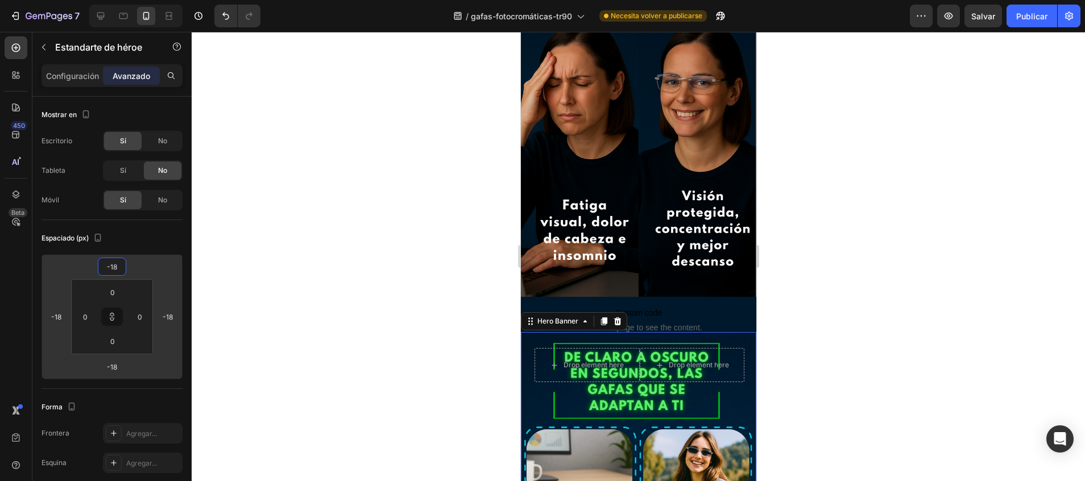
type input "-14"
type input "-6"
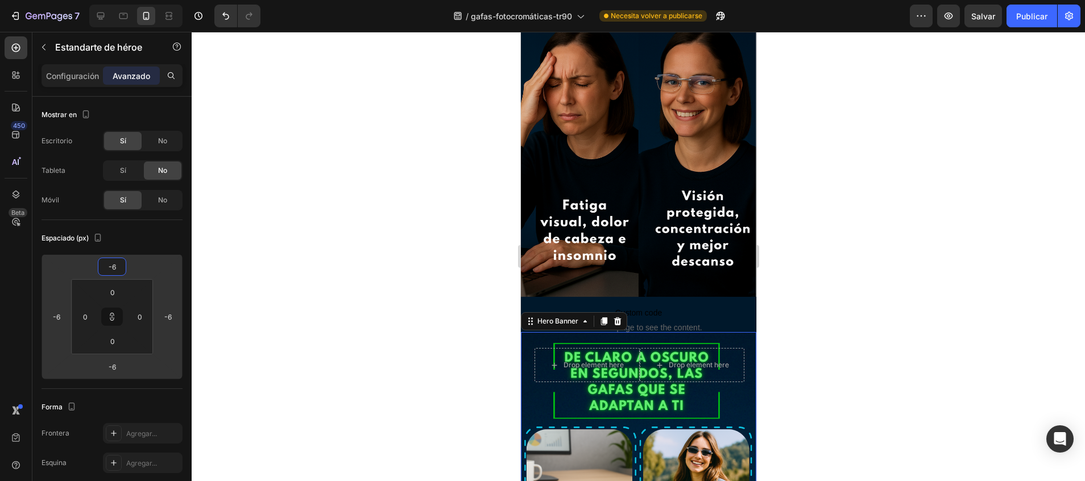
type input "-2"
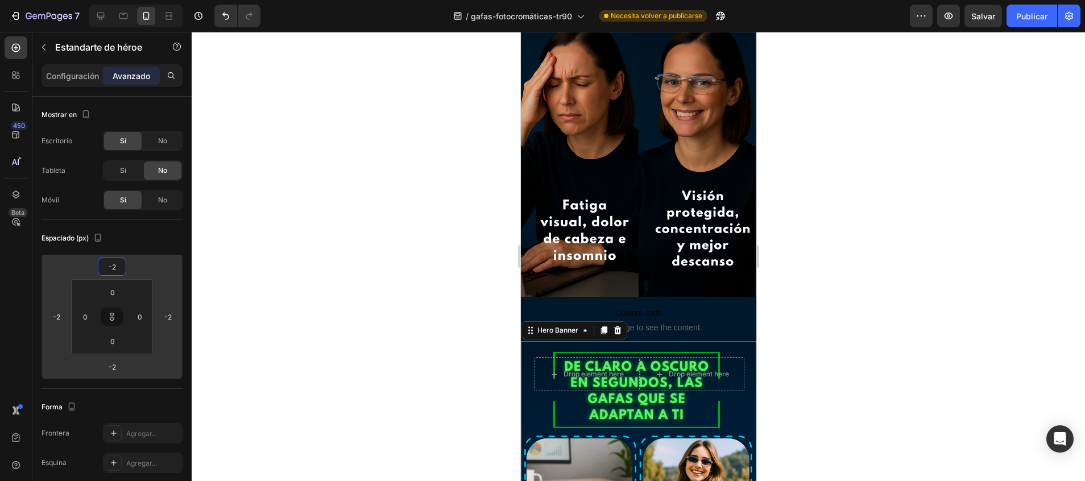
type input "12"
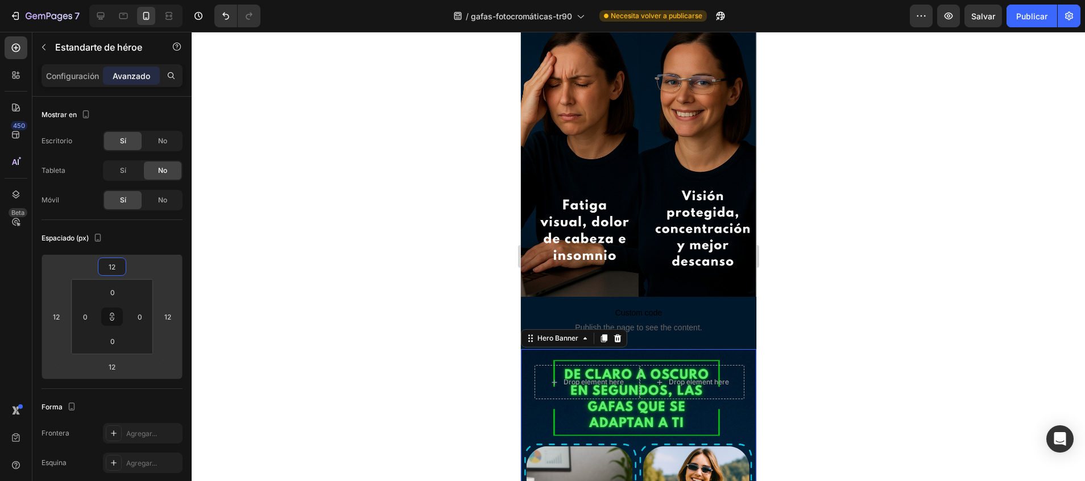
type input "16"
type input "18"
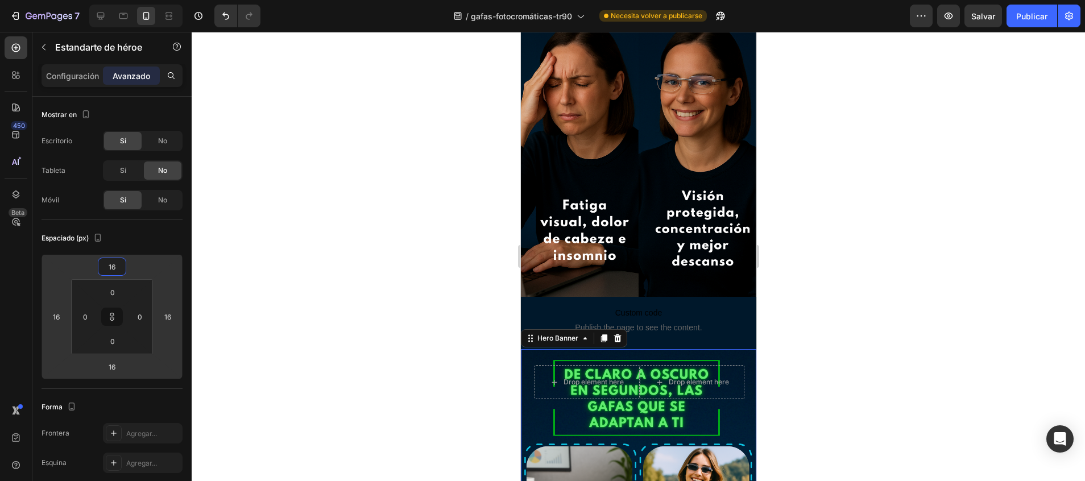
type input "18"
type input "20"
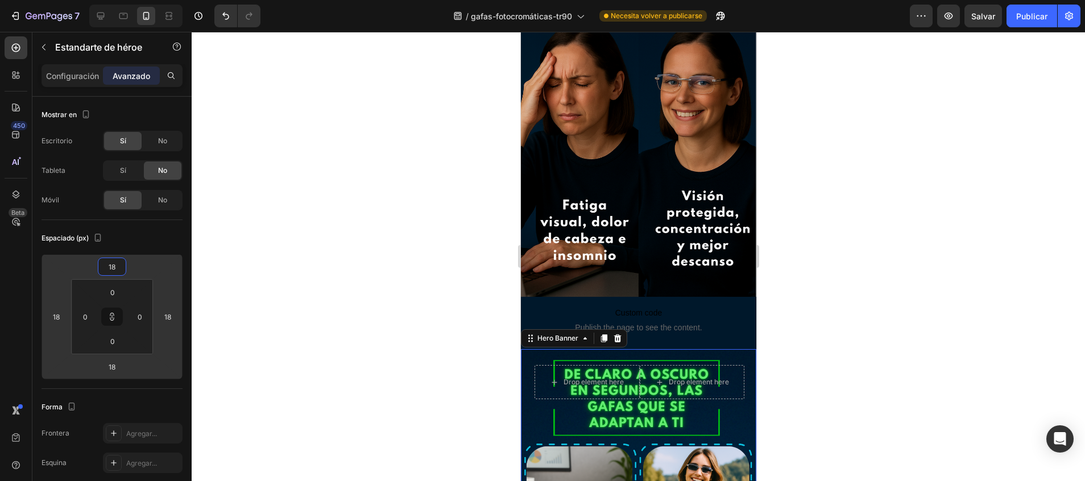
type input "20"
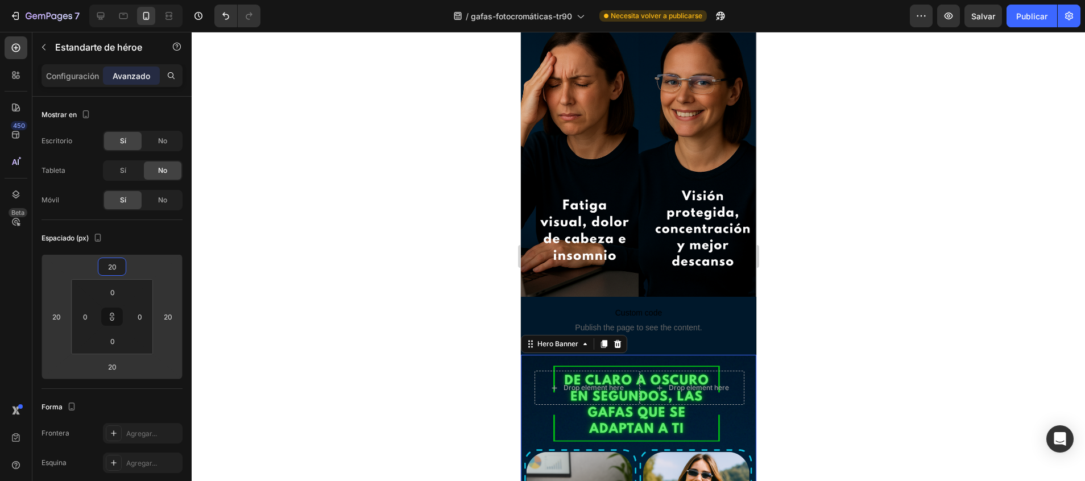
type input "22"
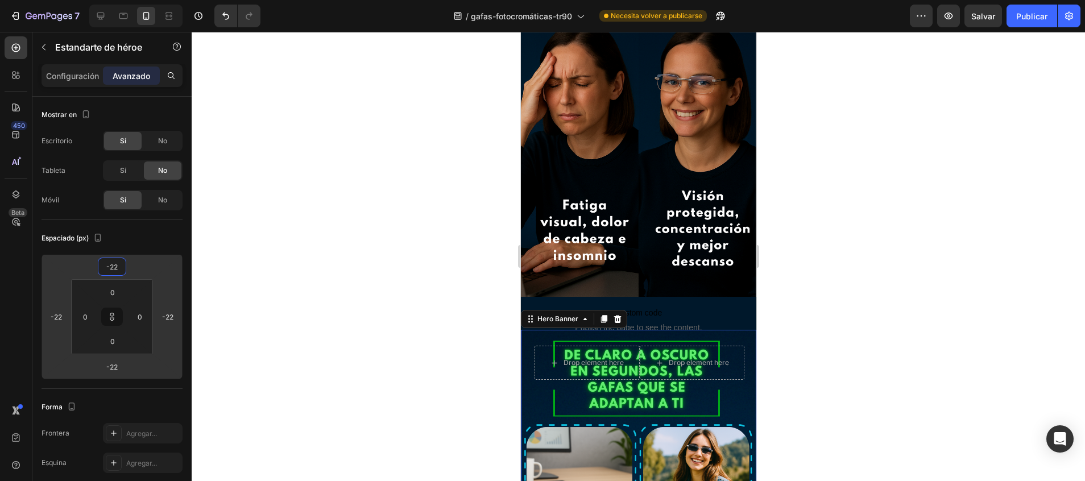
drag, startPoint x: 156, startPoint y: 256, endPoint x: 161, endPoint y: 287, distance: 30.6
click at [161, 0] on html "7 / gafas-fotocromáticas-tr90 Necesita volver a publicarse Preview Salvar Publi…" at bounding box center [542, 0] width 1085 height 0
click at [377, 182] on div at bounding box center [638, 256] width 893 height 449
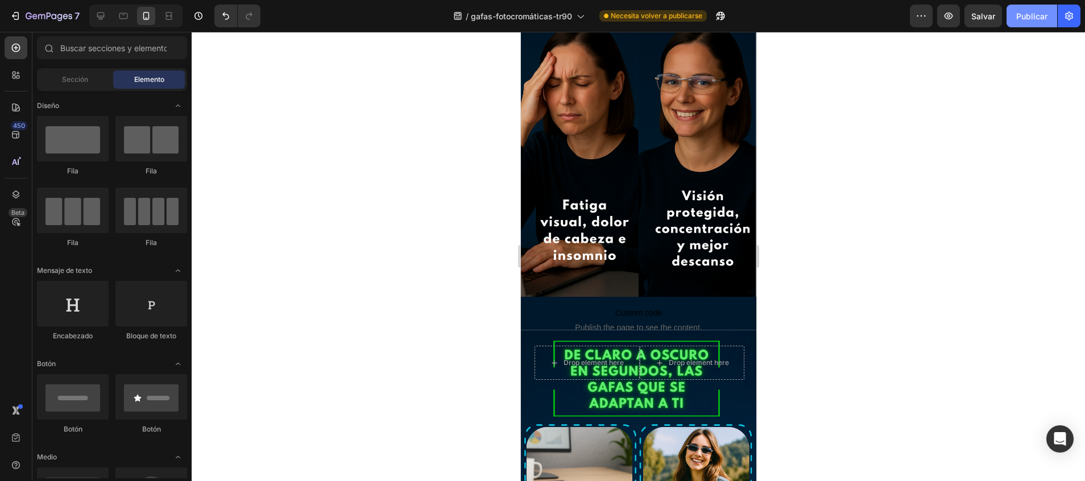
click at [1037, 15] on font "Publicar" at bounding box center [1031, 16] width 31 height 12
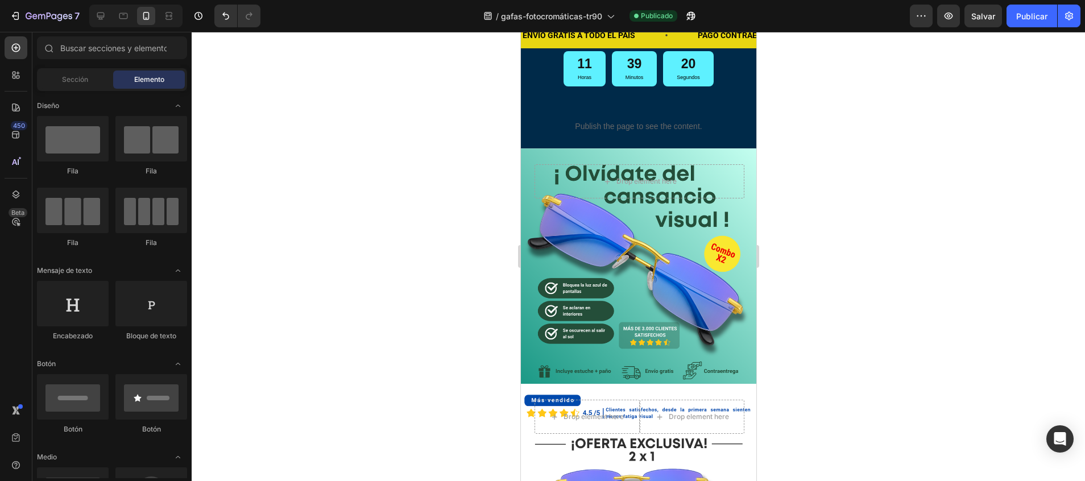
scroll to position [0, 0]
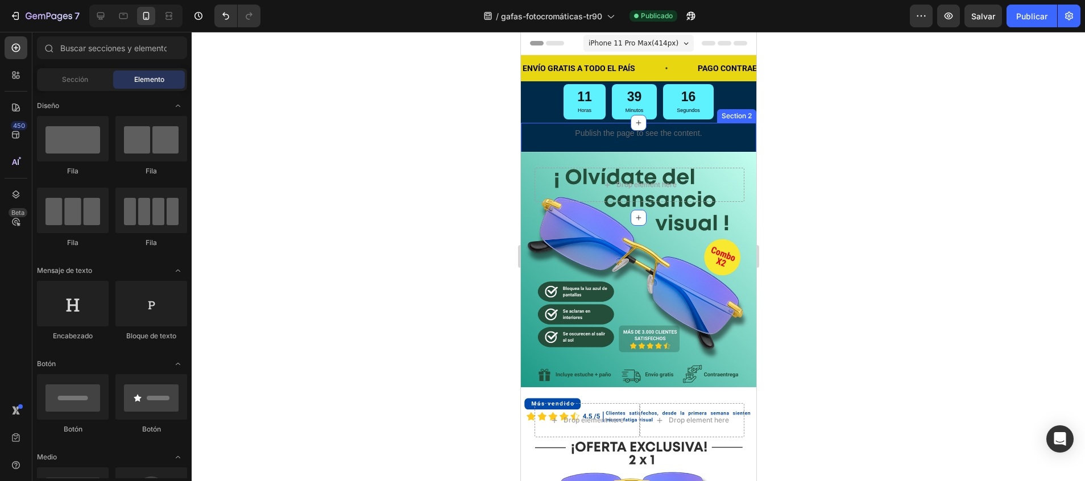
click at [739, 150] on div "Publish the page to see the content. Custom Code Publish the page to see the co…" at bounding box center [637, 170] width 235 height 59
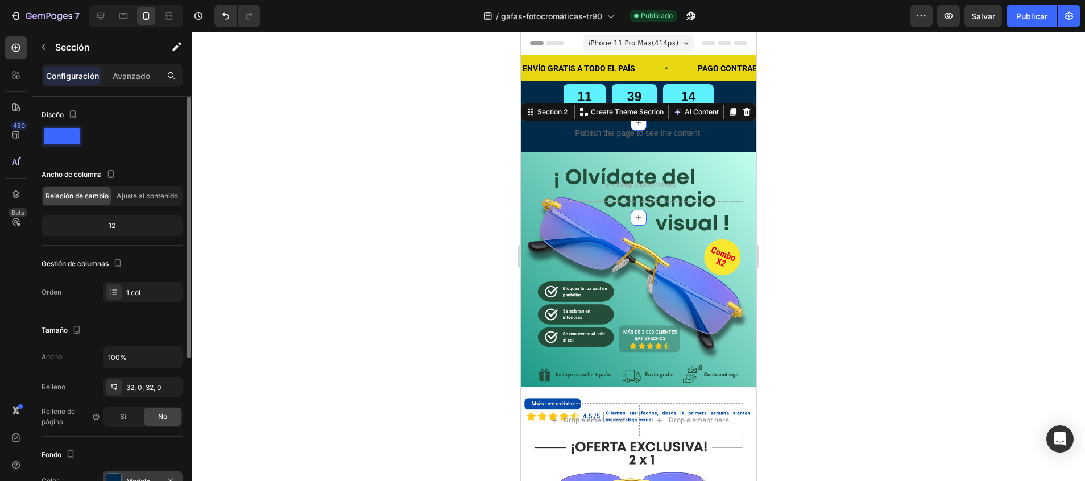
click at [131, 475] on div "Modelo 002A49" at bounding box center [143, 481] width 80 height 20
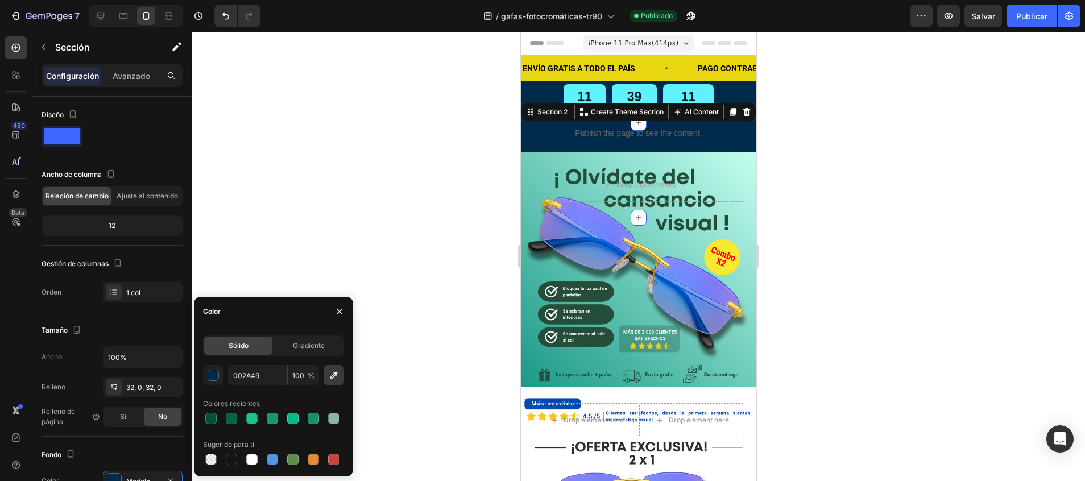
click at [330, 379] on icon "button" at bounding box center [333, 375] width 11 height 11
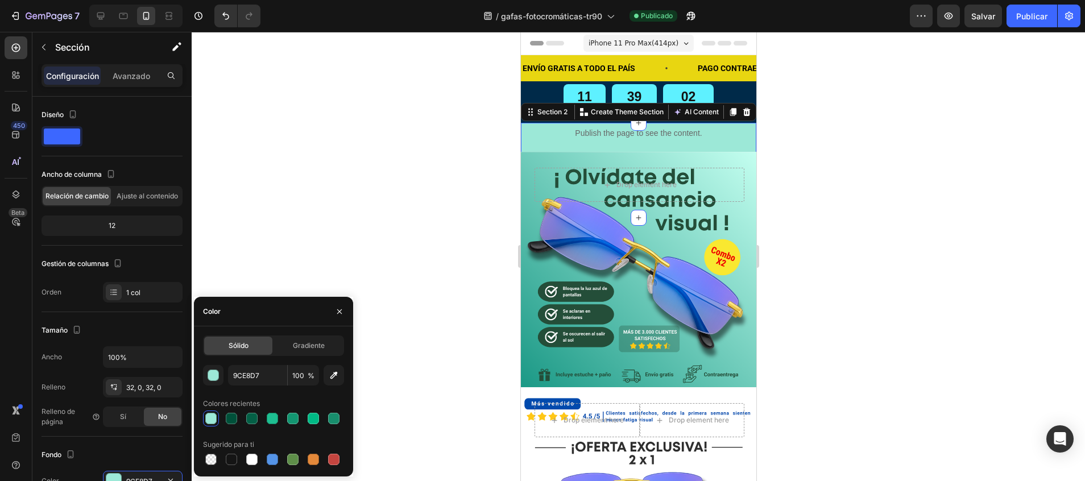
click at [480, 172] on div at bounding box center [638, 256] width 893 height 449
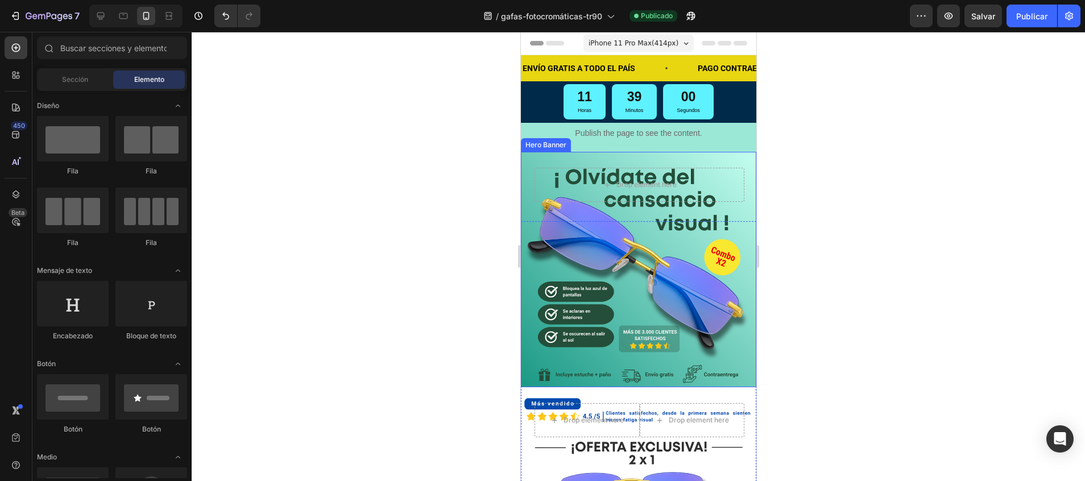
click at [545, 159] on div "Drop element here" at bounding box center [637, 181] width 235 height 59
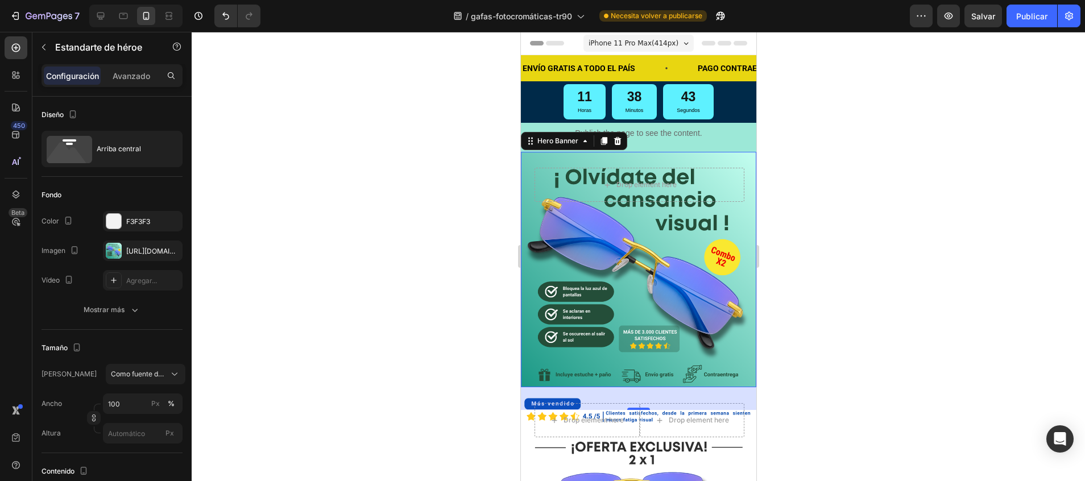
click at [427, 193] on div at bounding box center [638, 256] width 893 height 449
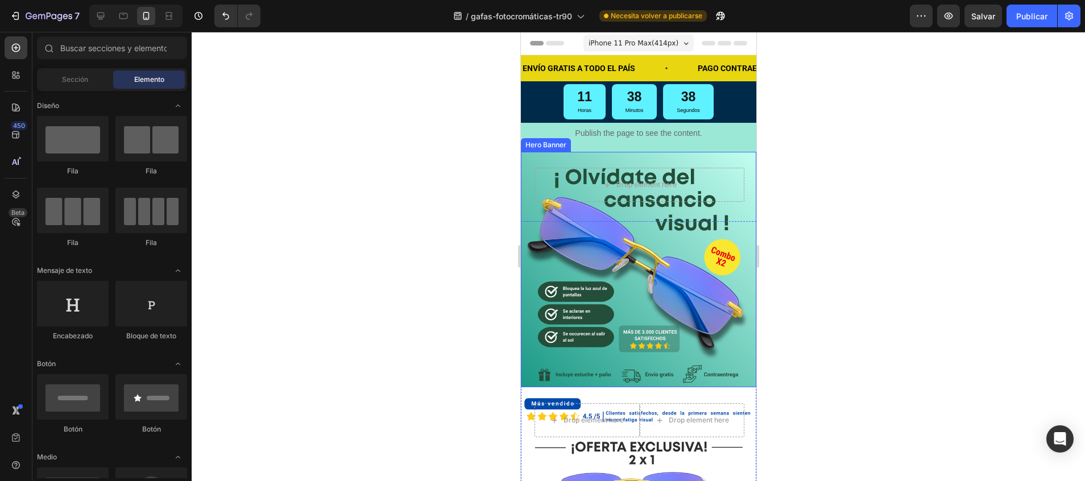
click at [739, 246] on div "Background Image" at bounding box center [637, 269] width 235 height 235
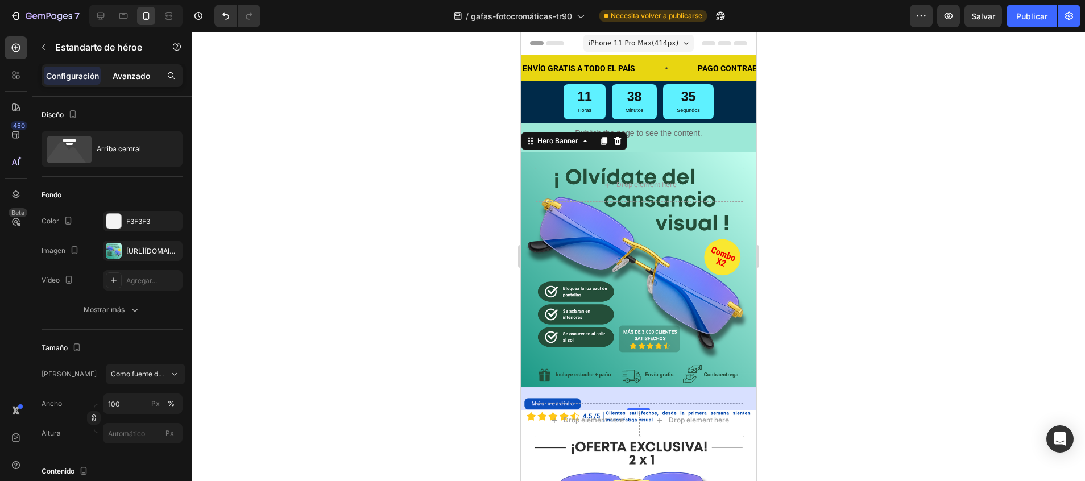
click at [143, 73] on p "Avanzado" at bounding box center [132, 76] width 38 height 12
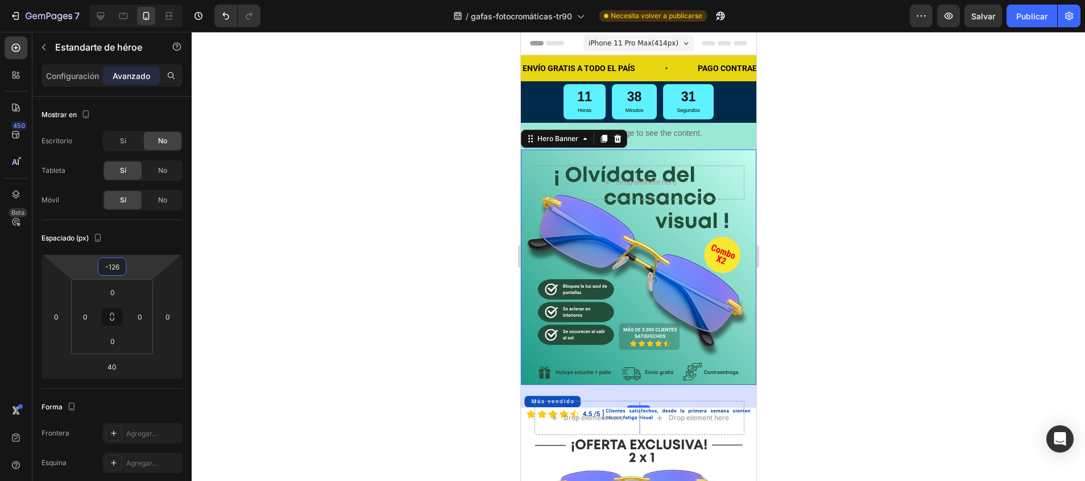
click at [108, 0] on html "7 / gafas-fotocromáticas-tr90 Necesita volver a publicarse Preview Salvar Publi…" at bounding box center [542, 0] width 1085 height 0
click at [323, 179] on div at bounding box center [638, 256] width 893 height 449
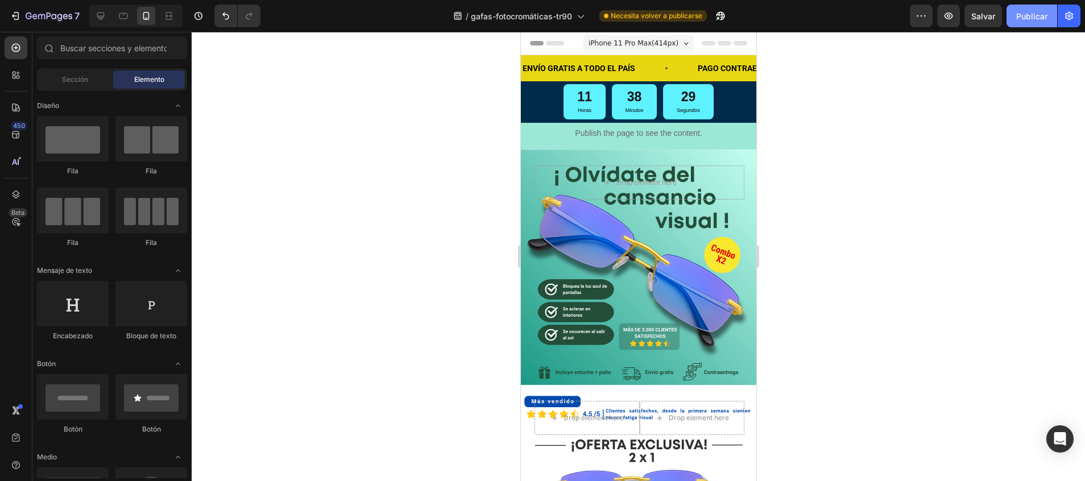
click at [1039, 16] on font "Publicar" at bounding box center [1031, 16] width 31 height 12
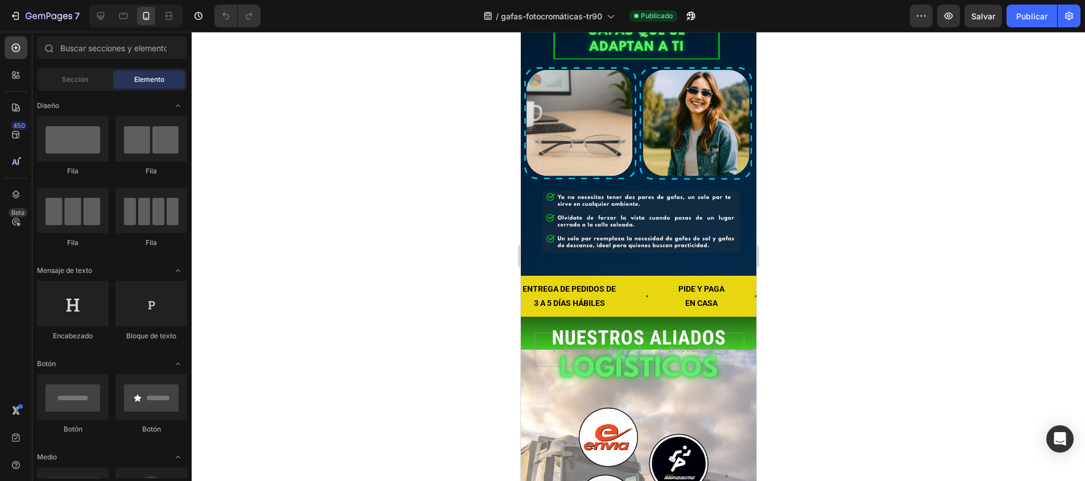
scroll to position [1862, 0]
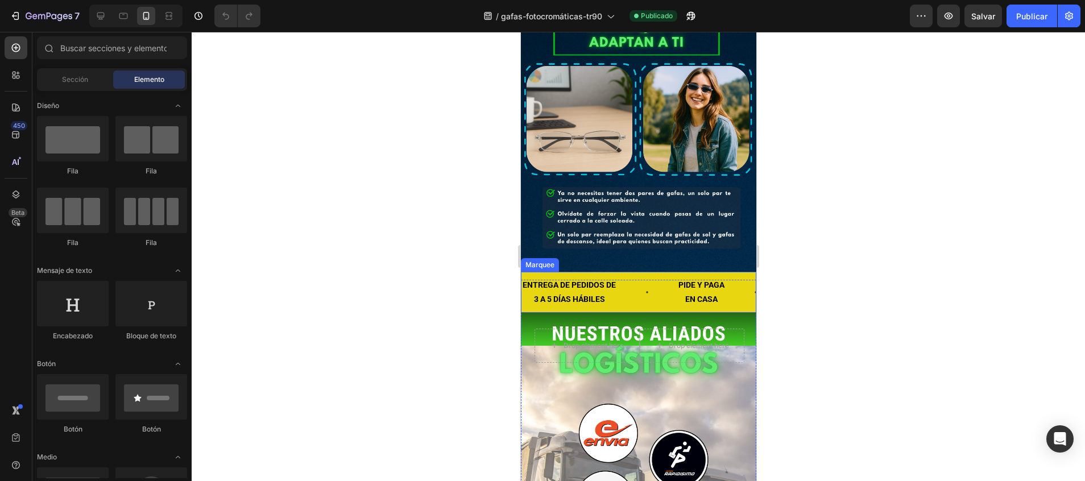
click at [657, 272] on div "ENTREGA DE PEDIDOS DE 3 A 5 DÍAS HÁBILES Text Block" at bounding box center [599, 292] width 156 height 40
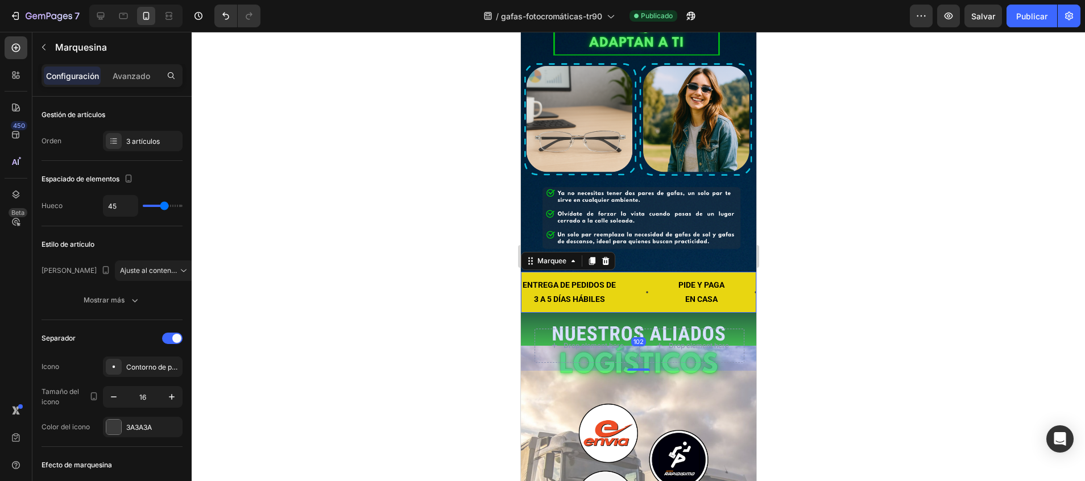
click at [660, 272] on div "ENTREGA DE PEDIDOS DE 3 A 5 DÍAS HÁBILES Text Block" at bounding box center [599, 292] width 156 height 40
click at [144, 78] on p "Avanzado" at bounding box center [132, 76] width 38 height 12
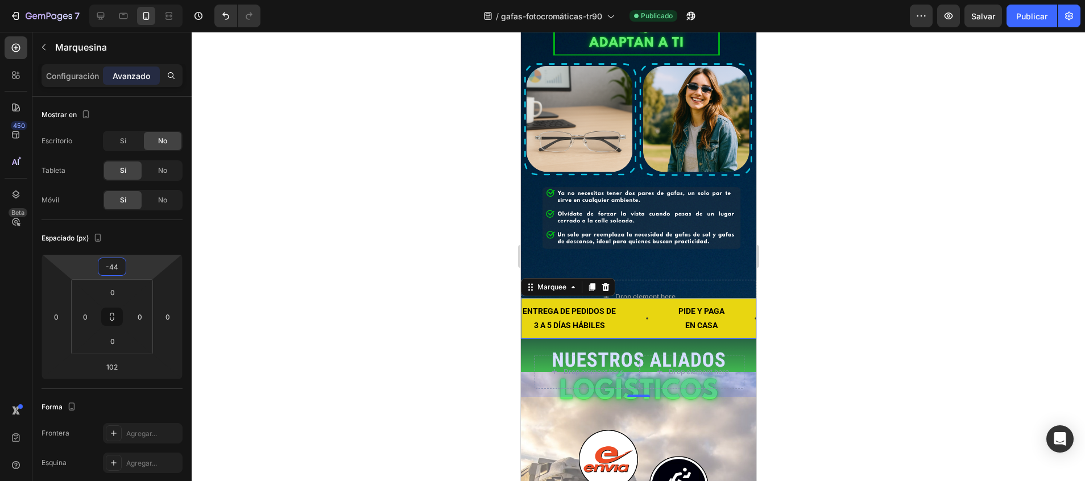
type input "-34"
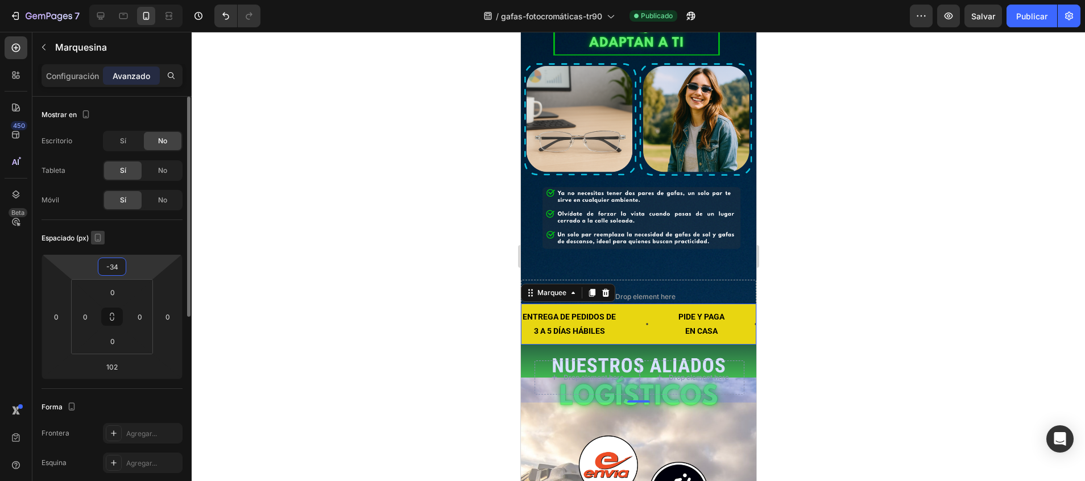
drag, startPoint x: 100, startPoint y: 255, endPoint x: 103, endPoint y: 230, distance: 24.7
click at [103, 0] on html "7 / gafas-fotocromáticas-tr90 Publicado Preview Salvar Publicar 450 Beta Sectio…" at bounding box center [542, 0] width 1085 height 0
click at [328, 250] on div at bounding box center [638, 256] width 893 height 449
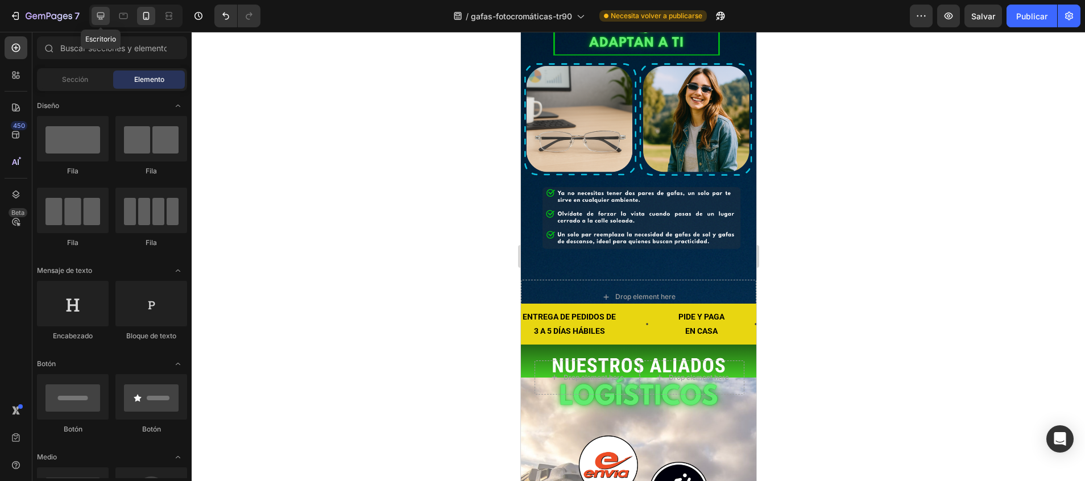
click at [98, 21] on icon at bounding box center [100, 15] width 11 height 11
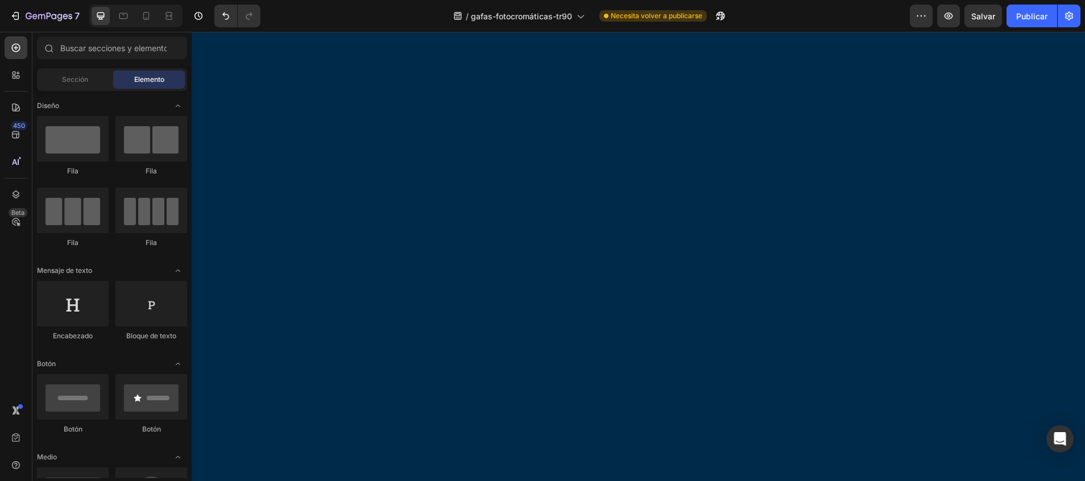
scroll to position [8681, 0]
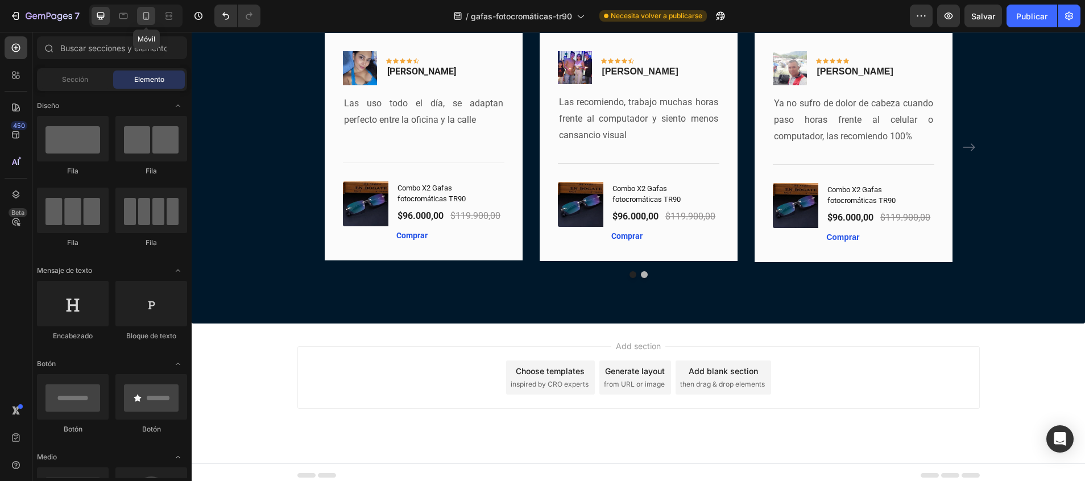
click at [150, 14] on icon at bounding box center [145, 15] width 11 height 11
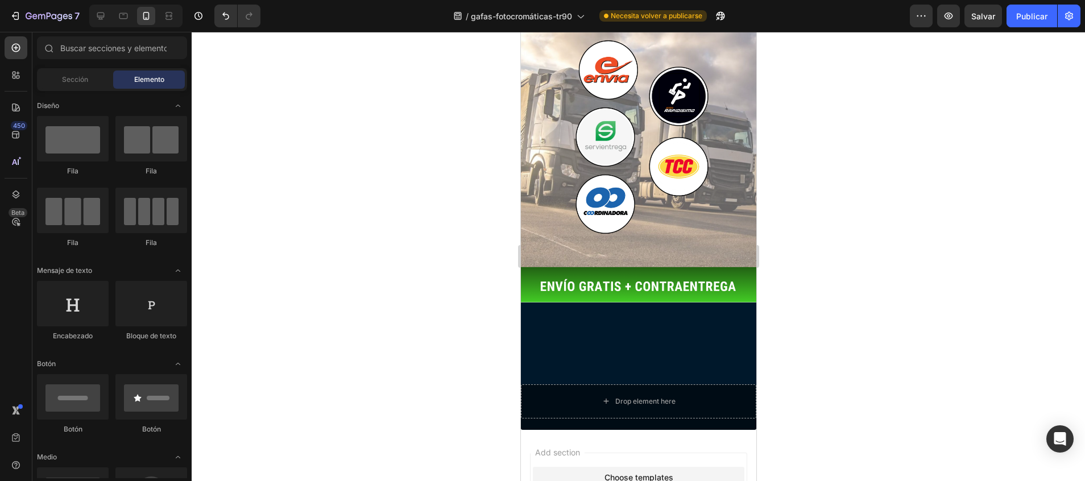
scroll to position [2283, 0]
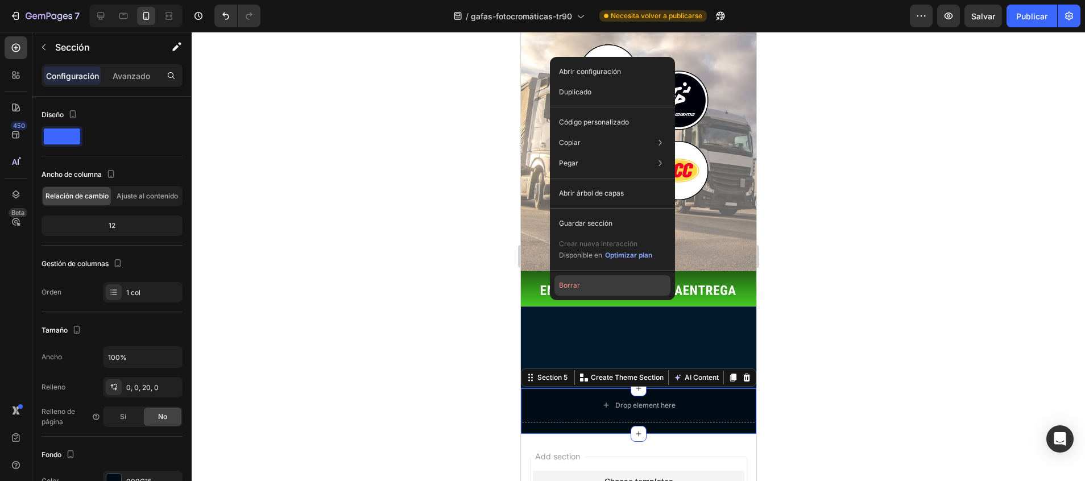
click at [586, 286] on button "Borrar" at bounding box center [612, 285] width 116 height 20
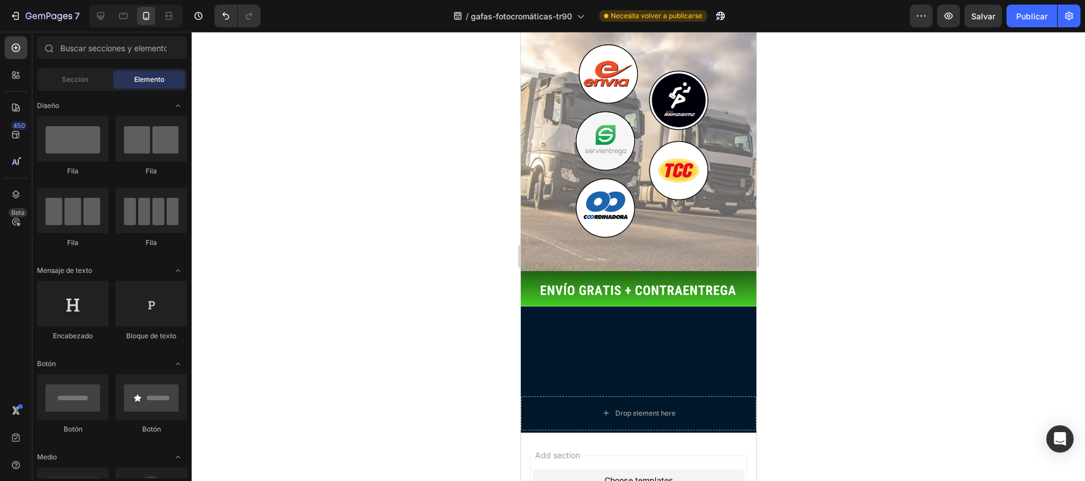
click at [781, 337] on div at bounding box center [638, 256] width 893 height 449
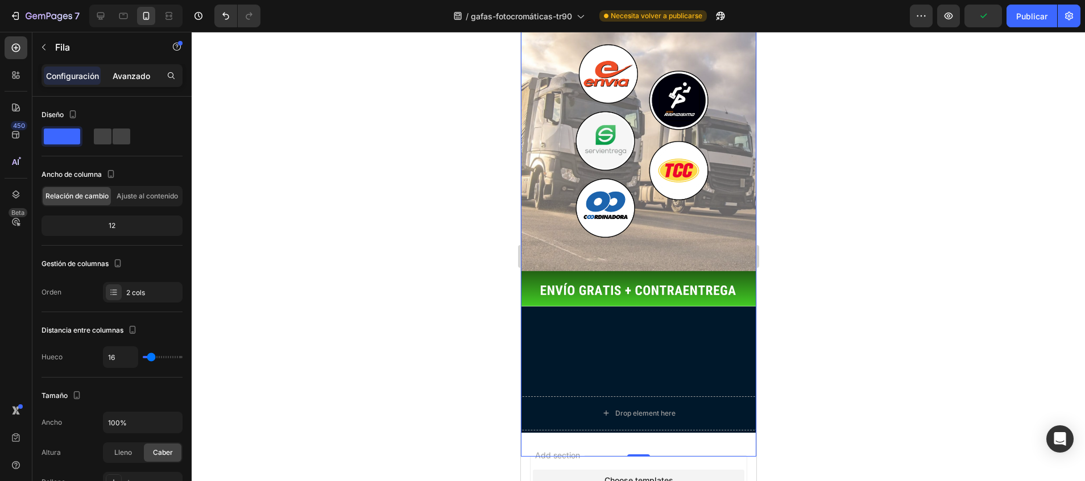
click at [130, 83] on div "Avanzado" at bounding box center [131, 76] width 57 height 18
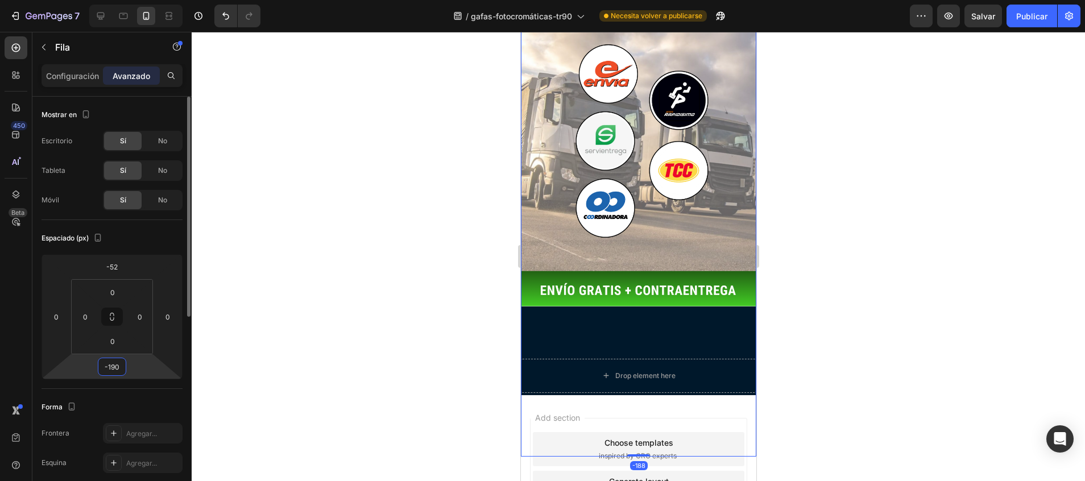
type input "-188"
drag, startPoint x: 109, startPoint y: 378, endPoint x: 107, endPoint y: 405, distance: 27.9
click at [107, 0] on html "7 / gafas-fotocromáticas-tr90 Necesita volver a publicarse Preview Salvar Publi…" at bounding box center [542, 0] width 1085 height 0
click at [1024, 13] on font "Publicar" at bounding box center [1031, 16] width 31 height 12
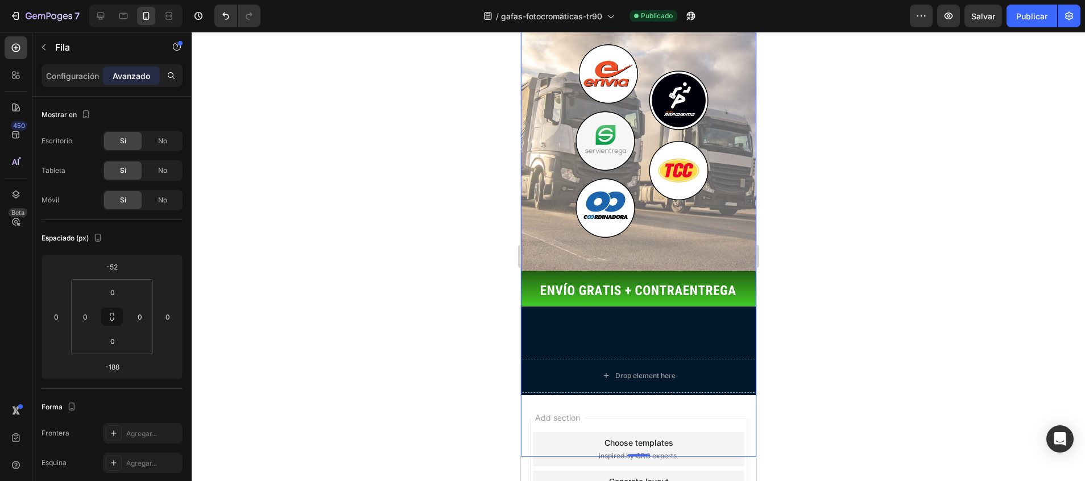
click at [666, 275] on div "ENTREGA DE PEDIDOS DE 3 A 5 DÍAS HÁBILES Text Block PIDE Y PAGA EN CASA Text Bl…" at bounding box center [637, 194] width 235 height 524
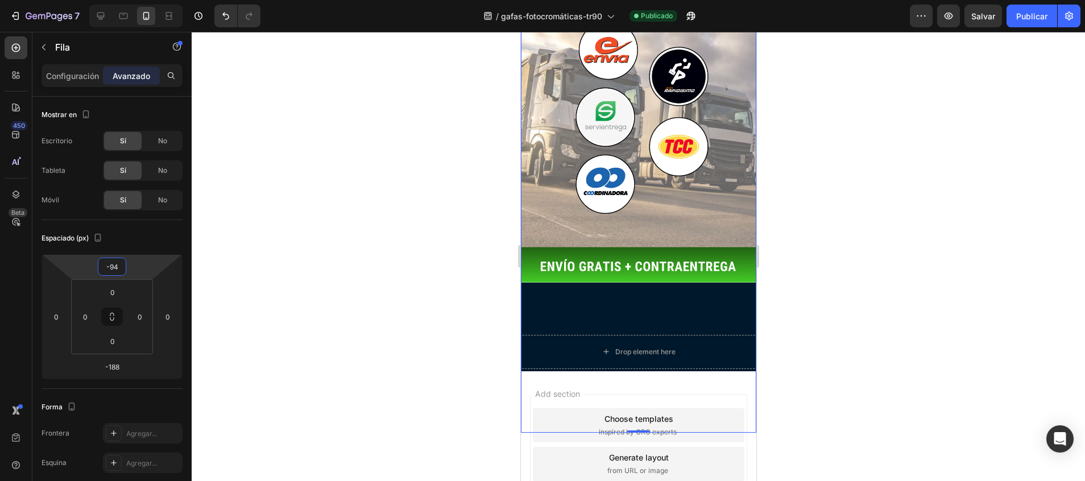
drag, startPoint x: 144, startPoint y: 259, endPoint x: 147, endPoint y: 277, distance: 18.4
click at [147, 0] on html "7 / gafas-fotocromáticas-tr90 Publicado Preview Salvar Publicar 450 Beta Sectio…" at bounding box center [542, 0] width 1085 height 0
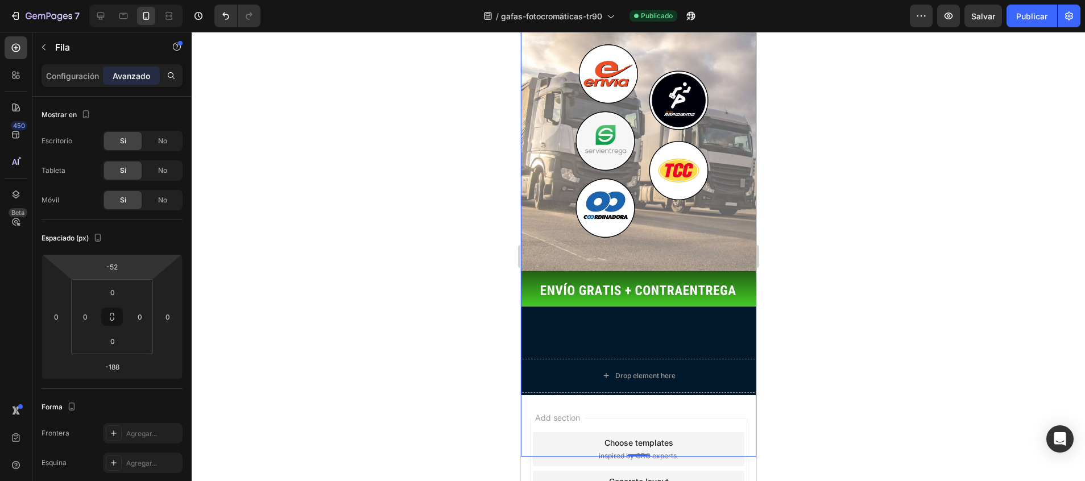
click at [561, 280] on div "ENTREGA DE PEDIDOS DE 3 A 5 DÍAS HÁBILES Text Block PIDE Y PAGA EN CASA Text Bl…" at bounding box center [637, 194] width 235 height 524
click at [583, 212] on div "ENTREGA DE PEDIDOS DE 3 A 5 DÍAS HÁBILES Text Block PIDE Y PAGA EN CASA Text Bl…" at bounding box center [637, 194] width 235 height 524
click at [562, 281] on div "ENTREGA DE PEDIDOS DE 3 A 5 DÍAS HÁBILES Text Block PIDE Y PAGA EN CASA Text Bl…" at bounding box center [637, 194] width 235 height 524
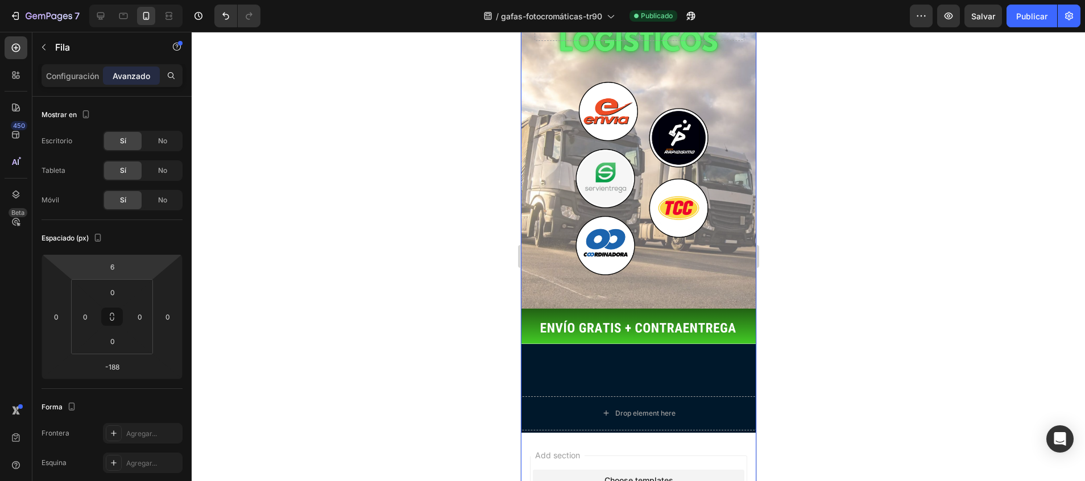
drag, startPoint x: 130, startPoint y: 255, endPoint x: 130, endPoint y: 230, distance: 25.0
click at [130, 0] on html "7 / gafas-fotocromáticas-tr90 Publicado Preview Salvar Publicar 450 Beta Sectio…" at bounding box center [542, 0] width 1085 height 0
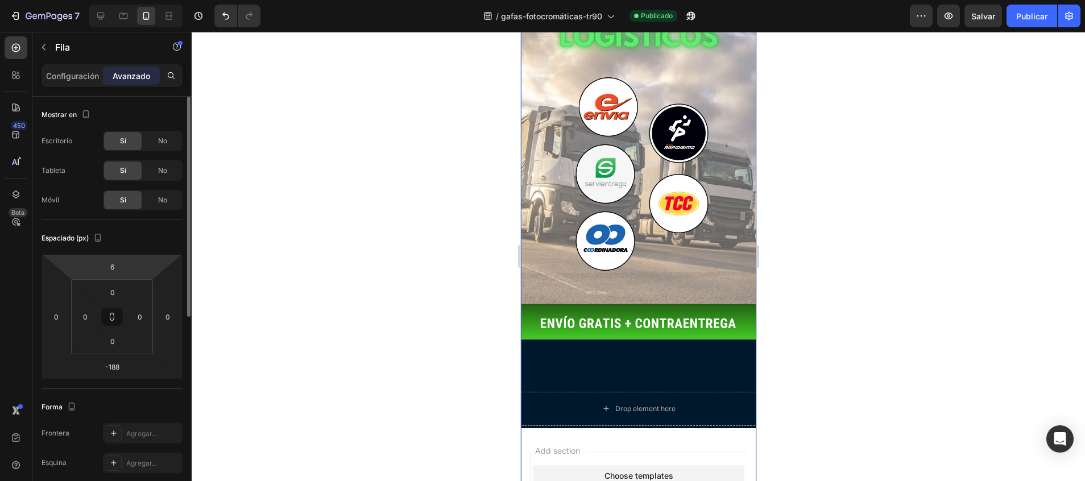
type input "-52"
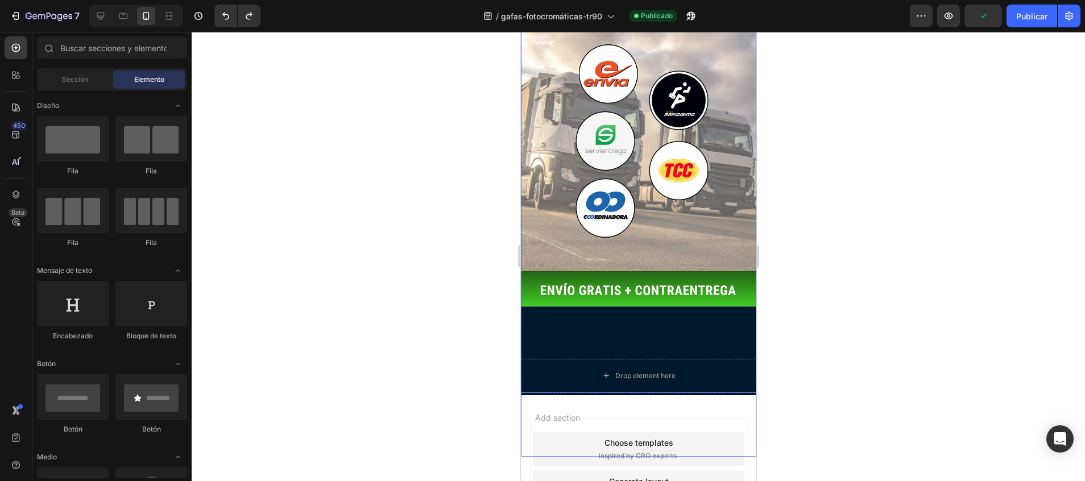
click at [545, 280] on div "ENTREGA DE PEDIDOS DE 3 A 5 DÍAS HÁBILES Text Block PIDE Y PAGA EN CASA Text Bl…" at bounding box center [637, 194] width 235 height 524
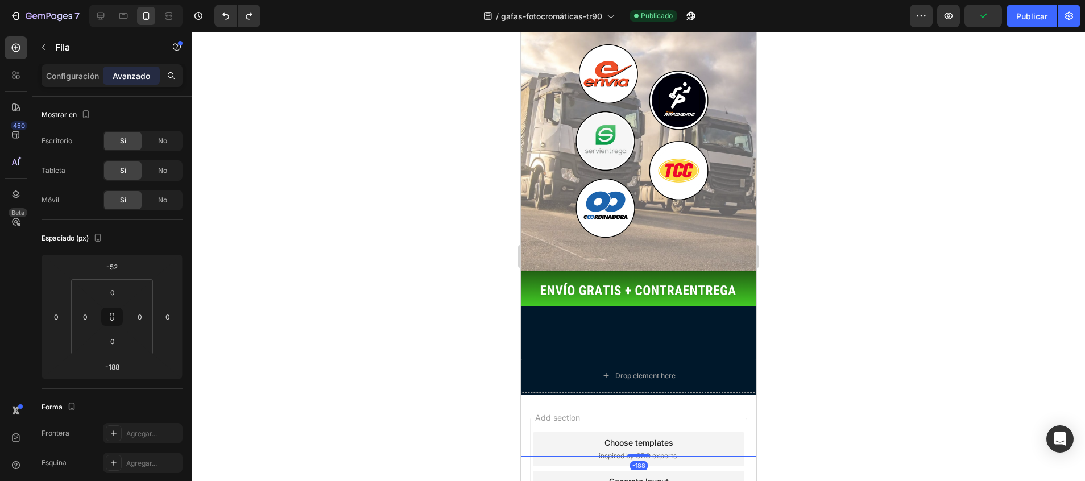
click at [718, 288] on div "ENTREGA DE PEDIDOS DE 3 A 5 DÍAS HÁBILES Text Block PIDE Y PAGA EN CASA Text Bl…" at bounding box center [637, 194] width 235 height 524
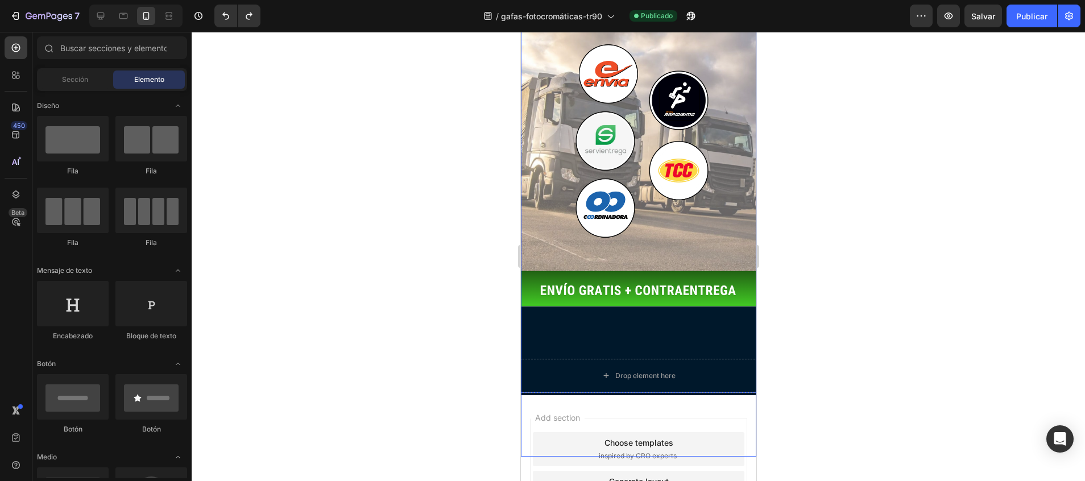
click at [734, 306] on div "ENTREGA DE PEDIDOS DE 3 A 5 DÍAS HÁBILES Text Block PIDE Y PAGA EN CASA Text Bl…" at bounding box center [637, 194] width 235 height 524
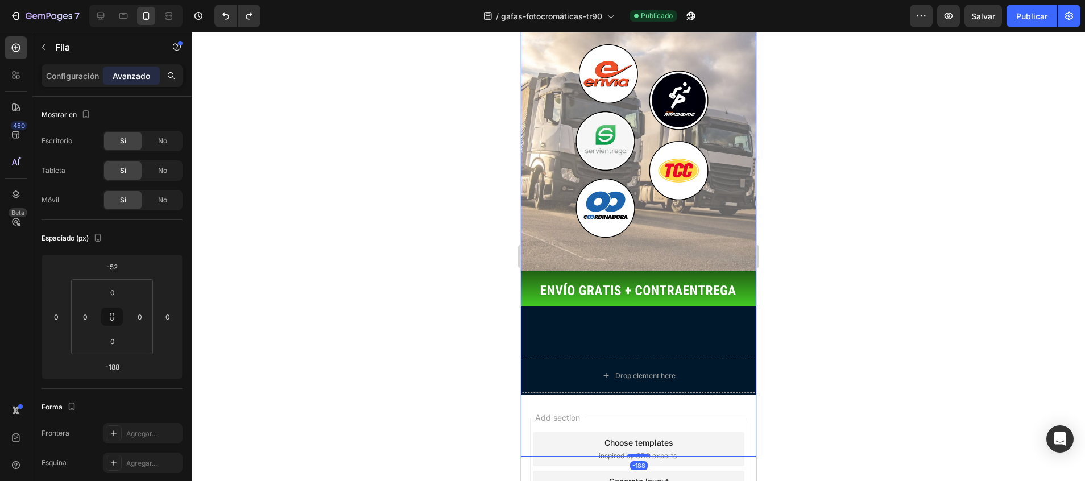
click at [677, 280] on div "ENTREGA DE PEDIDOS DE 3 A 5 DÍAS HÁBILES Text Block PIDE Y PAGA EN CASA Text Bl…" at bounding box center [637, 194] width 235 height 524
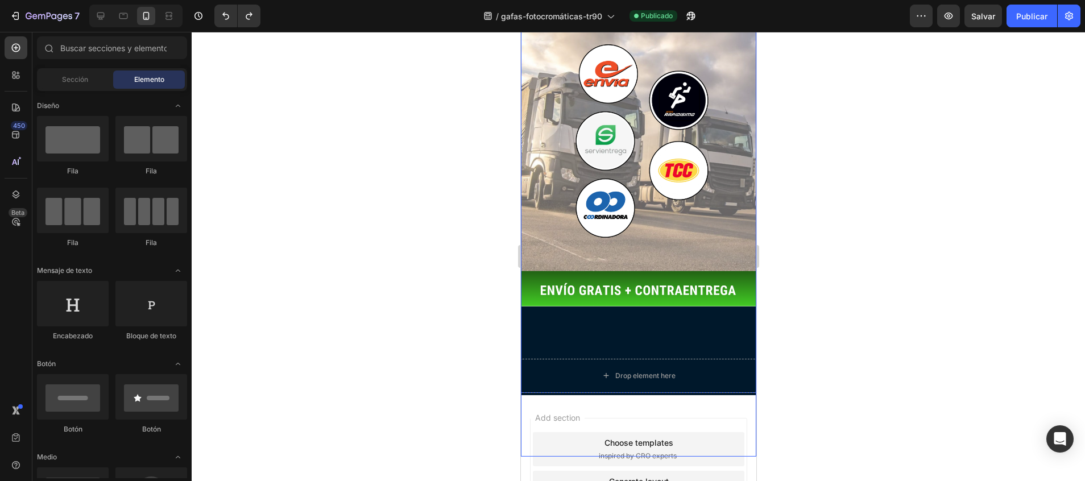
click at [567, 271] on div "ENTREGA DE PEDIDOS DE 3 A 5 DÍAS HÁBILES Text Block PIDE Y PAGA EN CASA Text Bl…" at bounding box center [637, 194] width 235 height 524
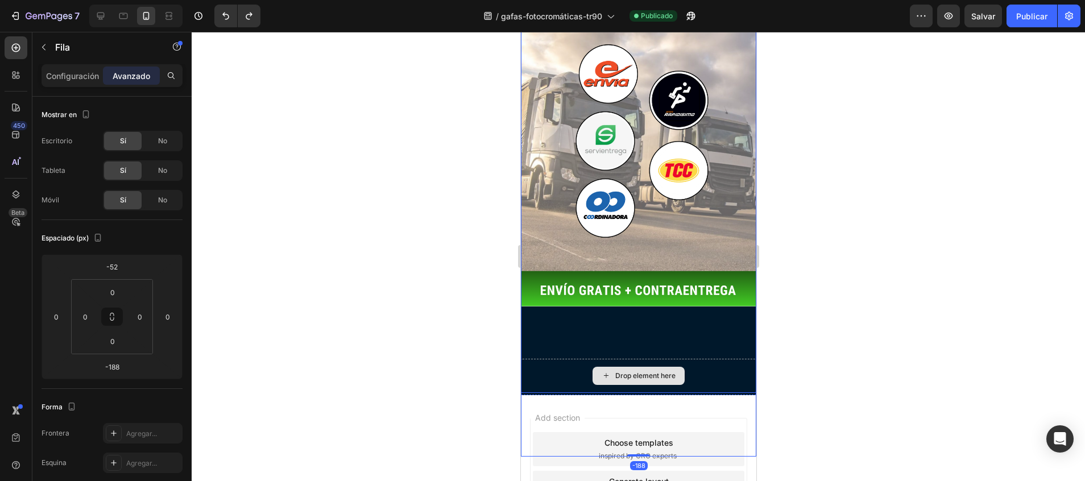
click at [569, 359] on div "Drop element here" at bounding box center [637, 376] width 235 height 34
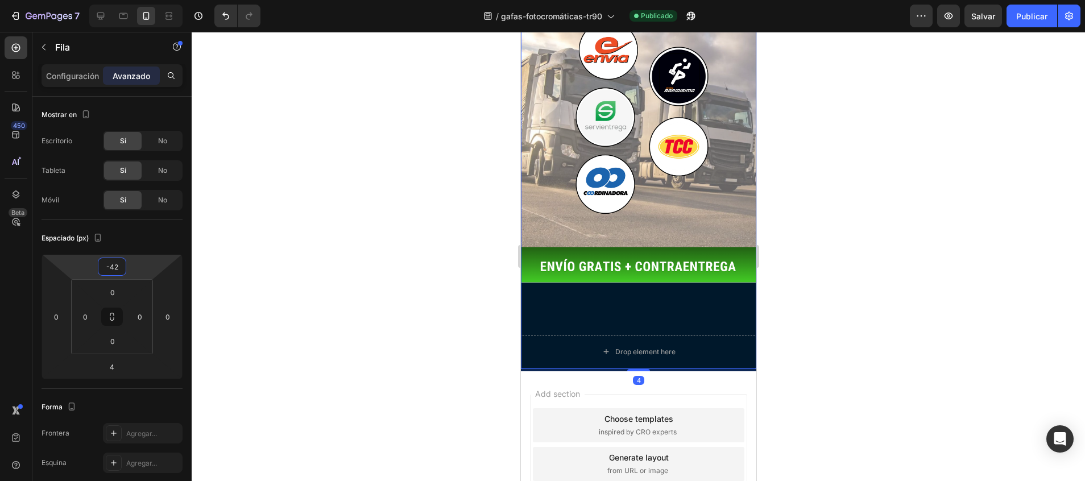
drag, startPoint x: 124, startPoint y: 256, endPoint x: 126, endPoint y: 274, distance: 17.8
click at [126, 0] on html "7 / gafas-fotocromáticas-tr90 Publicado Preview Salvar Publicar 450 Beta Sectio…" at bounding box center [542, 0] width 1085 height 0
type input "0"
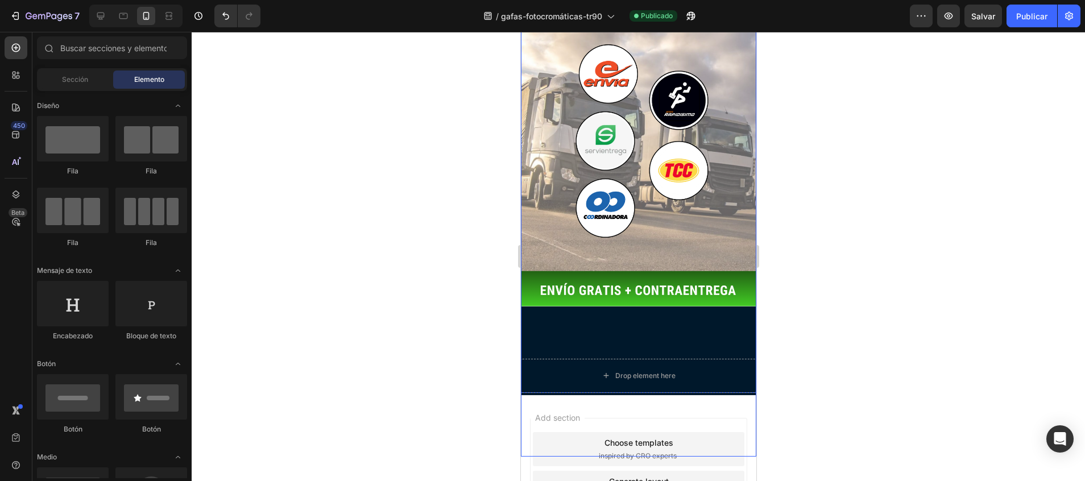
click at [563, 287] on div "ENTREGA DE PEDIDOS DE 3 A 5 DÍAS HÁBILES Text Block PIDE Y PAGA EN CASA Text Bl…" at bounding box center [637, 194] width 235 height 524
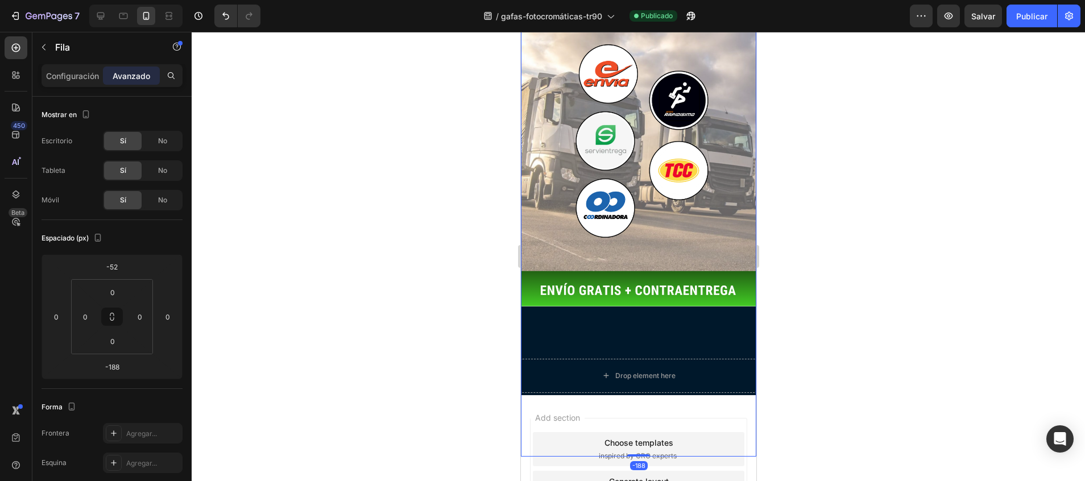
click at [590, 213] on div "ENTREGA DE PEDIDOS DE 3 A 5 DÍAS HÁBILES Text Block PIDE Y PAGA EN CASA Text Bl…" at bounding box center [637, 194] width 235 height 524
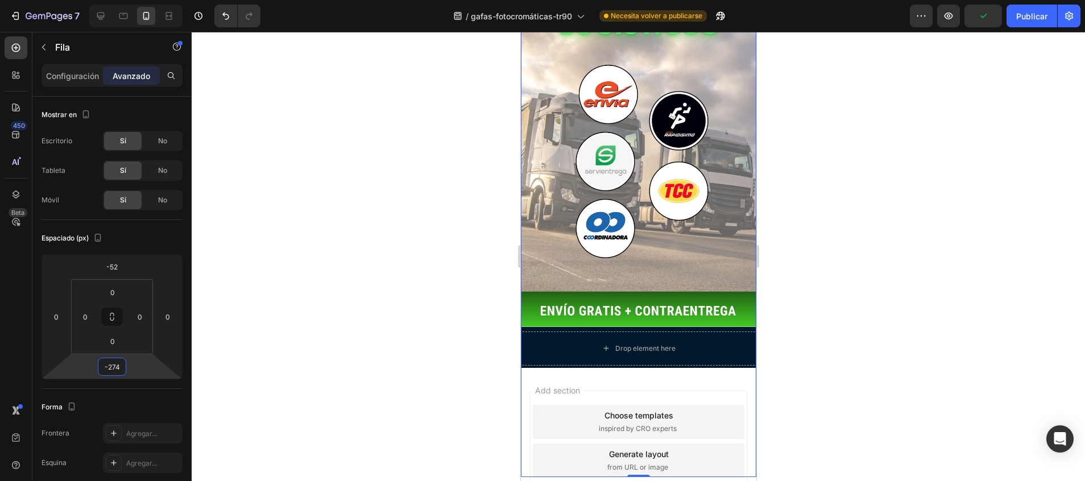
scroll to position [2262, 0]
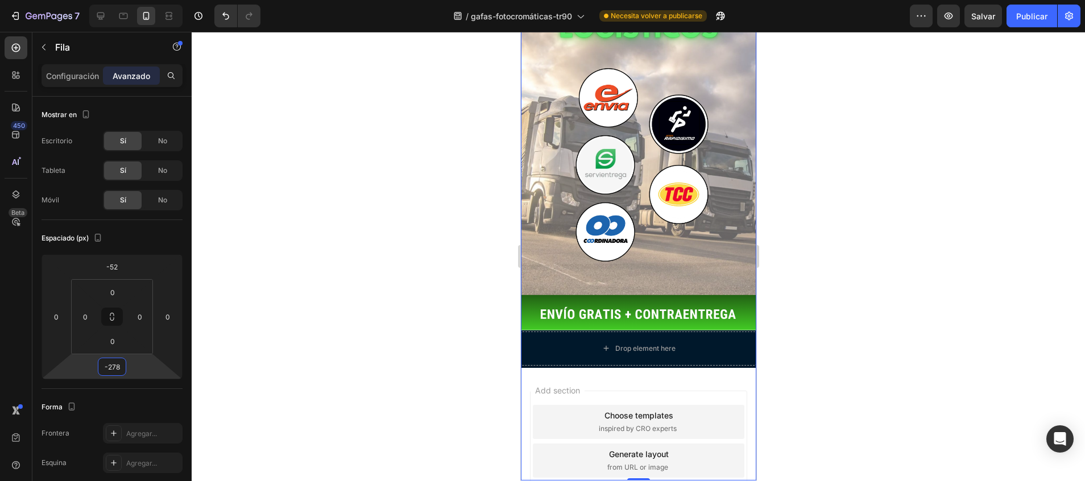
type input "-280"
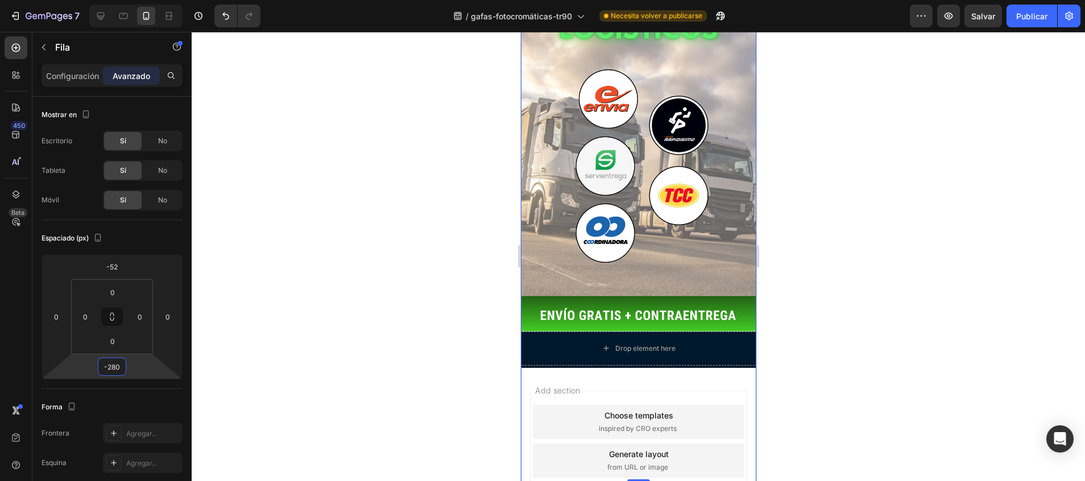
drag, startPoint x: 115, startPoint y: 378, endPoint x: 115, endPoint y: 417, distance: 39.2
click at [115, 0] on html "7 / gafas-fotocromáticas-tr90 Necesita volver a publicarse Preview Salvar Publi…" at bounding box center [542, 0] width 1085 height 0
click at [1036, 14] on font "Publicar" at bounding box center [1031, 16] width 31 height 12
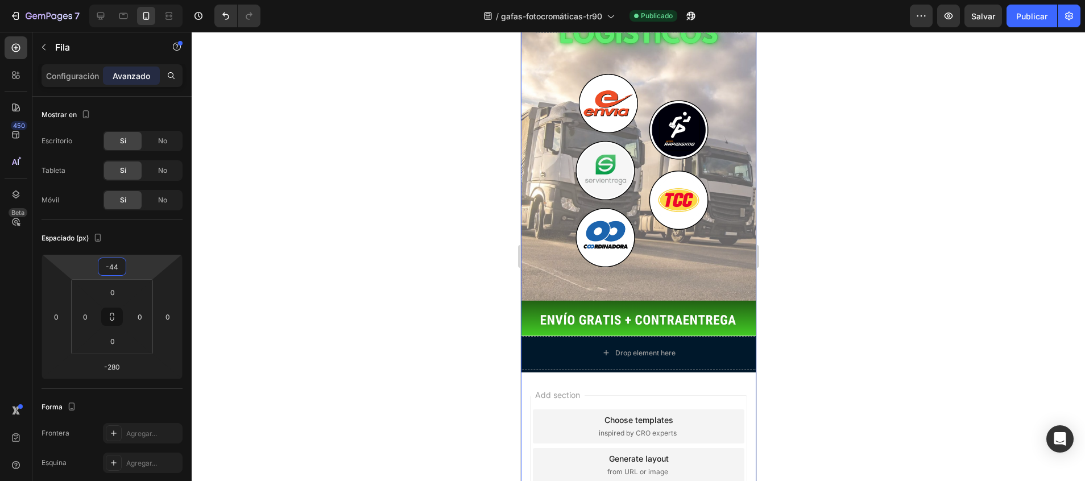
click at [109, 0] on html "7 / gafas-fotocromáticas-tr90 Publicado Preview Salvar Publicar 450 Beta Sectio…" at bounding box center [542, 0] width 1085 height 0
type input "-52"
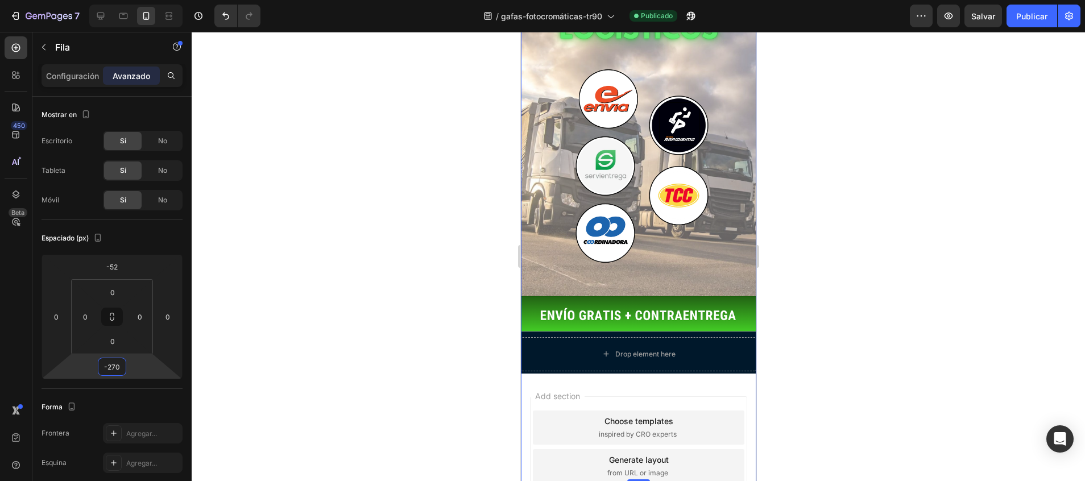
type input "-266"
drag, startPoint x: 116, startPoint y: 379, endPoint x: 117, endPoint y: 373, distance: 5.7
click at [117, 0] on html "7 / gafas-fotocromáticas-tr90 Publicado Preview Salvar Publicar 450 Beta Sectio…" at bounding box center [542, 0] width 1085 height 0
click at [1041, 13] on font "Publicar" at bounding box center [1031, 16] width 31 height 12
click at [105, 19] on icon at bounding box center [100, 15] width 11 height 11
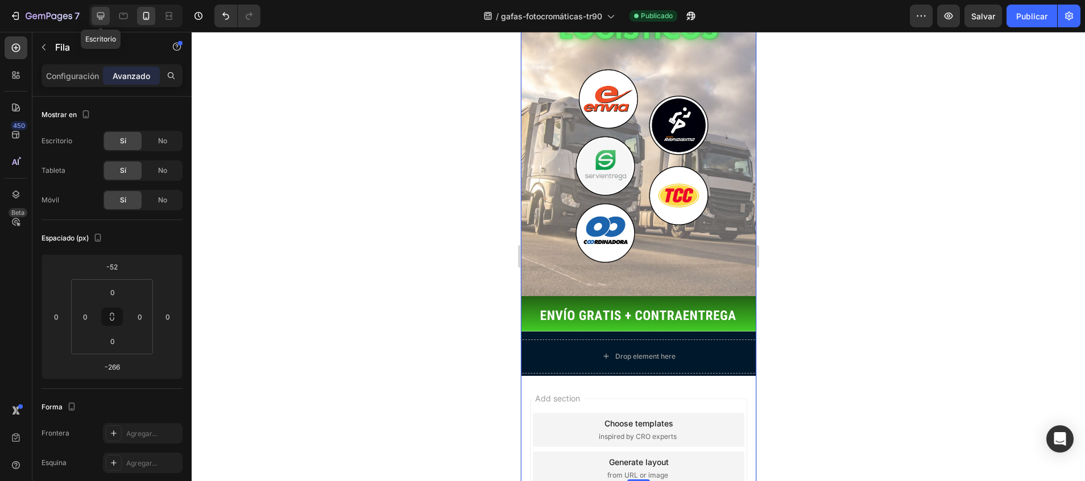
type input "0"
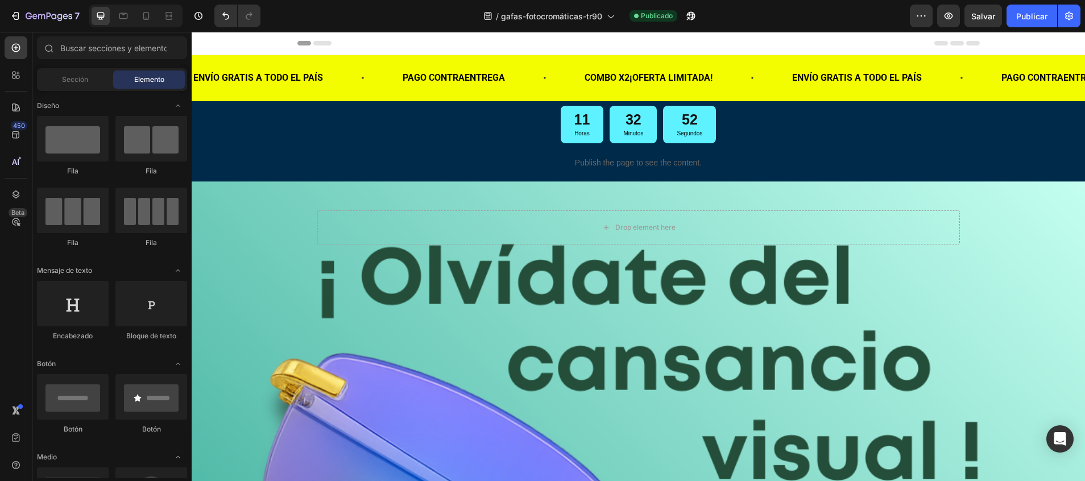
drag, startPoint x: 1080, startPoint y: 327, endPoint x: 1256, endPoint y: 51, distance: 327.0
click at [433, 10] on div "/ gafas-fotocromáticas-tr90 Publicado" at bounding box center [590, 16] width 640 height 23
click at [146, 16] on icon at bounding box center [145, 15] width 11 height 11
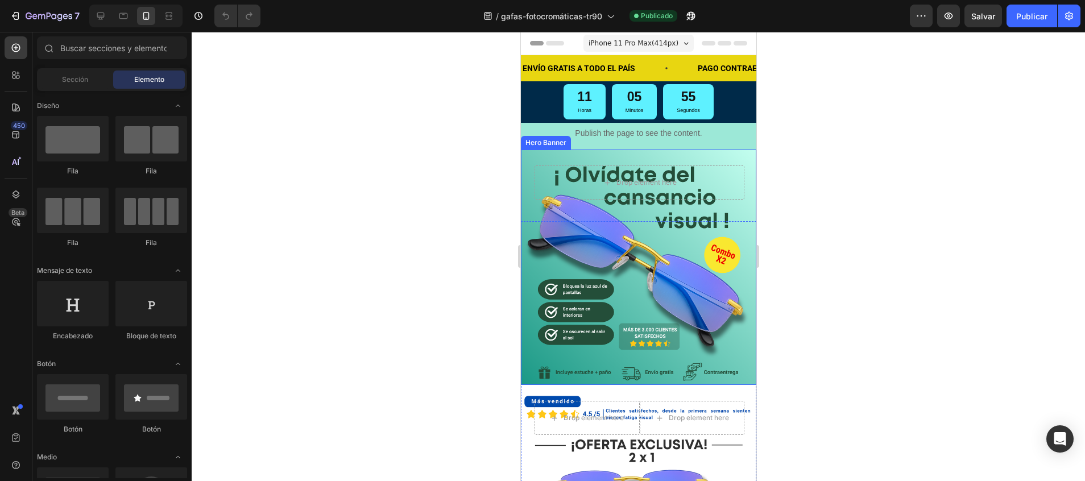
click at [530, 181] on div "Drop element here" at bounding box center [637, 179] width 235 height 59
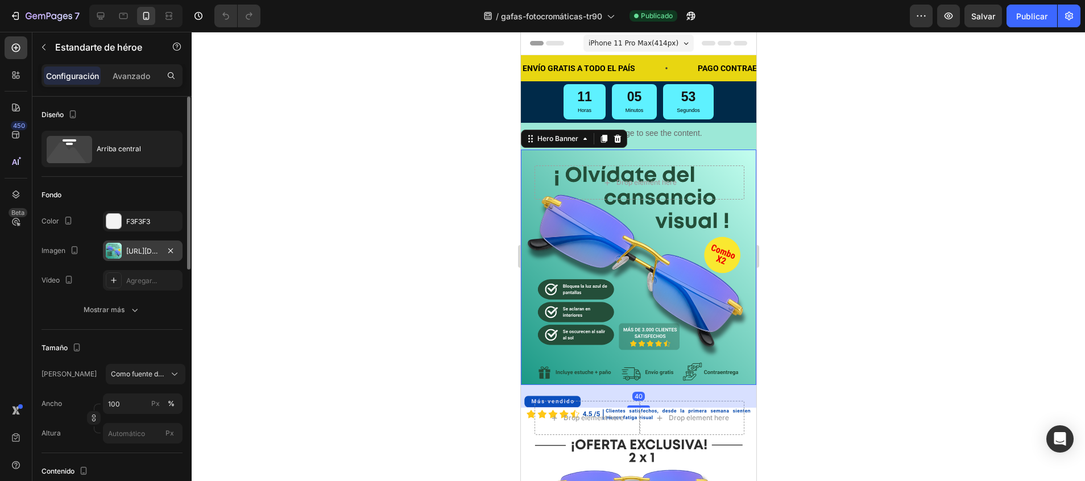
click at [156, 245] on div "[URL][DOMAIN_NAME]" at bounding box center [143, 251] width 80 height 20
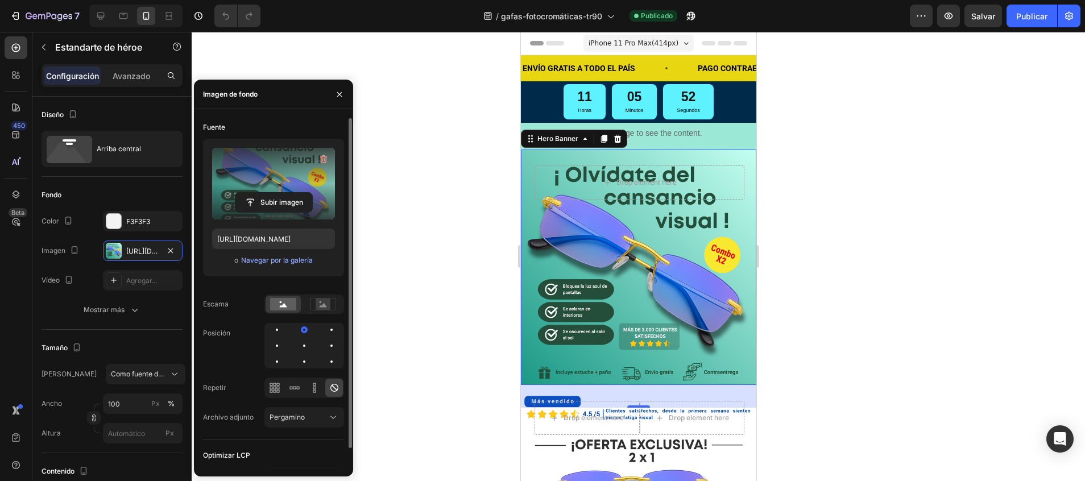
click at [276, 219] on label at bounding box center [273, 184] width 123 height 72
click at [276, 212] on input "file" at bounding box center [273, 202] width 77 height 19
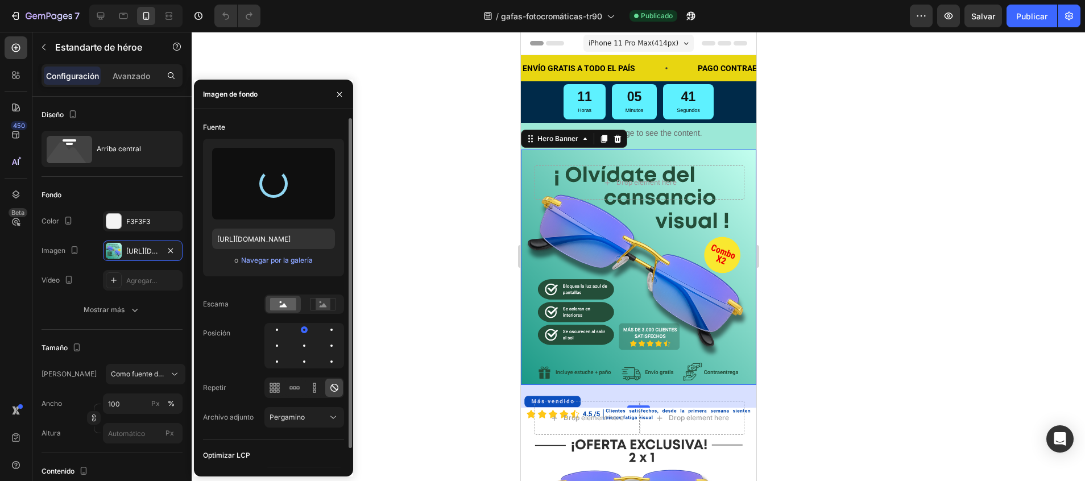
type input "[URL][DOMAIN_NAME]"
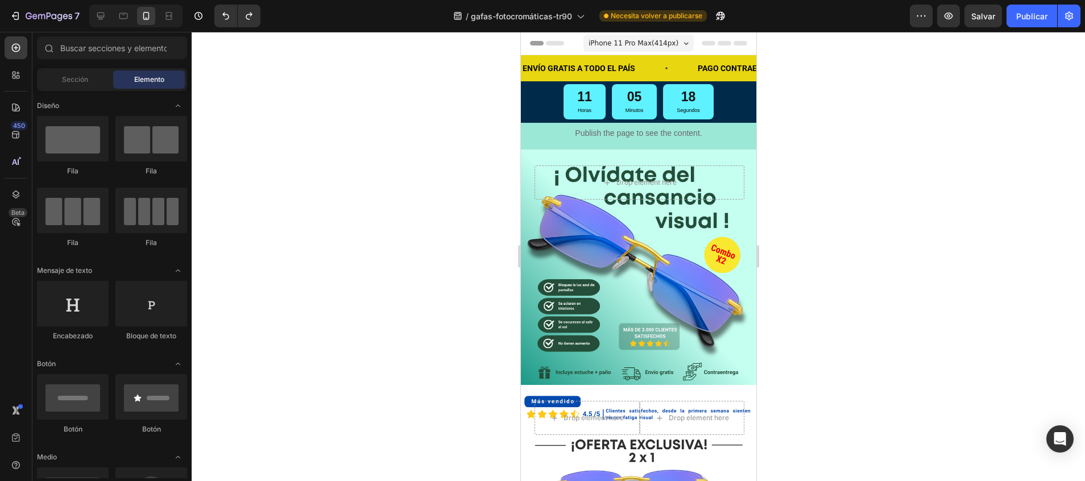
click at [833, 241] on div at bounding box center [638, 256] width 893 height 449
click at [53, 12] on icon "button" at bounding box center [49, 17] width 47 height 10
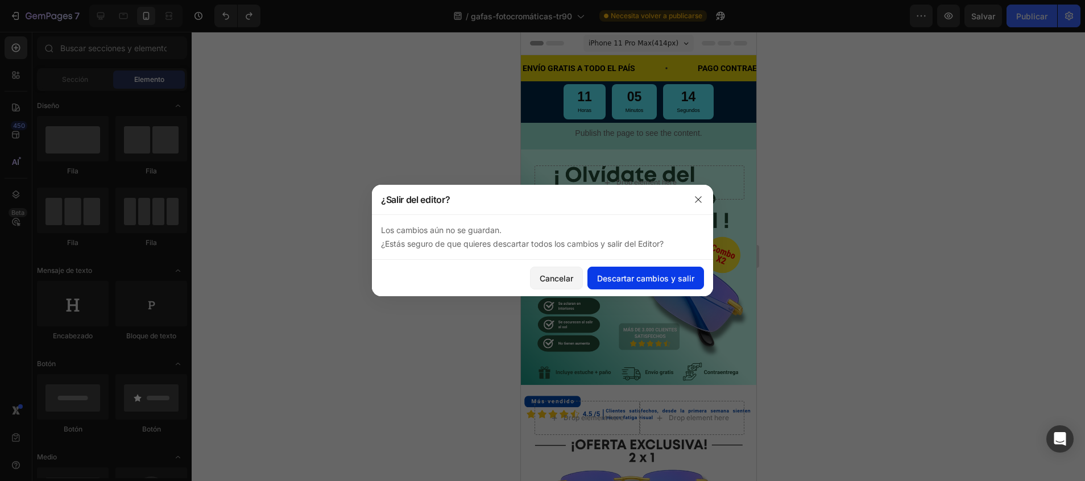
click at [642, 274] on font "Descartar cambios y salir" at bounding box center [645, 278] width 97 height 12
